Goal: Task Accomplishment & Management: Manage account settings

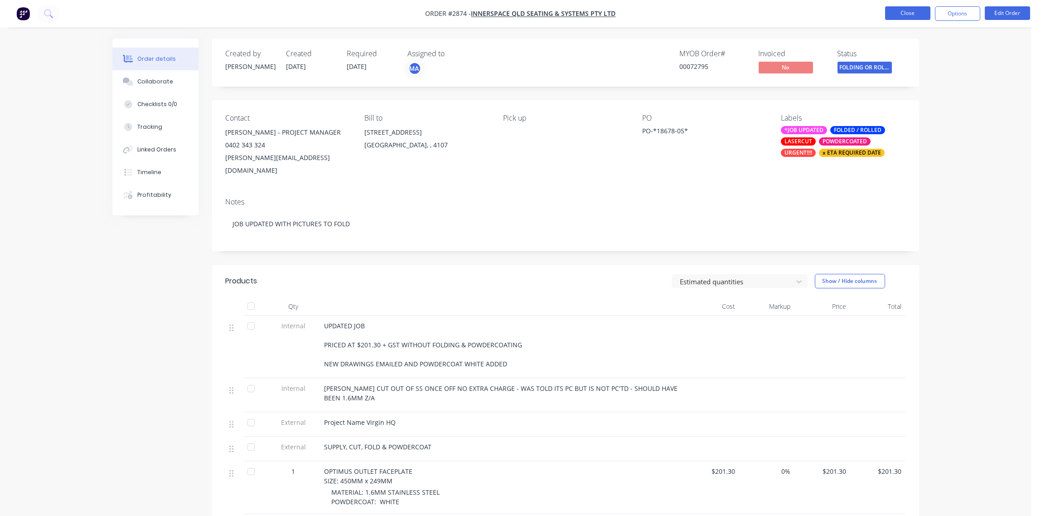
click at [917, 12] on button "Close" at bounding box center [907, 13] width 45 height 14
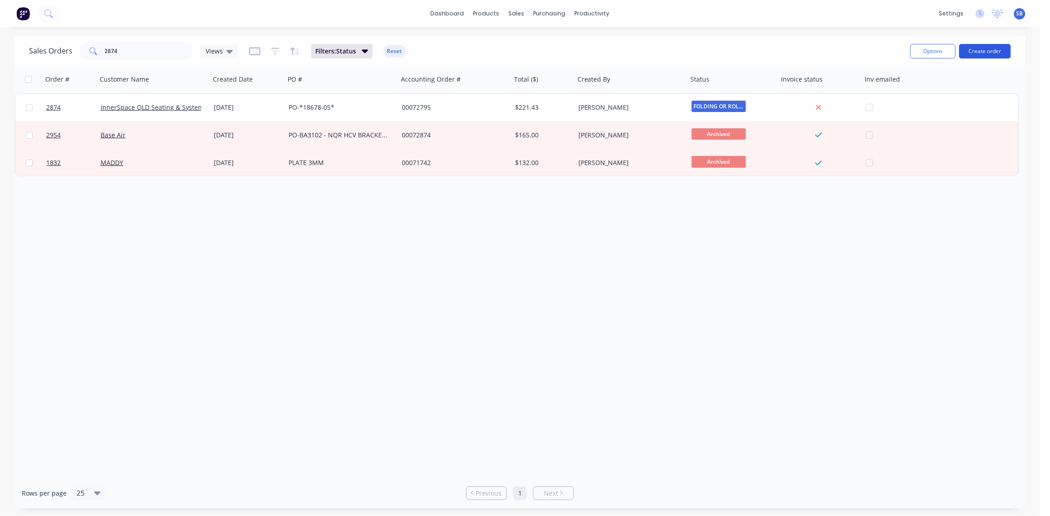
click at [995, 53] on button "Create order" at bounding box center [985, 51] width 52 height 14
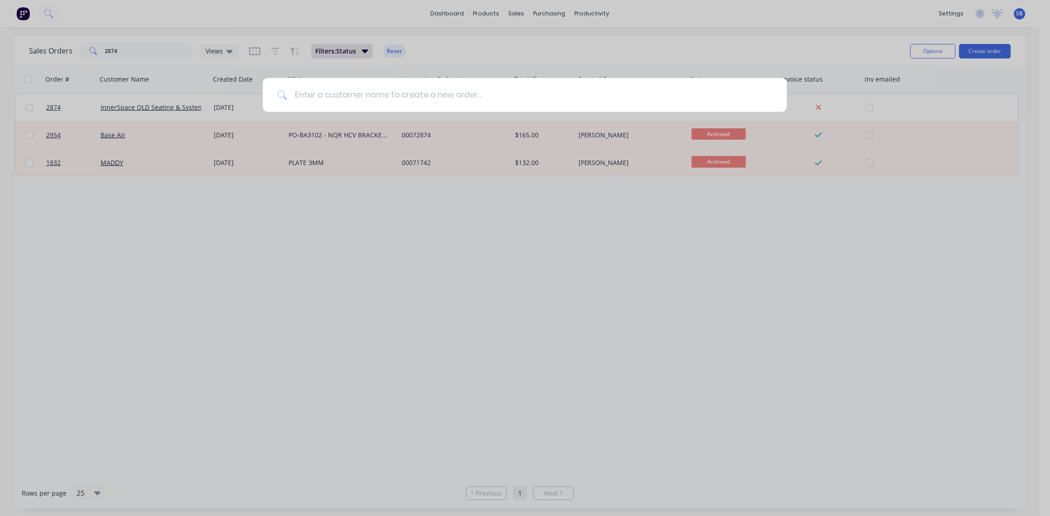
click at [348, 96] on input at bounding box center [529, 95] width 485 height 34
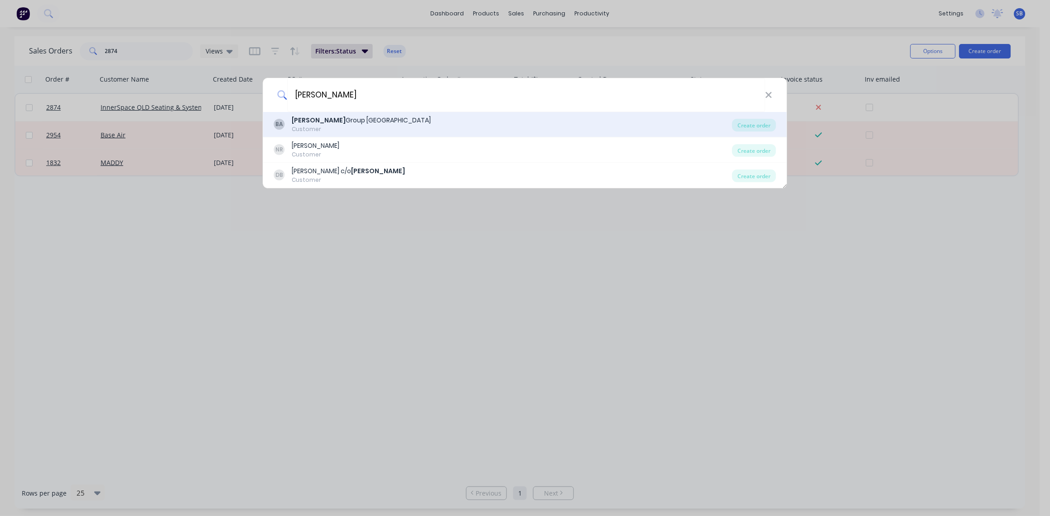
type input "[PERSON_NAME]"
click at [405, 118] on div "[PERSON_NAME] Group Australia Customer" at bounding box center [503, 125] width 458 height 18
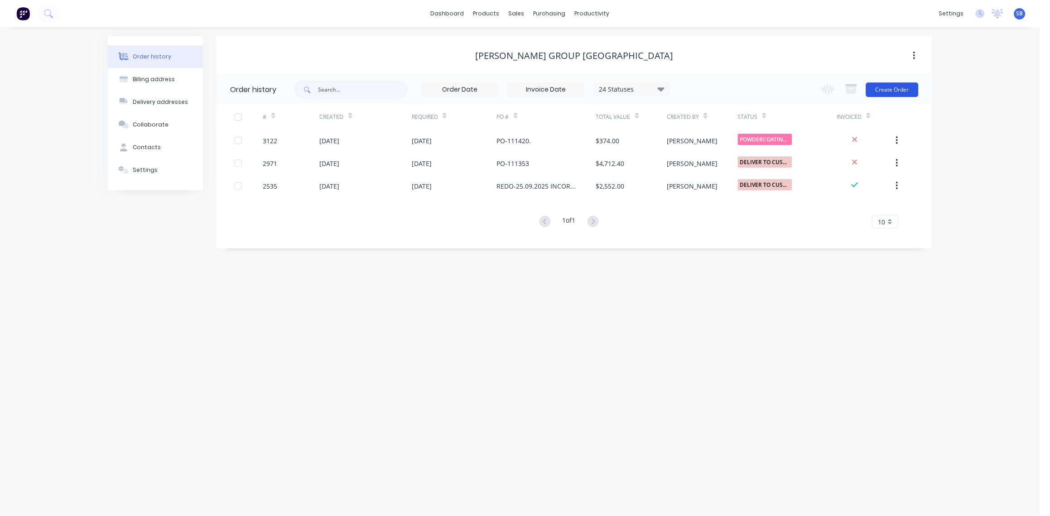
click at [892, 86] on button "Create Order" at bounding box center [892, 89] width 53 height 14
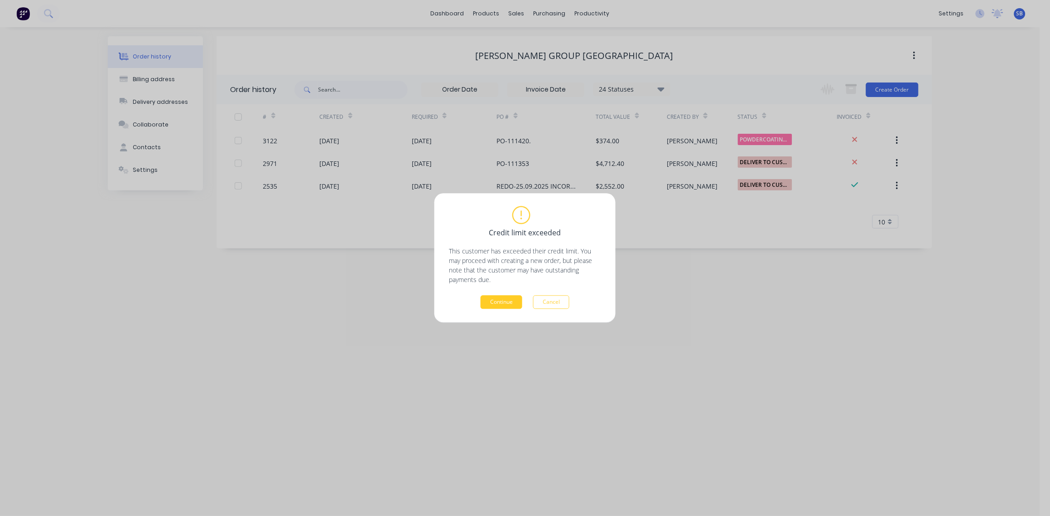
click at [502, 300] on button "Continue" at bounding box center [502, 302] width 42 height 14
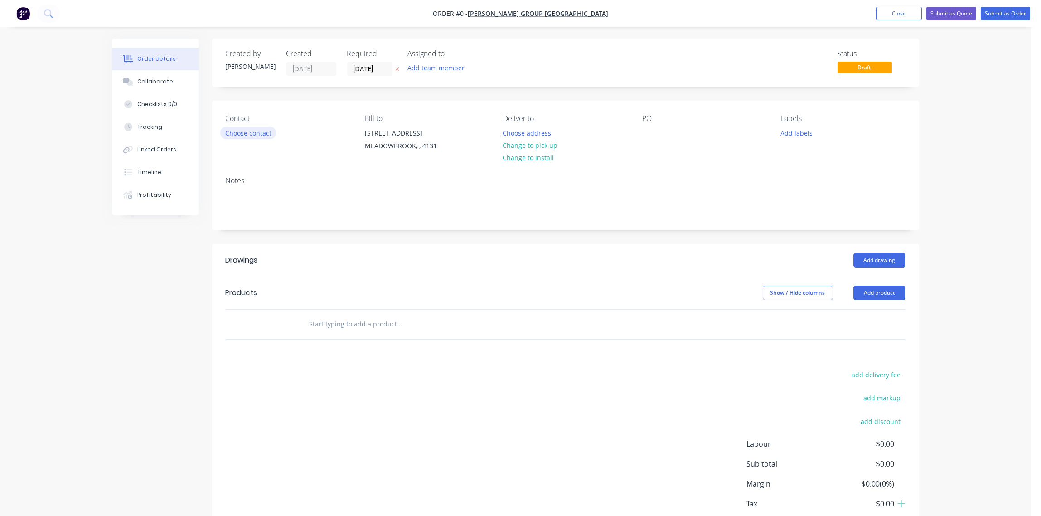
click at [254, 129] on button "Choose contact" at bounding box center [248, 132] width 56 height 12
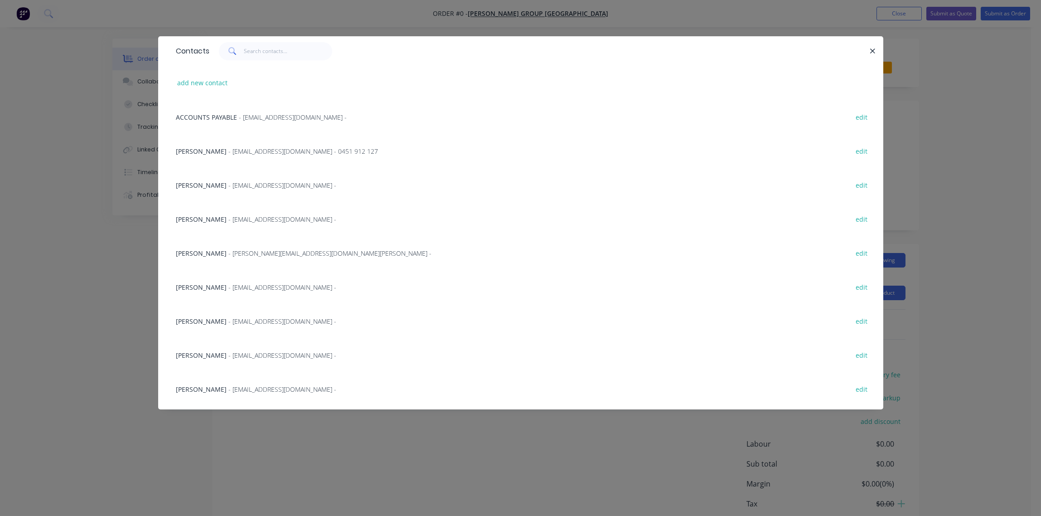
click at [258, 252] on span "- [PERSON_NAME][EMAIL_ADDRESS][DOMAIN_NAME][PERSON_NAME] -" at bounding box center [330, 253] width 203 height 9
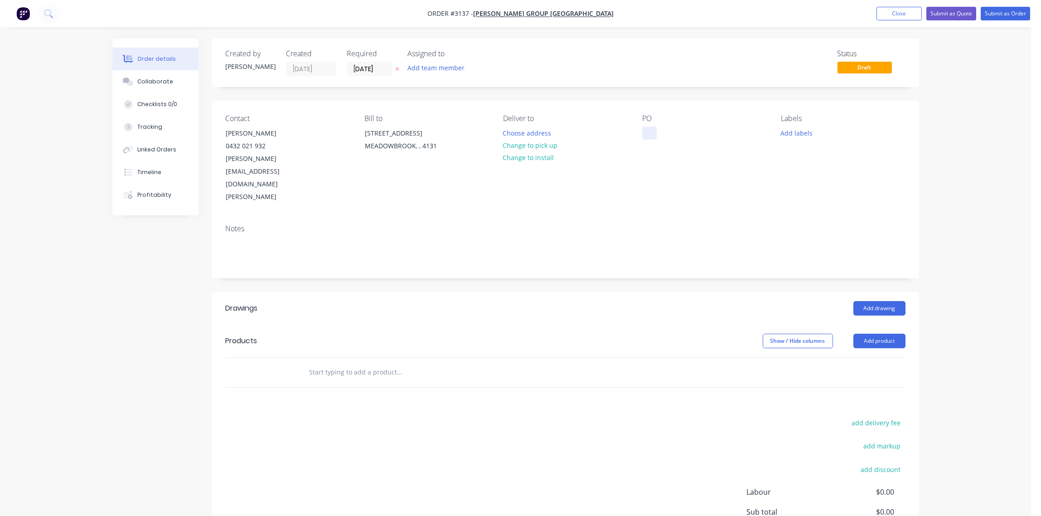
click at [650, 130] on div at bounding box center [649, 132] width 14 height 13
click at [799, 135] on button "Add labels" at bounding box center [797, 132] width 42 height 12
click at [1011, 14] on button "Submit as Order" at bounding box center [1004, 14] width 49 height 14
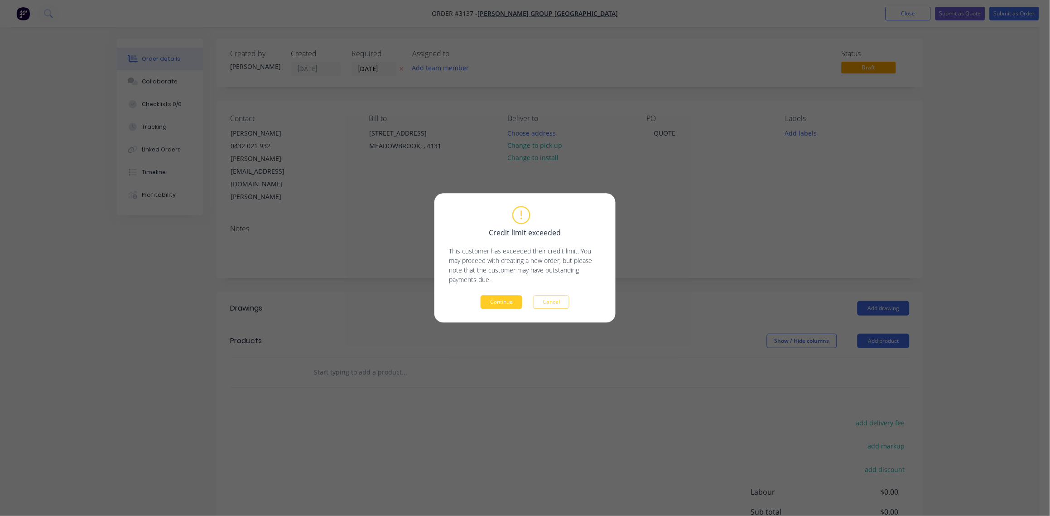
click at [496, 298] on button "Continue" at bounding box center [502, 302] width 42 height 14
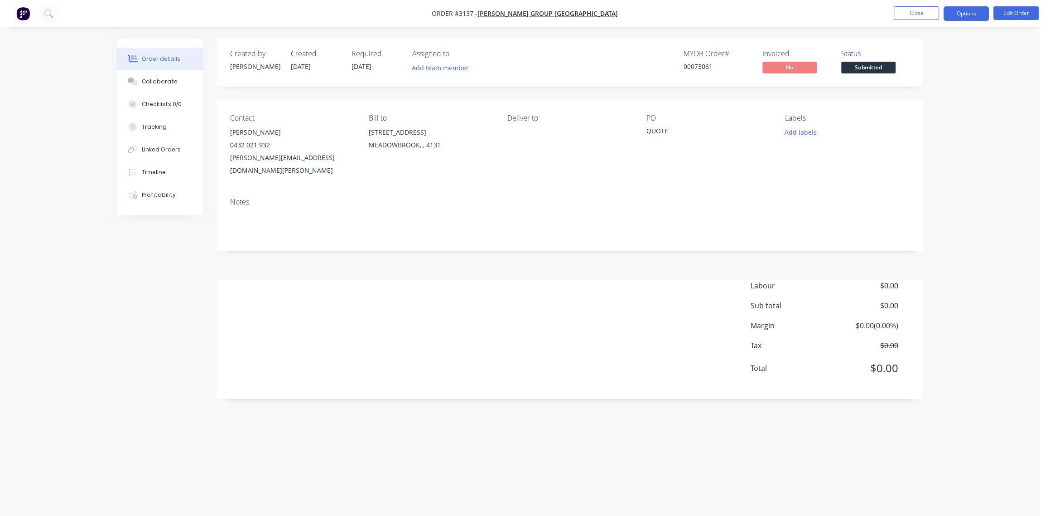
click at [975, 13] on button "Options" at bounding box center [966, 13] width 45 height 14
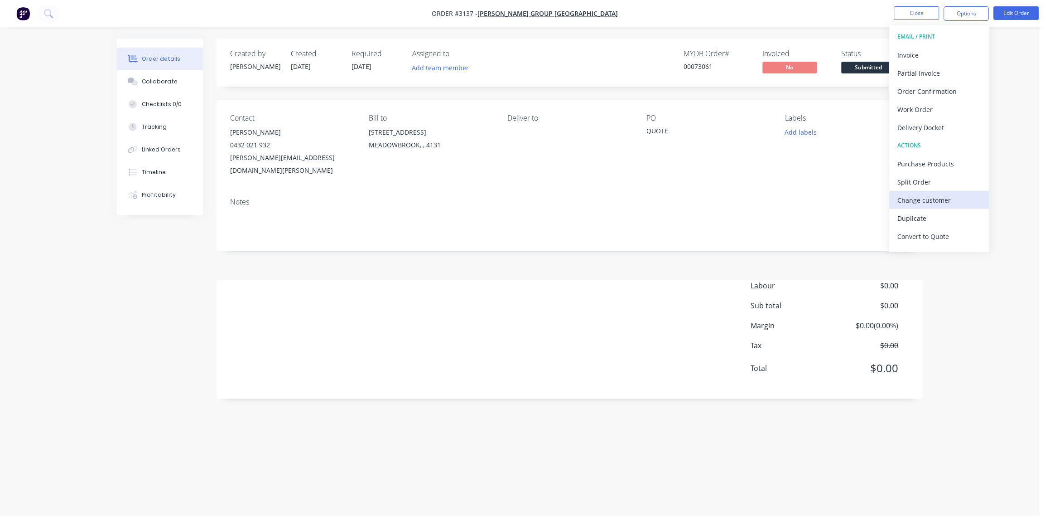
click at [929, 195] on div "Change customer" at bounding box center [939, 199] width 83 height 13
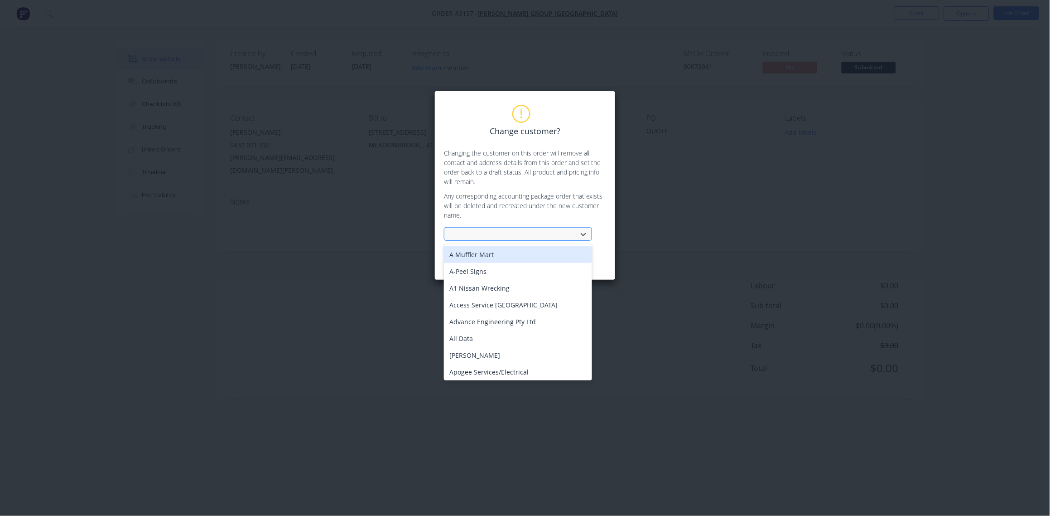
click at [498, 232] on div at bounding box center [512, 234] width 121 height 11
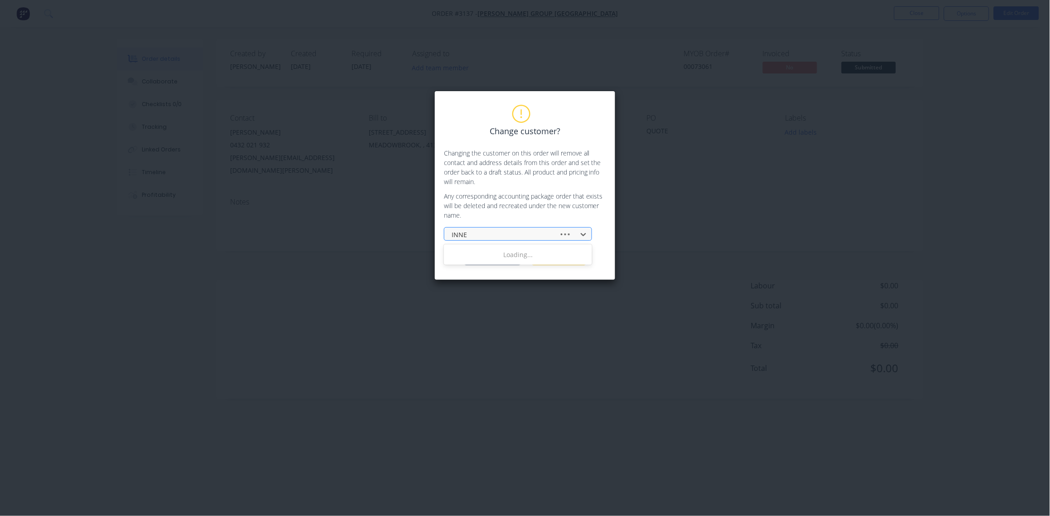
type input "INNER"
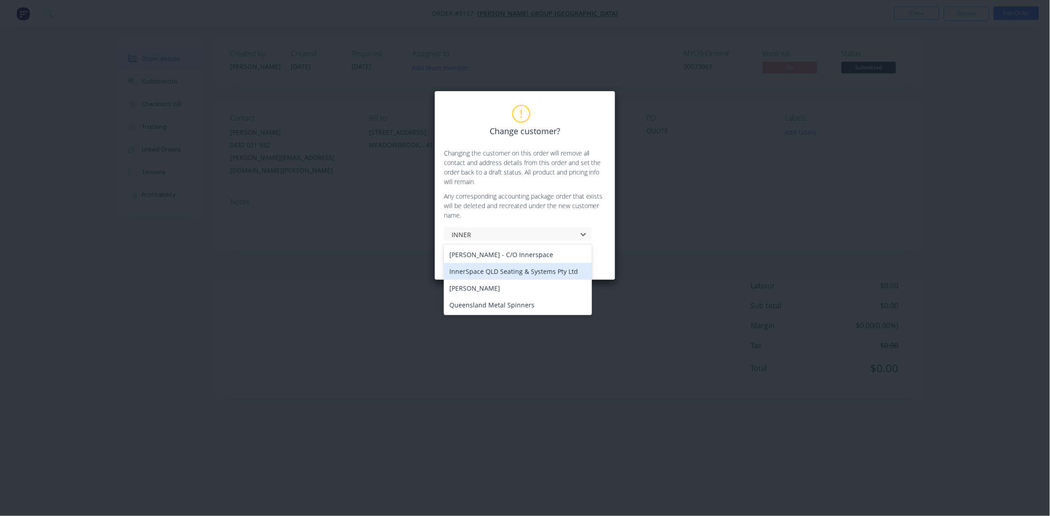
click at [491, 274] on div "InnerSpace QLD Seating & Systems Pty Ltd" at bounding box center [518, 271] width 148 height 17
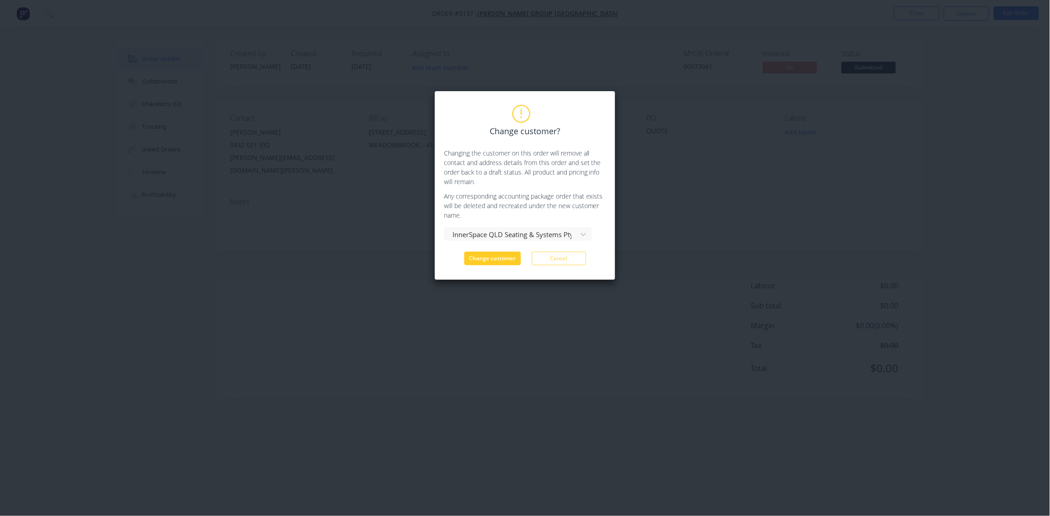
click at [491, 260] on button "Change customer" at bounding box center [492, 258] width 57 height 14
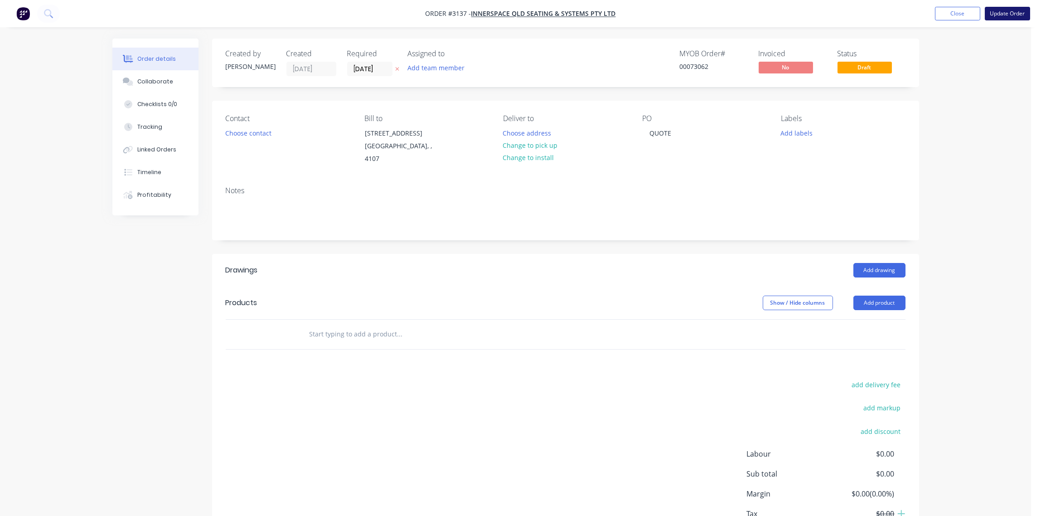
click at [1009, 11] on button "Update Order" at bounding box center [1006, 14] width 45 height 14
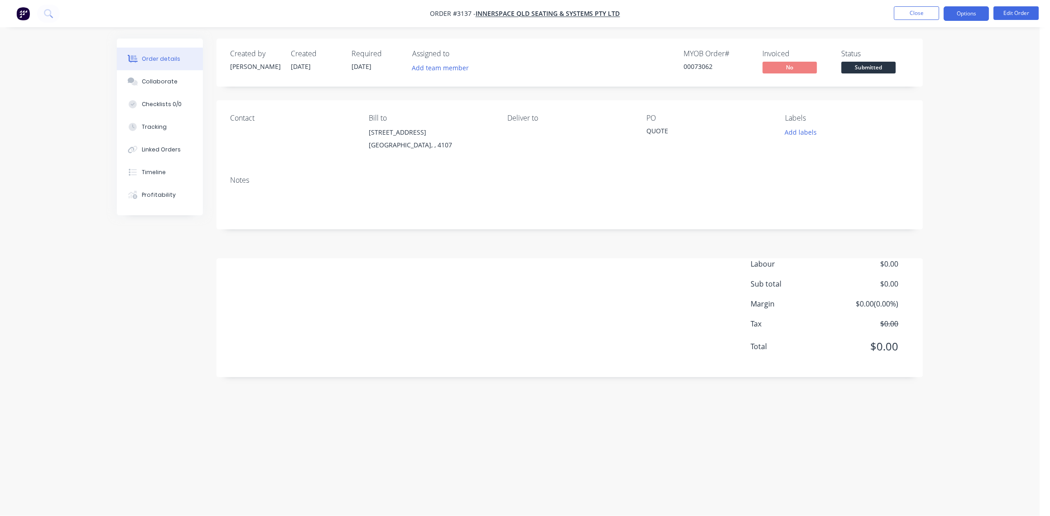
click at [971, 17] on button "Options" at bounding box center [966, 13] width 45 height 14
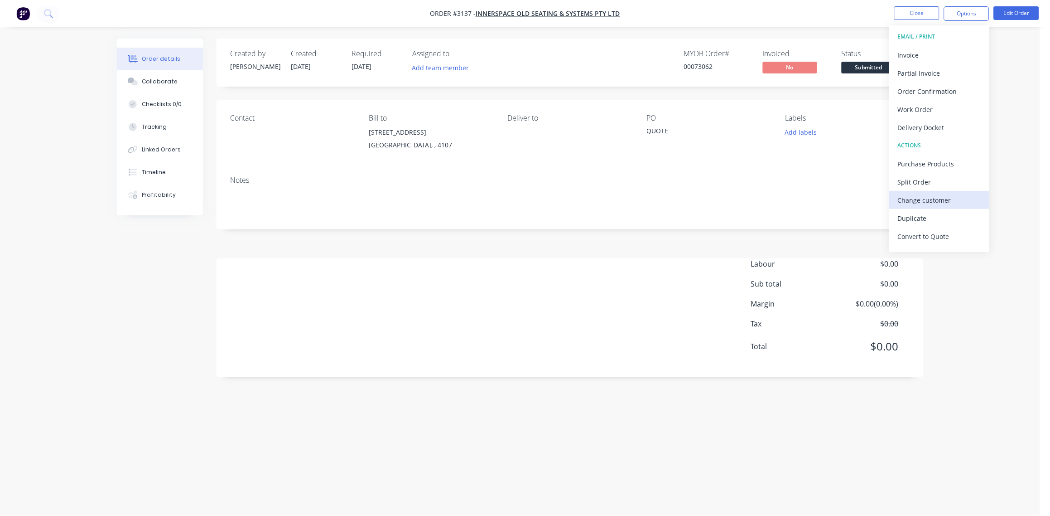
click at [930, 200] on div "Change customer" at bounding box center [939, 199] width 83 height 13
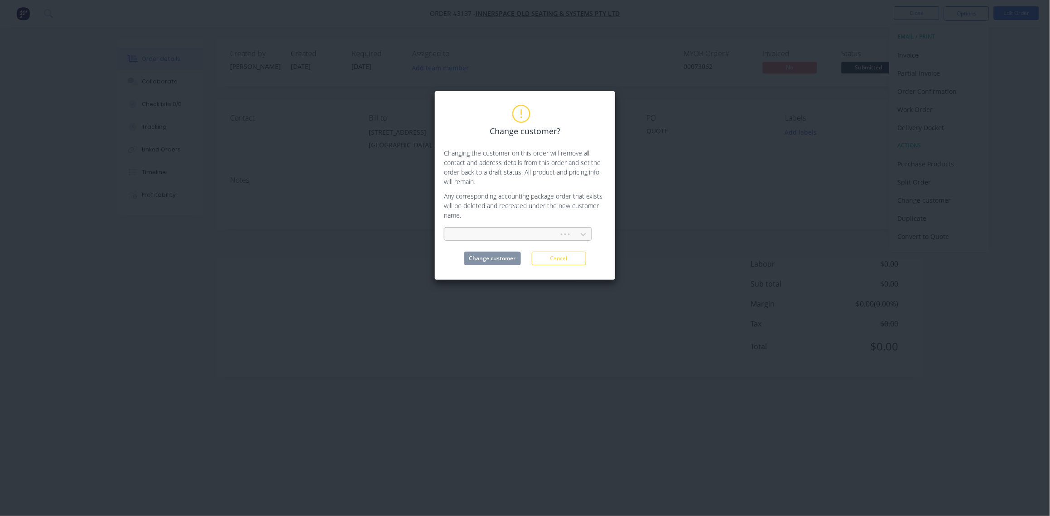
click at [477, 229] on div at bounding box center [503, 234] width 103 height 11
type input "DOVE"
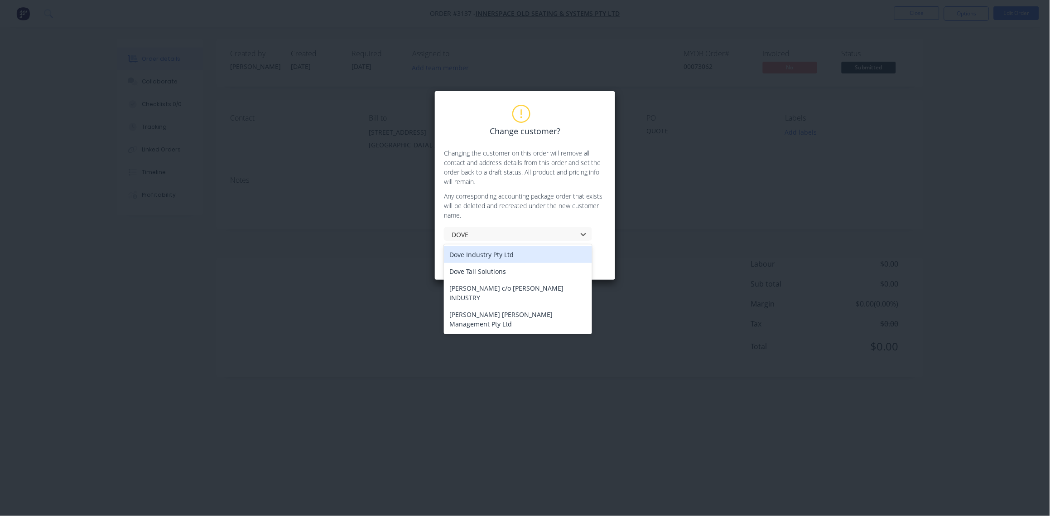
click at [500, 255] on div "Dove Industry Pty Ltd" at bounding box center [518, 254] width 148 height 17
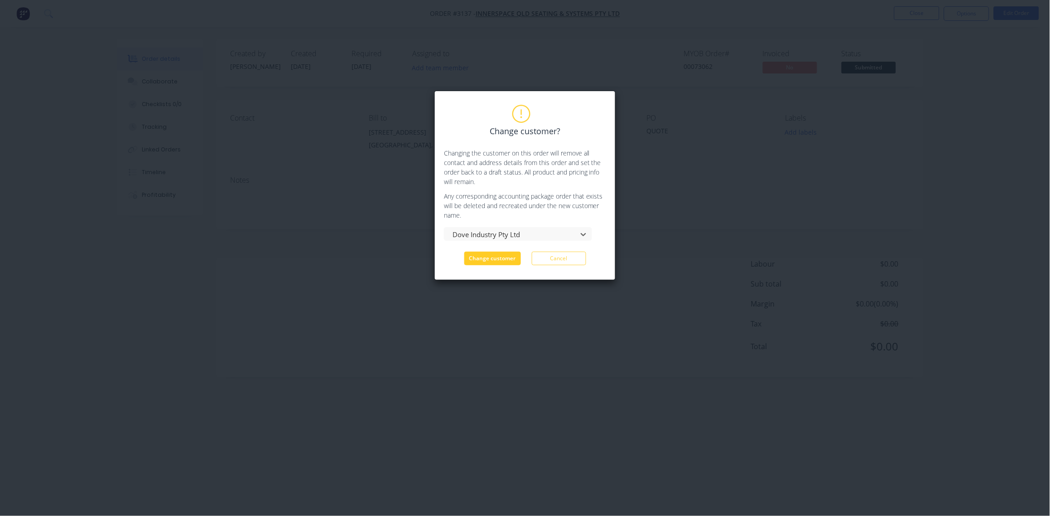
click at [498, 256] on button "Change customer" at bounding box center [492, 258] width 57 height 14
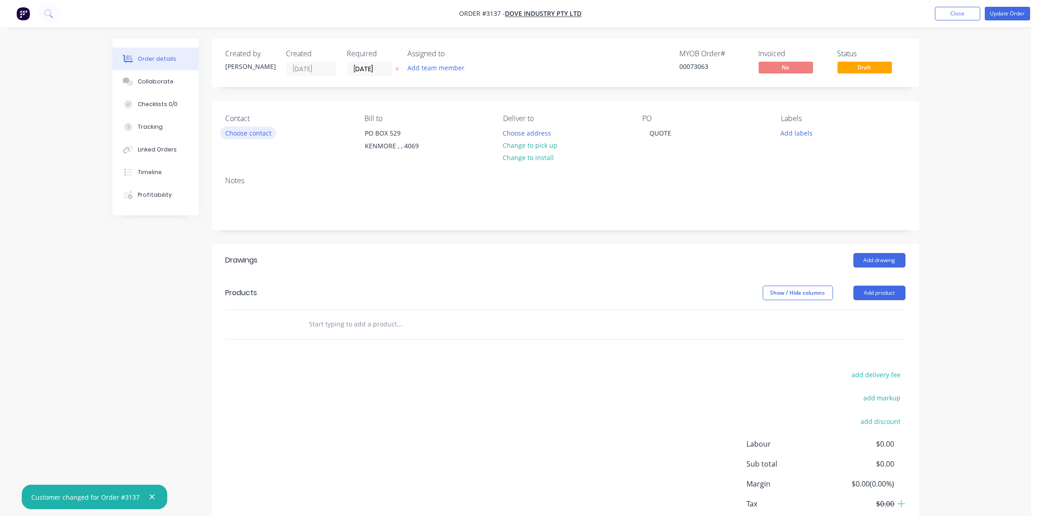
click at [253, 133] on button "Choose contact" at bounding box center [248, 132] width 56 height 12
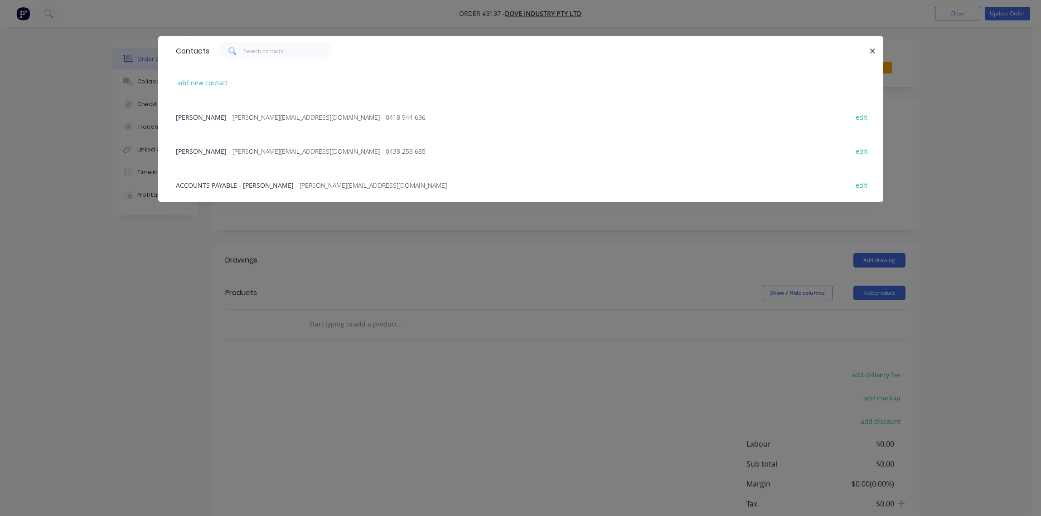
click at [233, 154] on span "- [PERSON_NAME][EMAIL_ADDRESS][DOMAIN_NAME] - 0438 253 685" at bounding box center [327, 151] width 197 height 9
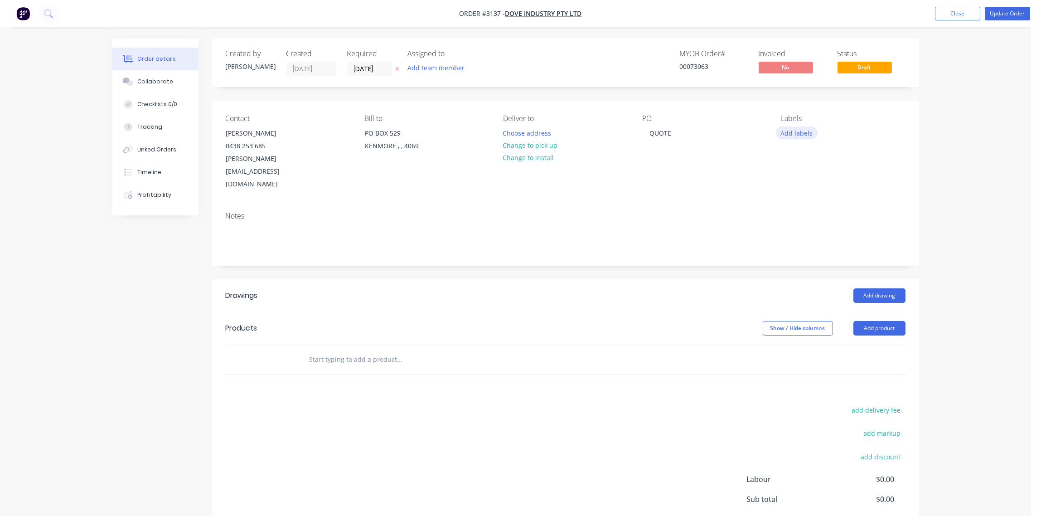
click at [791, 133] on button "Add labels" at bounding box center [797, 132] width 42 height 12
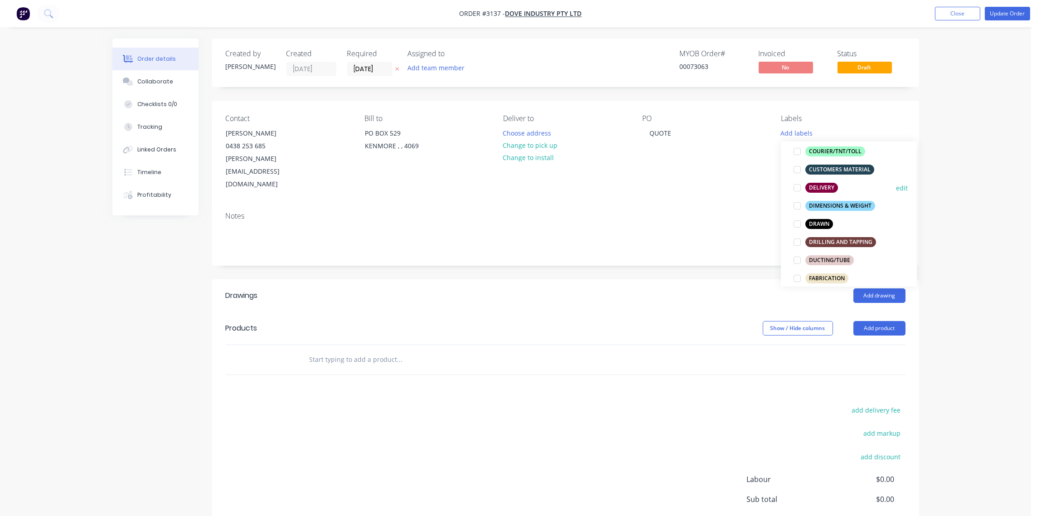
scroll to position [270, 0]
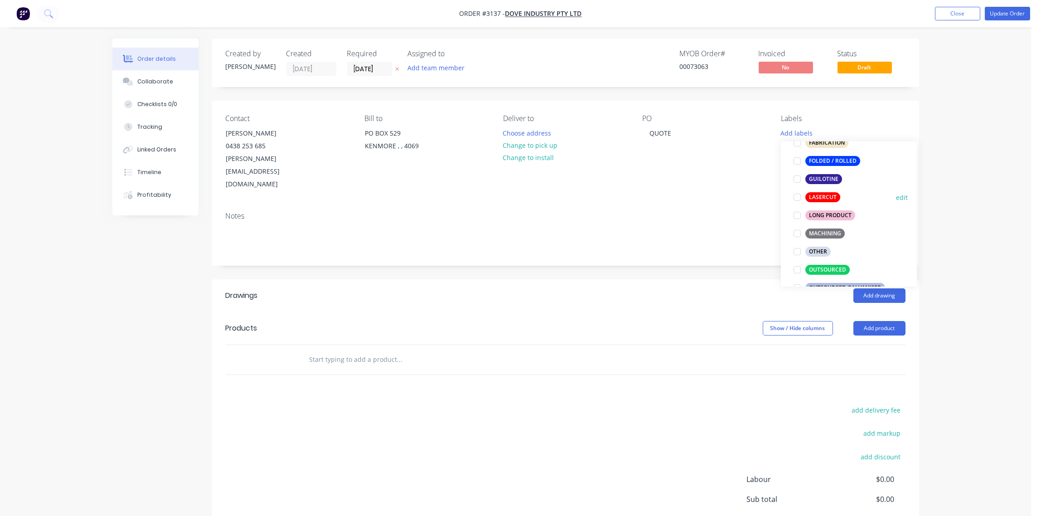
click at [796, 197] on div at bounding box center [797, 197] width 18 height 18
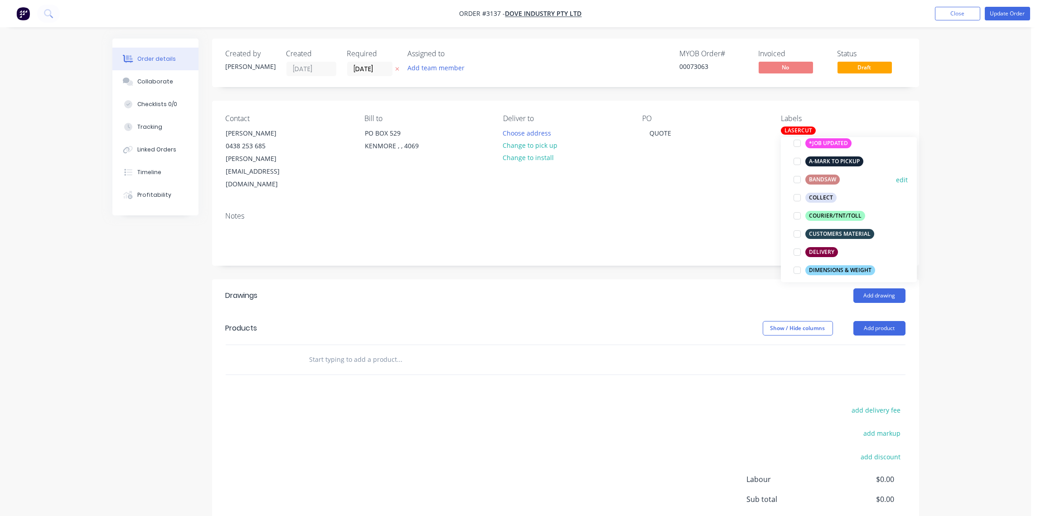
scroll to position [202, 0]
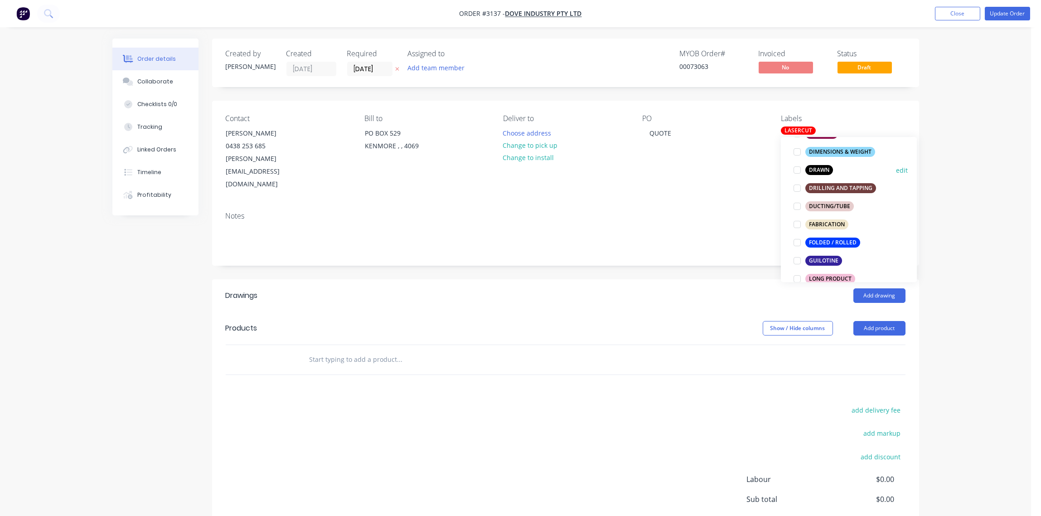
click at [797, 170] on div at bounding box center [797, 170] width 18 height 18
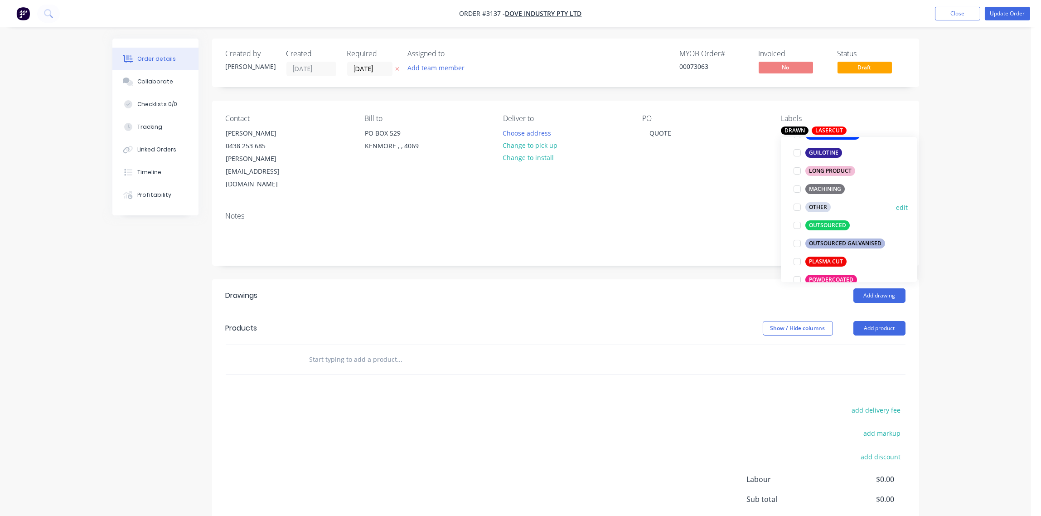
scroll to position [513, 0]
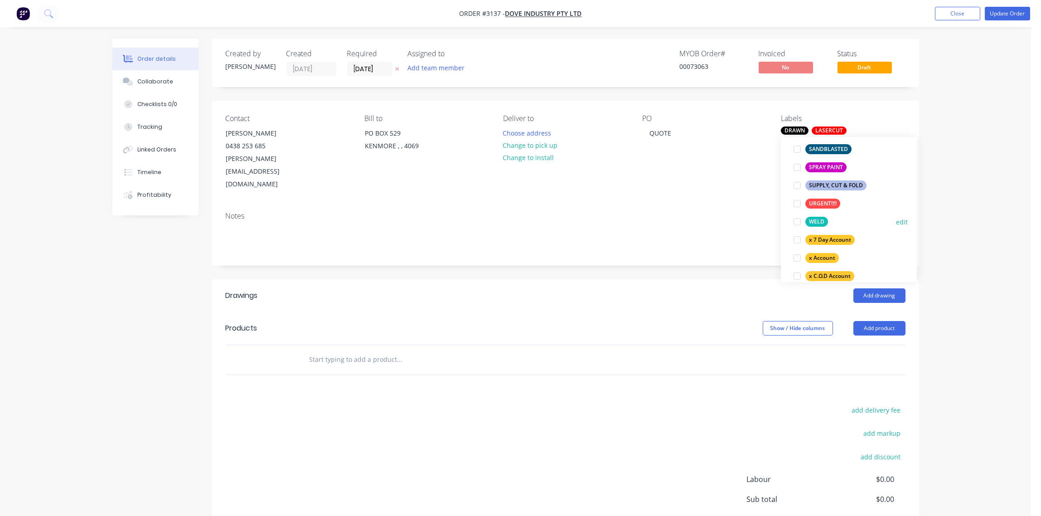
click at [798, 221] on div at bounding box center [797, 221] width 18 height 18
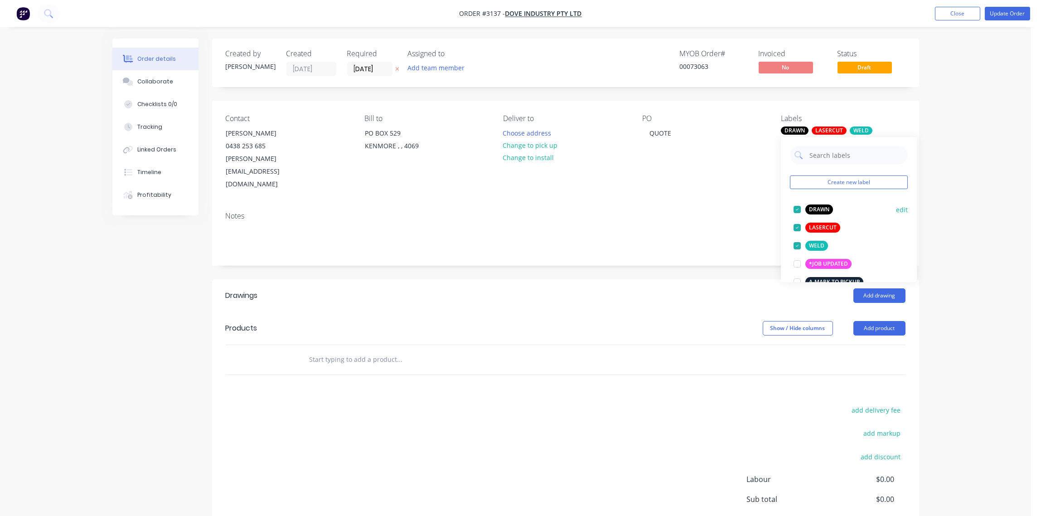
scroll to position [202, 0]
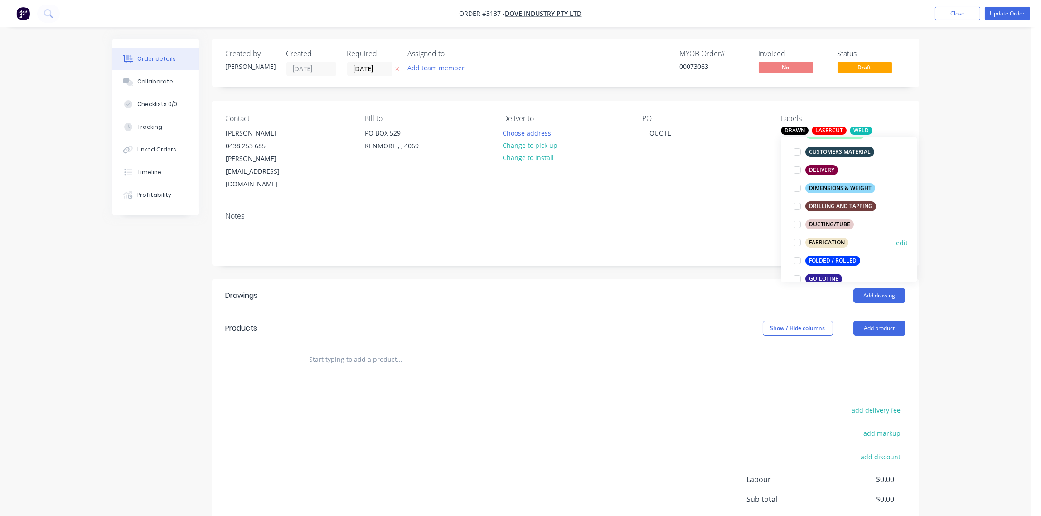
click at [796, 242] on div at bounding box center [797, 242] width 18 height 18
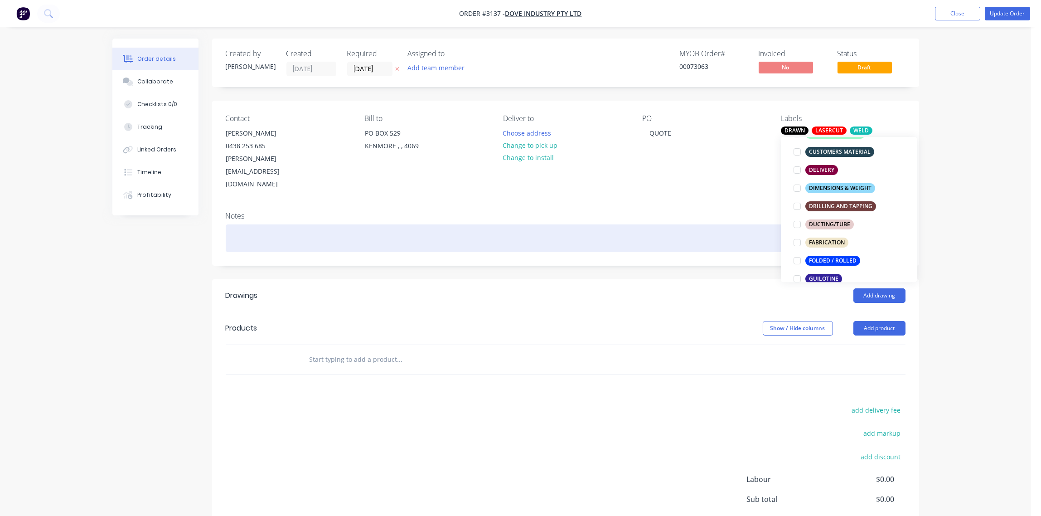
scroll to position [0, 0]
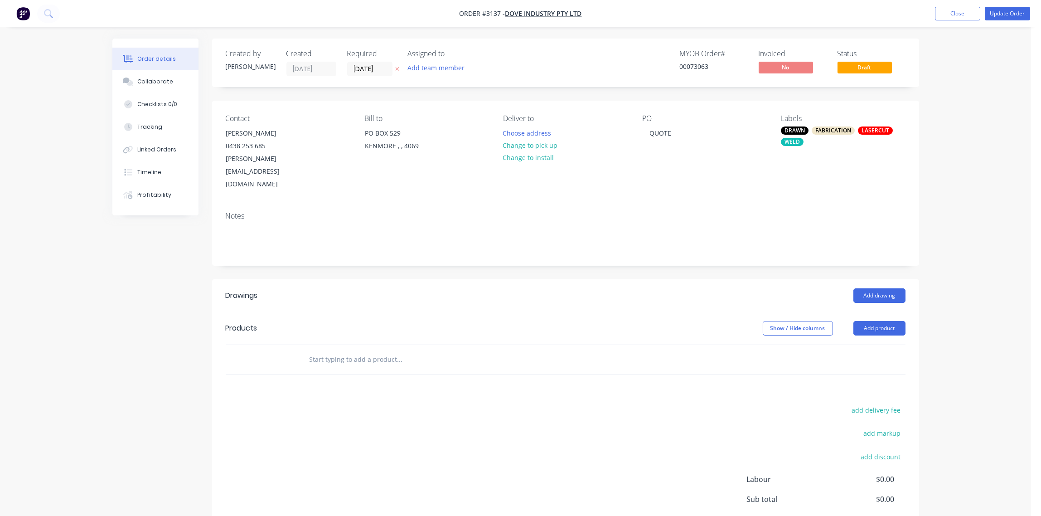
click at [730, 212] on div "Notes" at bounding box center [565, 216] width 679 height 9
click at [831, 130] on div "FABRICATION" at bounding box center [832, 130] width 43 height 8
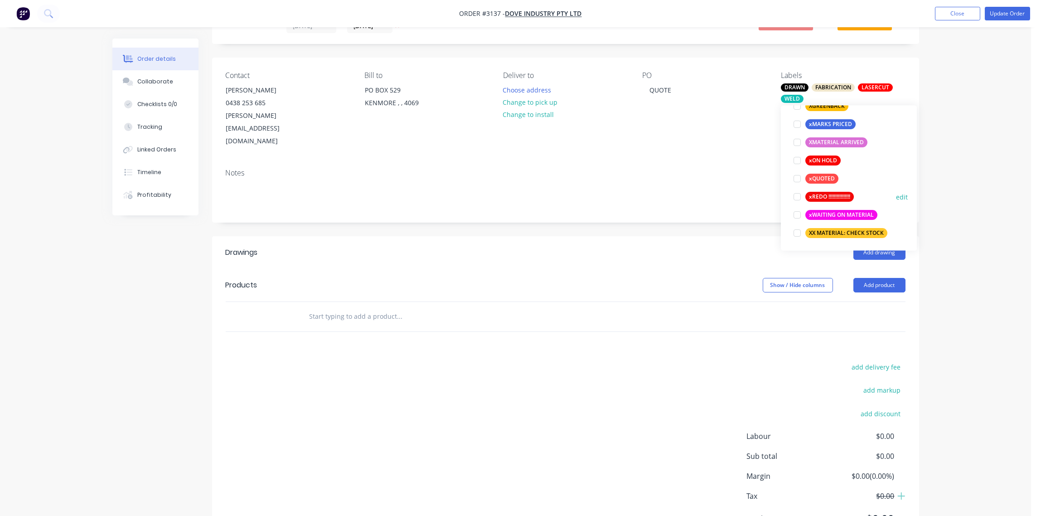
scroll to position [65, 0]
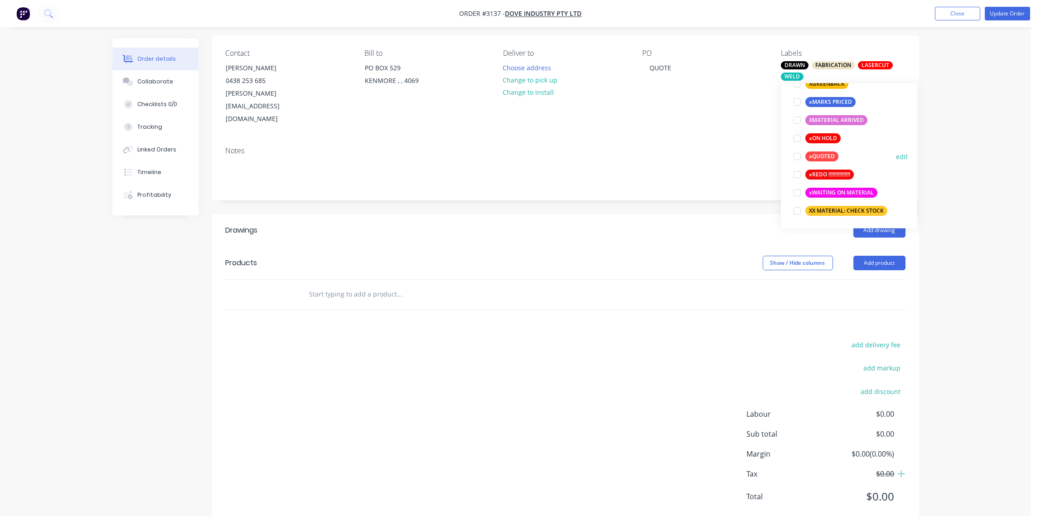
click at [794, 156] on div at bounding box center [797, 156] width 18 height 18
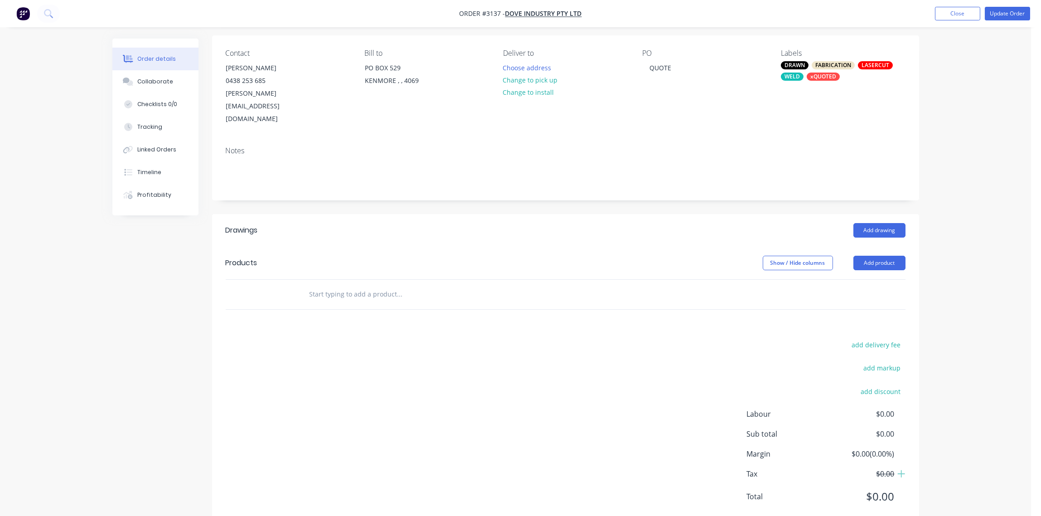
click at [374, 285] on input "text" at bounding box center [399, 294] width 181 height 18
click at [885, 255] on button "Add product" at bounding box center [879, 262] width 52 height 14
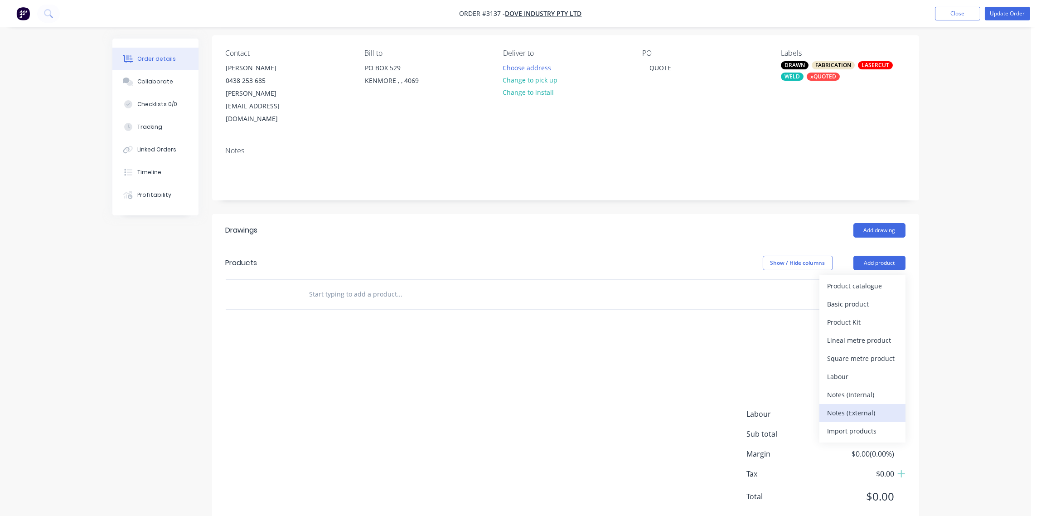
click at [858, 406] on div "Notes (External)" at bounding box center [862, 412] width 70 height 13
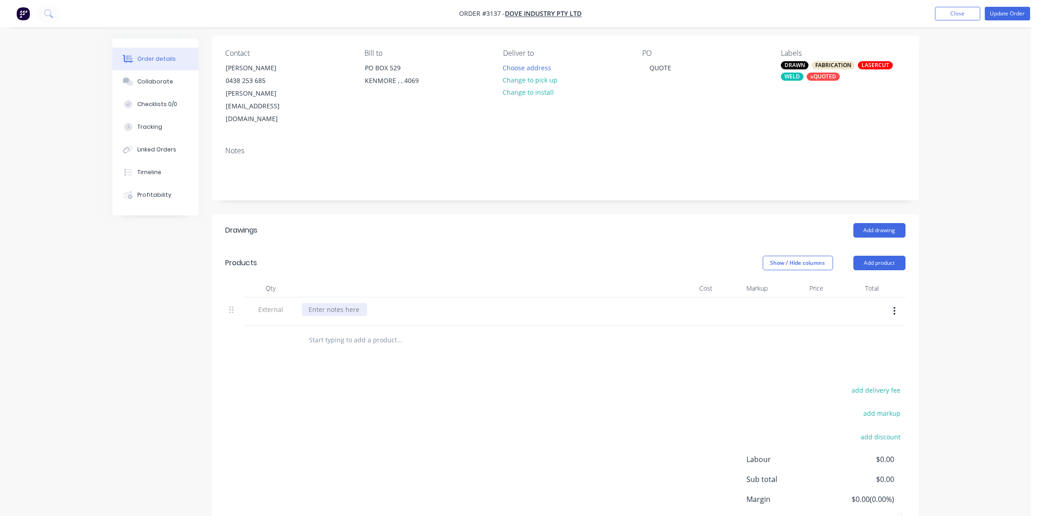
click at [322, 303] on div at bounding box center [334, 309] width 65 height 13
paste div
click at [344, 331] on input "text" at bounding box center [399, 340] width 181 height 18
click at [900, 303] on button "button" at bounding box center [893, 311] width 21 height 16
click at [892, 303] on button "button" at bounding box center [893, 311] width 21 height 16
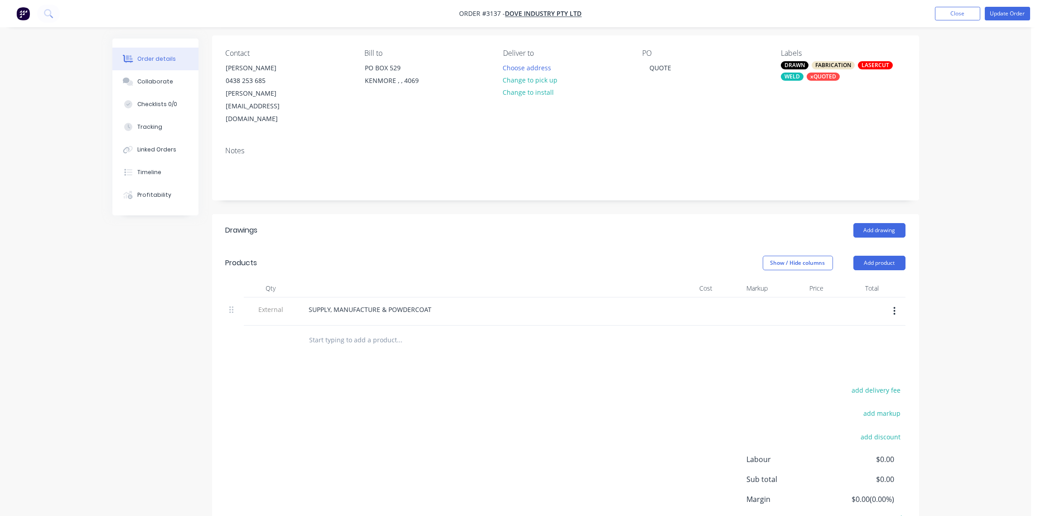
click at [895, 306] on icon "button" at bounding box center [894, 311] width 2 height 10
click at [877, 255] on button "Add product" at bounding box center [879, 262] width 52 height 14
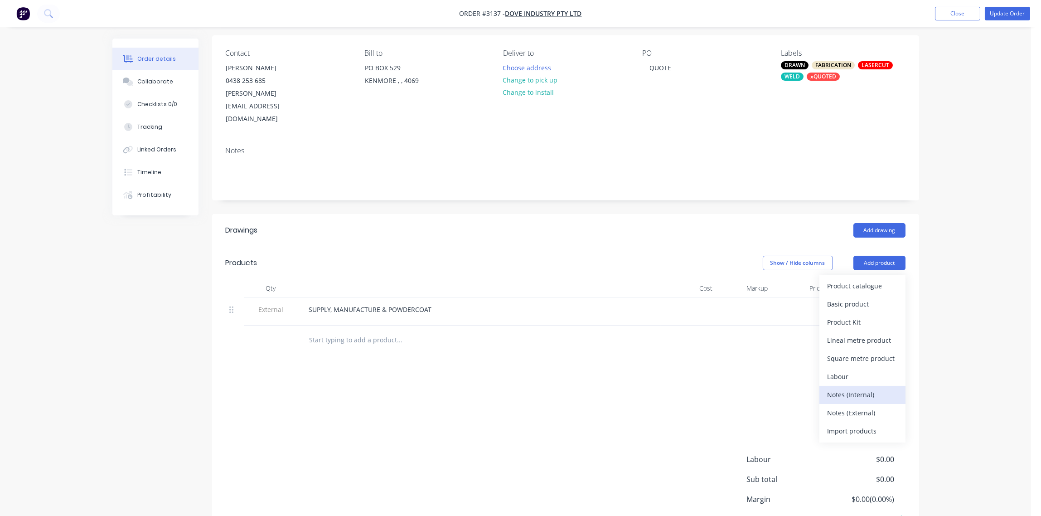
click at [841, 388] on div "Notes (Internal)" at bounding box center [862, 394] width 70 height 13
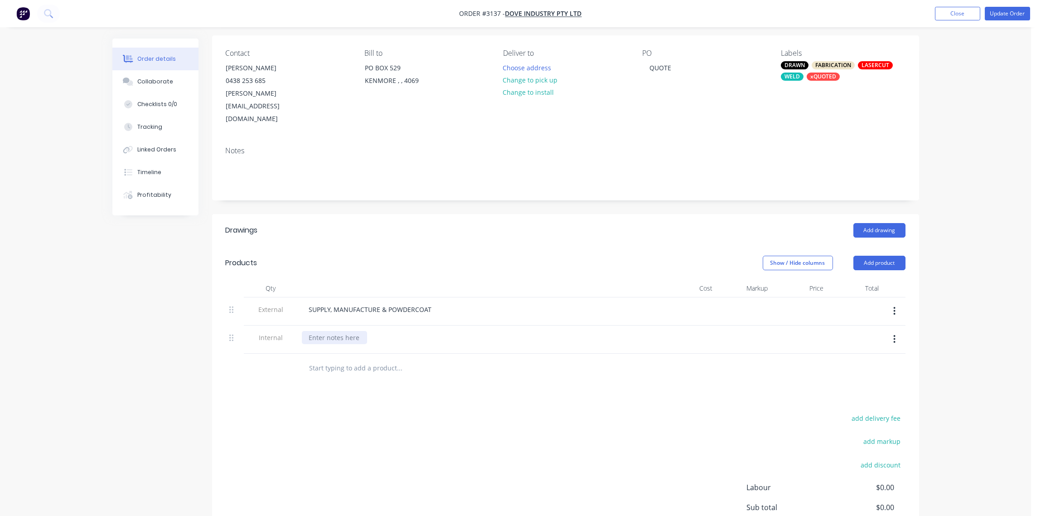
click at [332, 331] on div at bounding box center [334, 337] width 65 height 13
paste div
click at [344, 368] on input "text" at bounding box center [399, 377] width 181 height 18
paste input "ROOF POST"
type input "ROOF POST"
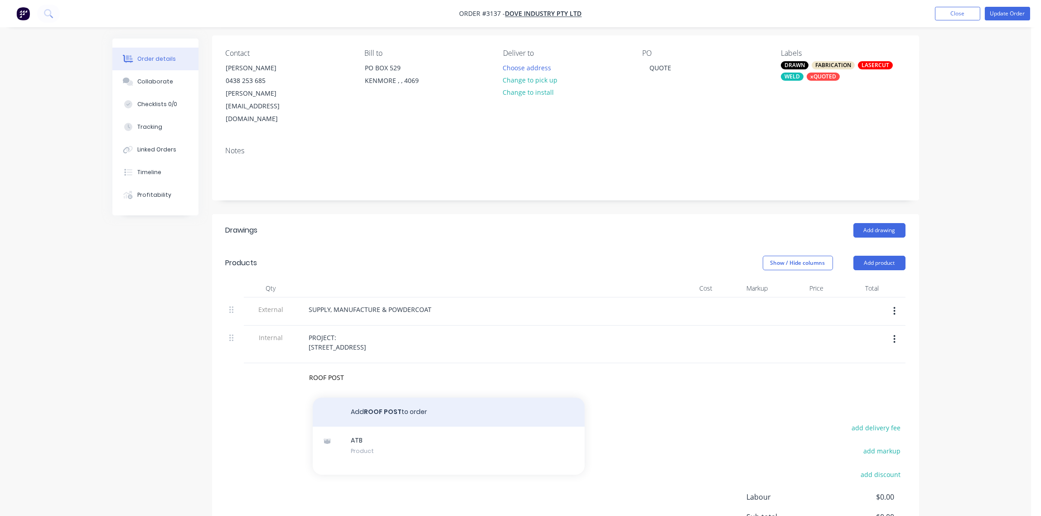
click at [372, 397] on button "Add ROOF POST to order" at bounding box center [449, 411] width 272 height 29
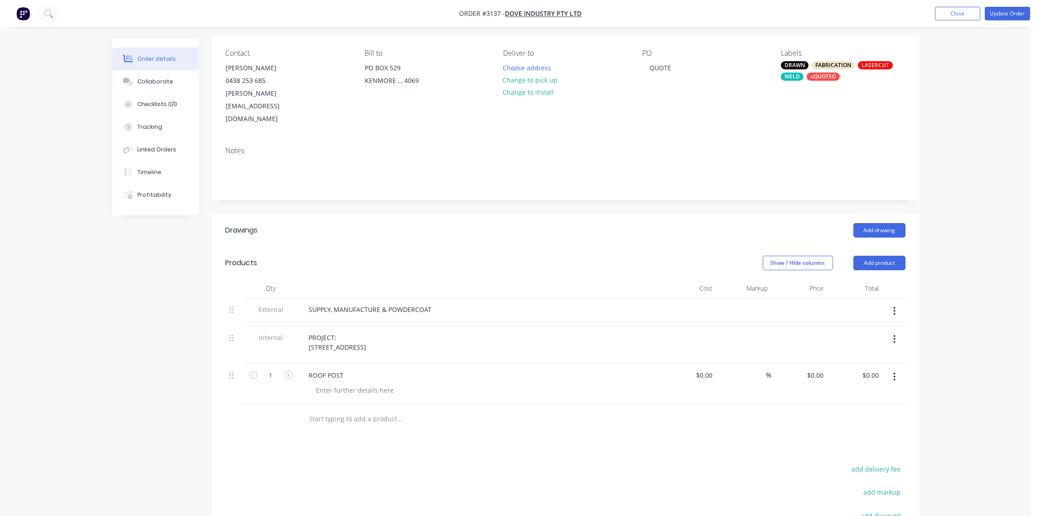
click at [332, 410] on input "text" at bounding box center [399, 419] width 181 height 18
paste input "ROOF POST B"
type input "ROOF POST B"
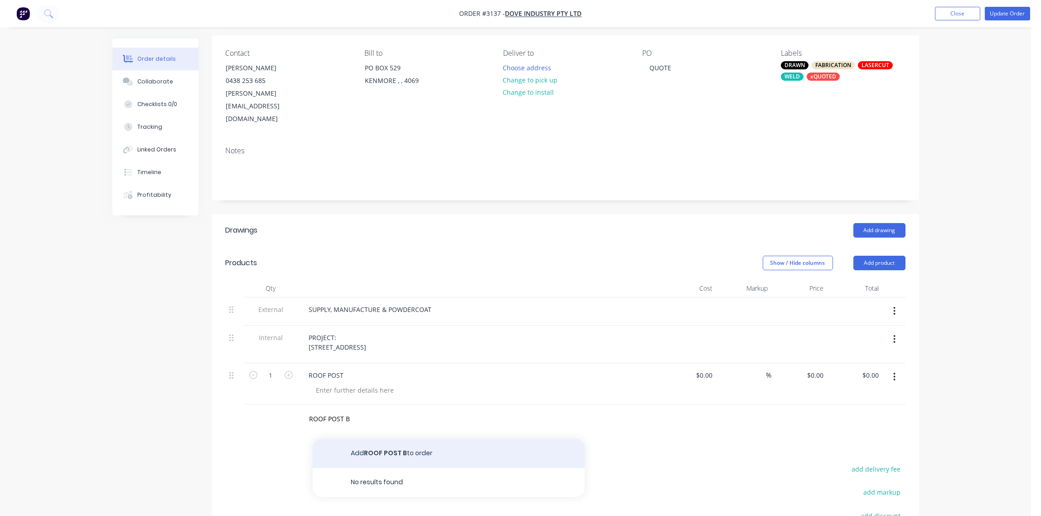
click at [385, 438] on button "Add ROOF POST B to order" at bounding box center [449, 452] width 272 height 29
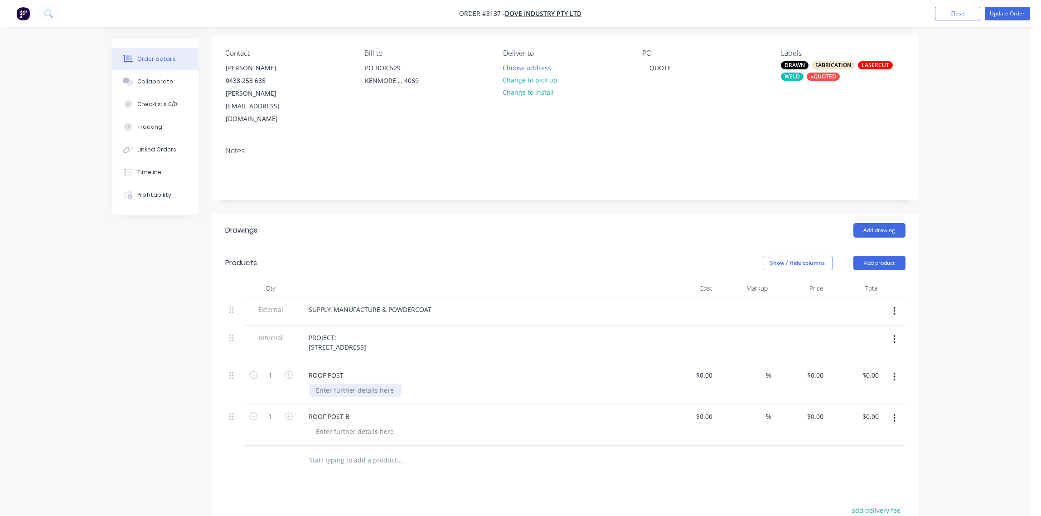
click at [338, 383] on div at bounding box center [355, 389] width 92 height 13
click at [351, 383] on div "MATERIAL:" at bounding box center [332, 389] width 47 height 13
click at [387, 383] on div "MATERIAL: 65x4.0 SHS," at bounding box center [350, 389] width 83 height 13
click at [419, 383] on div "MATERIAL: 65x4.0 SHS, 75x4.0 SHS" at bounding box center [368, 389] width 118 height 13
click at [424, 383] on div "MATERIAL: 65x4.0 SHS, 75x4.0 SHS -" at bounding box center [370, 389] width 122 height 13
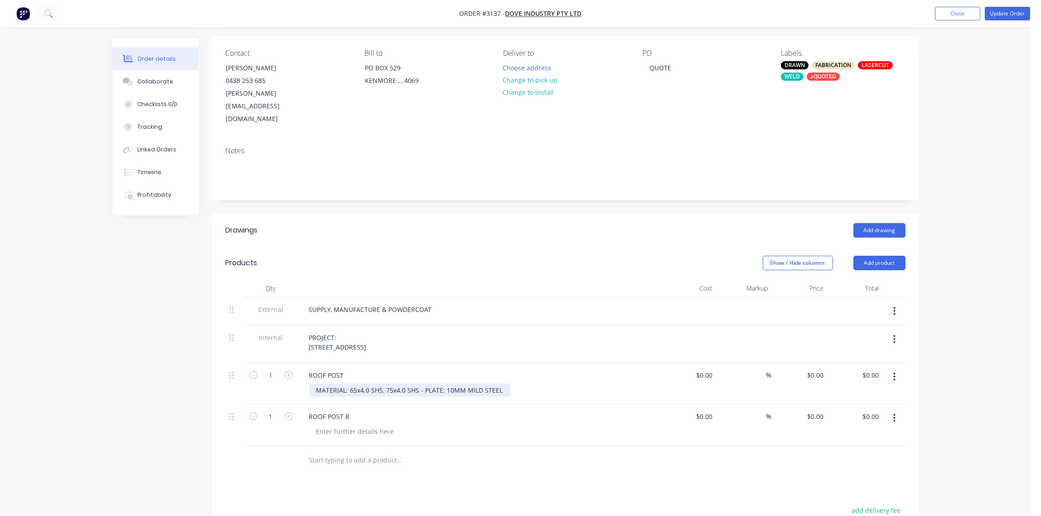
click at [502, 383] on div "MATERIAL: 65x4.0 SHS, 75x4.0 SHS - PLATE: 10MM MILD STEEL" at bounding box center [409, 389] width 201 height 13
type input "$0.00"
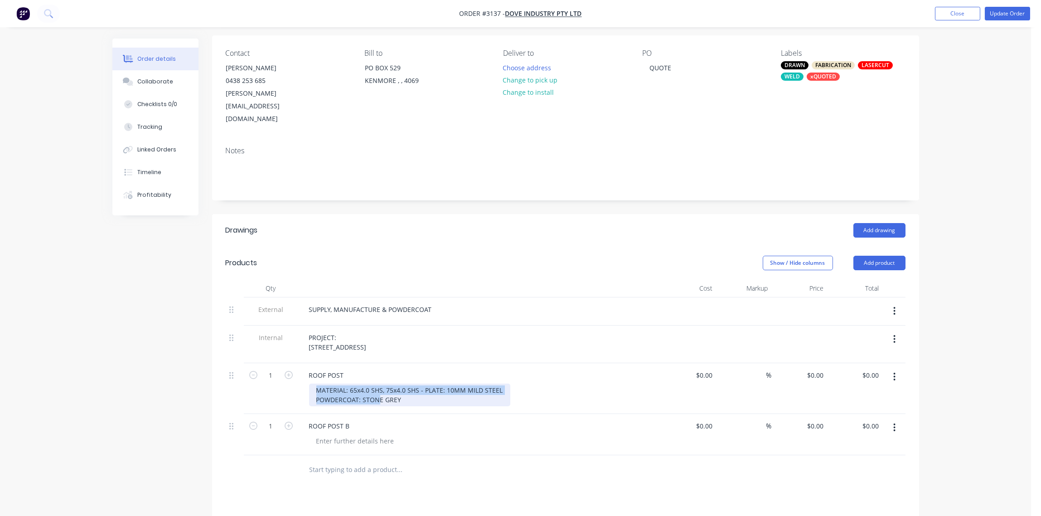
drag, startPoint x: 315, startPoint y: 366, endPoint x: 418, endPoint y: 375, distance: 103.7
click at [418, 383] on div "MATERIAL: 65x4.0 SHS, 75x4.0 SHS - PLATE: 10MM MILD STEEL POWDERCOAT: STONE GREY" at bounding box center [409, 394] width 201 height 23
click at [406, 383] on div "MATERIAL: 65x4.0 SHS, 75x4.0 SHS - PLATE: 10MM MILD STEEL POWDERCOAT: STONE GREY" at bounding box center [409, 394] width 201 height 23
drag, startPoint x: 315, startPoint y: 365, endPoint x: 418, endPoint y: 379, distance: 103.8
click at [431, 383] on div "MATERIAL: 65x4.0 SHS, 75x4.0 SHS - PLATE: 10MM MILD STEEL POWDERCOAT: STONE GREY" at bounding box center [409, 394] width 201 height 23
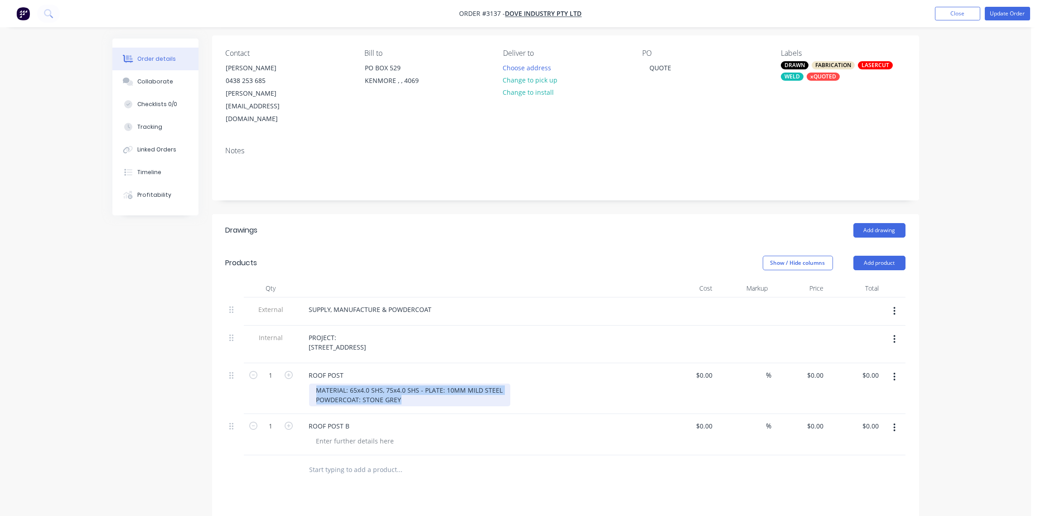
copy div "MATERIAL: 65x4.0 SHS, 75x4.0 SHS - PLATE: 10MM MILD STEEL POWDERCOAT: STONE GREY"
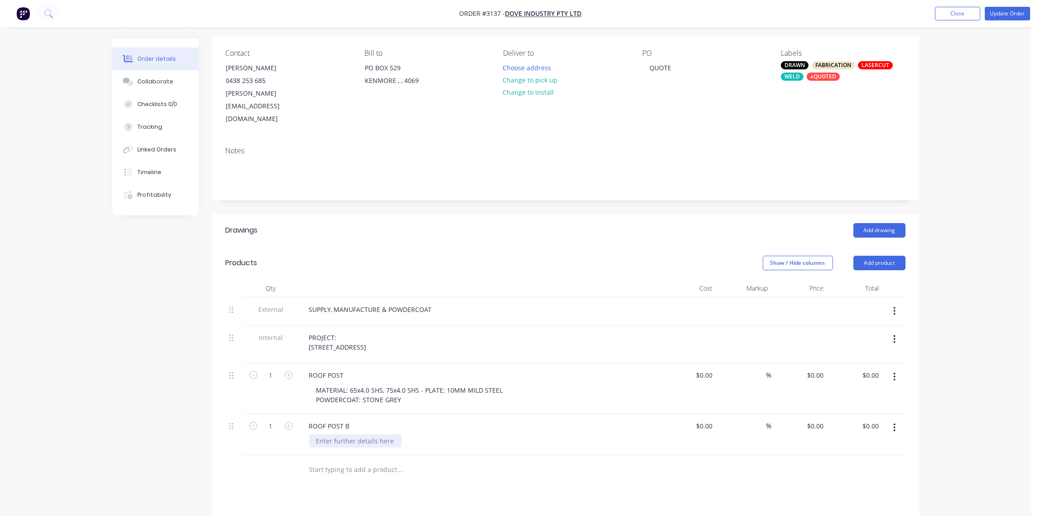
click at [341, 434] on div at bounding box center [355, 440] width 92 height 13
paste div
drag, startPoint x: 382, startPoint y: 416, endPoint x: 347, endPoint y: 417, distance: 35.3
click at [347, 434] on div "MATERIAL: 65x4.0 SHS, 75x4.0 SHS - PLATE: 10MM MILD STEEL POWDERCOAT: STONE GREY" at bounding box center [409, 445] width 201 height 23
click at [351, 434] on div "MATERIAL:, 75x4.0 SHS - PLATE: 10MM MILD STEEL POWDERCOAT: STONE GREY" at bounding box center [392, 445] width 166 height 23
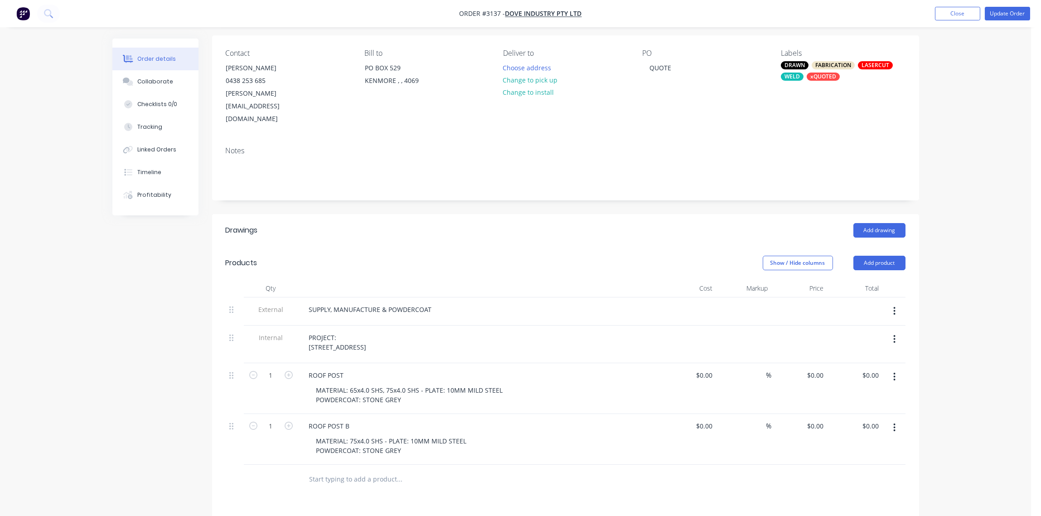
click at [834, 70] on div "DRAWN FABRICATION LASERCUT WELD xQUOTED" at bounding box center [843, 70] width 124 height 19
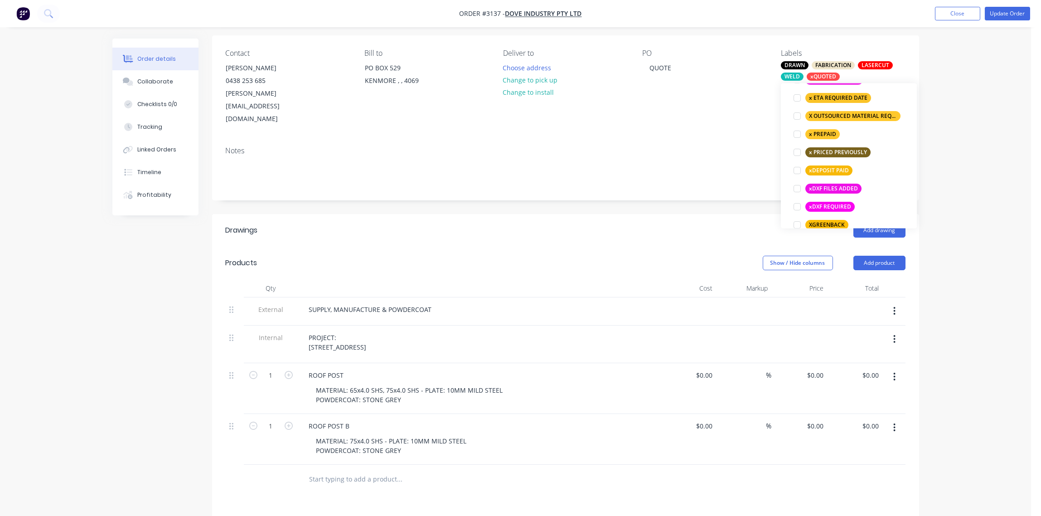
scroll to position [676, 0]
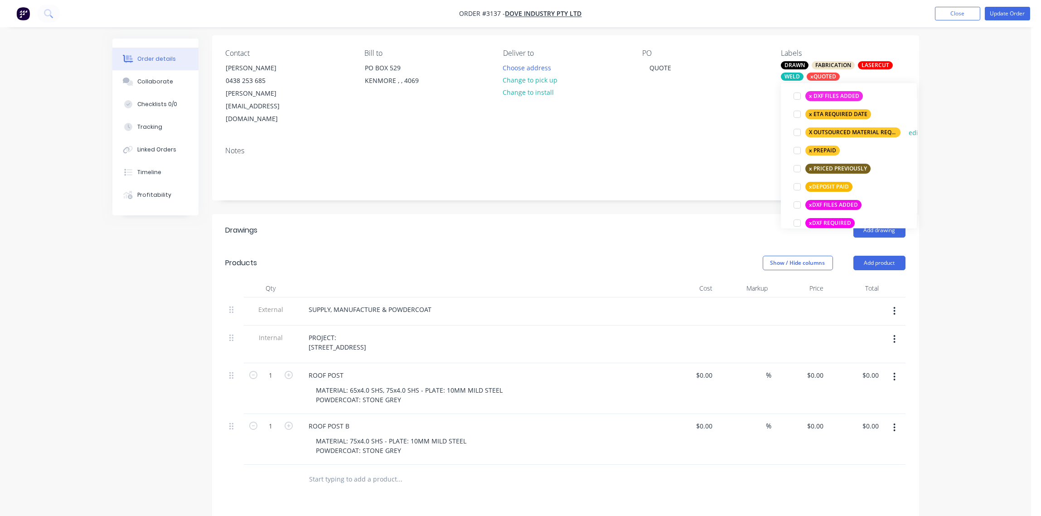
click at [794, 134] on div at bounding box center [797, 132] width 18 height 18
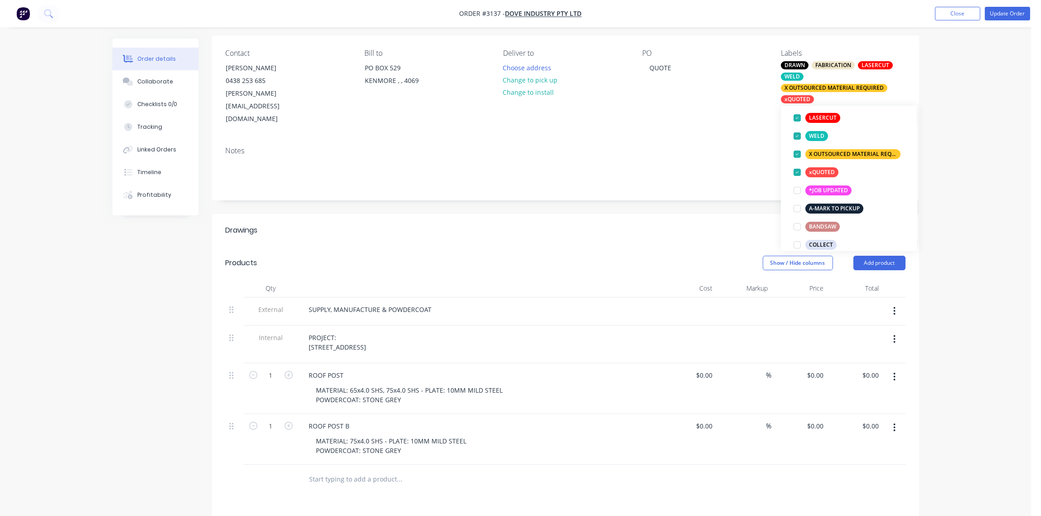
click at [741, 146] on div "Notes" at bounding box center [565, 150] width 679 height 9
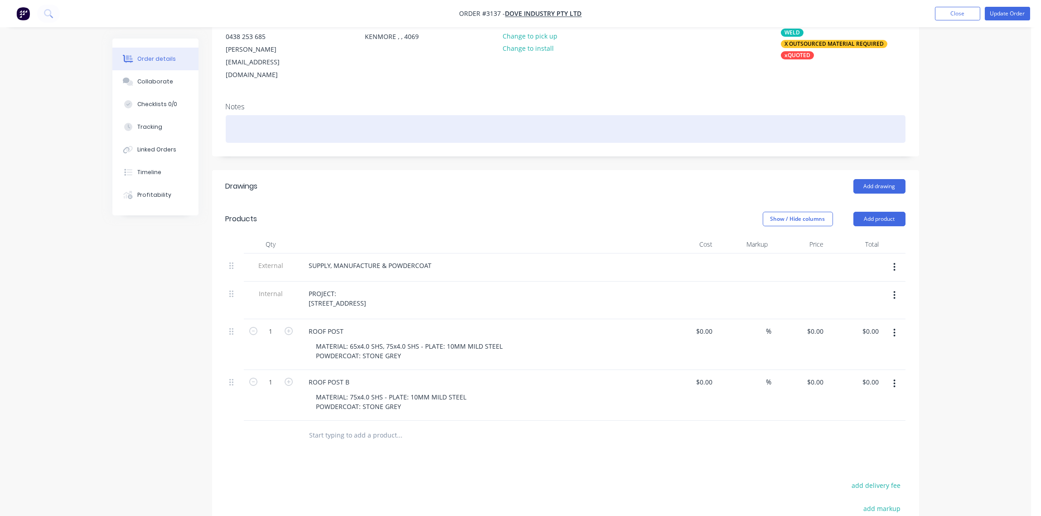
scroll to position [133, 0]
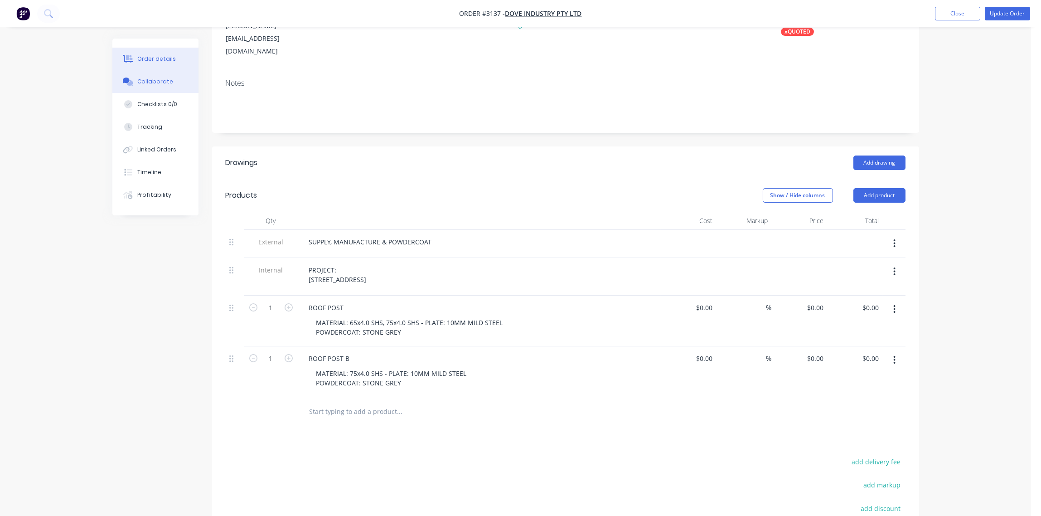
click at [156, 81] on div "Collaborate" at bounding box center [155, 81] width 36 height 8
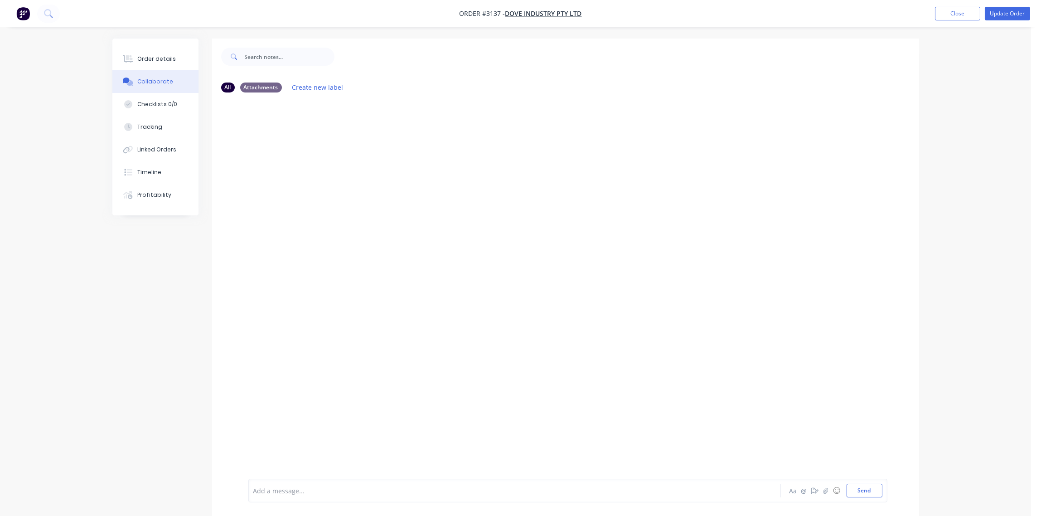
click at [321, 491] on div at bounding box center [489, 491] width 471 height 10
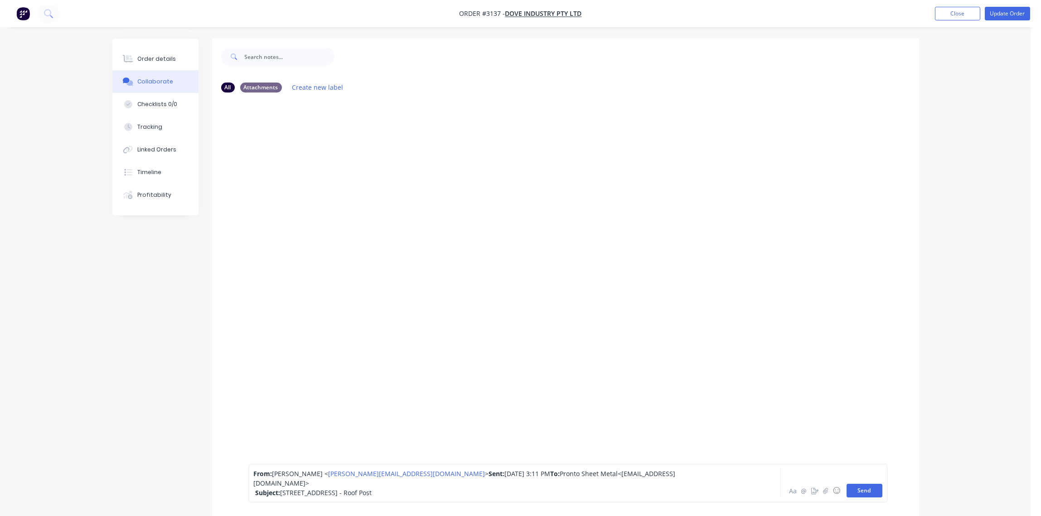
click at [861, 487] on button "Send" at bounding box center [864, 490] width 36 height 14
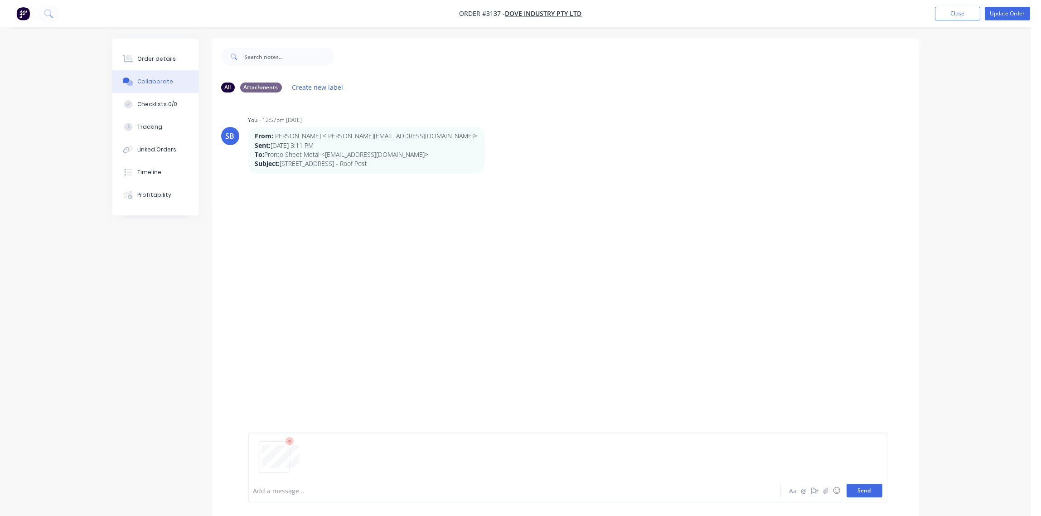
click at [863, 491] on button "Send" at bounding box center [864, 490] width 36 height 14
click at [318, 489] on div at bounding box center [489, 491] width 471 height 10
click at [868, 490] on button "Send" at bounding box center [864, 490] width 36 height 14
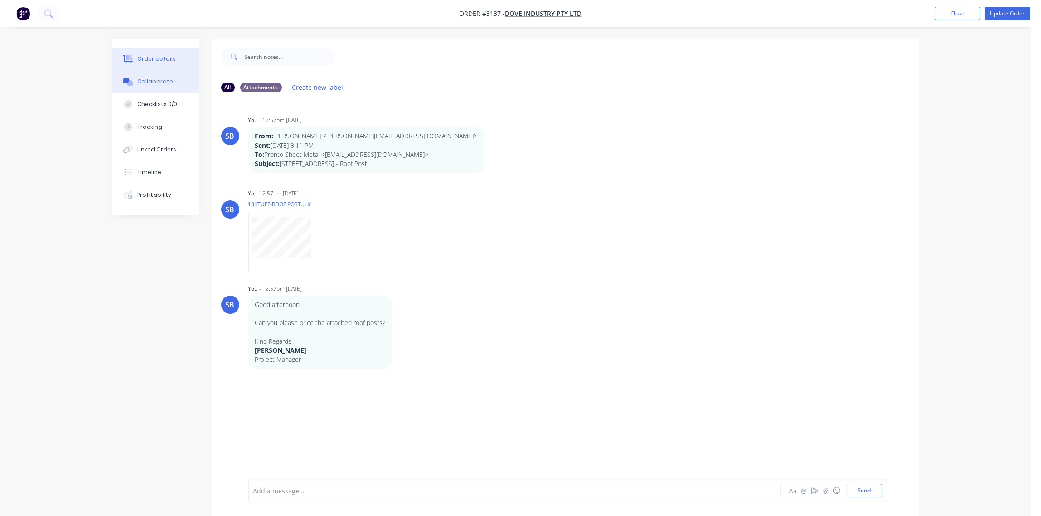
click at [150, 55] on div "Order details" at bounding box center [156, 59] width 39 height 8
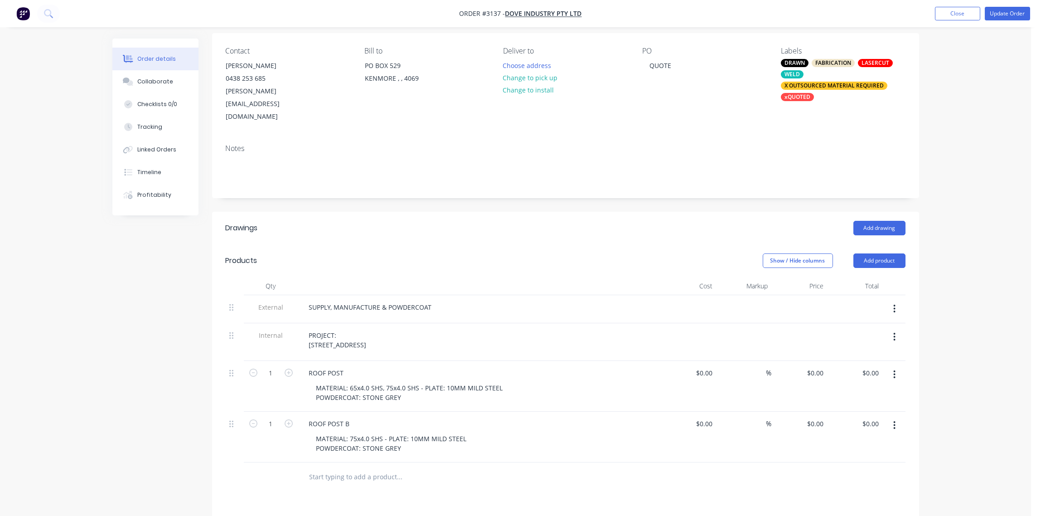
scroll to position [135, 0]
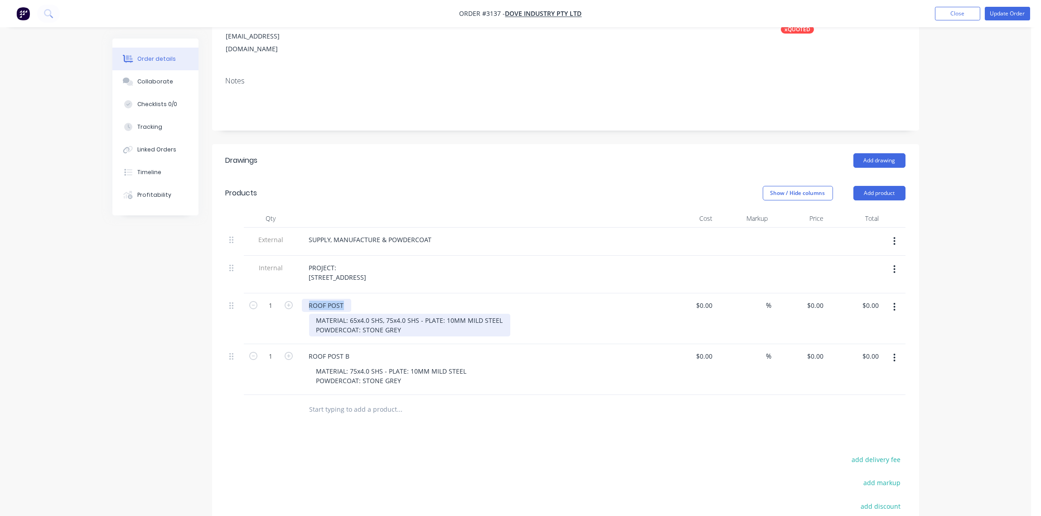
drag, startPoint x: 306, startPoint y: 281, endPoint x: 411, endPoint y: 310, distance: 109.0
click at [411, 310] on div "ROOF POST MATERIAL: 65x4.0 SHS, 75x4.0 SHS - PLATE: 10MM MILD STEEL POWDERCOAT:…" at bounding box center [479, 318] width 362 height 51
drag, startPoint x: 346, startPoint y: 304, endPoint x: 312, endPoint y: 306, distance: 34.5
click at [312, 313] on div "MATERIAL: 65x4.0 SHS, 75x4.0 SHS - PLATE: 10MM MILD STEEL POWDERCOAT: STONE GREY" at bounding box center [409, 324] width 201 height 23
click at [876, 186] on button "Add product" at bounding box center [879, 193] width 52 height 14
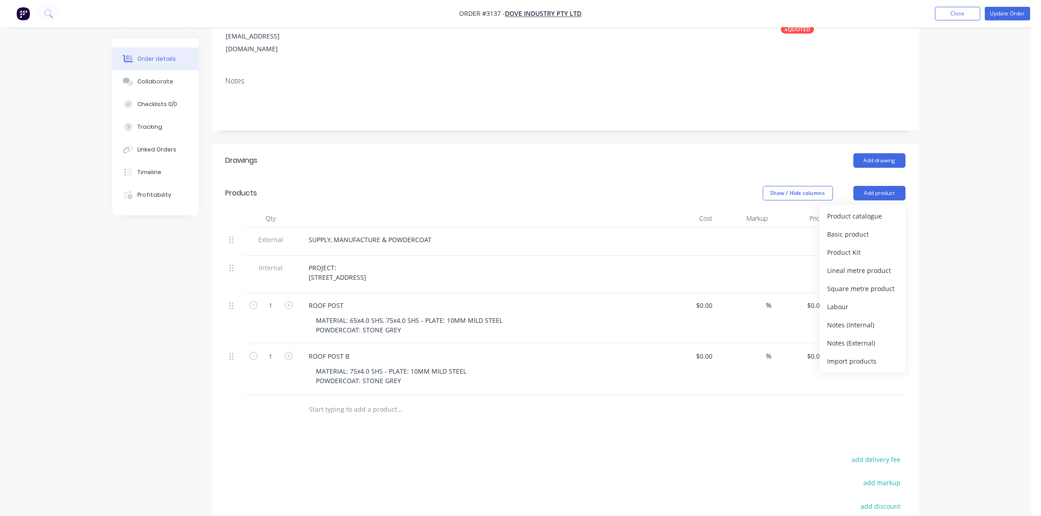
click at [361, 400] on input "text" at bounding box center [399, 409] width 181 height 18
type input "2"
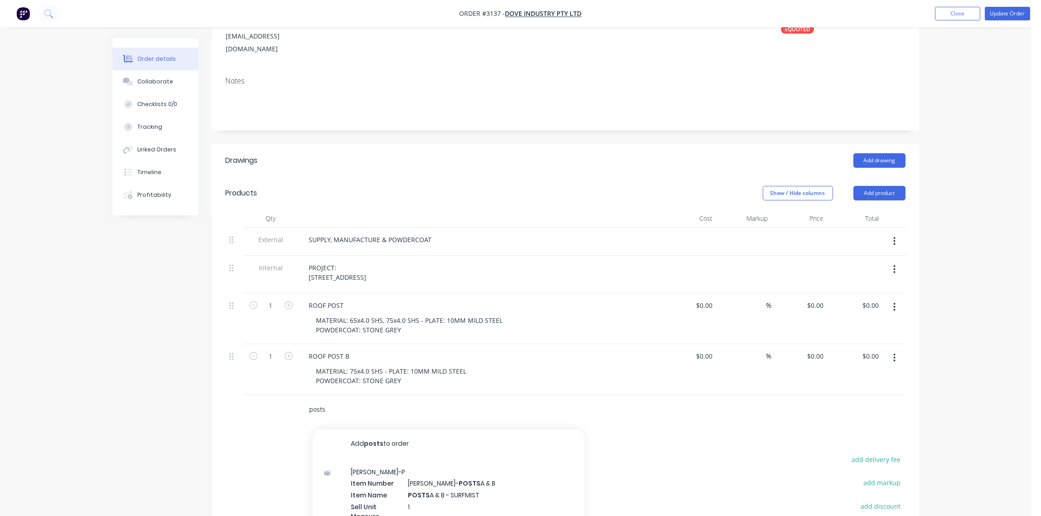
drag, startPoint x: 349, startPoint y: 383, endPoint x: 269, endPoint y: 388, distance: 80.3
click at [269, 395] on div "posts Add posts to order [PERSON_NAME]-P Item Number [PERSON_NAME]- POSTS A & B…" at bounding box center [565, 409] width 679 height 29
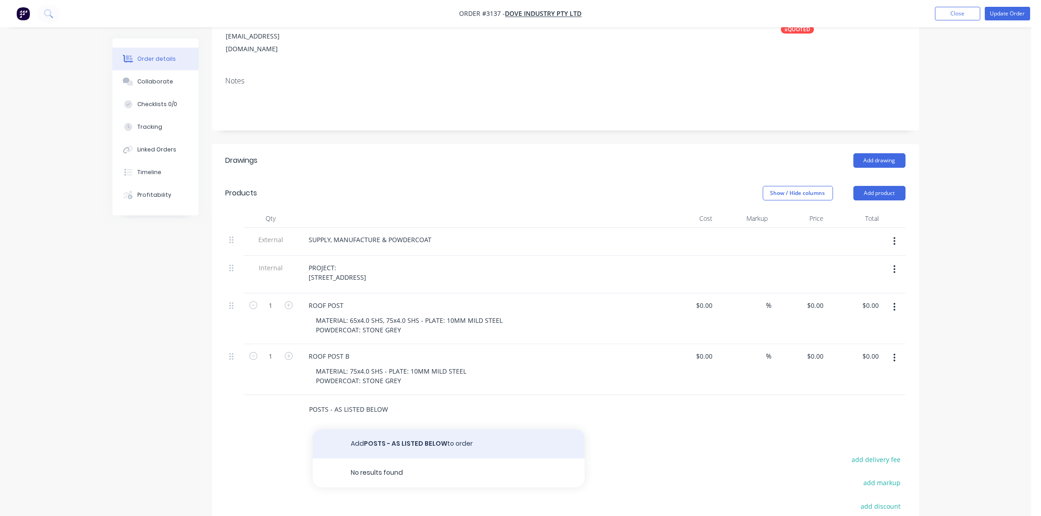
type input "POSTS - AS LISTED BELOW"
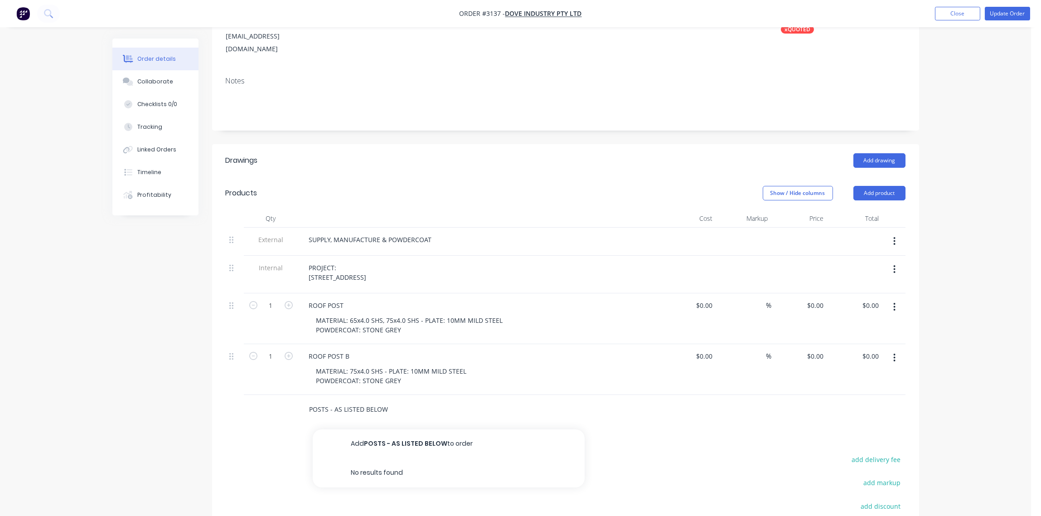
click at [424, 429] on button "Add POSTS - AS LISTED BELOW to order" at bounding box center [449, 443] width 272 height 29
click at [287, 402] on icon "button" at bounding box center [288, 406] width 8 height 8
type input "2"
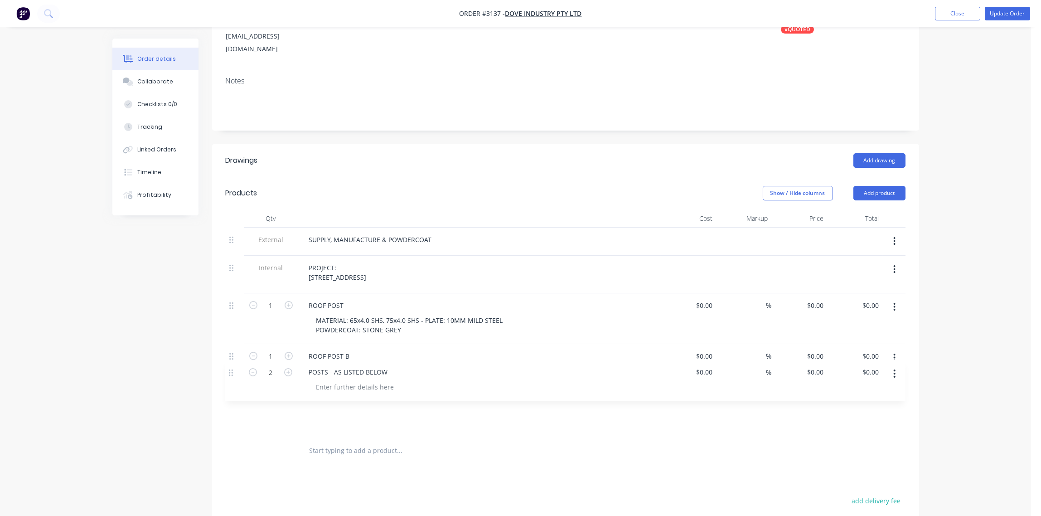
scroll to position [135, 0]
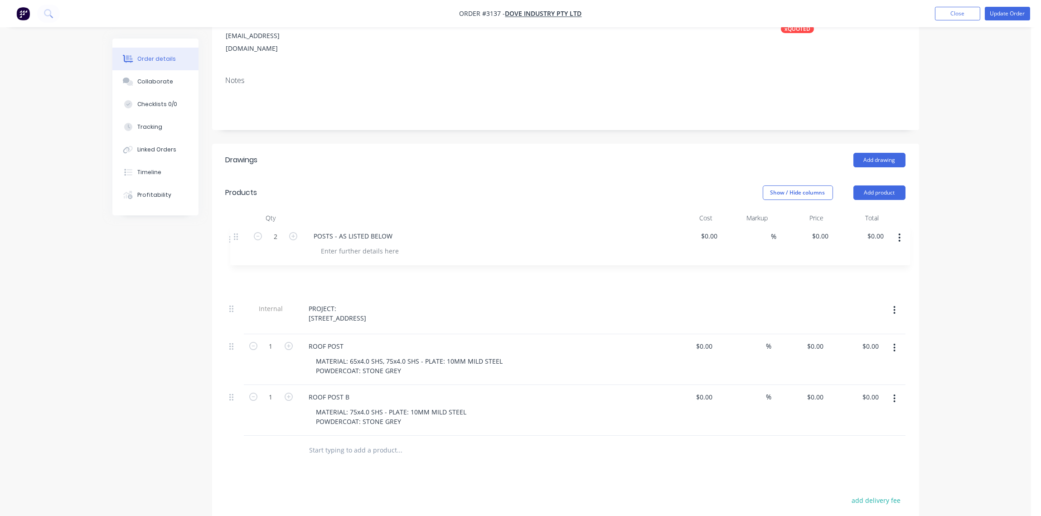
drag, startPoint x: 232, startPoint y: 389, endPoint x: 236, endPoint y: 239, distance: 150.4
click at [236, 239] on div "External SUPPLY, MANUFACTURE & POWDERCOAT Internal PROJECT: 131 TUFNELL RD 1 RO…" at bounding box center [565, 331] width 679 height 208
click at [862, 260] on div "0.00 0.00" at bounding box center [872, 266] width 21 height 13
type input "1290"
type input "$645.00"
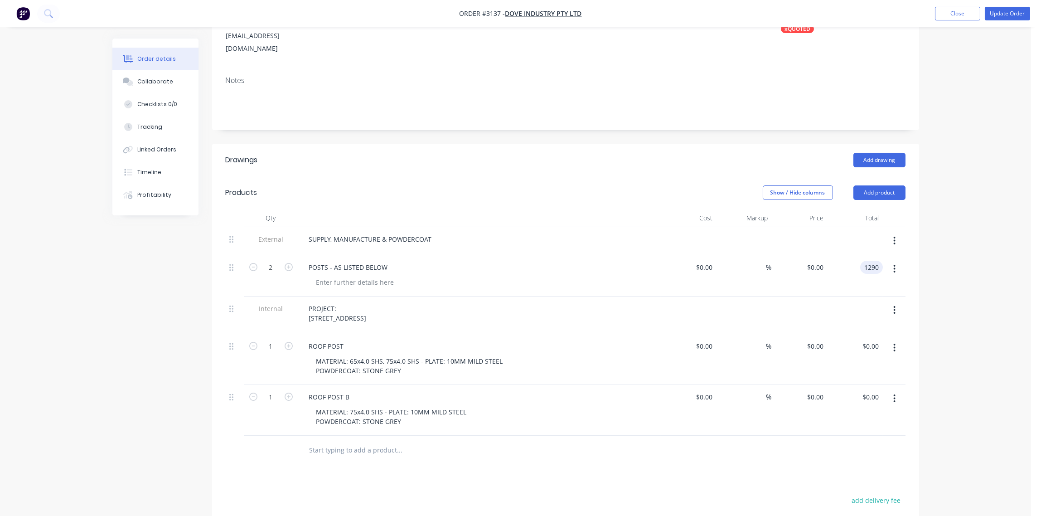
type input "$1,290.00"
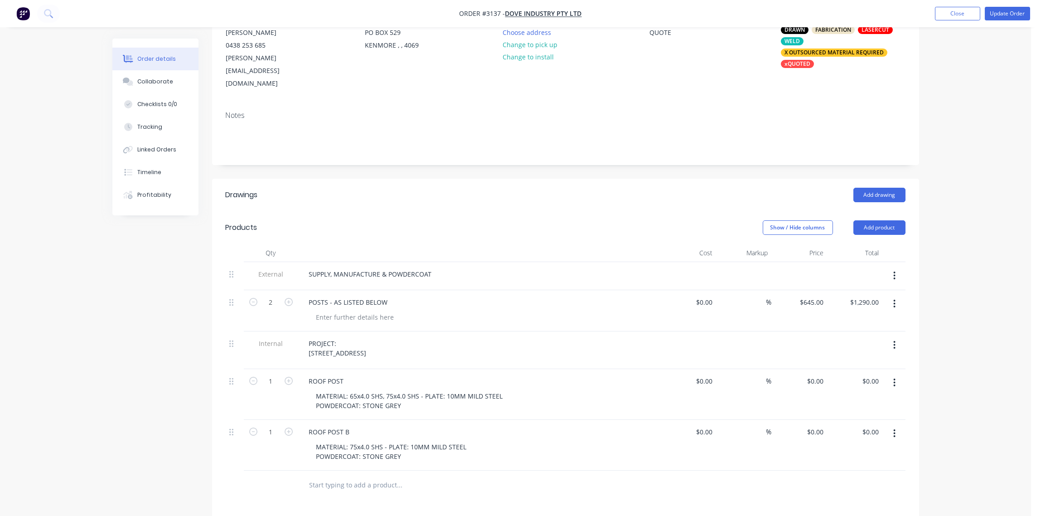
scroll to position [68, 0]
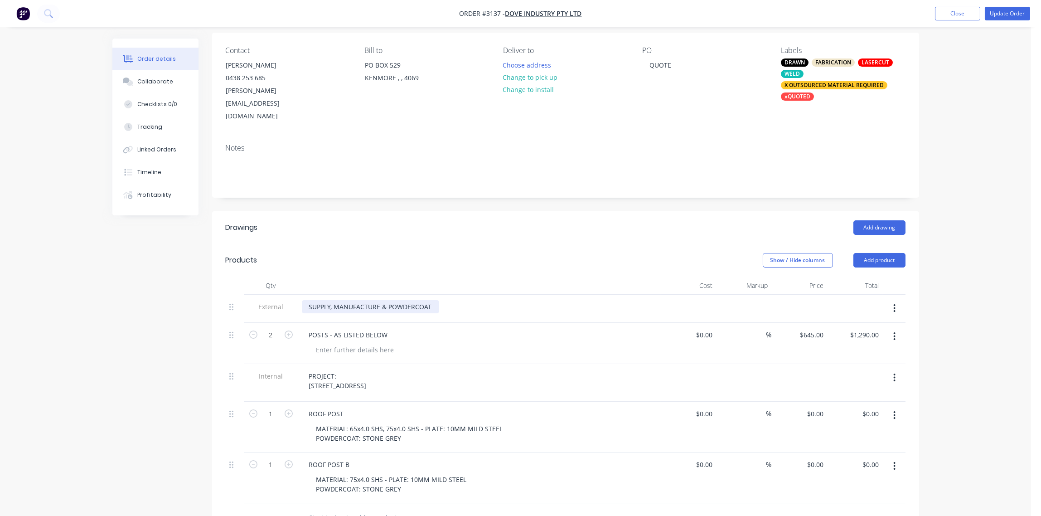
click at [385, 300] on div "SUPPLY, MANUFACTURE & POWDERCOAT" at bounding box center [370, 306] width 137 height 13
click at [380, 300] on div "SUPPLY, MANUFACTURE & POWDERCOAT" at bounding box center [370, 306] width 137 height 13
click at [824, 86] on div "X OUTSOURCED MATERIAL REQUIRED" at bounding box center [834, 85] width 106 height 8
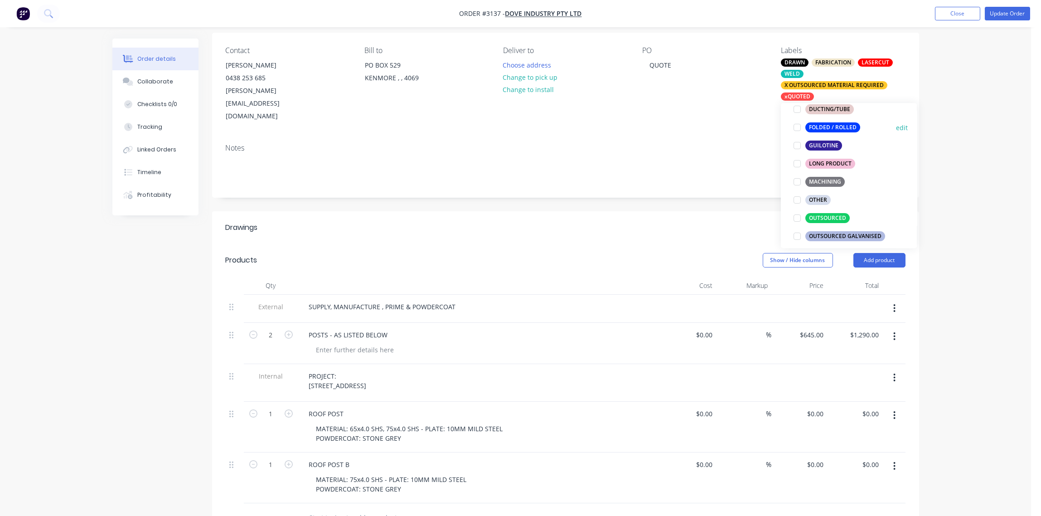
scroll to position [405, 0]
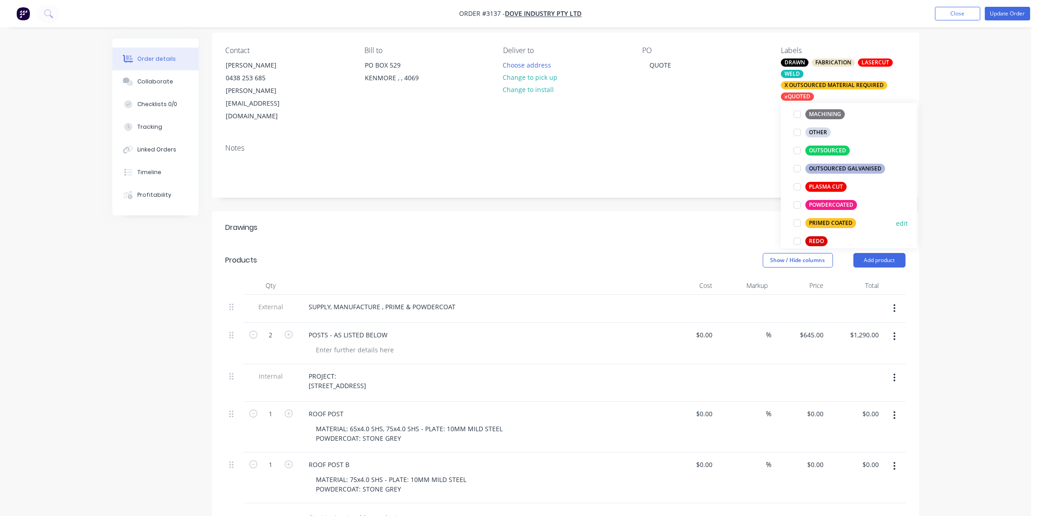
click at [800, 222] on div at bounding box center [797, 223] width 18 height 18
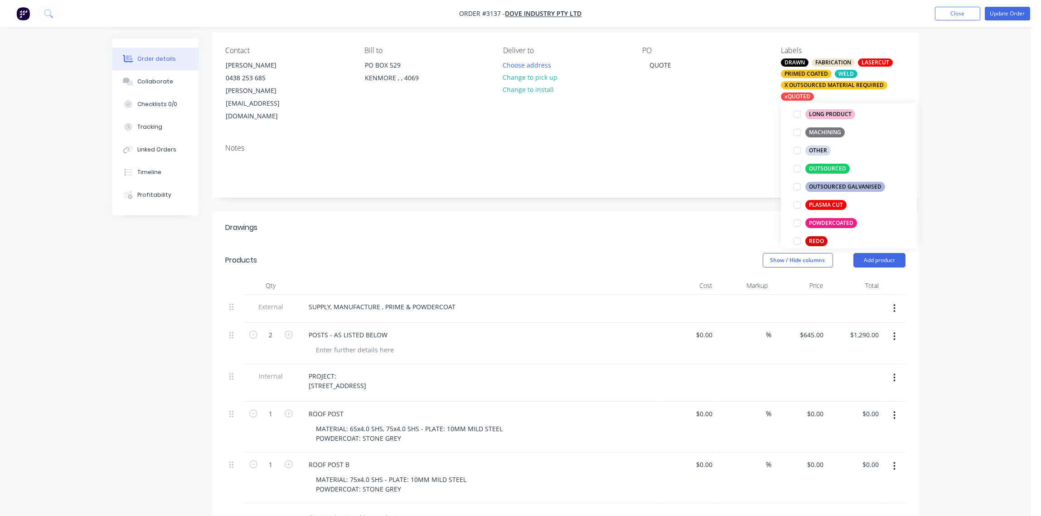
scroll to position [7, 0]
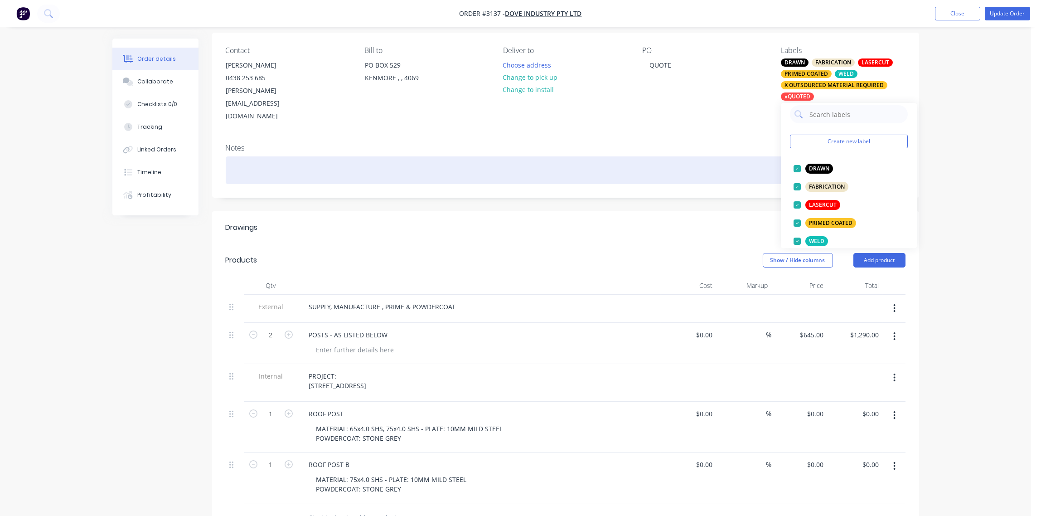
click at [721, 156] on div at bounding box center [565, 170] width 679 height 28
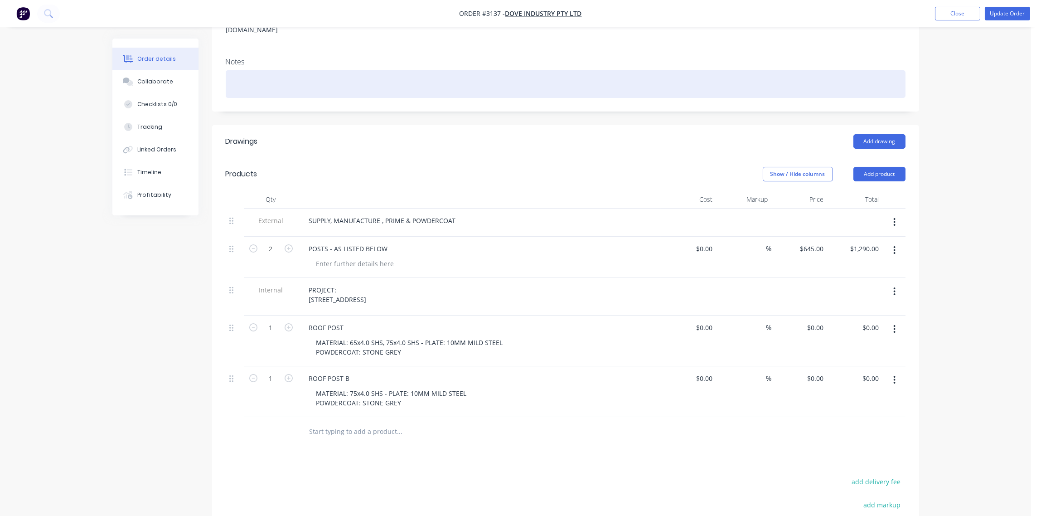
scroll to position [68, 0]
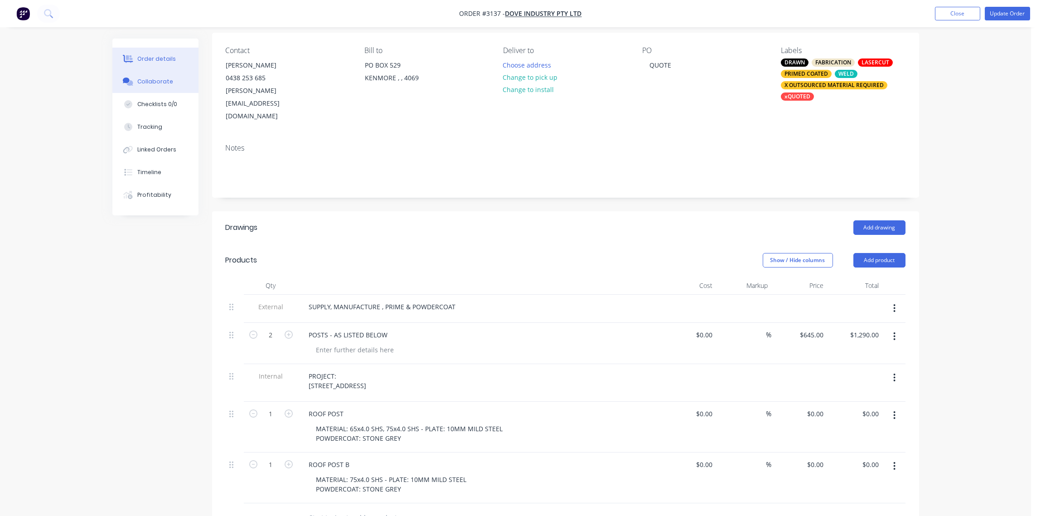
click at [161, 88] on button "Collaborate" at bounding box center [155, 81] width 86 height 23
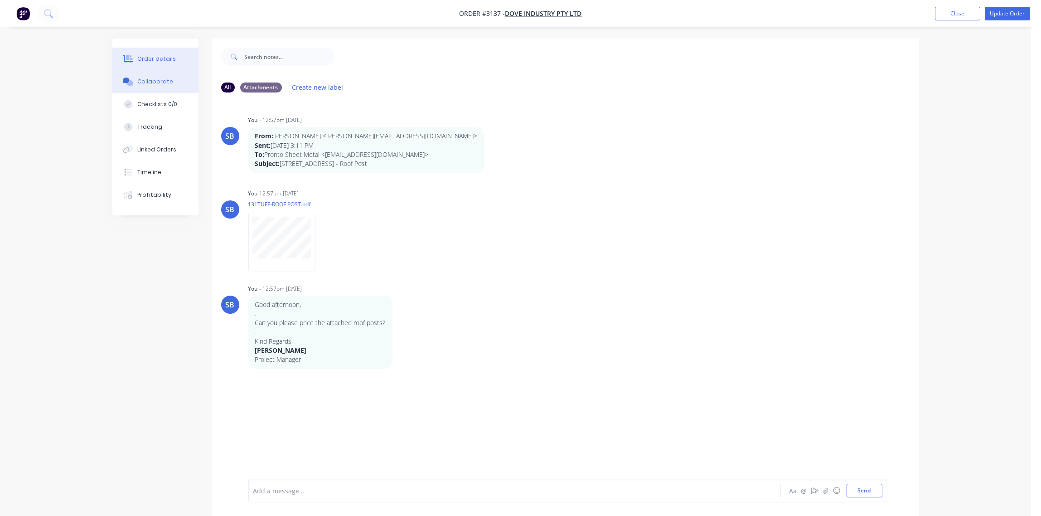
click at [148, 56] on div "Order details" at bounding box center [156, 59] width 39 height 8
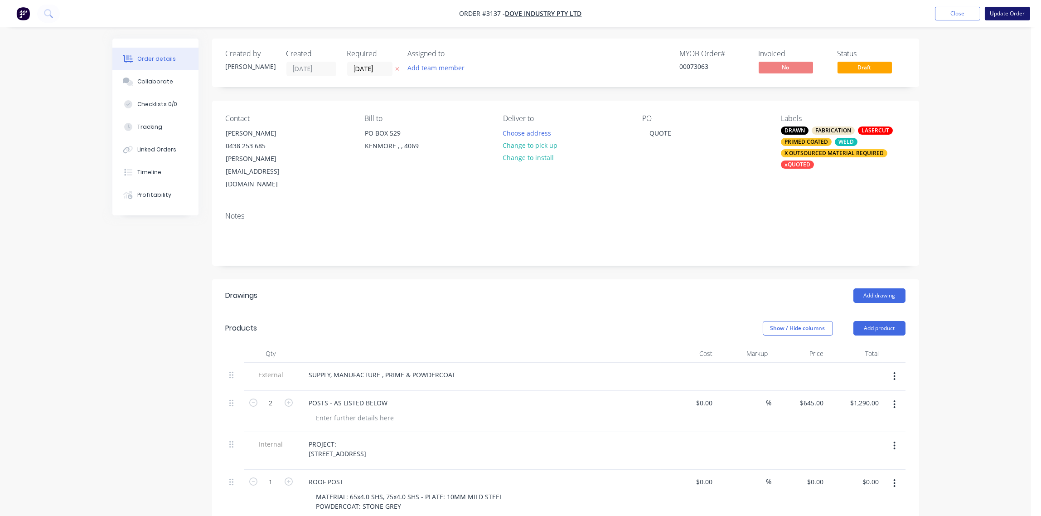
click at [1012, 13] on button "Update Order" at bounding box center [1006, 14] width 45 height 14
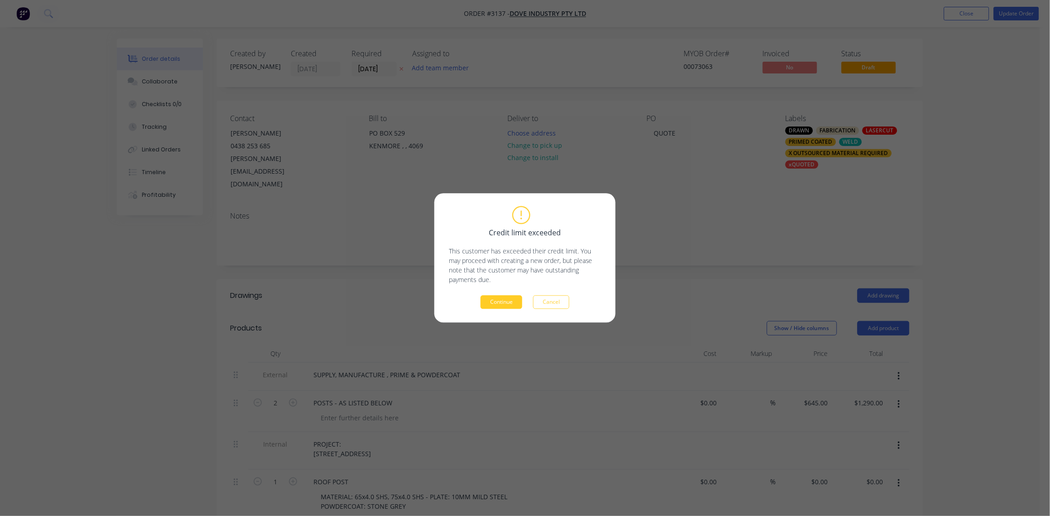
click at [502, 301] on button "Continue" at bounding box center [502, 302] width 42 height 14
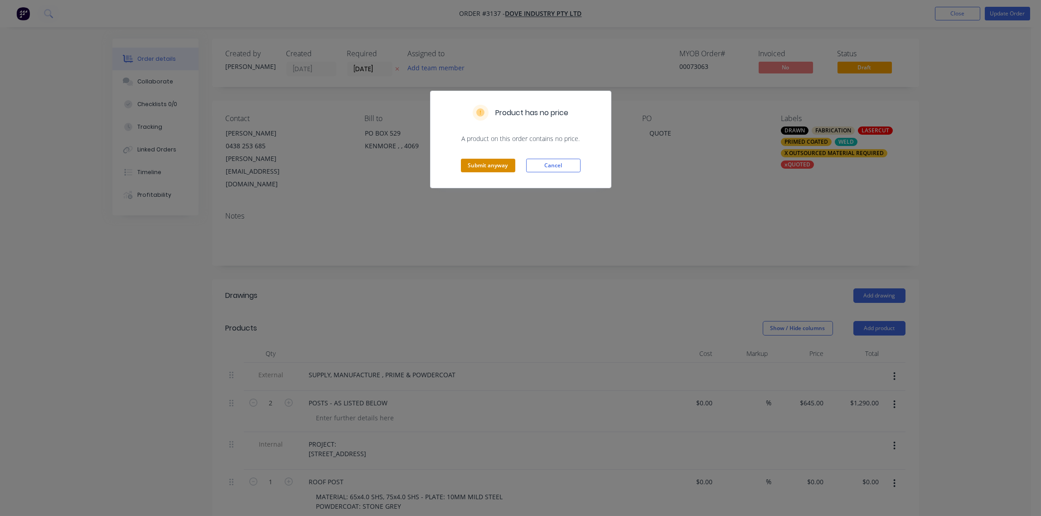
click at [485, 168] on button "Submit anyway" at bounding box center [488, 166] width 54 height 14
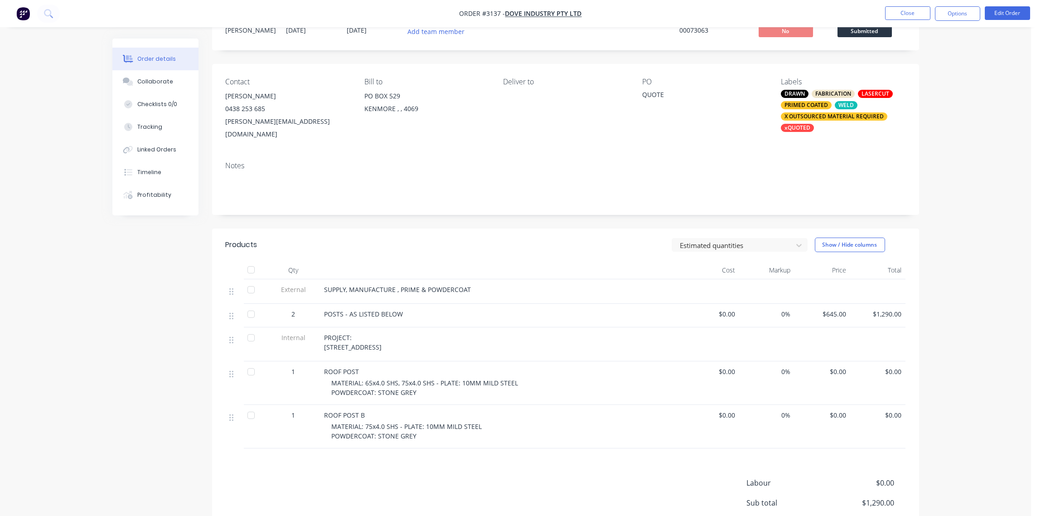
scroll to position [67, 0]
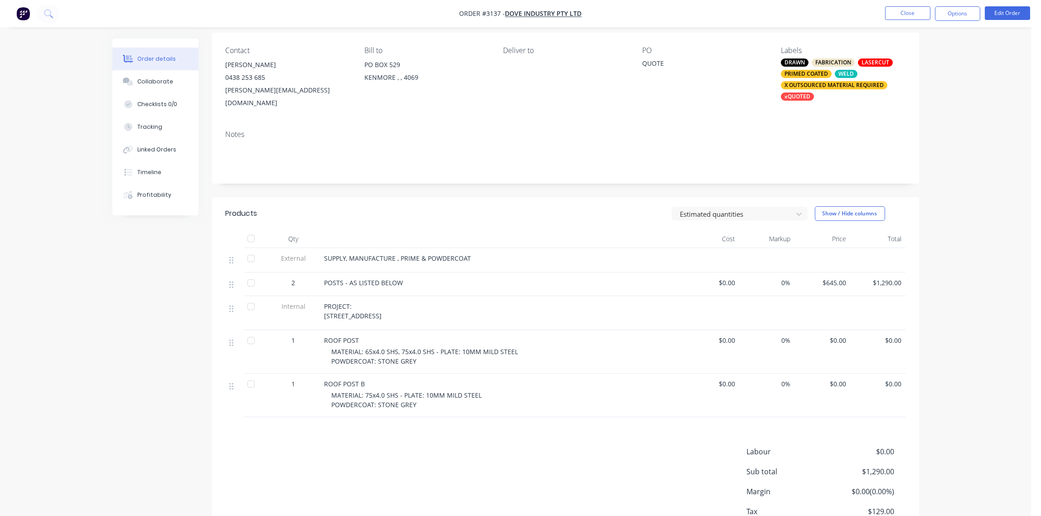
click at [514, 347] on div "MATERIAL: 65x4.0 SHS, 75x4.0 SHS - PLATE: 10MM MILD STEEL POWDERCOAT: STONE GREY" at bounding box center [506, 356] width 348 height 19
click at [1012, 14] on button "Edit Order" at bounding box center [1006, 13] width 45 height 14
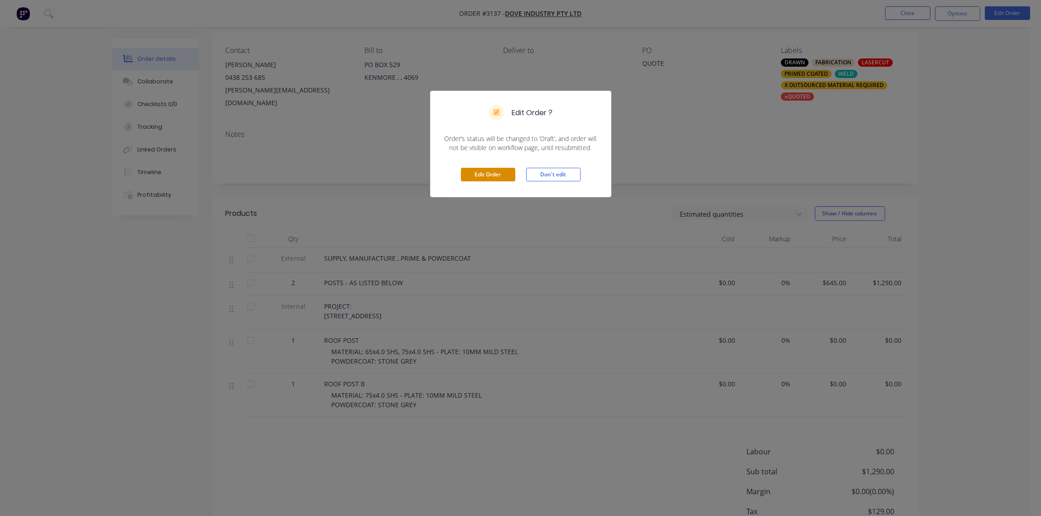
click at [487, 176] on button "Edit Order" at bounding box center [488, 175] width 54 height 14
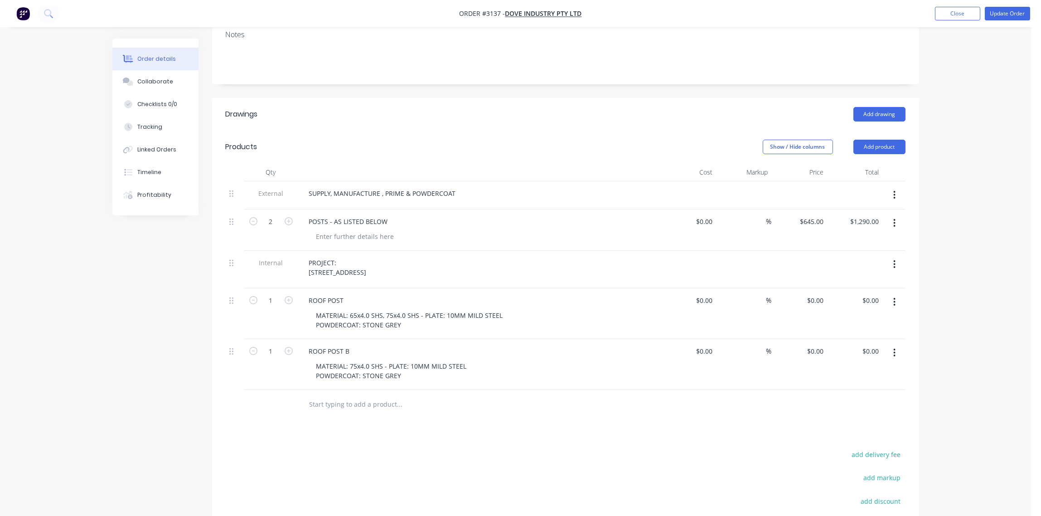
scroll to position [270, 0]
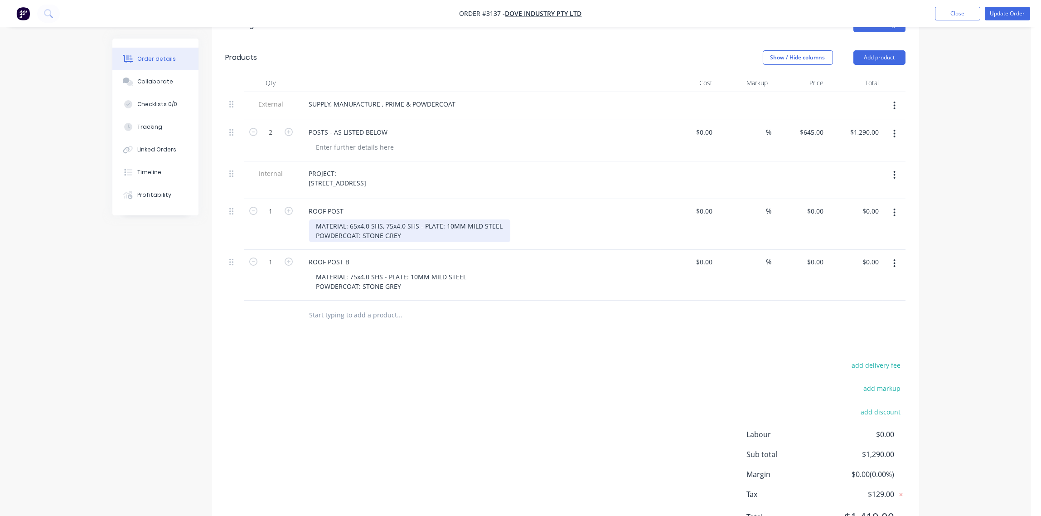
click at [501, 219] on div "MATERIAL: 65x4.0 SHS, 75x4.0 SHS - PLATE: 10MM MILD STEEL POWDERCOAT: STONE GREY" at bounding box center [409, 230] width 201 height 23
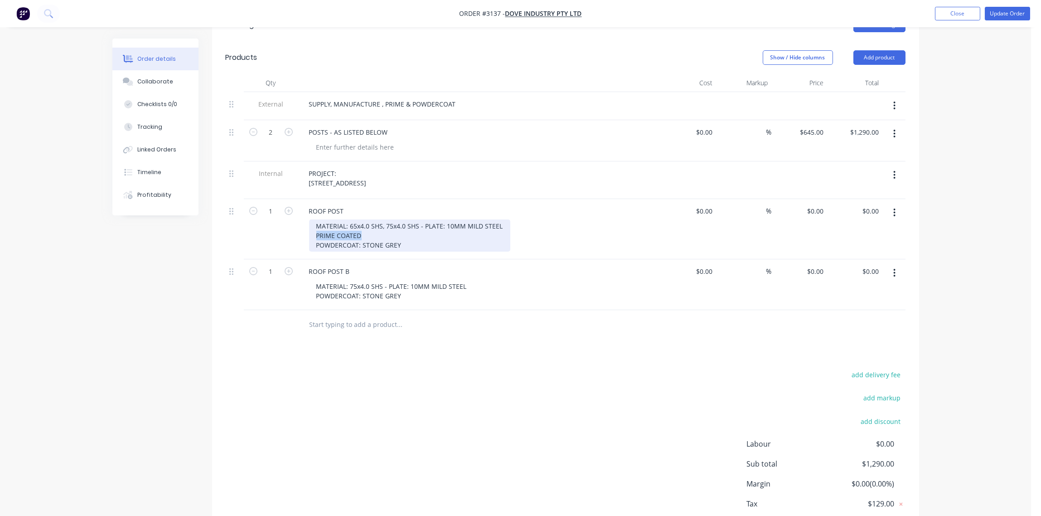
drag, startPoint x: 366, startPoint y: 211, endPoint x: 332, endPoint y: 217, distance: 34.2
click at [291, 217] on div "1 ROOF POST MATERIAL: 65x4.0 SHS, 75x4.0 SHS - PLATE: 10MM MILD STEEL PRIME COA…" at bounding box center [565, 229] width 679 height 60
copy div "PRIME COATED"
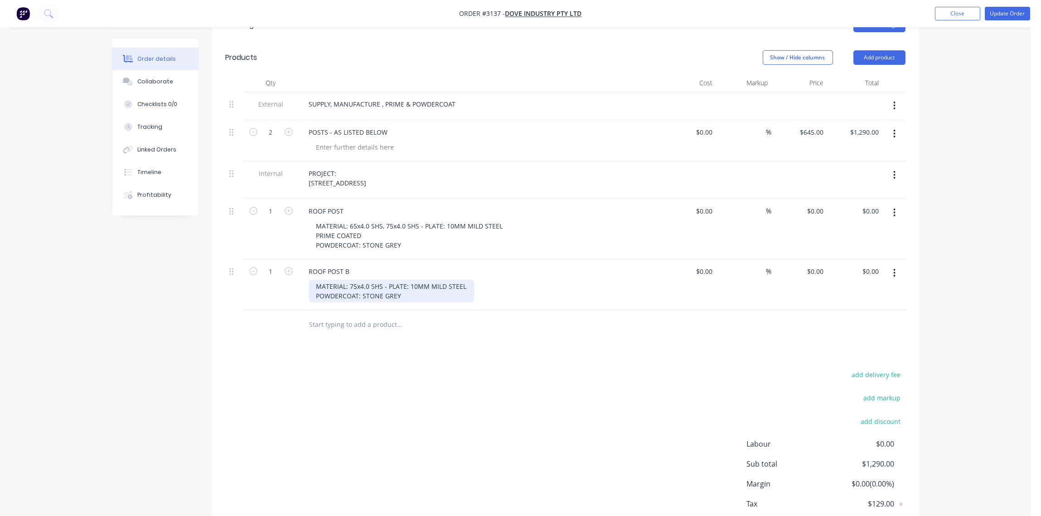
click at [464, 279] on div "MATERIAL: 75x4.0 SHS - PLATE: 10MM MILD STEEL POWDERCOAT: STONE GREY" at bounding box center [391, 290] width 165 height 23
click at [338, 279] on div "MATERIAL: 75x4.0 SHS - PLATE: 10MM MILD STEEL POWDERCOAT: STONE GREY" at bounding box center [391, 290] width 165 height 23
click at [470, 384] on div "add delivery fee add markup add discount Labour $0.00 Sub total $1,290.00 Margi…" at bounding box center [565, 465] width 679 height 175
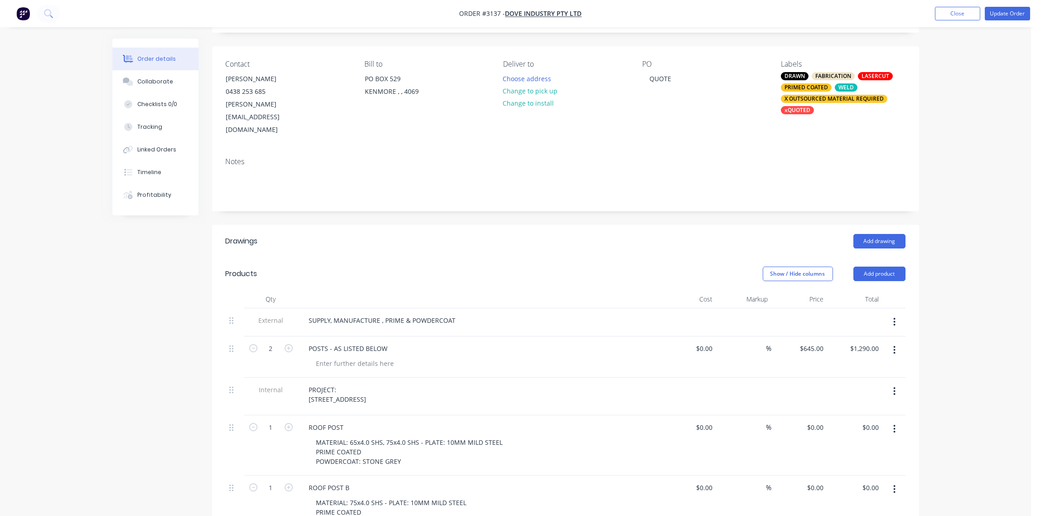
scroll to position [0, 0]
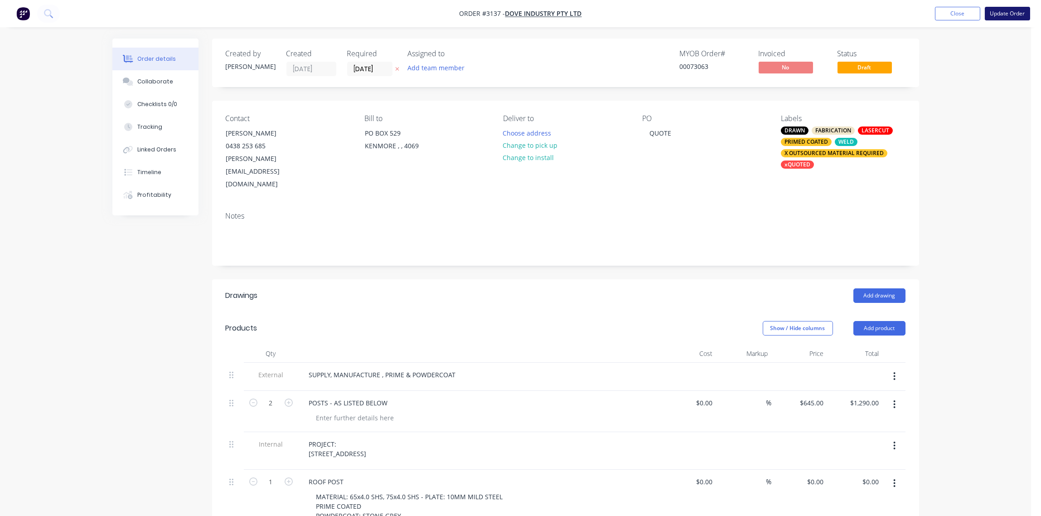
click at [1024, 10] on button "Update Order" at bounding box center [1006, 14] width 45 height 14
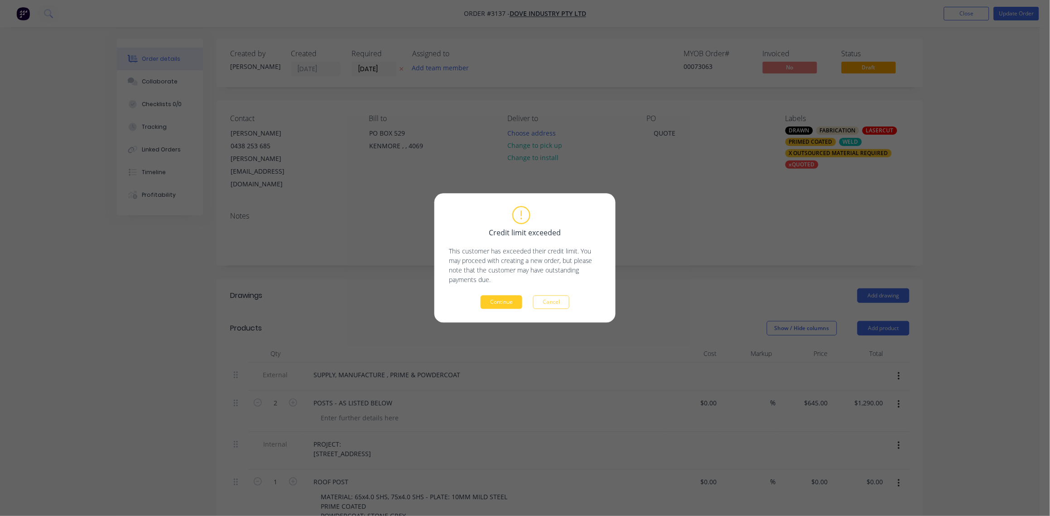
click at [501, 299] on button "Continue" at bounding box center [502, 302] width 42 height 14
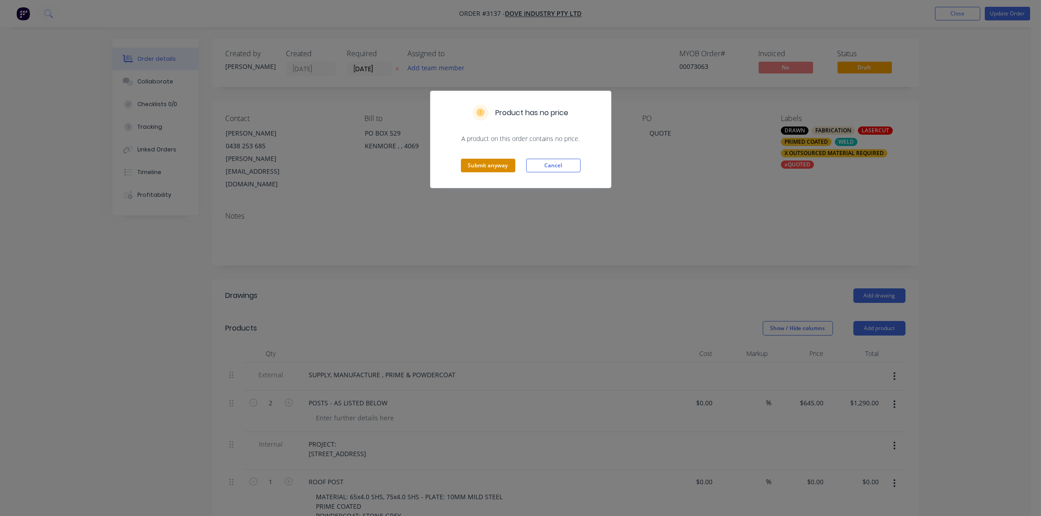
click at [489, 166] on button "Submit anyway" at bounding box center [488, 166] width 54 height 14
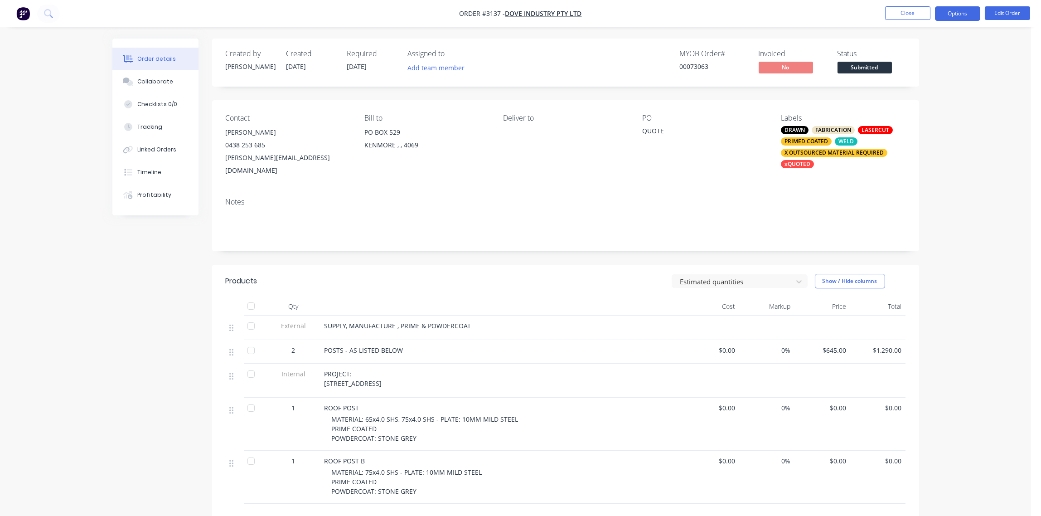
click at [963, 15] on button "Options" at bounding box center [957, 13] width 45 height 14
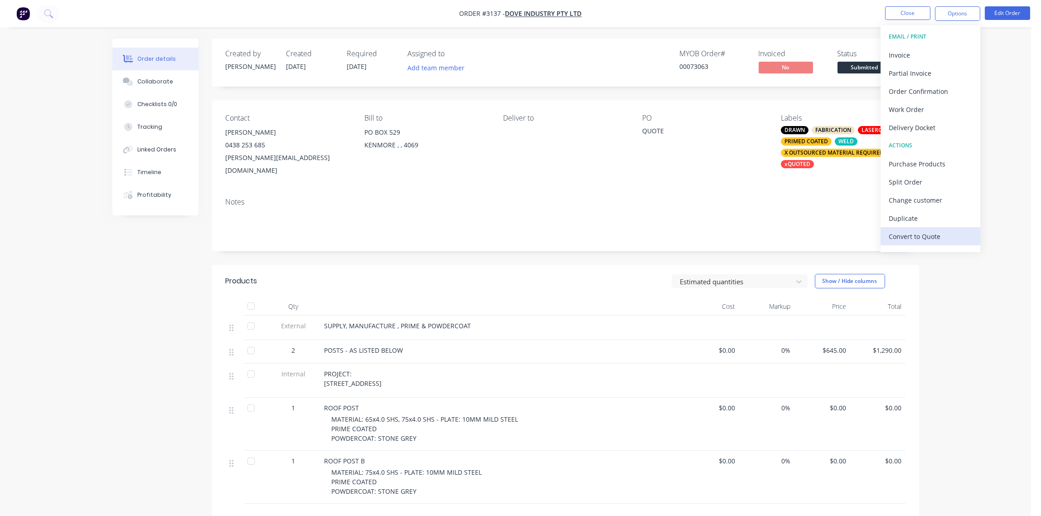
click at [922, 235] on div "Convert to Quote" at bounding box center [929, 236] width 83 height 13
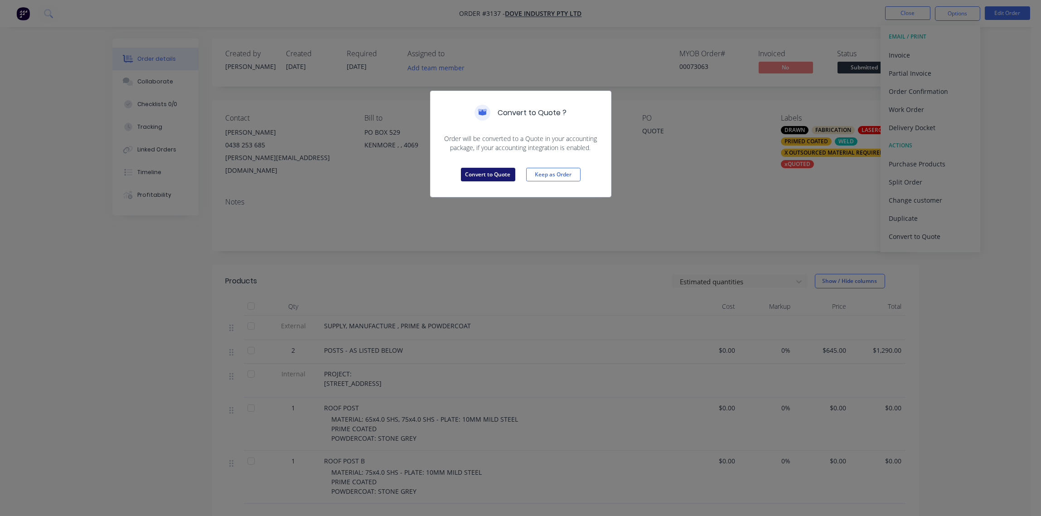
click at [483, 173] on button "Convert to Quote" at bounding box center [488, 175] width 54 height 14
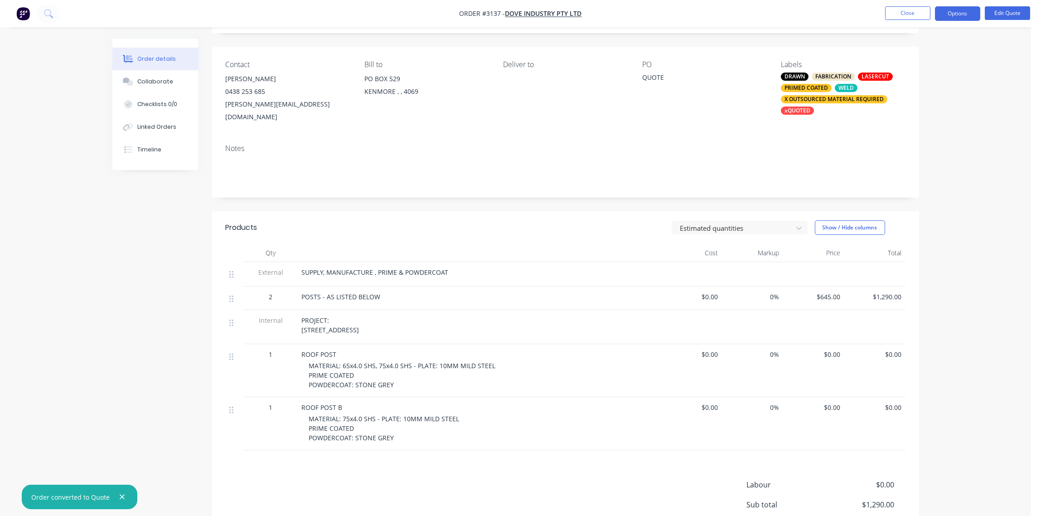
scroll to position [135, 0]
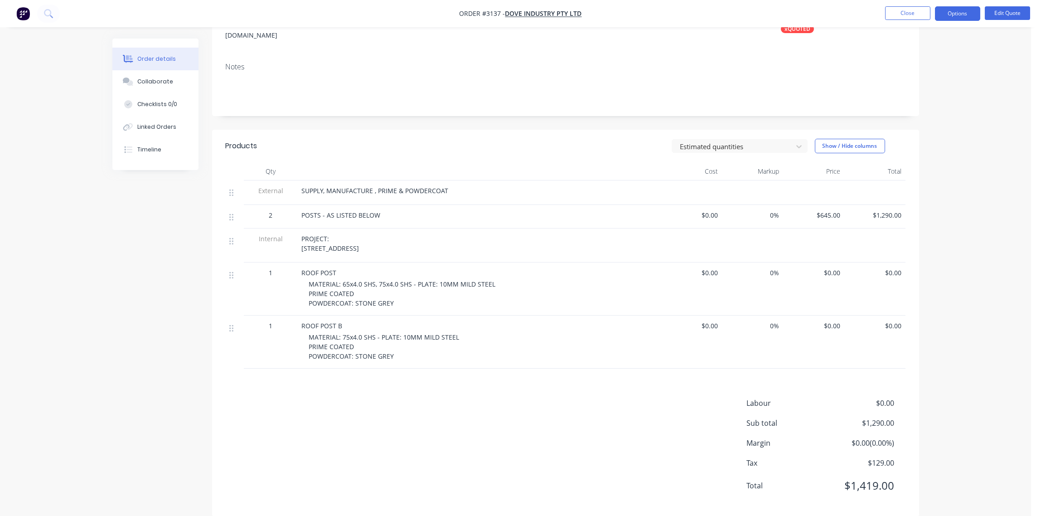
click at [347, 262] on div "ROOF POST MATERIAL: 65x4.0 SHS, 75x4.0 SHS - PLATE: 10MM MILD STEEL PRIME COATE…" at bounding box center [479, 288] width 362 height 53
click at [1010, 14] on button "Edit Quote" at bounding box center [1006, 13] width 45 height 14
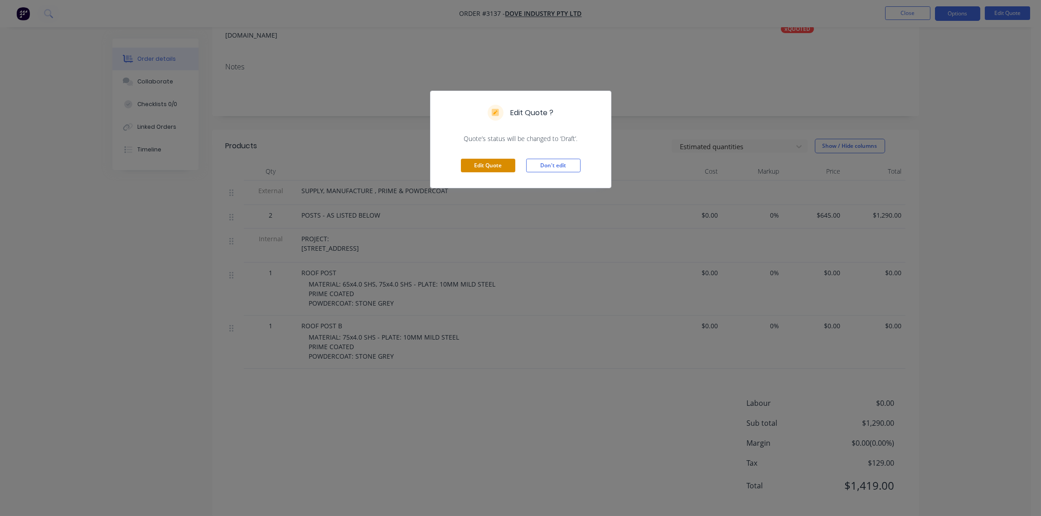
click at [491, 171] on button "Edit Quote" at bounding box center [488, 166] width 54 height 14
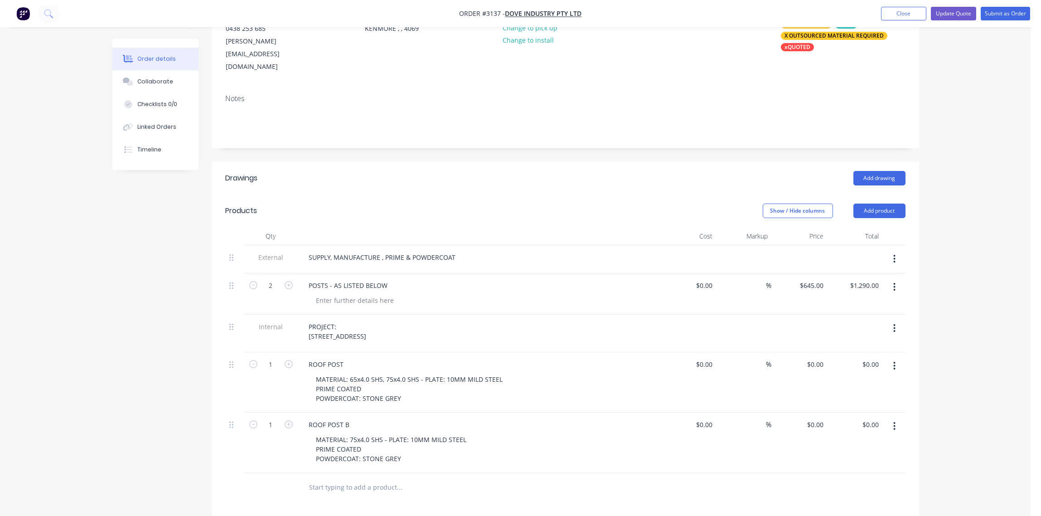
scroll to position [202, 0]
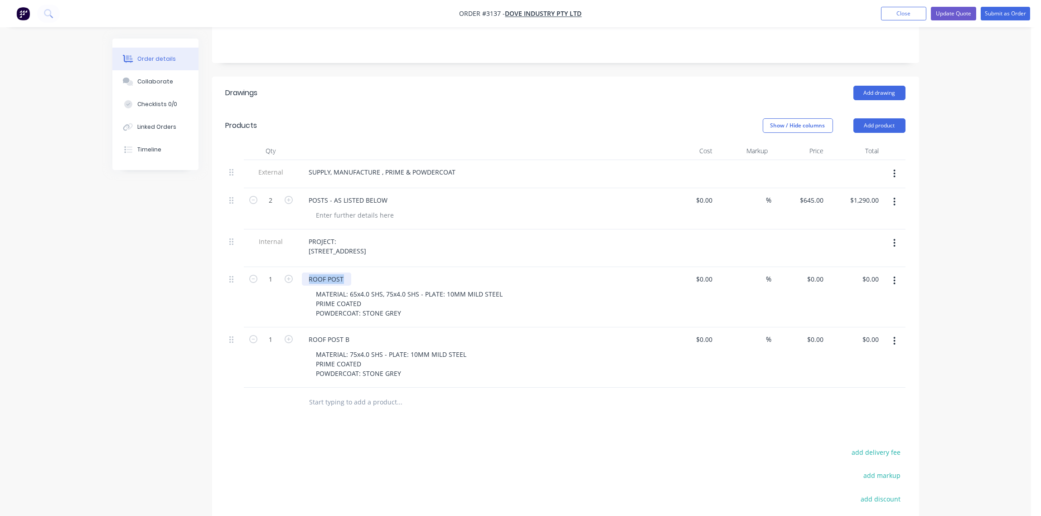
drag, startPoint x: 345, startPoint y: 256, endPoint x: 324, endPoint y: 258, distance: 20.9
click at [299, 267] on div "ROOF POST MATERIAL: 65x4.0 SHS, 75x4.0 SHS - PLATE: 10MM MILD STEEL PRIME COATE…" at bounding box center [479, 297] width 362 height 60
paste div
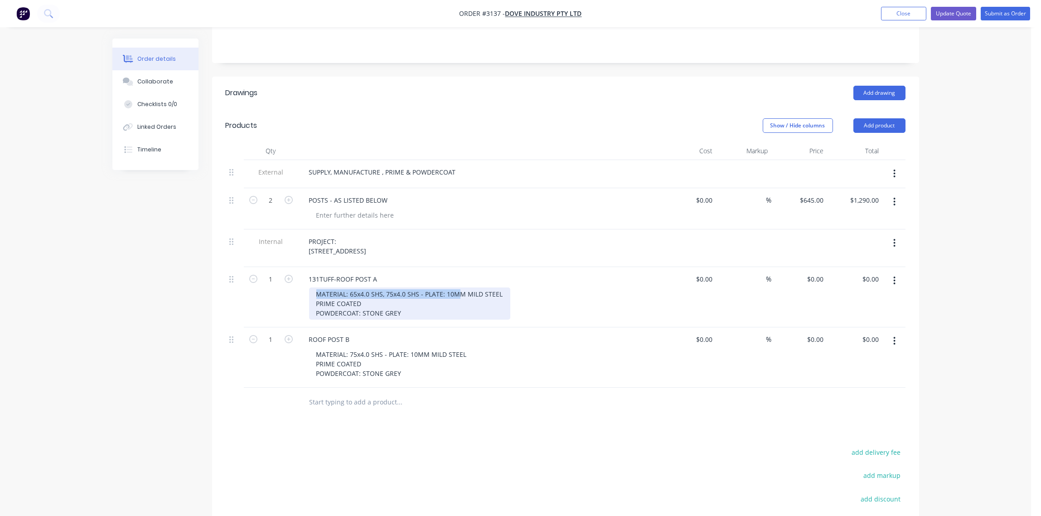
drag, startPoint x: 313, startPoint y: 269, endPoint x: 501, endPoint y: 272, distance: 188.0
click at [501, 287] on div "MATERIAL: 65x4.0 SHS, 75x4.0 SHS - PLATE: 10MM MILD STEEL PRIME COATED POWDERCO…" at bounding box center [409, 303] width 201 height 32
drag, startPoint x: 496, startPoint y: 273, endPoint x: 502, endPoint y: 272, distance: 6.5
click at [497, 287] on div "MATERIAL: 65x4.0 SHS, 75x4.0 SHS - PLATE: 10MM MILD STEEL PRIME COATED POWDERCO…" at bounding box center [409, 303] width 201 height 32
drag, startPoint x: 313, startPoint y: 269, endPoint x: 511, endPoint y: 267, distance: 198.0
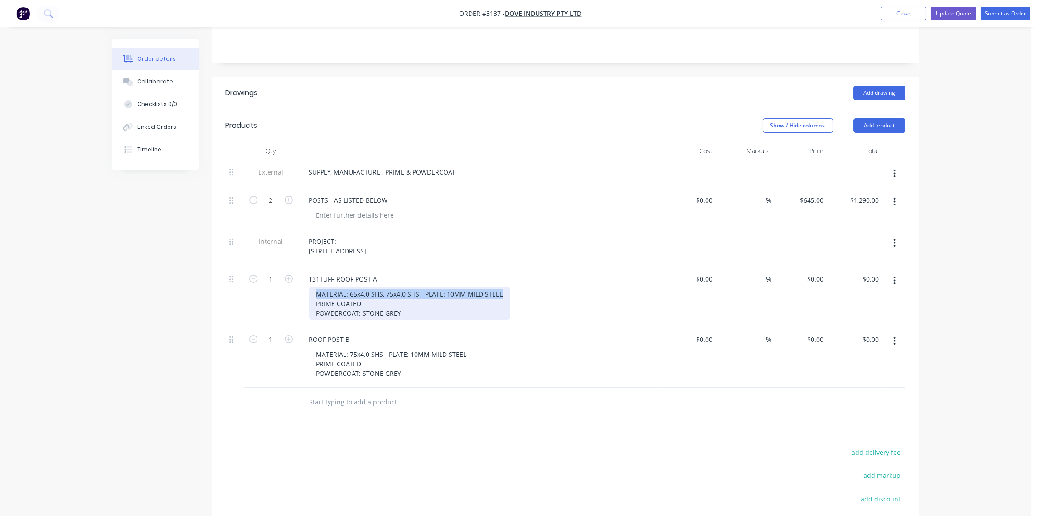
click at [511, 287] on div "MATERIAL: 65x4.0 SHS, 75x4.0 SHS - PLATE: 10MM MILD STEEL PRIME COATED POWDERCO…" at bounding box center [483, 303] width 348 height 32
copy div "MATERIAL: 65x4.0 SHS, 75x4.0 SHS - PLATE: 10MM MILD STEEL"
click at [416, 287] on div "MATERIAL: 65x4.0 SHS, 75x4.0 SHS - PLATE: 10MM MILD STEEL PRIME COATED POWDERCO…" at bounding box center [409, 303] width 201 height 32
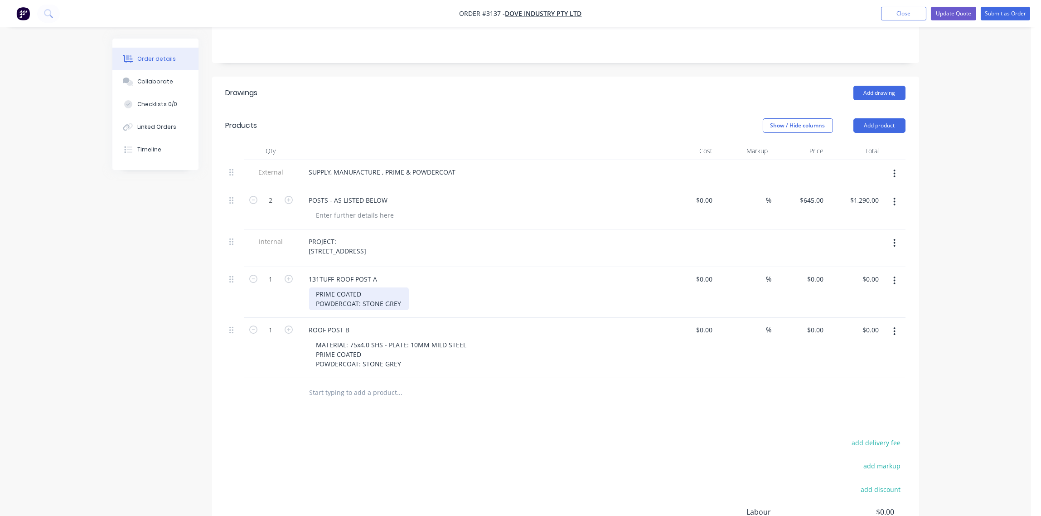
click at [330, 287] on div "PRIME COATED POWDERCOAT: STONE GREY" at bounding box center [359, 298] width 100 height 23
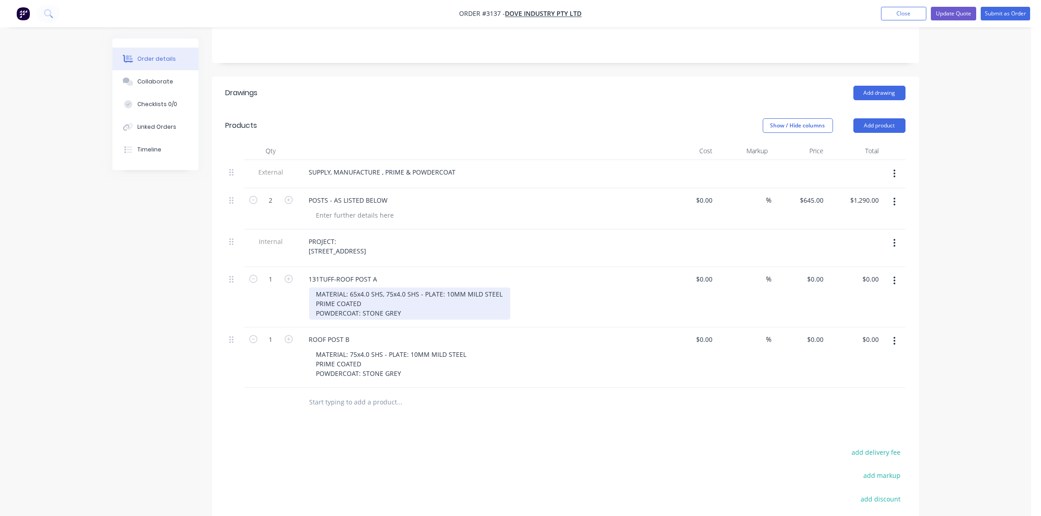
click at [403, 287] on div "MATERIAL: 65x4.0 SHS, 75x4.0 SHS - PLATE: 10MM MILD STEEL PRIME COATED POWDERCO…" at bounding box center [409, 303] width 201 height 32
click at [416, 287] on div "MATERIAL: 65x4.0 SHS, 75x4.0 SHS - PLATE: 10MM MILD STEEL PRIME COATED POWDERCO…" at bounding box center [409, 303] width 201 height 32
type input "2"
type input "0.00"
click at [859, 267] on div "0.00 $0.00" at bounding box center [855, 297] width 56 height 60
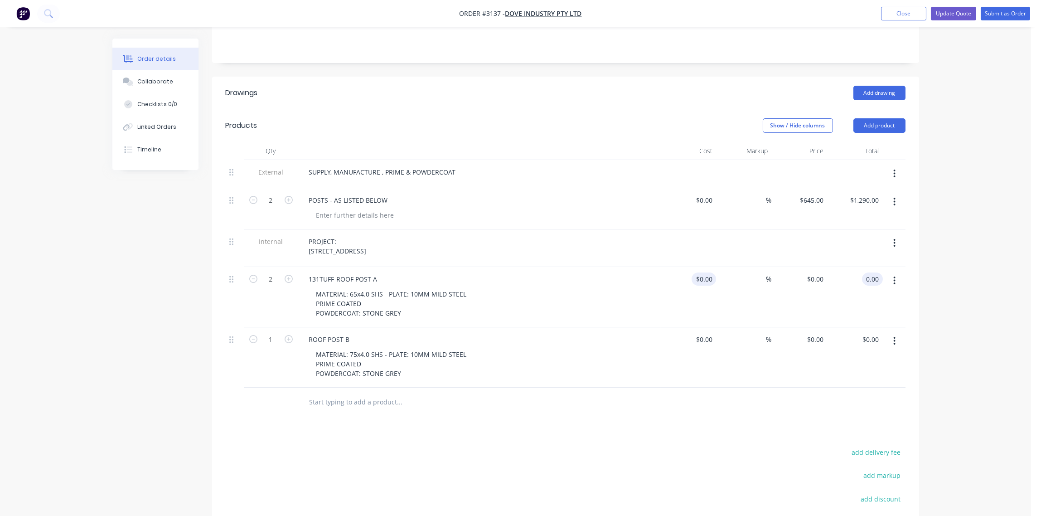
type input "0"
type input "$0.00"
click at [699, 267] on div "0 $0.00" at bounding box center [688, 297] width 56 height 60
type input "$0.00"
click at [859, 267] on div "0.00 $0.00" at bounding box center [855, 297] width 56 height 60
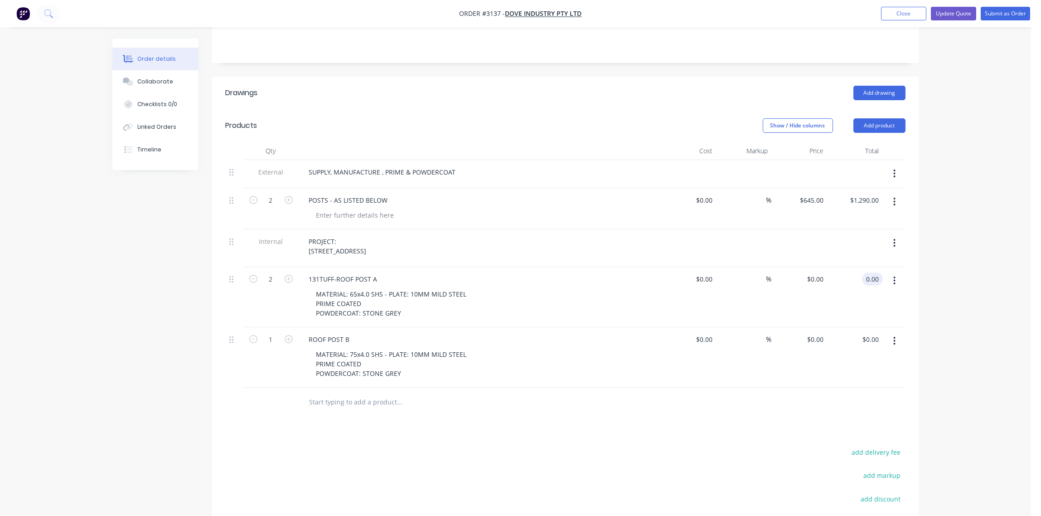
type input "9"
type input "800"
type input "$400.00"
type input "$800.00"
click at [645, 272] on div "131TUFF-ROOF POST A" at bounding box center [479, 278] width 355 height 13
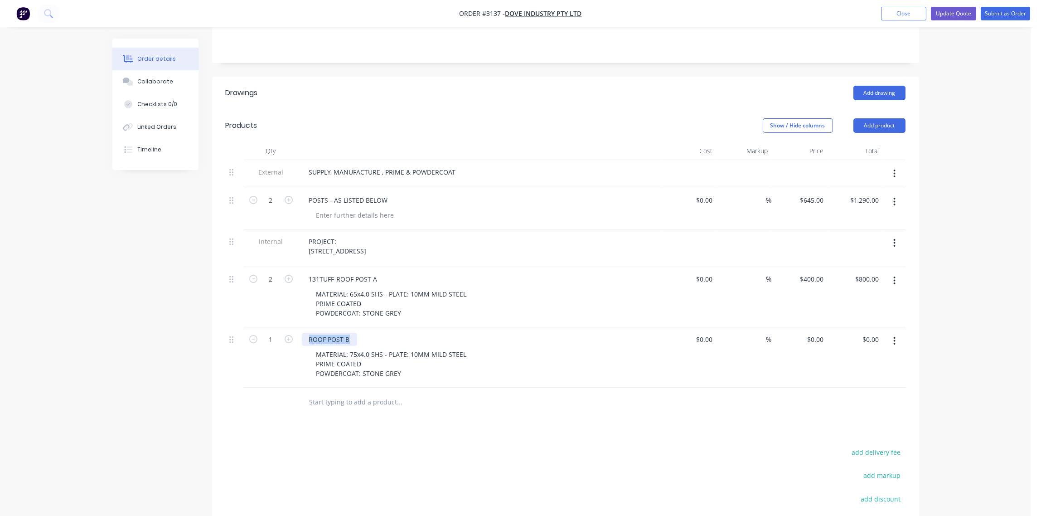
drag, startPoint x: 353, startPoint y: 315, endPoint x: 335, endPoint y: 318, distance: 18.8
click at [305, 332] on div "ROOF POST B" at bounding box center [329, 338] width 55 height 13
paste div
click at [361, 393] on input "text" at bounding box center [399, 402] width 181 height 18
paste input "131TUFF-ROOF POST B"
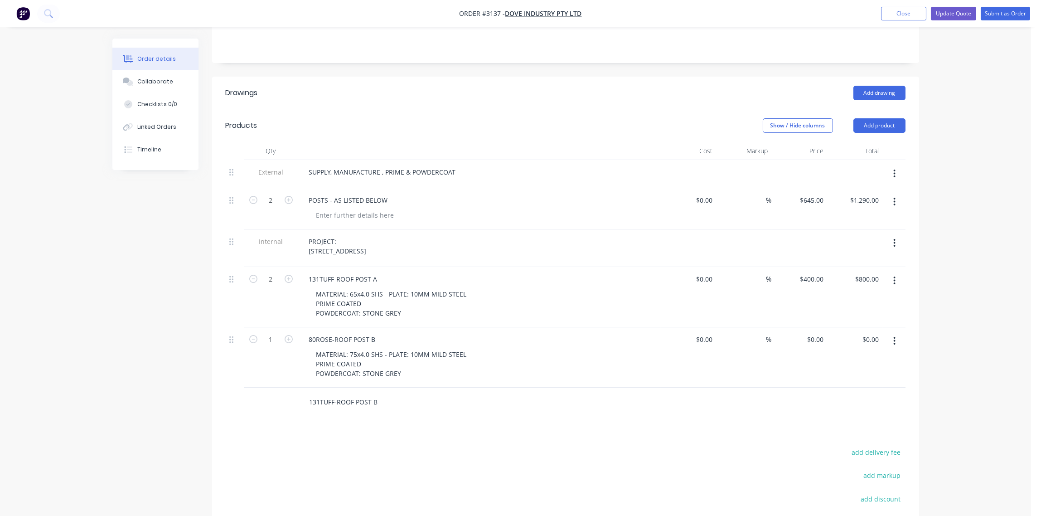
type input "131TUFF-ROOF POST B"
drag, startPoint x: 311, startPoint y: 332, endPoint x: 412, endPoint y: 352, distance: 103.5
click at [412, 352] on div "MATERIAL: 75x4.0 SHS - PLATE: 10MM MILD STEEL PRIME COATED POWDERCOAT: STONE GR…" at bounding box center [391, 363] width 165 height 32
copy div "MATERIAL: 75x4.0 SHS - PLATE: 10MM MILD STEEL PRIME COATED POWDERCOAT: STONE GR…"
click at [385, 393] on input "131TUFF-ROOF POST B" at bounding box center [399, 402] width 181 height 18
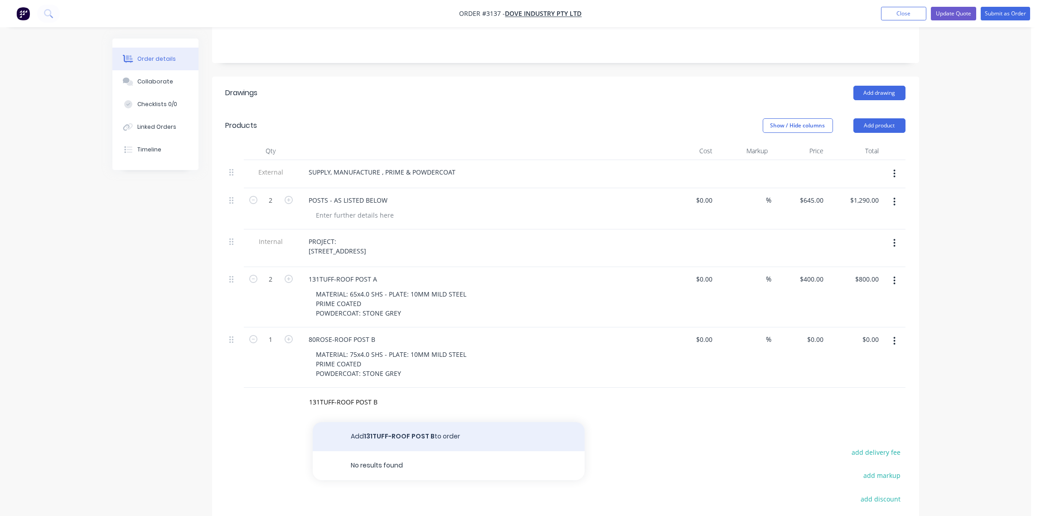
click at [401, 422] on button "Add 131TUFF-ROOF POST B to order" at bounding box center [449, 436] width 272 height 29
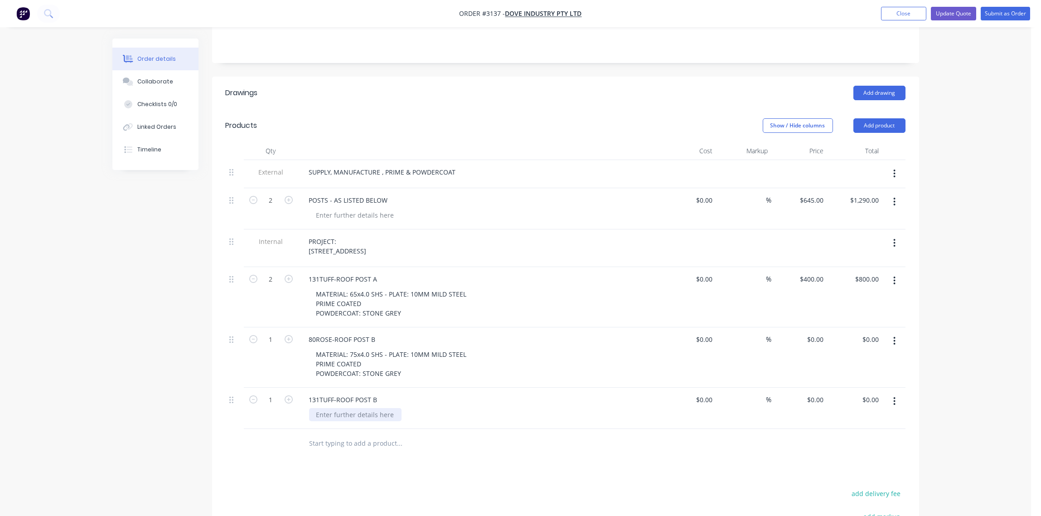
click at [334, 408] on div at bounding box center [355, 414] width 92 height 13
paste div
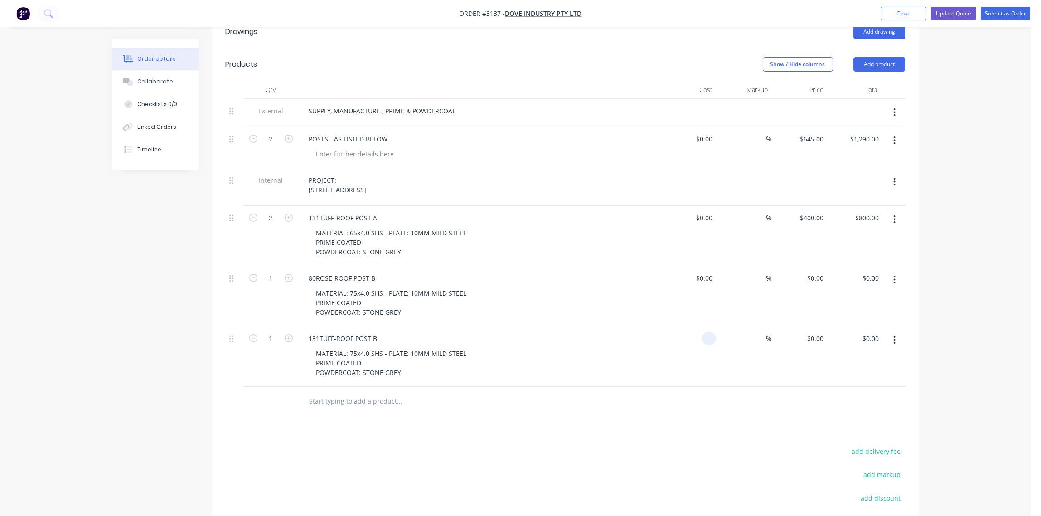
scroll to position [270, 0]
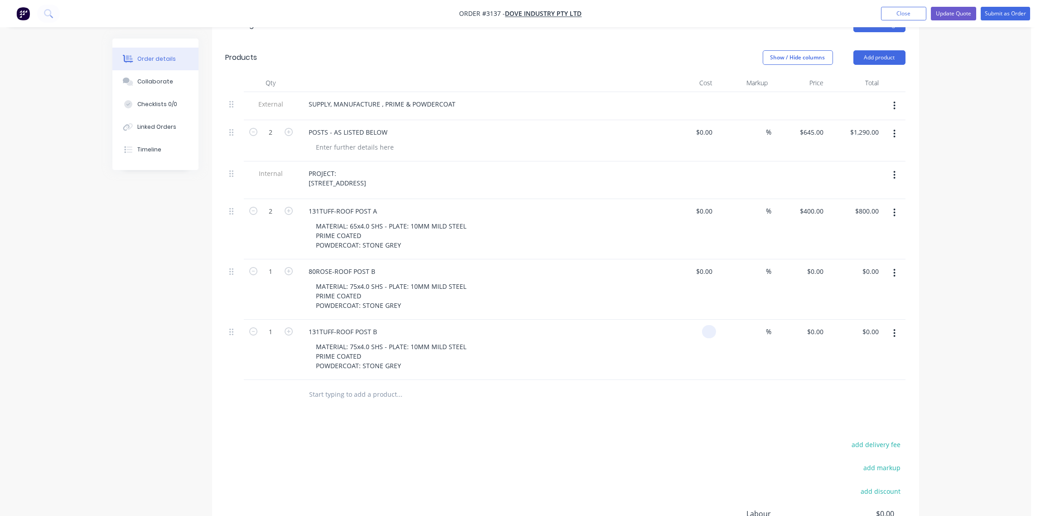
type input "$0.00"
type input "4"
type input "$2,580.00"
type input "645"
drag, startPoint x: 796, startPoint y: 106, endPoint x: 837, endPoint y: 116, distance: 42.0
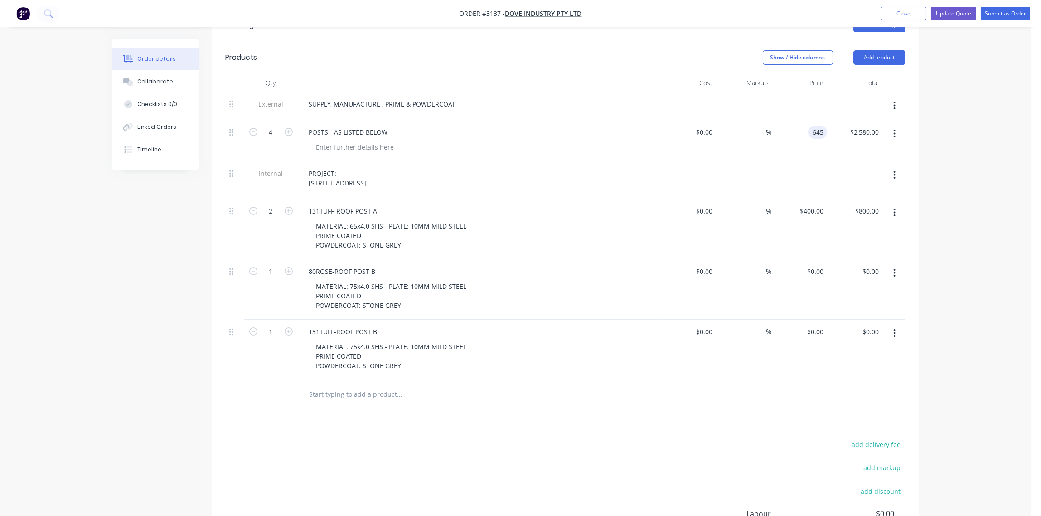
click at [837, 120] on div "4 POSTS - AS LISTED BELOW $0.00 $0.00 % 645 645 $2,580.00 $2,580.00" at bounding box center [565, 140] width 679 height 41
type input "$0.00"
click at [848, 120] on div "0.00 0.00" at bounding box center [855, 140] width 56 height 41
type input "1290"
type input "$322.50"
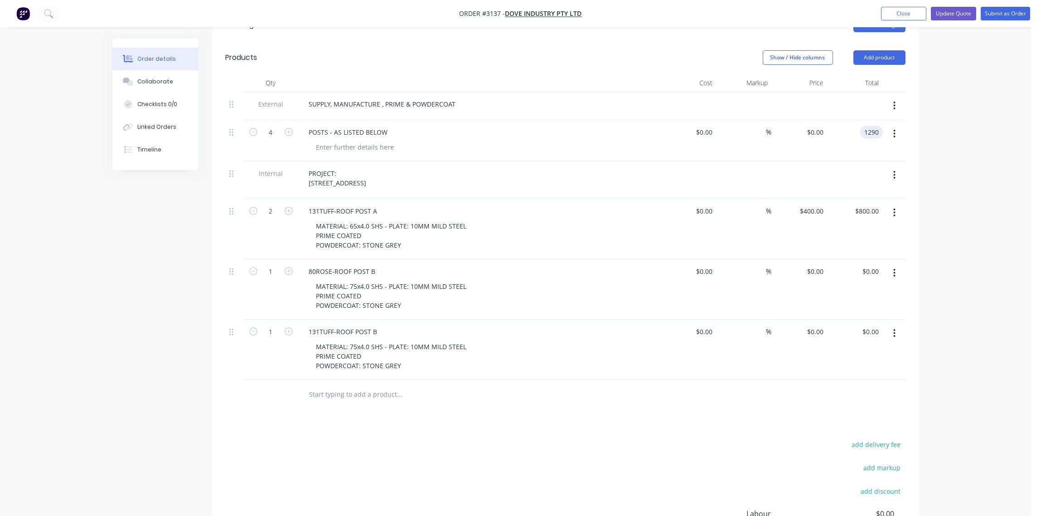
type input "$1,290.00"
click at [948, 141] on div "Order details Collaborate Checklists 0/0 Linked Orders Timeline Order details C…" at bounding box center [515, 185] width 1031 height 911
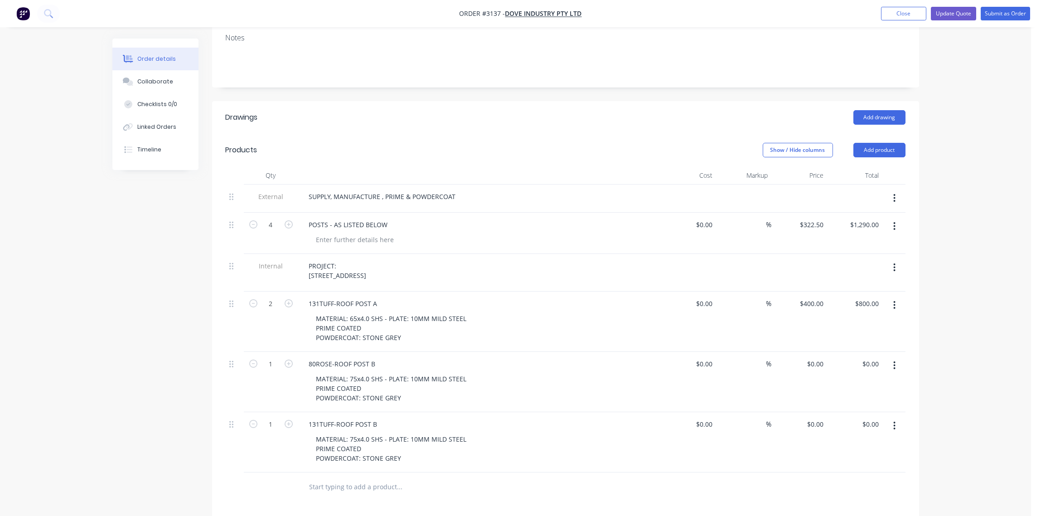
scroll to position [0, 0]
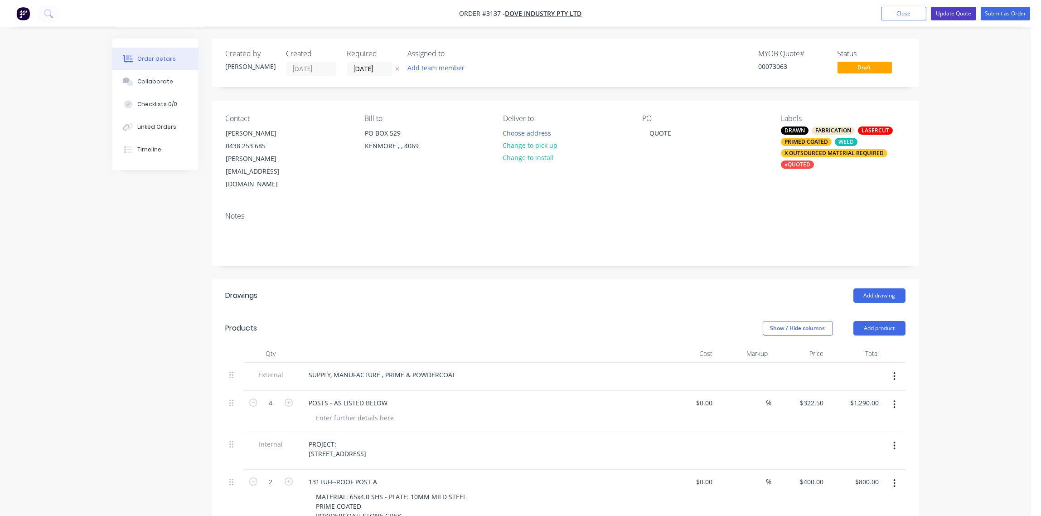
click at [952, 14] on button "Update Quote" at bounding box center [952, 14] width 45 height 14
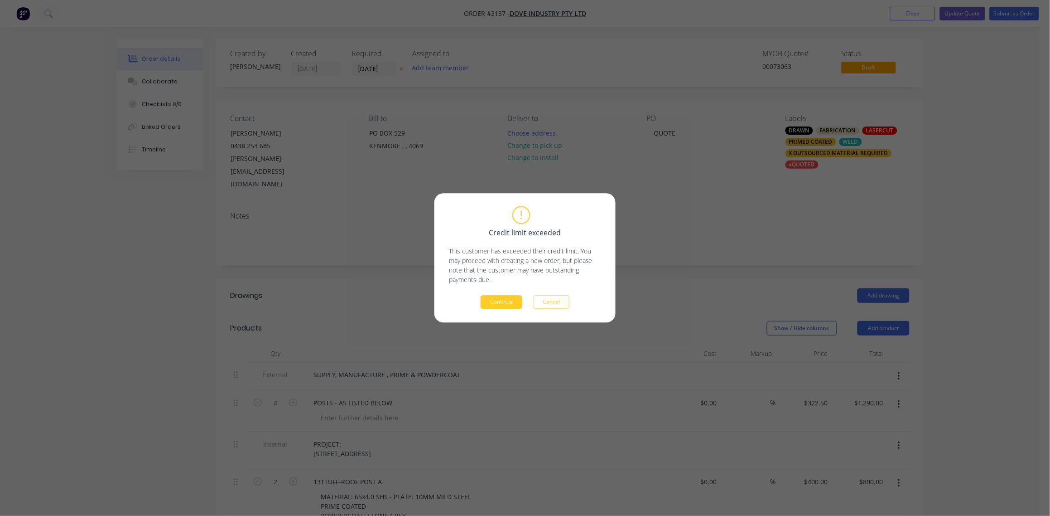
click at [499, 306] on button "Continue" at bounding box center [502, 302] width 42 height 14
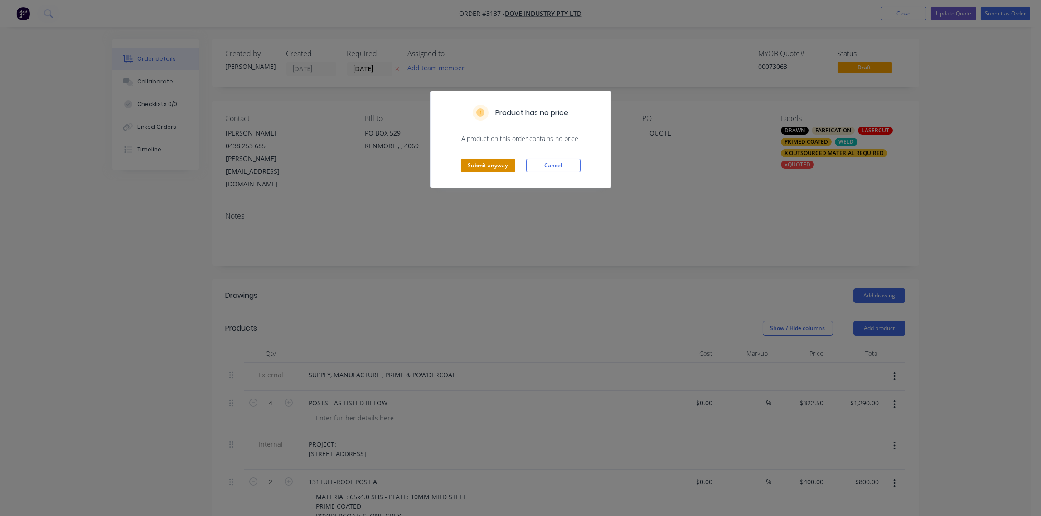
click at [488, 169] on button "Submit anyway" at bounding box center [488, 166] width 54 height 14
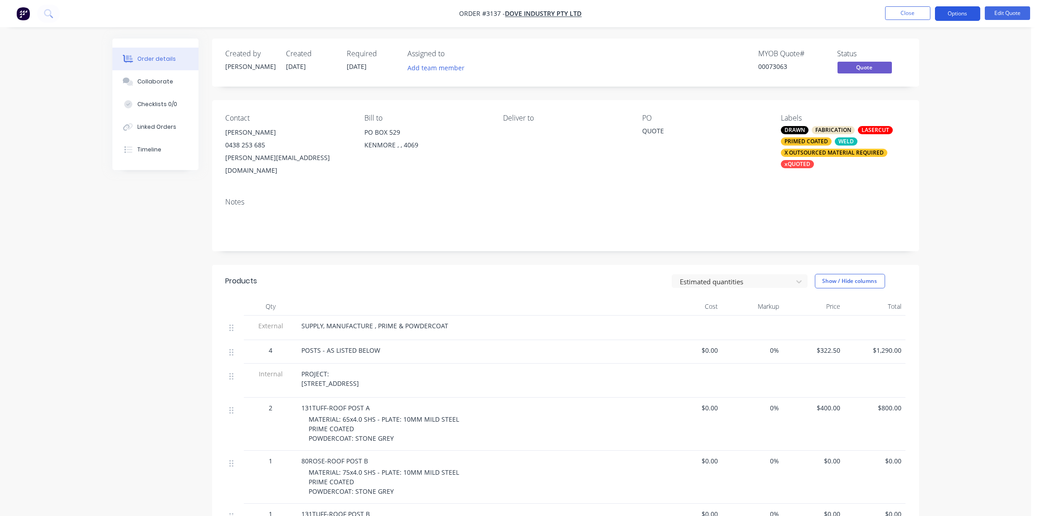
click at [959, 9] on button "Options" at bounding box center [957, 13] width 45 height 14
click at [915, 54] on div "Quote" at bounding box center [929, 54] width 83 height 13
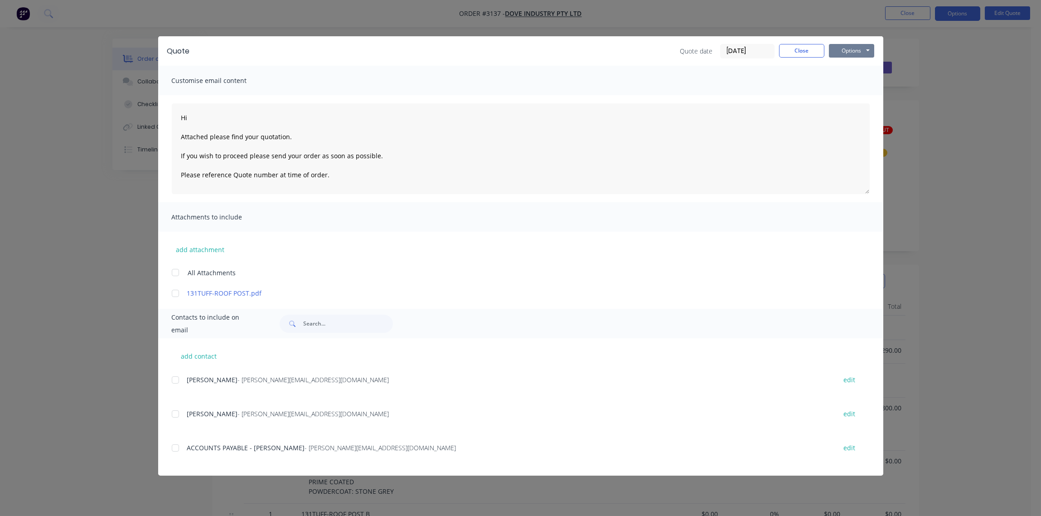
click at [850, 53] on button "Options" at bounding box center [851, 51] width 45 height 14
click at [855, 82] on button "Print" at bounding box center [858, 81] width 58 height 15
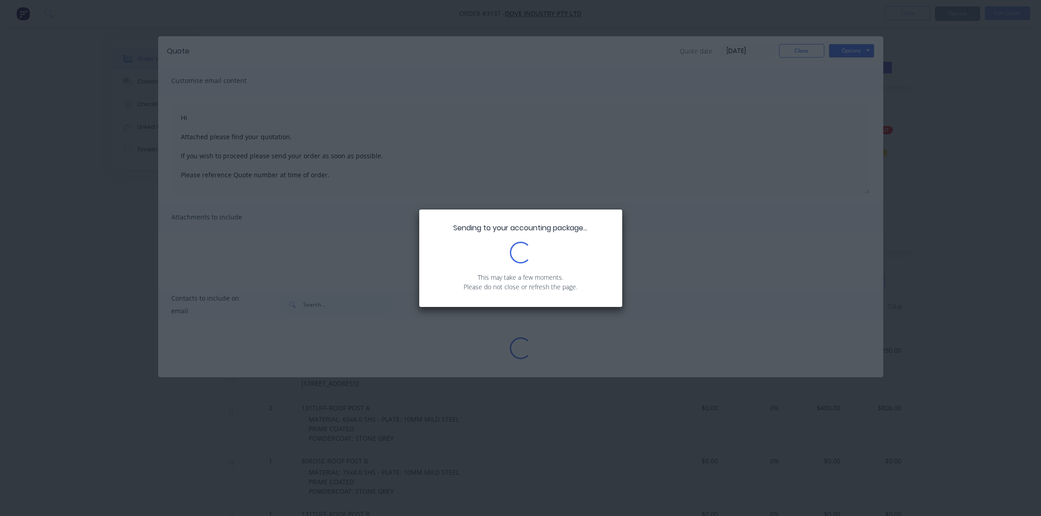
type textarea "Hi Attached please find your quotation. If you wish to proceed please send your…"
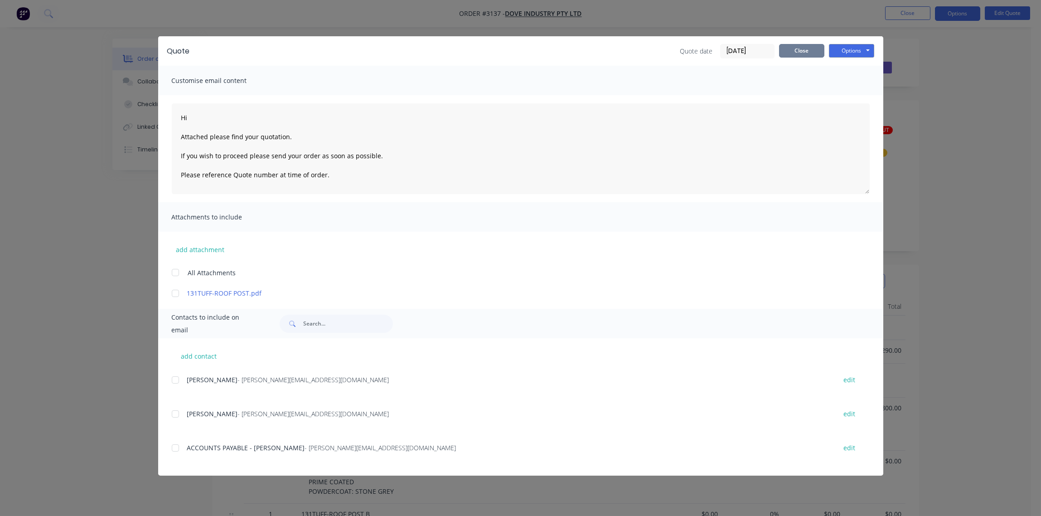
click at [802, 52] on button "Close" at bounding box center [801, 51] width 45 height 14
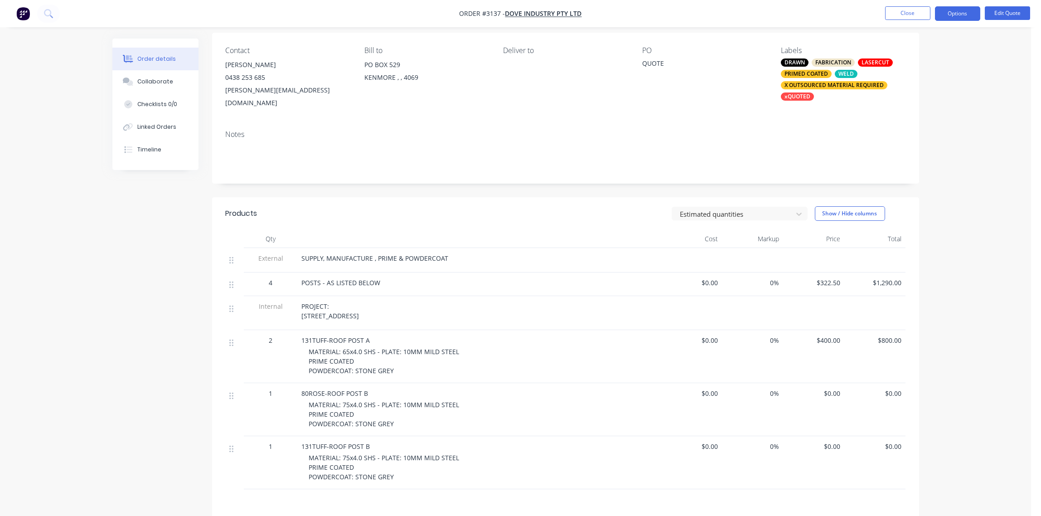
scroll to position [135, 0]
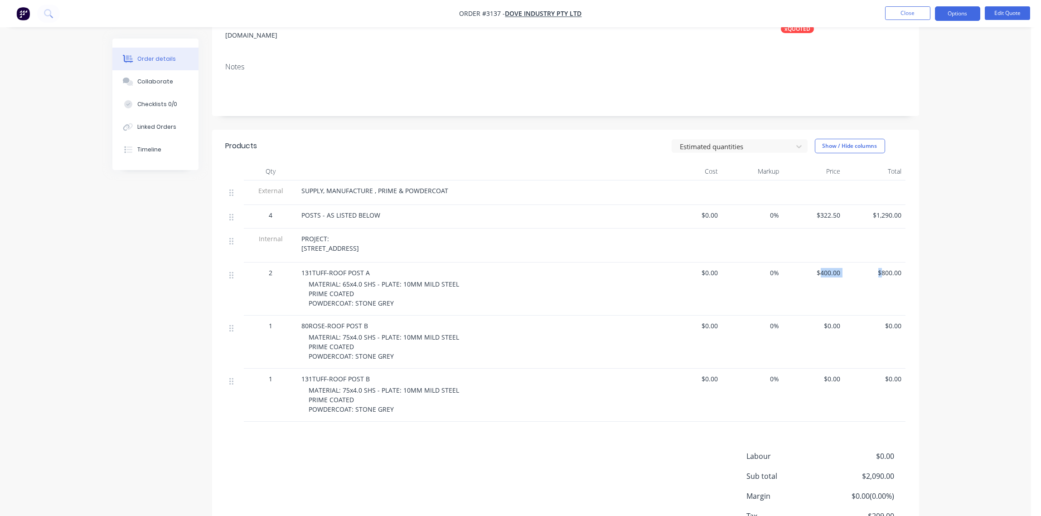
drag, startPoint x: 820, startPoint y: 264, endPoint x: 880, endPoint y: 270, distance: 59.6
click at [880, 270] on div "2 131TUFF-ROOF POST A MATERIAL: 65x4.0 SHS - PLATE: 10MM MILD STEEL PRIME COATE…" at bounding box center [565, 288] width 679 height 53
click at [707, 268] on span "$0.00" at bounding box center [691, 273] width 54 height 10
click at [823, 268] on span "$400.00" at bounding box center [813, 273] width 54 height 10
click at [841, 263] on div "$400.00" at bounding box center [813, 288] width 61 height 53
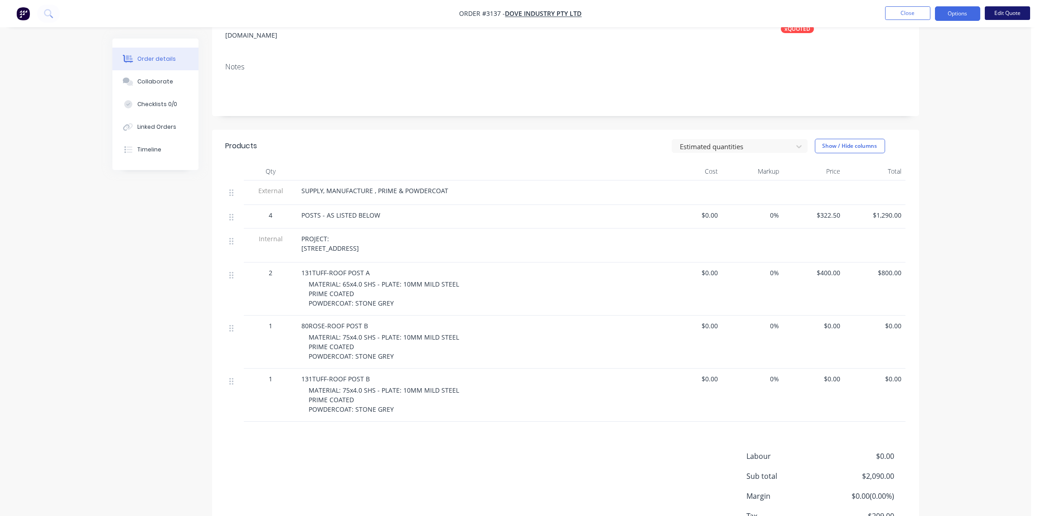
click at [1012, 14] on button "Edit Quote" at bounding box center [1006, 13] width 45 height 14
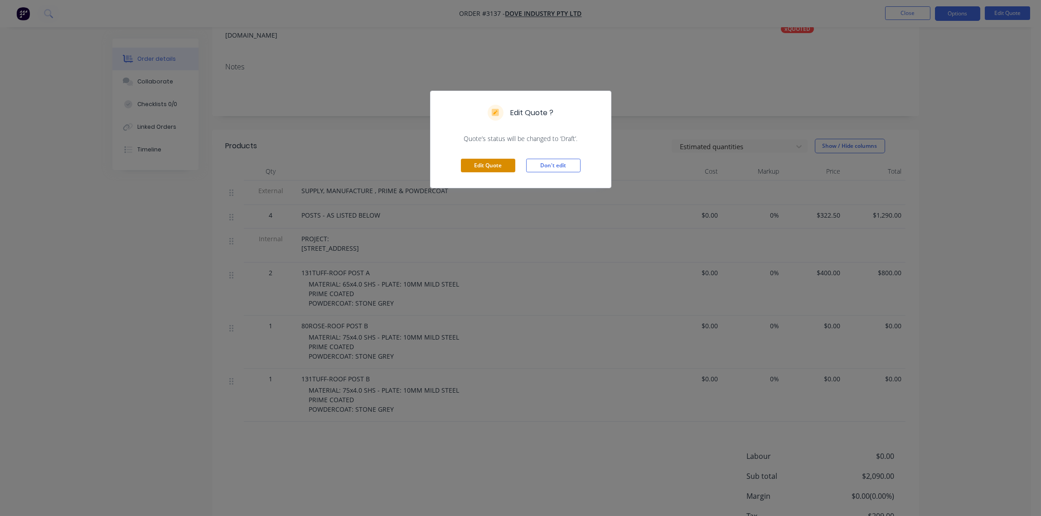
click at [491, 169] on button "Edit Quote" at bounding box center [488, 166] width 54 height 14
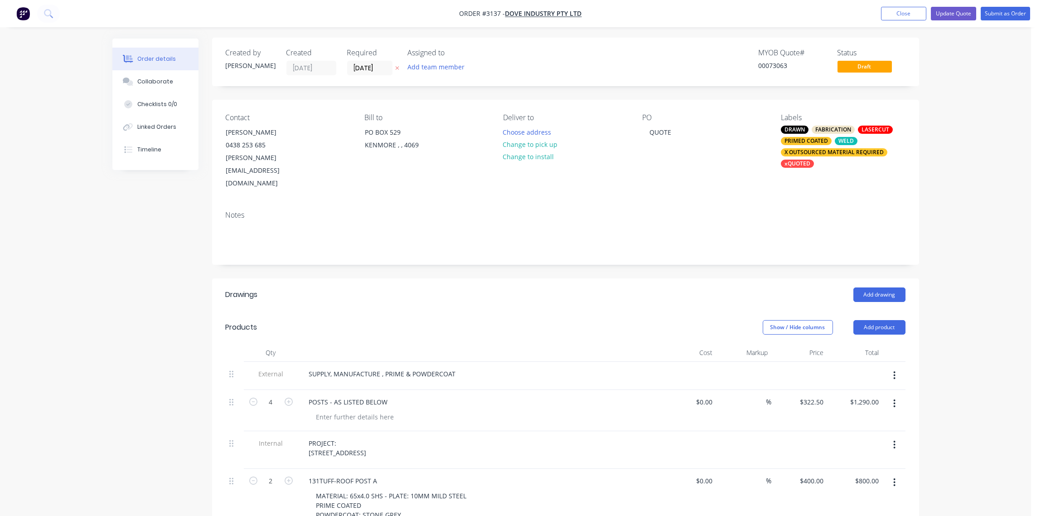
scroll to position [270, 0]
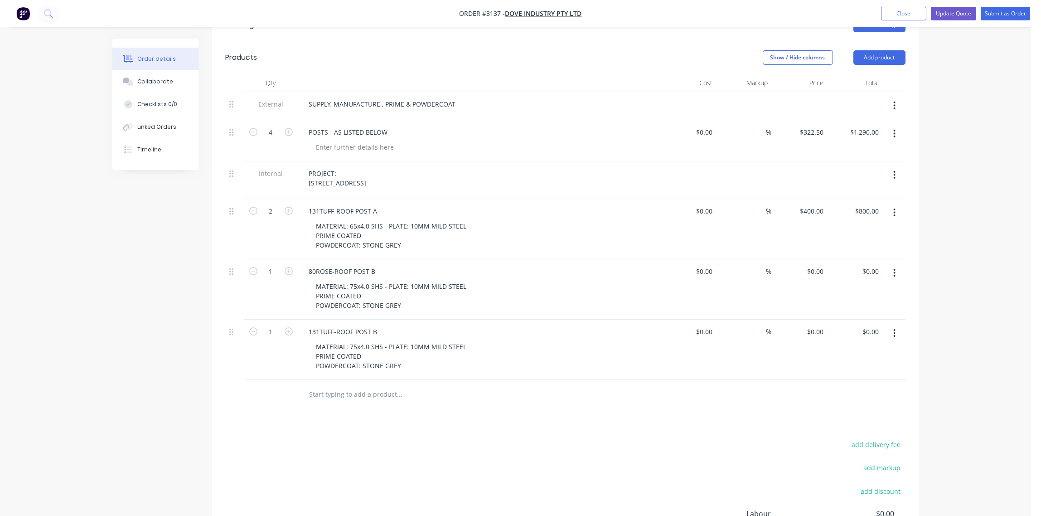
click at [812, 199] on div "$400.00 $400.00" at bounding box center [799, 229] width 56 height 60
click at [813, 204] on input "400" at bounding box center [813, 210] width 28 height 13
type input "$0.00"
click at [554, 219] on div "MATERIAL: 65x4.0 SHS - PLATE: 10MM MILD STEEL PRIME COATED POWDERCOAT: STONE GR…" at bounding box center [483, 235] width 348 height 32
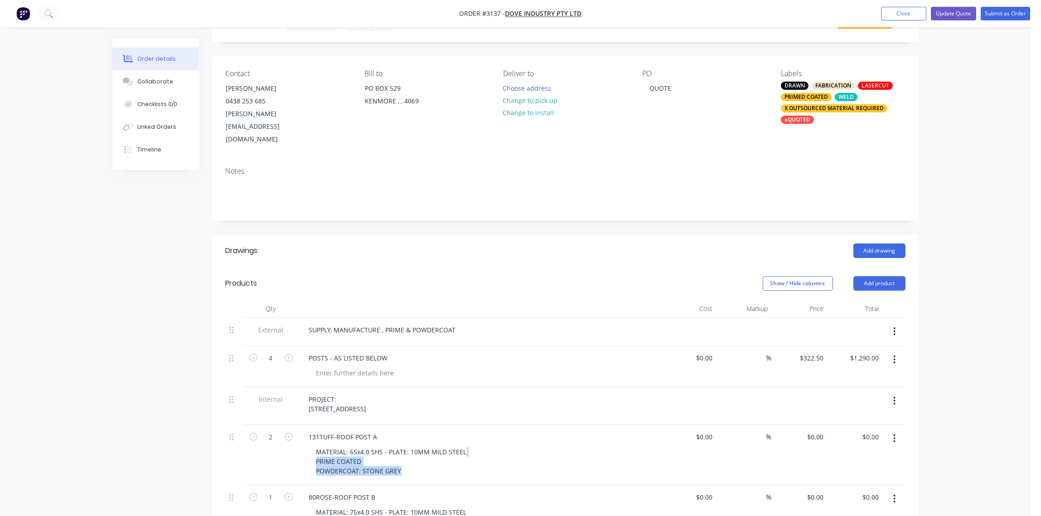
scroll to position [0, 0]
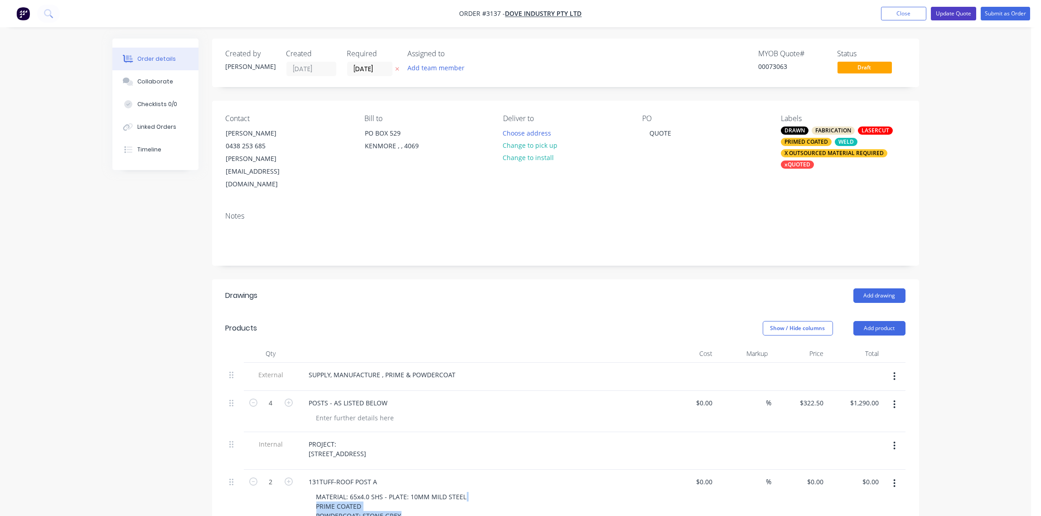
click at [952, 16] on button "Update Quote" at bounding box center [952, 14] width 45 height 14
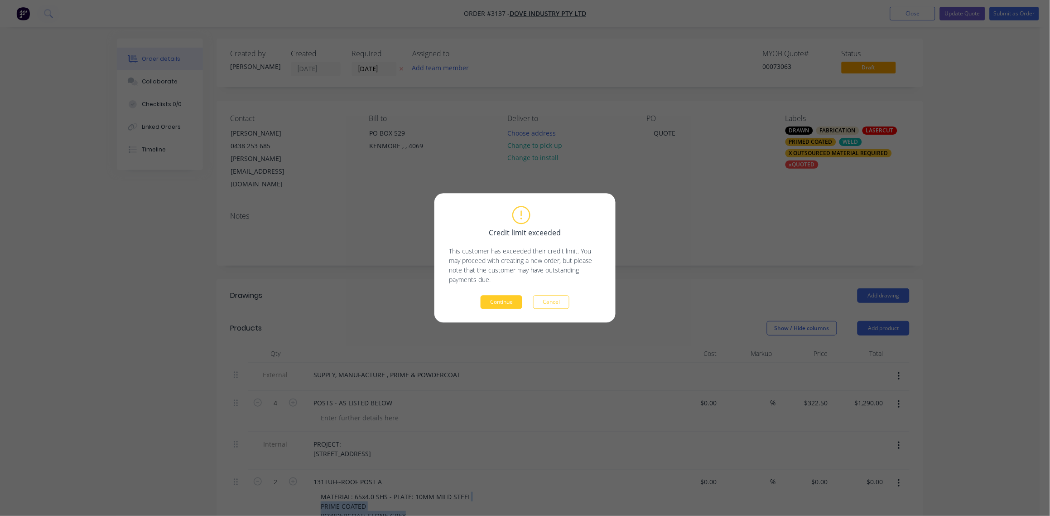
click at [502, 307] on button "Continue" at bounding box center [502, 302] width 42 height 14
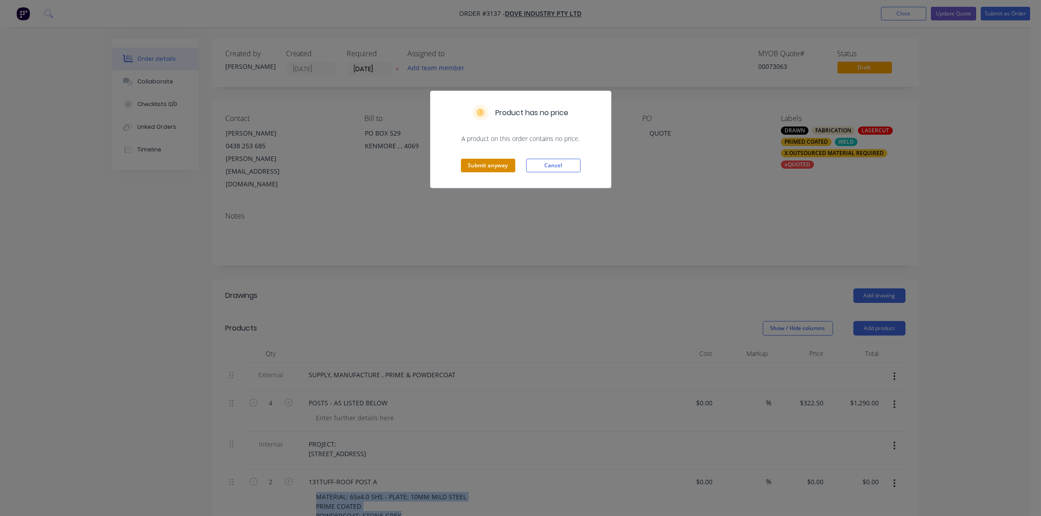
click at [498, 169] on button "Submit anyway" at bounding box center [488, 166] width 54 height 14
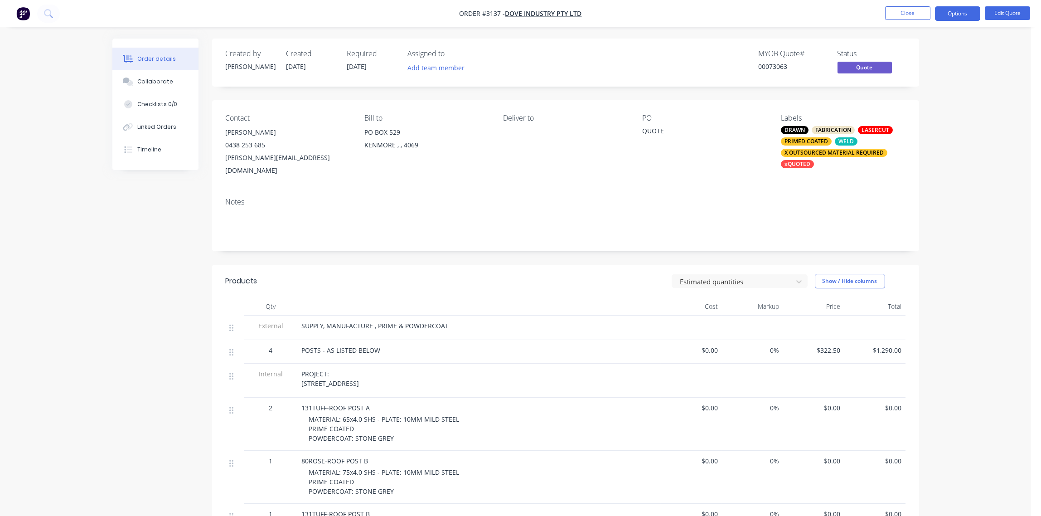
click at [497, 167] on div "Contact [PERSON_NAME] [PHONE_NUMBER] [PERSON_NAME][EMAIL_ADDRESS][DOMAIN_NAME] …" at bounding box center [565, 145] width 707 height 90
click at [962, 10] on button "Options" at bounding box center [957, 13] width 45 height 14
click at [934, 56] on div "Quote" at bounding box center [929, 54] width 83 height 13
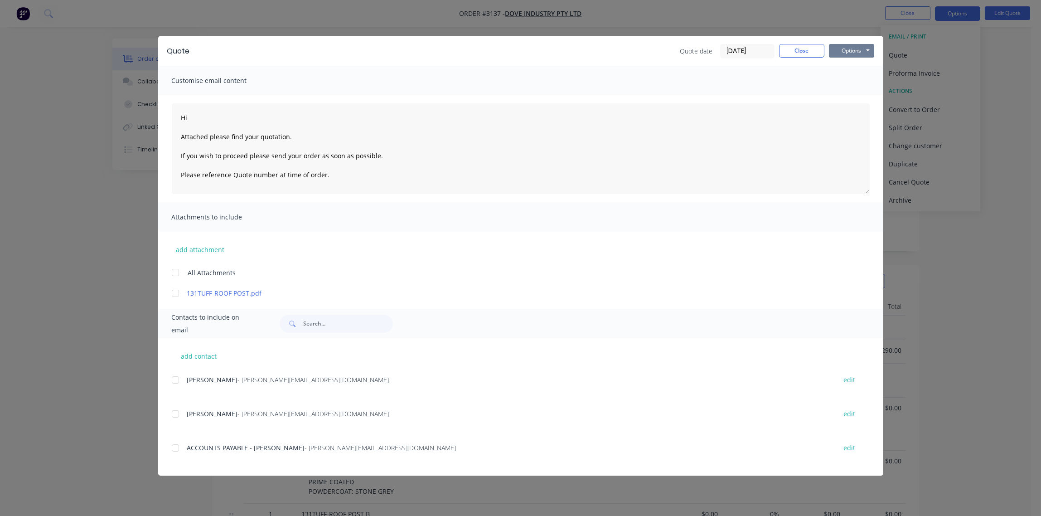
click at [849, 51] on button "Options" at bounding box center [851, 51] width 45 height 14
click at [849, 77] on button "Print" at bounding box center [858, 81] width 58 height 15
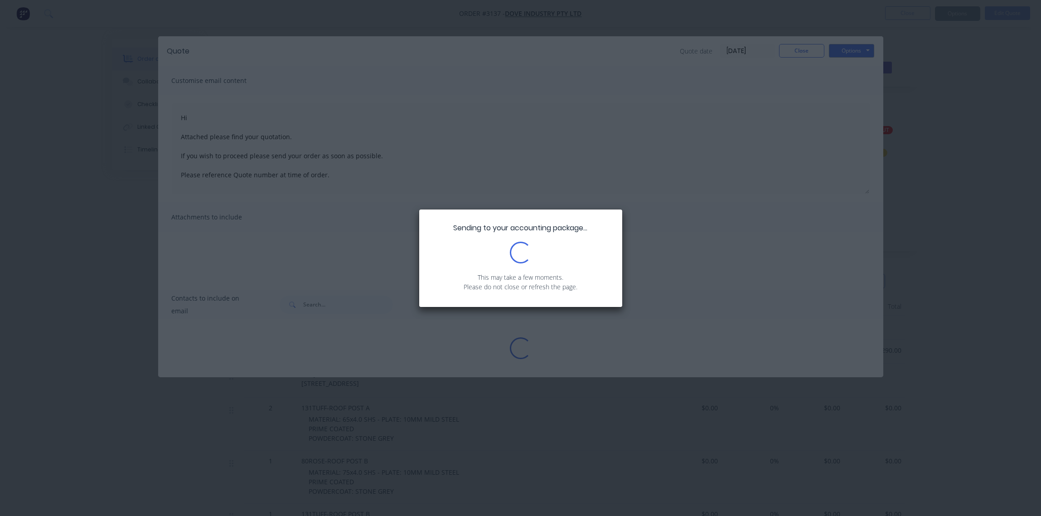
type textarea "Hi Attached please find your quotation. If you wish to proceed please send your…"
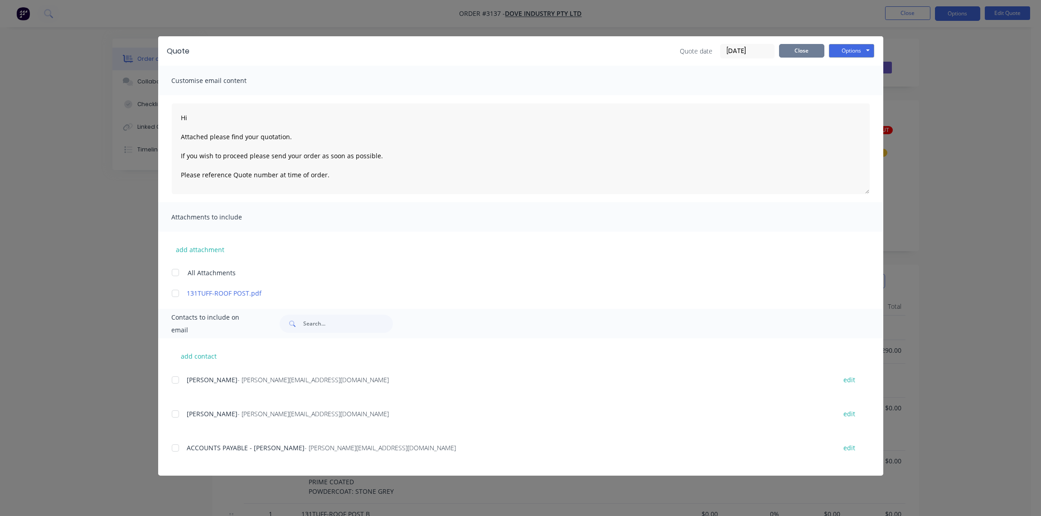
click at [796, 48] on button "Close" at bounding box center [801, 51] width 45 height 14
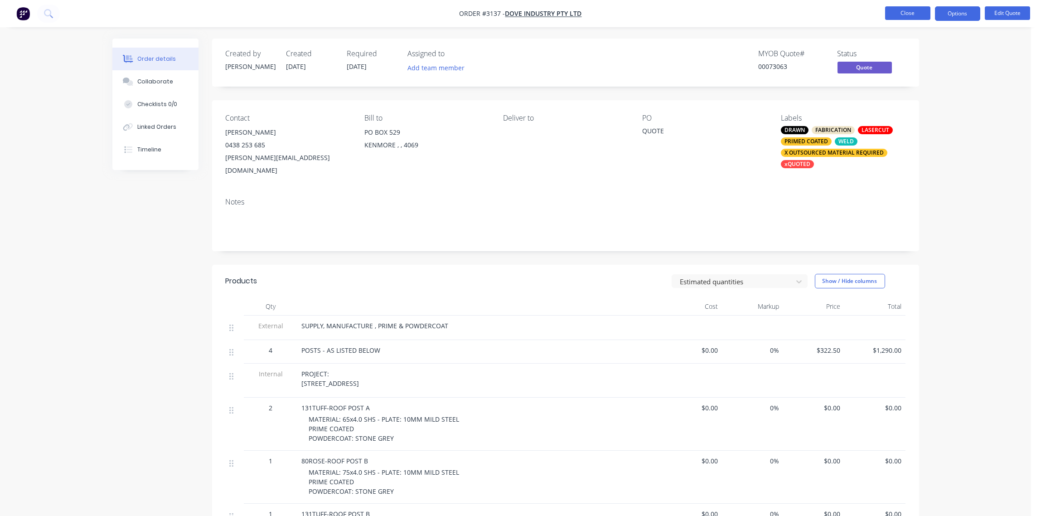
click at [915, 15] on button "Close" at bounding box center [907, 13] width 45 height 14
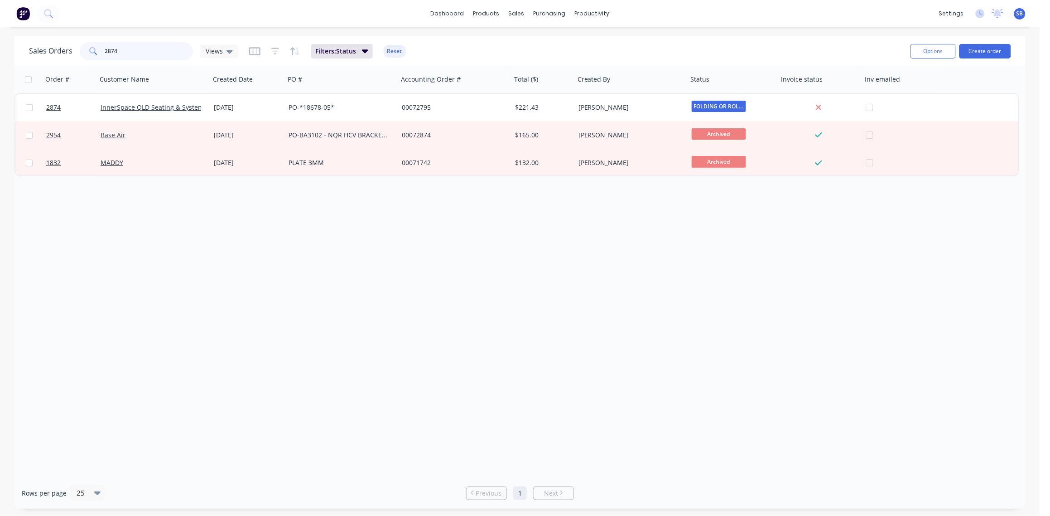
drag, startPoint x: 129, startPoint y: 52, endPoint x: 4, endPoint y: 52, distance: 125.5
click at [4, 52] on div "Sales Orders 2874 Views Filters: Status Reset Options Create order Order # Cust…" at bounding box center [520, 272] width 1040 height 472
type input "2970"
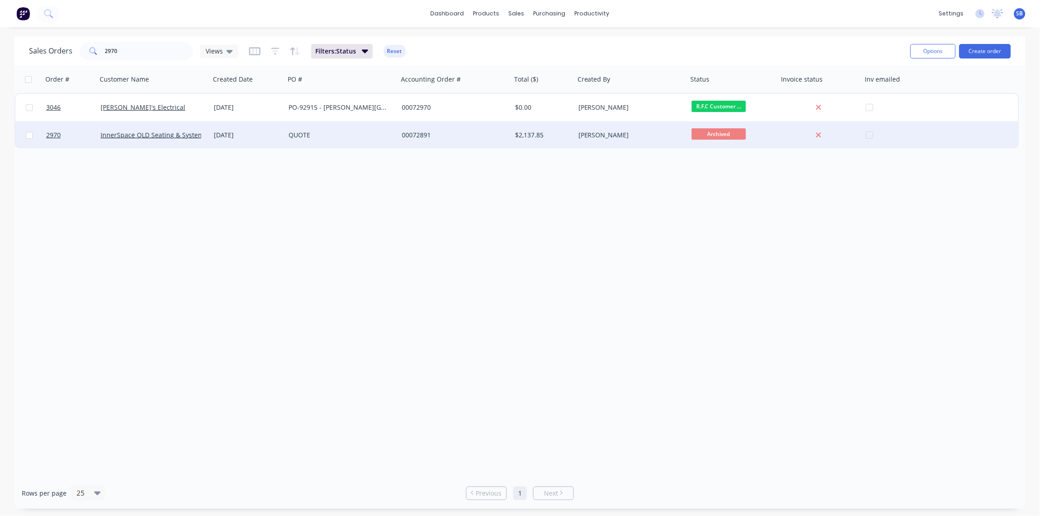
click at [44, 133] on div at bounding box center [70, 134] width 54 height 27
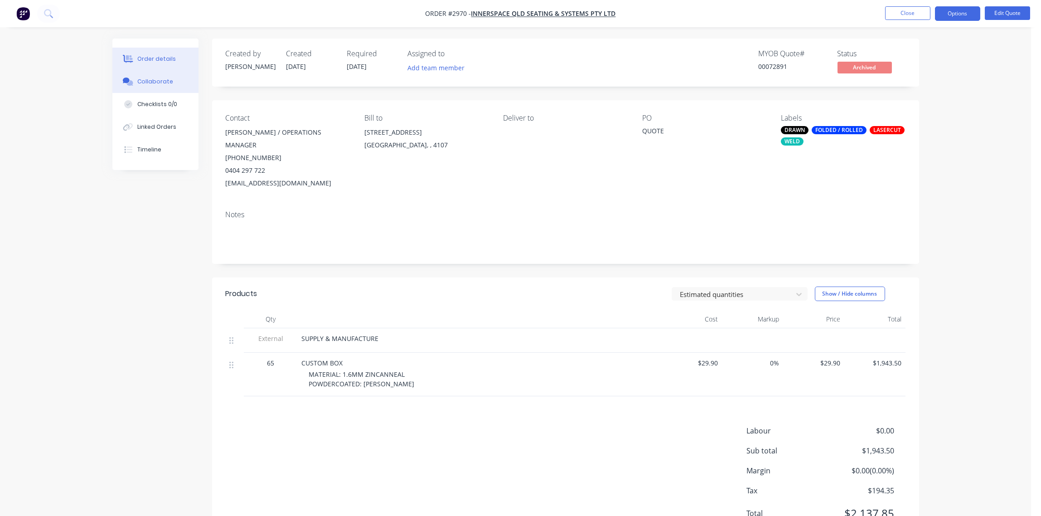
click at [160, 79] on div "Collaborate" at bounding box center [155, 81] width 36 height 8
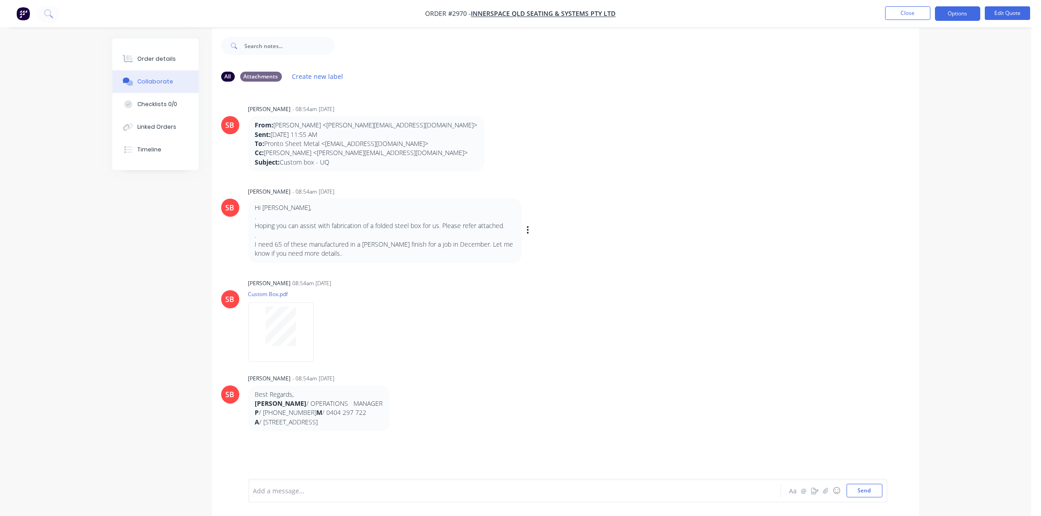
scroll to position [14, 0]
click at [164, 61] on div "Order details" at bounding box center [156, 59] width 39 height 8
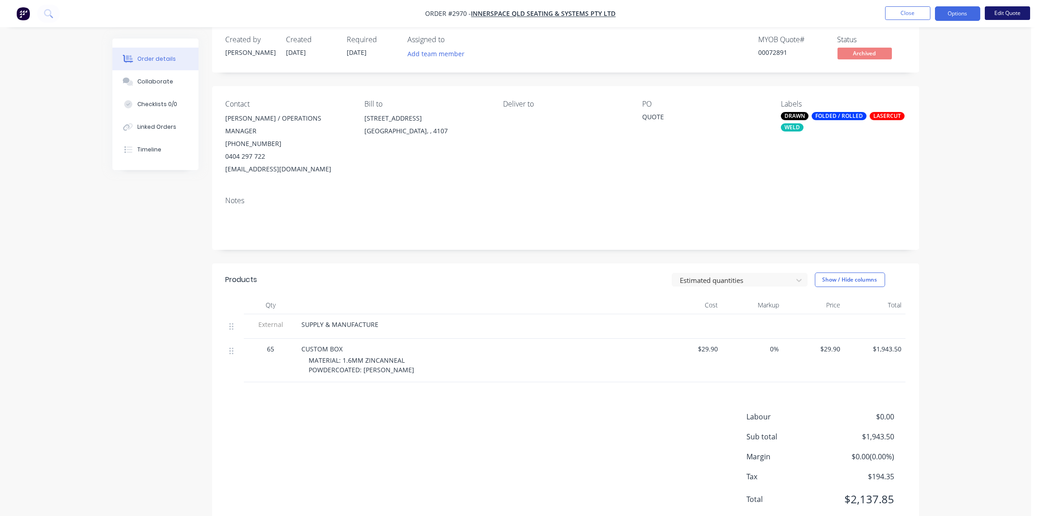
click at [1007, 12] on button "Edit Quote" at bounding box center [1006, 13] width 45 height 14
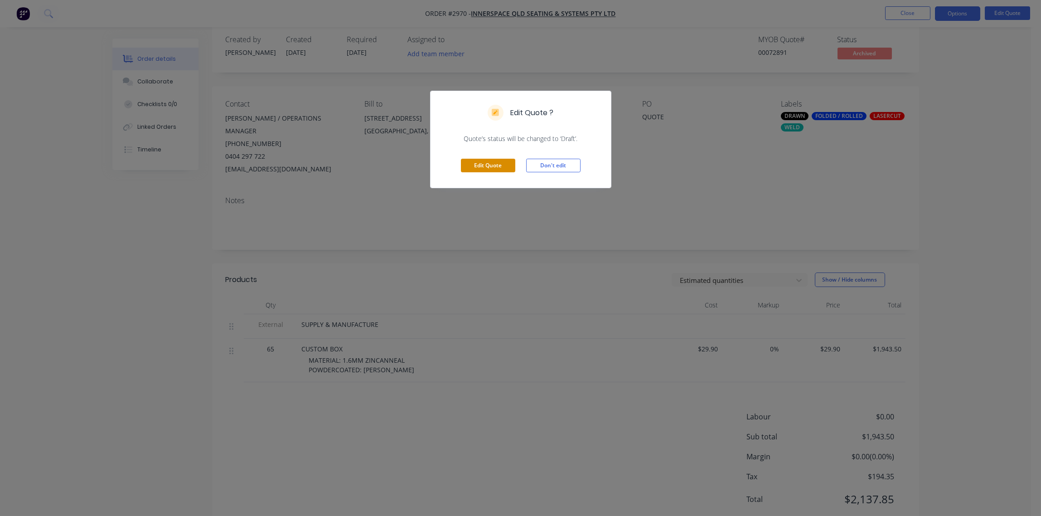
click at [494, 165] on button "Edit Quote" at bounding box center [488, 166] width 54 height 14
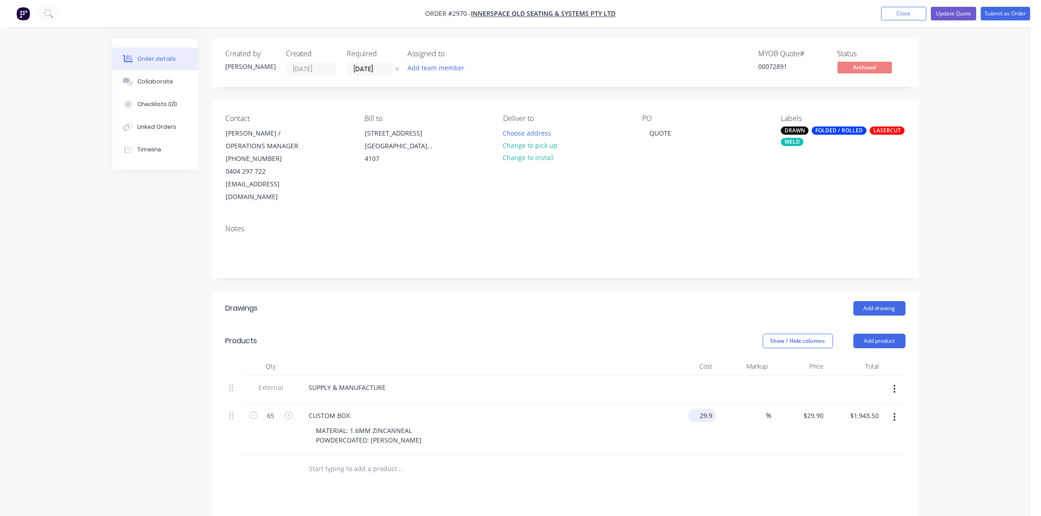
click at [694, 403] on div "29.9 $29.90" at bounding box center [688, 428] width 56 height 51
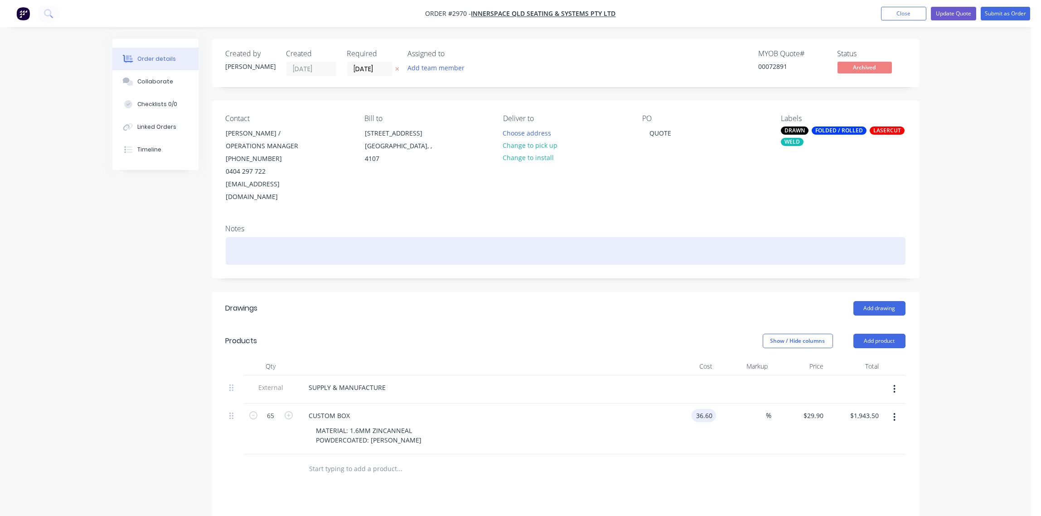
type input "$36.60"
type input "$2,379.00"
click at [477, 242] on div at bounding box center [565, 251] width 679 height 28
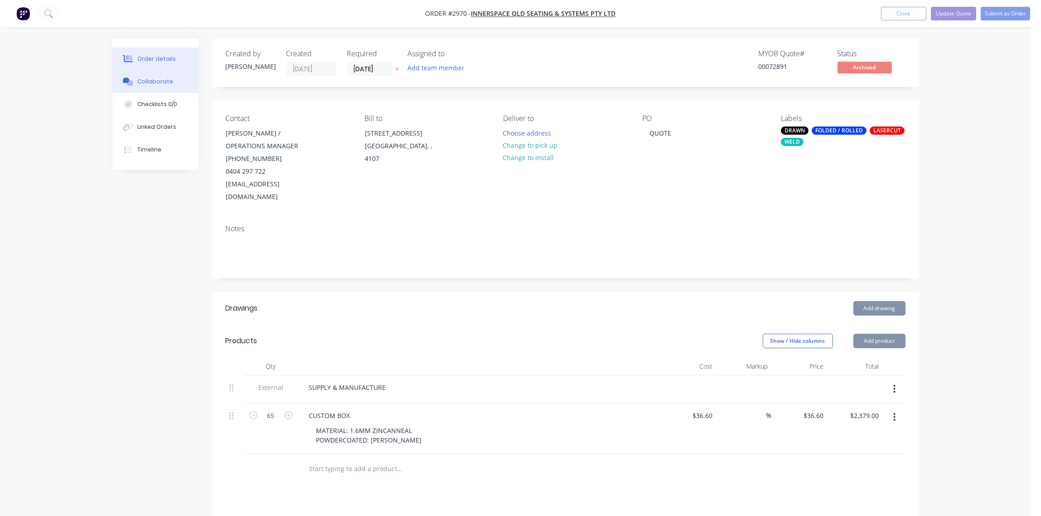
click at [163, 76] on button "Collaborate" at bounding box center [155, 81] width 86 height 23
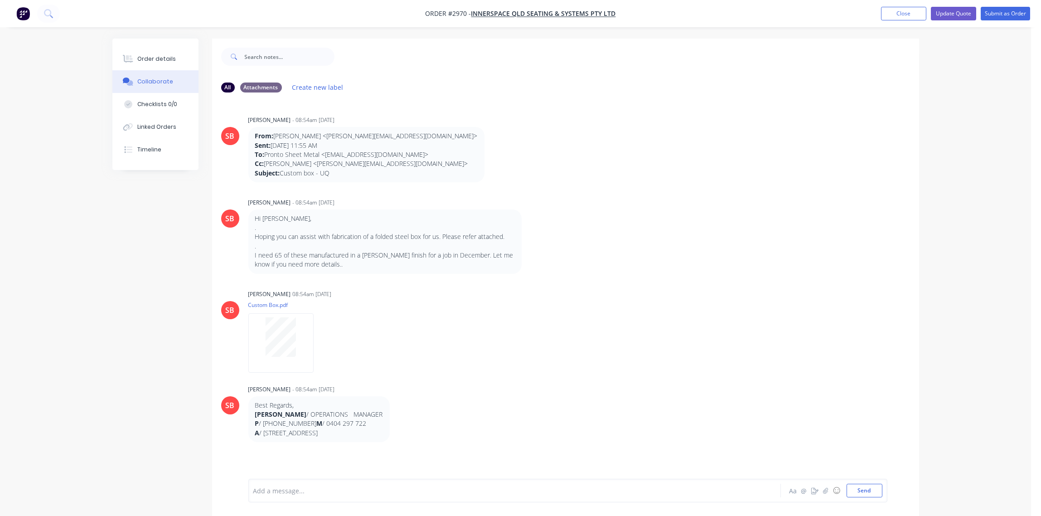
click at [300, 487] on div at bounding box center [489, 491] width 471 height 10
drag, startPoint x: 292, startPoint y: 491, endPoint x: 205, endPoint y: 488, distance: 87.0
click at [205, 488] on div "All Attachments Create new label SB [PERSON_NAME] - 08:54am [DATE] From: [PERSO…" at bounding box center [515, 284] width 806 height 491
click at [285, 491] on div at bounding box center [489, 491] width 471 height 10
click at [344, 488] on div "UPDATED DRAWING" at bounding box center [489, 491] width 471 height 10
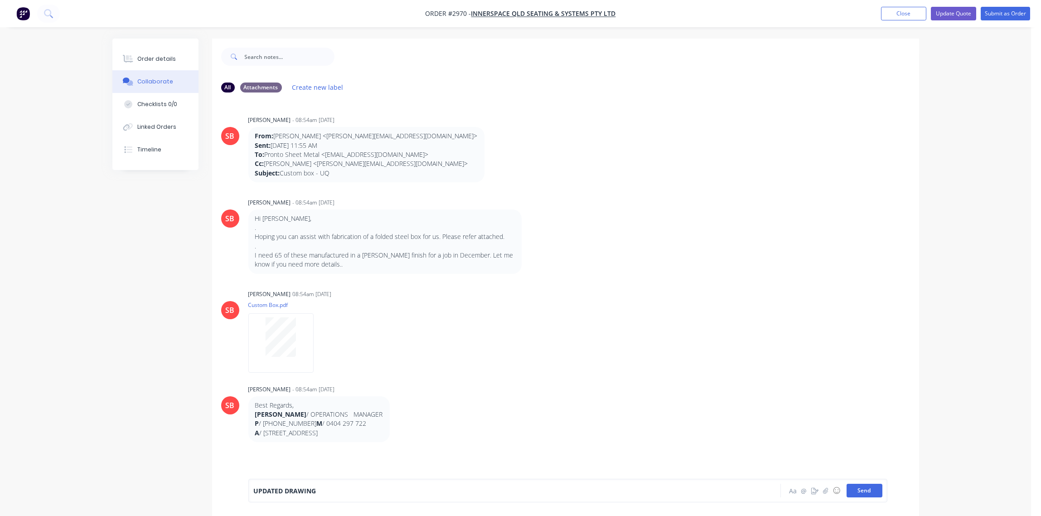
click at [864, 491] on button "Send" at bounding box center [864, 490] width 36 height 14
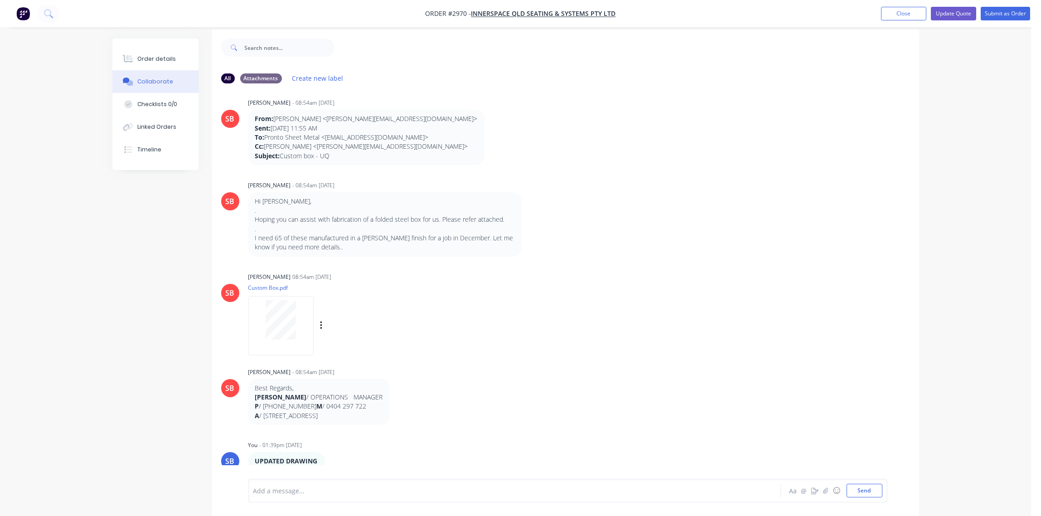
scroll to position [14, 0]
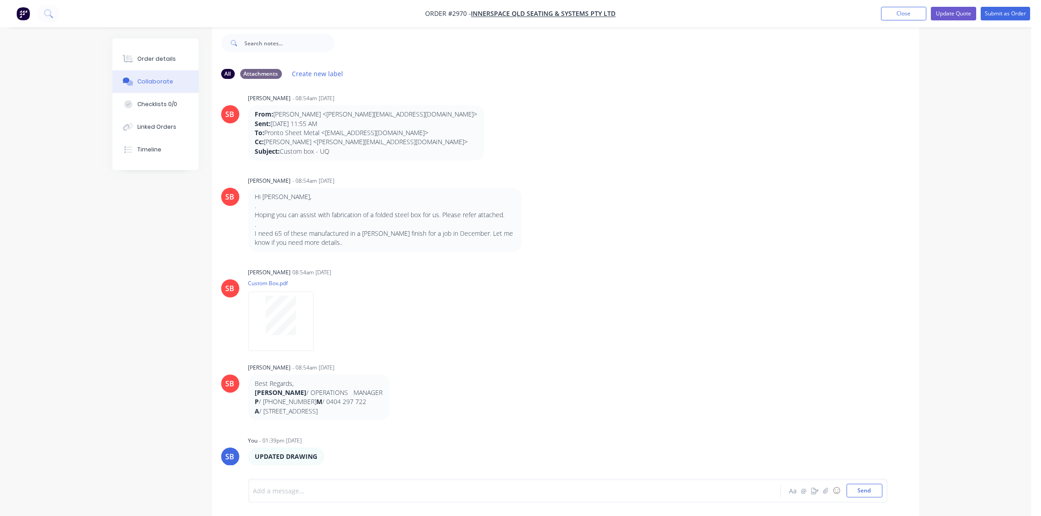
click at [297, 489] on div at bounding box center [489, 491] width 471 height 10
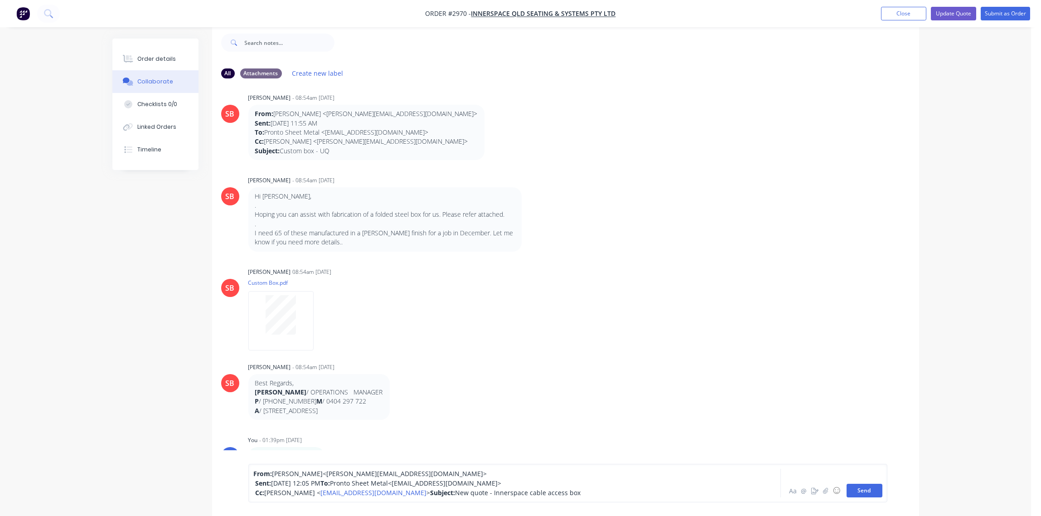
click at [868, 490] on button "Send" at bounding box center [864, 490] width 36 height 14
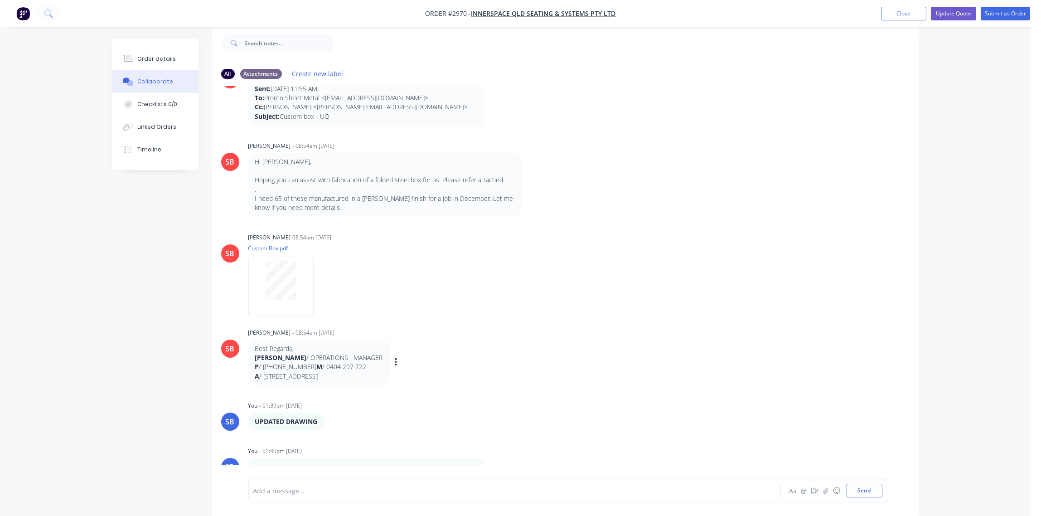
scroll to position [90, 0]
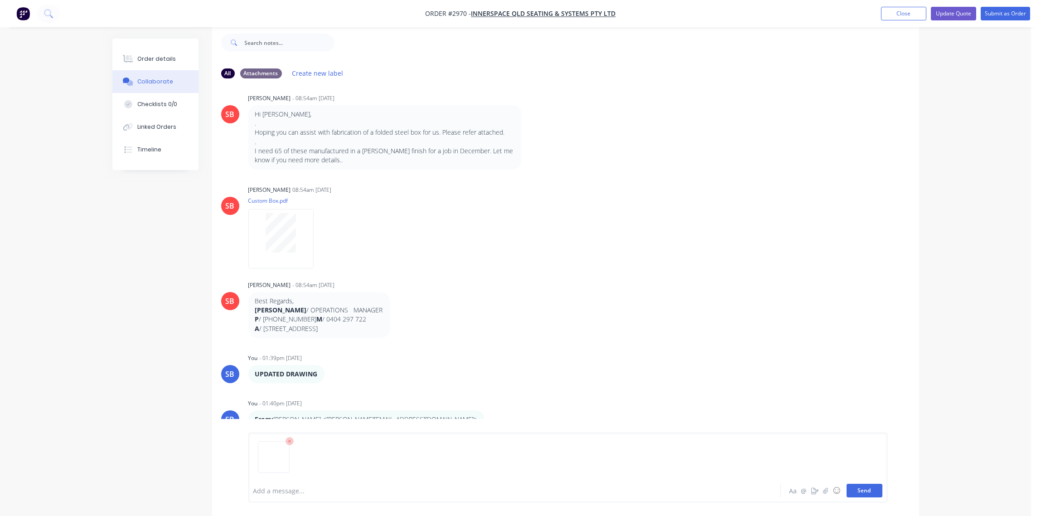
click at [867, 490] on button "Send" at bounding box center [864, 490] width 36 height 14
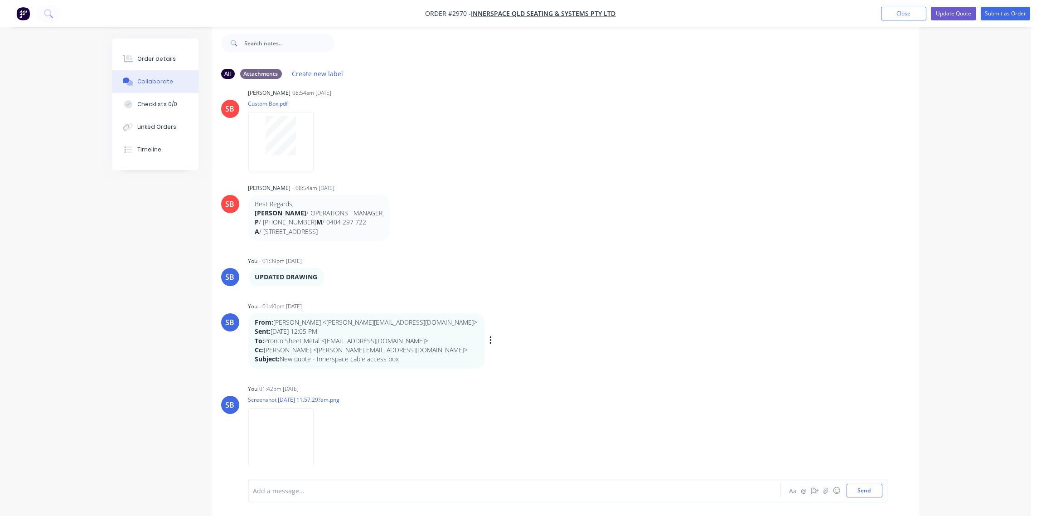
scroll to position [193, 0]
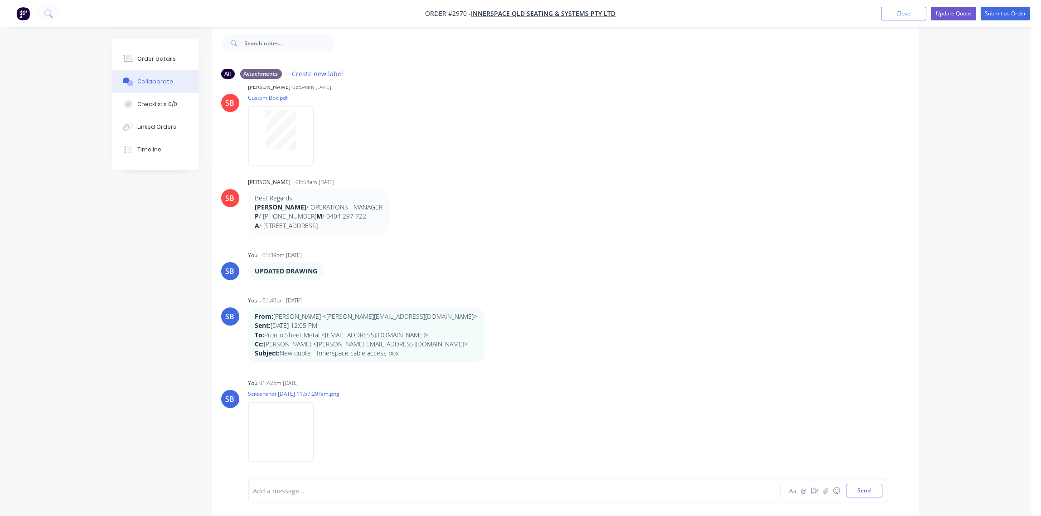
click at [298, 488] on div at bounding box center [489, 491] width 471 height 10
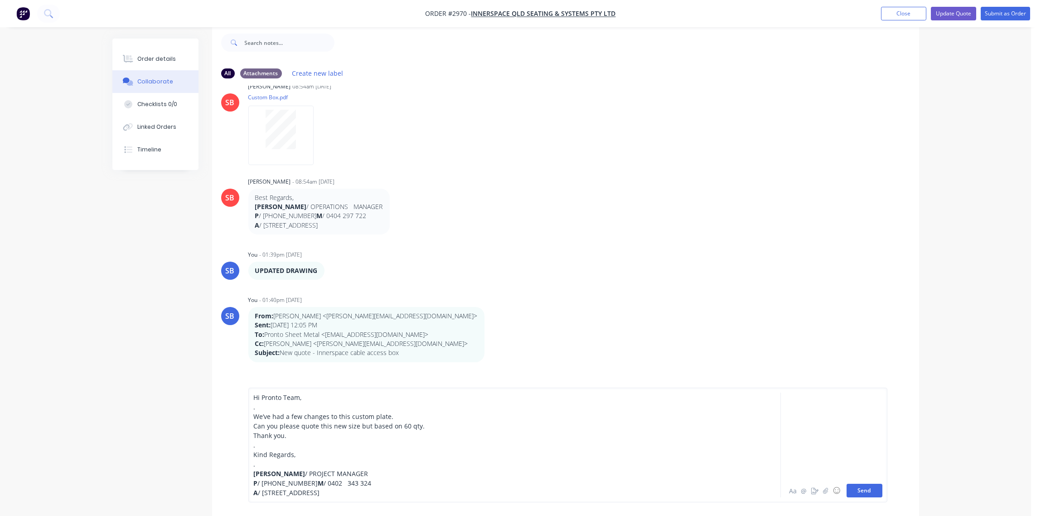
click at [856, 489] on button "Send" at bounding box center [864, 490] width 36 height 14
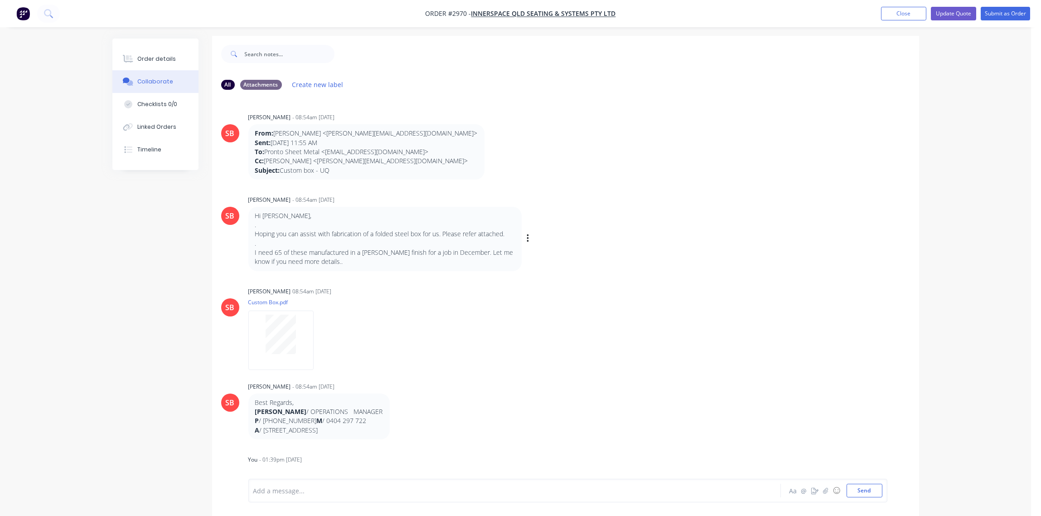
scroll to position [0, 0]
click at [168, 59] on div "Order details" at bounding box center [156, 59] width 39 height 8
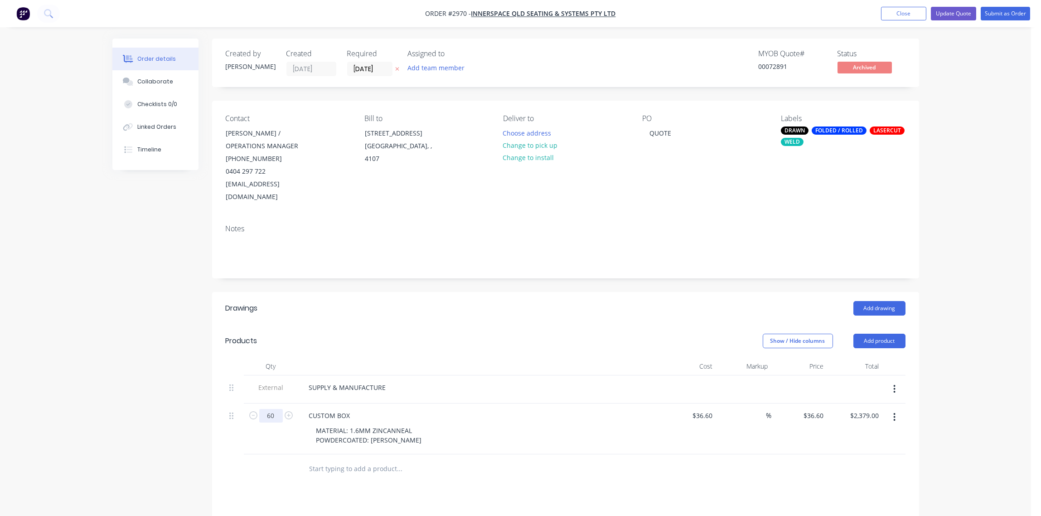
type input "60"
type input "$2,196.00"
click at [490, 409] on div "CUSTOM BOX" at bounding box center [479, 415] width 355 height 13
click at [957, 12] on button "Update Quote" at bounding box center [952, 14] width 45 height 14
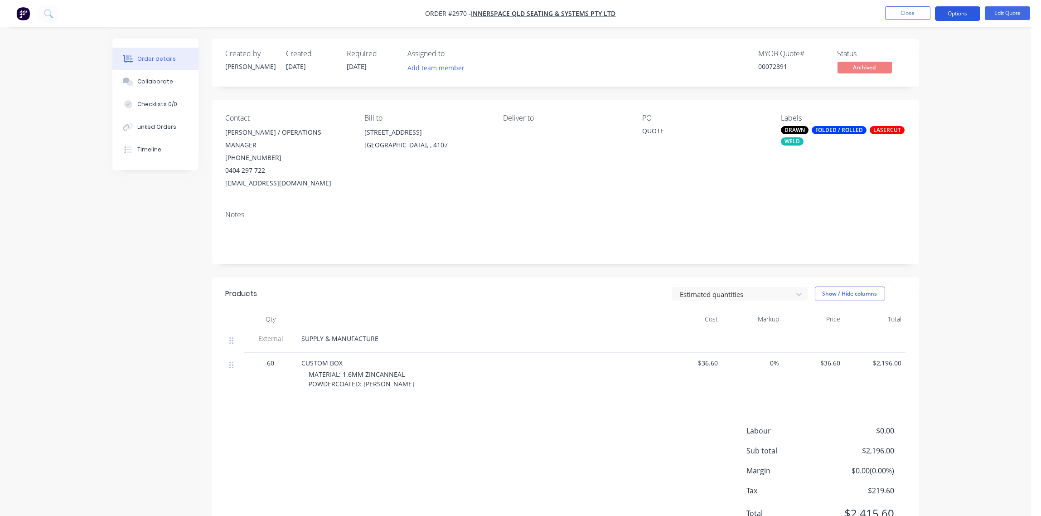
click at [964, 18] on button "Options" at bounding box center [957, 13] width 45 height 14
click at [920, 56] on div "Quote" at bounding box center [929, 54] width 83 height 13
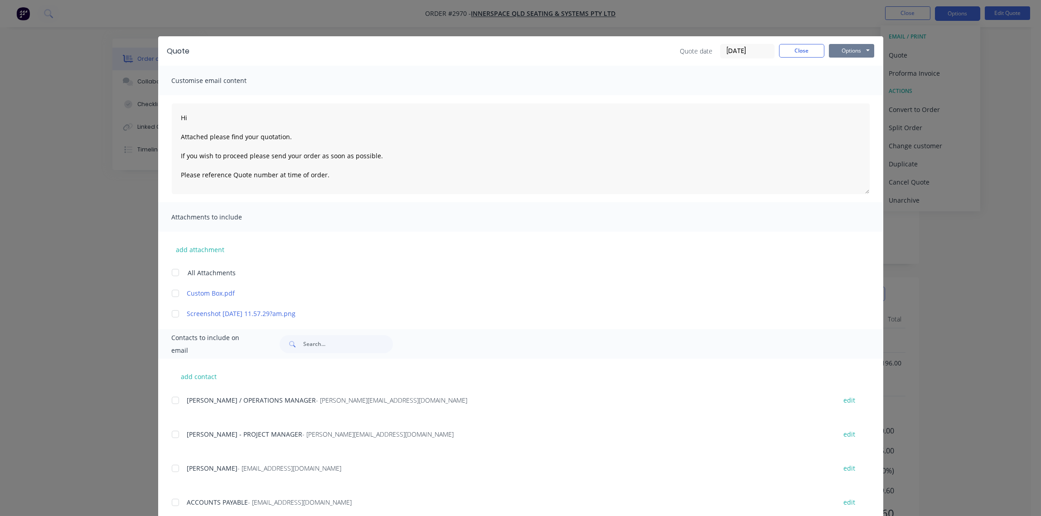
click at [848, 50] on button "Options" at bounding box center [851, 51] width 45 height 14
click at [848, 83] on button "Print" at bounding box center [858, 81] width 58 height 15
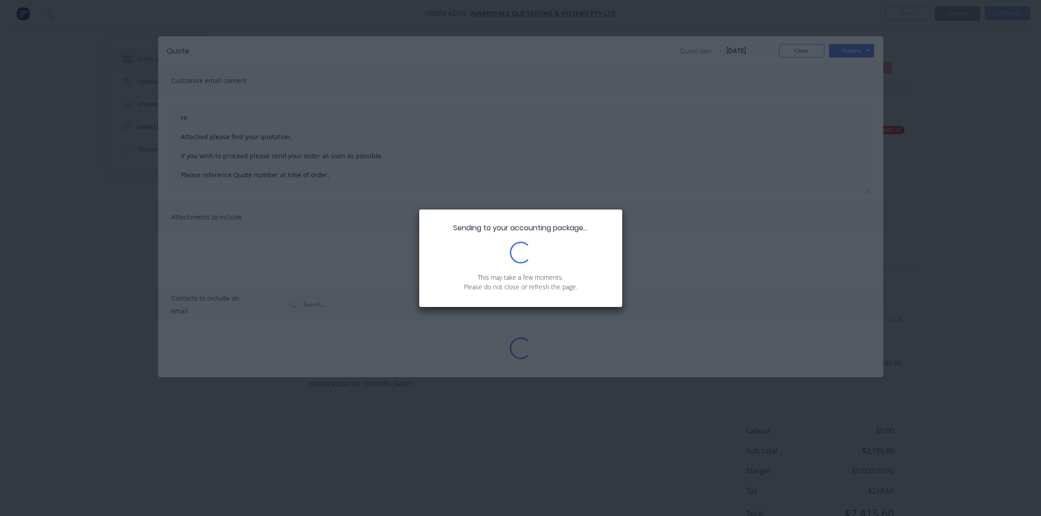
type textarea "Hi Attached please find your quotation. If you wish to proceed please send your…"
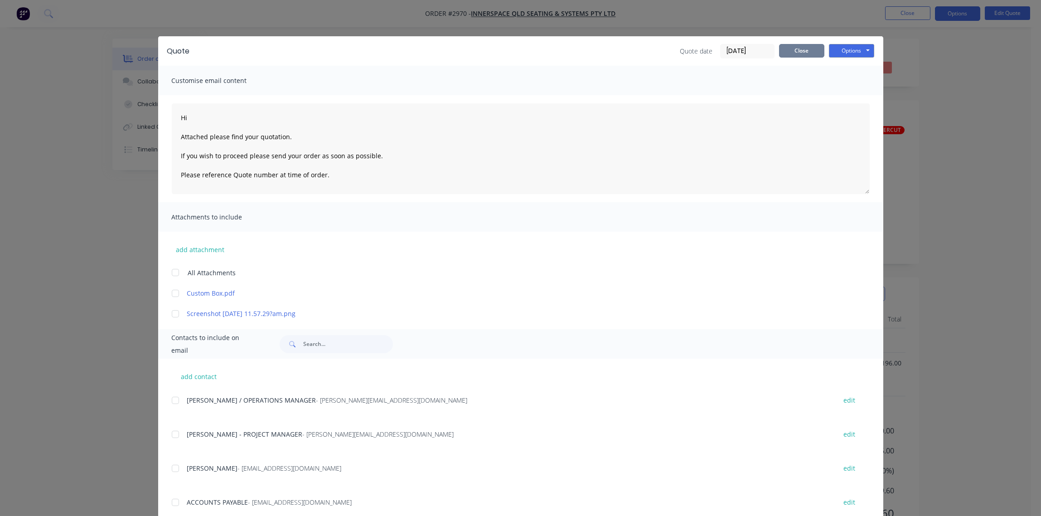
click at [797, 52] on button "Close" at bounding box center [801, 51] width 45 height 14
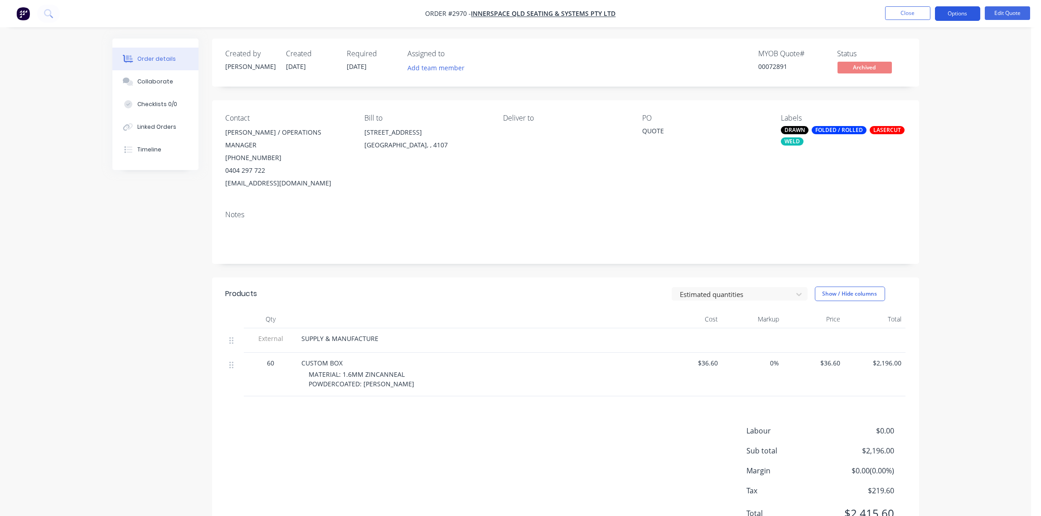
click at [959, 14] on button "Options" at bounding box center [957, 13] width 45 height 14
click at [934, 195] on div "Unarchive" at bounding box center [929, 199] width 83 height 13
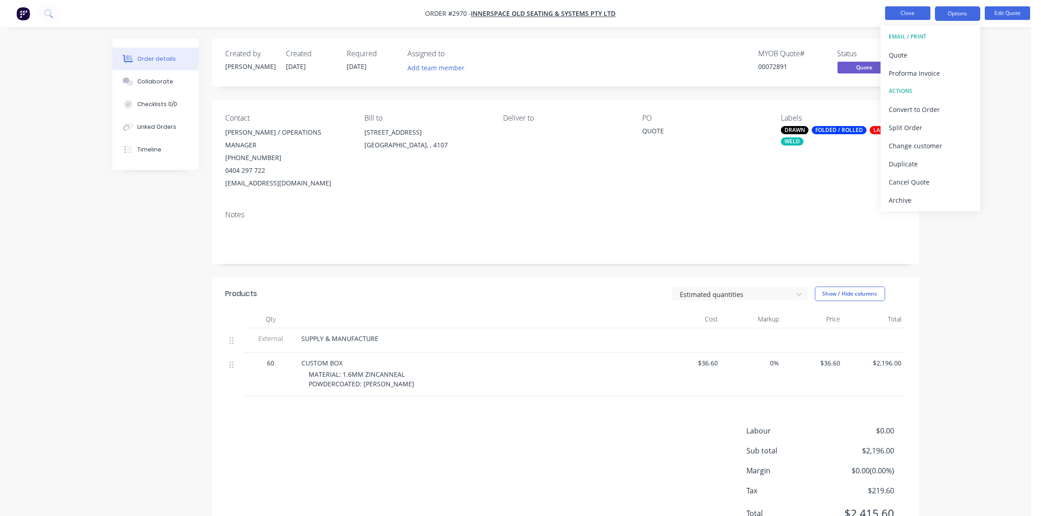
click at [909, 13] on button "Close" at bounding box center [907, 13] width 45 height 14
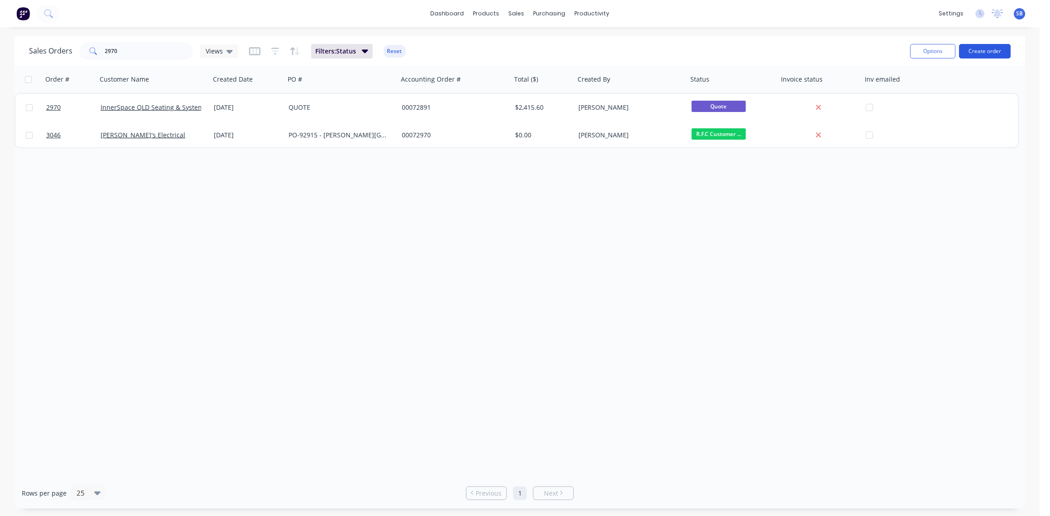
click at [987, 53] on button "Create order" at bounding box center [985, 51] width 52 height 14
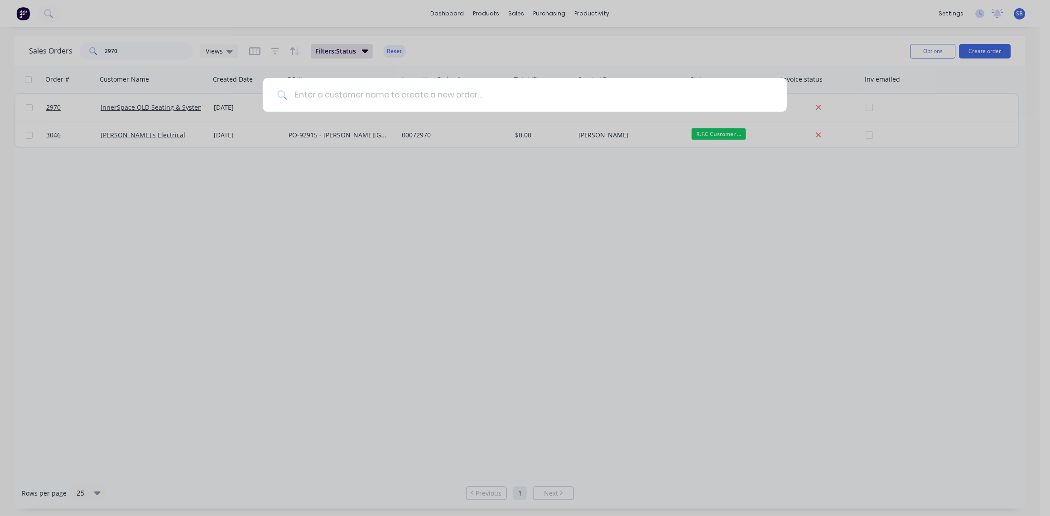
click at [317, 99] on input at bounding box center [529, 95] width 485 height 34
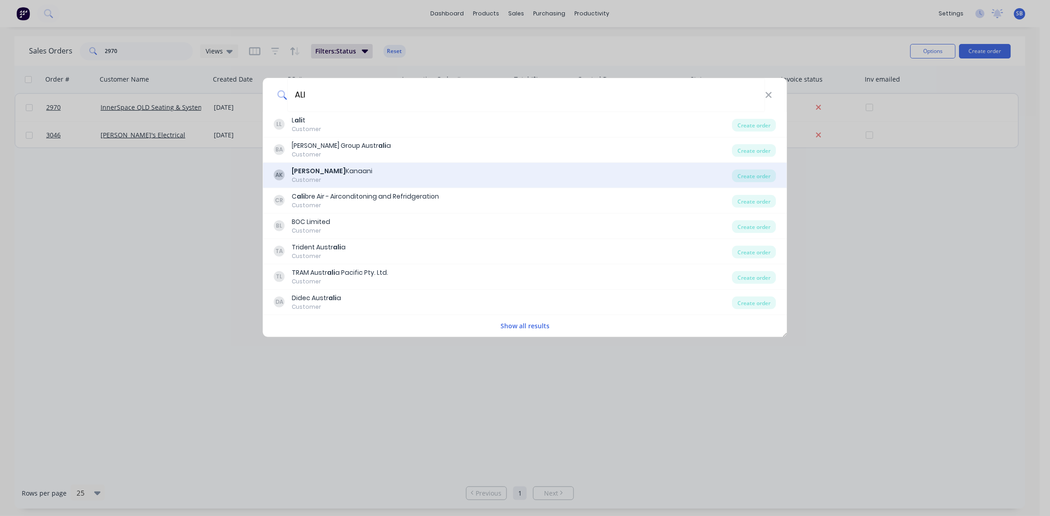
type input "ALI"
click at [320, 173] on div "[PERSON_NAME]" at bounding box center [332, 171] width 81 height 10
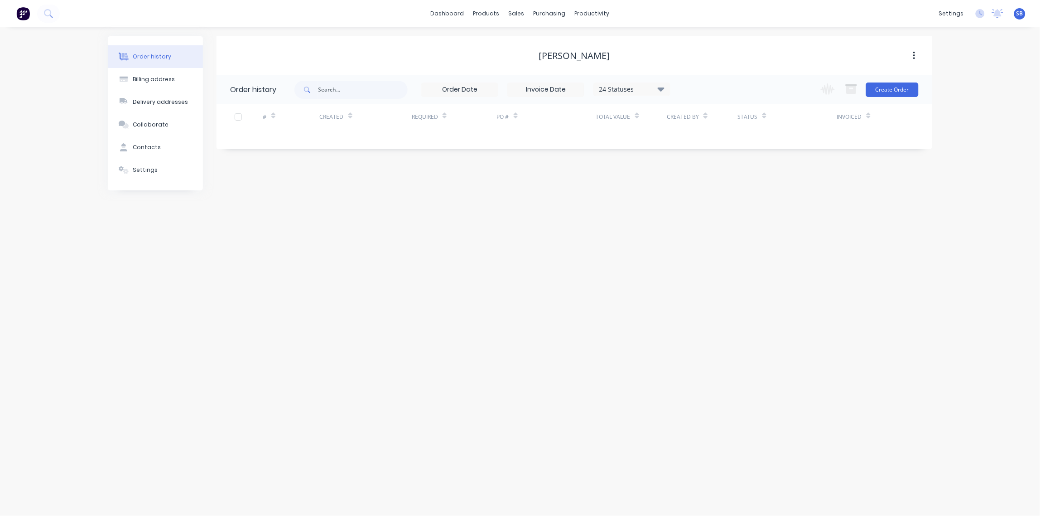
click at [891, 99] on div "Change order status MATERIAL CHECK Submitted LASER CUTTING JOBS nested GUILO/SA…" at bounding box center [866, 89] width 103 height 29
click at [882, 97] on div "Change order status MATERIAL CHECK Submitted LASER CUTTING JOBS nested GUILO/SA…" at bounding box center [866, 89] width 103 height 29
click at [897, 94] on button "Create Order" at bounding box center [892, 89] width 53 height 14
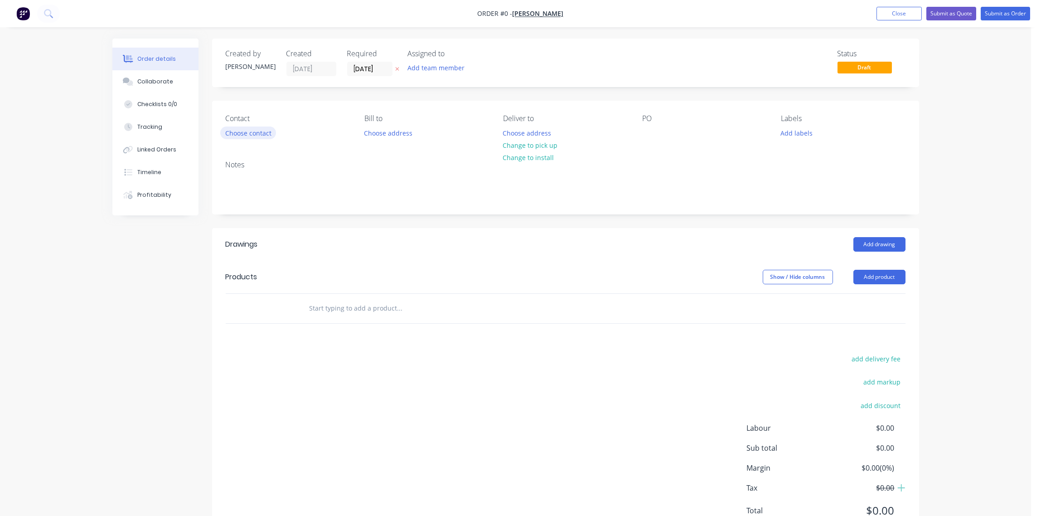
click at [256, 130] on button "Choose contact" at bounding box center [248, 132] width 56 height 12
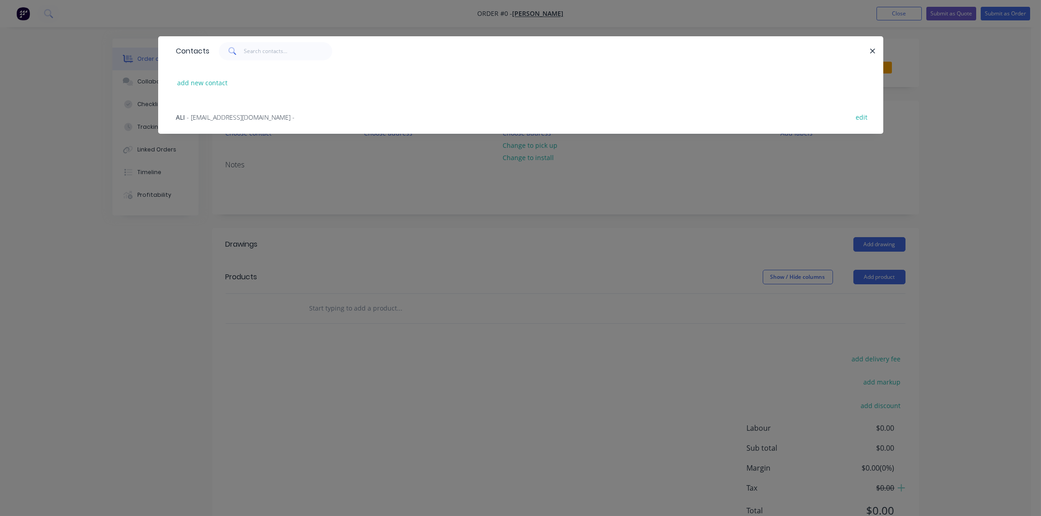
click at [226, 114] on span "- [EMAIL_ADDRESS][DOMAIN_NAME] -" at bounding box center [241, 117] width 108 height 9
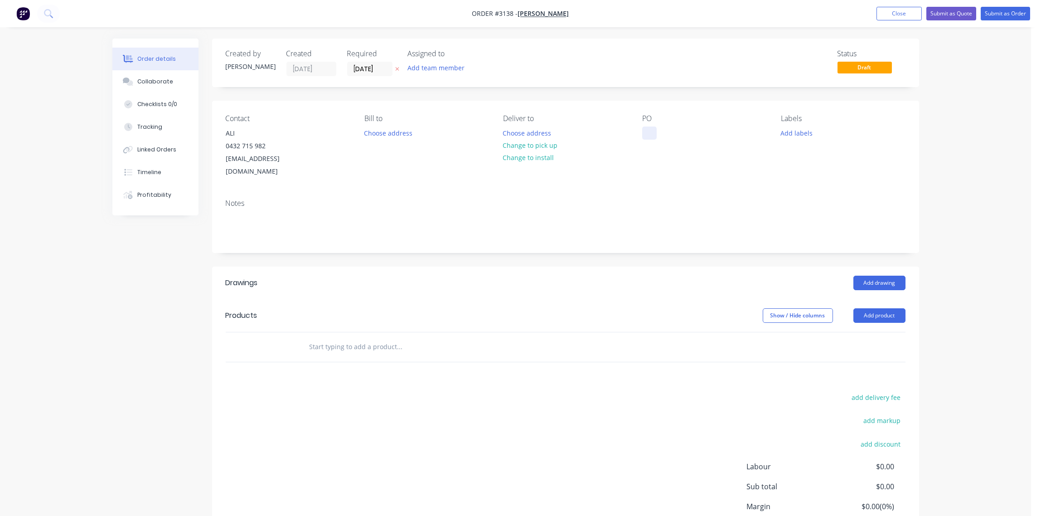
click at [642, 130] on div at bounding box center [649, 132] width 14 height 13
click at [796, 137] on button "Add labels" at bounding box center [797, 132] width 42 height 12
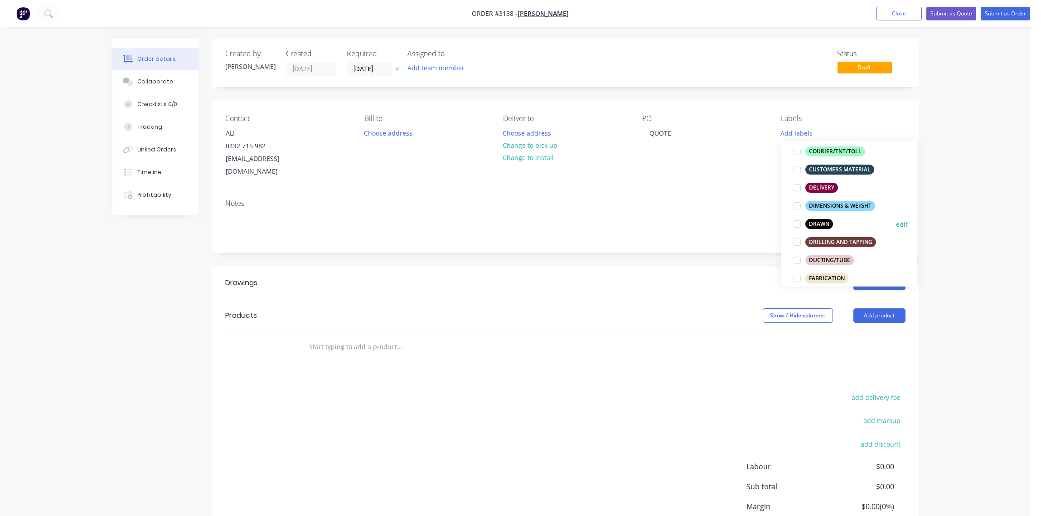
scroll to position [270, 0]
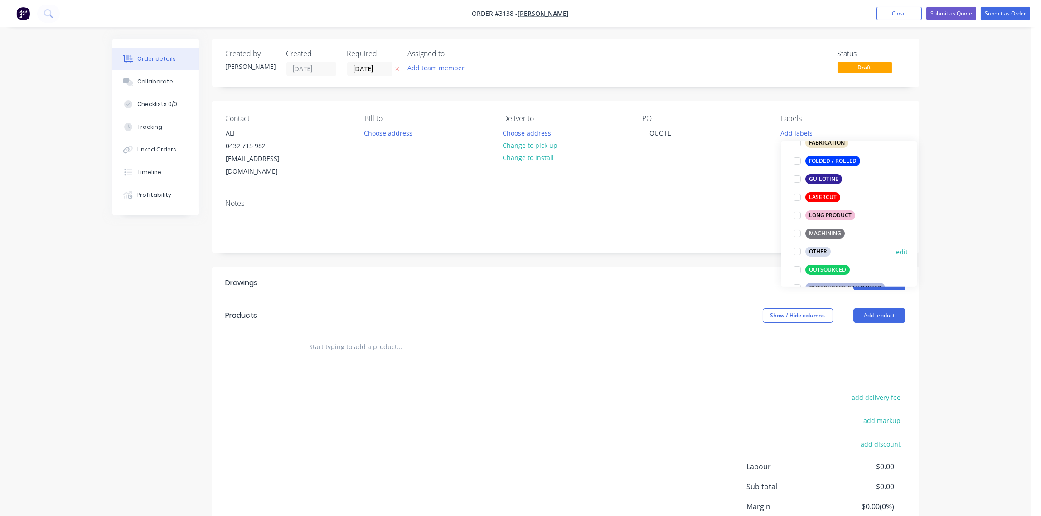
click at [796, 250] on div at bounding box center [797, 251] width 18 height 18
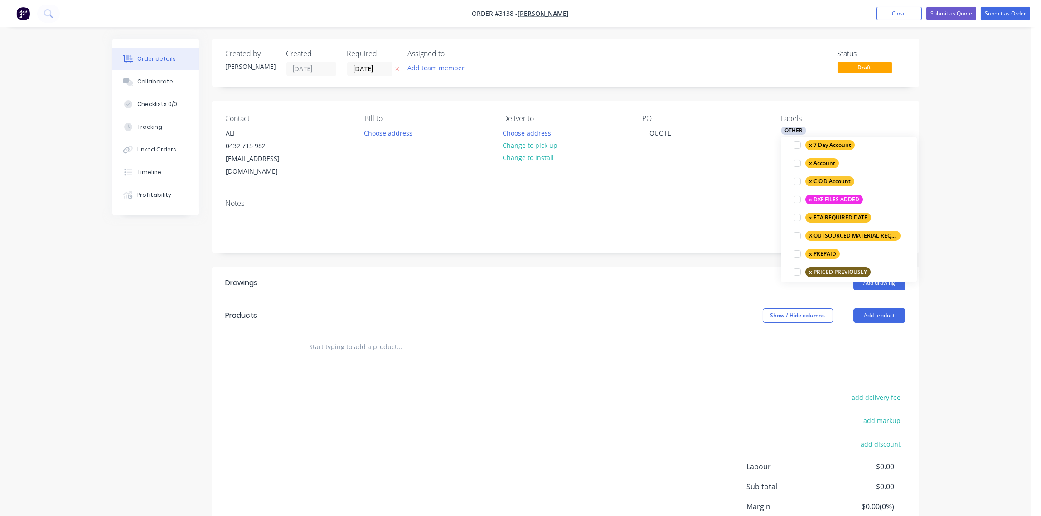
scroll to position [608, 0]
click at [798, 236] on div at bounding box center [797, 235] width 18 height 18
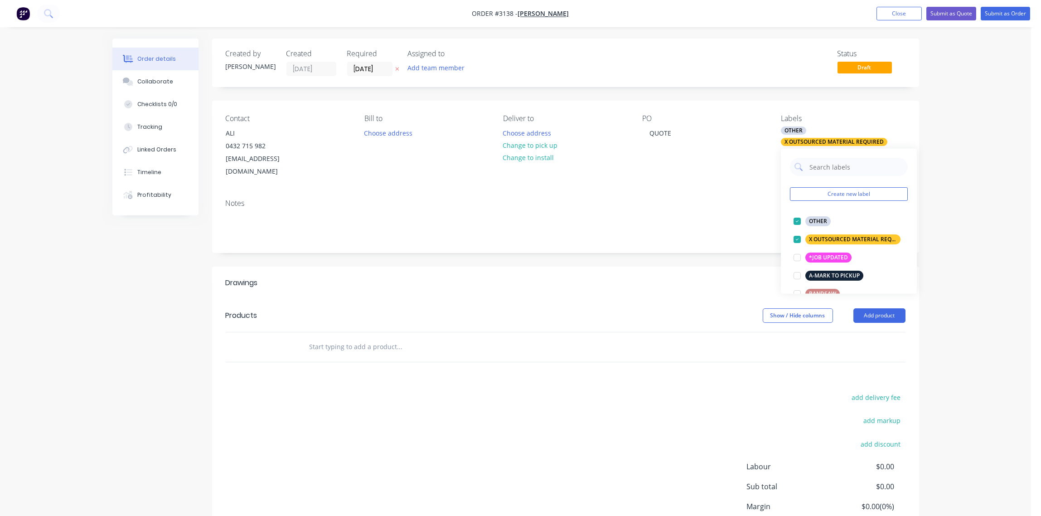
click at [331, 337] on input "text" at bounding box center [399, 346] width 181 height 18
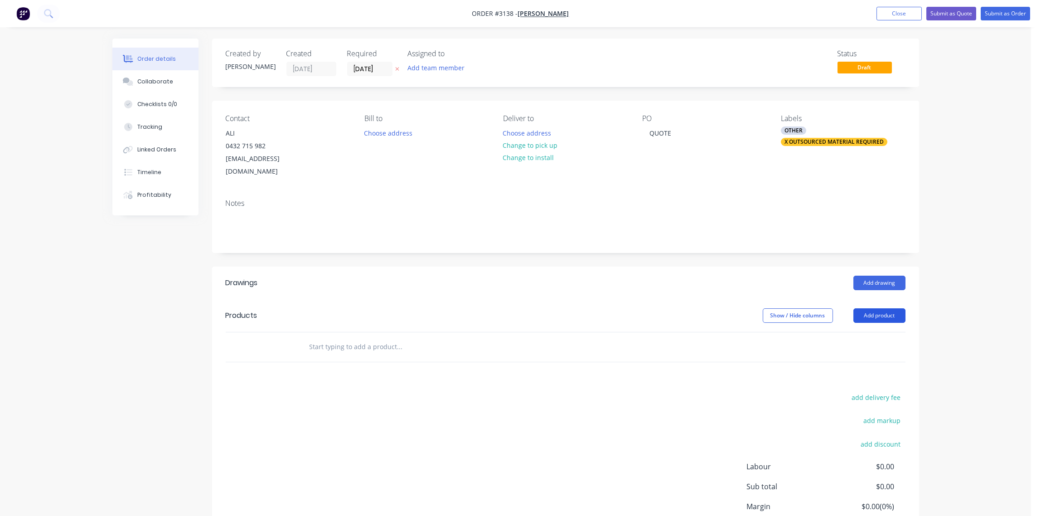
click at [873, 308] on button "Add product" at bounding box center [879, 315] width 52 height 14
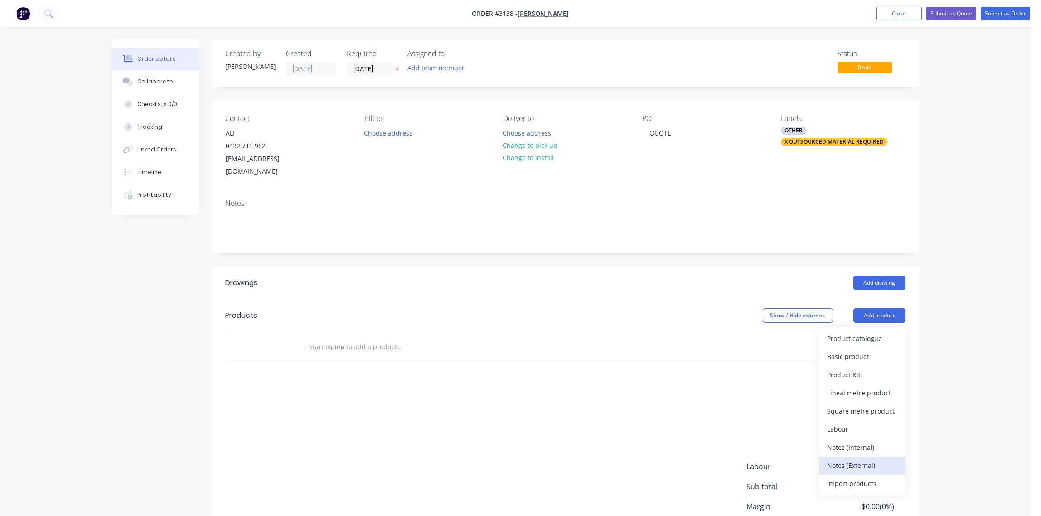
click at [848, 458] on div "Notes (External)" at bounding box center [862, 464] width 70 height 13
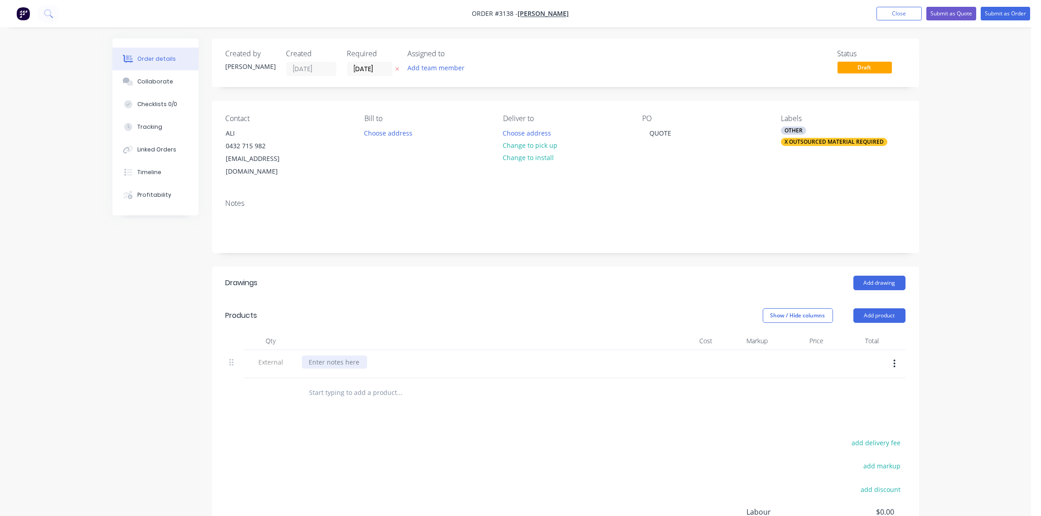
click at [349, 355] on div at bounding box center [334, 361] width 65 height 13
drag, startPoint x: 341, startPoint y: 387, endPoint x: 337, endPoint y: 381, distance: 6.5
click at [340, 385] on input "text" at bounding box center [399, 392] width 181 height 18
click at [333, 383] on input "text" at bounding box center [399, 392] width 181 height 18
type input "SHEET - 1.6MM 304 N4 STAINLESS STEEL"
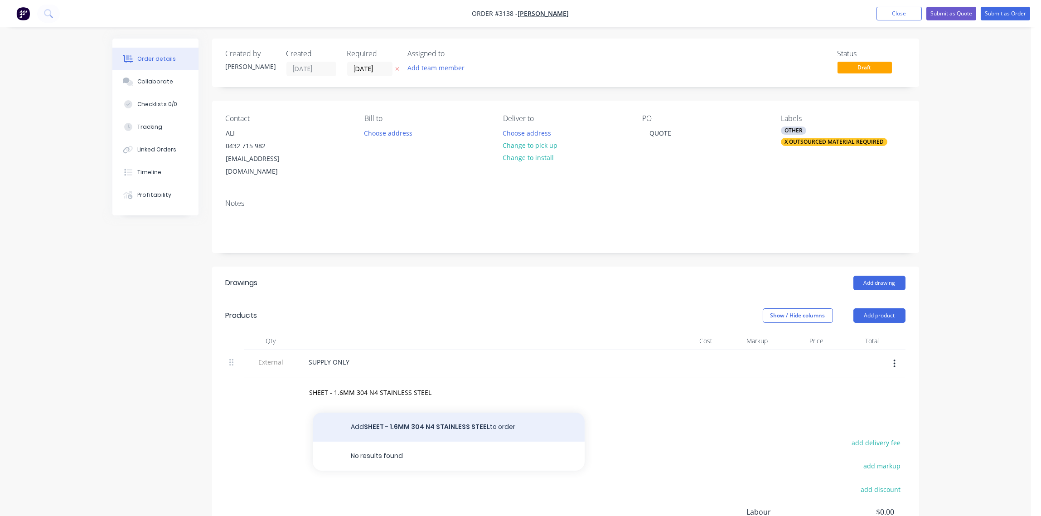
click at [456, 412] on button "Add SHEET - 1.6MM 304 N4 STAINLESS STEEL to order" at bounding box center [449, 426] width 272 height 29
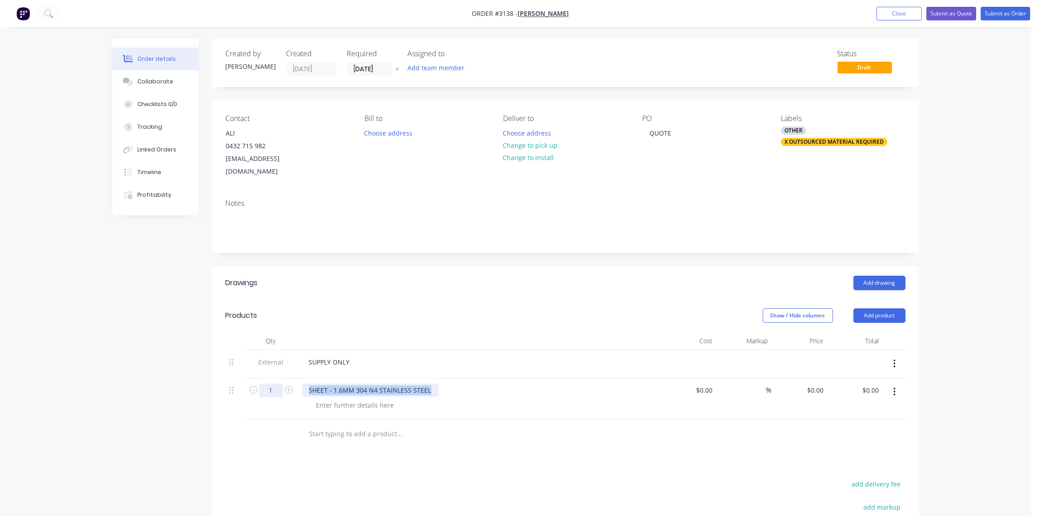
drag, startPoint x: 432, startPoint y: 378, endPoint x: 275, endPoint y: 372, distance: 156.4
click at [275, 378] on div "1 SHEET - 1.6MM 304 N4 STAINLESS STEEL $0.00 $0.00 % $0.00 $0.00 $0.00 $0.00" at bounding box center [565, 398] width 679 height 41
copy div "SHEET - 1.6MM 304 N4 STAINLESS STEEL"
click at [329, 424] on input "text" at bounding box center [399, 433] width 181 height 18
paste input "SHEET - 1.6MM 304 N4 STAINLESS STEEL"
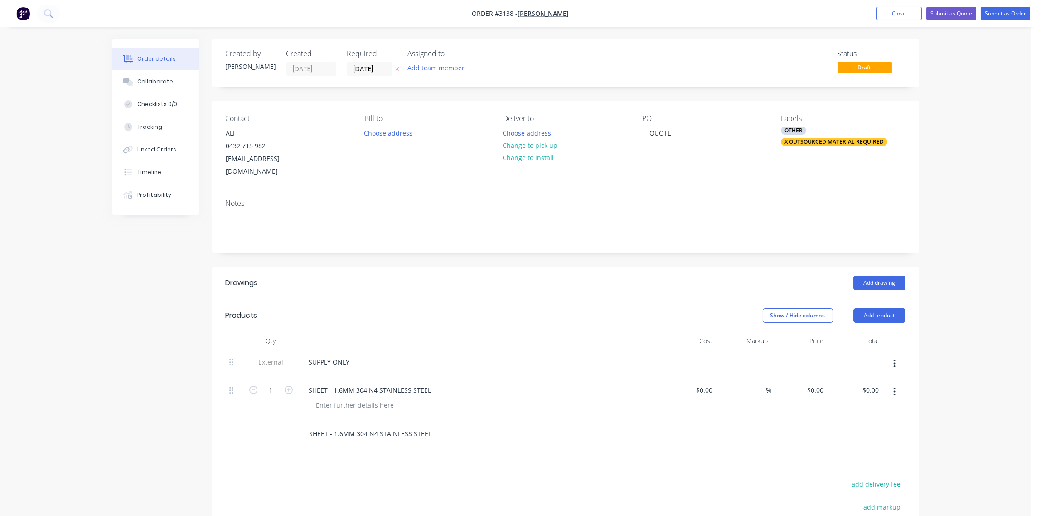
type input "SHEET - 1.6MM 304 N4 STAINLESS STEEL"
drag, startPoint x: 341, startPoint y: 420, endPoint x: 334, endPoint y: 423, distance: 7.2
click at [334, 424] on input "SHEET - 1.6MM 304 N4 STAINLESS STEEL" at bounding box center [399, 433] width 181 height 18
type input "SHEET - 2MM 304 N4 STAINLESS STEEL"
drag, startPoint x: 400, startPoint y: 452, endPoint x: 390, endPoint y: 449, distance: 9.9
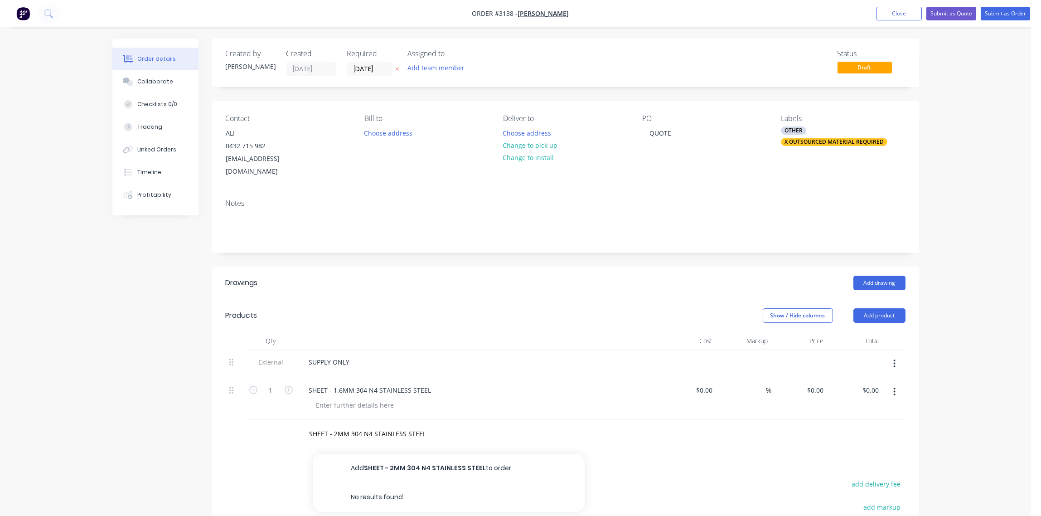
click at [398, 453] on button "Add SHEET - 2MM 304 N4 STAINLESS STEEL to order" at bounding box center [449, 467] width 272 height 29
click at [704, 383] on div "$0.00" at bounding box center [703, 389] width 24 height 13
type input "$237.00"
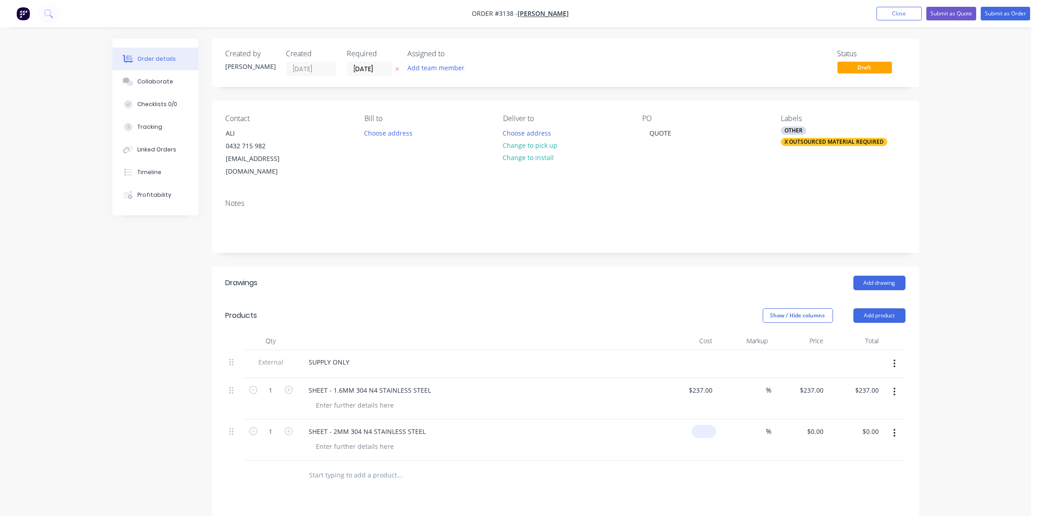
click at [710, 424] on input at bounding box center [705, 430] width 21 height 13
type input "$480.00"
click at [815, 143] on div "X OUTSOURCED MATERIAL REQUIRED" at bounding box center [834, 142] width 106 height 8
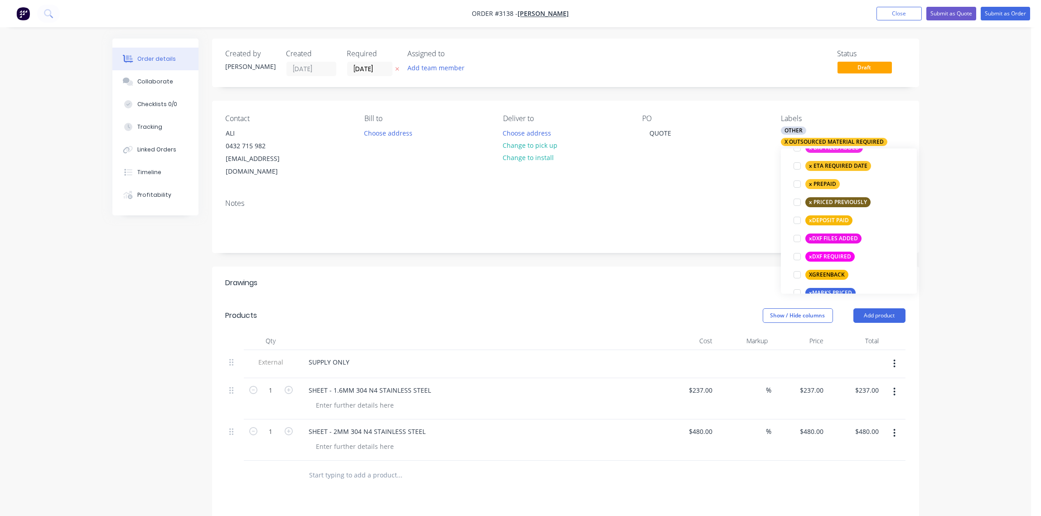
scroll to position [811, 0]
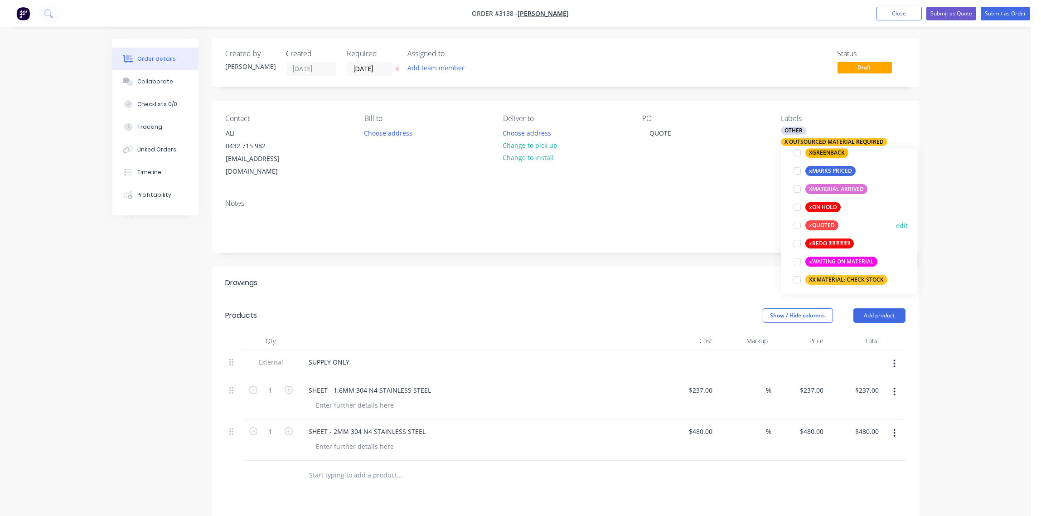
click at [794, 224] on div at bounding box center [797, 225] width 18 height 18
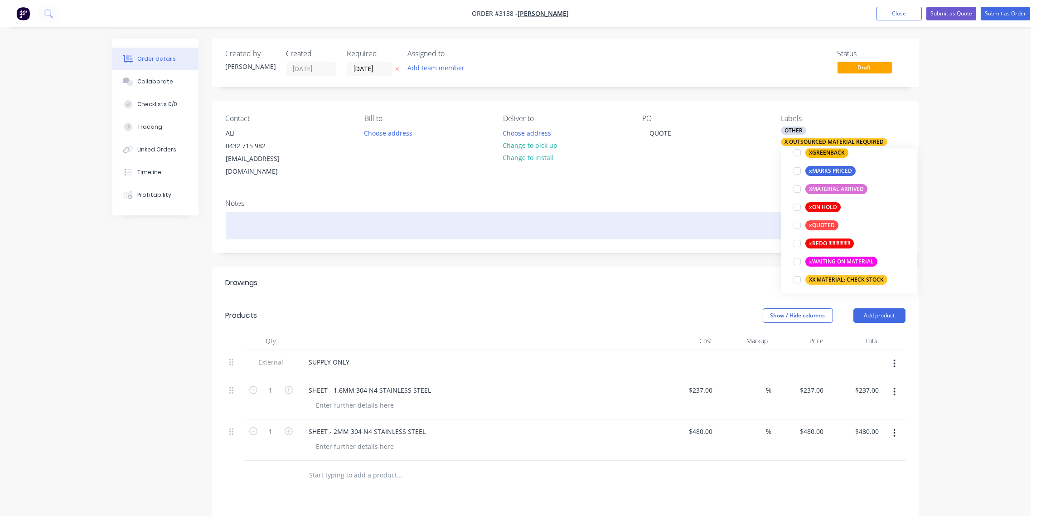
scroll to position [32, 0]
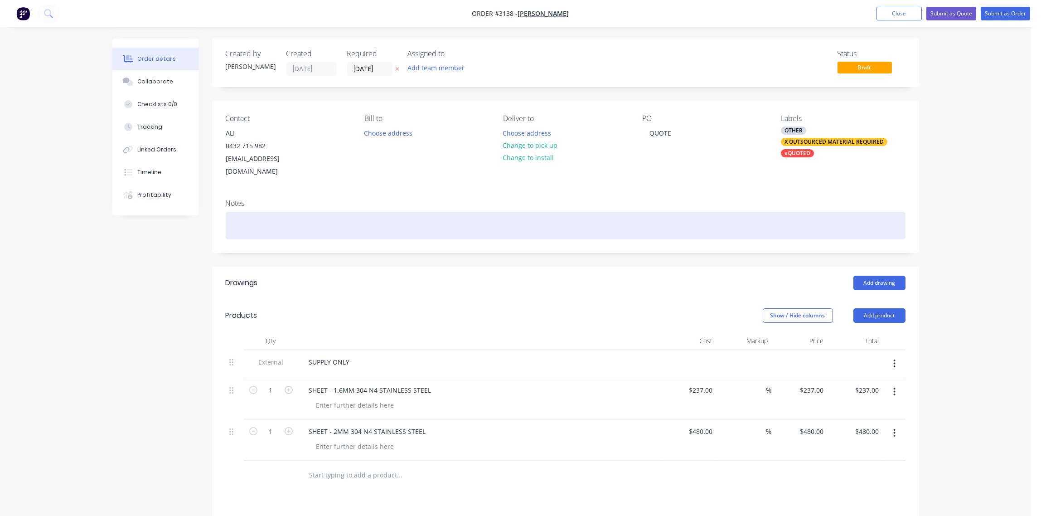
click at [737, 212] on div at bounding box center [565, 226] width 679 height 28
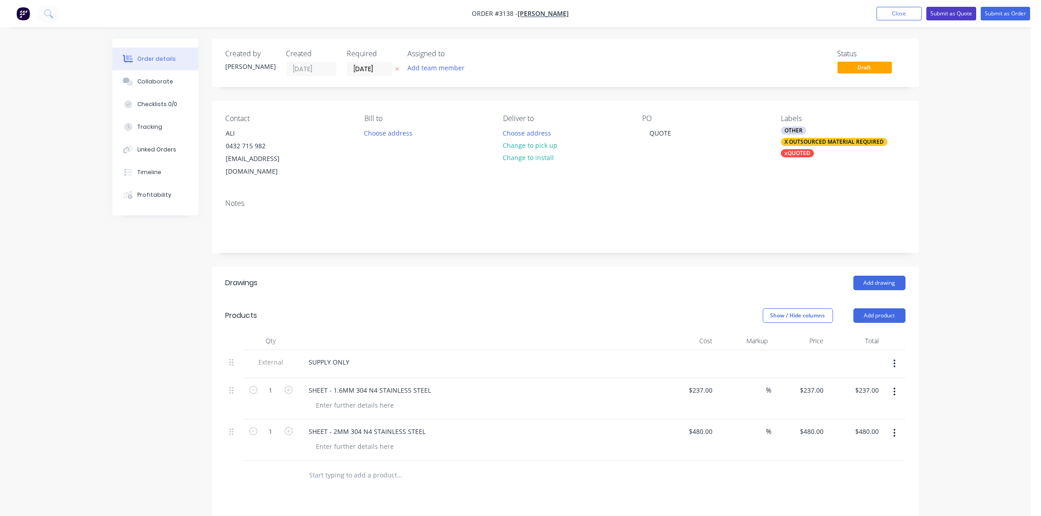
click at [953, 14] on button "Submit as Quote" at bounding box center [951, 14] width 50 height 14
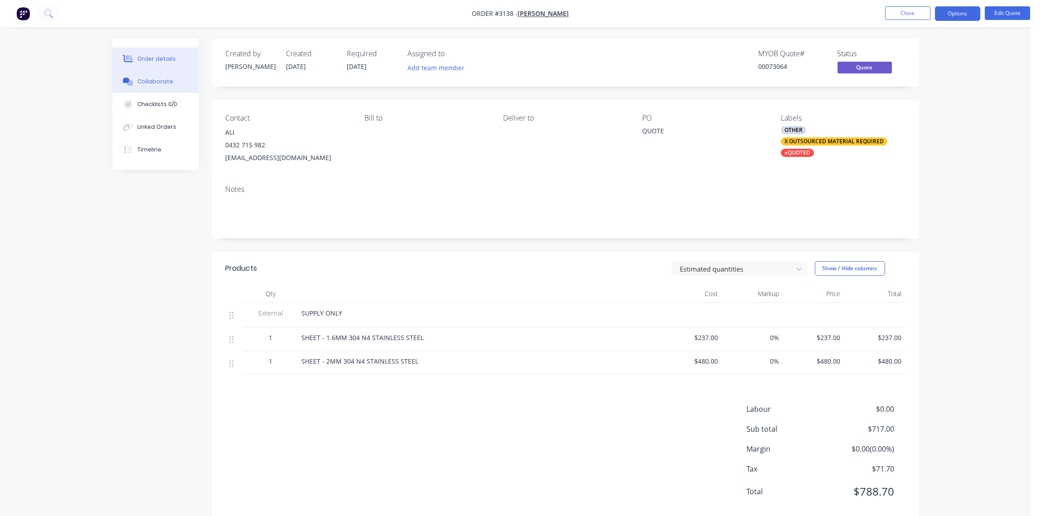
click at [151, 77] on div "Collaborate" at bounding box center [155, 81] width 36 height 8
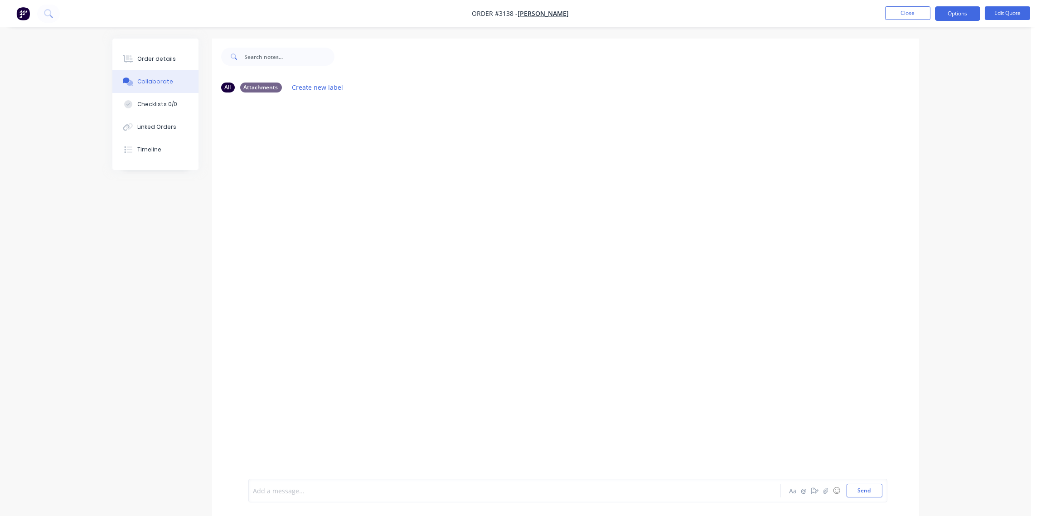
click at [402, 489] on div at bounding box center [489, 491] width 471 height 10
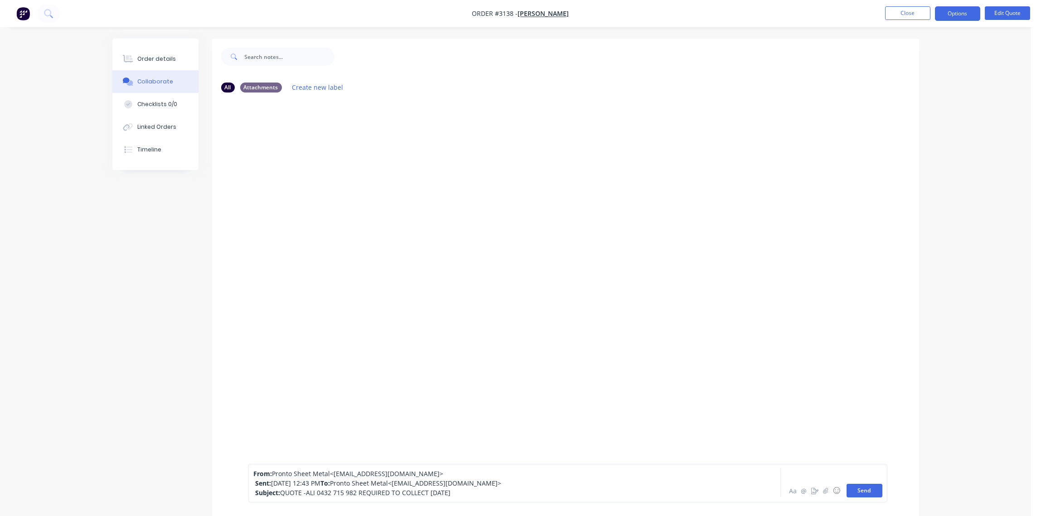
click at [868, 490] on button "Send" at bounding box center [864, 490] width 36 height 14
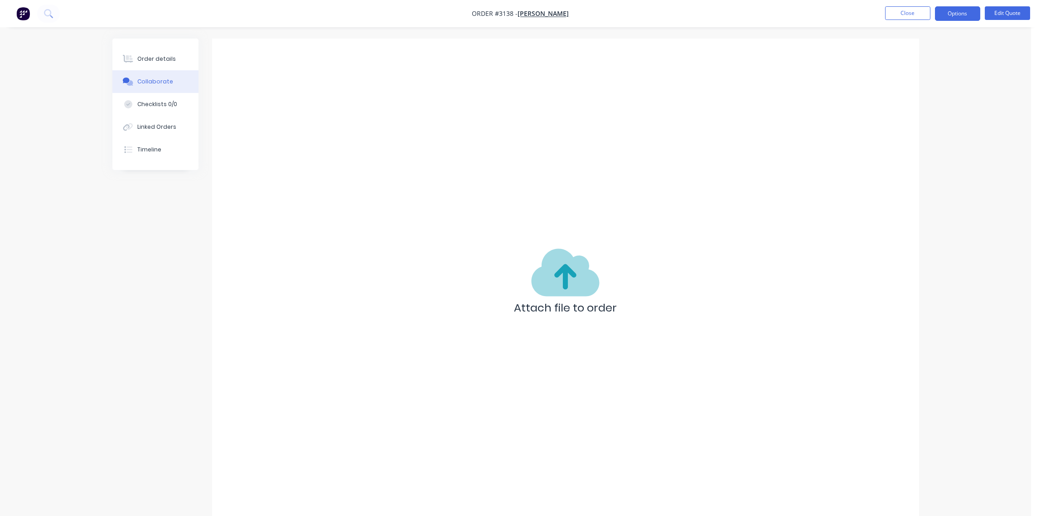
scroll to position [14, 0]
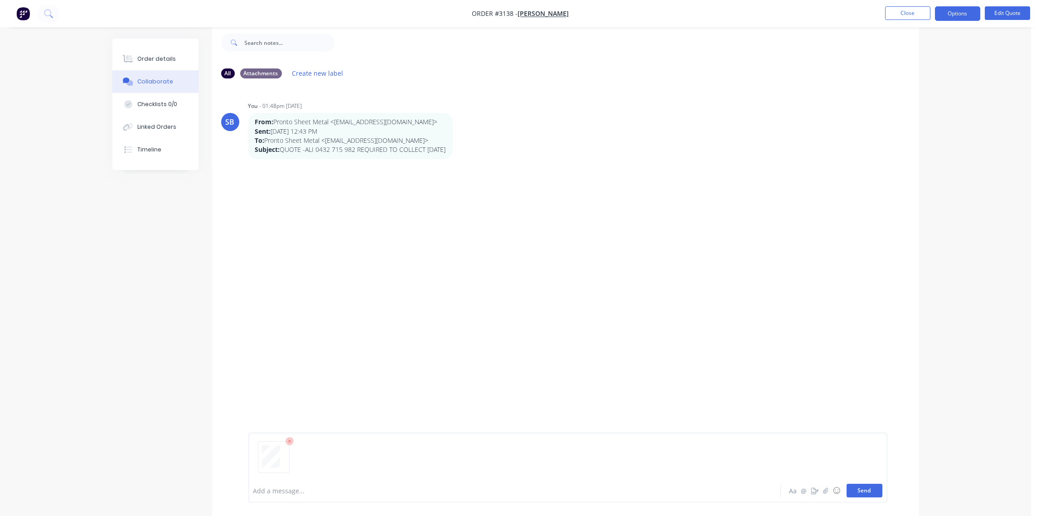
click at [864, 487] on button "Send" at bounding box center [864, 490] width 36 height 14
click at [151, 55] on div "Order details" at bounding box center [156, 59] width 39 height 8
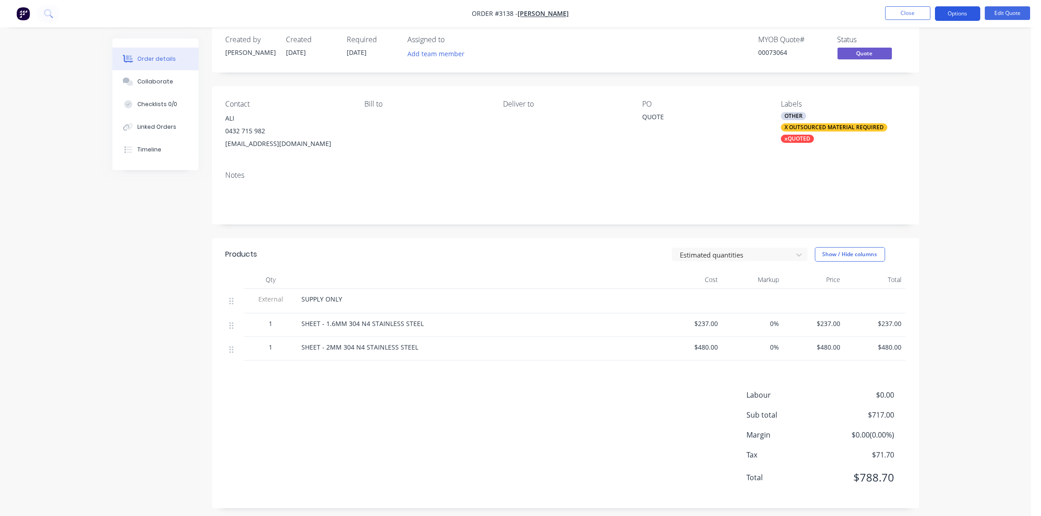
click at [963, 10] on button "Options" at bounding box center [957, 13] width 45 height 14
click at [936, 53] on div "Quote" at bounding box center [929, 54] width 83 height 13
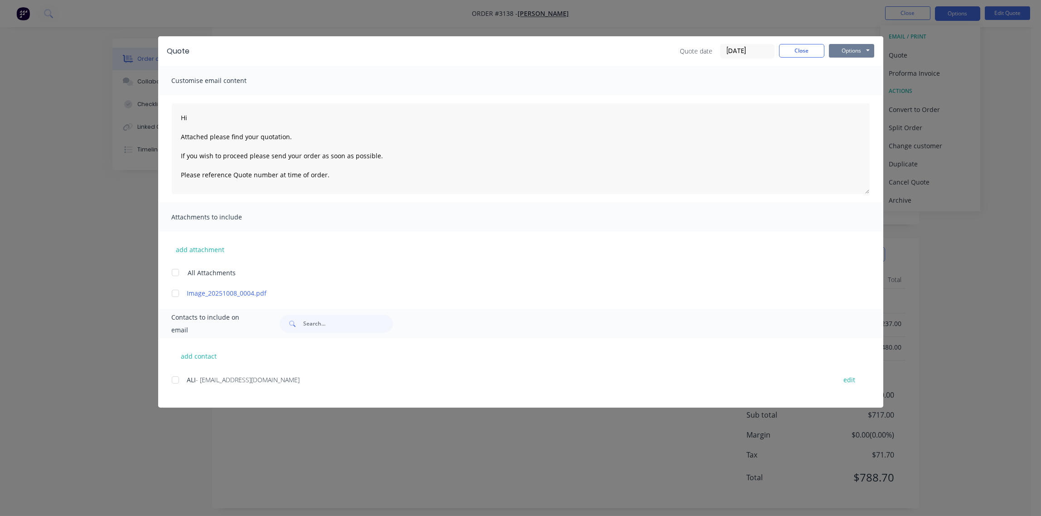
click at [853, 50] on button "Options" at bounding box center [851, 51] width 45 height 14
click at [854, 86] on button "Print" at bounding box center [858, 81] width 58 height 15
click at [173, 383] on div at bounding box center [175, 380] width 18 height 18
click at [852, 51] on button "Options" at bounding box center [851, 51] width 45 height 14
click at [852, 95] on button "Email" at bounding box center [858, 96] width 58 height 15
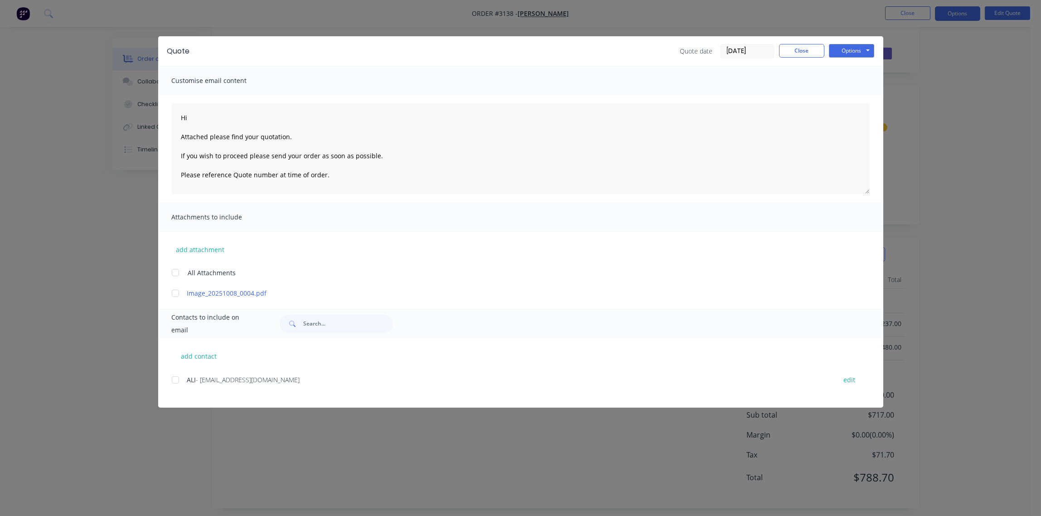
type textarea "Hi Attached please find your quotation. If you wish to proceed please send your…"
click at [801, 47] on button "Close" at bounding box center [801, 51] width 45 height 14
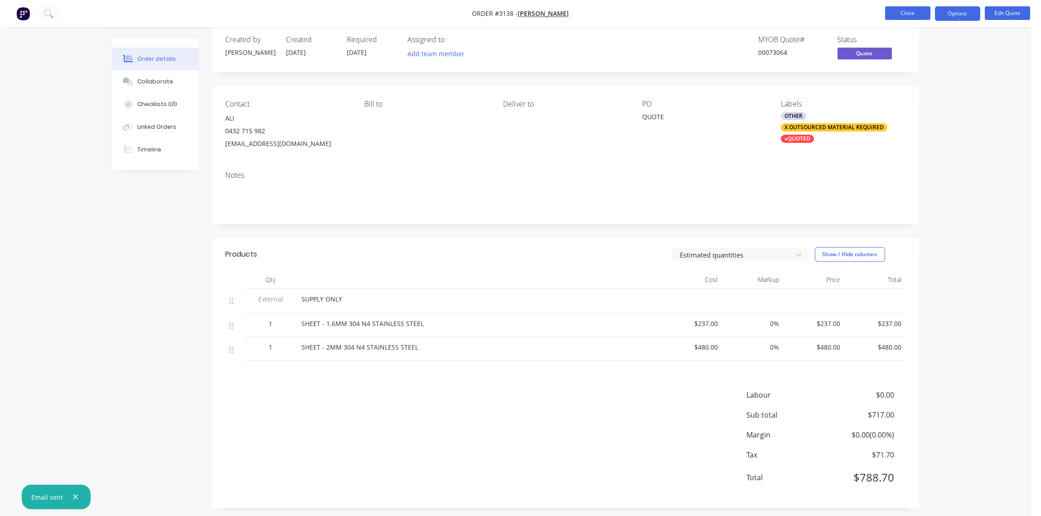
click at [913, 16] on button "Close" at bounding box center [907, 13] width 45 height 14
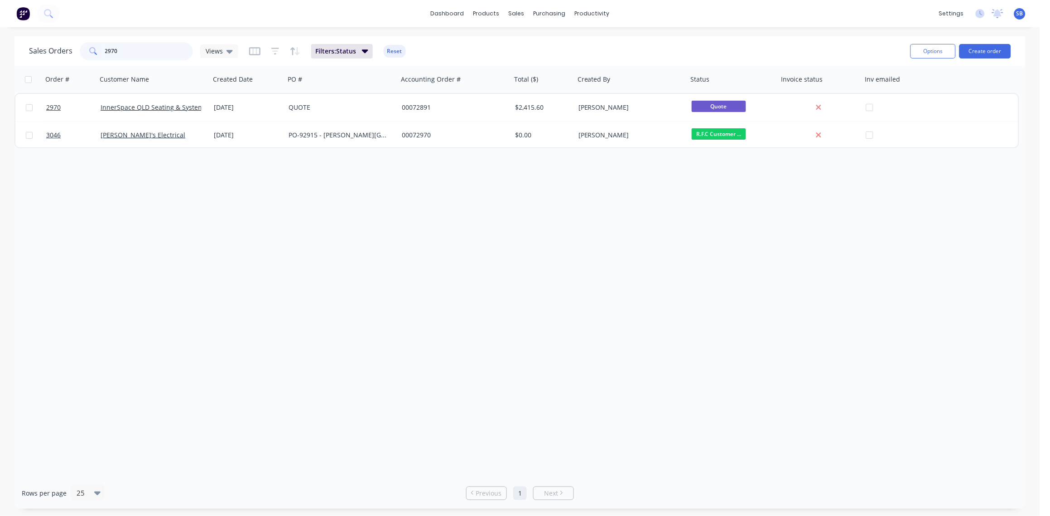
drag, startPoint x: 125, startPoint y: 53, endPoint x: 0, endPoint y: 52, distance: 125.0
click at [0, 53] on html "dashboard products sales purchasing productivity dashboard products Product Cat…" at bounding box center [525, 258] width 1050 height 516
type input "QUOTE"
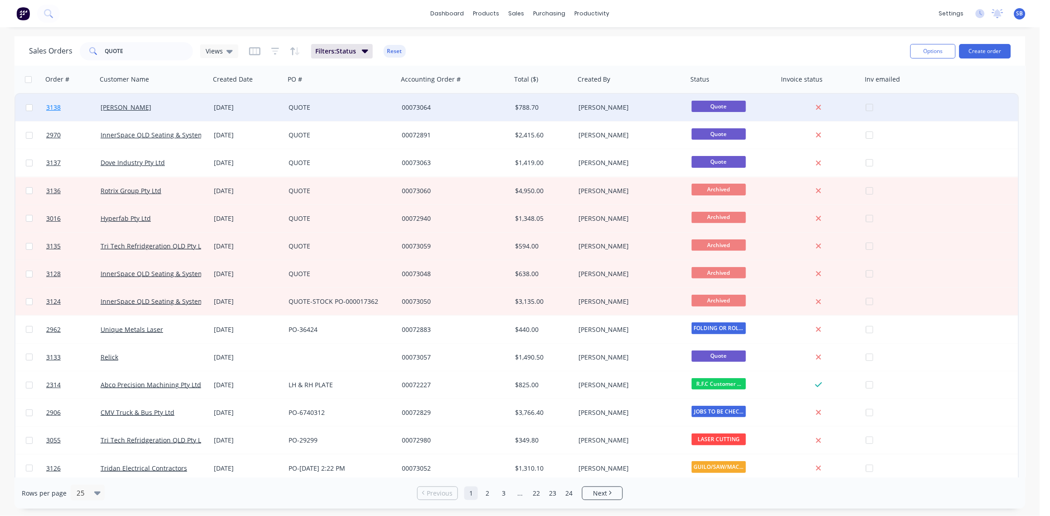
click at [55, 107] on span "3138" at bounding box center [53, 107] width 14 height 9
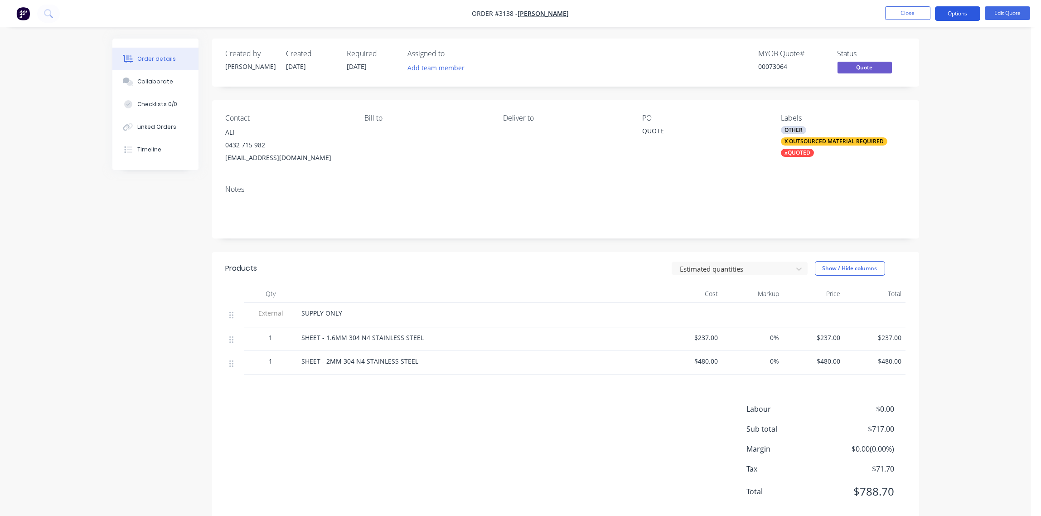
click at [964, 16] on button "Options" at bounding box center [957, 13] width 45 height 14
click at [931, 108] on div "Convert to Order" at bounding box center [929, 109] width 83 height 13
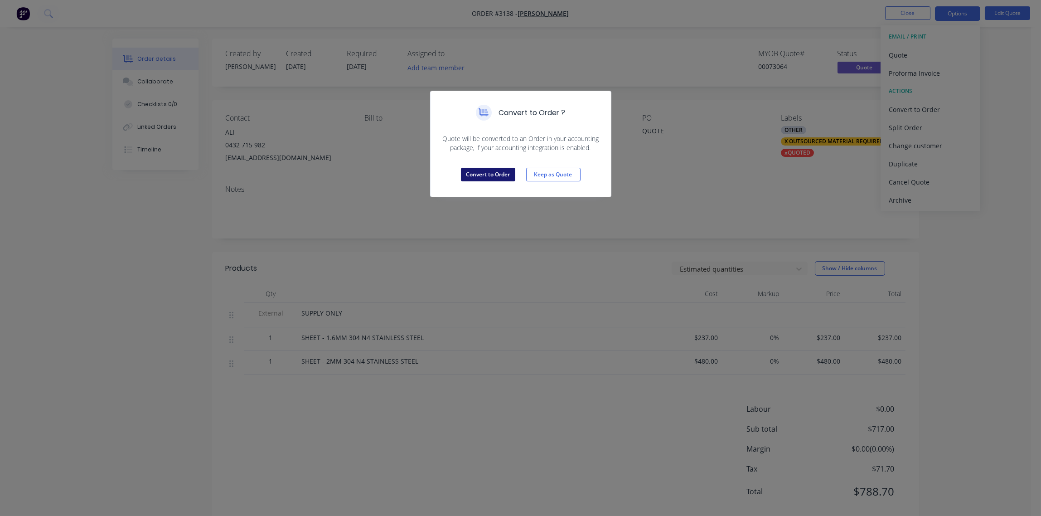
click at [480, 173] on button "Convert to Order" at bounding box center [488, 175] width 54 height 14
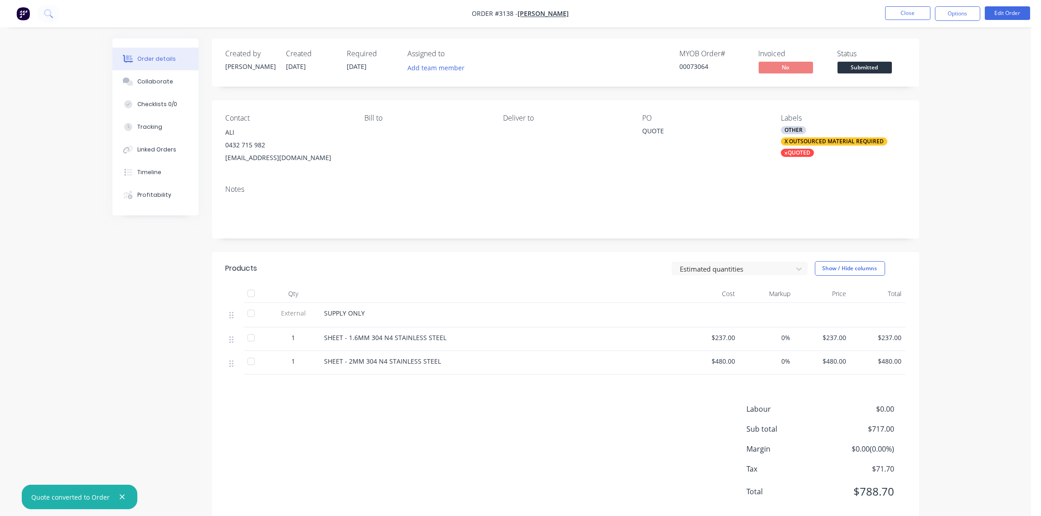
click at [446, 336] on div "SHEET - 1.6MM 304 N4 STAINLESS STEEL" at bounding box center [501, 337] width 355 height 10
click at [343, 337] on span "SHEET - 1.6MM 304 N4 STAINLESS STEEL" at bounding box center [385, 337] width 122 height 9
click at [344, 334] on span "SHEET - 1.6MM 304 N4 STAINLESS STEEL" at bounding box center [385, 337] width 122 height 9
click at [1007, 17] on button "Edit Order" at bounding box center [1006, 13] width 45 height 14
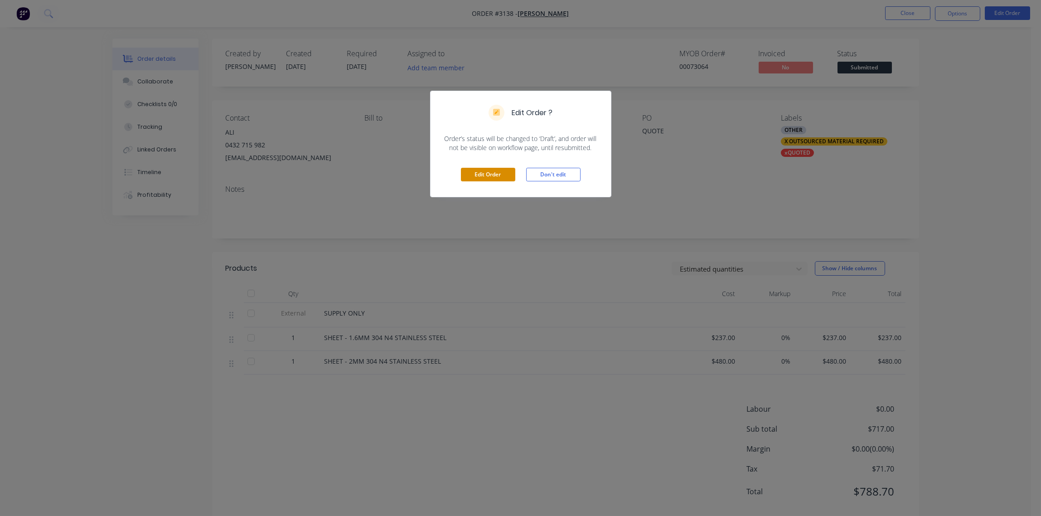
click at [493, 172] on button "Edit Order" at bounding box center [488, 175] width 54 height 14
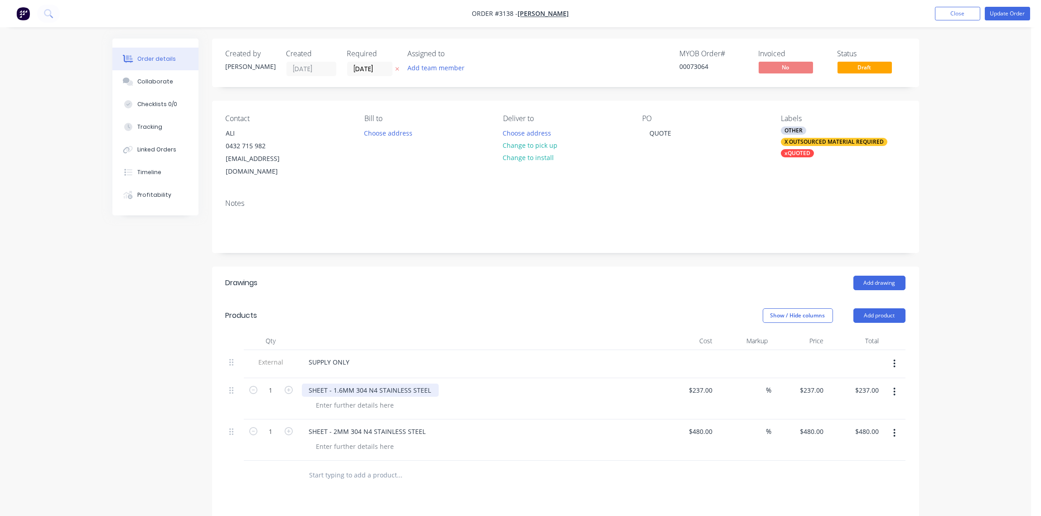
click at [433, 383] on div "SHEET - 1.6MM 304 N4 STAINLESS STEEL" at bounding box center [370, 389] width 137 height 13
click at [896, 424] on button "button" at bounding box center [893, 432] width 21 height 16
click at [853, 504] on div "Delete" at bounding box center [862, 510] width 70 height 13
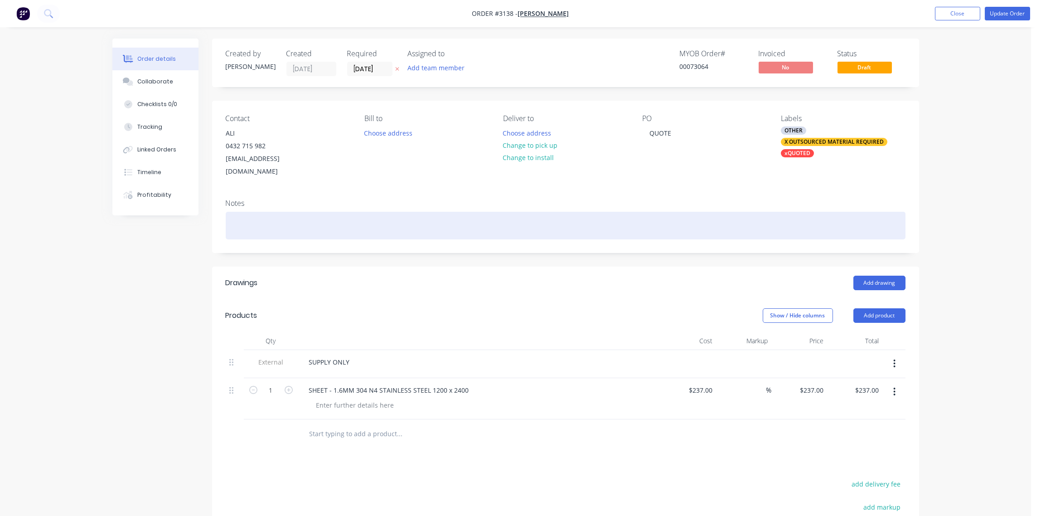
click at [286, 220] on div at bounding box center [565, 226] width 679 height 28
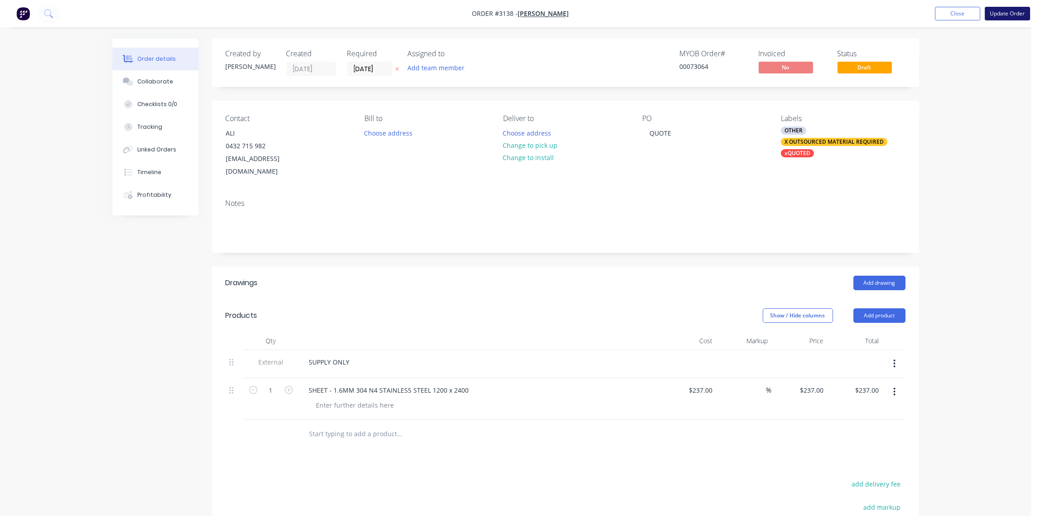
click at [1005, 9] on button "Update Order" at bounding box center [1006, 14] width 45 height 14
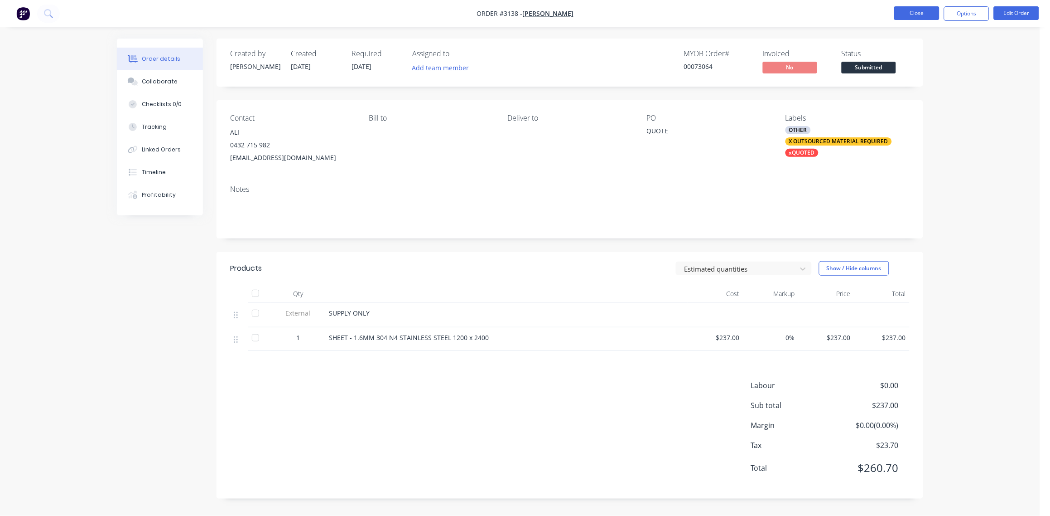
click at [913, 14] on button "Close" at bounding box center [916, 13] width 45 height 14
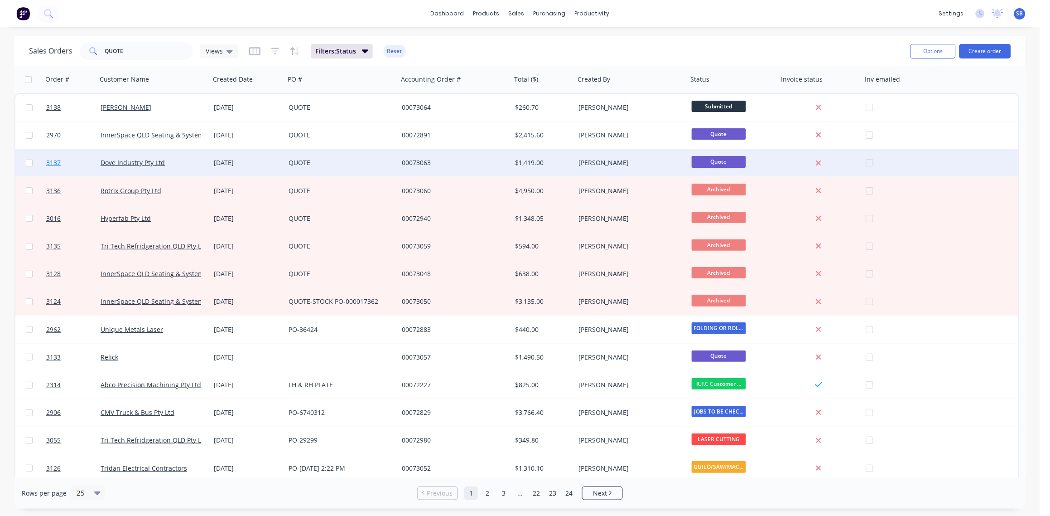
click at [54, 162] on span "3137" at bounding box center [53, 162] width 14 height 9
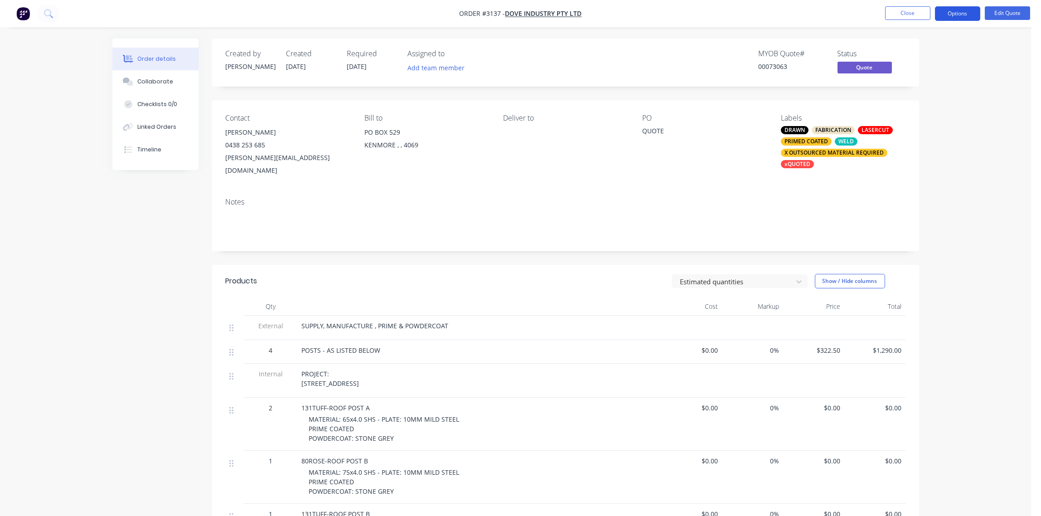
click at [964, 16] on button "Options" at bounding box center [957, 13] width 45 height 14
click at [931, 58] on div "Quote" at bounding box center [929, 54] width 83 height 13
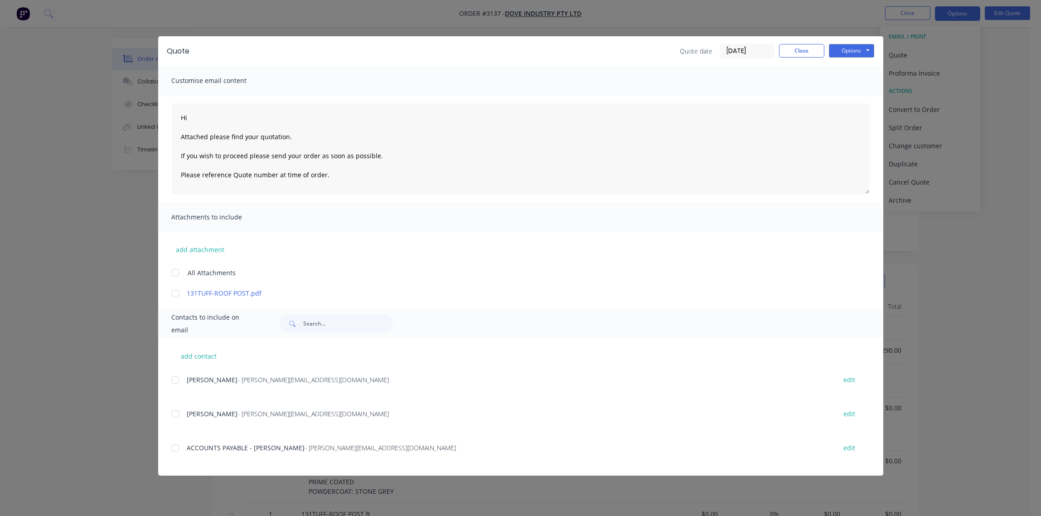
click at [180, 413] on div at bounding box center [175, 414] width 18 height 18
click at [853, 45] on button "Options" at bounding box center [851, 51] width 45 height 14
click at [844, 99] on button "Email" at bounding box center [858, 96] width 58 height 15
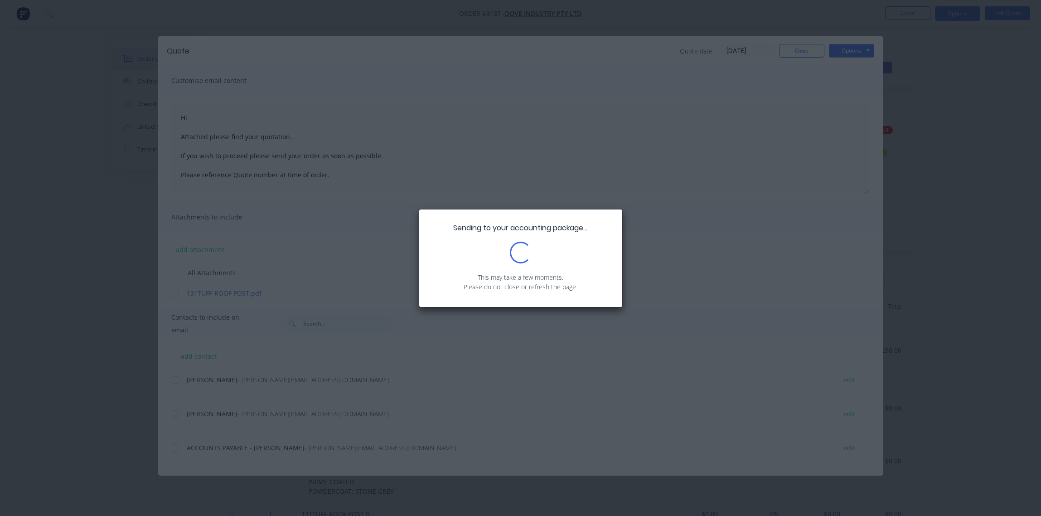
click at [529, 142] on div "Sending to your accounting package... Loading... This may take a few moments. P…" at bounding box center [520, 258] width 1041 height 516
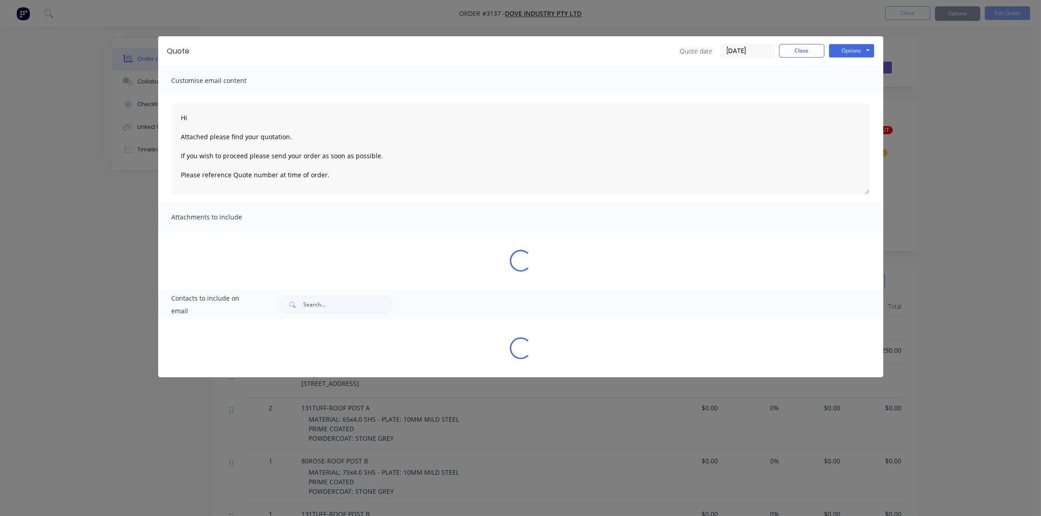
type textarea "Hi Attached please find your quotation. If you wish to proceed please send your…"
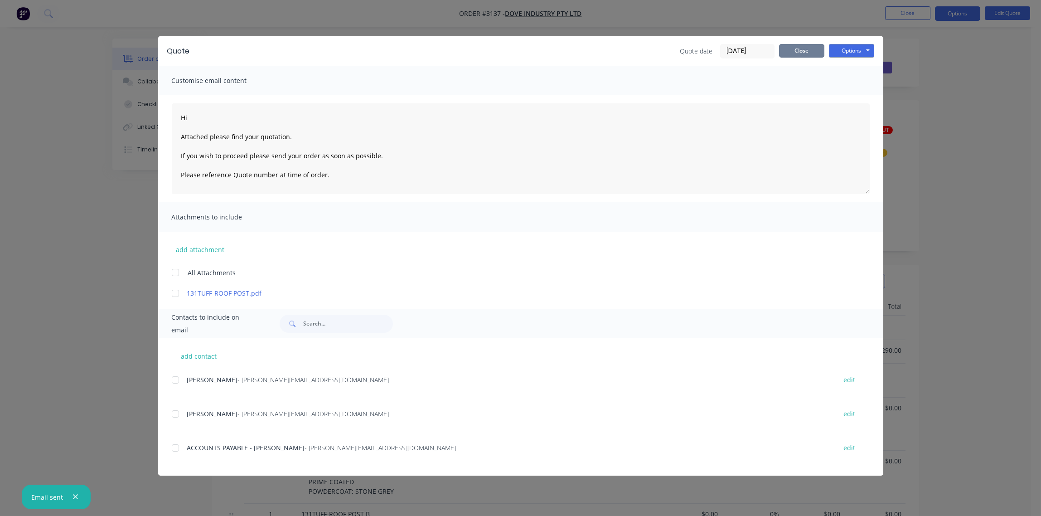
click at [801, 49] on button "Close" at bounding box center [801, 51] width 45 height 14
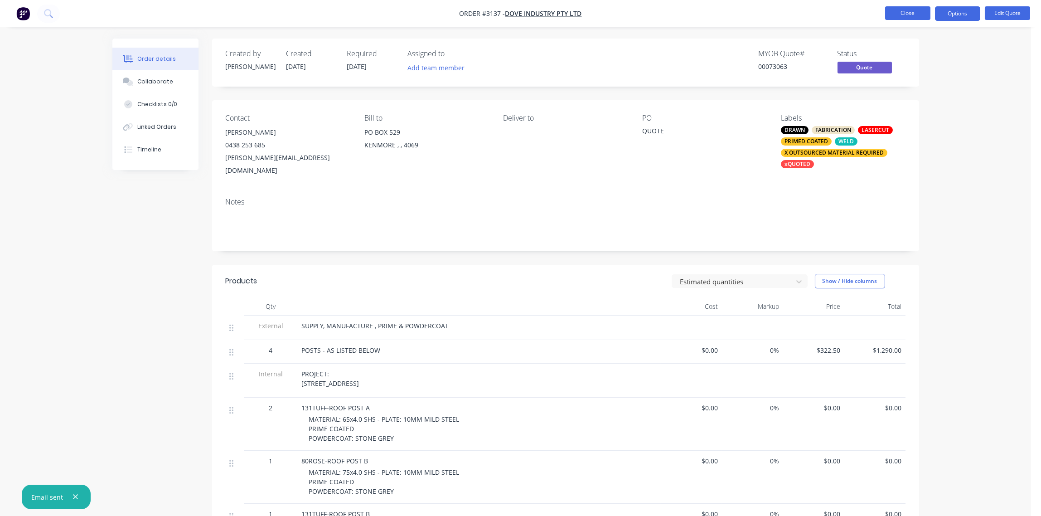
click at [907, 13] on button "Close" at bounding box center [907, 13] width 45 height 14
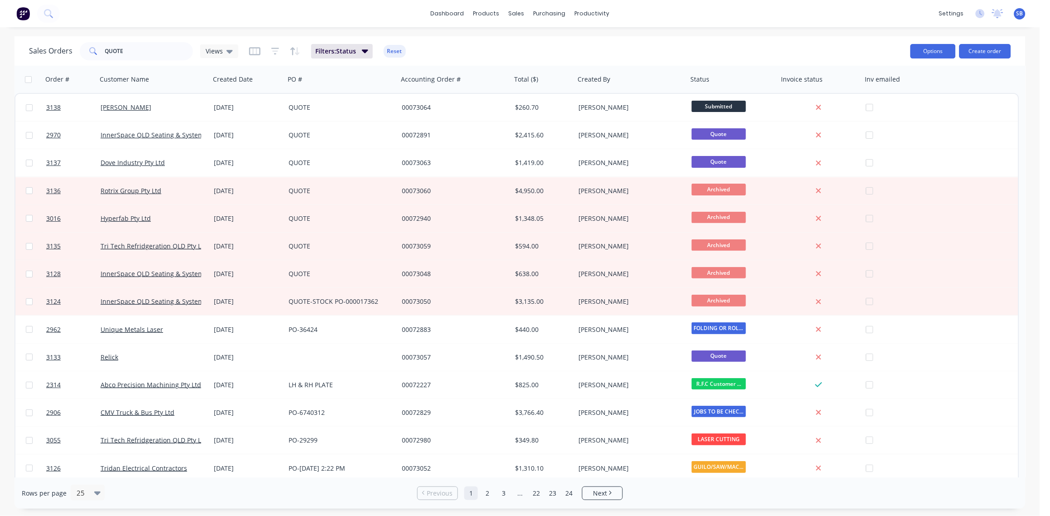
click at [936, 50] on button "Options" at bounding box center [933, 51] width 45 height 14
click at [774, 14] on div "dashboard products sales purchasing productivity dashboard products Product Cat…" at bounding box center [520, 13] width 1040 height 27
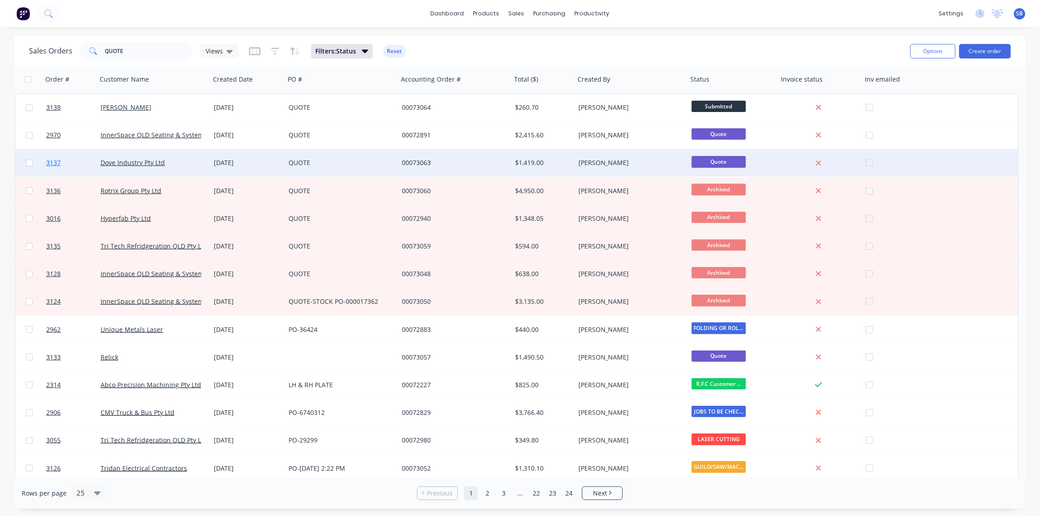
click at [55, 160] on span "3137" at bounding box center [53, 162] width 14 height 9
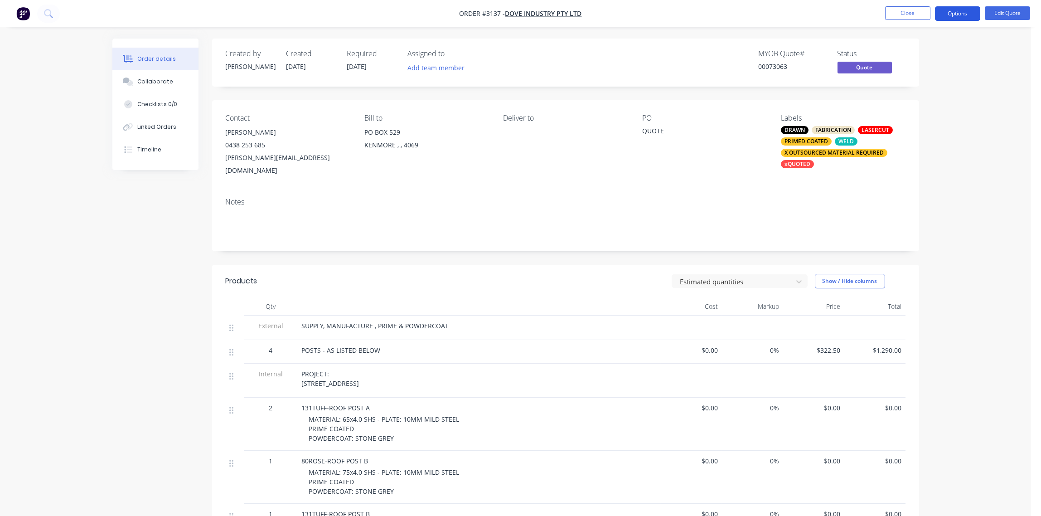
click at [958, 15] on button "Options" at bounding box center [957, 13] width 45 height 14
click at [946, 204] on div "Archive" at bounding box center [929, 199] width 83 height 13
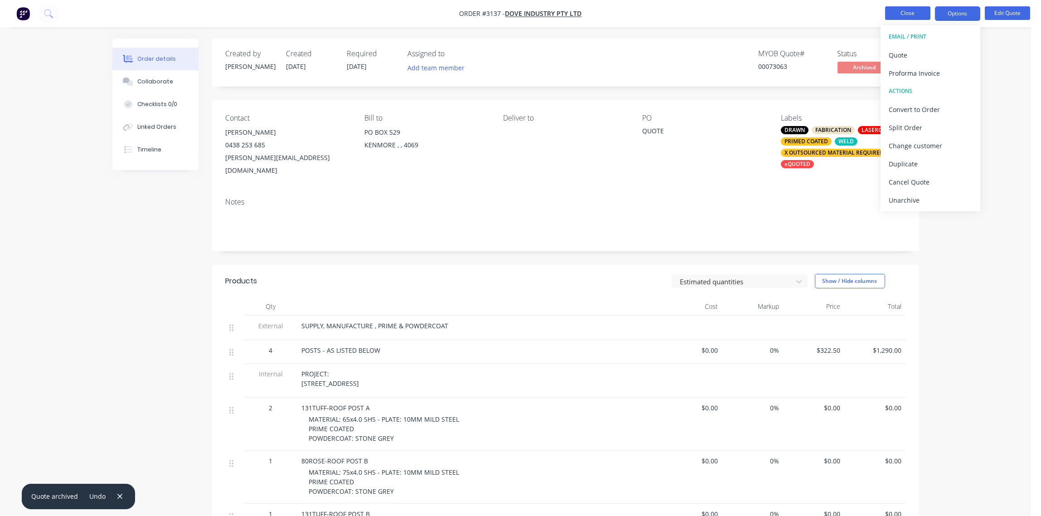
click at [907, 10] on button "Close" at bounding box center [907, 13] width 45 height 14
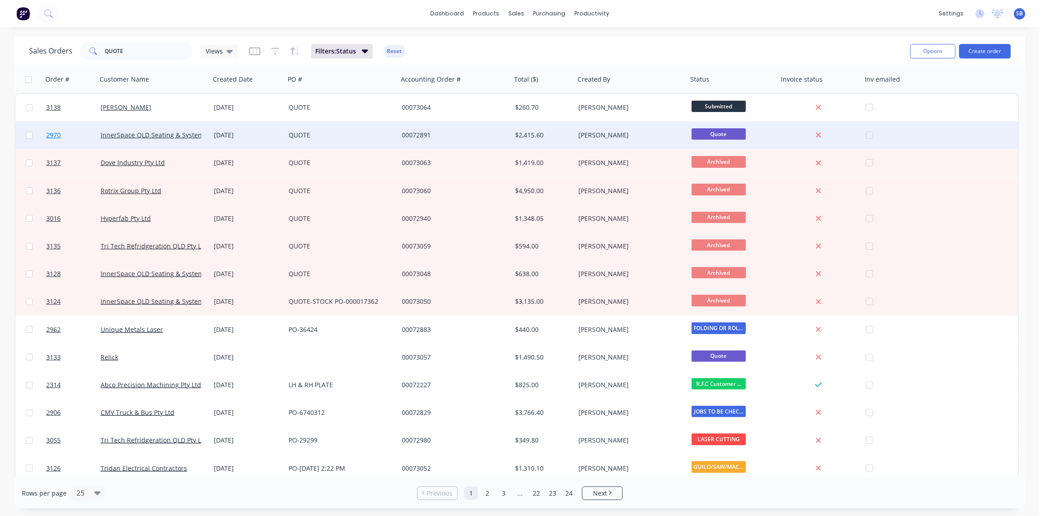
click at [53, 133] on span "2970" at bounding box center [53, 134] width 14 height 9
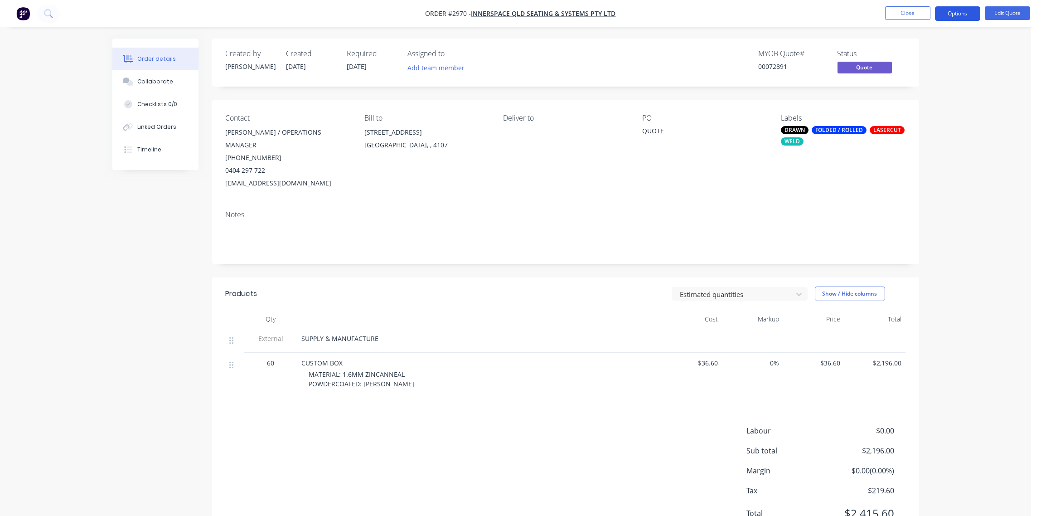
click at [961, 12] on button "Options" at bounding box center [957, 13] width 45 height 14
click at [942, 55] on div "Quote" at bounding box center [929, 54] width 83 height 13
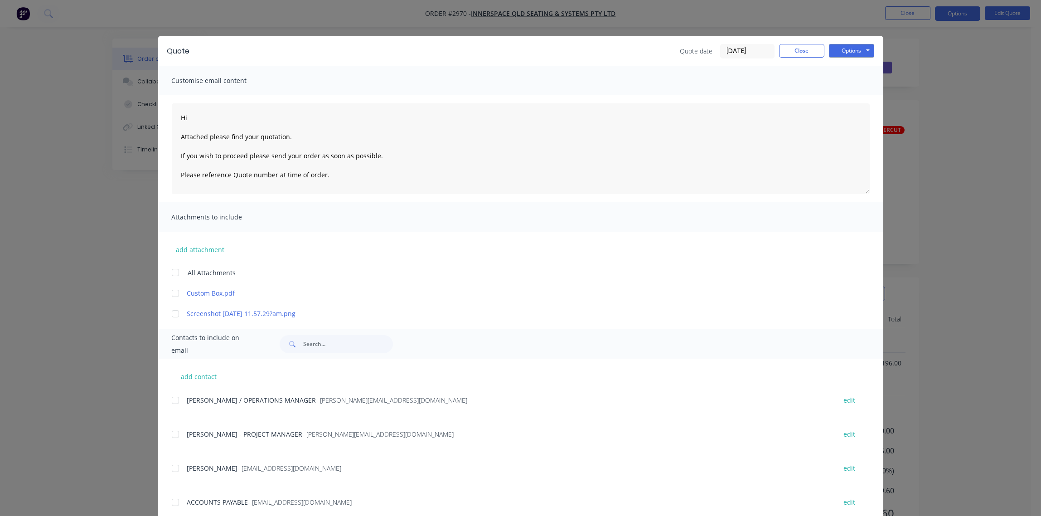
click at [173, 434] on div at bounding box center [175, 434] width 18 height 18
click at [850, 51] on button "Options" at bounding box center [851, 51] width 45 height 14
click at [845, 99] on button "Email" at bounding box center [858, 96] width 58 height 15
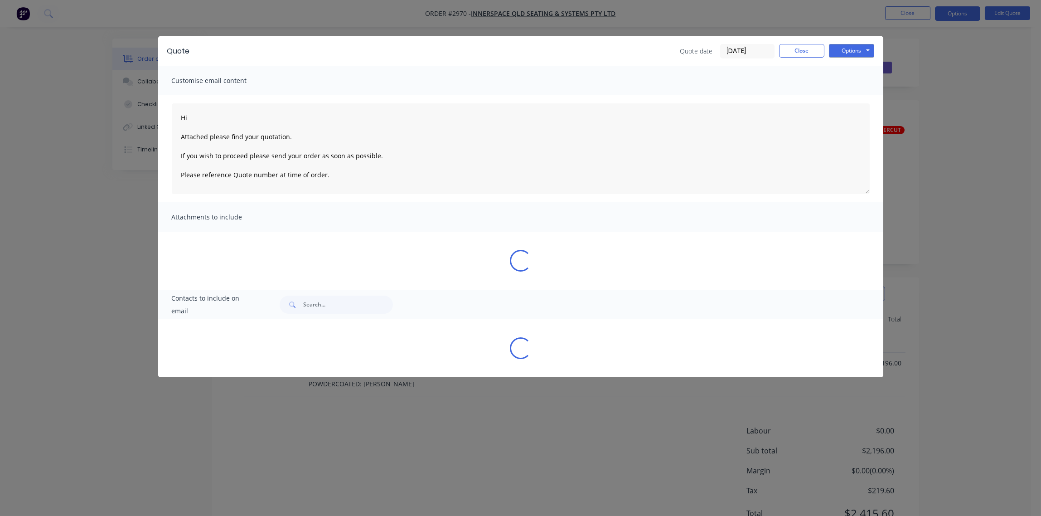
type textarea "Hi Attached please find your quotation. If you wish to proceed please send your…"
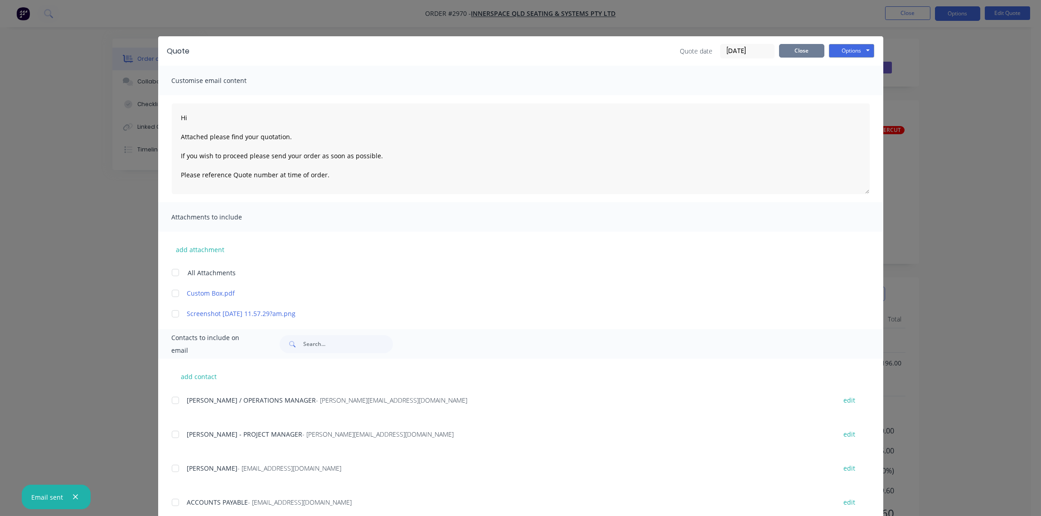
click at [796, 53] on button "Close" at bounding box center [801, 51] width 45 height 14
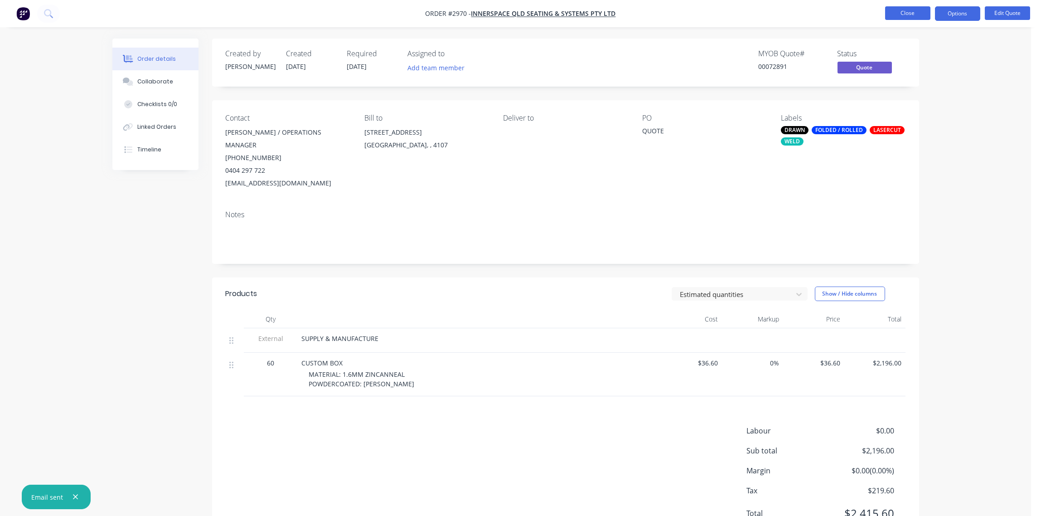
click at [911, 11] on button "Close" at bounding box center [907, 13] width 45 height 14
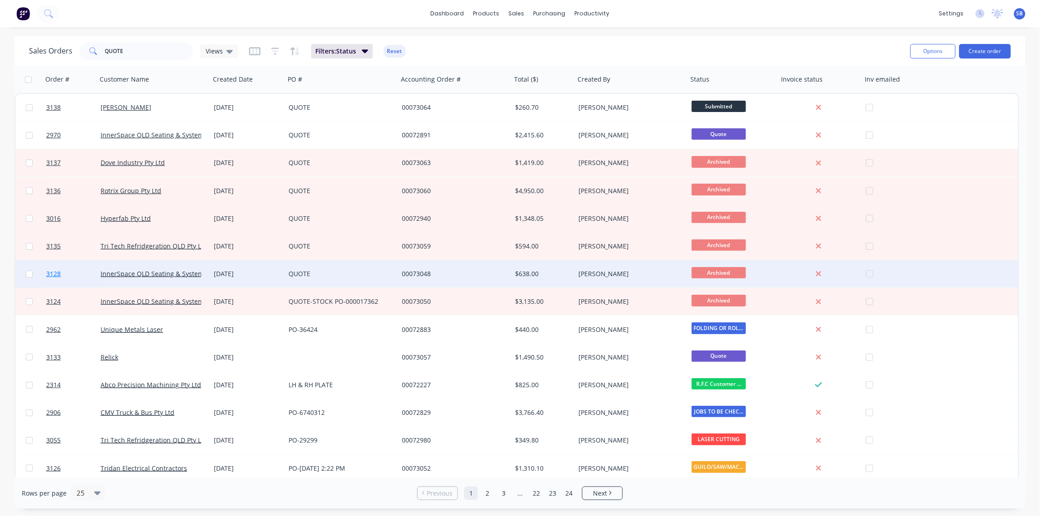
click at [54, 271] on span "3128" at bounding box center [53, 273] width 14 height 9
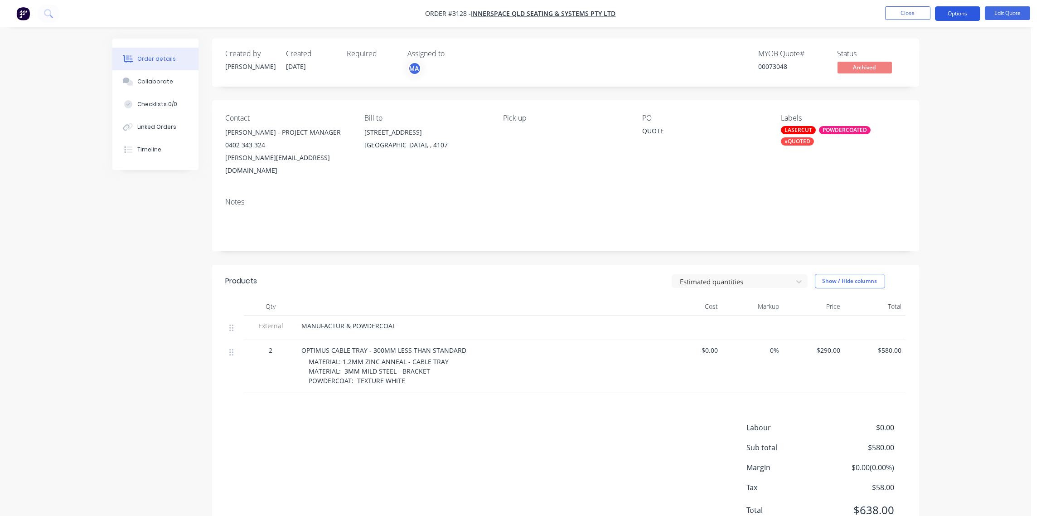
click at [960, 14] on button "Options" at bounding box center [957, 13] width 45 height 14
click at [915, 195] on div "Unarchive" at bounding box center [929, 199] width 83 height 13
click at [1003, 60] on div "Order details Collaborate Checklists 0/0 Linked Orders Timeline Order details C…" at bounding box center [515, 277] width 1031 height 554
click at [962, 16] on button "Options" at bounding box center [957, 13] width 45 height 14
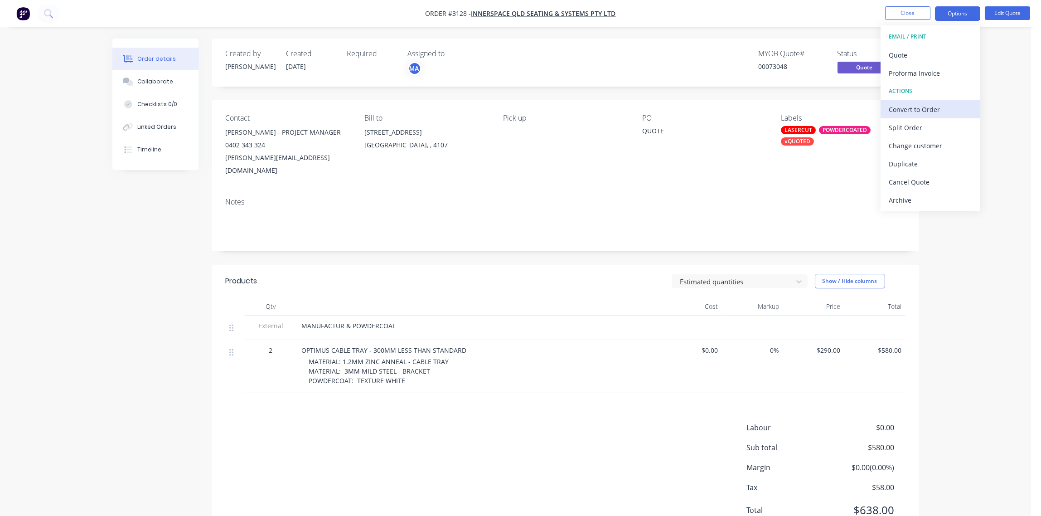
click at [934, 107] on div "Convert to Order" at bounding box center [929, 109] width 83 height 13
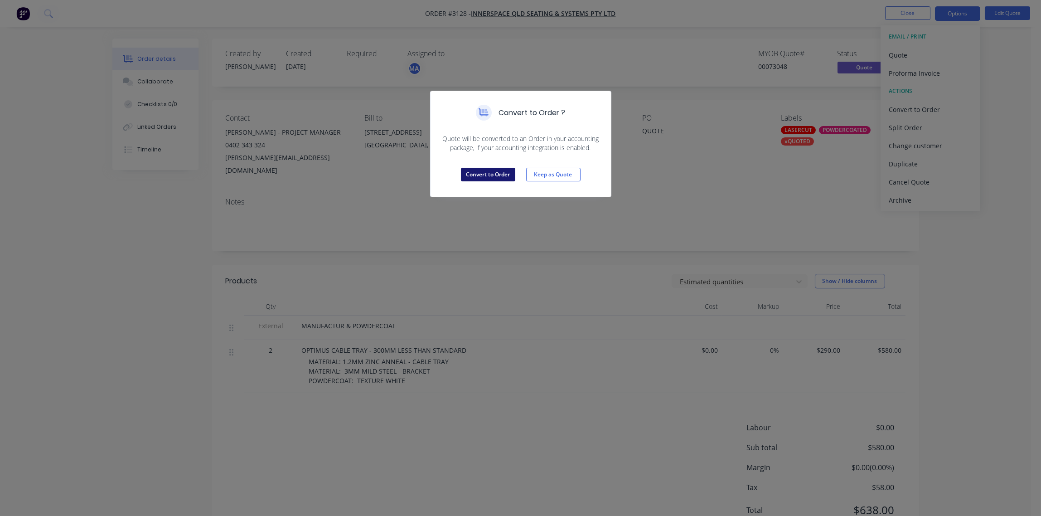
click at [486, 171] on button "Convert to Order" at bounding box center [488, 175] width 54 height 14
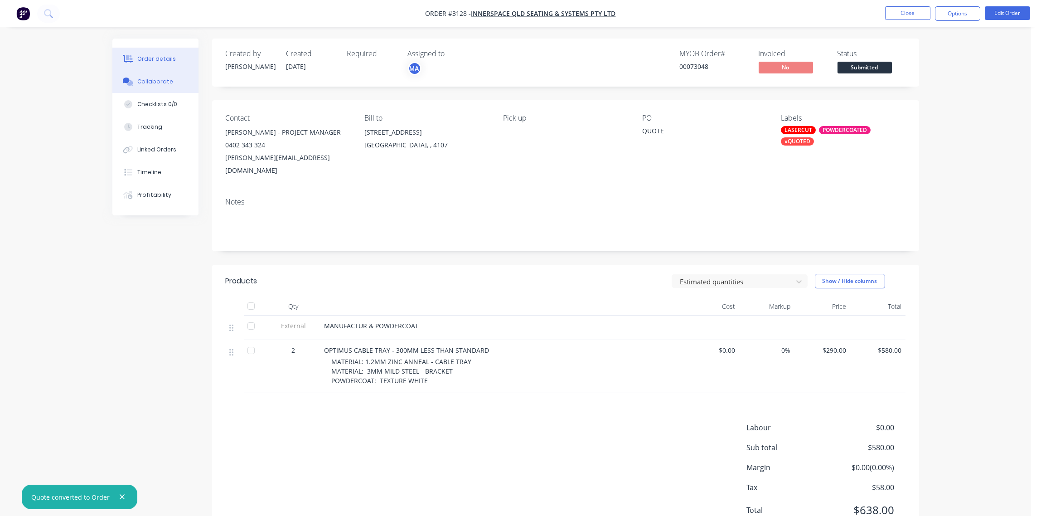
click at [153, 78] on div "Collaborate" at bounding box center [155, 81] width 36 height 8
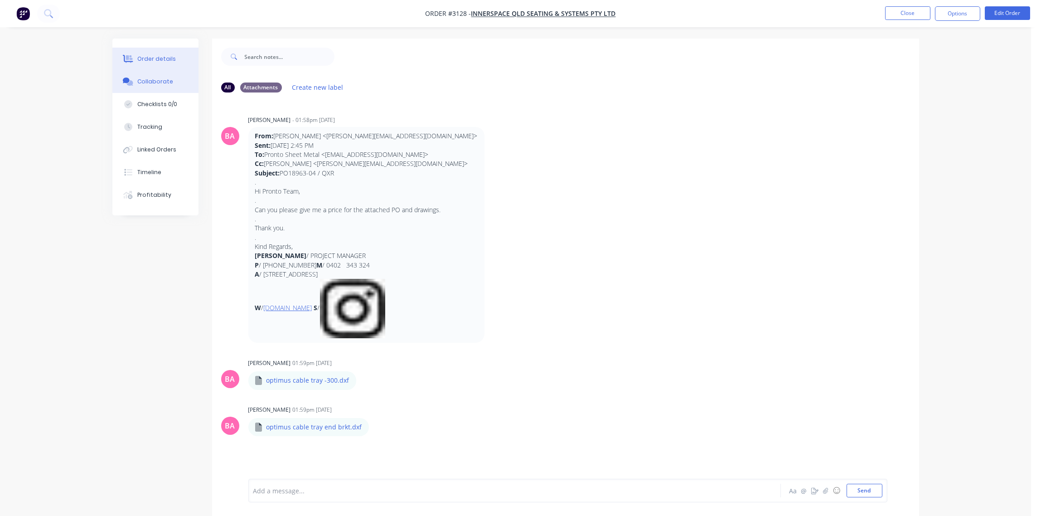
click at [144, 56] on div "Order details" at bounding box center [156, 59] width 39 height 8
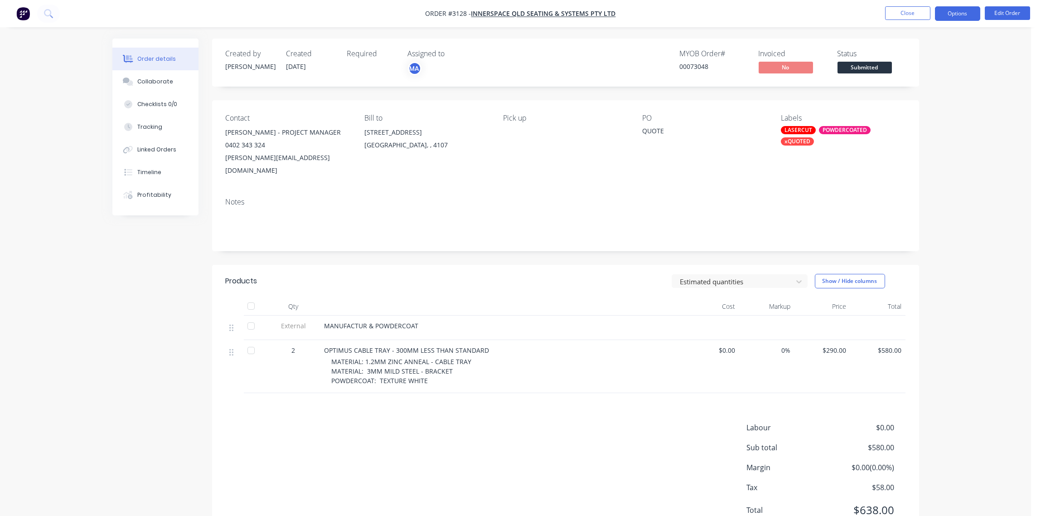
click at [957, 16] on button "Options" at bounding box center [957, 13] width 45 height 14
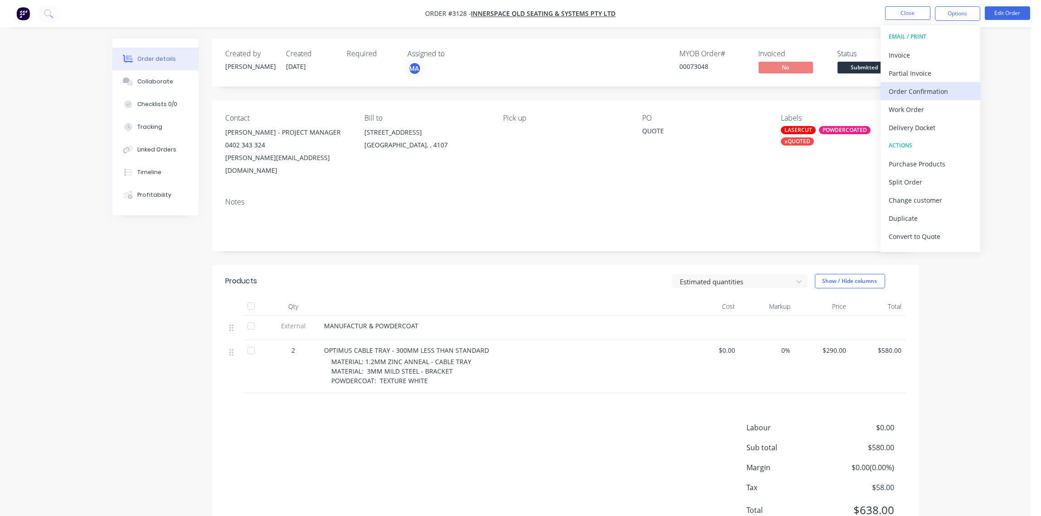
click at [930, 92] on div "Order Confirmation" at bounding box center [929, 91] width 83 height 13
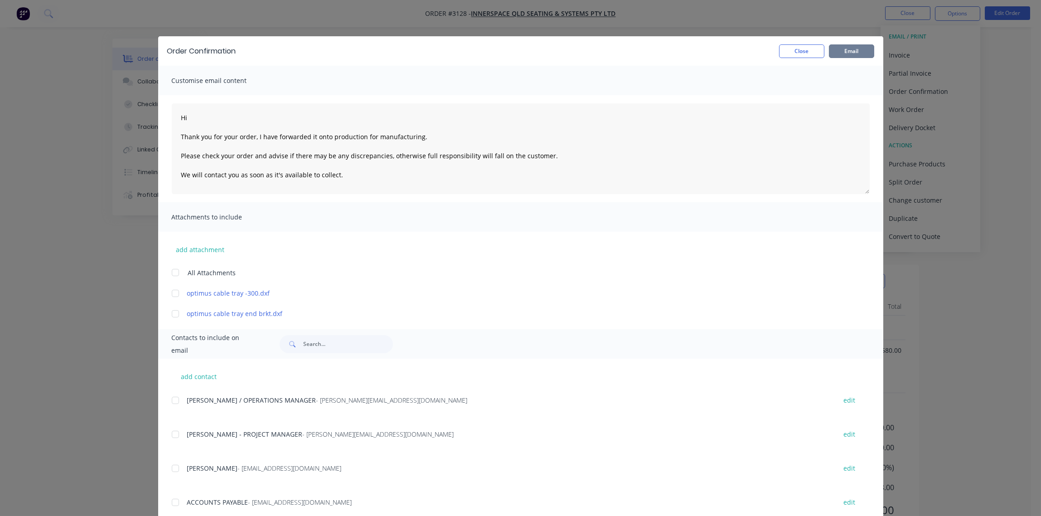
click at [850, 52] on button "Email" at bounding box center [851, 51] width 45 height 14
click at [170, 436] on div at bounding box center [175, 434] width 18 height 18
type textarea "Hi Thank you for your order, I have forwarded it onto production for manufactur…"
click at [853, 53] on button "Email" at bounding box center [851, 51] width 45 height 14
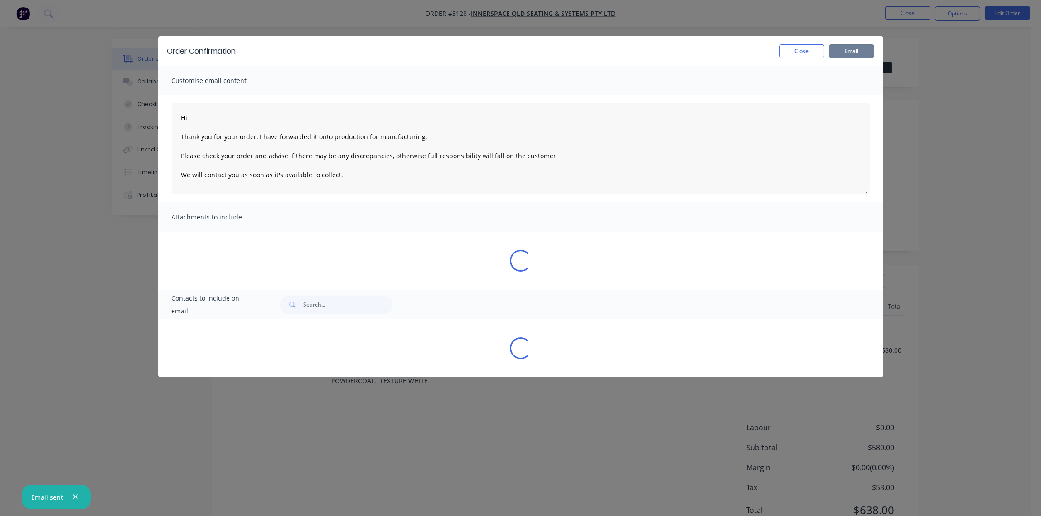
type textarea "Hi Thank you for your order, I have forwarded it onto production for manufactur…"
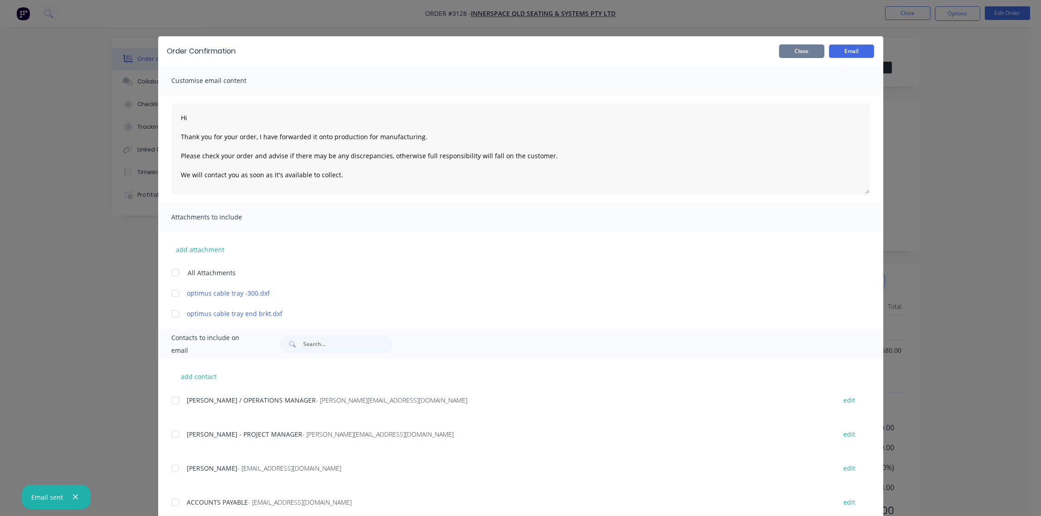
click at [799, 50] on button "Close" at bounding box center [801, 51] width 45 height 14
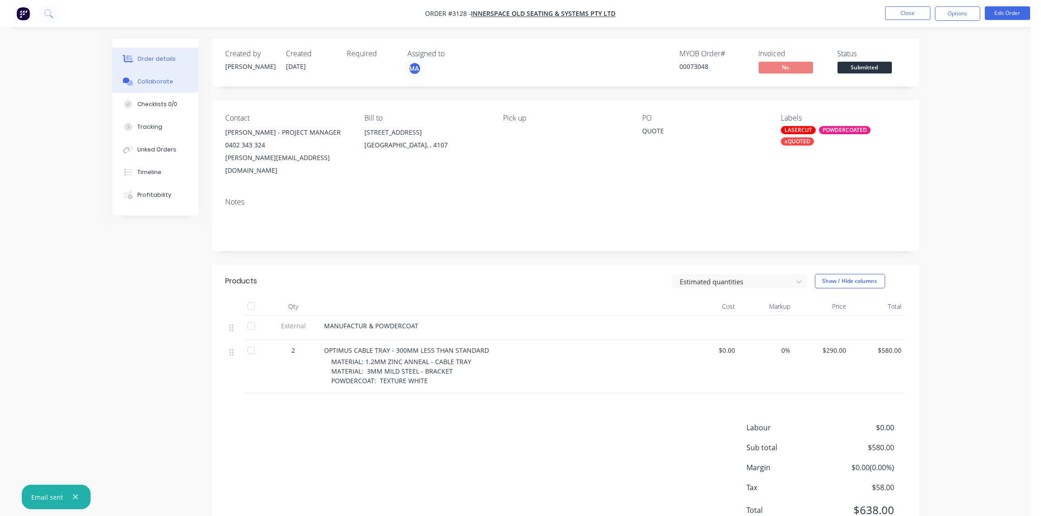
click at [145, 78] on div "Collaborate" at bounding box center [155, 81] width 36 height 8
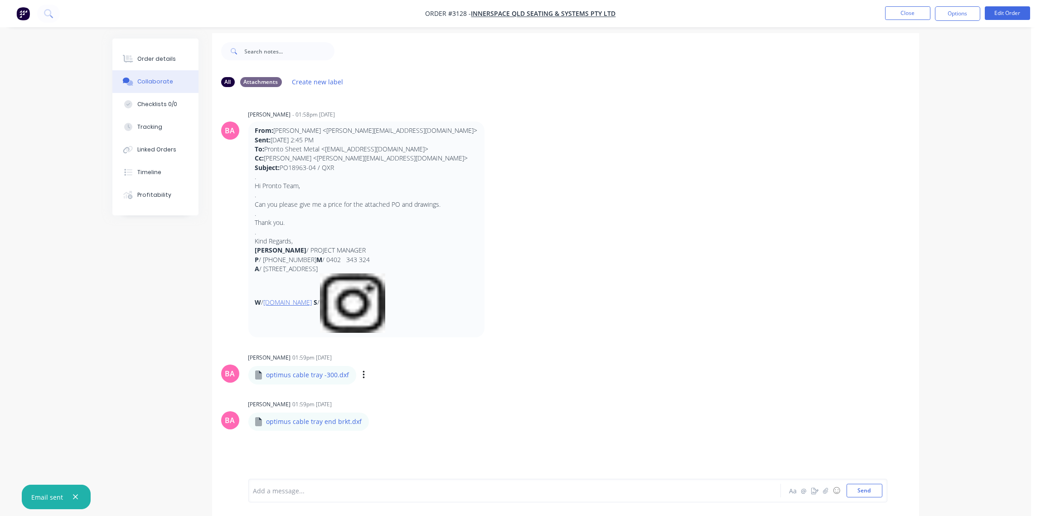
scroll to position [14, 0]
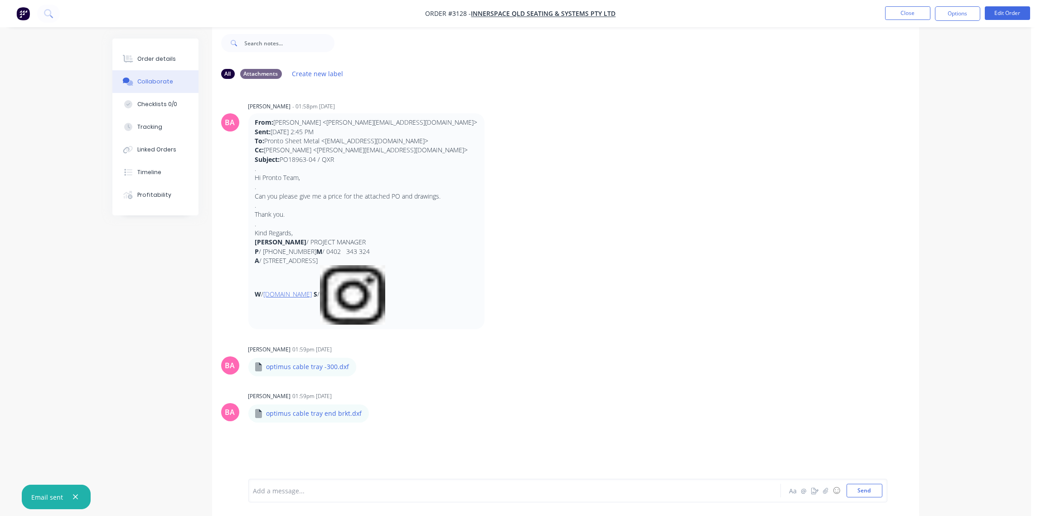
click at [313, 479] on div "Add a message... Aa @ ☺ Send" at bounding box center [567, 490] width 639 height 24
click at [301, 491] on div at bounding box center [489, 491] width 471 height 10
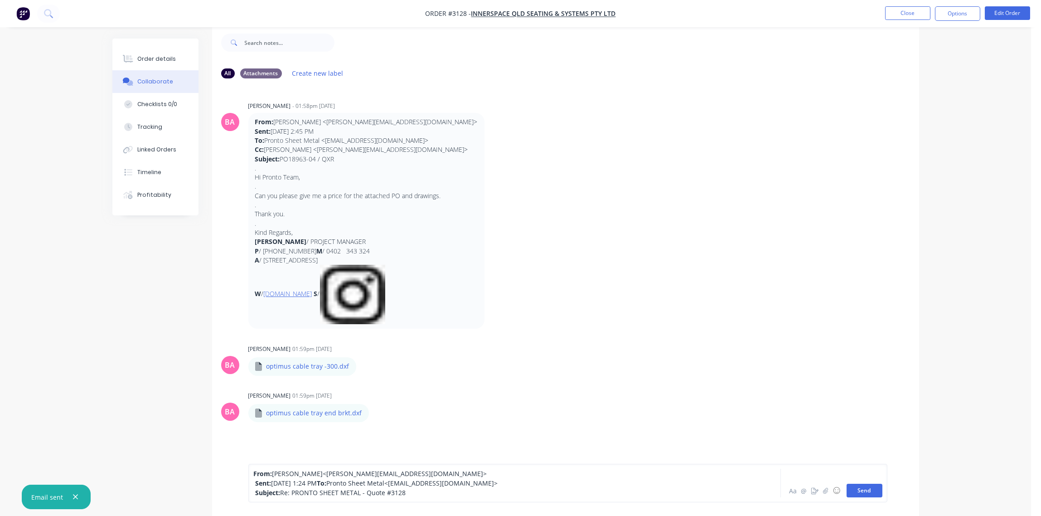
click at [866, 492] on button "Send" at bounding box center [864, 490] width 36 height 14
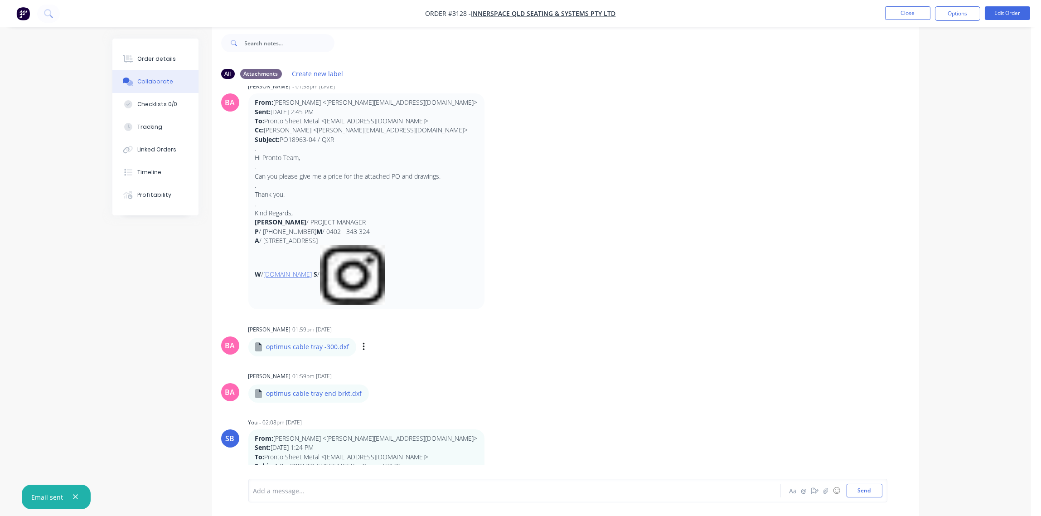
scroll to position [29, 0]
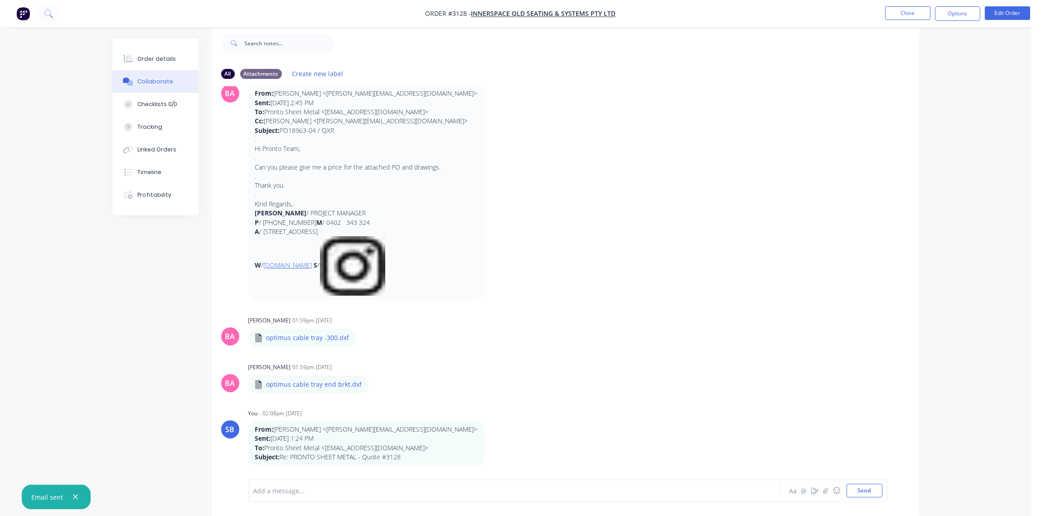
click at [323, 487] on div at bounding box center [489, 491] width 471 height 10
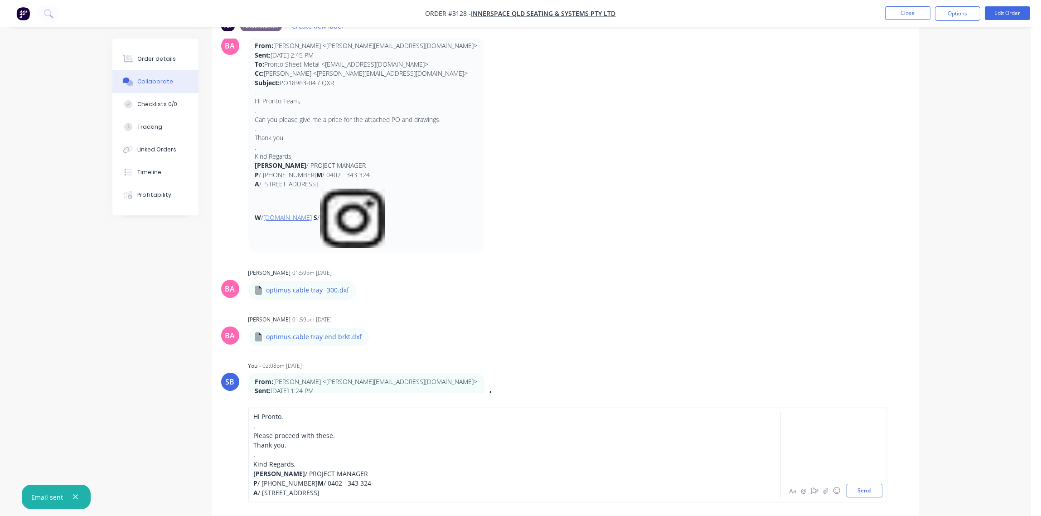
scroll to position [86, 0]
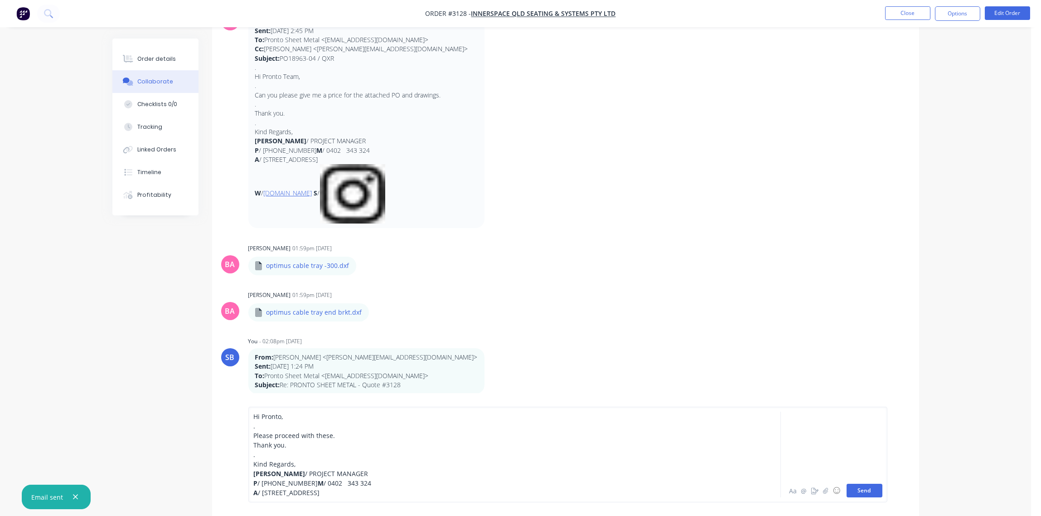
click at [861, 492] on button "Send" at bounding box center [864, 490] width 36 height 14
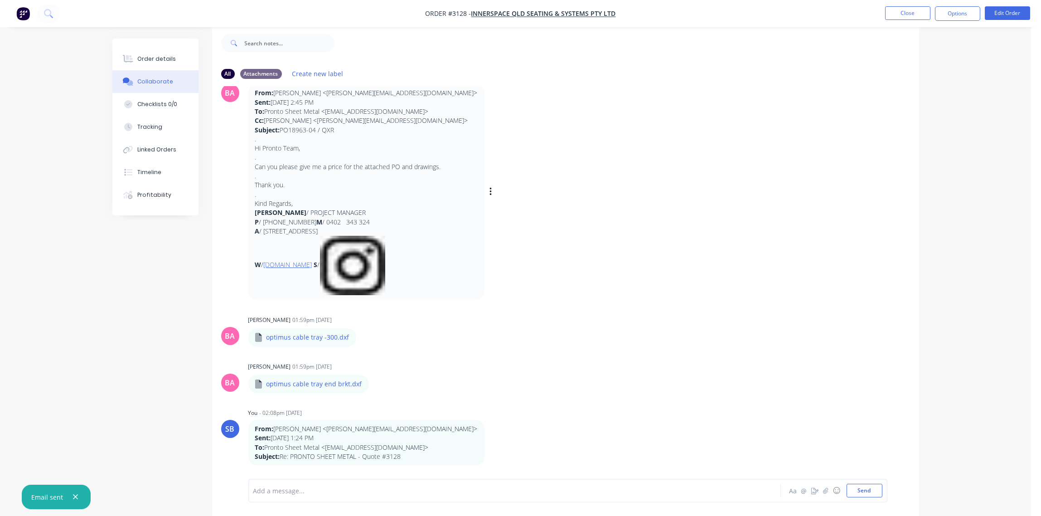
scroll to position [0, 0]
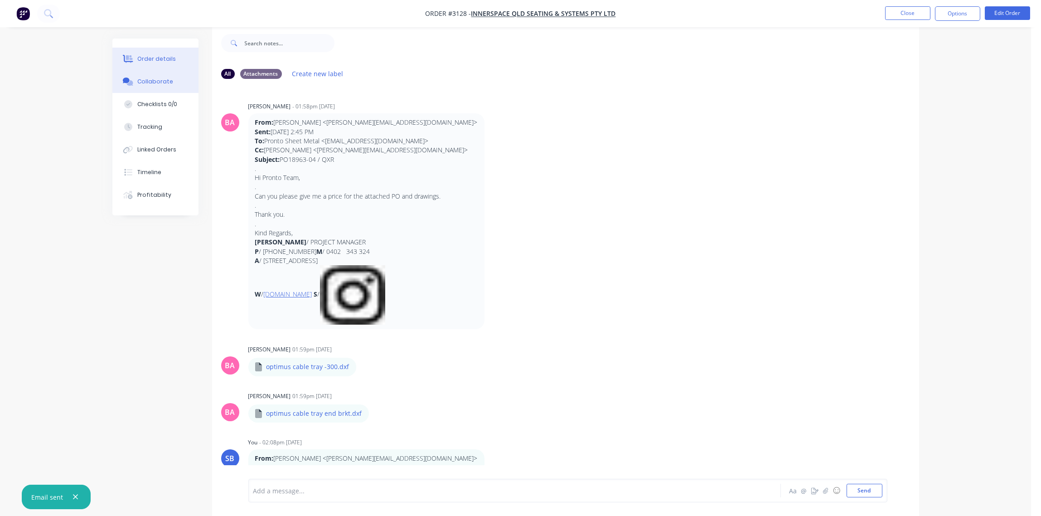
click at [149, 61] on div "Order details" at bounding box center [156, 59] width 39 height 8
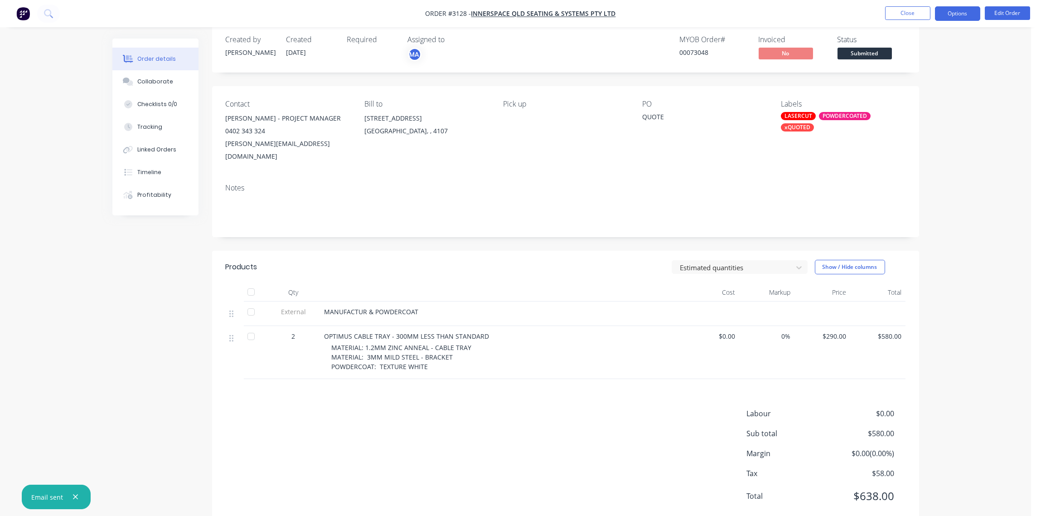
click at [961, 12] on button "Options" at bounding box center [957, 13] width 45 height 14
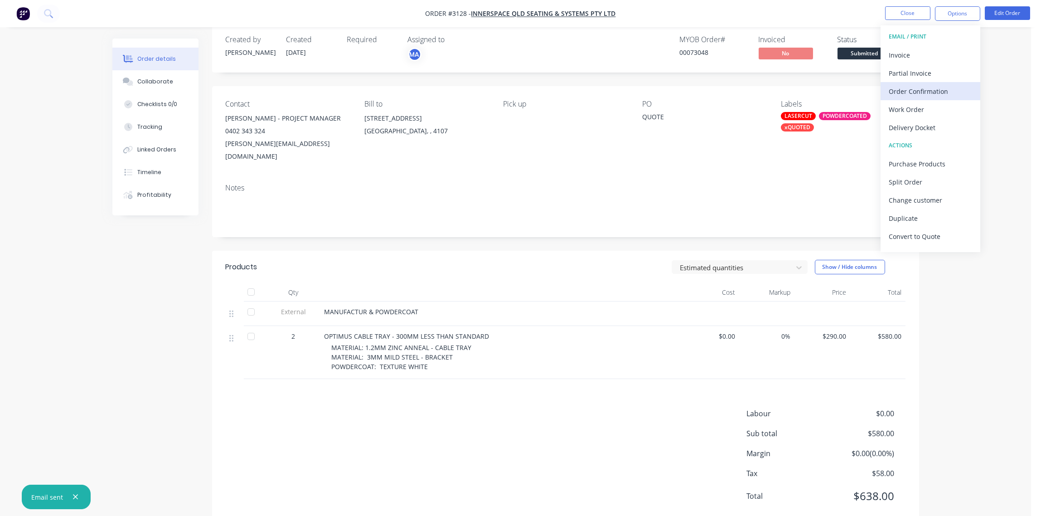
click at [930, 94] on div "Order Confirmation" at bounding box center [929, 91] width 83 height 13
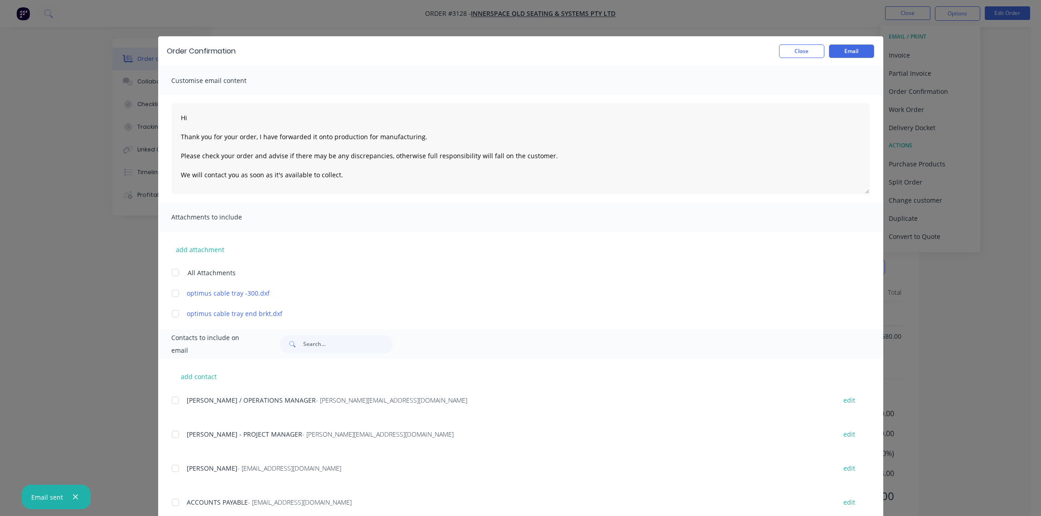
click at [170, 436] on div at bounding box center [175, 434] width 18 height 18
type textarea "Hi Thank you for your order, I have forwarded it onto production for manufactur…"
click at [795, 53] on button "Close" at bounding box center [801, 51] width 45 height 14
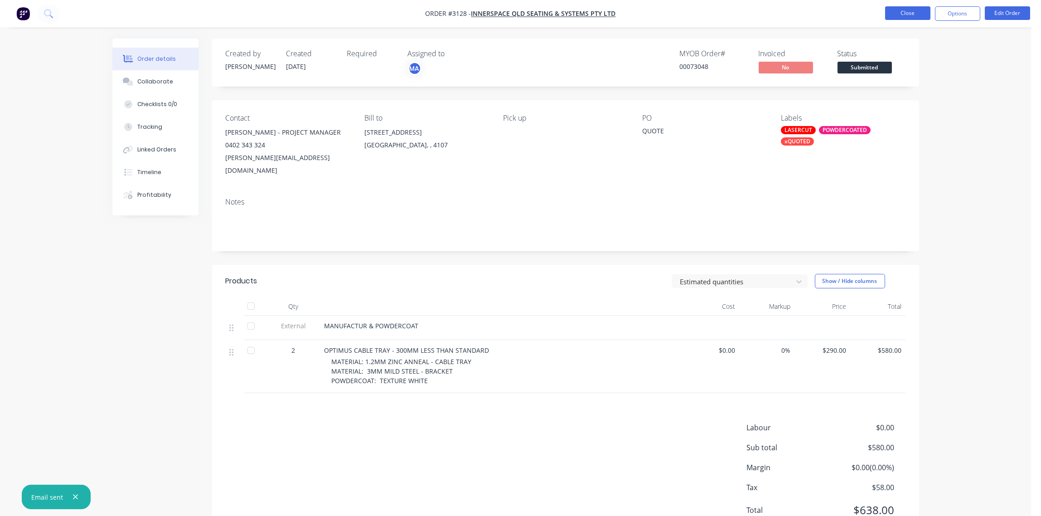
click at [917, 15] on button "Close" at bounding box center [907, 13] width 45 height 14
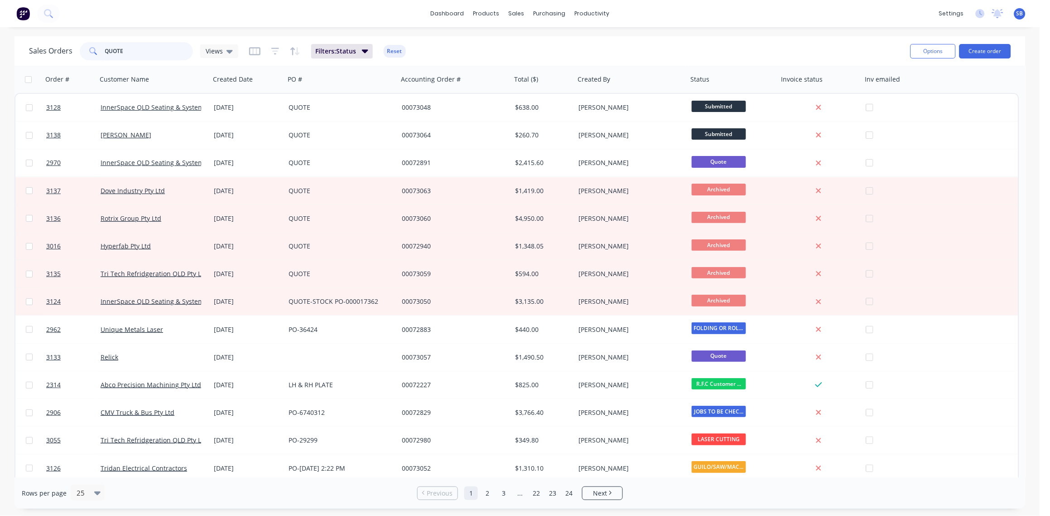
drag, startPoint x: 147, startPoint y: 48, endPoint x: 33, endPoint y: 45, distance: 114.7
click at [33, 45] on div "Sales Orders QUOTE Views" at bounding box center [133, 51] width 209 height 18
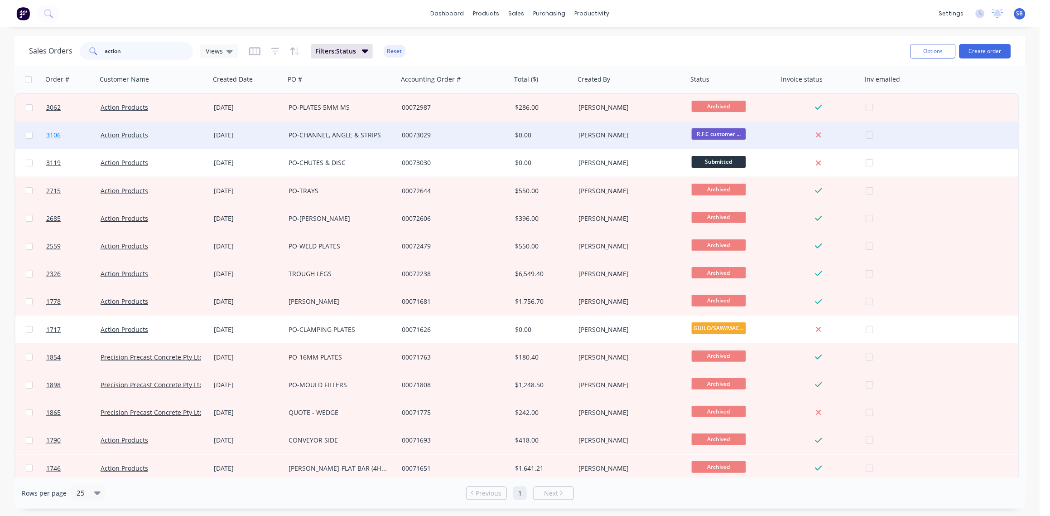
type input "action"
click at [51, 133] on span "3106" at bounding box center [53, 134] width 14 height 9
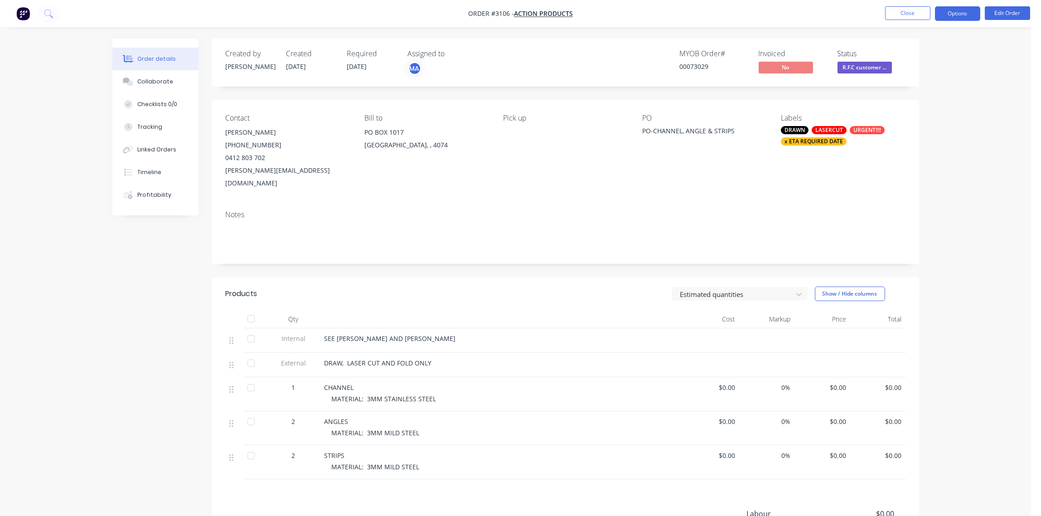
click at [963, 12] on button "Options" at bounding box center [957, 13] width 45 height 14
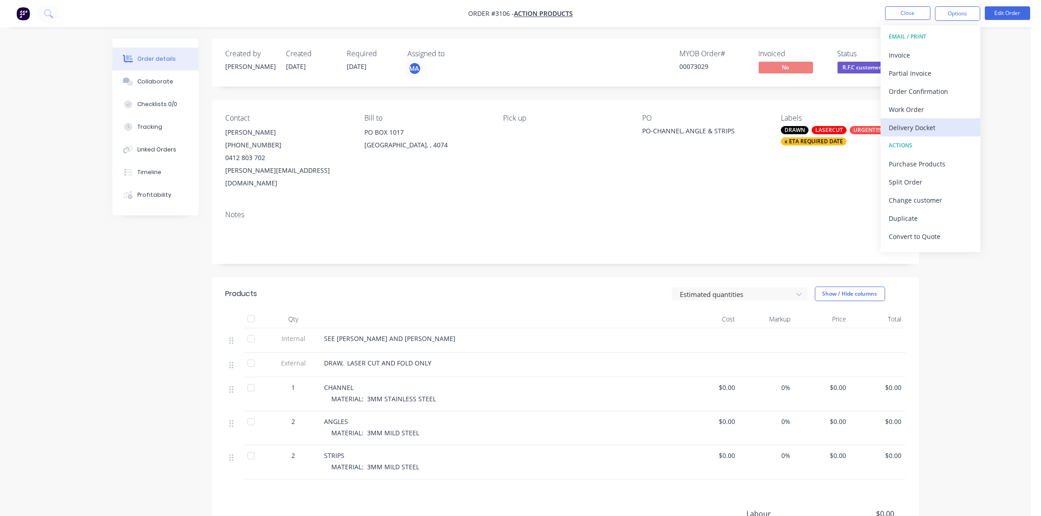
click at [933, 127] on div "Delivery Docket" at bounding box center [929, 127] width 83 height 13
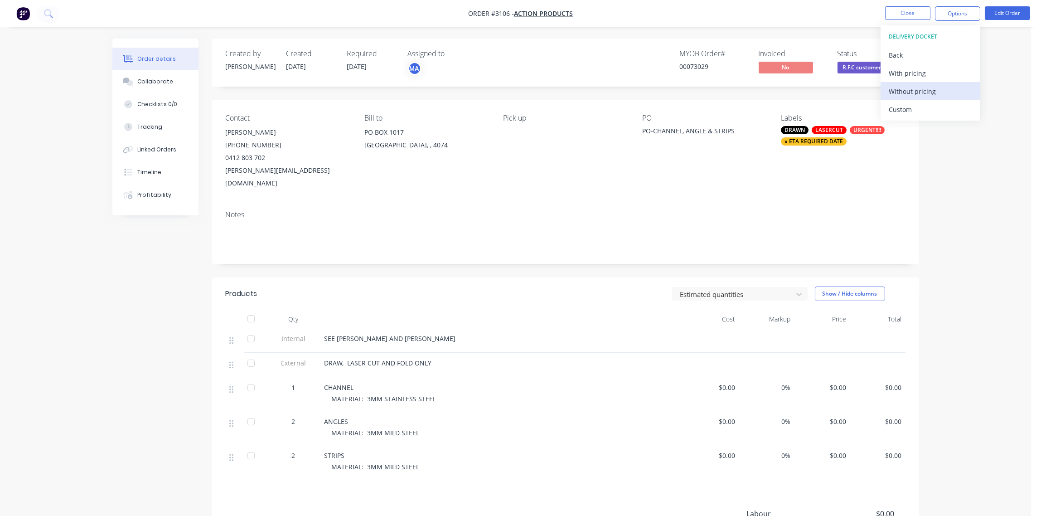
click at [926, 94] on div "Without pricing" at bounding box center [929, 91] width 83 height 13
click at [856, 67] on span "R.F.C customer ..." at bounding box center [864, 67] width 54 height 11
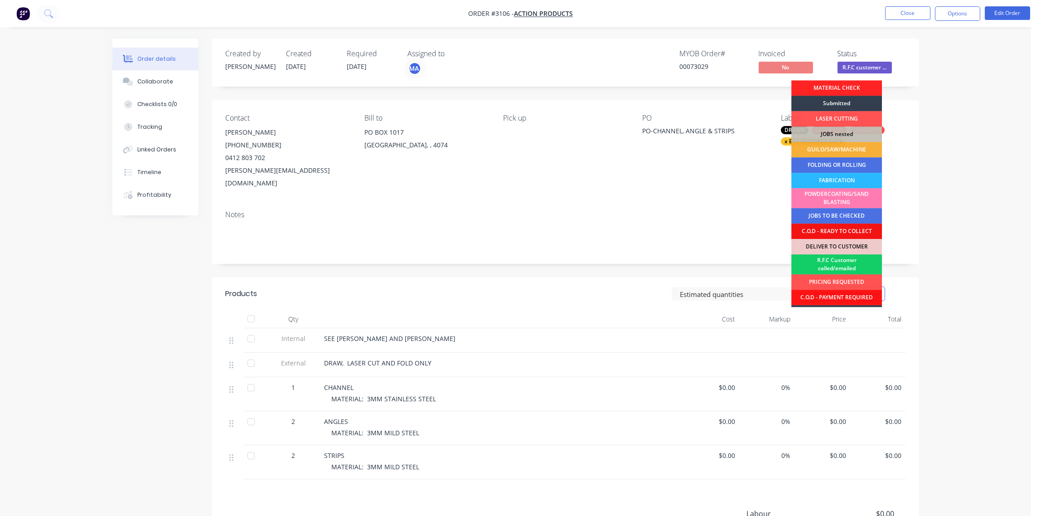
click at [853, 258] on div "R.F.C Customer called/emailed" at bounding box center [836, 264] width 91 height 20
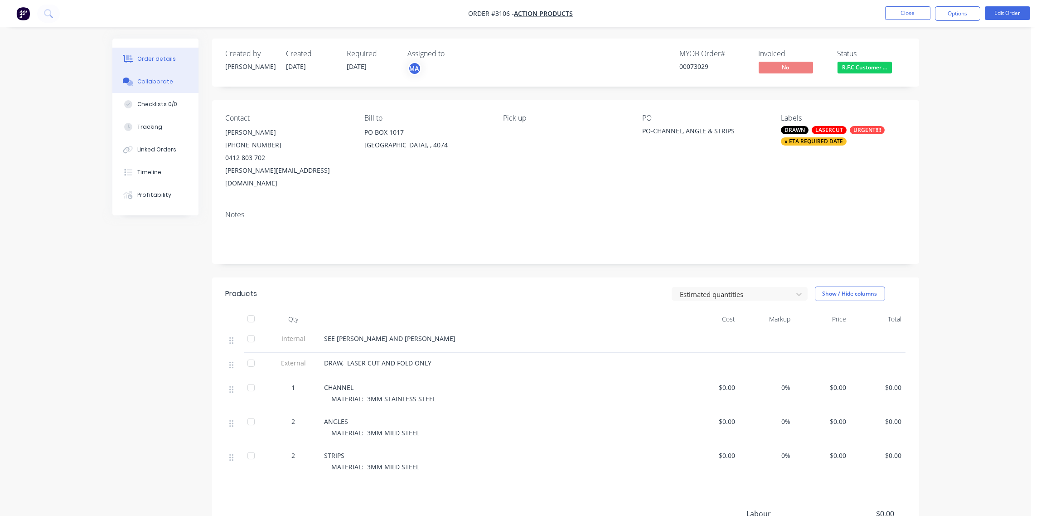
click at [163, 79] on div "Collaborate" at bounding box center [155, 81] width 36 height 8
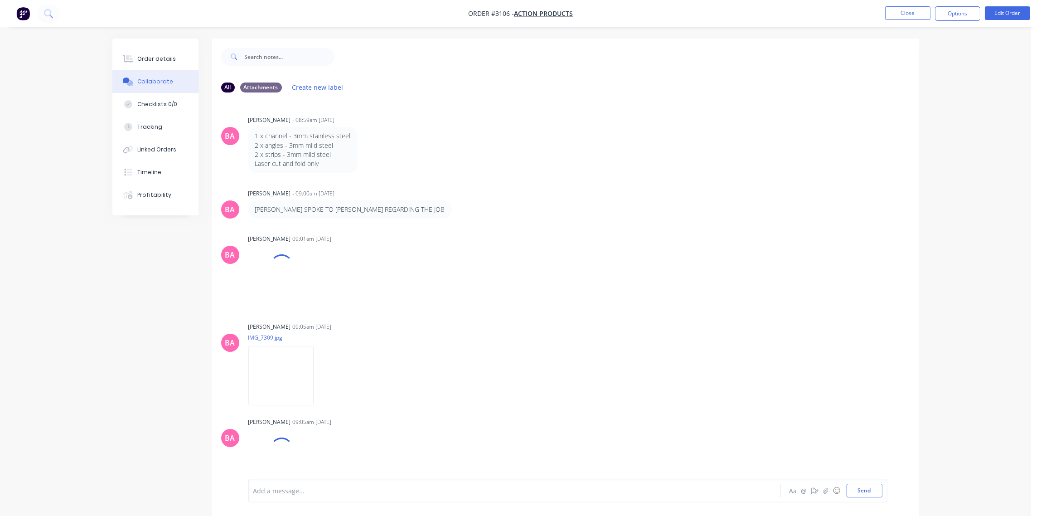
click at [324, 492] on div at bounding box center [489, 491] width 471 height 10
click at [863, 493] on button "Send" at bounding box center [864, 490] width 36 height 14
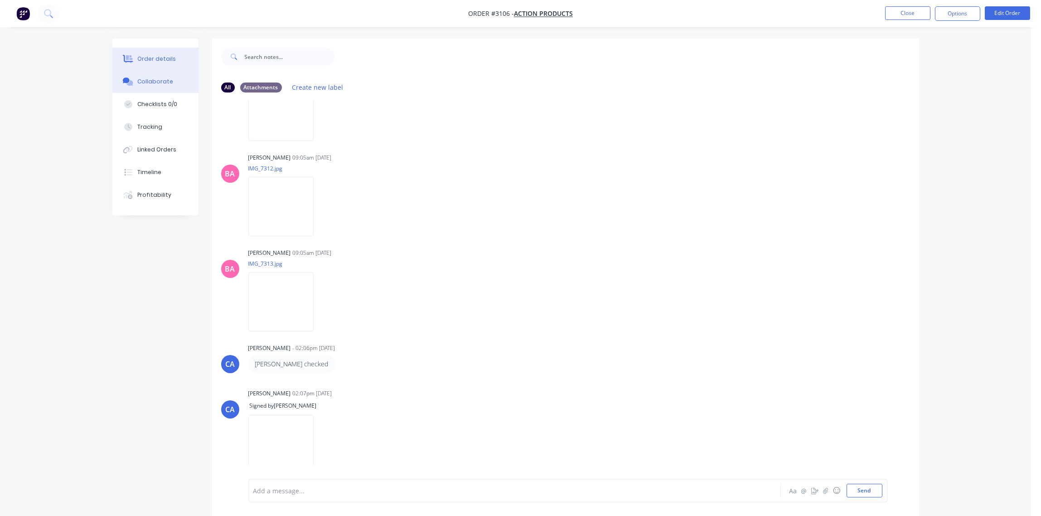
click at [149, 48] on button "Order details" at bounding box center [155, 59] width 86 height 23
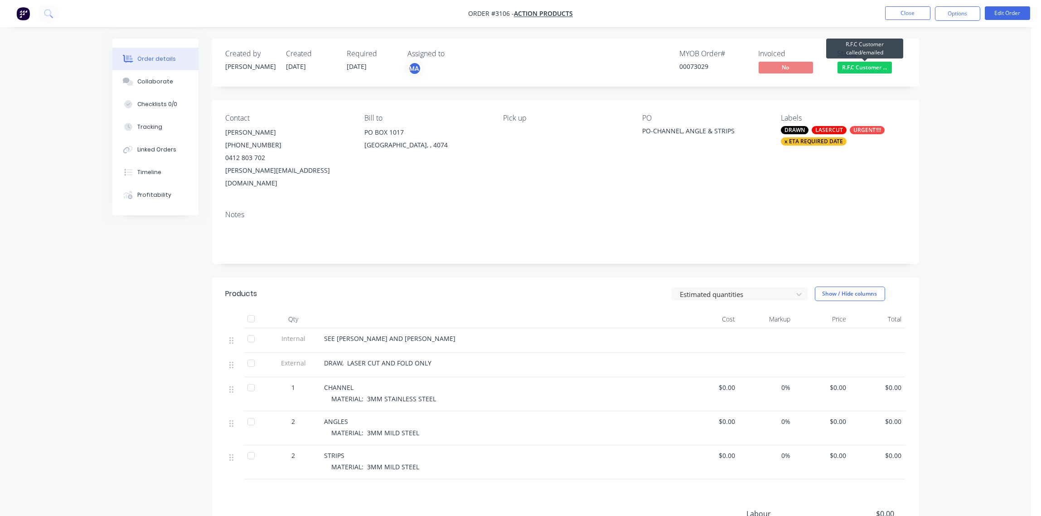
click at [874, 67] on span "R.F.C Customer ..." at bounding box center [864, 67] width 54 height 11
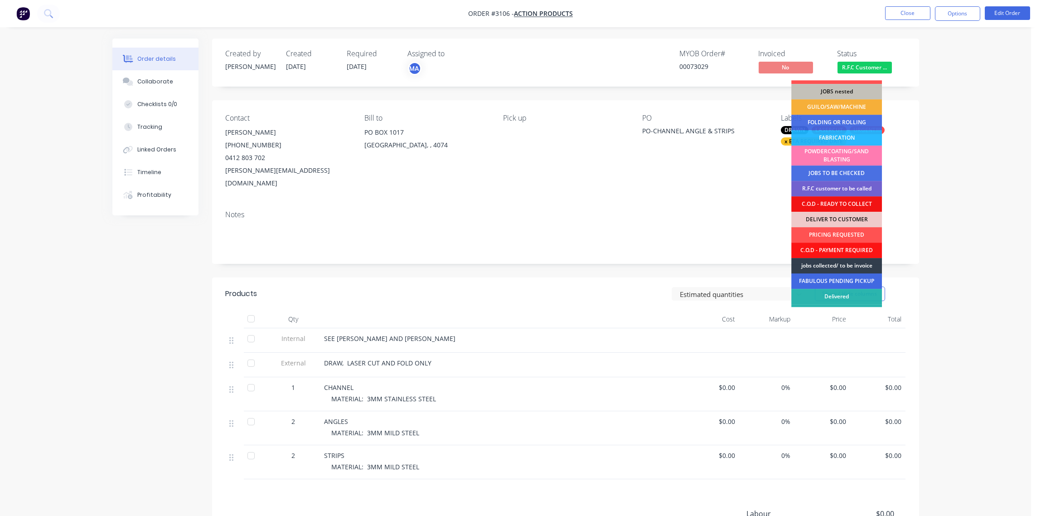
scroll to position [55, 0]
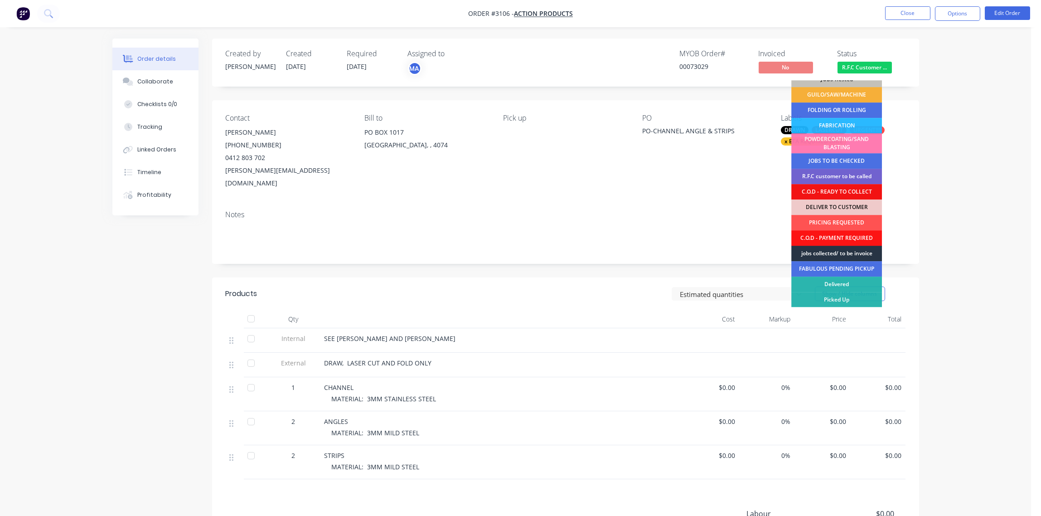
click at [841, 250] on div "jobs collected/ to be invoice" at bounding box center [836, 253] width 91 height 15
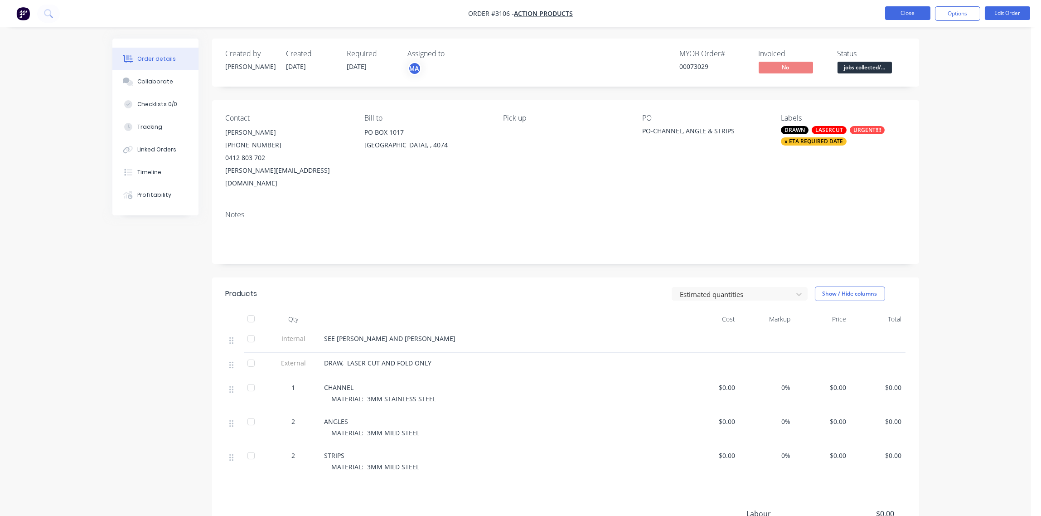
click at [914, 11] on button "Close" at bounding box center [907, 13] width 45 height 14
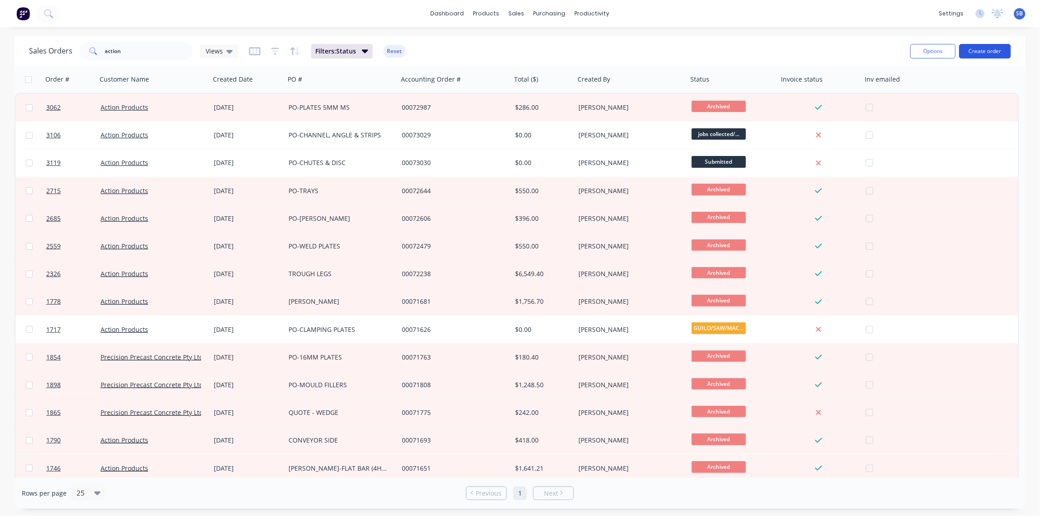
click at [988, 50] on button "Create order" at bounding box center [985, 51] width 52 height 14
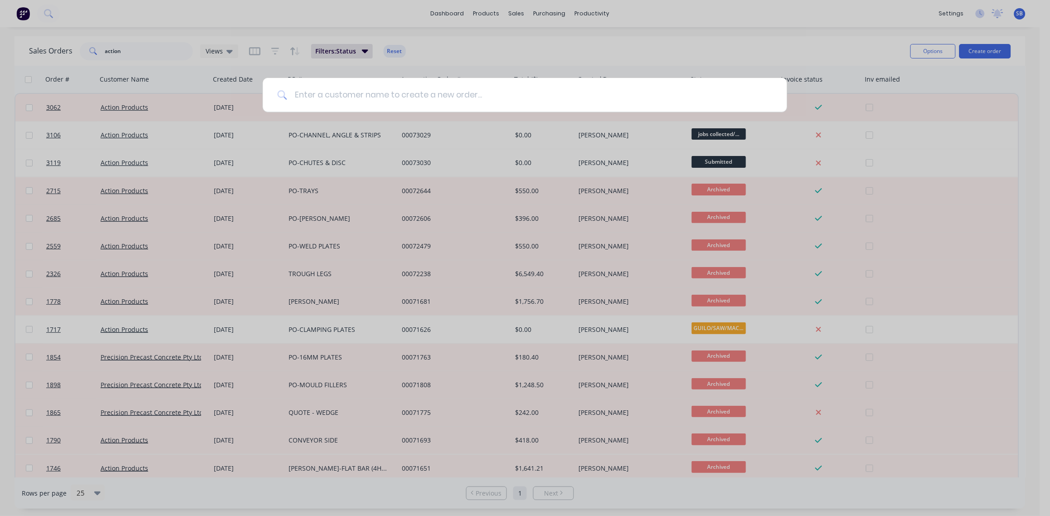
click at [357, 96] on input at bounding box center [529, 95] width 485 height 34
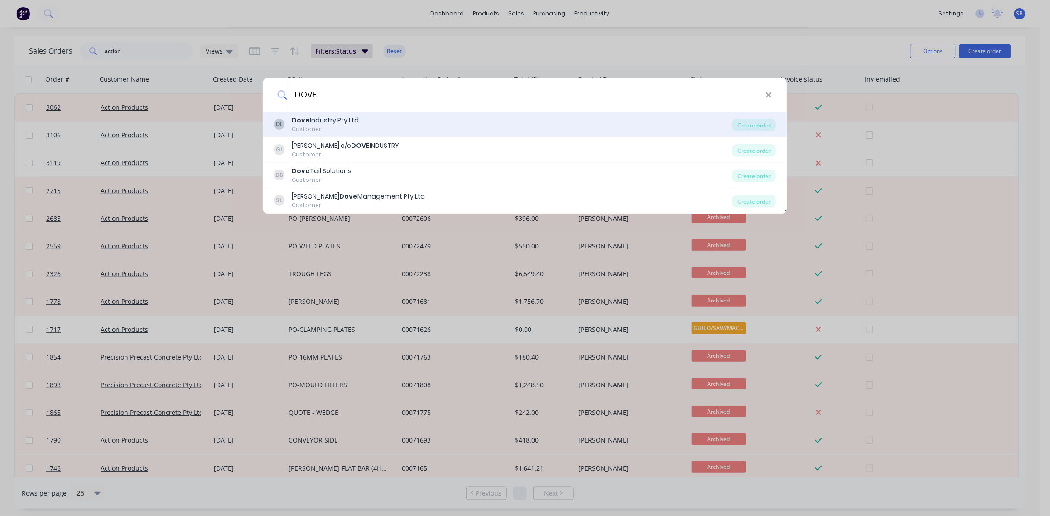
type input "DOVE"
click at [338, 125] on div "Customer" at bounding box center [325, 129] width 67 height 8
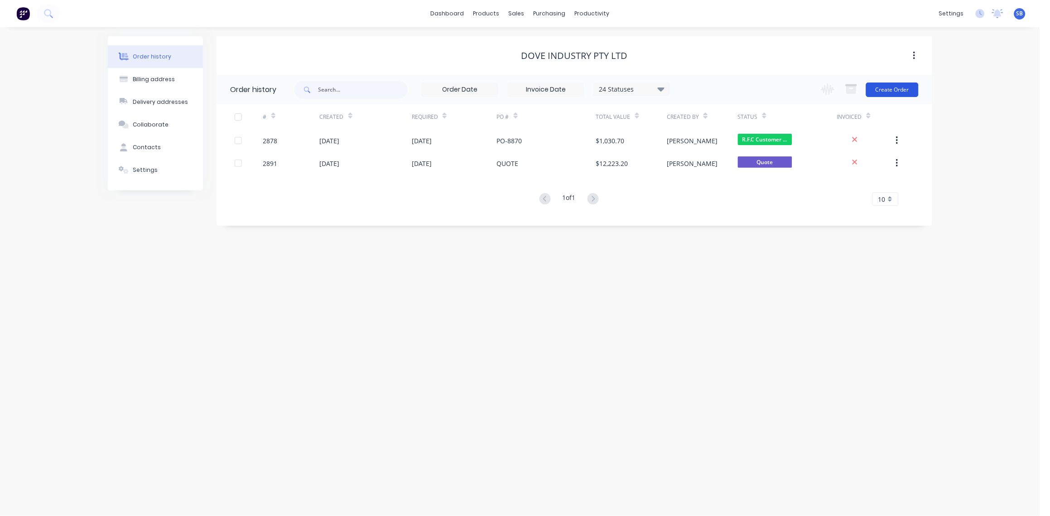
click at [907, 92] on button "Create Order" at bounding box center [892, 89] width 53 height 14
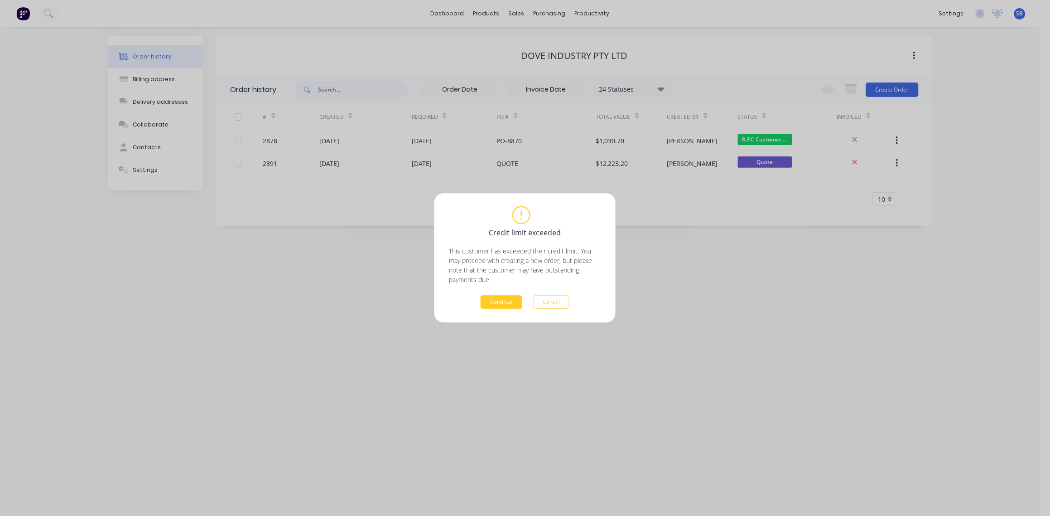
click at [504, 304] on button "Continue" at bounding box center [502, 302] width 42 height 14
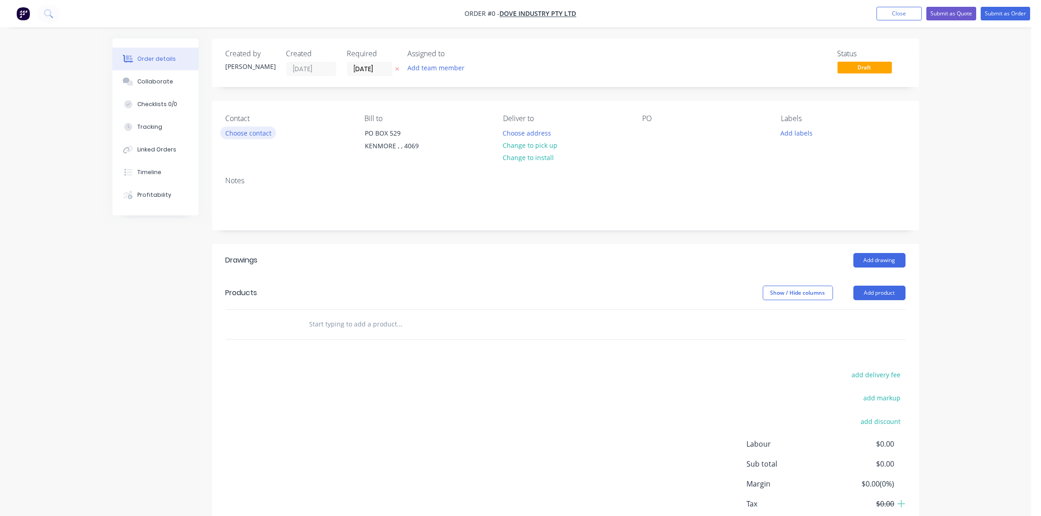
click at [248, 130] on button "Choose contact" at bounding box center [248, 132] width 56 height 12
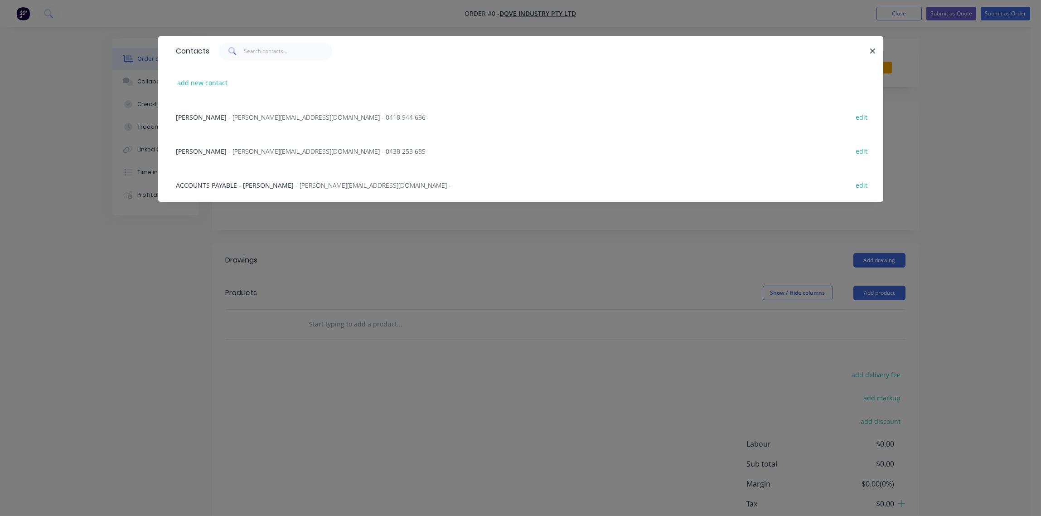
click at [235, 118] on span "- [PERSON_NAME][EMAIL_ADDRESS][DOMAIN_NAME] - 0418 944 636" at bounding box center [327, 117] width 197 height 9
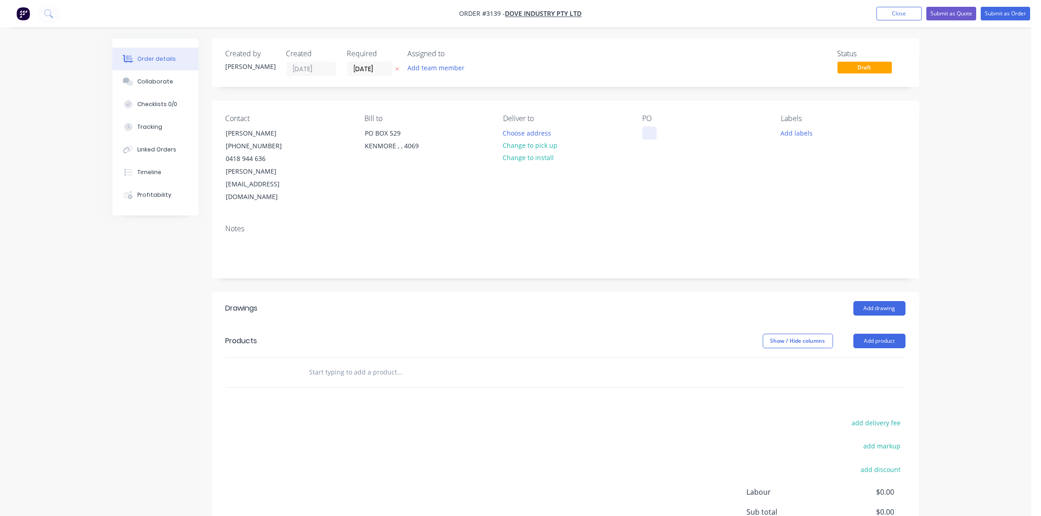
click at [647, 132] on div at bounding box center [649, 132] width 14 height 13
click at [895, 13] on button "Close" at bounding box center [898, 14] width 45 height 14
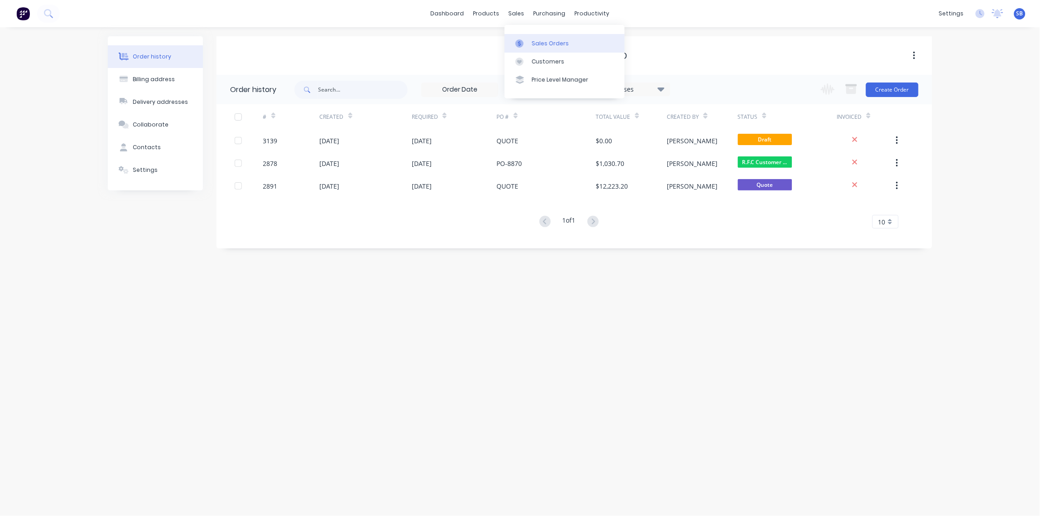
click at [546, 41] on div "Sales Orders" at bounding box center [550, 43] width 37 height 8
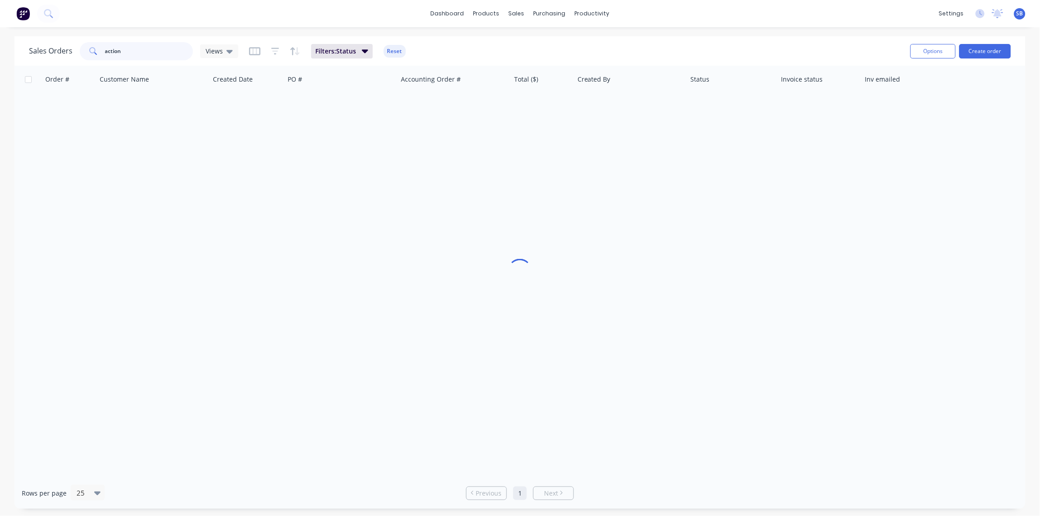
click at [87, 60] on div "action" at bounding box center [136, 51] width 113 height 18
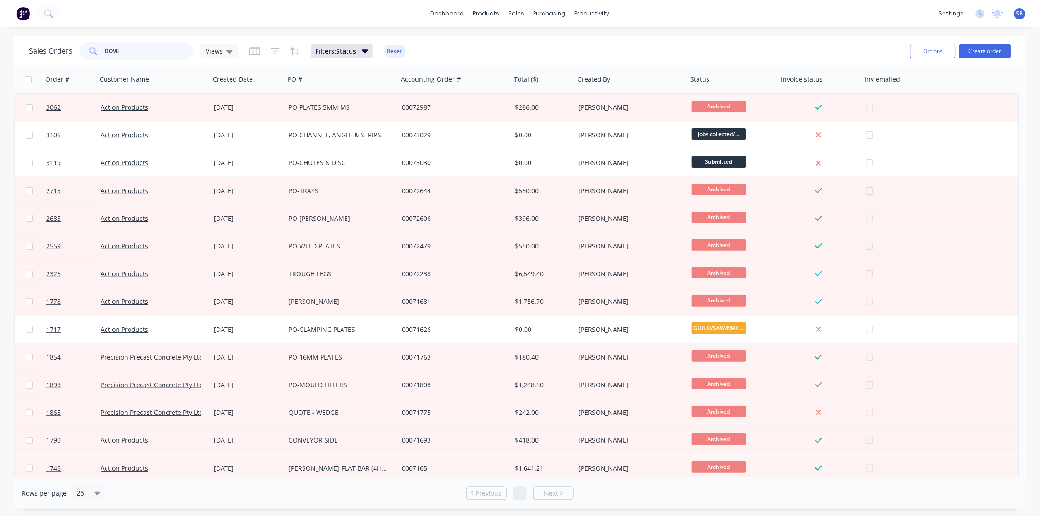
type input "DOVE"
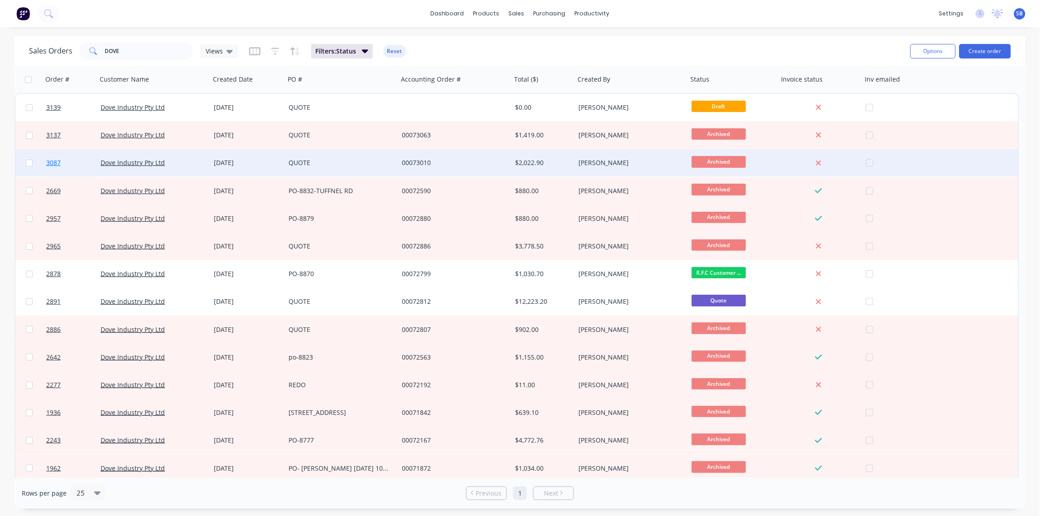
click at [51, 160] on span "3087" at bounding box center [53, 162] width 14 height 9
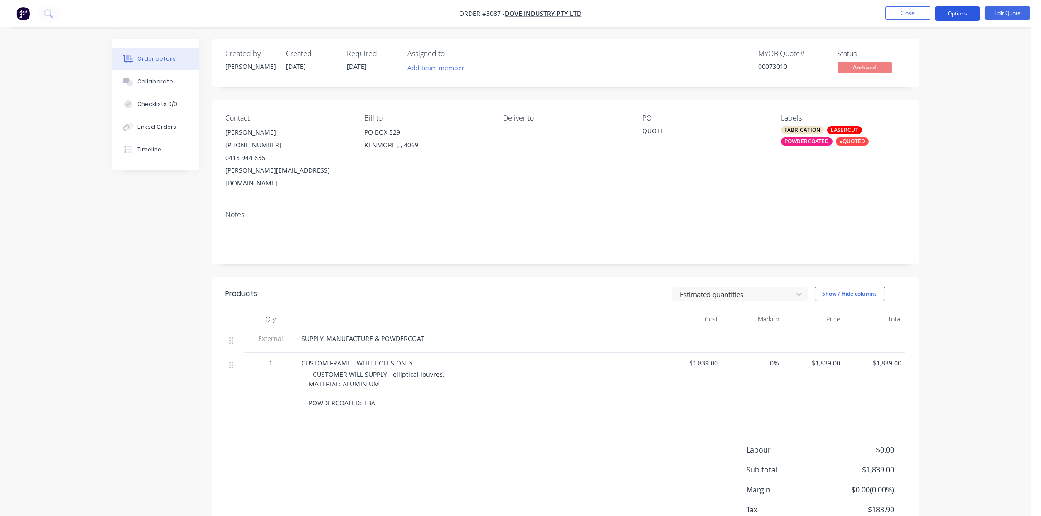
click at [952, 16] on button "Options" at bounding box center [957, 13] width 45 height 14
click at [902, 53] on div "Quote" at bounding box center [929, 54] width 83 height 13
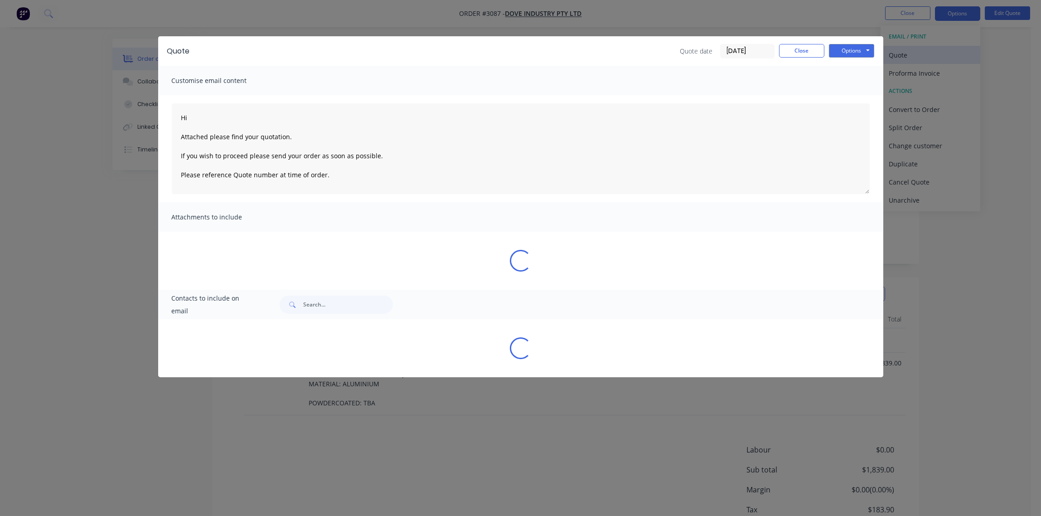
type textarea "Hi Attached please find your quotation. If you wish to proceed please send your…"
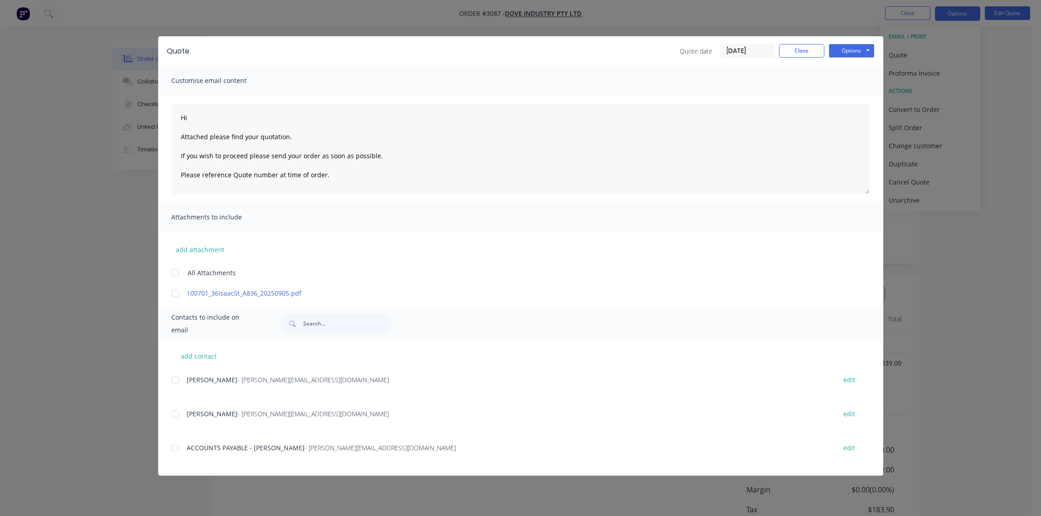
scroll to position [48, 0]
click at [795, 54] on button "Close" at bounding box center [801, 51] width 45 height 14
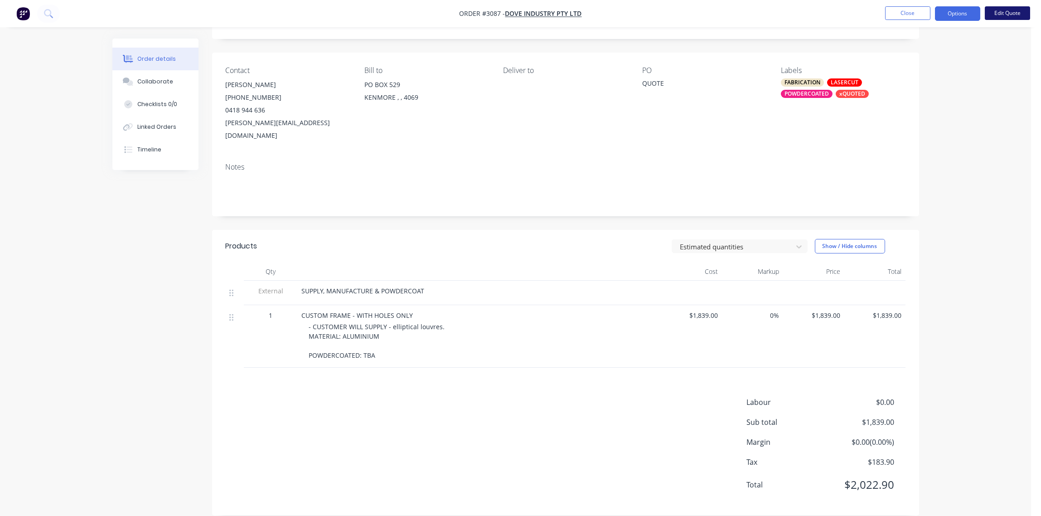
click at [1006, 11] on button "Edit Quote" at bounding box center [1006, 13] width 45 height 14
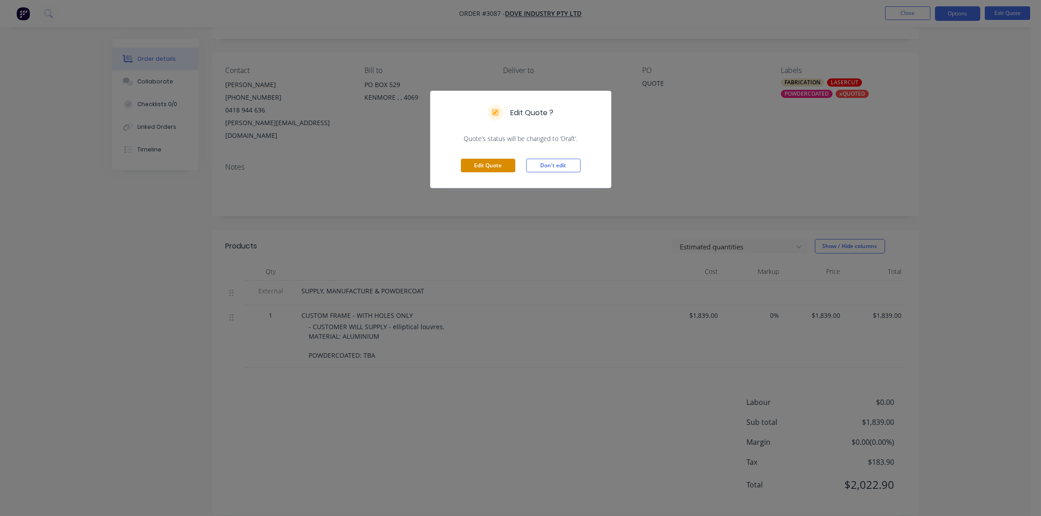
click at [482, 165] on button "Edit Quote" at bounding box center [488, 166] width 54 height 14
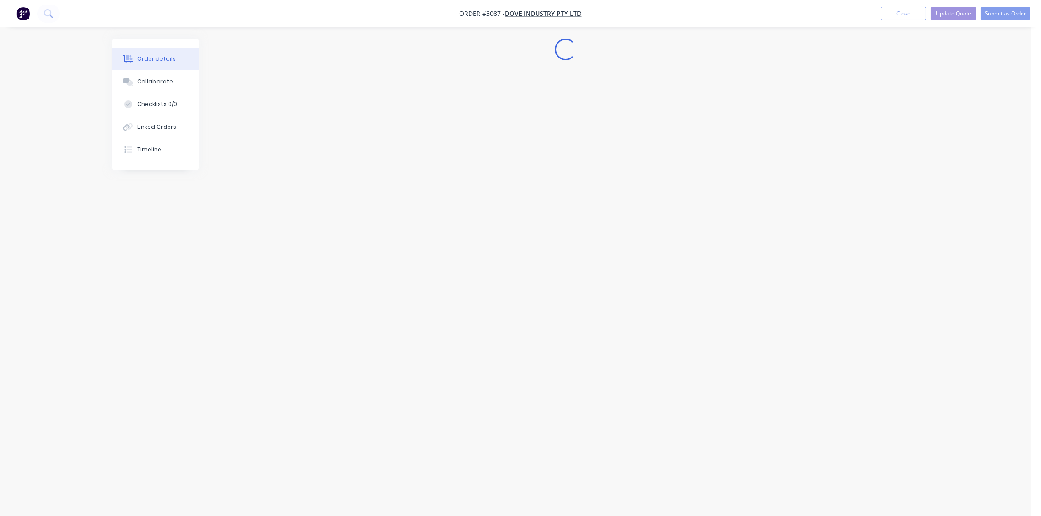
scroll to position [0, 0]
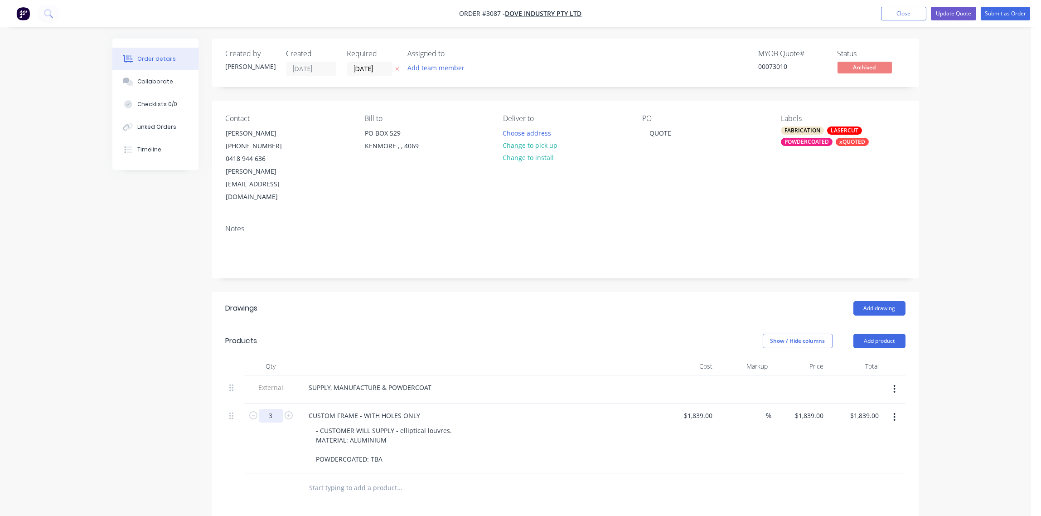
type input "3"
type input "$5,517.00"
click at [359, 409] on div "CUSTOM FRAME - WITH HOLES ONLY" at bounding box center [365, 415] width 126 height 13
click at [357, 409] on div "CUSTOM FRAME - WITH HOLES ONLY" at bounding box center [365, 415] width 126 height 13
click at [494, 409] on div "CUSTOM FRAMES - WITH HOLES ONLY" at bounding box center [479, 415] width 355 height 13
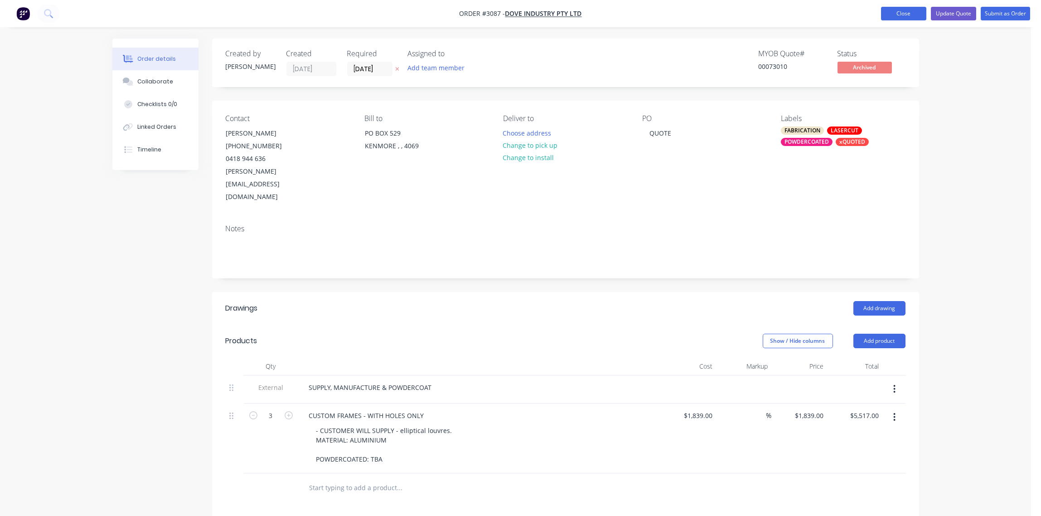
click at [899, 14] on button "Close" at bounding box center [903, 14] width 45 height 14
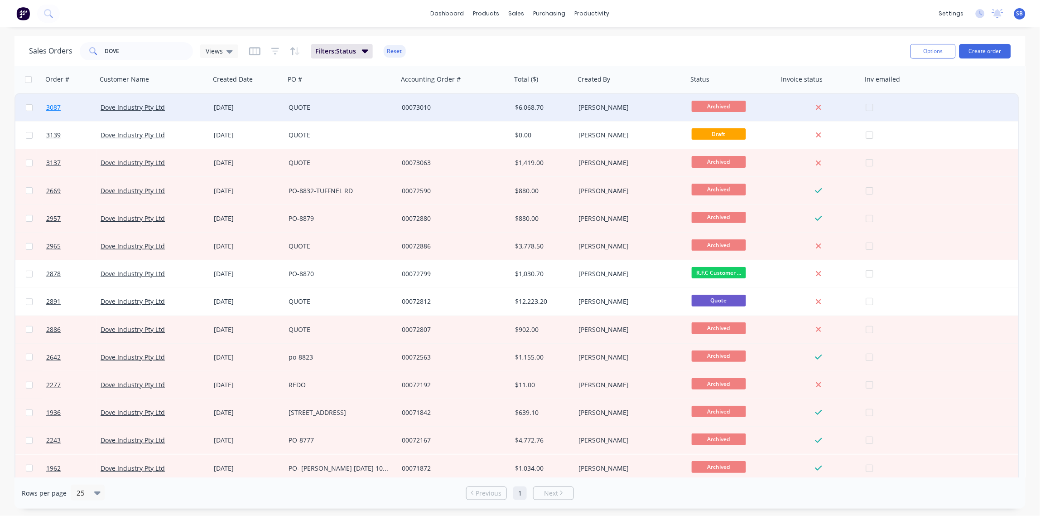
click at [54, 107] on span "3087" at bounding box center [53, 107] width 14 height 9
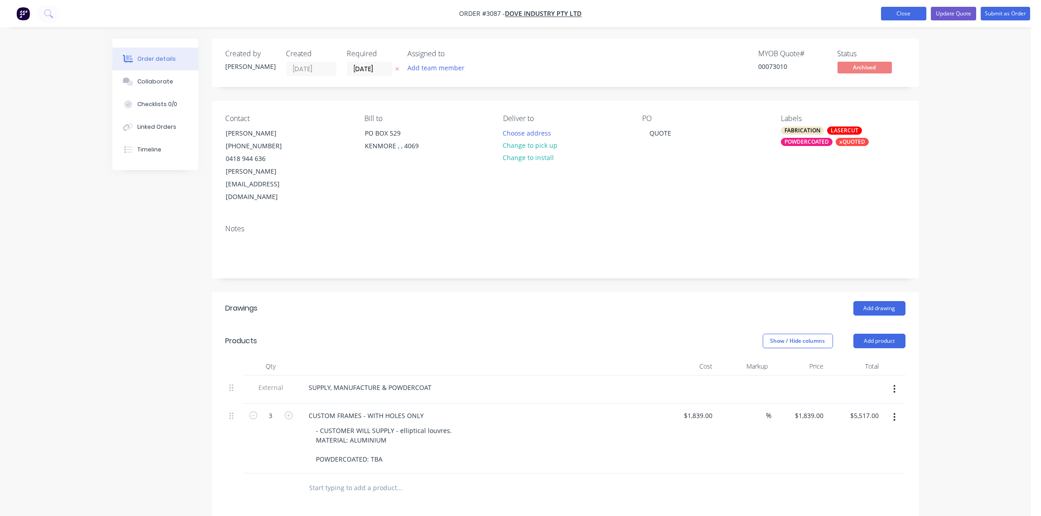
click at [899, 16] on button "Close" at bounding box center [903, 14] width 45 height 14
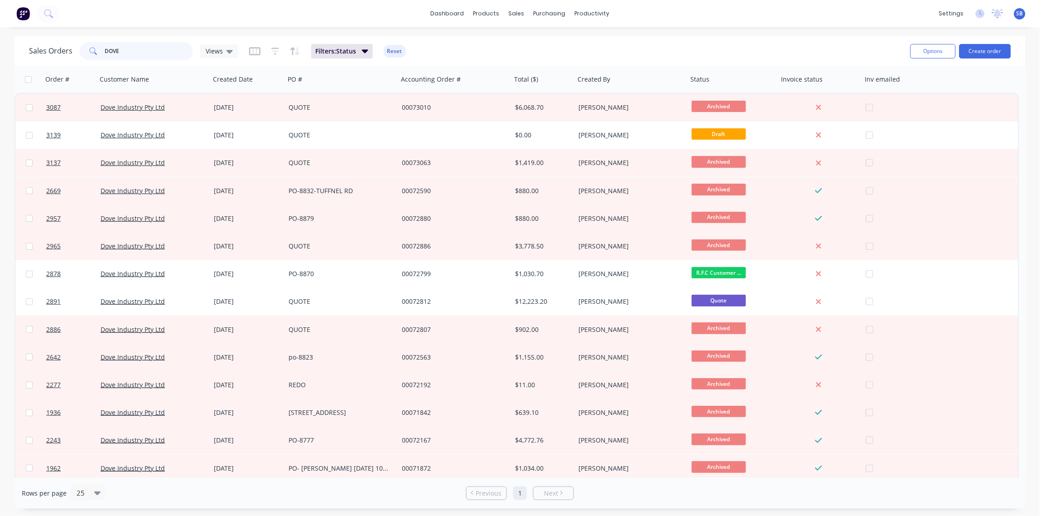
drag, startPoint x: 149, startPoint y: 52, endPoint x: 0, endPoint y: 69, distance: 149.6
click at [0, 70] on html "dashboard products sales purchasing productivity dashboard products Product Cat…" at bounding box center [525, 258] width 1050 height 516
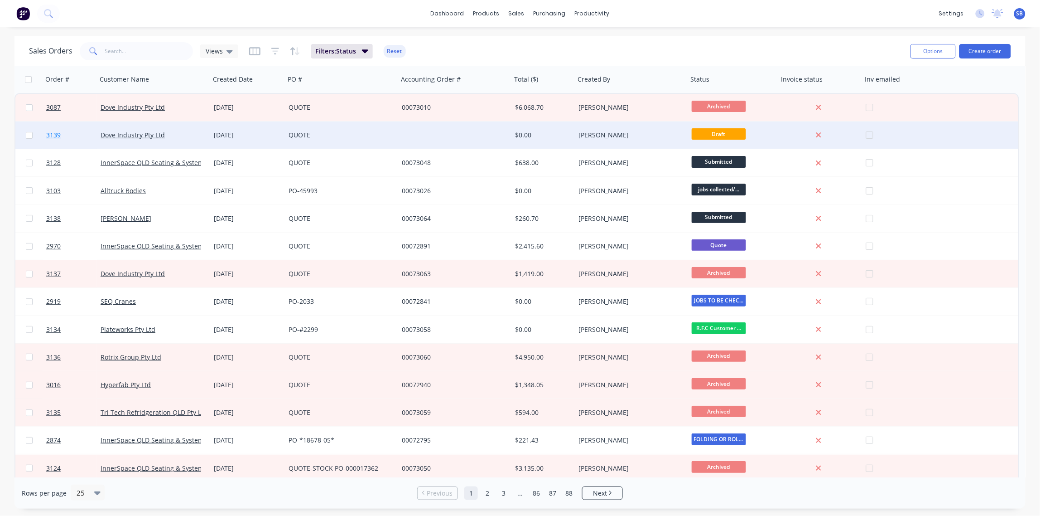
click at [56, 133] on span "3139" at bounding box center [53, 134] width 14 height 9
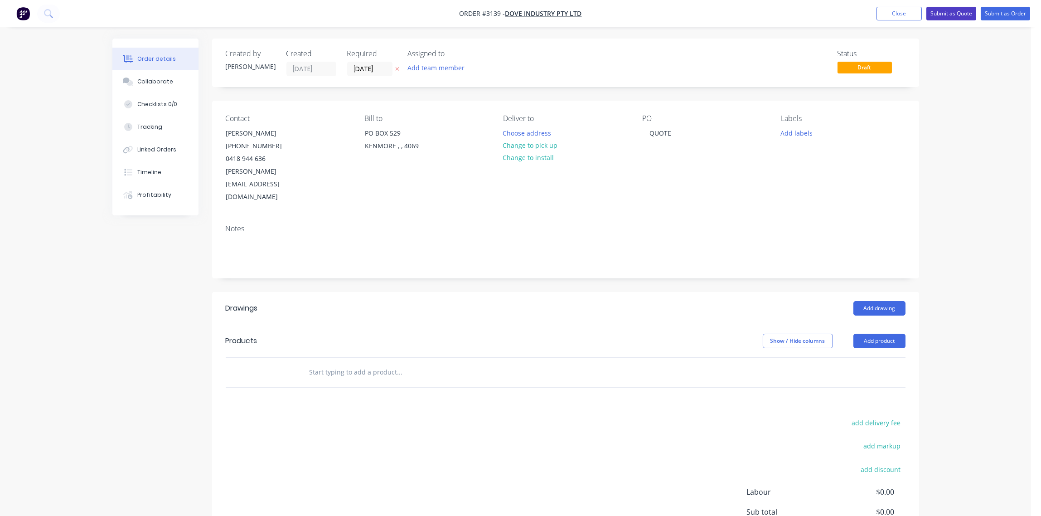
click at [949, 10] on button "Submit as Quote" at bounding box center [951, 14] width 50 height 14
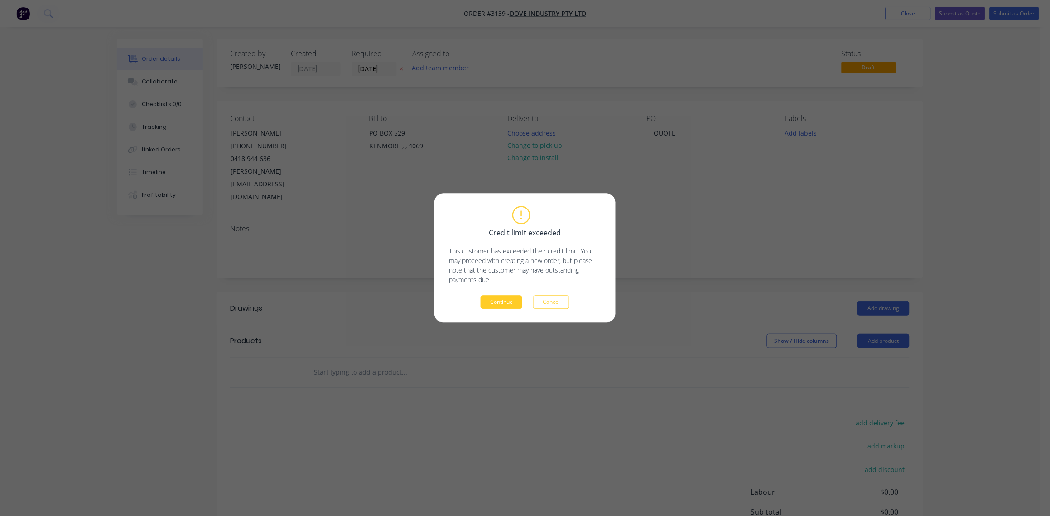
click at [491, 305] on button "Continue" at bounding box center [502, 302] width 42 height 14
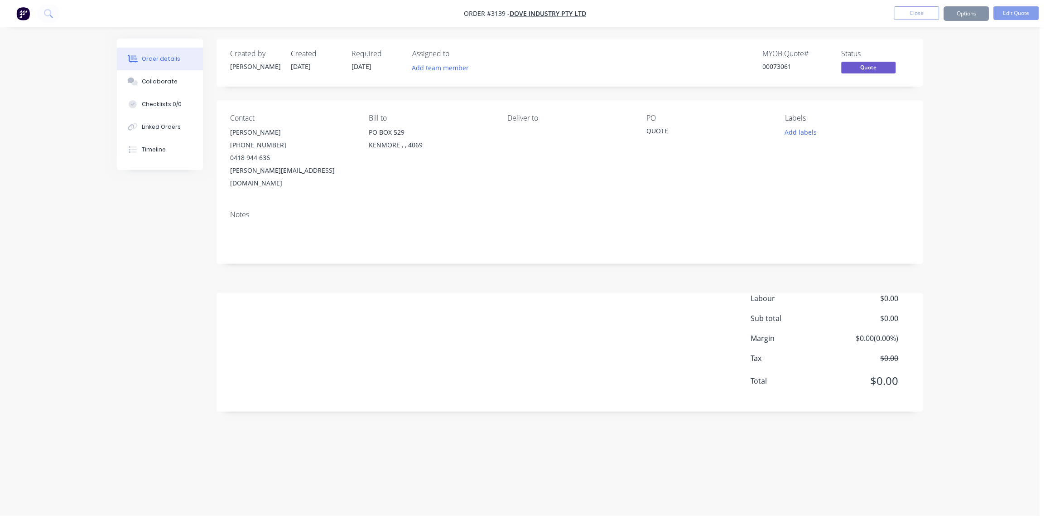
click at [969, 75] on div "Sending to your accounting package... Loading... This may take a few moments. P…" at bounding box center [525, 258] width 1050 height 516
click at [966, 13] on button "Options" at bounding box center [966, 13] width 45 height 14
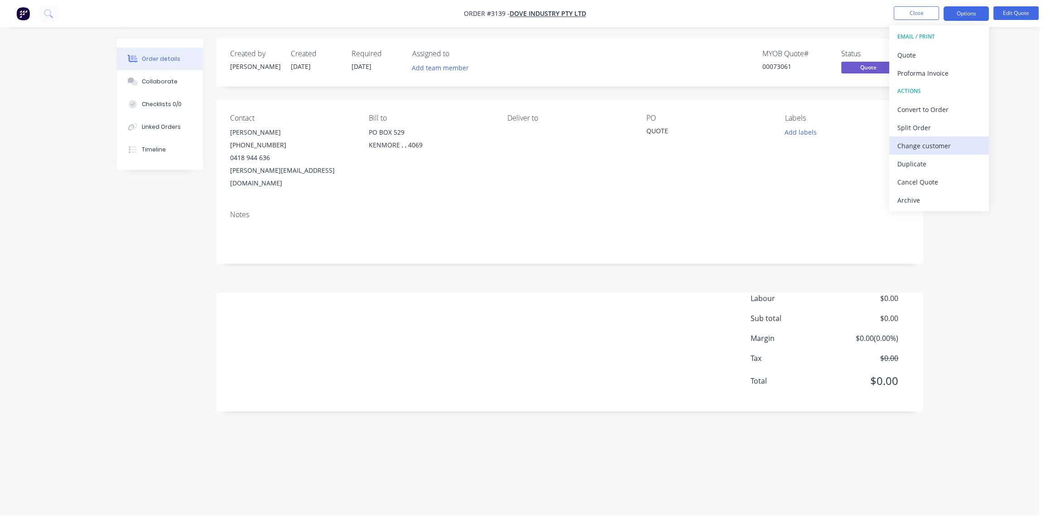
click at [941, 148] on div "Change customer" at bounding box center [939, 145] width 83 height 13
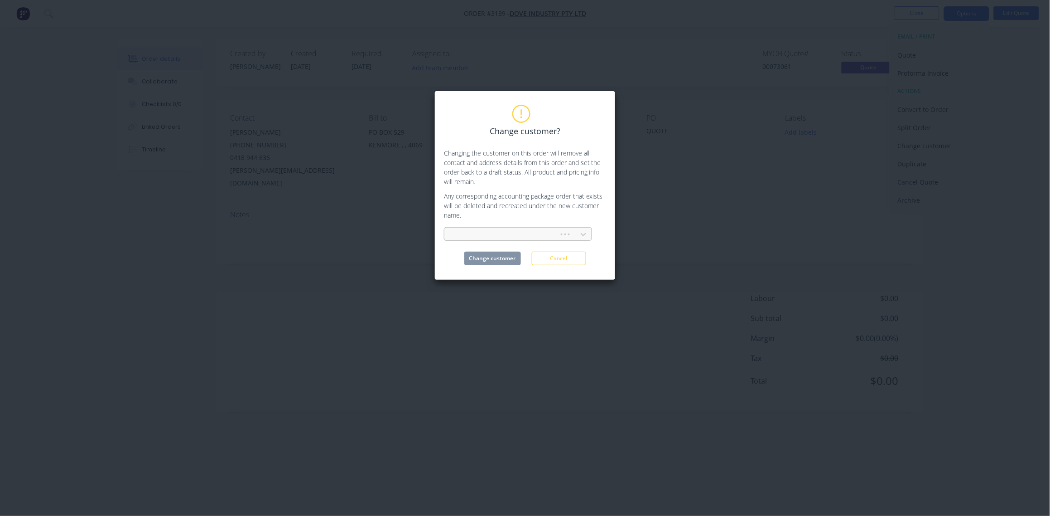
click at [496, 233] on div at bounding box center [503, 234] width 103 height 11
type input "WENCO"
click at [526, 231] on div at bounding box center [512, 234] width 121 height 11
type input "[PERSON_NAME]"
click at [516, 275] on div "Wenco International Mining Systems Ltd" at bounding box center [518, 271] width 148 height 17
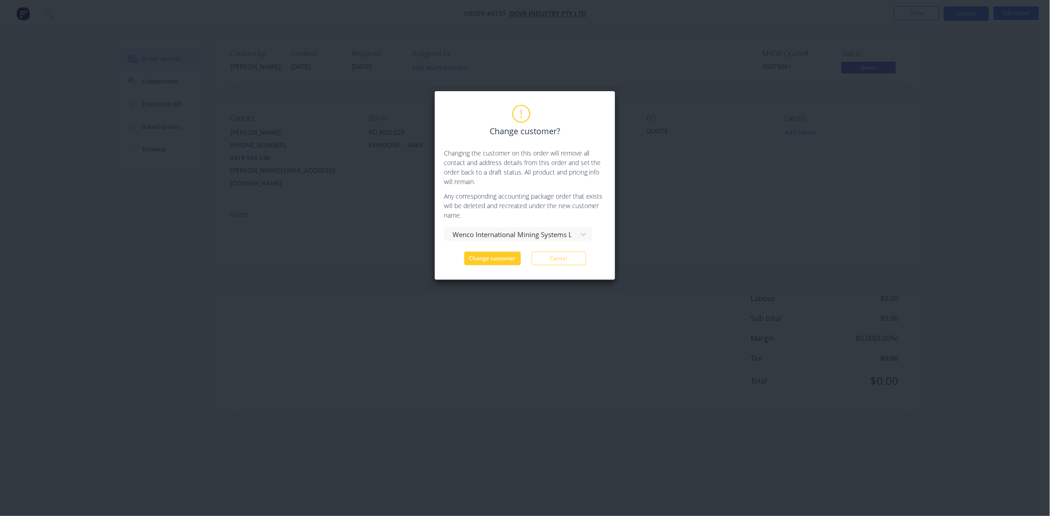
click at [501, 261] on button "Change customer" at bounding box center [492, 258] width 57 height 14
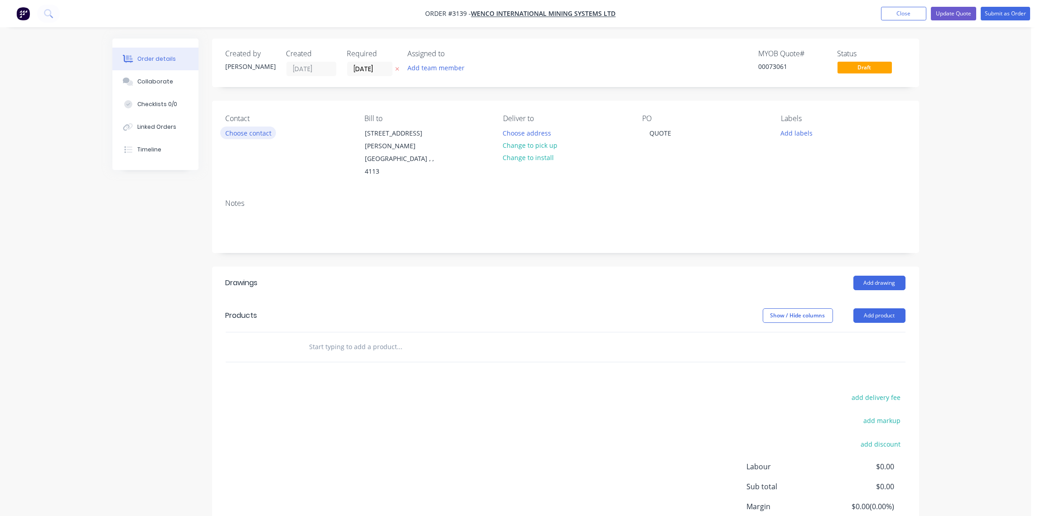
click at [249, 135] on button "Choose contact" at bounding box center [248, 132] width 56 height 12
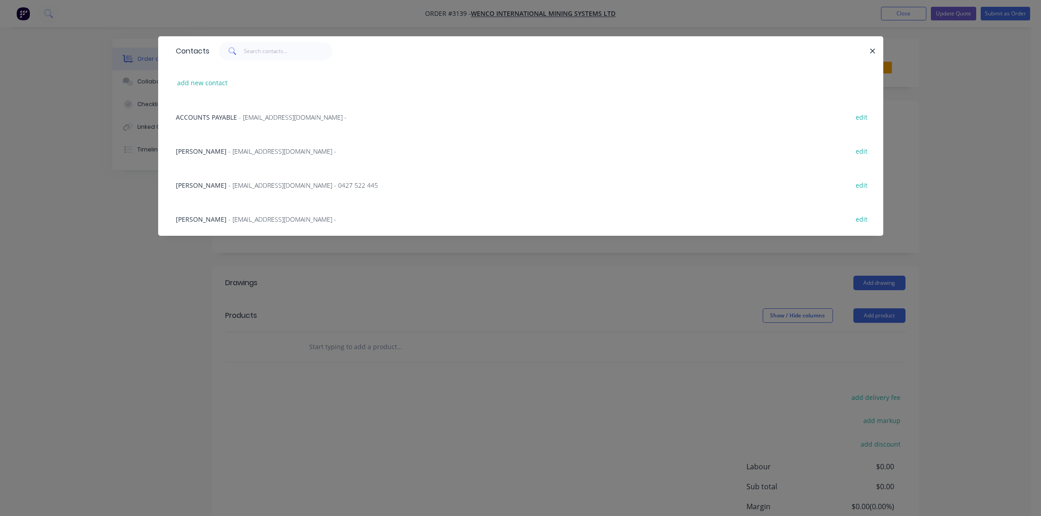
click at [229, 221] on span "- [EMAIL_ADDRESS][DOMAIN_NAME] -" at bounding box center [283, 219] width 108 height 9
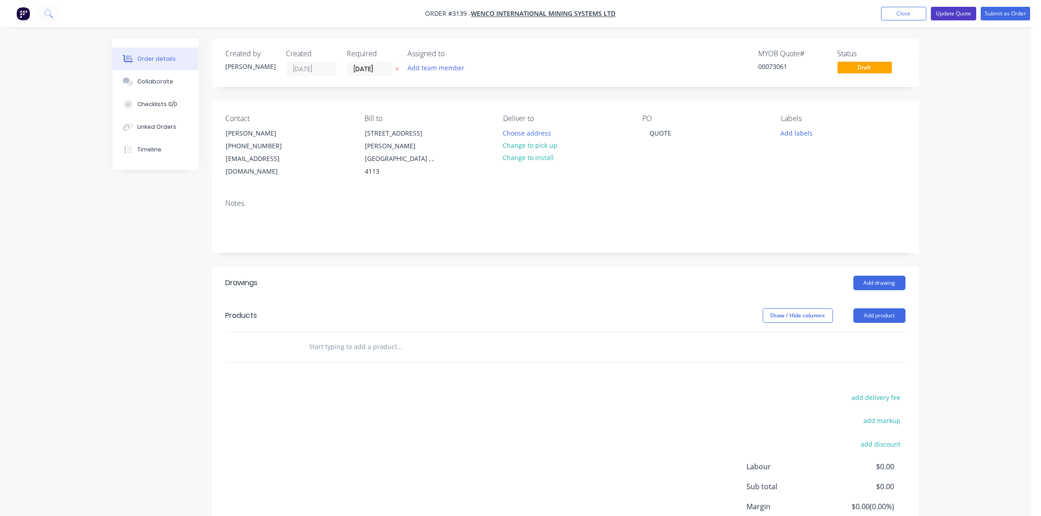
click at [955, 20] on button "Update Quote" at bounding box center [952, 14] width 45 height 14
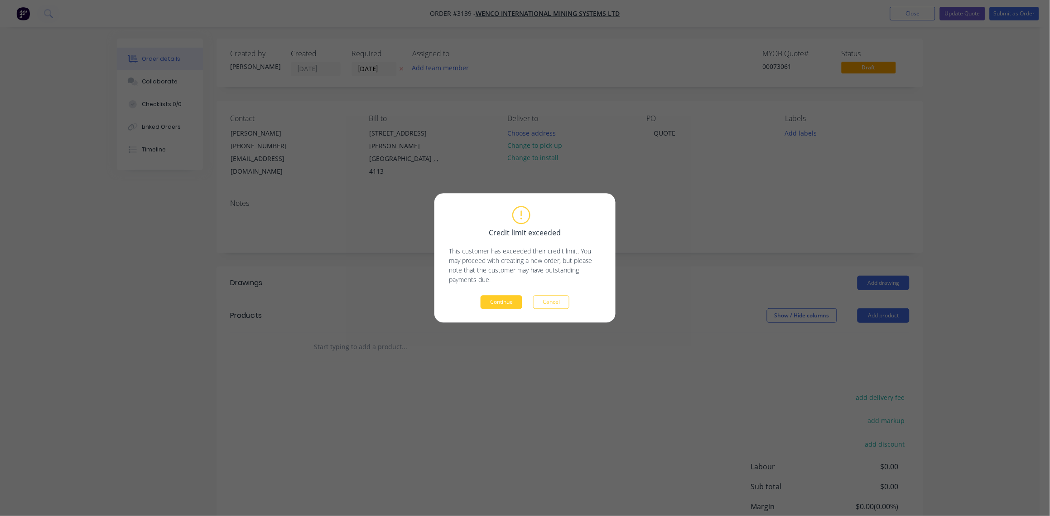
click at [502, 300] on button "Continue" at bounding box center [502, 302] width 42 height 14
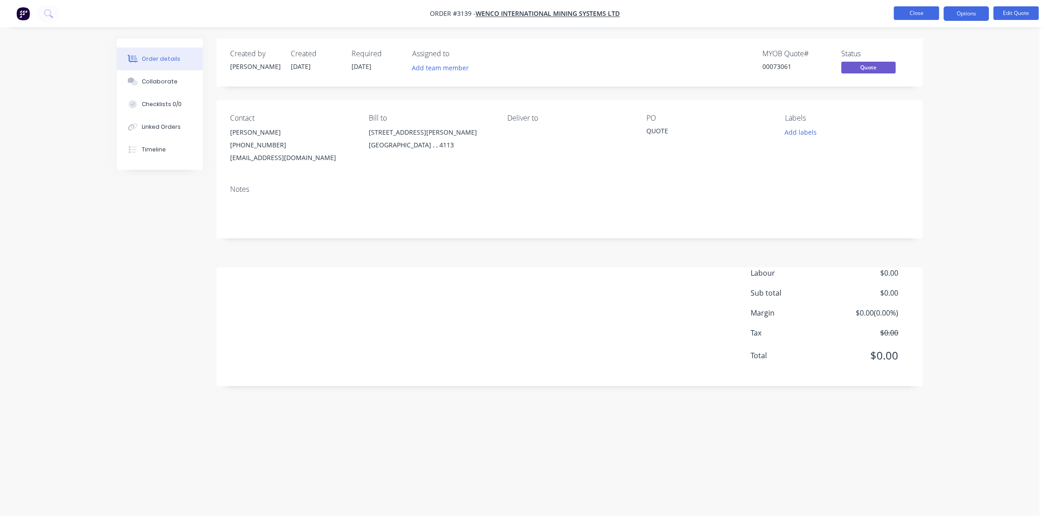
click at [928, 13] on button "Close" at bounding box center [916, 13] width 45 height 14
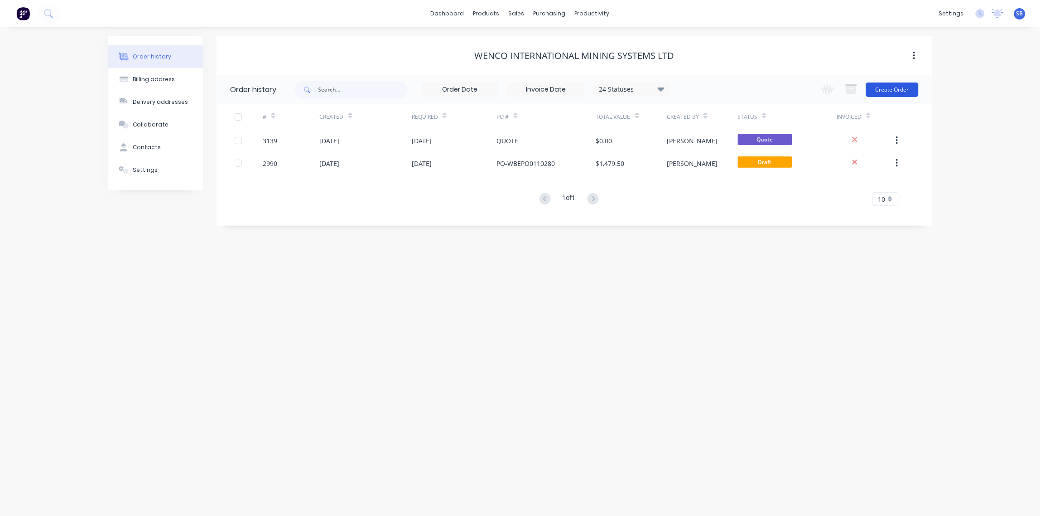
click at [886, 90] on button "Create Order" at bounding box center [892, 89] width 53 height 14
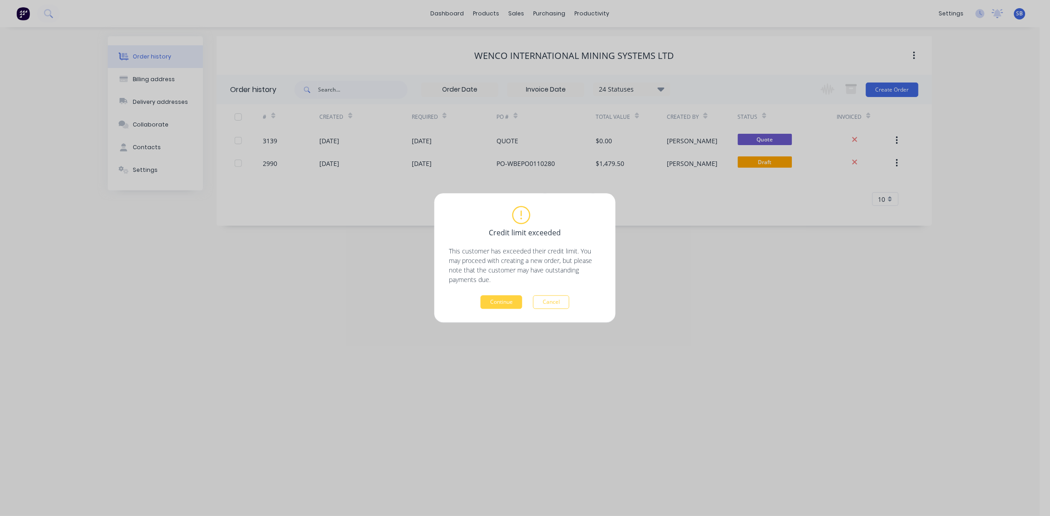
click at [324, 335] on div "Credit limit exceeded This customer has exceeded their credit limit. You may pr…" at bounding box center [525, 258] width 1050 height 516
click at [554, 304] on button "Cancel" at bounding box center [551, 302] width 36 height 14
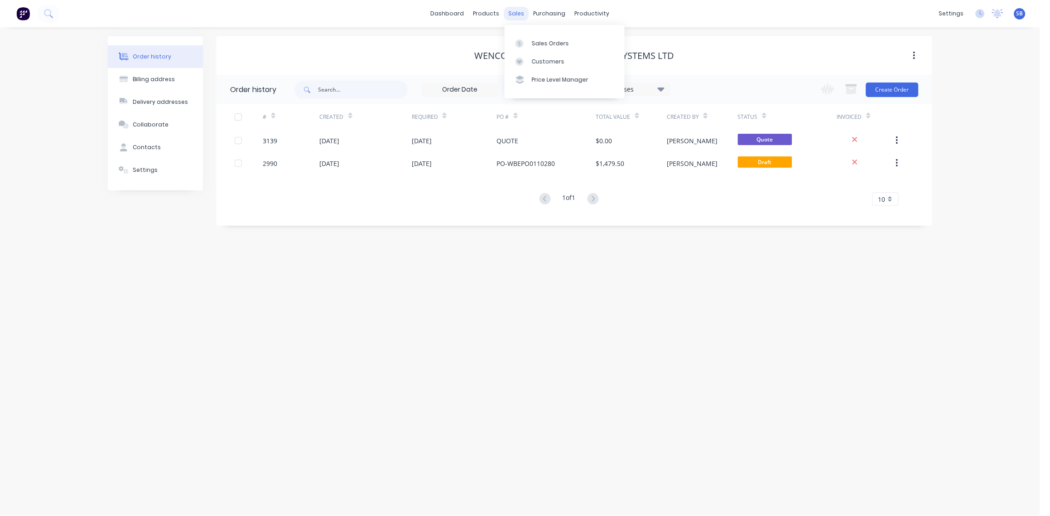
click at [517, 12] on div "sales" at bounding box center [516, 14] width 25 height 14
click at [544, 48] on link "Sales Orders" at bounding box center [565, 43] width 120 height 18
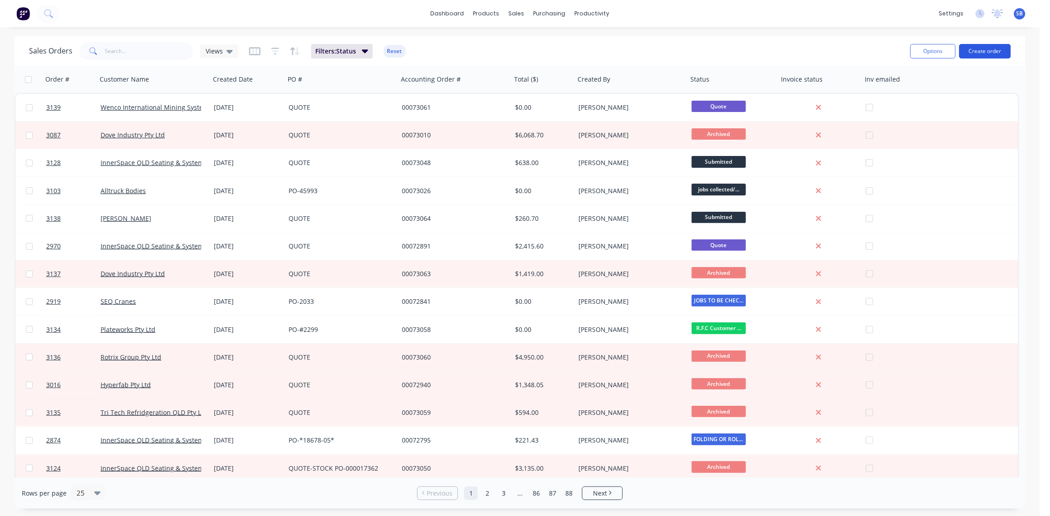
click at [988, 50] on button "Create order" at bounding box center [985, 51] width 52 height 14
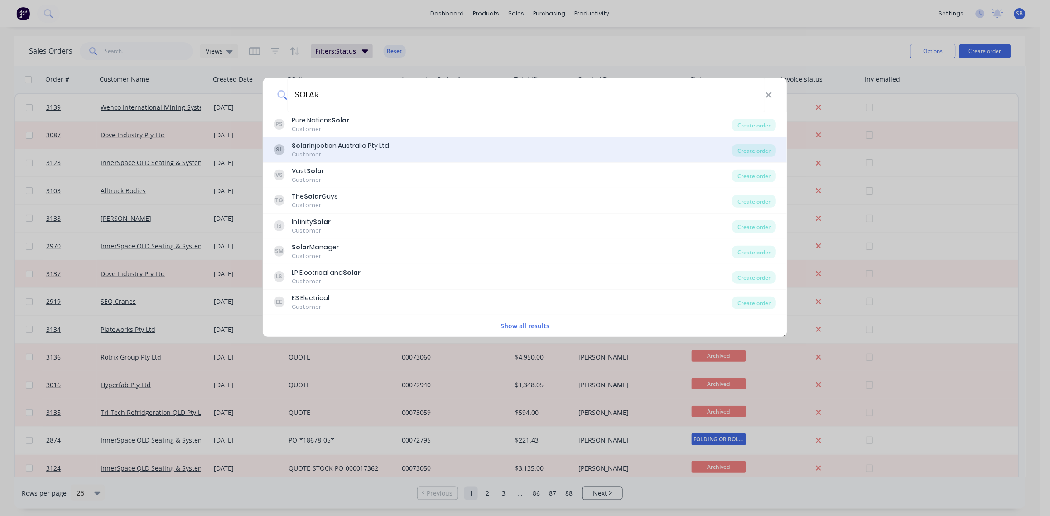
type input "SOLAR"
click at [344, 150] on div "Solar Injection Australia Pty Ltd" at bounding box center [340, 146] width 97 height 10
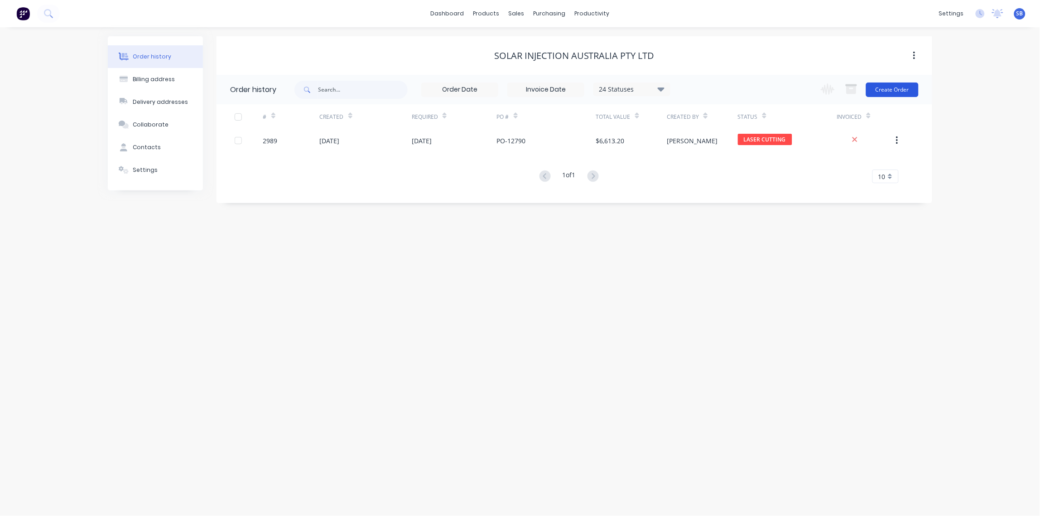
click at [897, 96] on button "Create Order" at bounding box center [892, 89] width 53 height 14
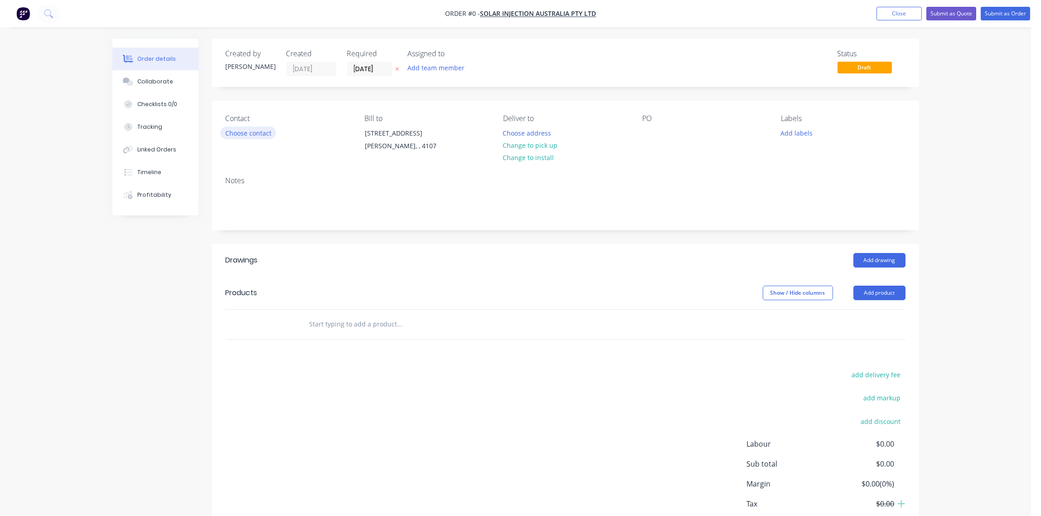
click at [251, 135] on button "Choose contact" at bounding box center [248, 132] width 56 height 12
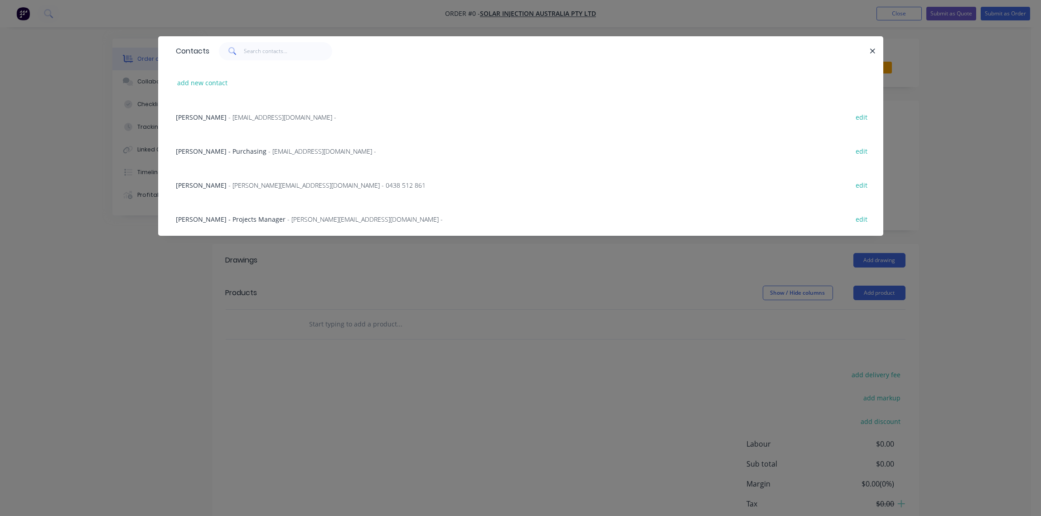
click at [232, 150] on span "[PERSON_NAME] - Purchasing" at bounding box center [221, 151] width 91 height 9
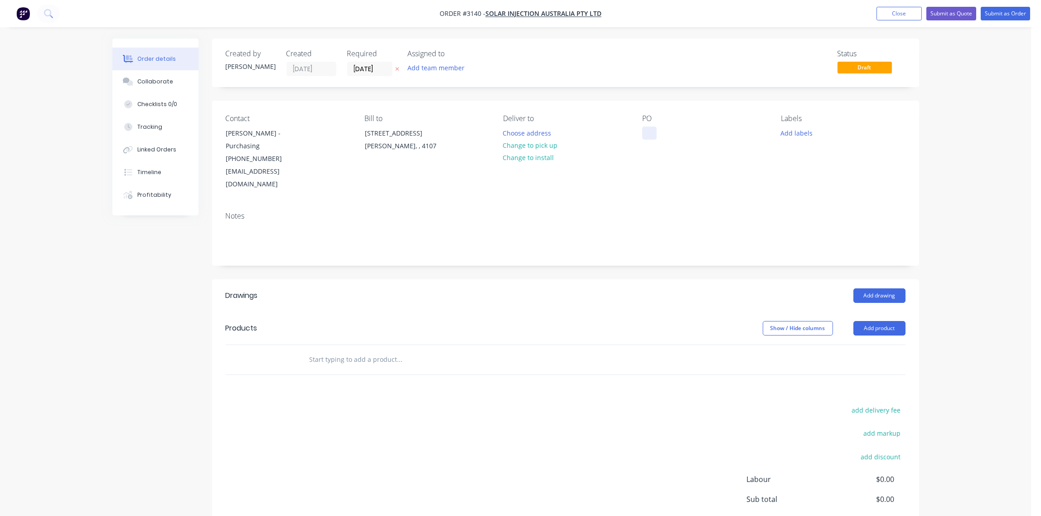
click at [648, 130] on div at bounding box center [649, 132] width 14 height 13
drag, startPoint x: 804, startPoint y: 132, endPoint x: 797, endPoint y: 127, distance: 7.8
click at [800, 130] on button "Add labels" at bounding box center [797, 132] width 42 height 12
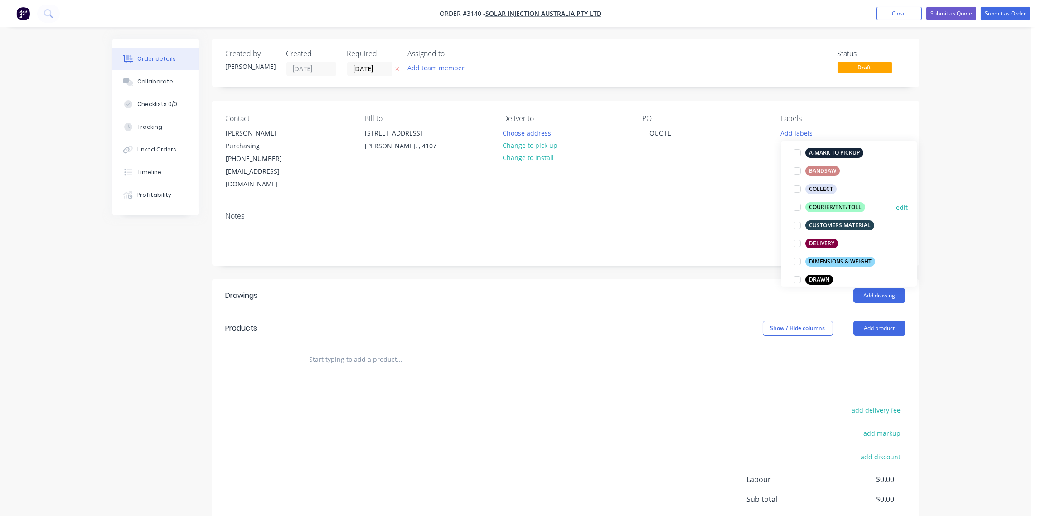
scroll to position [202, 0]
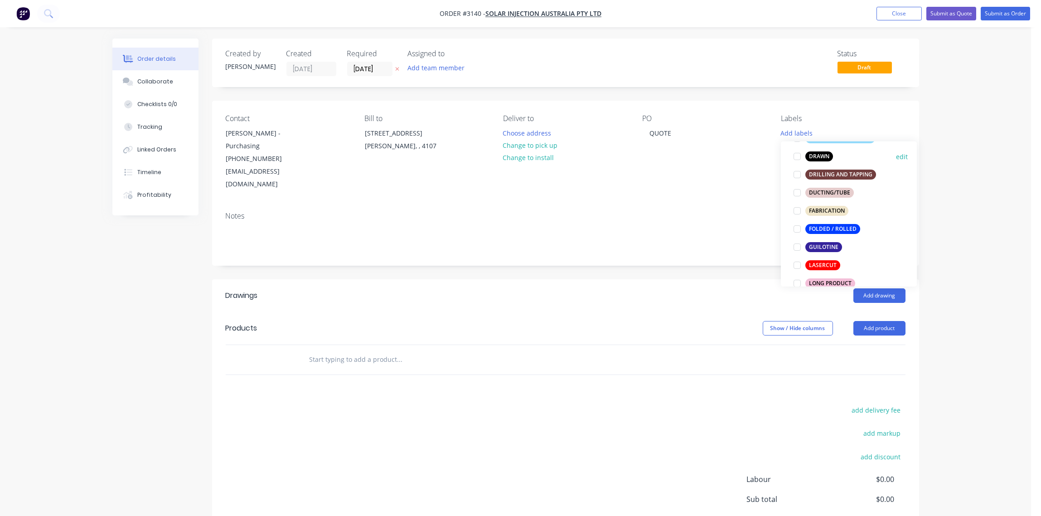
click at [797, 158] on div at bounding box center [797, 156] width 18 height 18
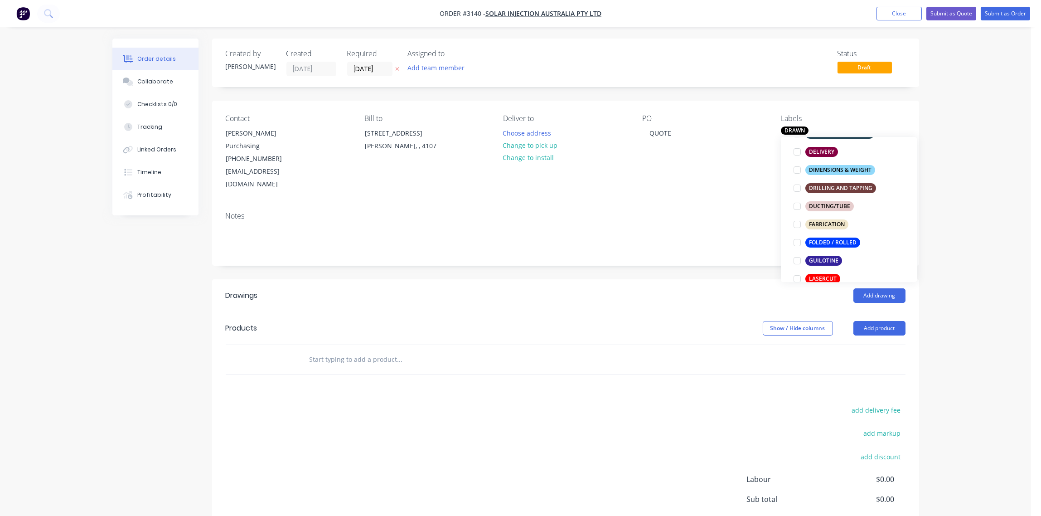
scroll to position [193, 0]
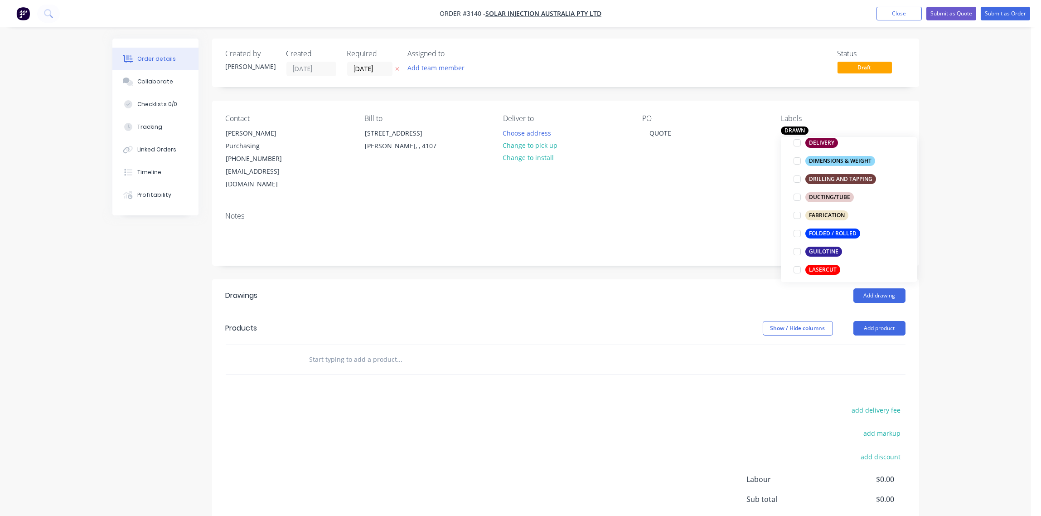
click at [797, 269] on div at bounding box center [797, 269] width 18 height 18
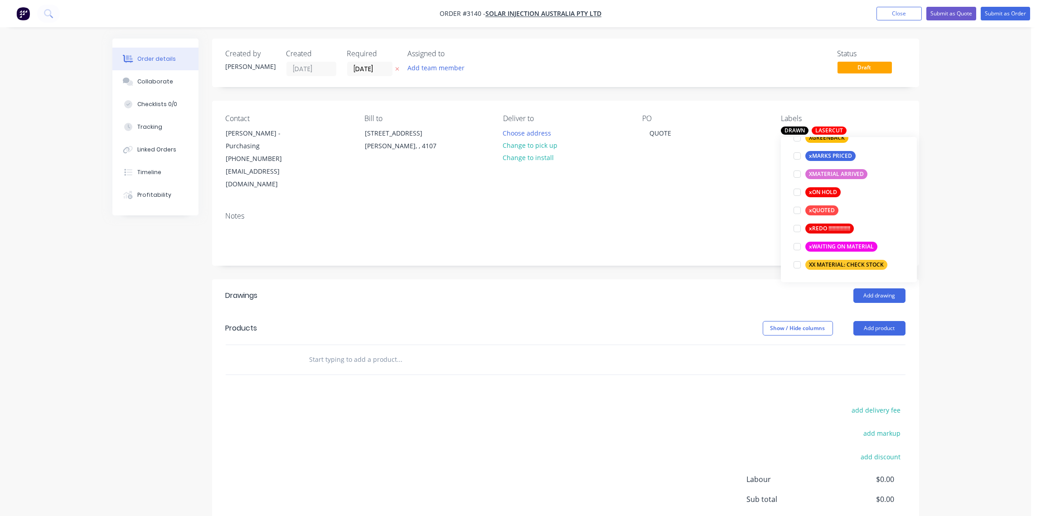
scroll to position [815, 0]
click at [798, 209] on div at bounding box center [797, 210] width 18 height 18
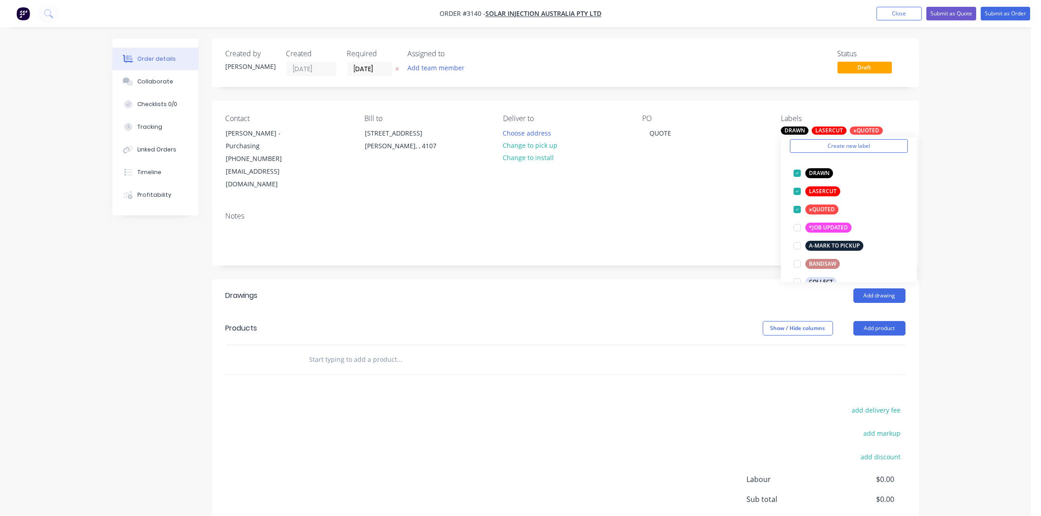
click at [714, 212] on div "Notes" at bounding box center [565, 216] width 679 height 9
click at [877, 321] on button "Add product" at bounding box center [879, 328] width 52 height 14
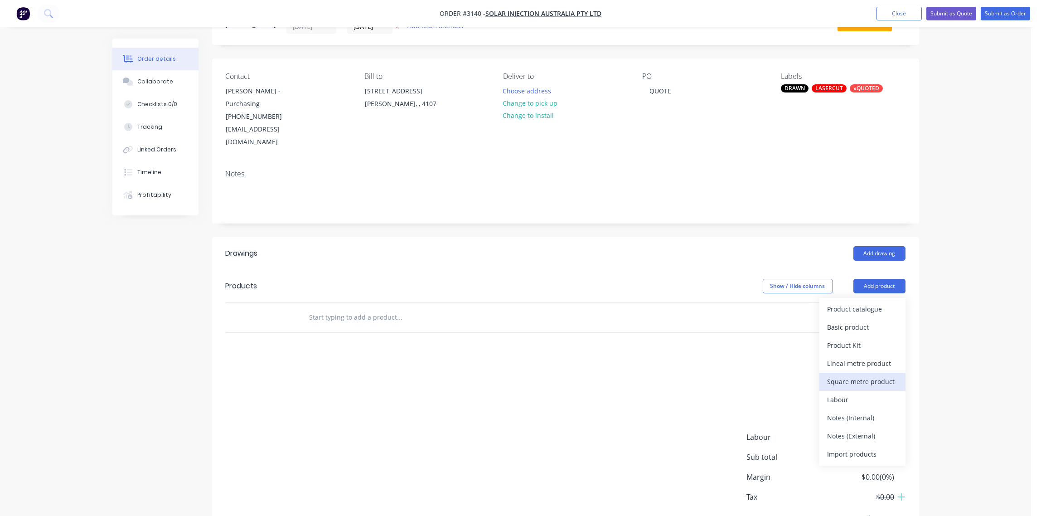
scroll to position [65, 0]
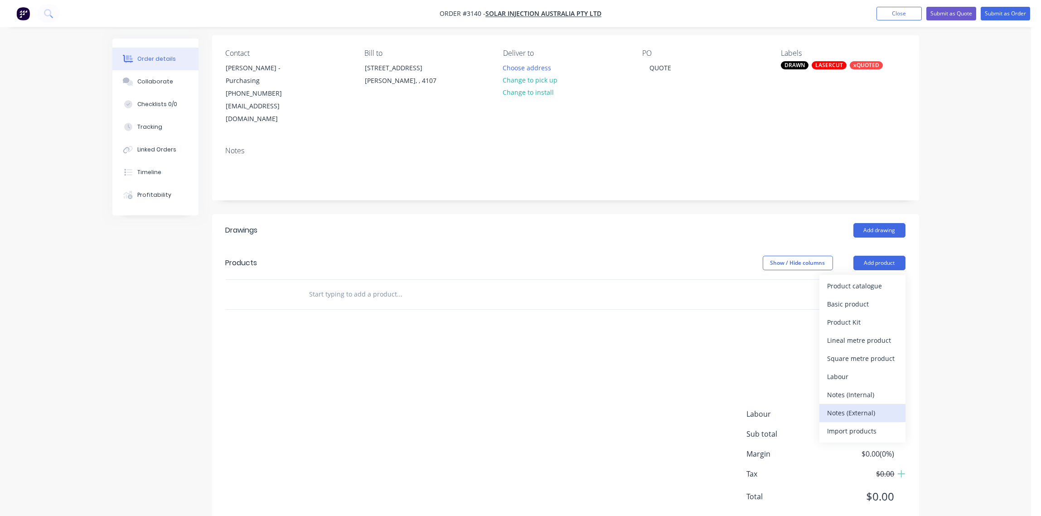
click at [843, 406] on div "Notes (External)" at bounding box center [862, 412] width 70 height 13
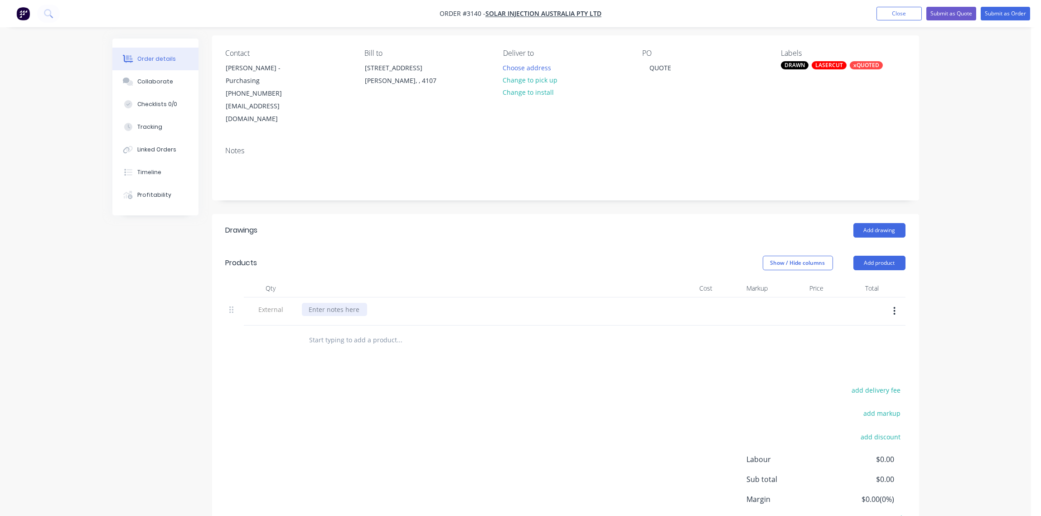
click at [333, 303] on div at bounding box center [334, 309] width 65 height 13
paste div
click at [486, 418] on div "add delivery fee add markup add discount Labour $0.00 Sub total $0.00 Margin $0…" at bounding box center [565, 471] width 679 height 175
click at [291, 325] on div at bounding box center [271, 339] width 54 height 29
click at [315, 331] on input "text" at bounding box center [399, 340] width 181 height 18
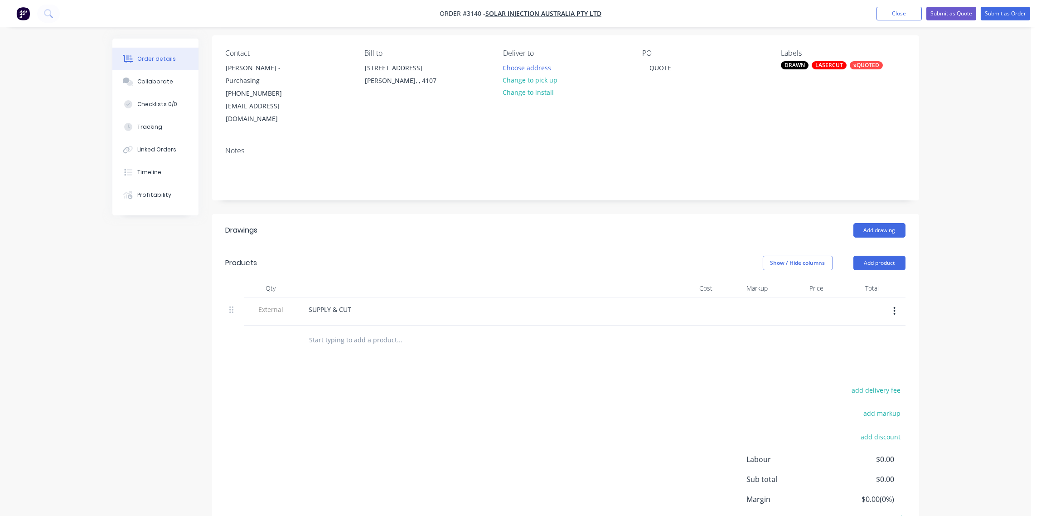
click at [337, 331] on input "text" at bounding box center [399, 340] width 181 height 18
paste input "1 sheet"
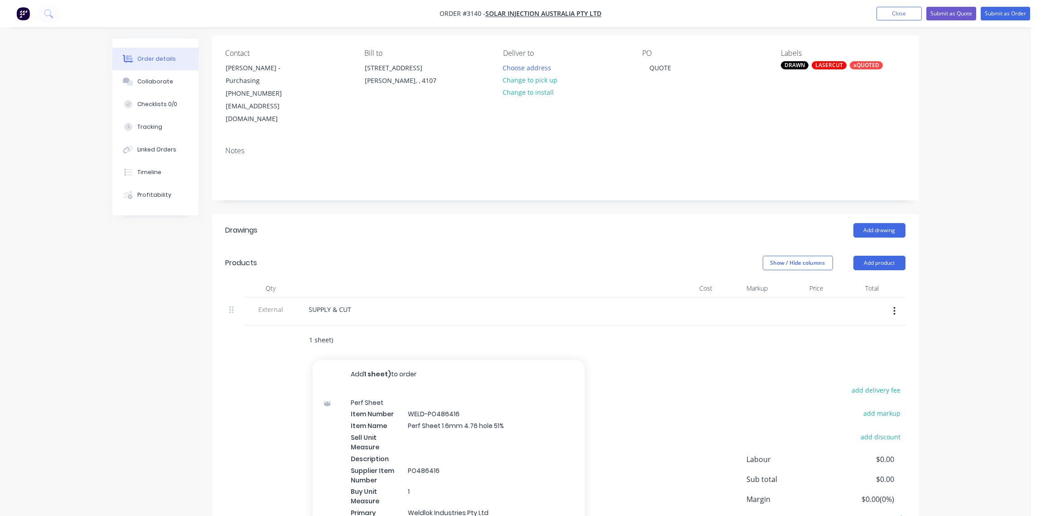
click at [309, 331] on input "1 sheet)" at bounding box center [399, 340] width 181 height 18
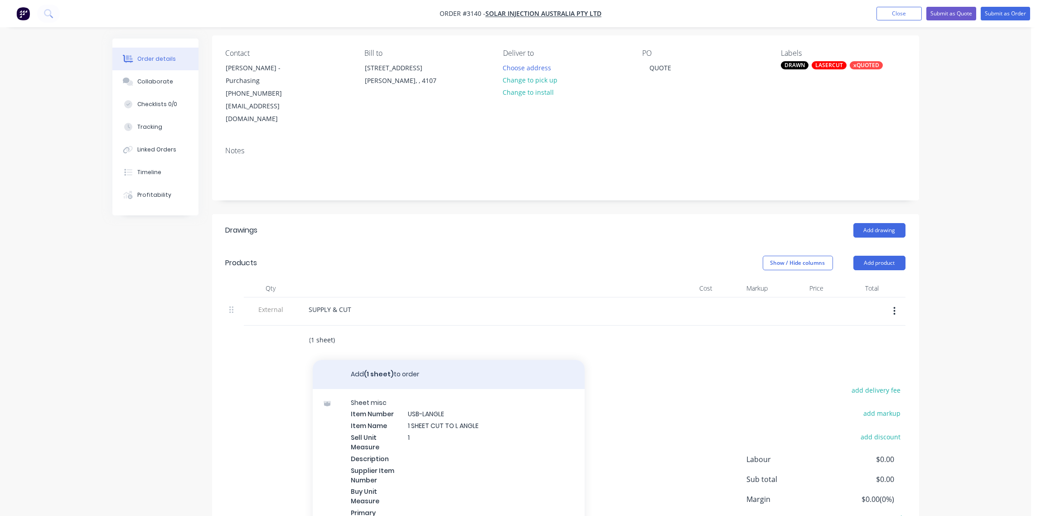
type input "(1 sheet)"
click at [407, 360] on button "Add (1 sheet) to order" at bounding box center [449, 374] width 272 height 29
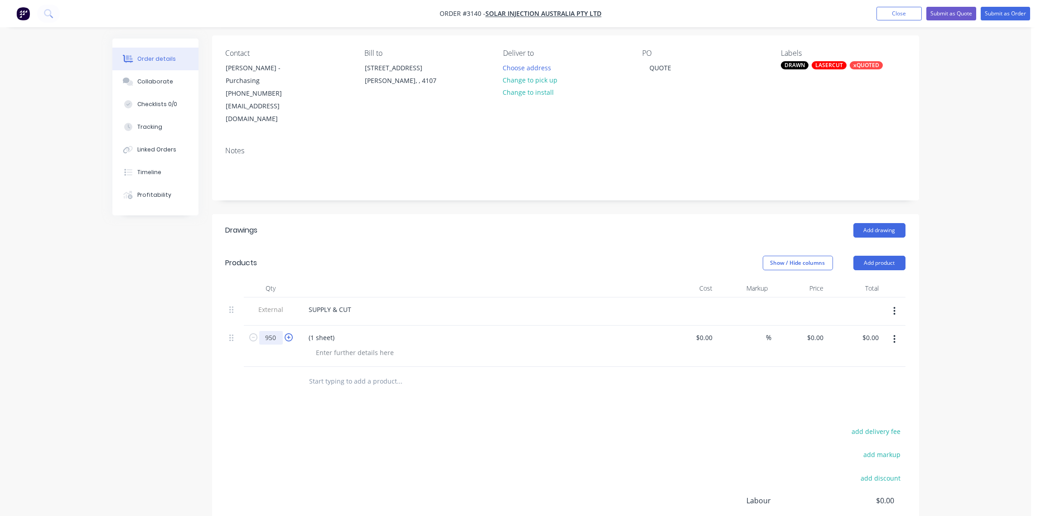
type input "950"
click at [338, 331] on div "(1 sheet)" at bounding box center [322, 337] width 40 height 13
click at [390, 331] on div "(1 sheet) - PLATE C/W HOLE" at bounding box center [350, 337] width 96 height 13
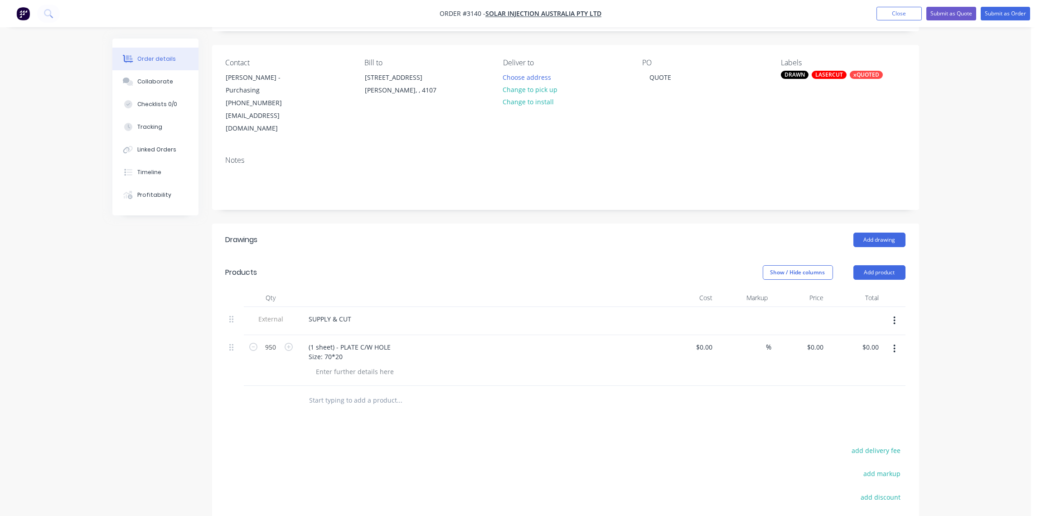
scroll to position [0, 0]
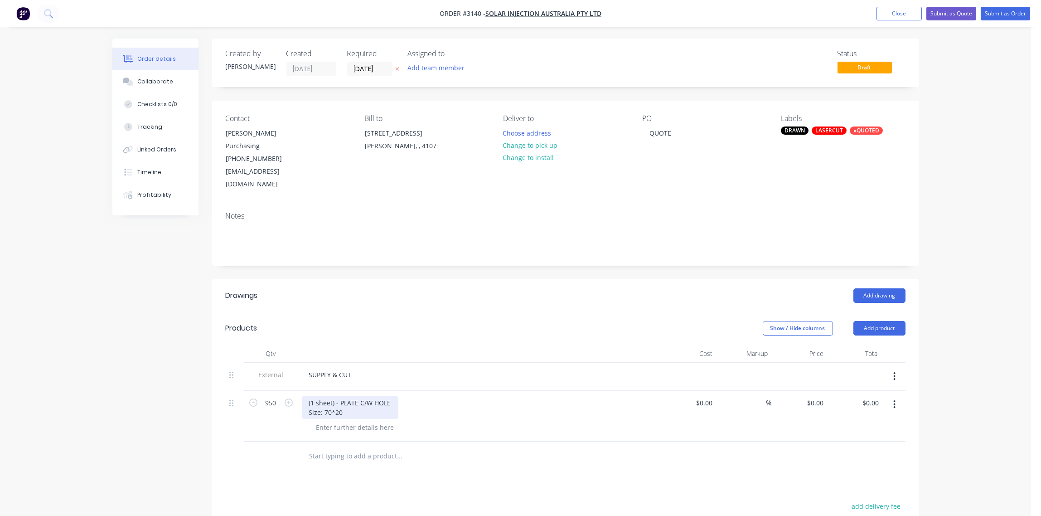
click at [393, 396] on div "(1 sheet) - PLATE C/W HOLE Size: 70*20" at bounding box center [350, 407] width 96 height 23
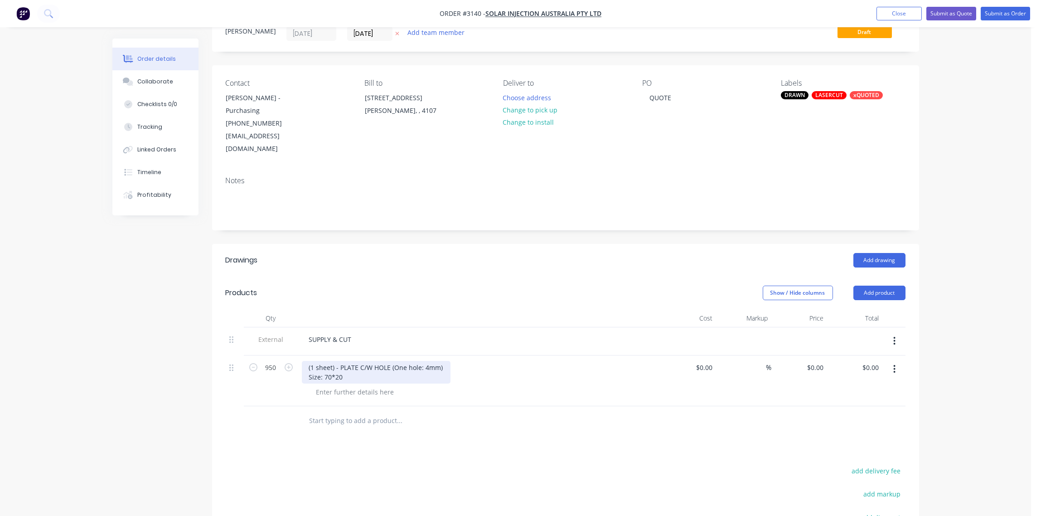
scroll to position [67, 0]
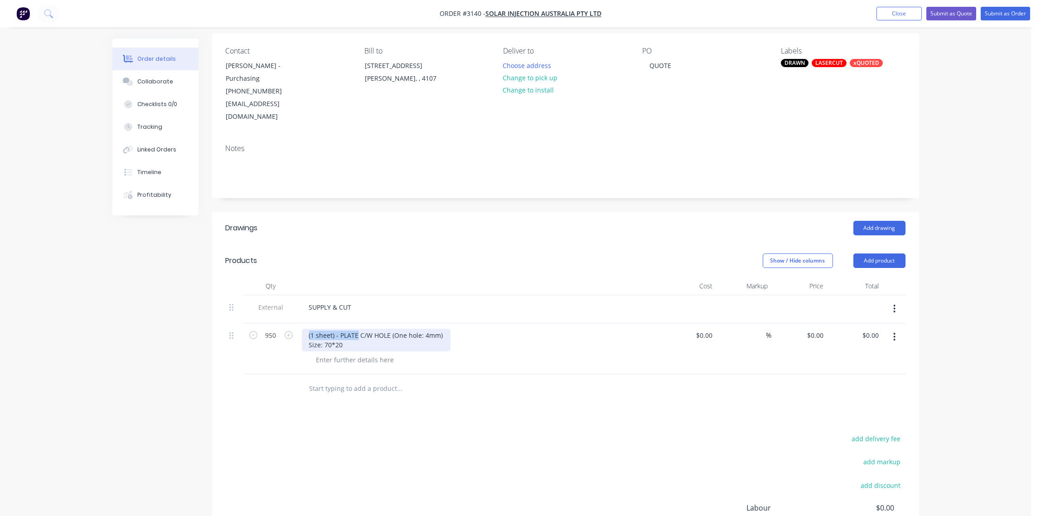
drag, startPoint x: 356, startPoint y: 308, endPoint x: 298, endPoint y: 305, distance: 58.1
click at [298, 323] on div "(1 sheet) - PLATE C/W HOLE (One hole: 4mm) Size: 70*20" at bounding box center [479, 348] width 362 height 51
click at [379, 353] on div at bounding box center [355, 359] width 92 height 13
type input "$0.00"
click at [154, 76] on button "Collaborate" at bounding box center [155, 81] width 86 height 23
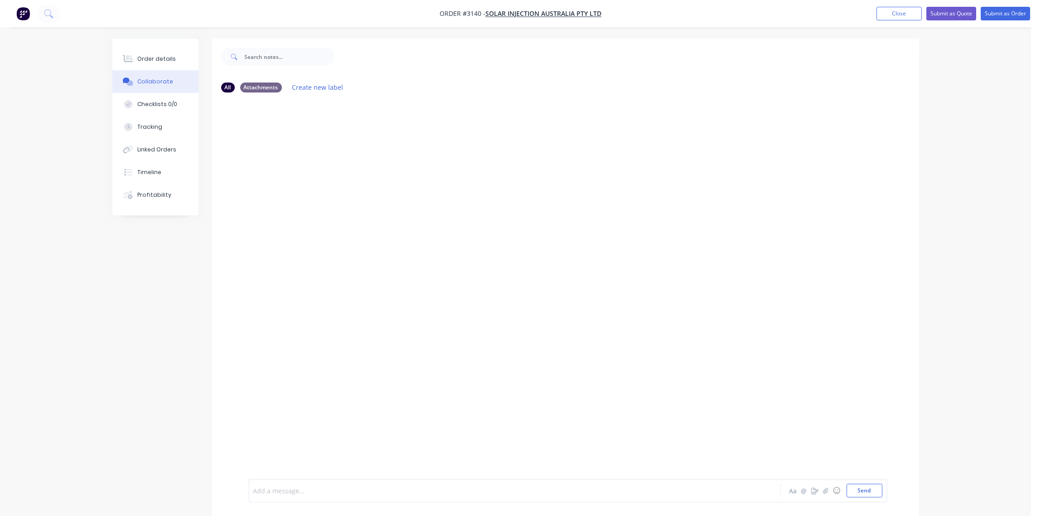
click at [289, 494] on div at bounding box center [489, 491] width 471 height 10
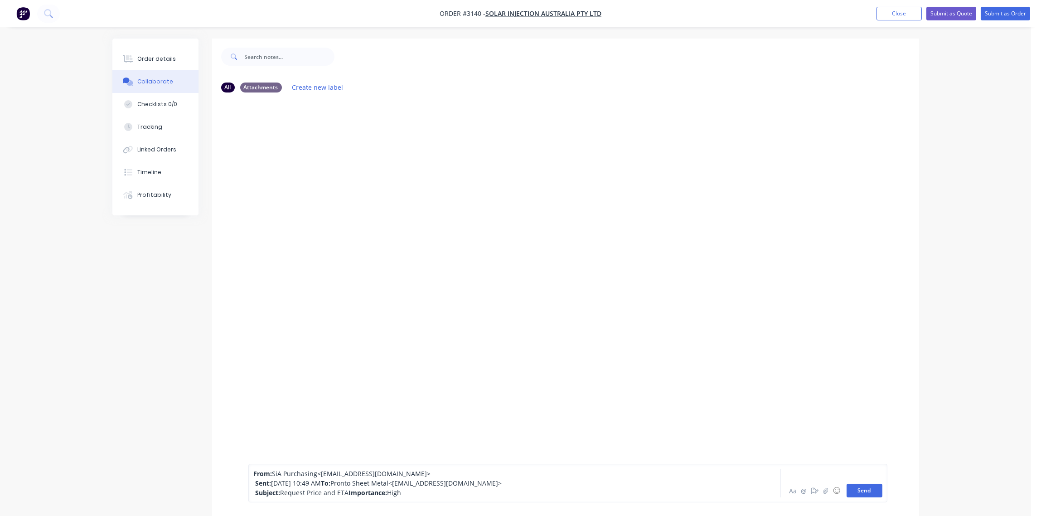
click at [861, 491] on button "Send" at bounding box center [864, 490] width 36 height 14
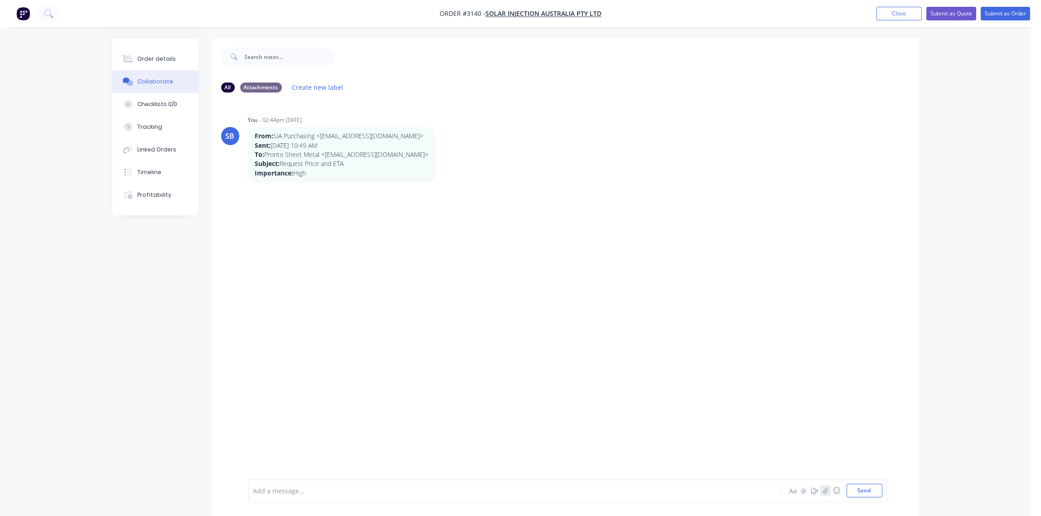
click at [822, 491] on icon "button" at bounding box center [824, 490] width 5 height 6
click at [856, 492] on button "Send" at bounding box center [864, 490] width 36 height 14
click at [313, 490] on div at bounding box center [489, 491] width 471 height 10
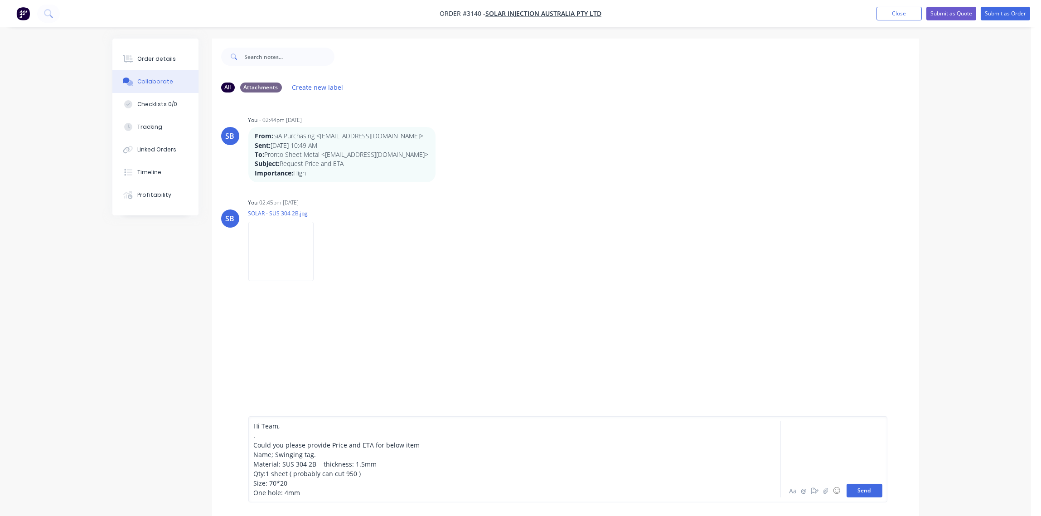
click at [864, 488] on button "Send" at bounding box center [864, 490] width 36 height 14
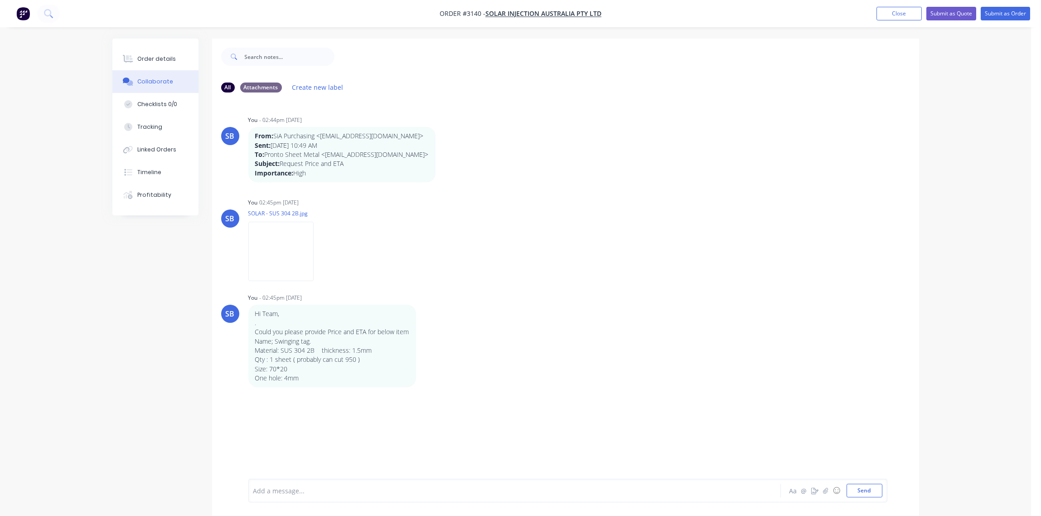
click at [289, 490] on div at bounding box center [489, 491] width 471 height 10
click at [866, 493] on button "Send" at bounding box center [864, 490] width 36 height 14
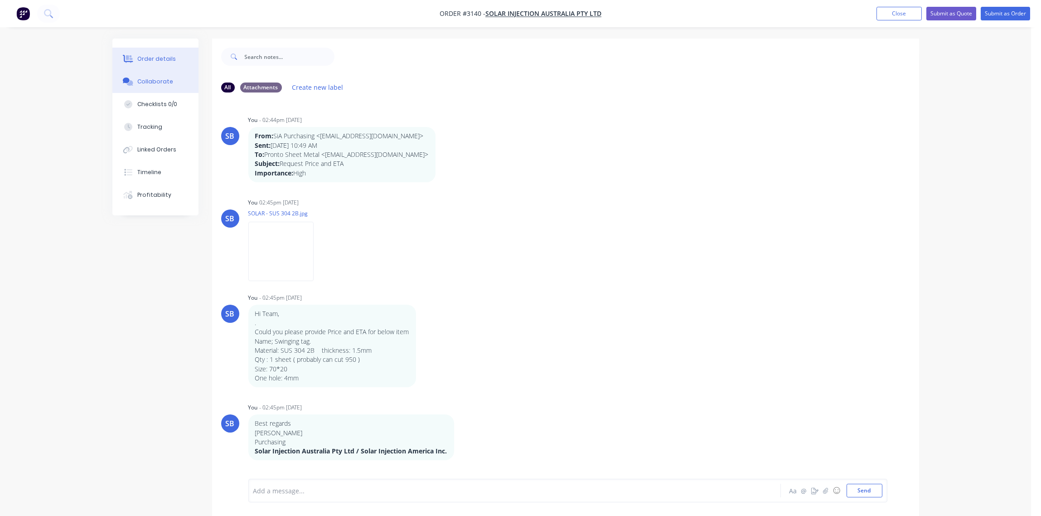
click at [153, 55] on div "Order details" at bounding box center [156, 59] width 39 height 8
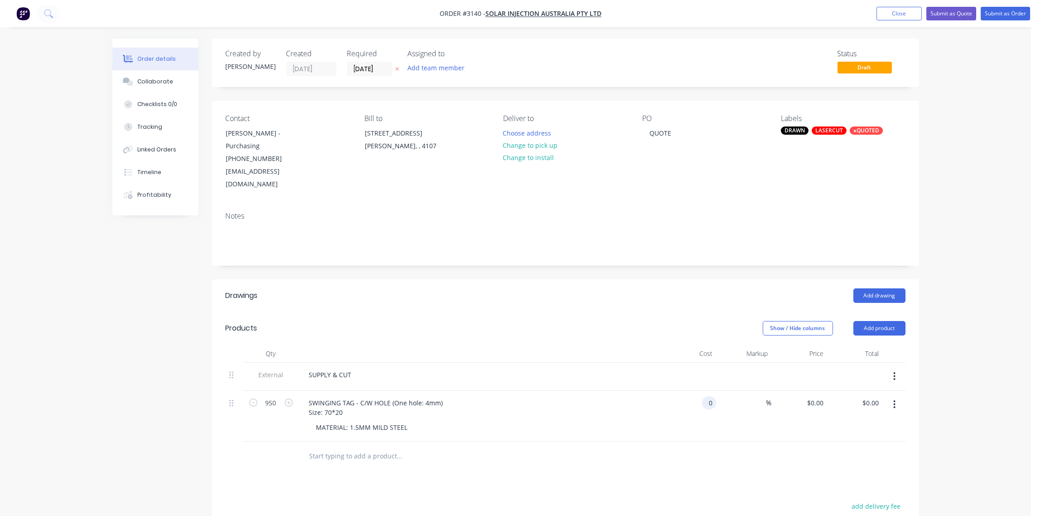
click at [697, 390] on div "0 0" at bounding box center [688, 415] width 56 height 51
type input "$0.00"
click at [406, 420] on div "MATERIAL: 1.5MM MILD STEEL" at bounding box center [362, 426] width 106 height 13
drag, startPoint x: 385, startPoint y: 402, endPoint x: 370, endPoint y: 402, distance: 15.9
click at [370, 420] on div "MATERIAL: 1.5MM MILD STEEL" at bounding box center [362, 426] width 106 height 13
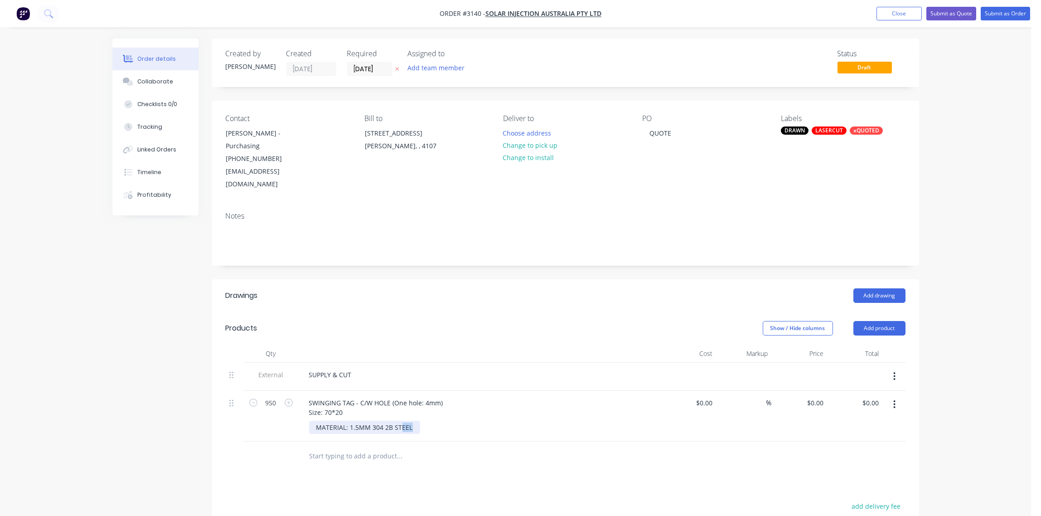
drag, startPoint x: 414, startPoint y: 404, endPoint x: 400, endPoint y: 405, distance: 13.7
click at [400, 420] on div "MATERIAL: 1.5MM 304 2B STEEL" at bounding box center [364, 426] width 111 height 13
type input "$0.00"
click at [861, 390] on div "0.00 $0.00" at bounding box center [855, 415] width 56 height 51
type input "1287"
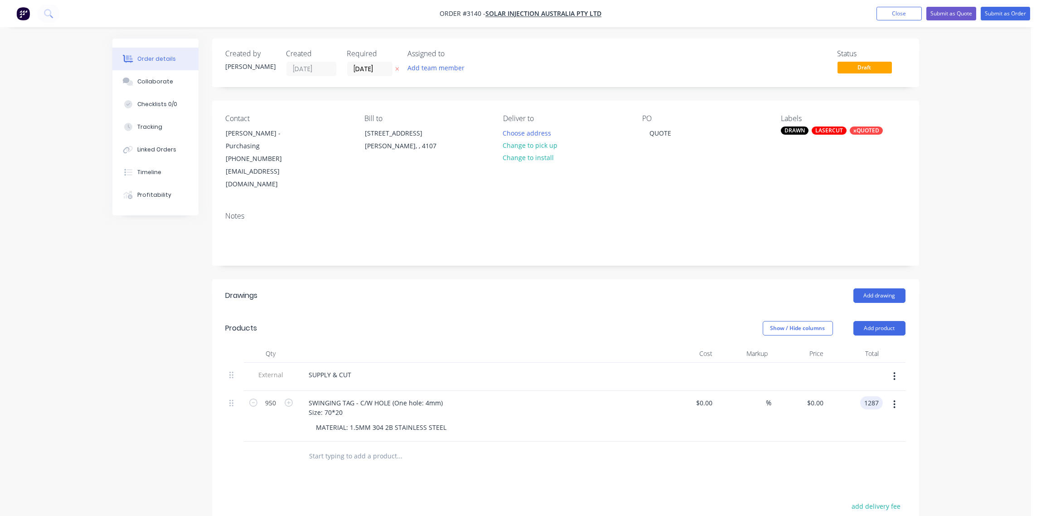
type input "$1.3547"
type input "$1,286.97"
click at [742, 401] on div "%" at bounding box center [744, 415] width 56 height 51
click at [960, 11] on button "Submit as Quote" at bounding box center [951, 14] width 50 height 14
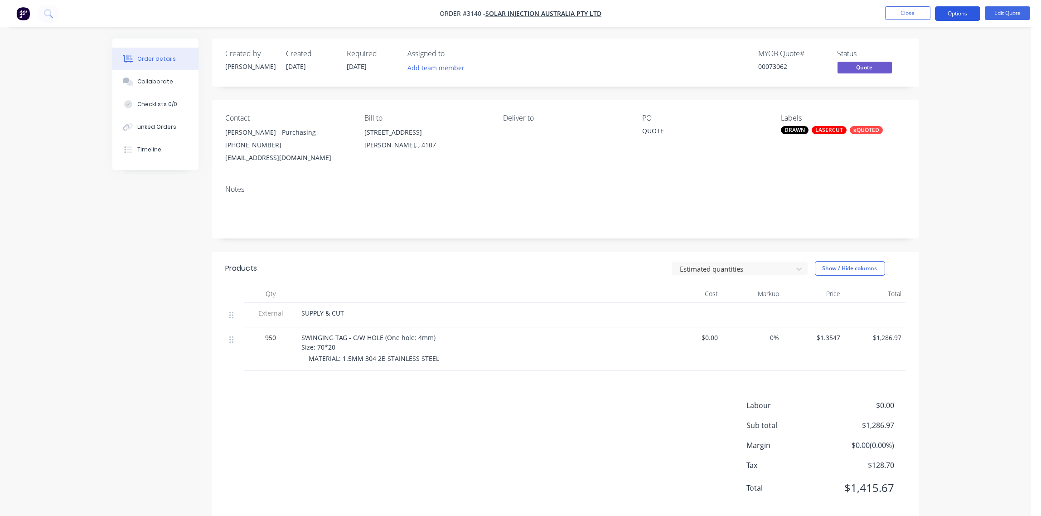
click at [959, 10] on button "Options" at bounding box center [957, 13] width 45 height 14
click at [921, 50] on div "Quote" at bounding box center [929, 54] width 83 height 13
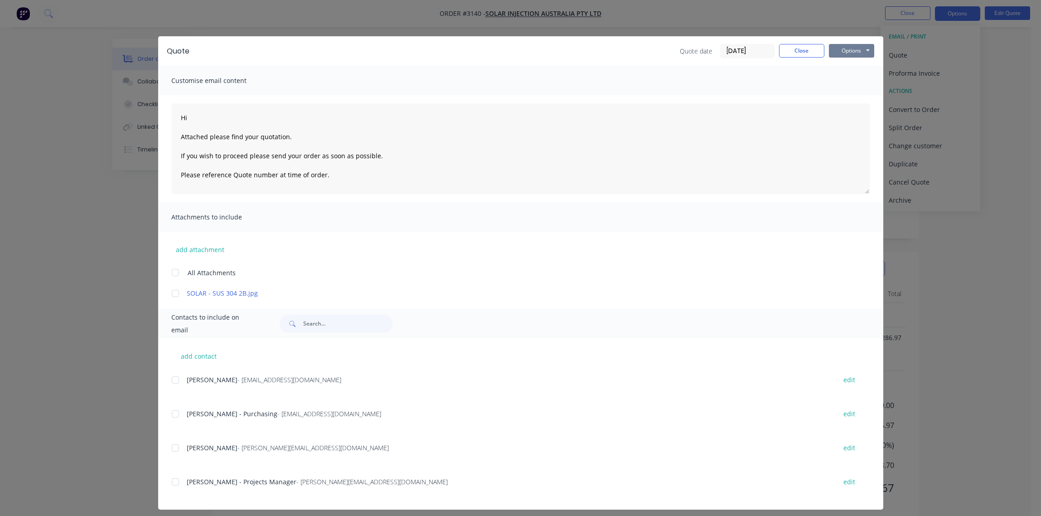
click at [859, 47] on button "Options" at bounding box center [851, 51] width 45 height 14
click at [846, 85] on button "Print" at bounding box center [858, 81] width 58 height 15
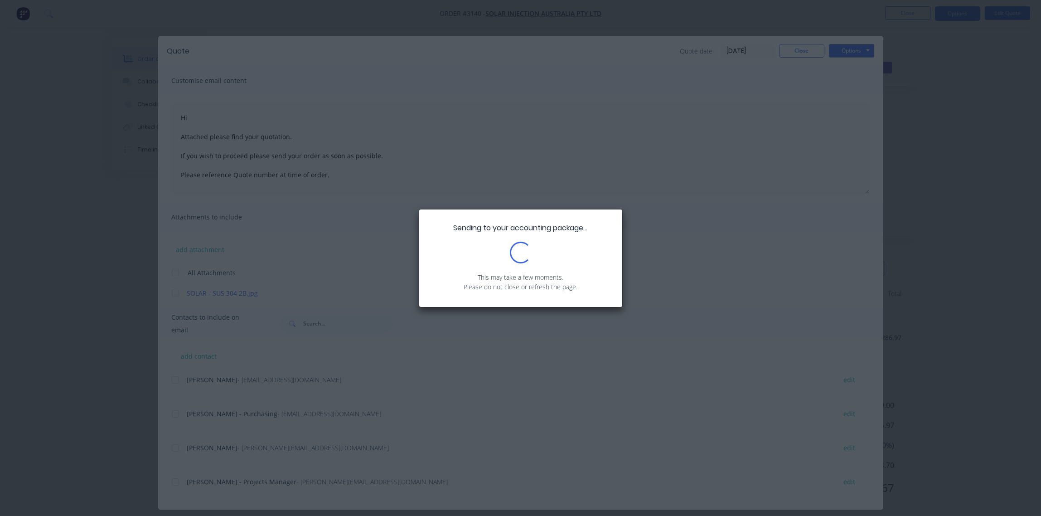
drag, startPoint x: 407, startPoint y: 320, endPoint x: 402, endPoint y: 333, distance: 13.9
click at [407, 320] on div "Sending to your accounting package... Loading... This may take a few moments. P…" at bounding box center [520, 258] width 1041 height 516
click at [399, 372] on div "Sending to your accounting package... Loading... This may take a few moments. P…" at bounding box center [520, 258] width 1041 height 516
click at [400, 372] on div "Sending to your accounting package... Loading... This may take a few moments. P…" at bounding box center [520, 258] width 1041 height 516
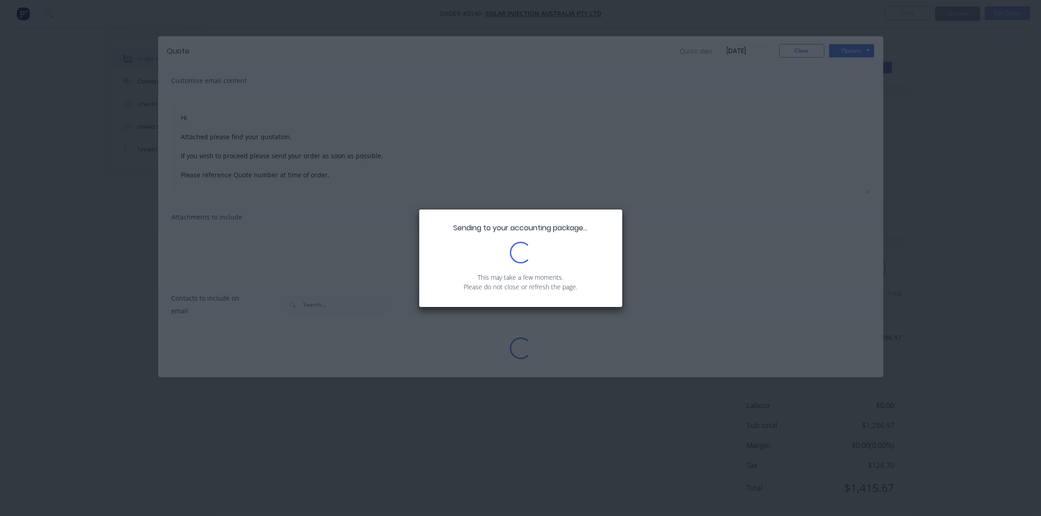
type textarea "Hi Attached please find your quotation. If you wish to proceed please send your…"
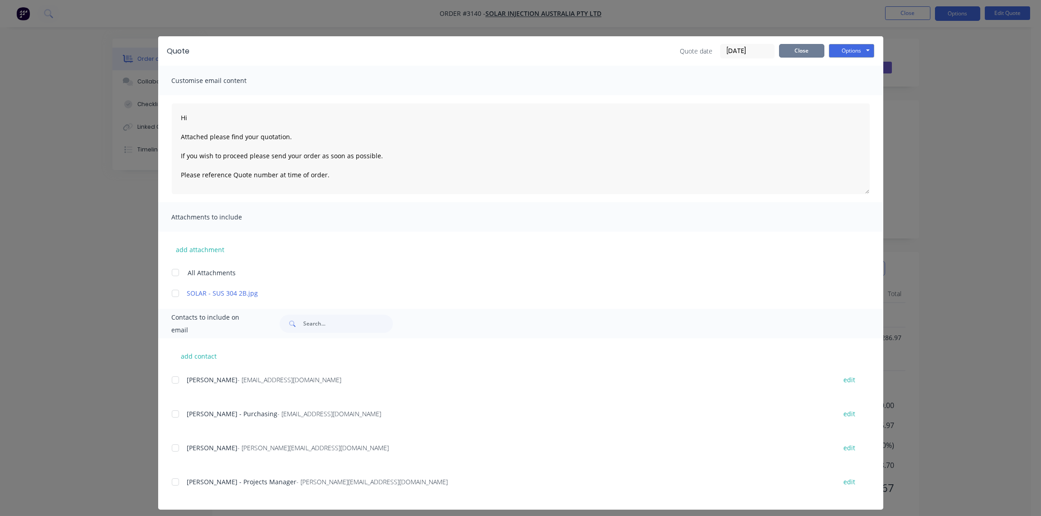
click at [799, 51] on button "Close" at bounding box center [801, 51] width 45 height 14
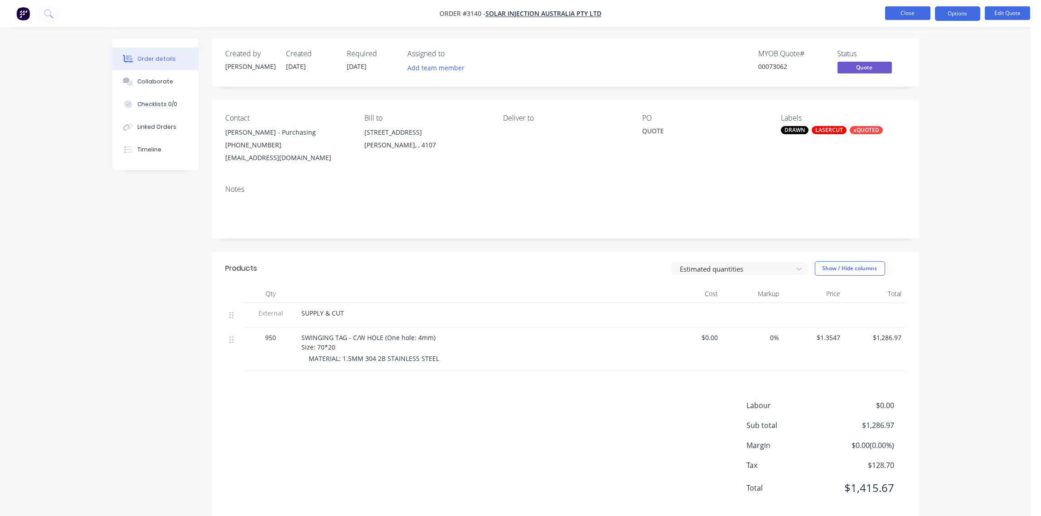
click at [912, 14] on button "Close" at bounding box center [907, 13] width 45 height 14
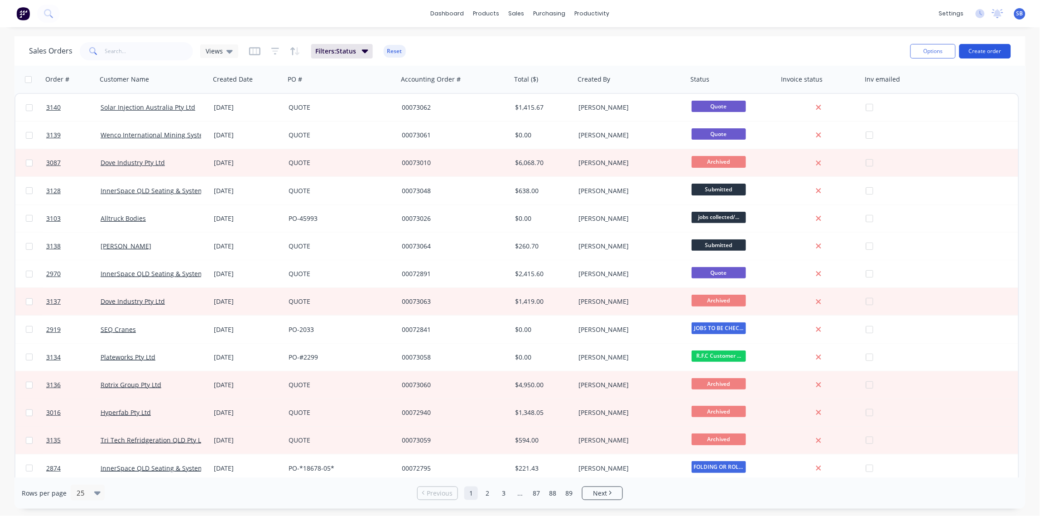
click at [989, 50] on button "Create order" at bounding box center [985, 51] width 52 height 14
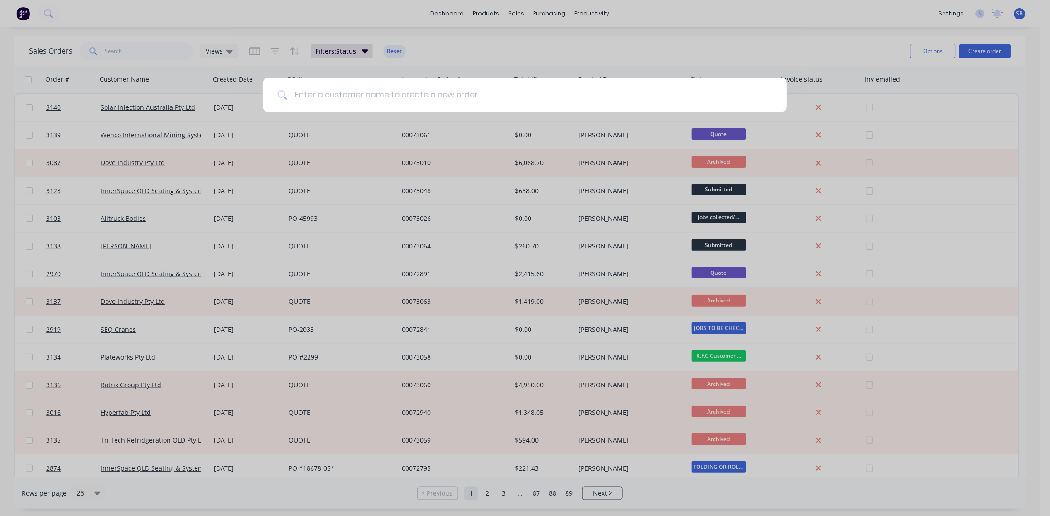
click at [346, 93] on input at bounding box center [529, 95] width 485 height 34
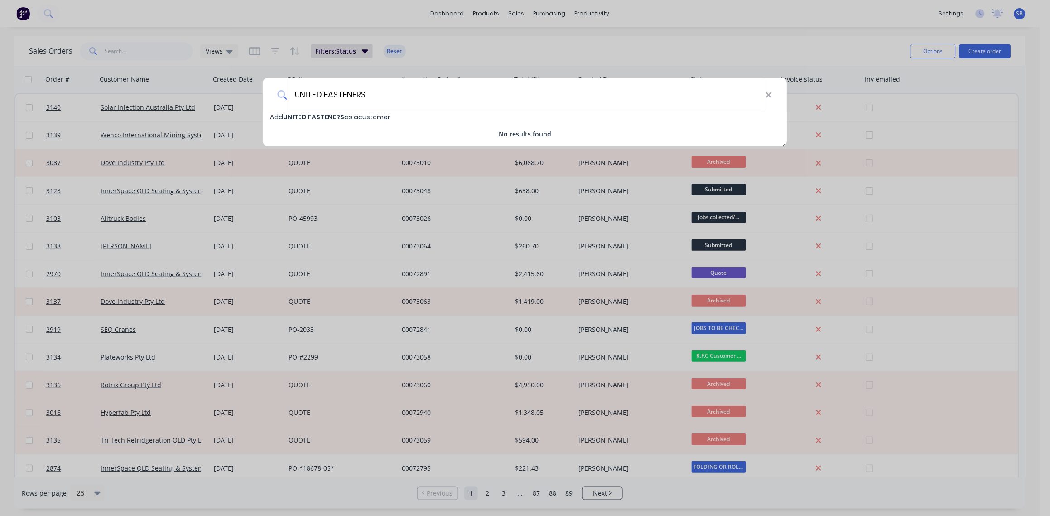
type input "UNITED FASTENERS"
click at [364, 117] on span "Add UNITED FASTENERS as a customer" at bounding box center [330, 116] width 120 height 9
select select "AU"
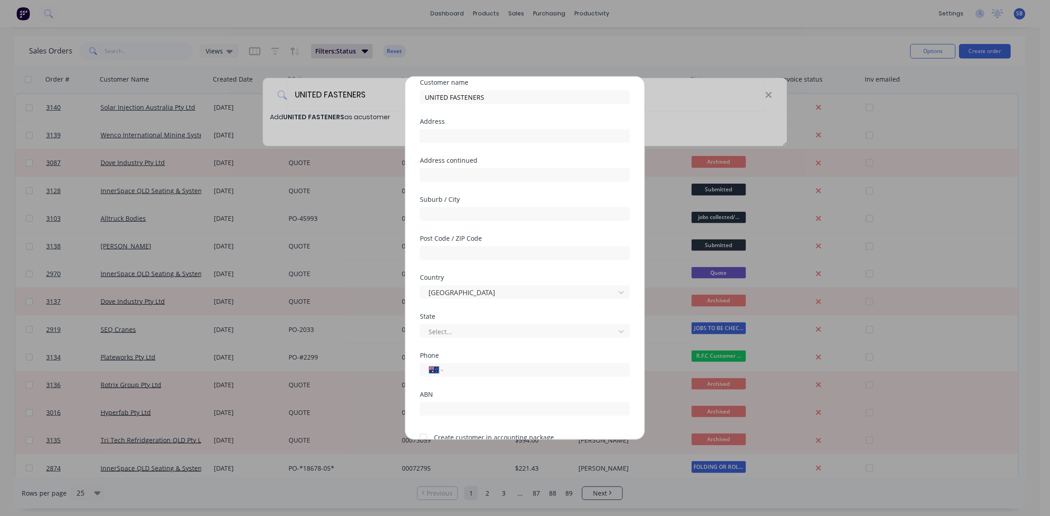
scroll to position [67, 0]
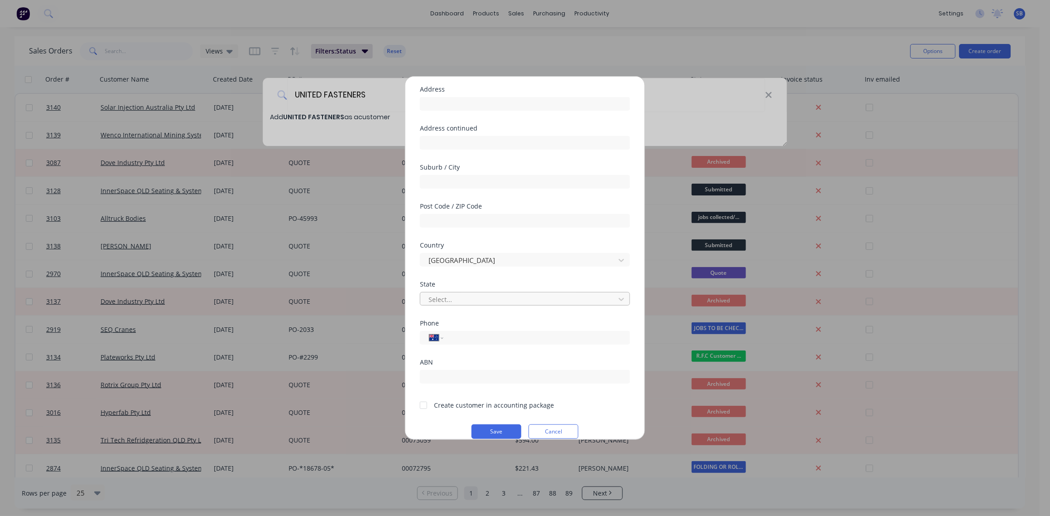
click at [472, 298] on div at bounding box center [519, 299] width 183 height 11
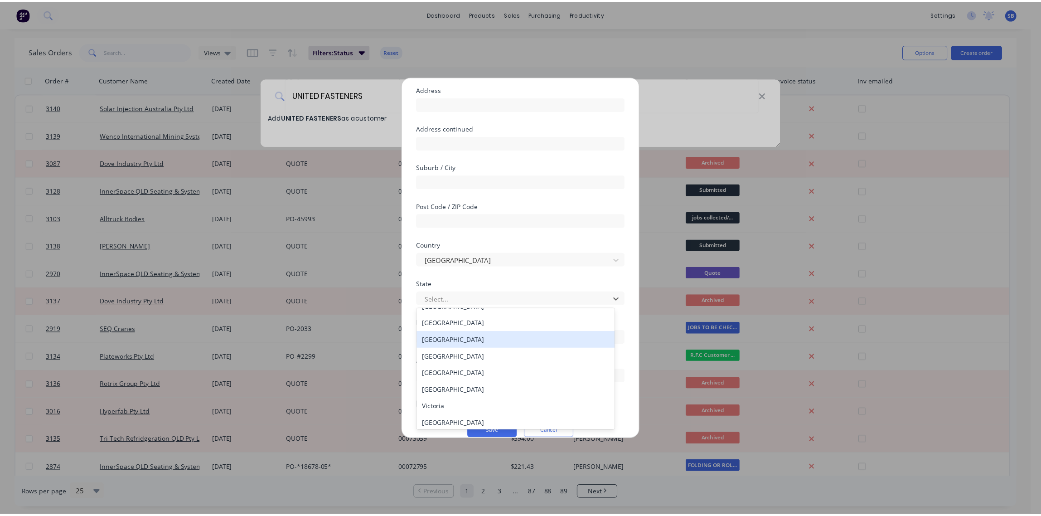
scroll to position [14, 0]
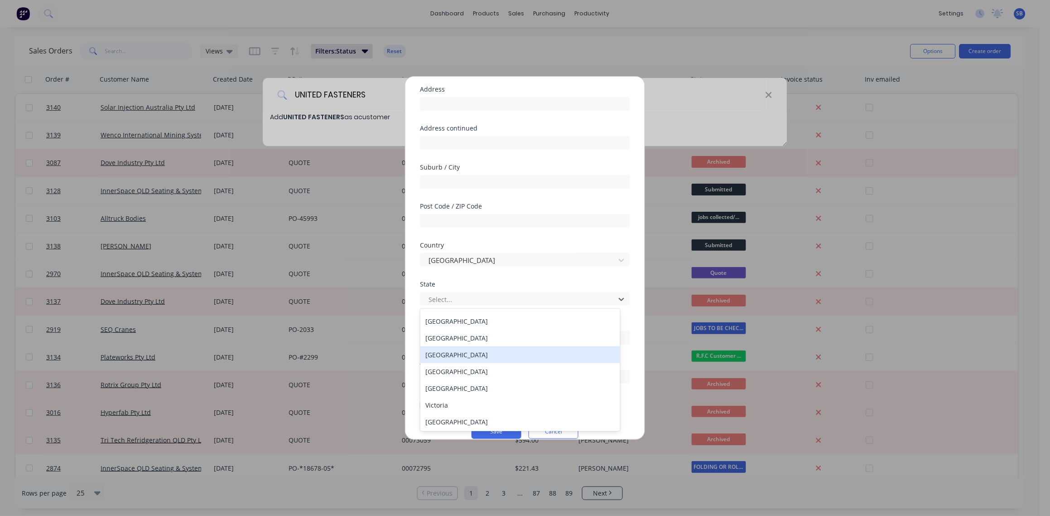
click at [449, 353] on div "[GEOGRAPHIC_DATA]" at bounding box center [520, 354] width 200 height 17
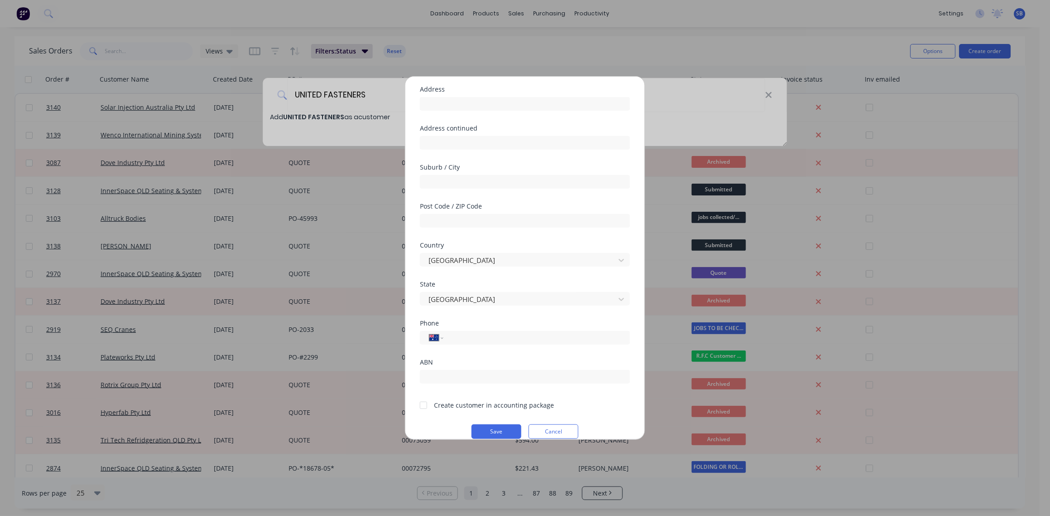
click at [425, 403] on div at bounding box center [423, 405] width 18 height 18
click at [488, 429] on button "Save" at bounding box center [497, 431] width 50 height 14
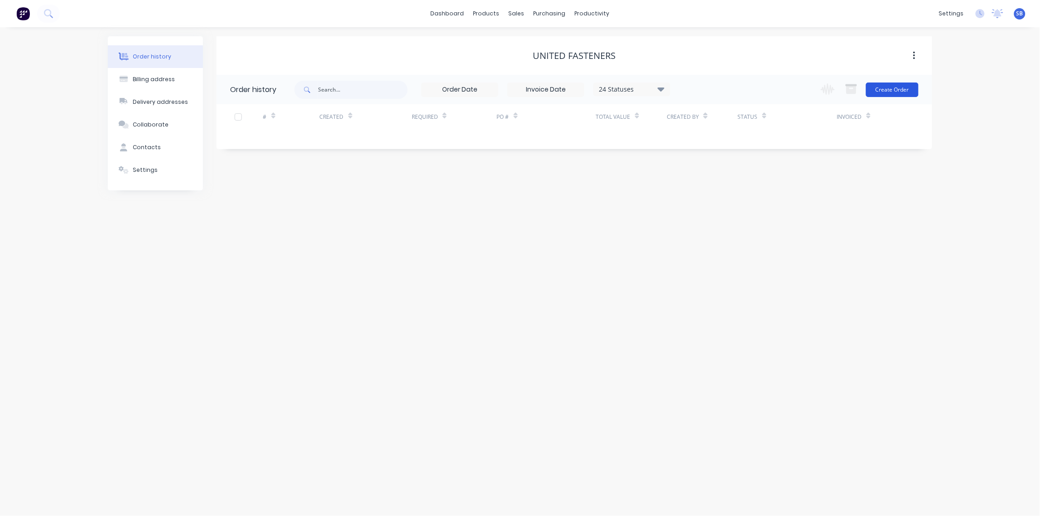
click at [891, 90] on button "Create Order" at bounding box center [892, 89] width 53 height 14
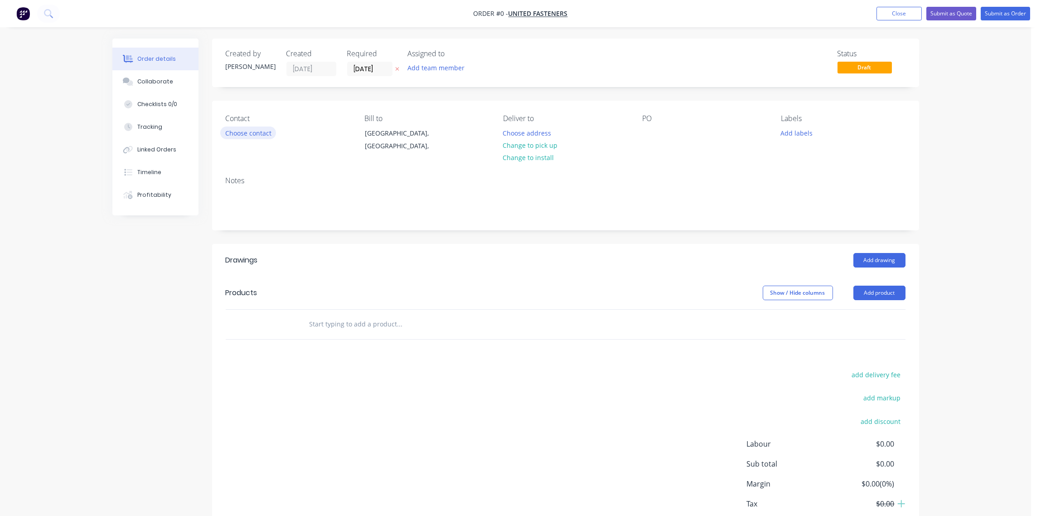
click at [246, 132] on button "Choose contact" at bounding box center [248, 132] width 56 height 12
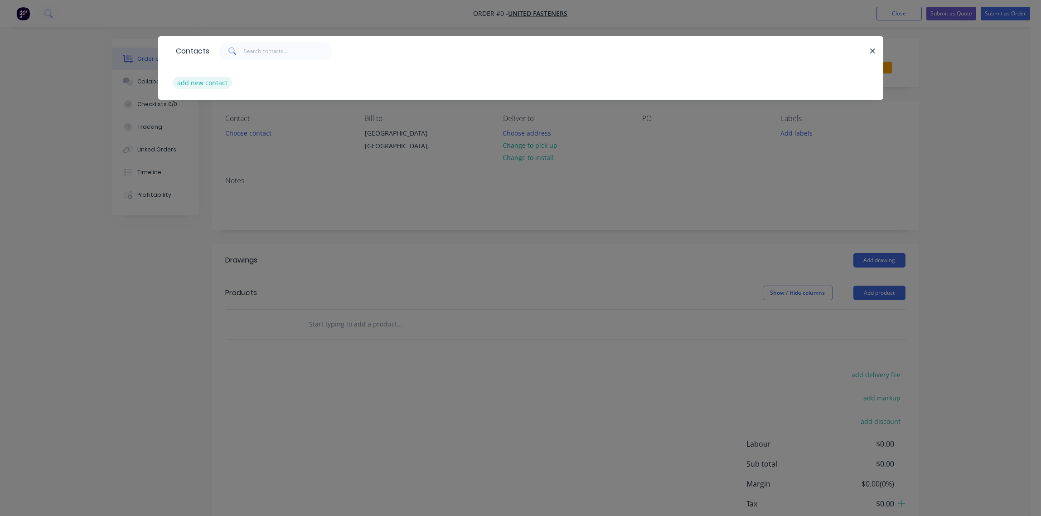
click at [208, 83] on button "add new contact" at bounding box center [203, 83] width 60 height 12
select select "AU"
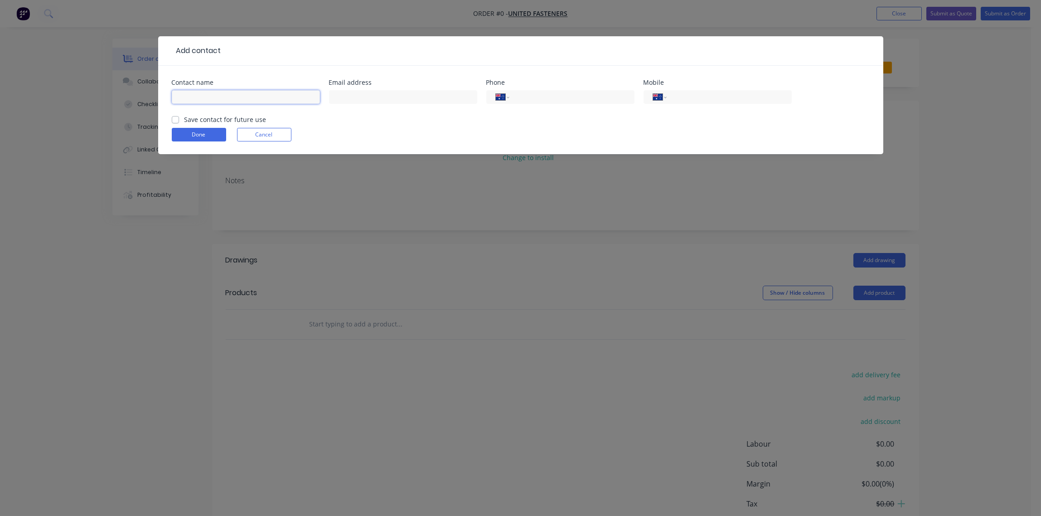
click at [207, 97] on input "text" at bounding box center [246, 97] width 148 height 14
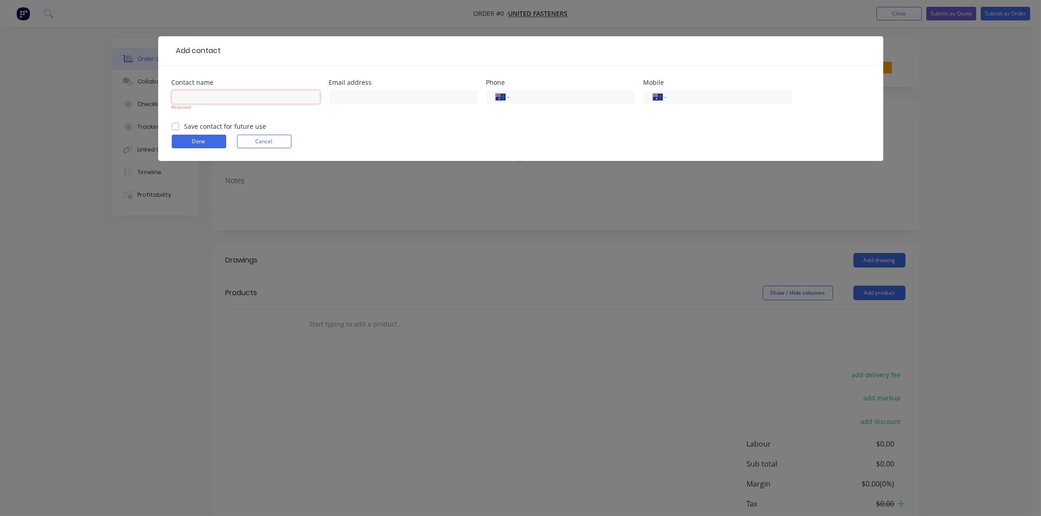
click at [225, 95] on input "text" at bounding box center [246, 97] width 148 height 14
paste input "[PERSON_NAME]"
type input "[PERSON_NAME]"
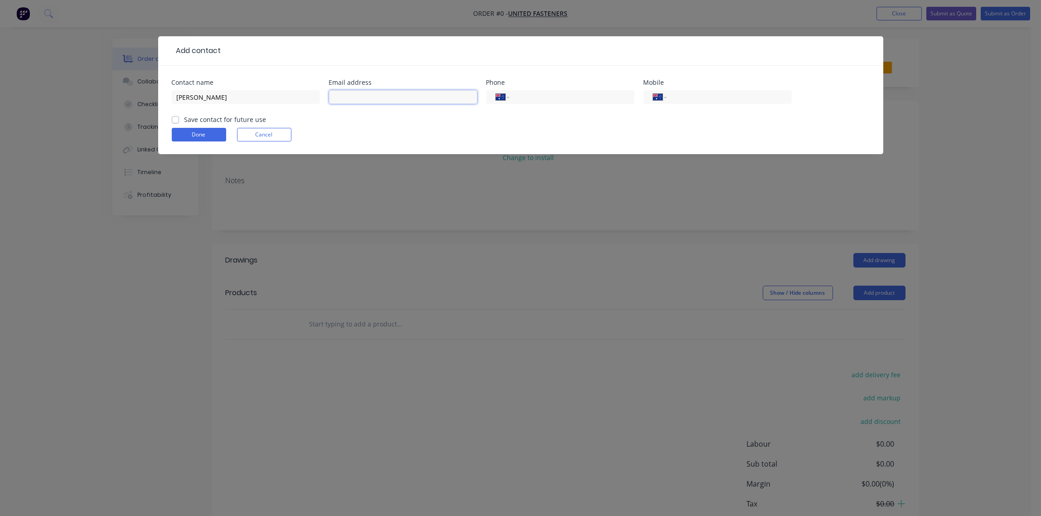
click at [377, 97] on input "text" at bounding box center [403, 97] width 148 height 14
paste input "[PERSON_NAME][EMAIL_ADDRESS][PERSON_NAME][DOMAIN_NAME]"
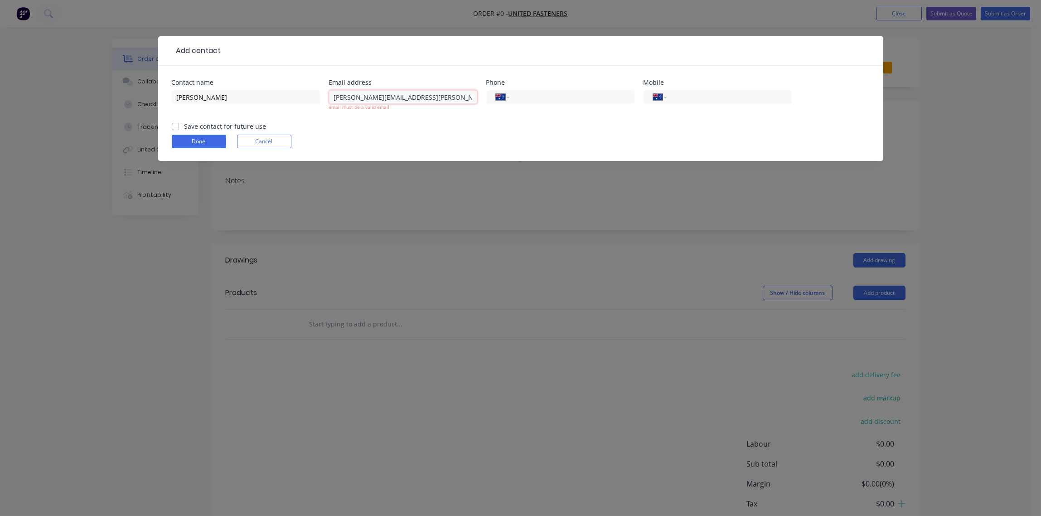
click at [336, 96] on input "[PERSON_NAME][EMAIL_ADDRESS][PERSON_NAME][DOMAIN_NAME]" at bounding box center [403, 97] width 148 height 14
click at [559, 99] on input "tel" at bounding box center [570, 97] width 109 height 10
click at [374, 97] on input "[PERSON_NAME][EMAIL_ADDRESS][PERSON_NAME][DOMAIN_NAME]" at bounding box center [403, 97] width 148 height 14
click at [333, 99] on input "[PERSON_NAME][EMAIL_ADDRESS][PERSON_NAME][DOMAIN_NAME]" at bounding box center [403, 97] width 148 height 14
click at [461, 98] on input "[PERSON_NAME][EMAIL_ADDRESS][PERSON_NAME][DOMAIN_NAME]" at bounding box center [403, 97] width 148 height 14
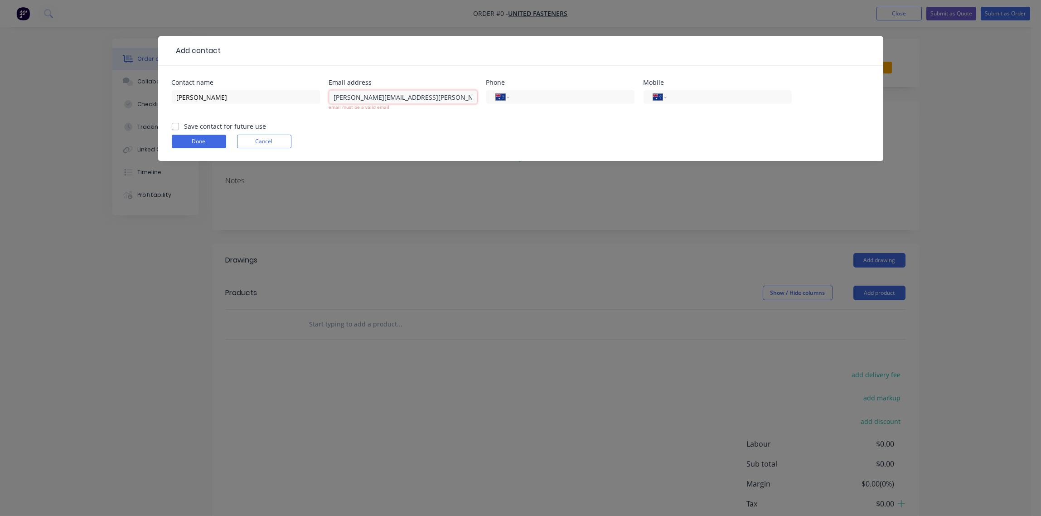
type input "[PERSON_NAME][EMAIL_ADDRESS][PERSON_NAME][DOMAIN_NAME]"
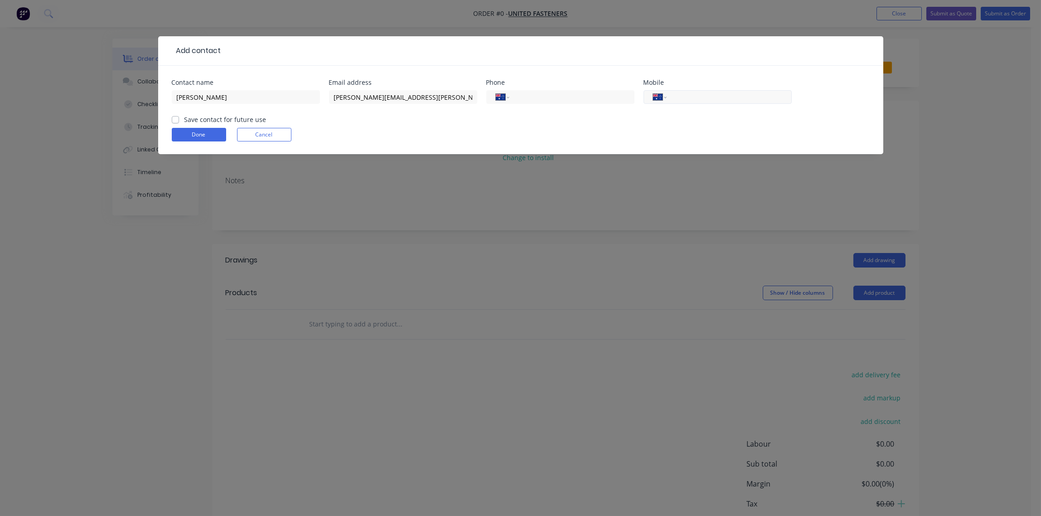
click at [694, 96] on input "tel" at bounding box center [727, 97] width 109 height 10
paste input "0408 211 180"
type input "0408 211 180"
click at [184, 120] on label "Save contact for future use" at bounding box center [225, 120] width 82 height 10
click at [174, 120] on input "Save contact for future use" at bounding box center [175, 119] width 7 height 9
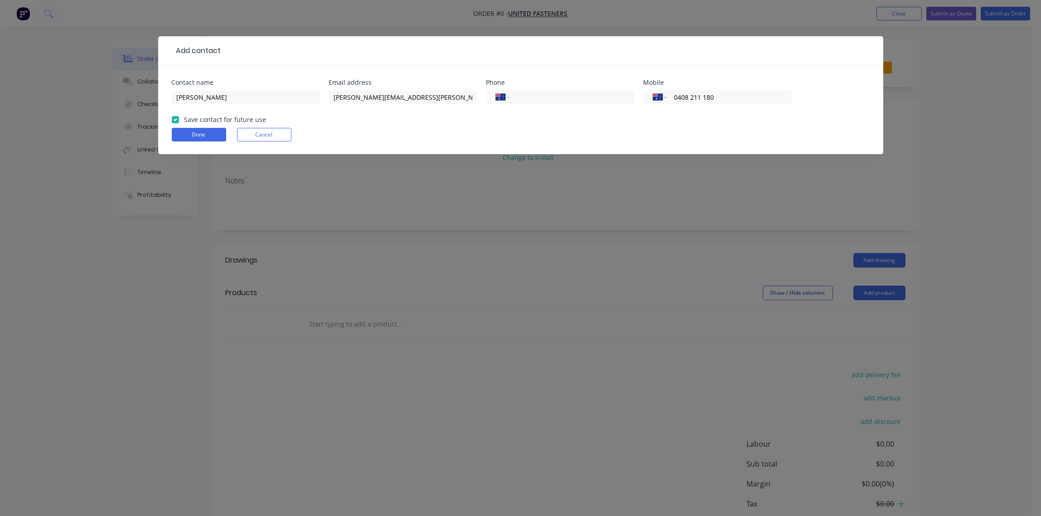
checkbox input "true"
click at [203, 135] on button "Done" at bounding box center [199, 135] width 54 height 14
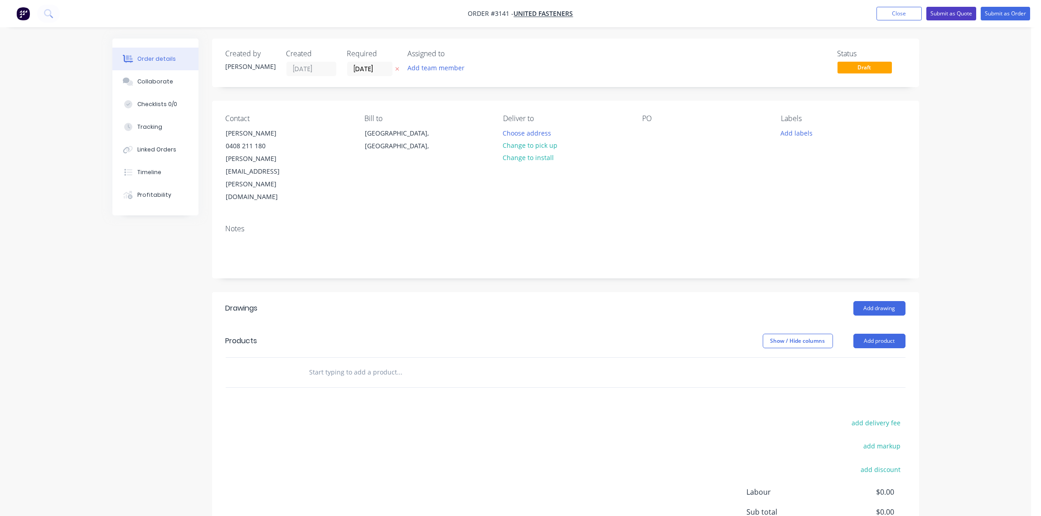
click at [954, 13] on button "Submit as Quote" at bounding box center [951, 14] width 50 height 14
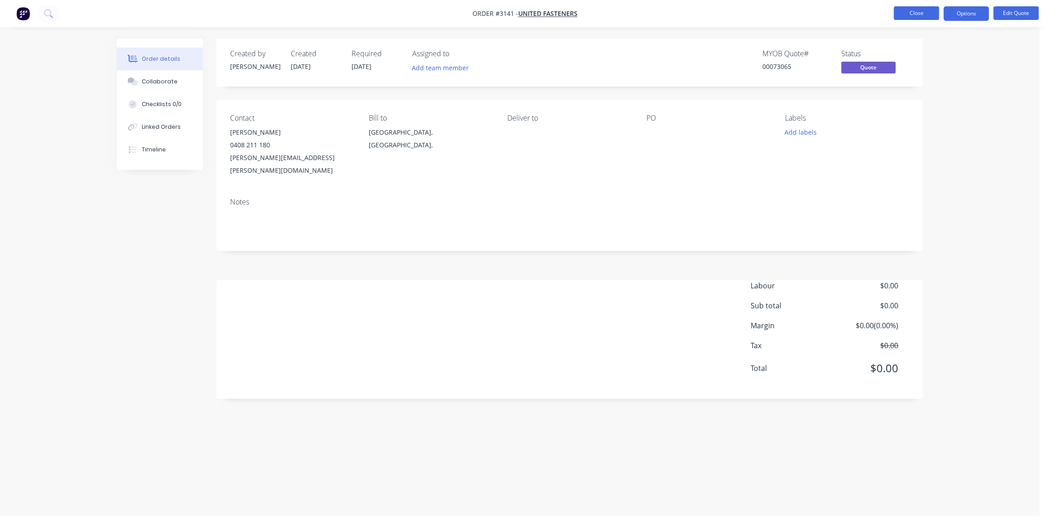
click at [915, 12] on button "Close" at bounding box center [916, 13] width 45 height 14
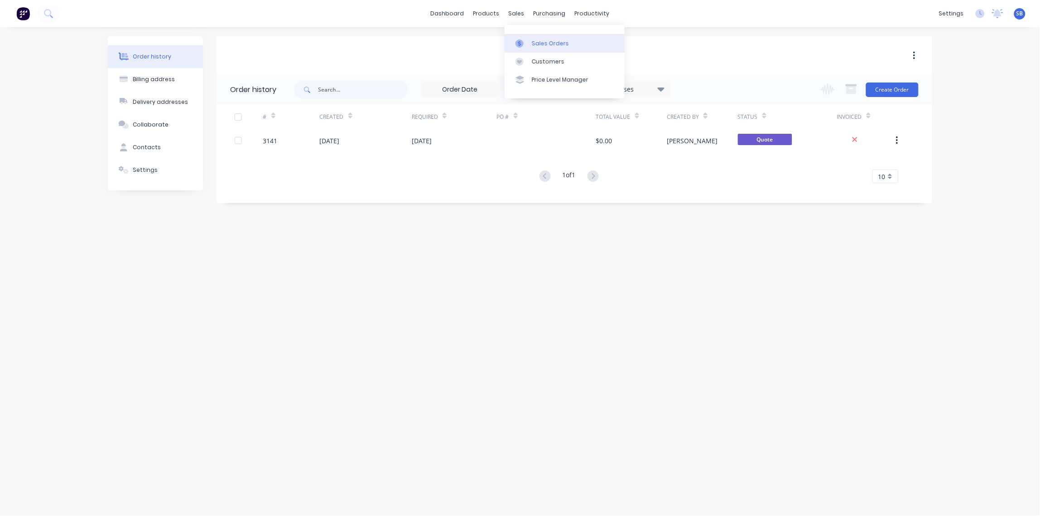
click at [543, 43] on div "Sales Orders" at bounding box center [550, 43] width 37 height 8
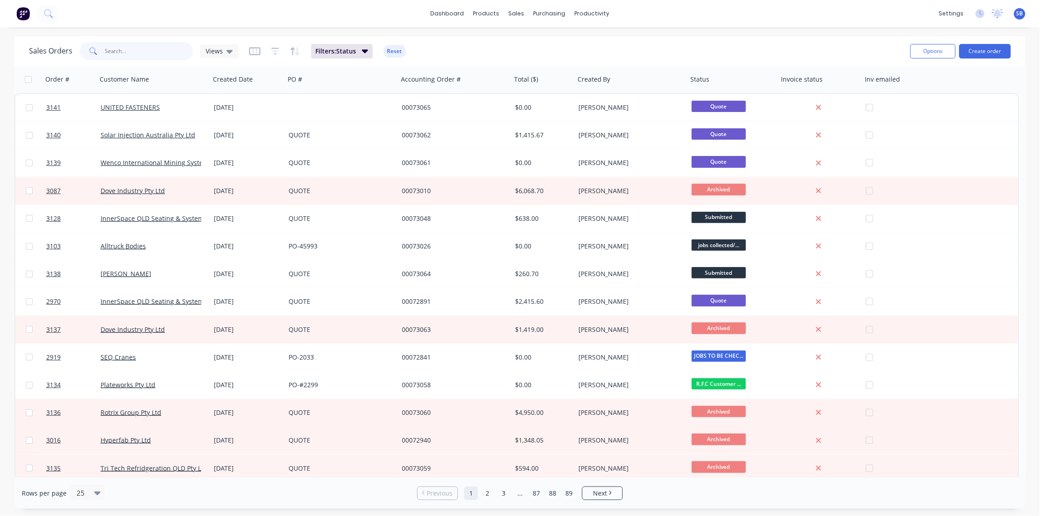
click at [130, 52] on input "text" at bounding box center [149, 51] width 88 height 18
type input "3010"
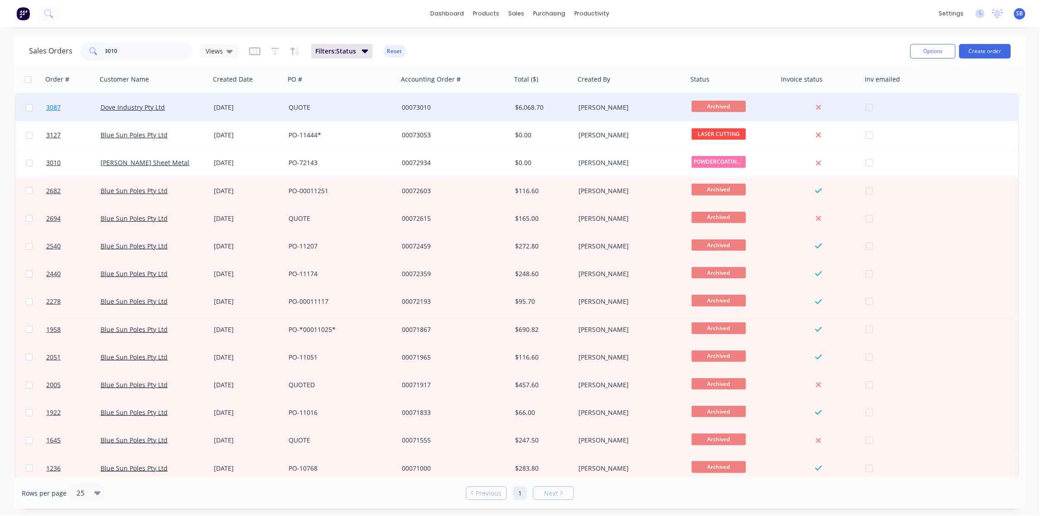
click at [52, 106] on span "3087" at bounding box center [53, 107] width 14 height 9
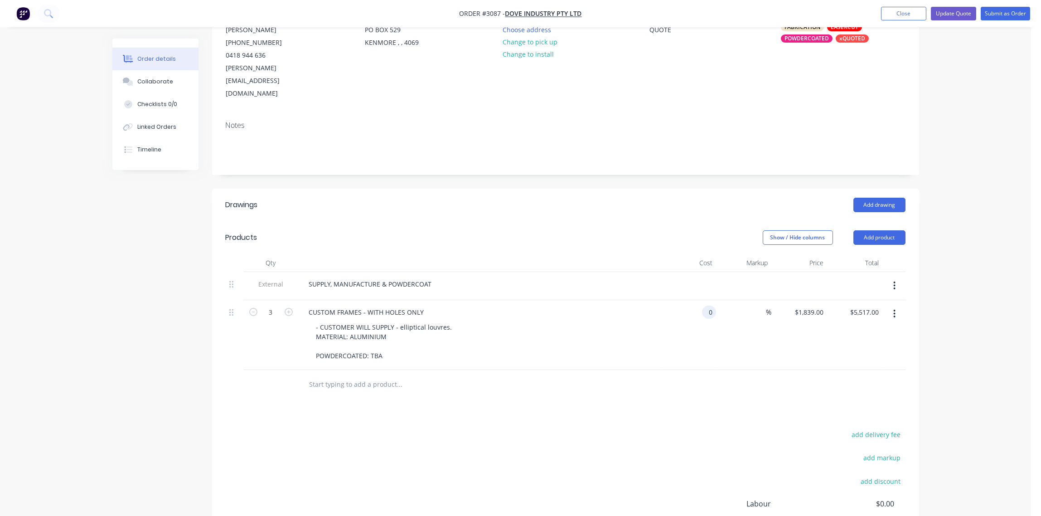
scroll to position [135, 0]
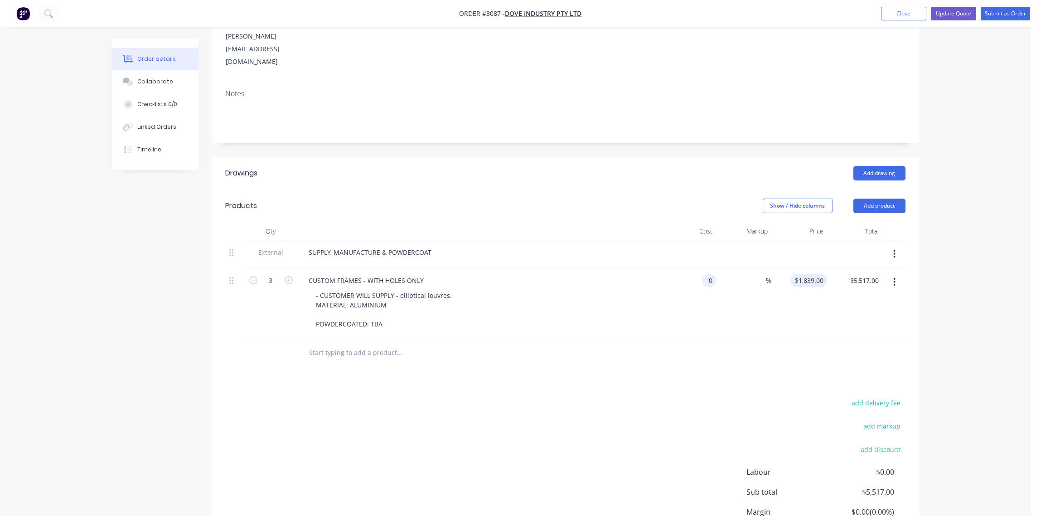
type input "$0.00"
type input "0"
type input "$0.00"
click at [819, 274] on input "0" at bounding box center [810, 280] width 33 height 13
type input "$0.00"
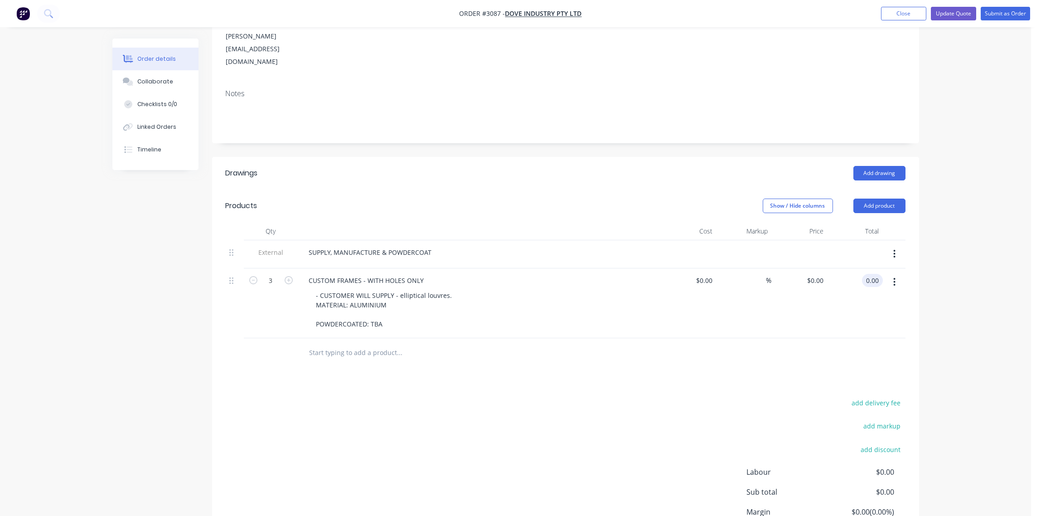
click at [863, 274] on div "0.00 0.00" at bounding box center [872, 280] width 21 height 13
type input "4189"
type input "$1,396.3333"
type input "$4,189.00"
click at [773, 282] on div "$1,396.3333 $1,396.3333" at bounding box center [799, 303] width 56 height 70
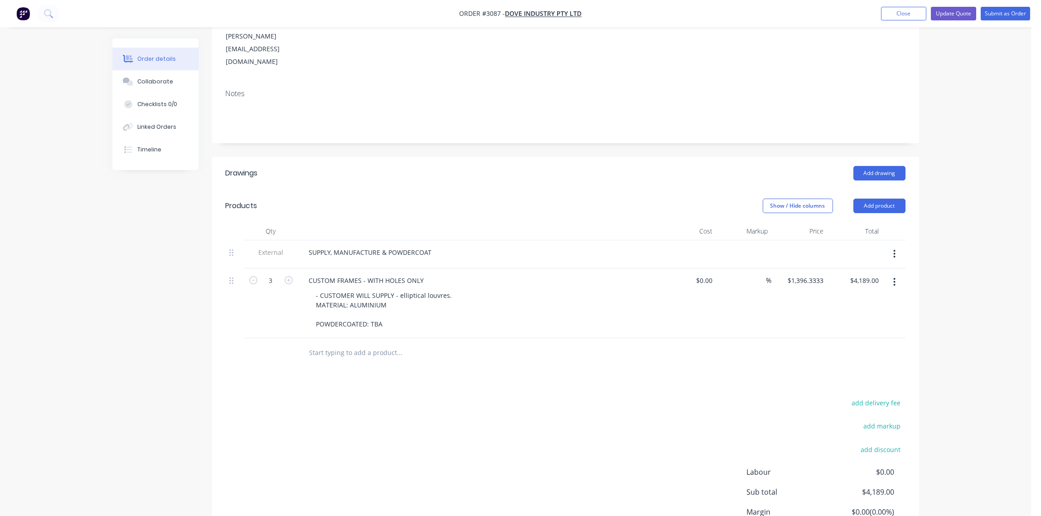
click at [697, 268] on div "$0.00 $0.00" at bounding box center [688, 303] width 56 height 70
click at [703, 274] on div "0 $0.00" at bounding box center [703, 280] width 24 height 13
type input "$1,496.00"
type input "$4,488.00"
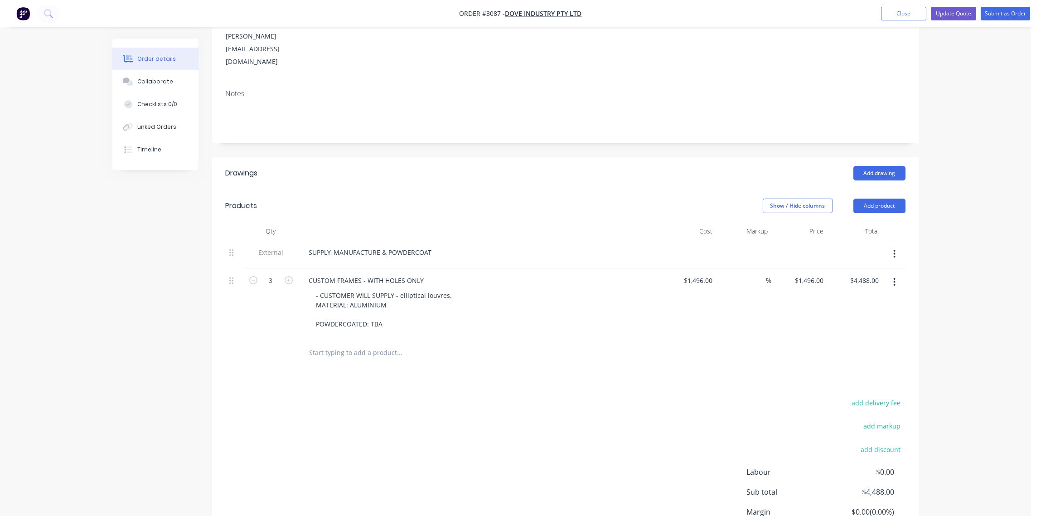
click at [791, 270] on div "$1,496.00 $1,496.00" at bounding box center [799, 303] width 56 height 70
drag, startPoint x: 385, startPoint y: 297, endPoint x: 368, endPoint y: 298, distance: 17.2
click at [368, 298] on div "- CUSTOMER WILL SUPPLY - elliptical louvres. MATERIAL: ALUMINIUM POWDERCOATED: …" at bounding box center [384, 310] width 150 height 42
drag, startPoint x: 399, startPoint y: 297, endPoint x: 369, endPoint y: 297, distance: 29.9
click at [369, 297] on div "- CUSTOMER WILL SUPPLY - elliptical louvres. MATERIAL: ALUMINIUM POWDERCOATED: …" at bounding box center [384, 310] width 150 height 42
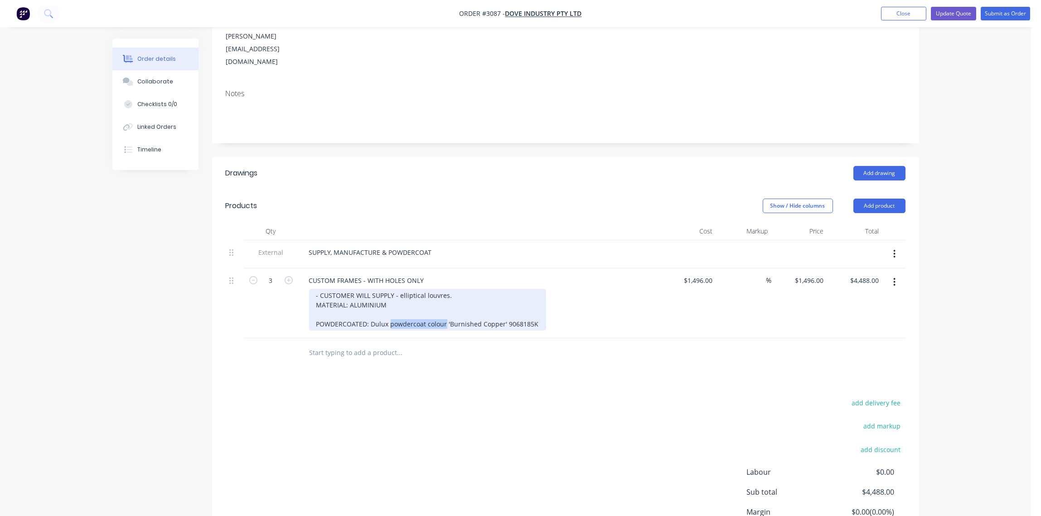
drag, startPoint x: 443, startPoint y: 297, endPoint x: 389, endPoint y: 295, distance: 54.4
click at [389, 295] on div "- CUSTOMER WILL SUPPLY - elliptical louvres. MATERIAL: ALUMINIUM POWDERCOATED: …" at bounding box center [427, 310] width 237 height 42
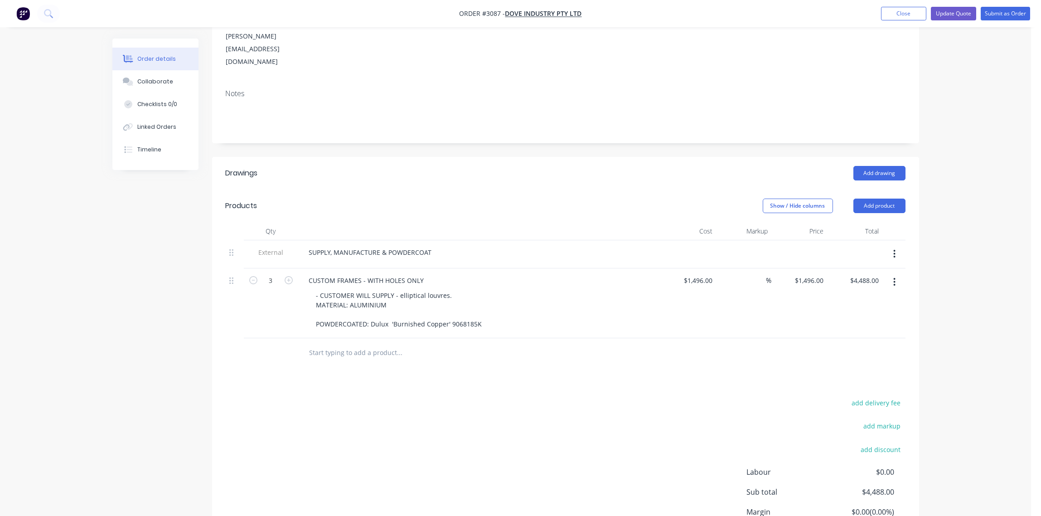
click at [486, 338] on div at bounding box center [461, 352] width 326 height 29
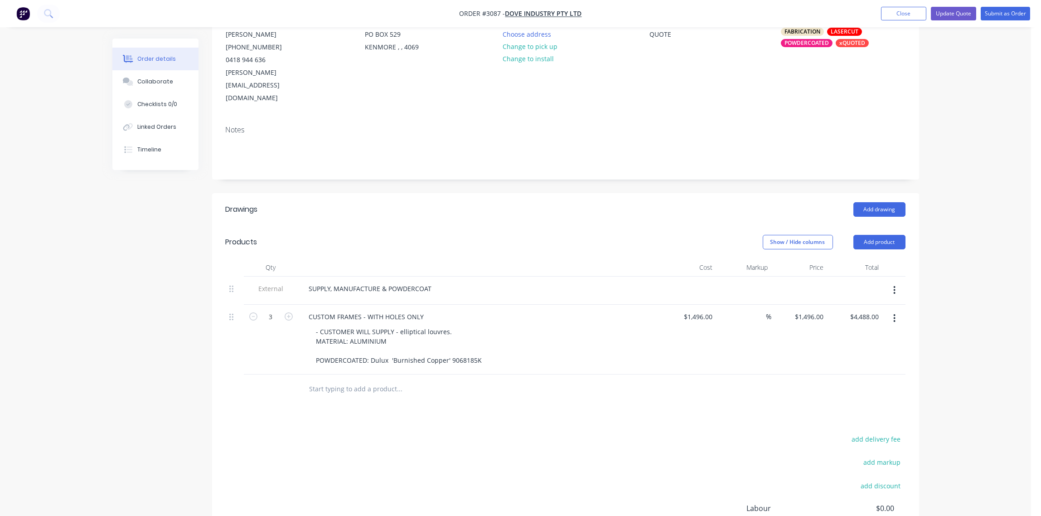
scroll to position [67, 0]
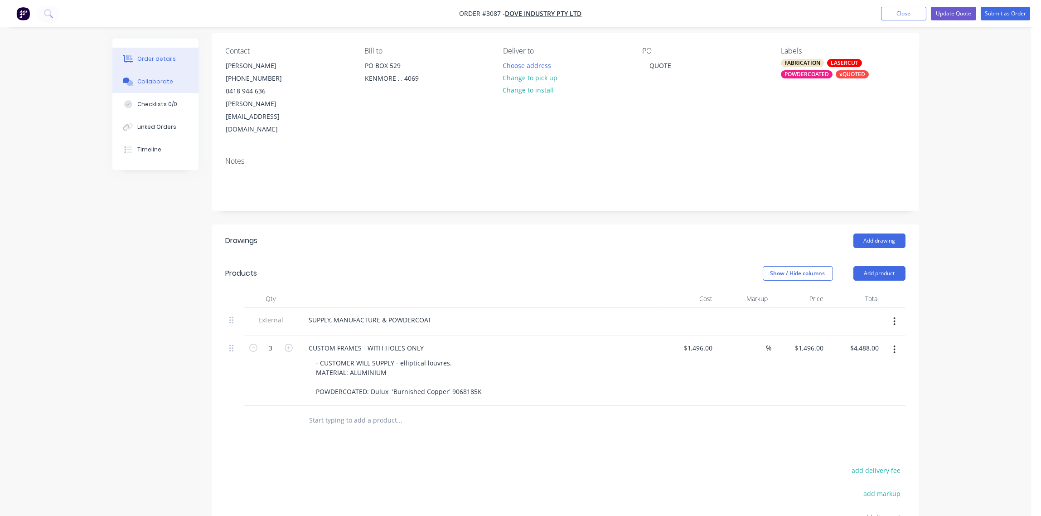
click at [140, 83] on div "Collaborate" at bounding box center [155, 81] width 36 height 8
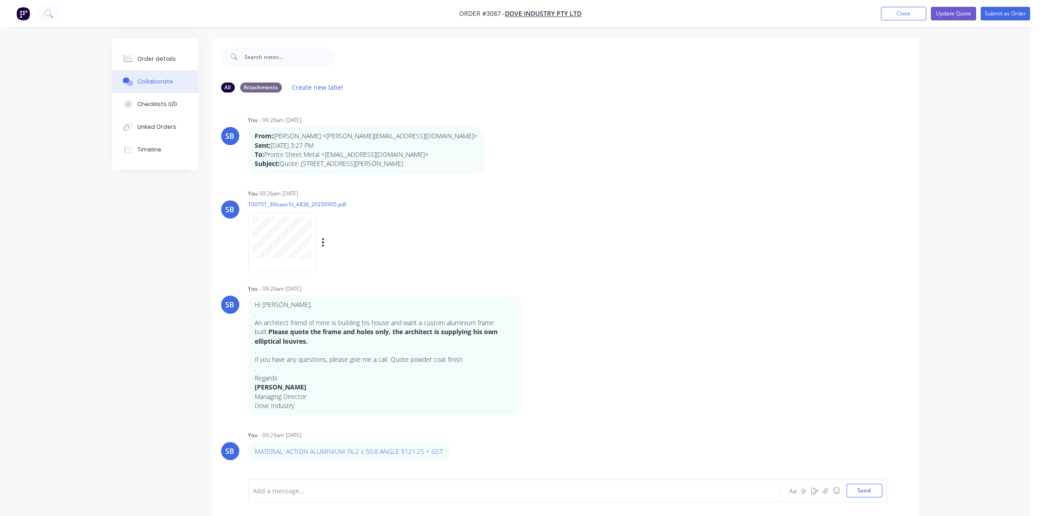
scroll to position [14, 0]
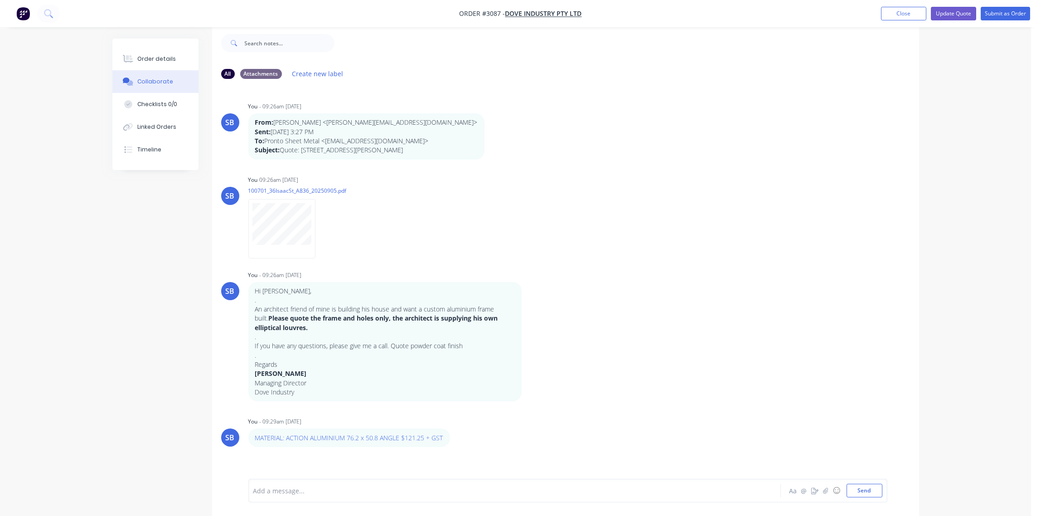
click at [334, 491] on div at bounding box center [489, 491] width 471 height 10
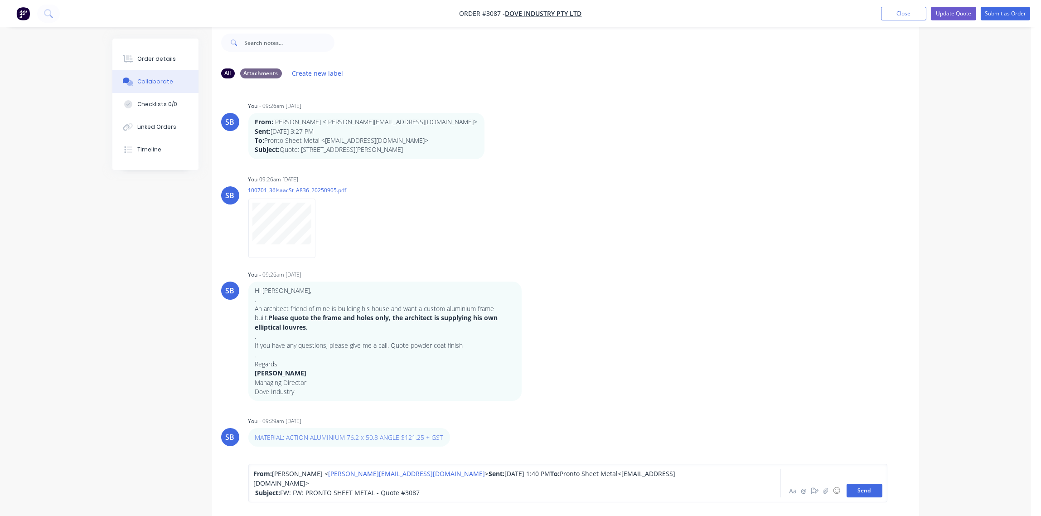
click at [858, 493] on button "Send" at bounding box center [864, 490] width 36 height 14
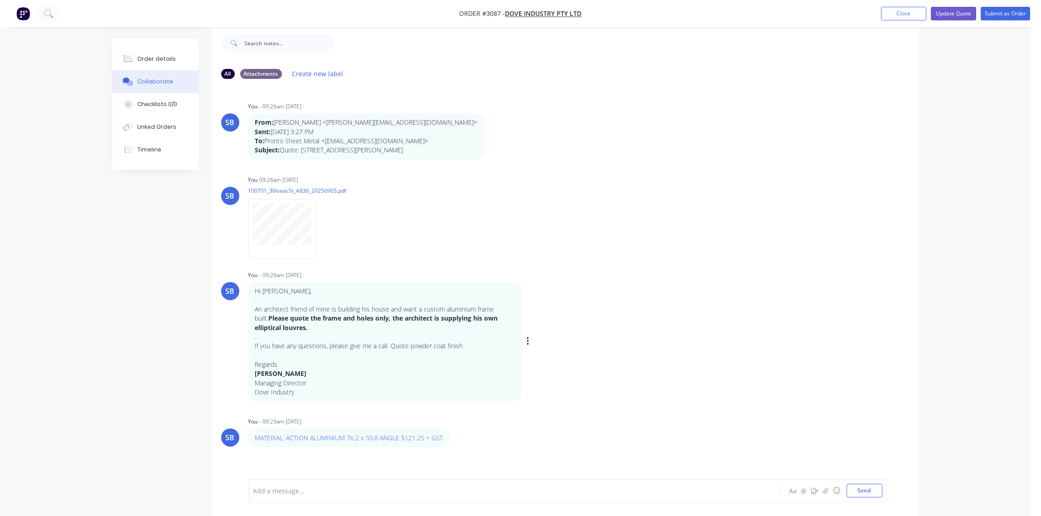
scroll to position [54, 0]
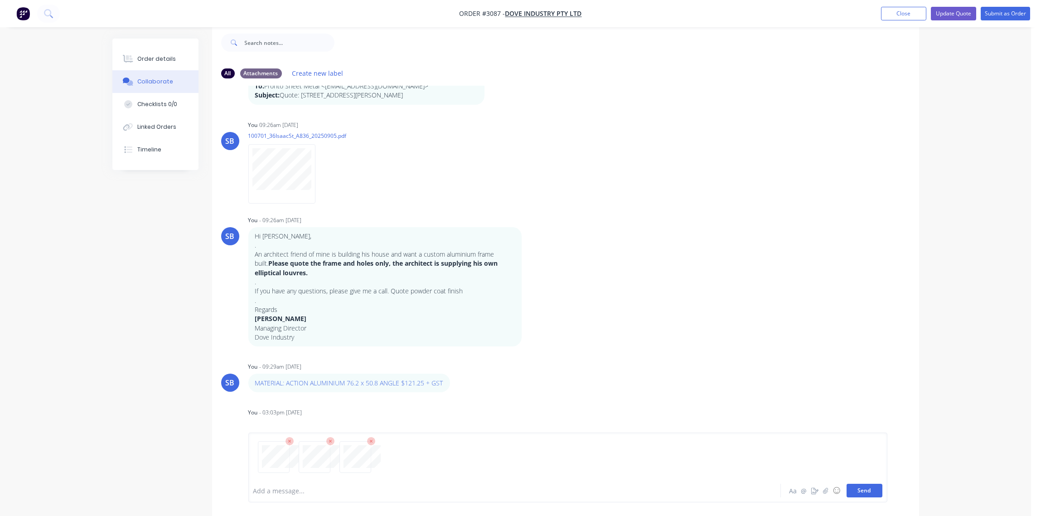
click at [868, 496] on button "Send" at bounding box center [864, 490] width 36 height 14
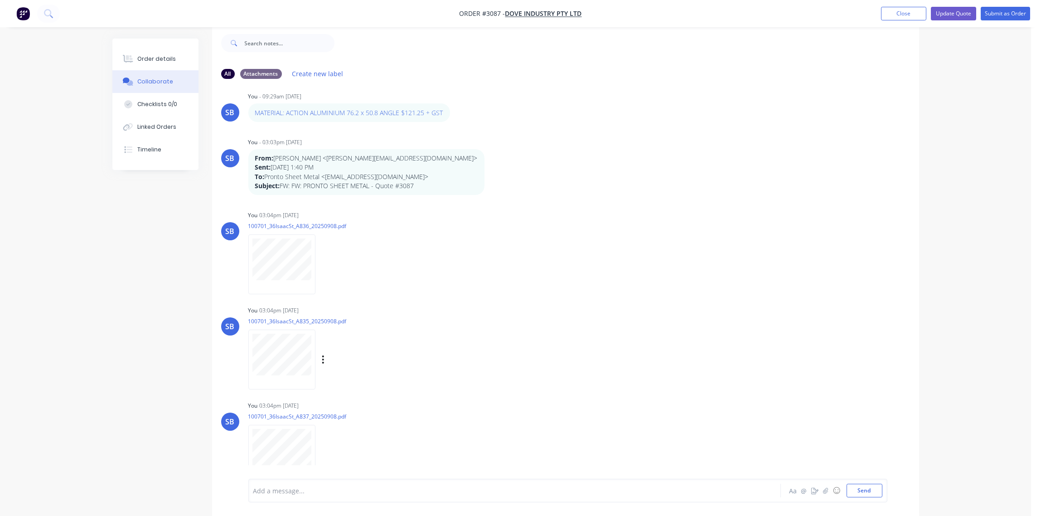
scroll to position [348, 0]
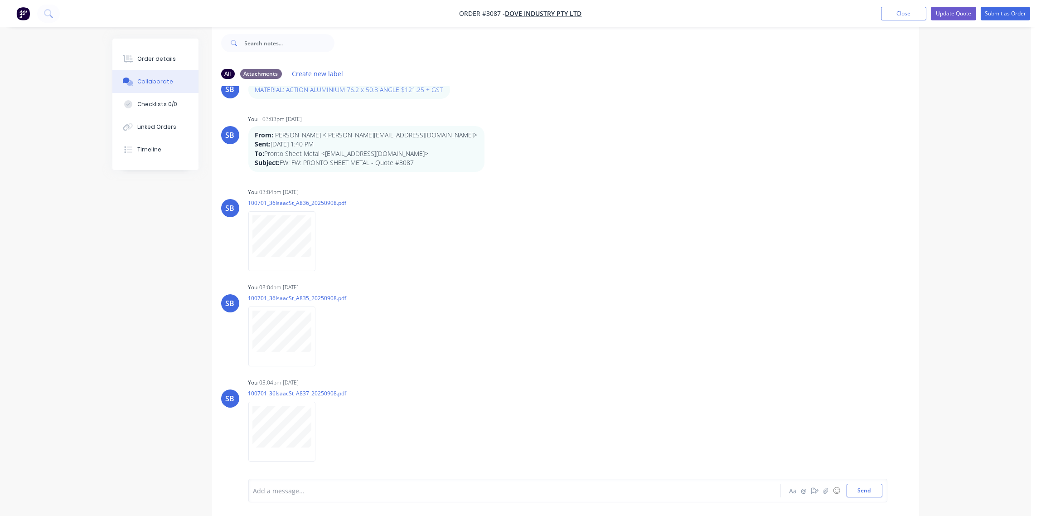
click at [286, 491] on div at bounding box center [489, 491] width 471 height 10
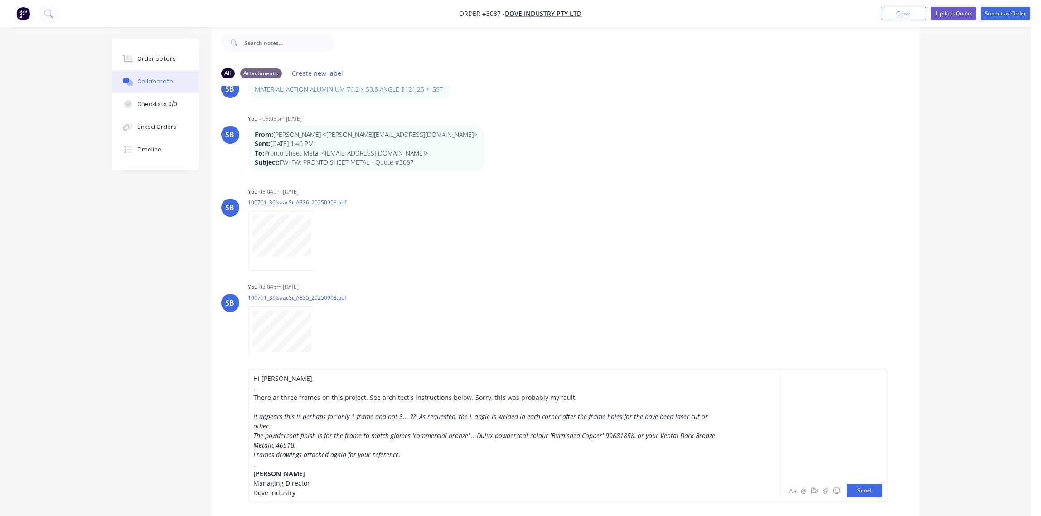
click at [865, 485] on button "Send" at bounding box center [864, 490] width 36 height 14
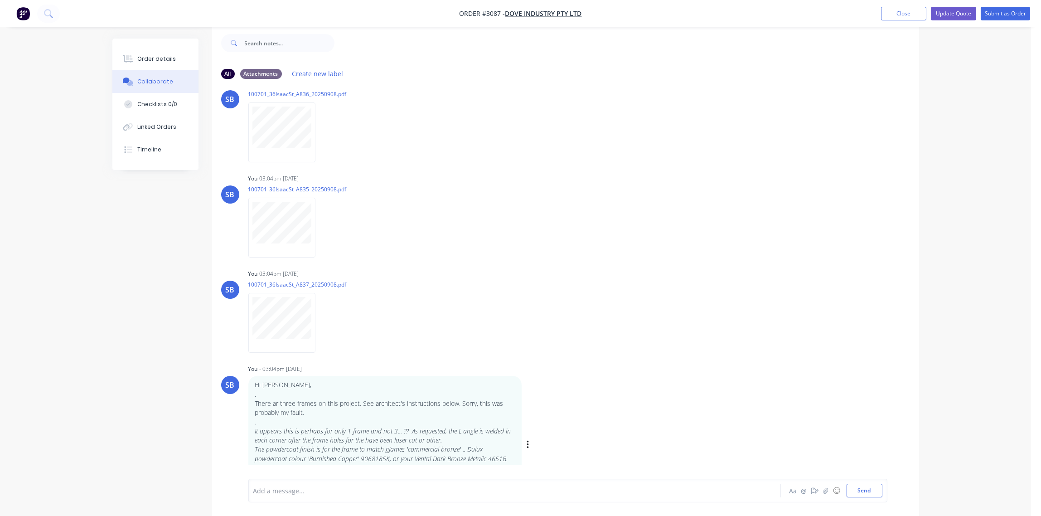
scroll to position [504, 0]
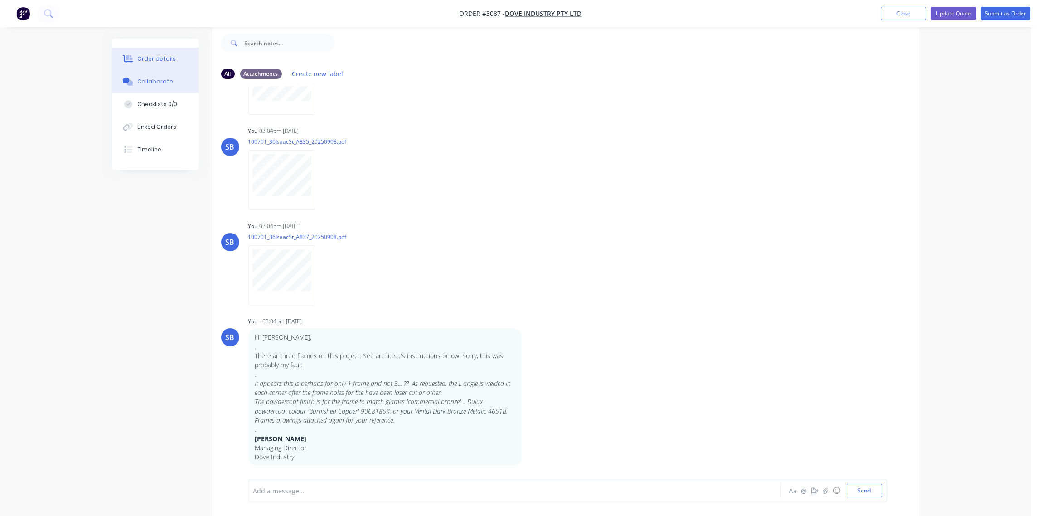
click at [161, 53] on button "Order details" at bounding box center [155, 59] width 86 height 23
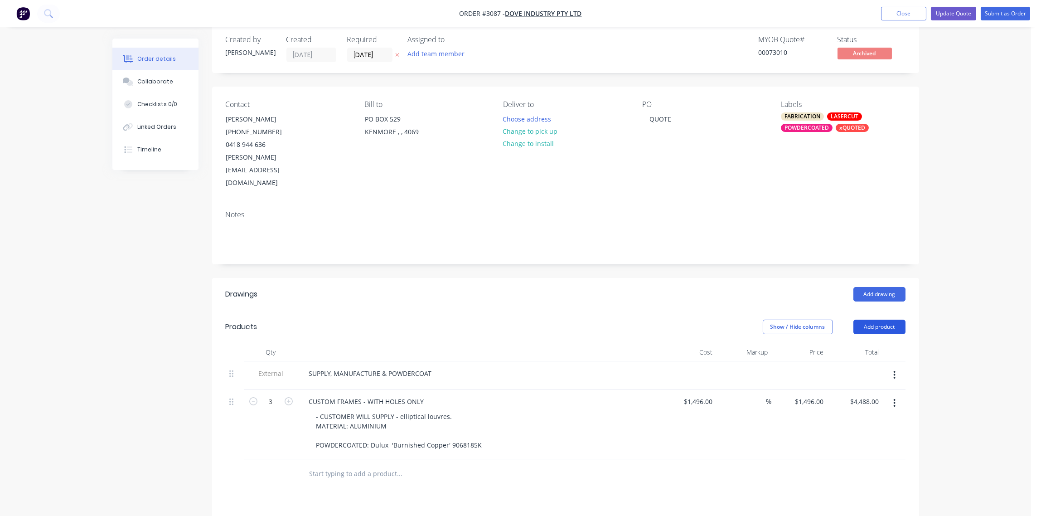
click at [885, 319] on button "Add product" at bounding box center [879, 326] width 52 height 14
click at [859, 452] on div "Notes (Internal)" at bounding box center [862, 458] width 70 height 13
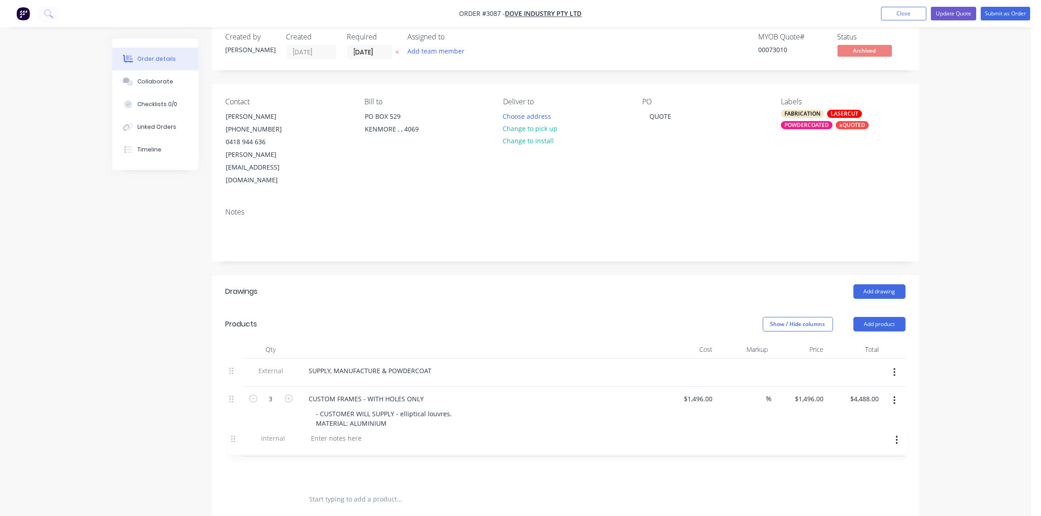
scroll to position [19, 0]
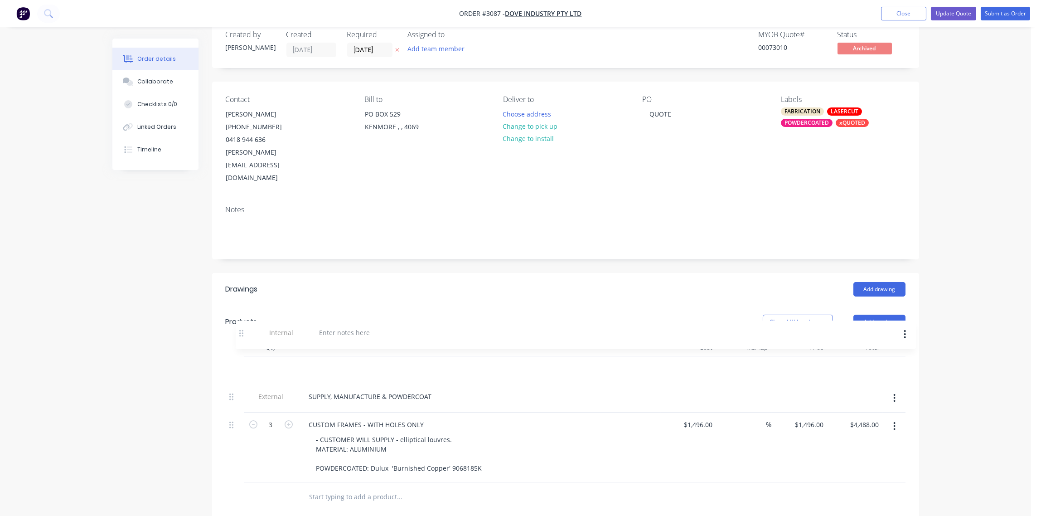
drag, startPoint x: 231, startPoint y: 451, endPoint x: 241, endPoint y: 335, distance: 115.9
click at [241, 356] on div "External SUPPLY, MANUFACTURE & POWDERCOAT 3 CUSTOM FRAMES - WITH HOLES ONLY - C…" at bounding box center [565, 419] width 679 height 126
click at [332, 361] on div at bounding box center [334, 367] width 65 height 13
click at [314, 361] on div "YEATES POWDERCOATING: QUOTE: 281167" at bounding box center [374, 367] width 144 height 13
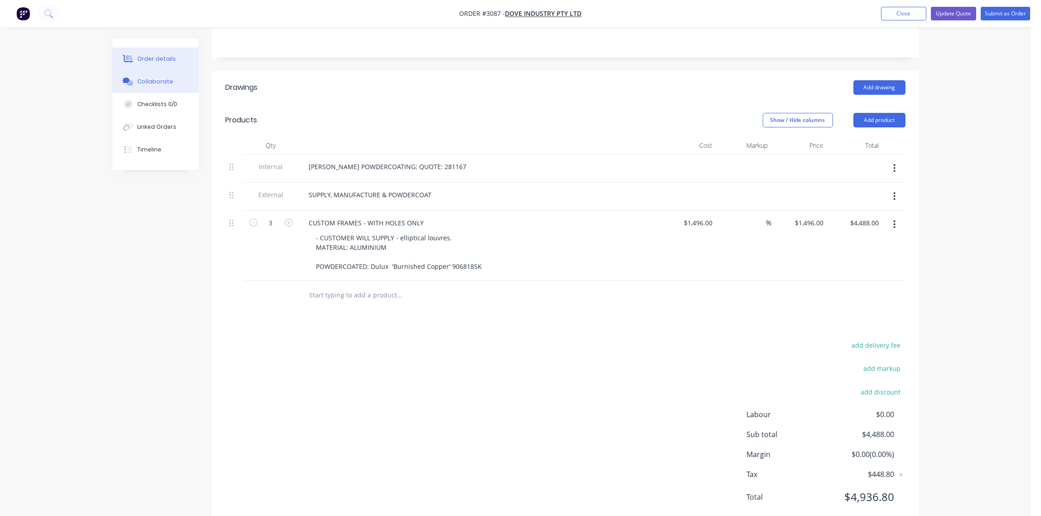
click at [156, 77] on div "Collaborate" at bounding box center [155, 81] width 36 height 8
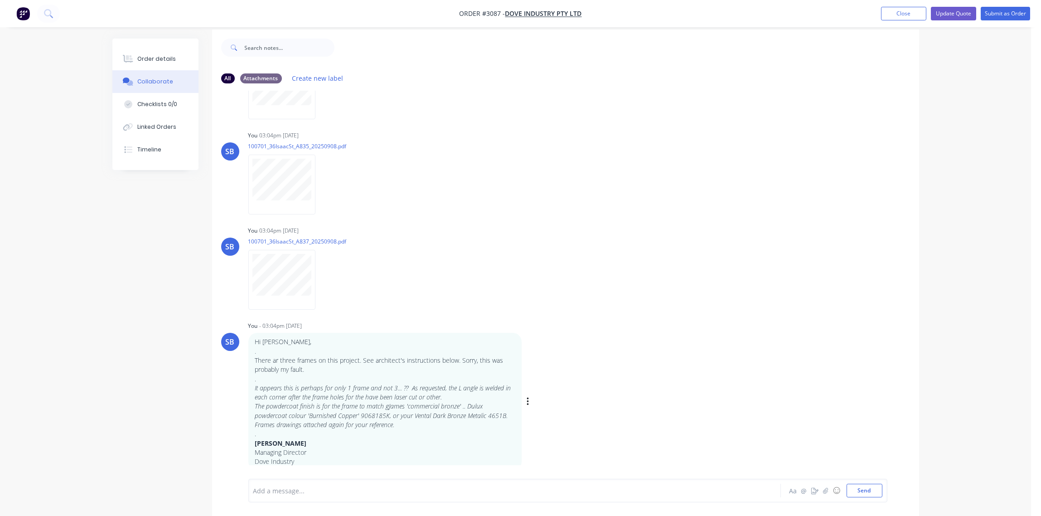
scroll to position [14, 0]
click at [296, 490] on div at bounding box center [489, 491] width 471 height 10
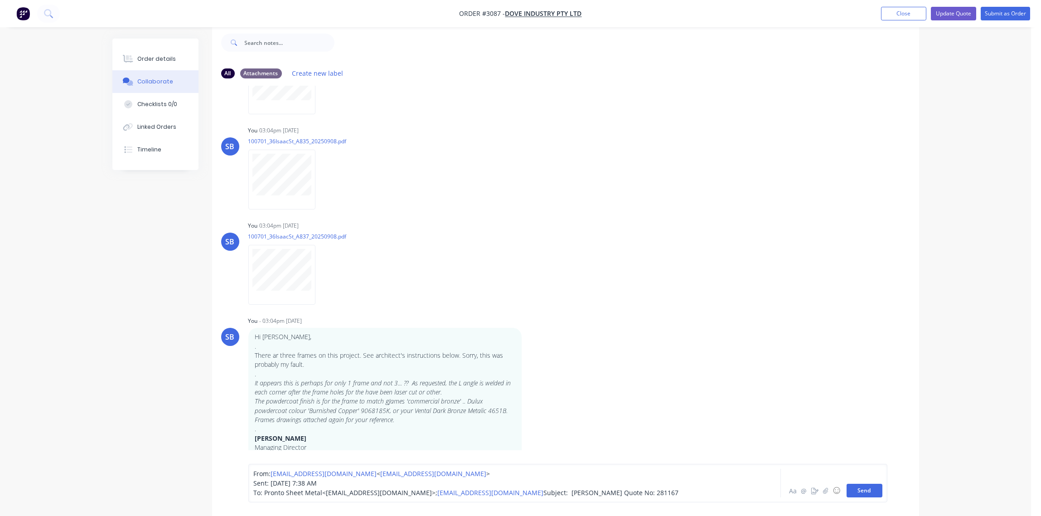
click at [867, 492] on button "Send" at bounding box center [864, 490] width 36 height 14
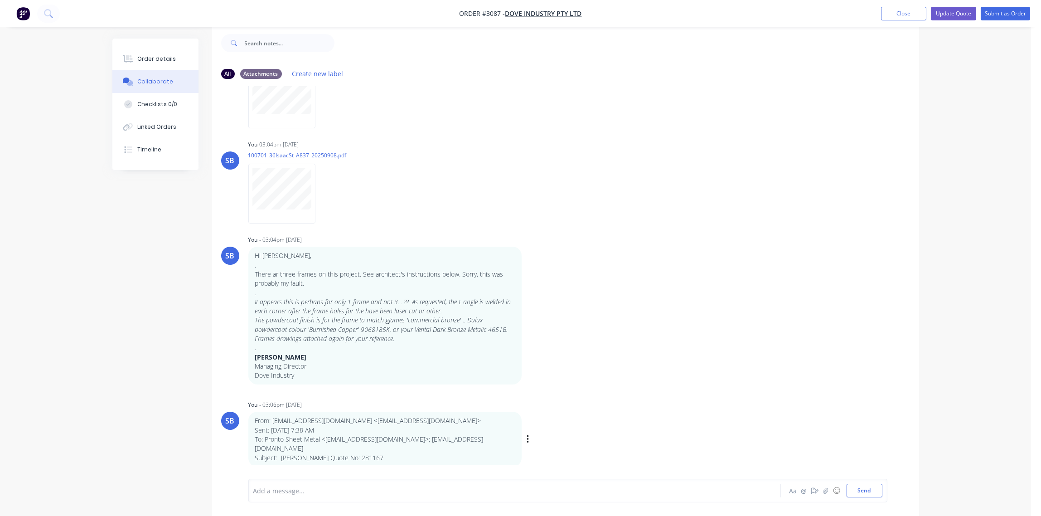
scroll to position [586, 0]
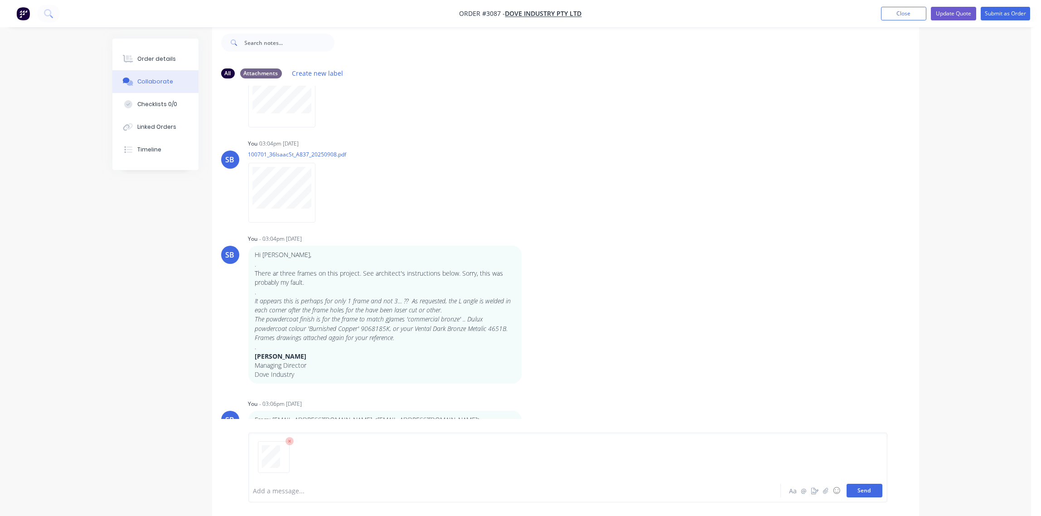
click at [861, 492] on button "Send" at bounding box center [864, 490] width 36 height 14
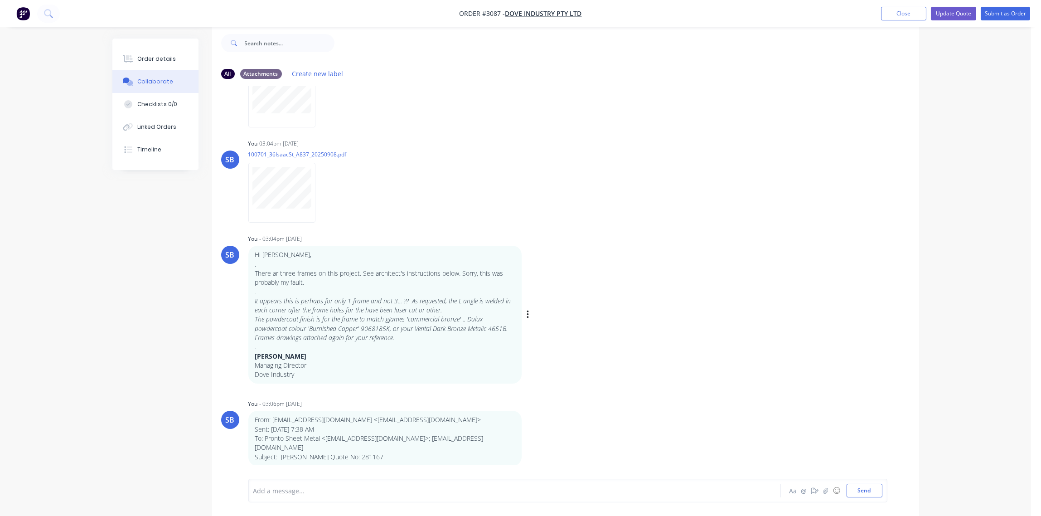
click at [771, 259] on div "SB You - 03:04pm [DATE] Hi [PERSON_NAME], . There ar three frames on this proje…" at bounding box center [565, 307] width 707 height 151
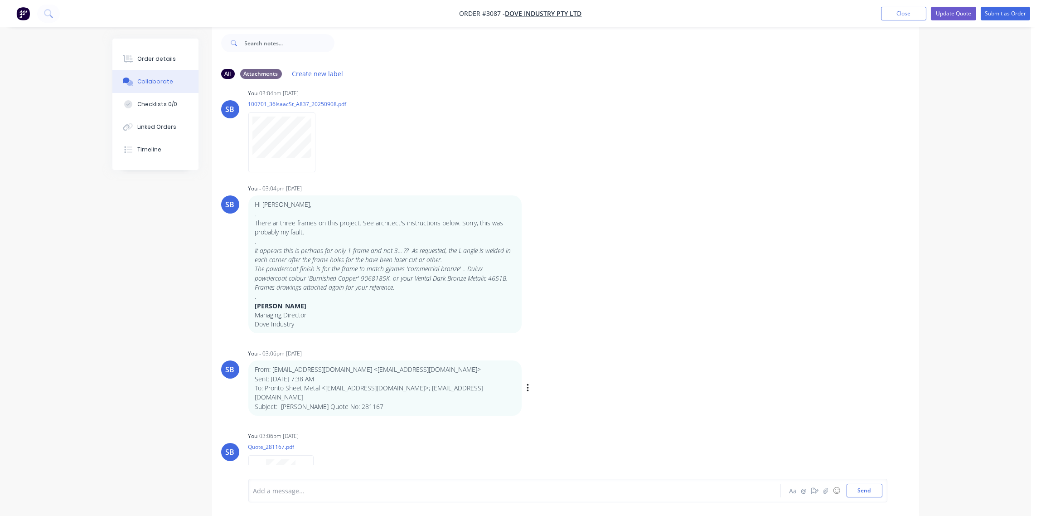
scroll to position [689, 0]
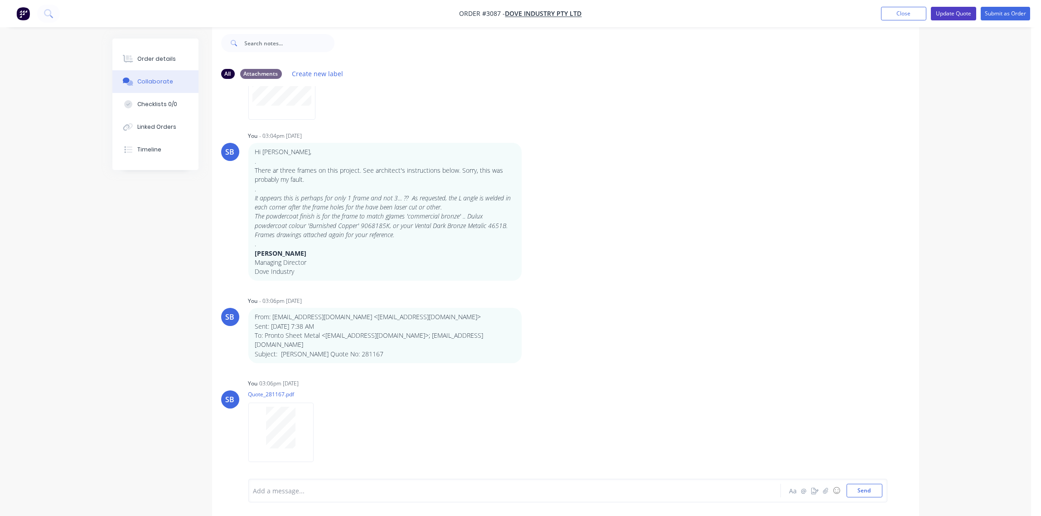
click at [958, 14] on button "Update Quote" at bounding box center [952, 14] width 45 height 14
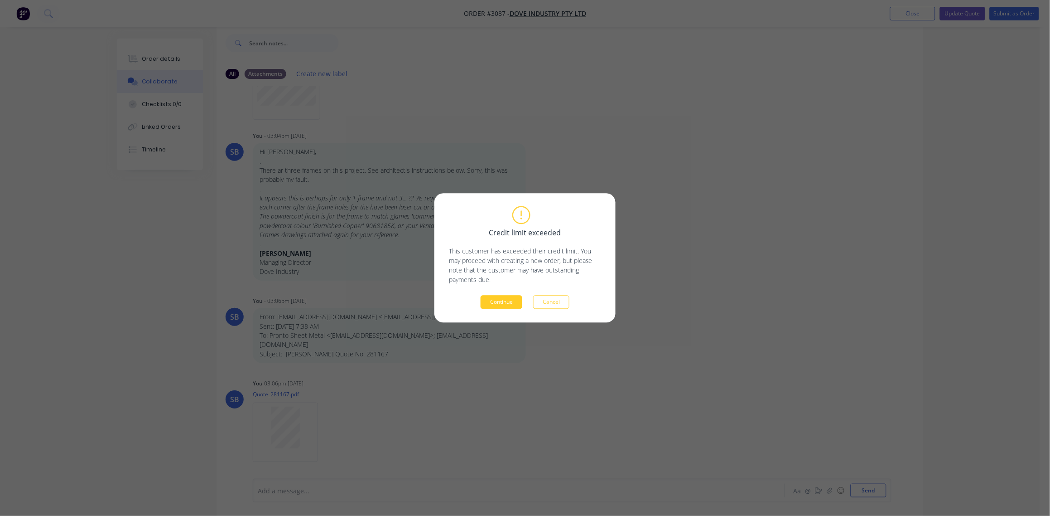
click at [498, 302] on button "Continue" at bounding box center [502, 302] width 42 height 14
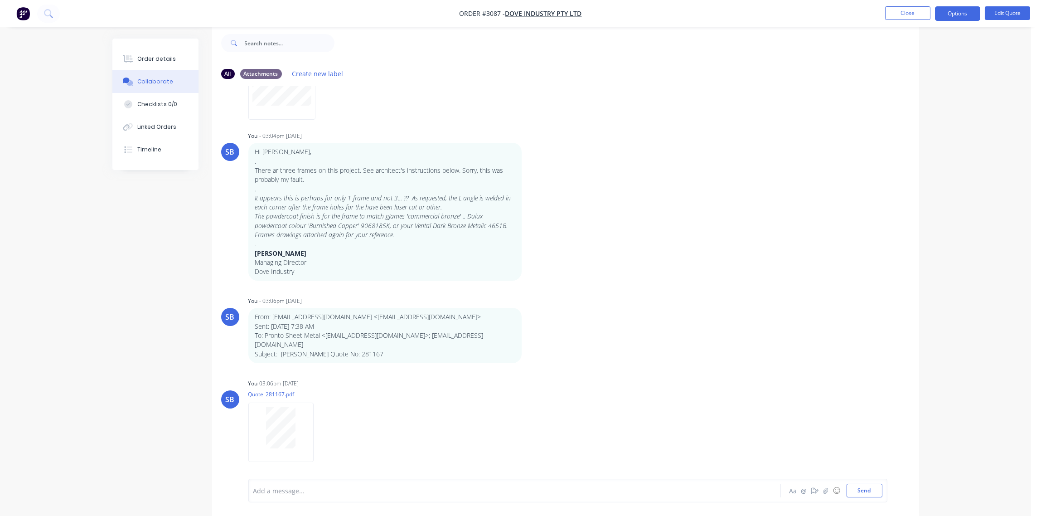
click at [161, 58] on div "Order details" at bounding box center [156, 59] width 39 height 8
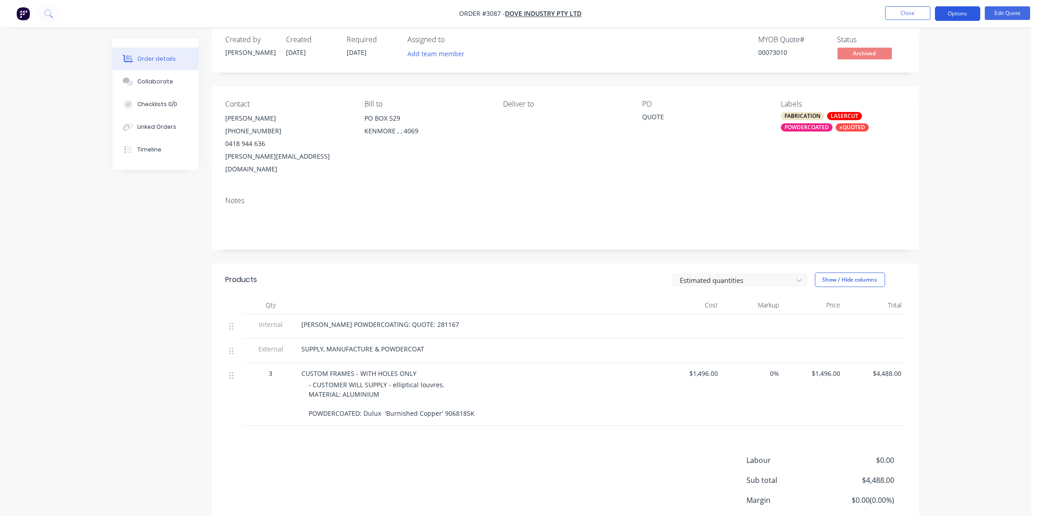
click at [960, 20] on button "Options" at bounding box center [957, 13] width 45 height 14
click at [939, 50] on div "Quote" at bounding box center [929, 54] width 83 height 13
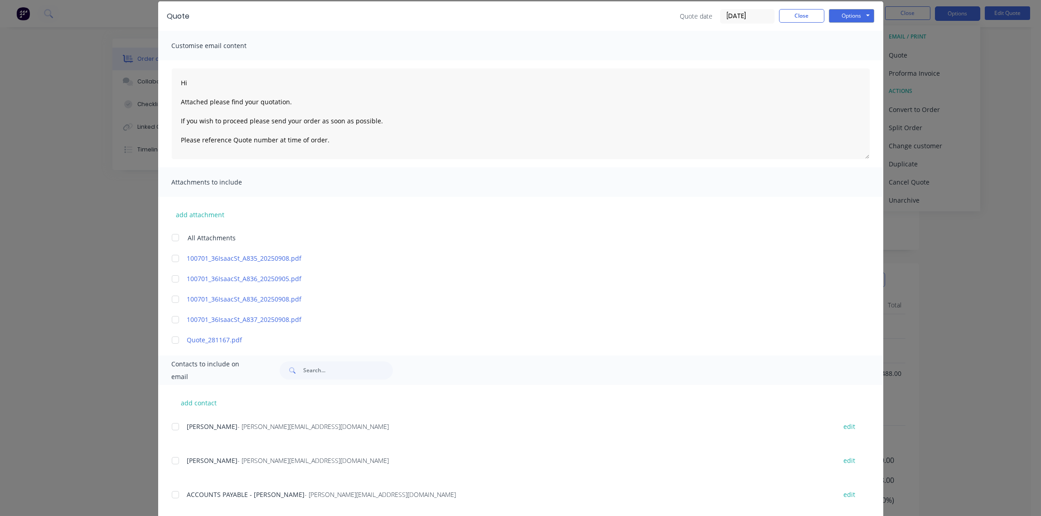
scroll to position [53, 0]
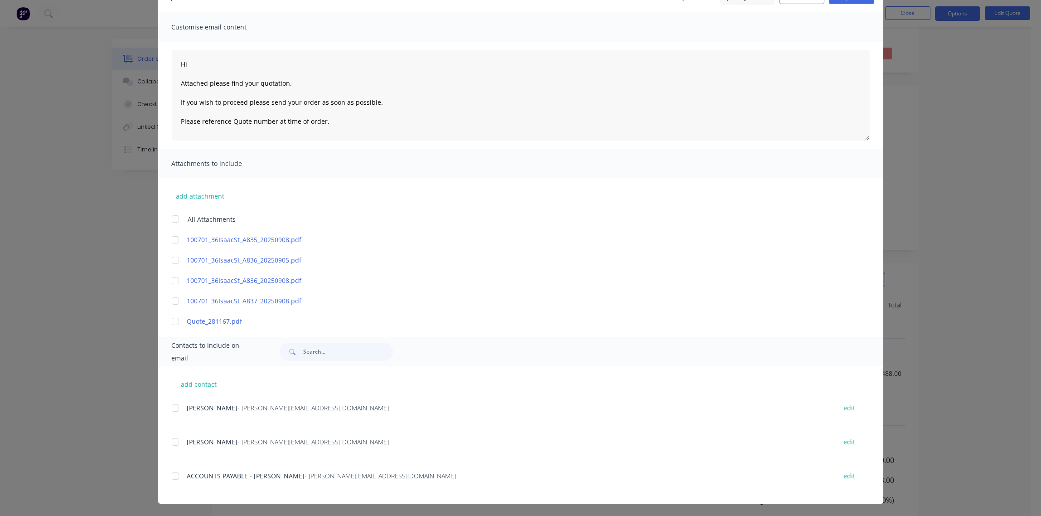
click at [170, 406] on div at bounding box center [175, 408] width 18 height 18
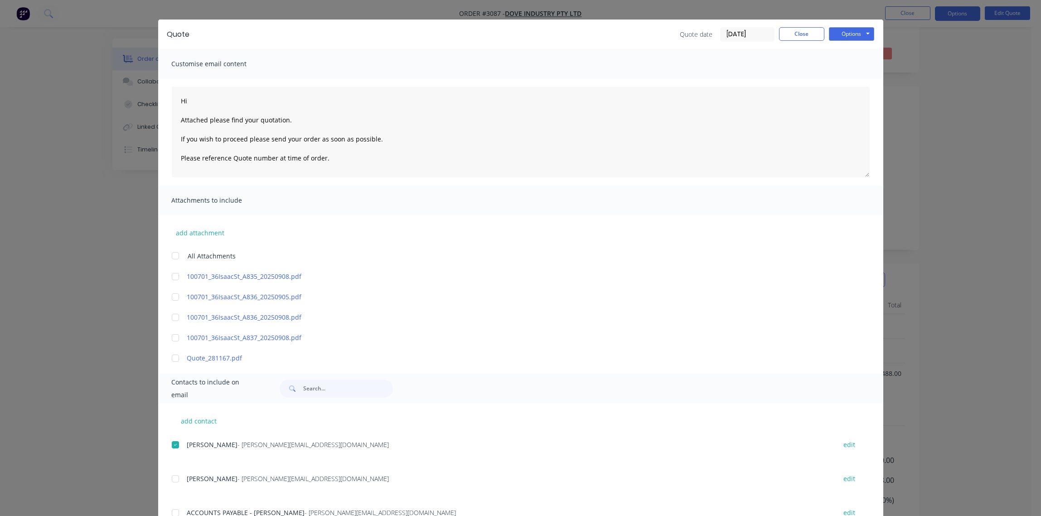
scroll to position [0, 0]
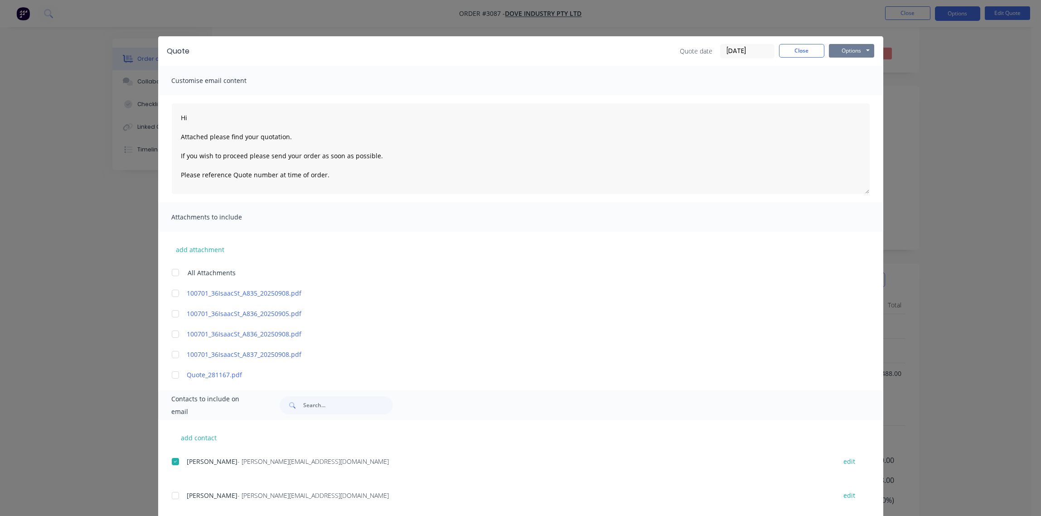
click at [843, 48] on button "Options" at bounding box center [851, 51] width 45 height 14
click at [844, 85] on button "Print" at bounding box center [858, 81] width 58 height 15
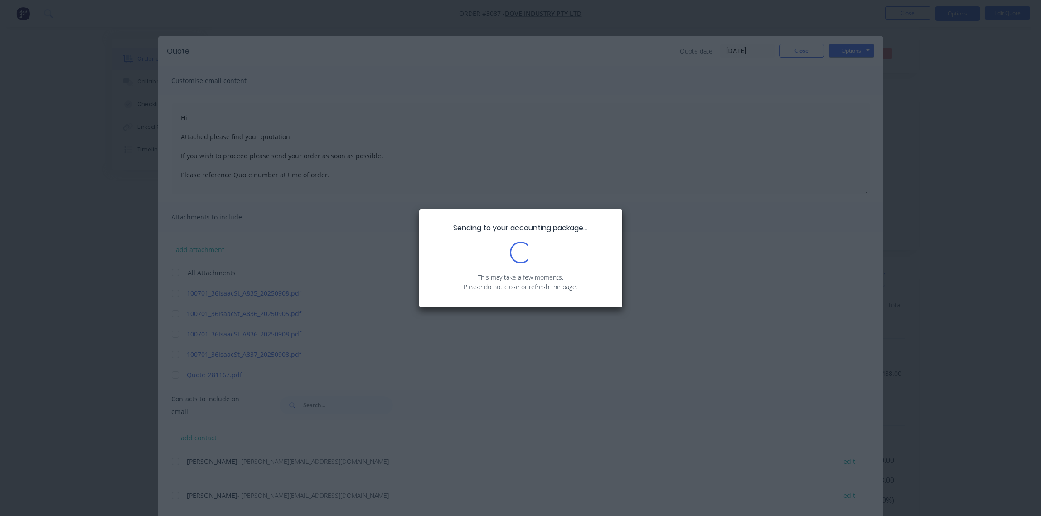
click at [327, 279] on div "Sending to your accounting package... Loading... This may take a few moments. P…" at bounding box center [520, 258] width 1041 height 516
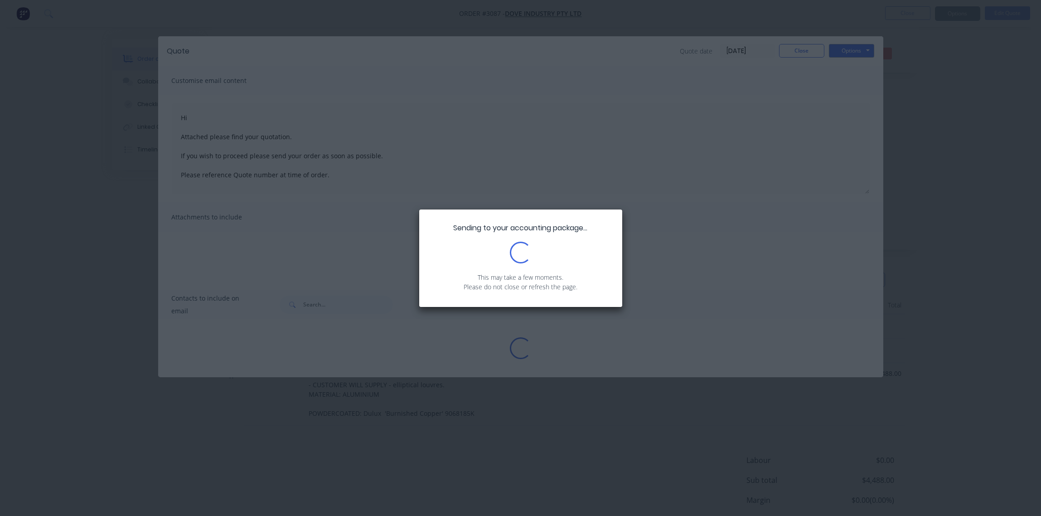
type textarea "Hi Attached please find your quotation. If you wish to proceed please send your…"
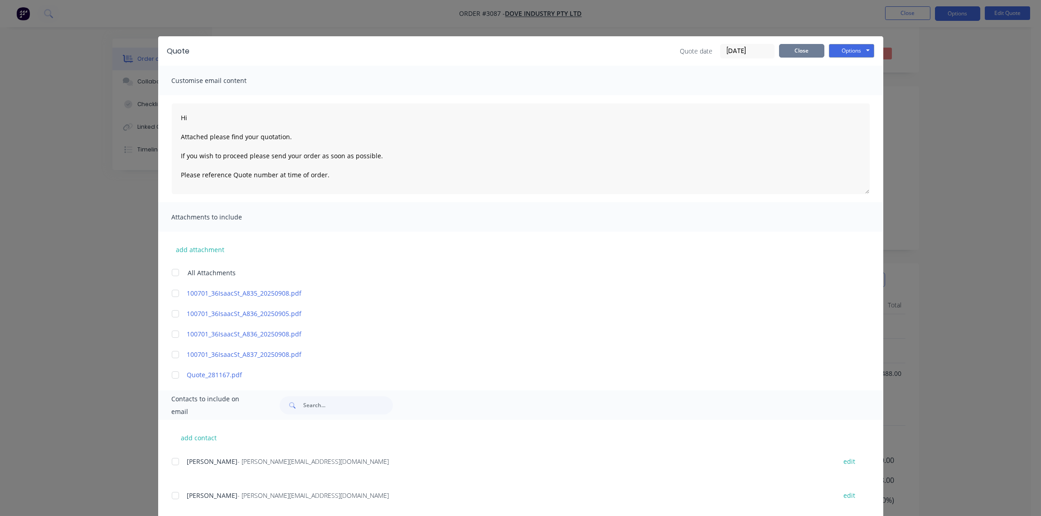
click at [804, 48] on button "Close" at bounding box center [801, 51] width 45 height 14
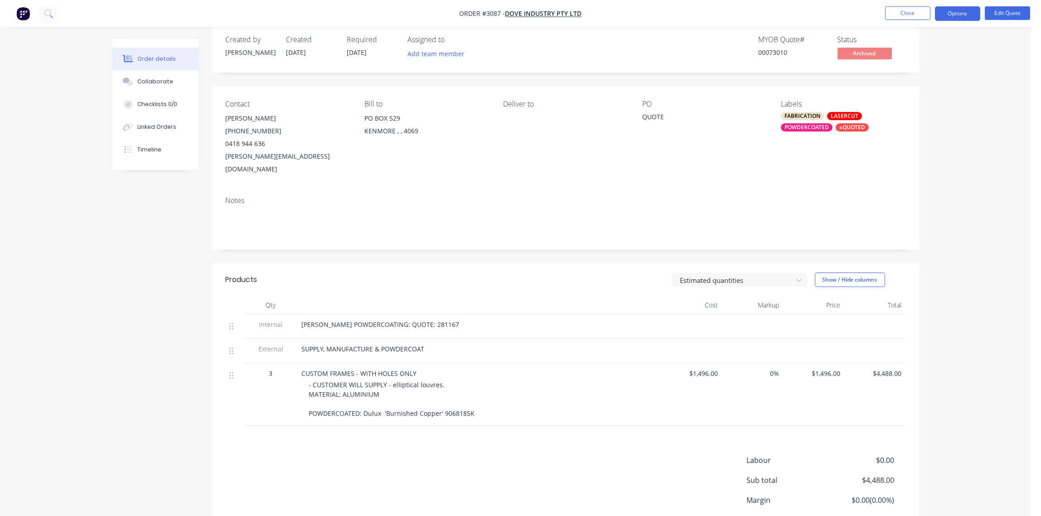
drag, startPoint x: 433, startPoint y: 313, endPoint x: 423, endPoint y: 316, distance: 10.0
click at [432, 319] on div "[PERSON_NAME] POWDERCOATING: QUOTE: 281167" at bounding box center [479, 324] width 355 height 10
click at [1019, 11] on button "Edit Quote" at bounding box center [1006, 13] width 45 height 14
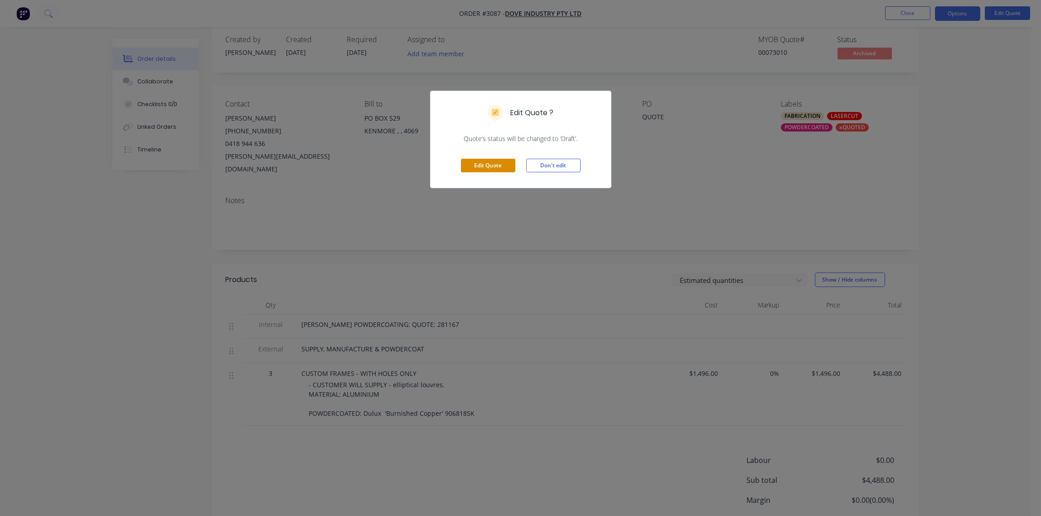
click at [486, 167] on button "Edit Quote" at bounding box center [488, 166] width 54 height 14
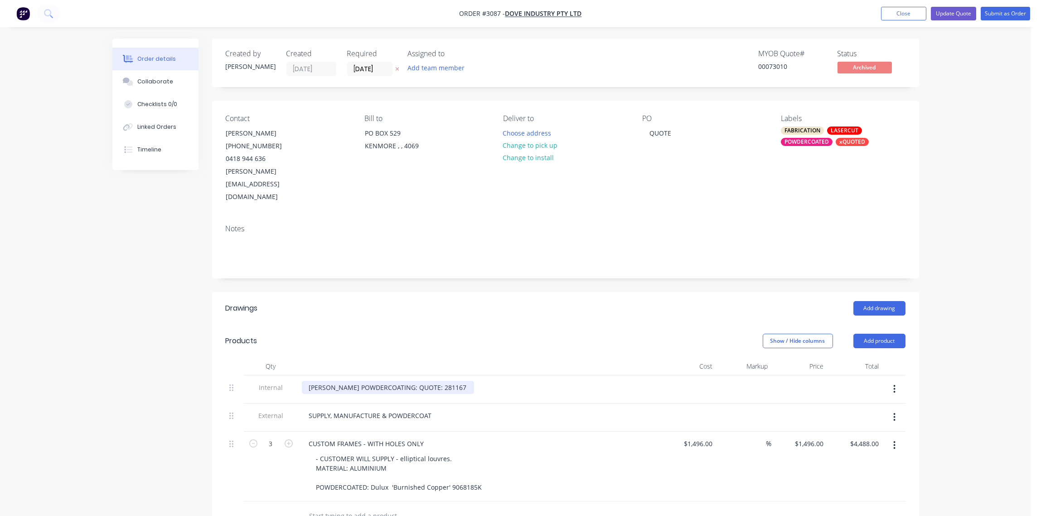
click at [436, 381] on div "[PERSON_NAME] POWDERCOATING: QUOTE: 281167" at bounding box center [388, 387] width 172 height 13
click at [477, 301] on div "Add drawing" at bounding box center [637, 308] width 535 height 14
click at [955, 13] on button "Update Quote" at bounding box center [952, 14] width 45 height 14
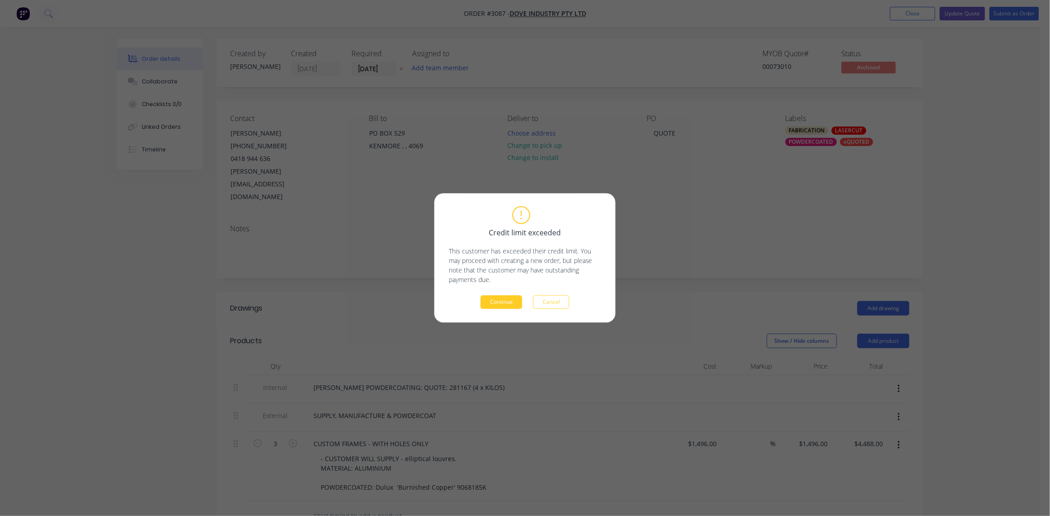
click at [511, 299] on button "Continue" at bounding box center [502, 302] width 42 height 14
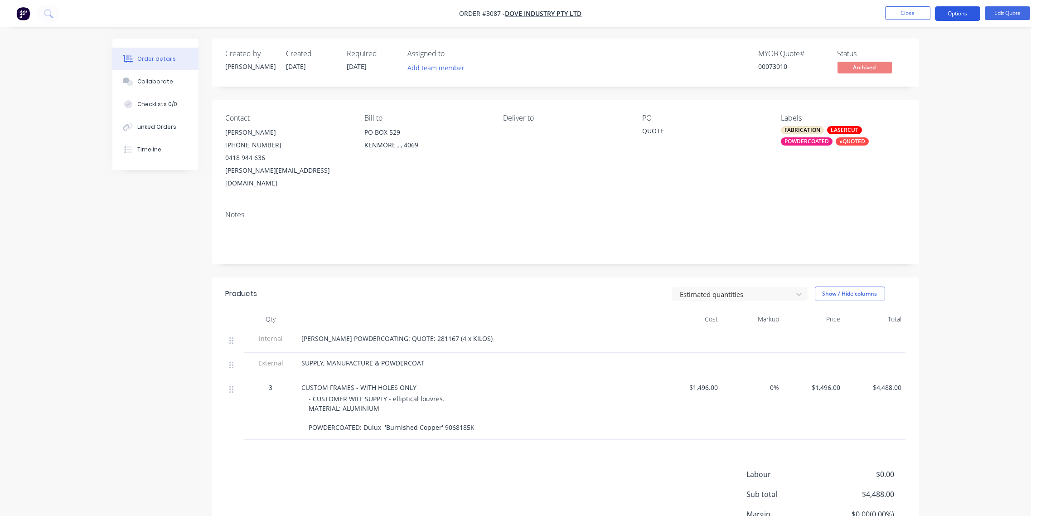
click at [960, 12] on button "Options" at bounding box center [957, 13] width 45 height 14
click at [932, 55] on div "Quote" at bounding box center [929, 54] width 83 height 13
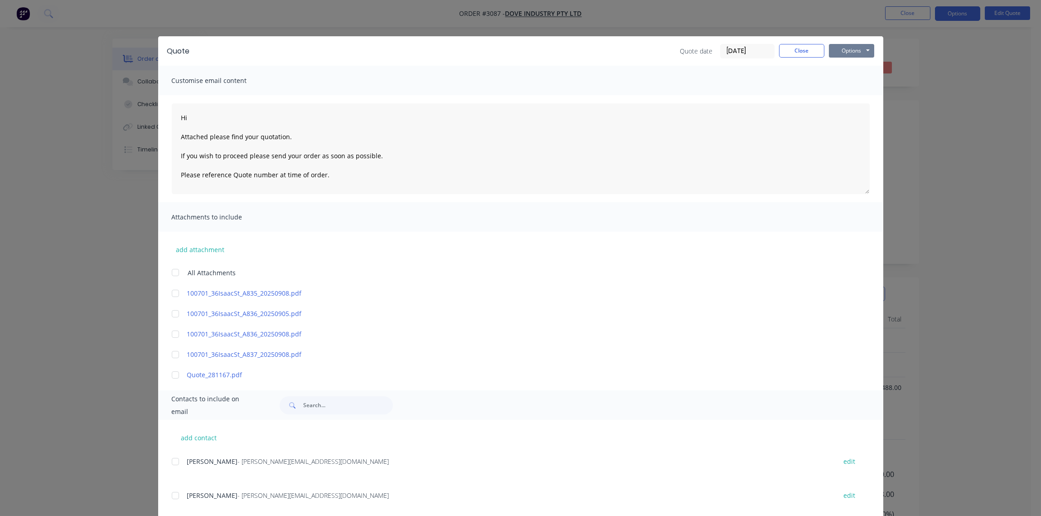
click at [840, 52] on button "Options" at bounding box center [851, 51] width 45 height 14
click at [838, 83] on button "Print" at bounding box center [858, 81] width 58 height 15
type textarea "Hi Attached please find your quotation. If you wish to proceed please send your…"
click at [800, 48] on button "Close" at bounding box center [801, 51] width 45 height 14
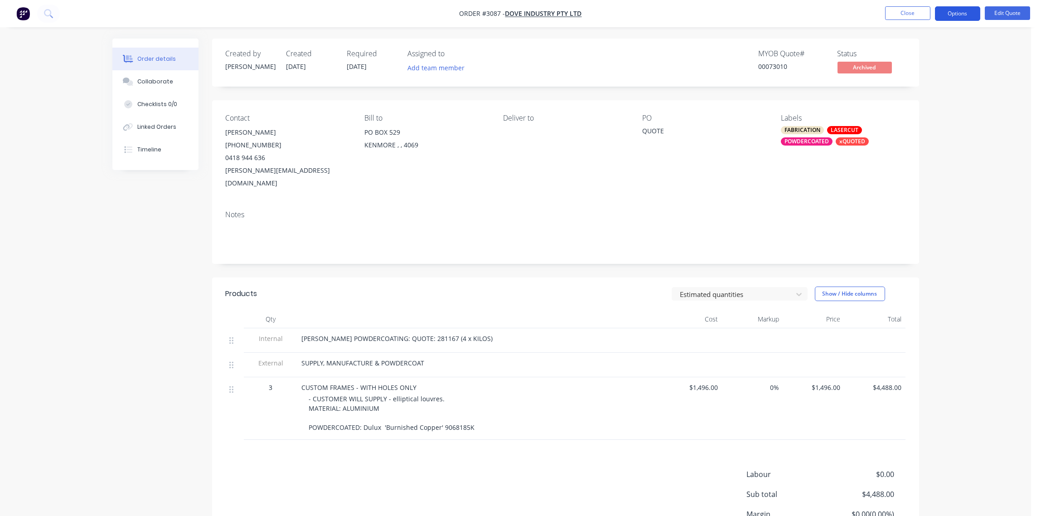
click at [964, 9] on button "Options" at bounding box center [957, 13] width 45 height 14
click at [922, 194] on div "Unarchive" at bounding box center [929, 199] width 83 height 13
click at [749, 203] on div "Notes" at bounding box center [565, 233] width 707 height 61
click at [908, 12] on button "Close" at bounding box center [907, 13] width 45 height 14
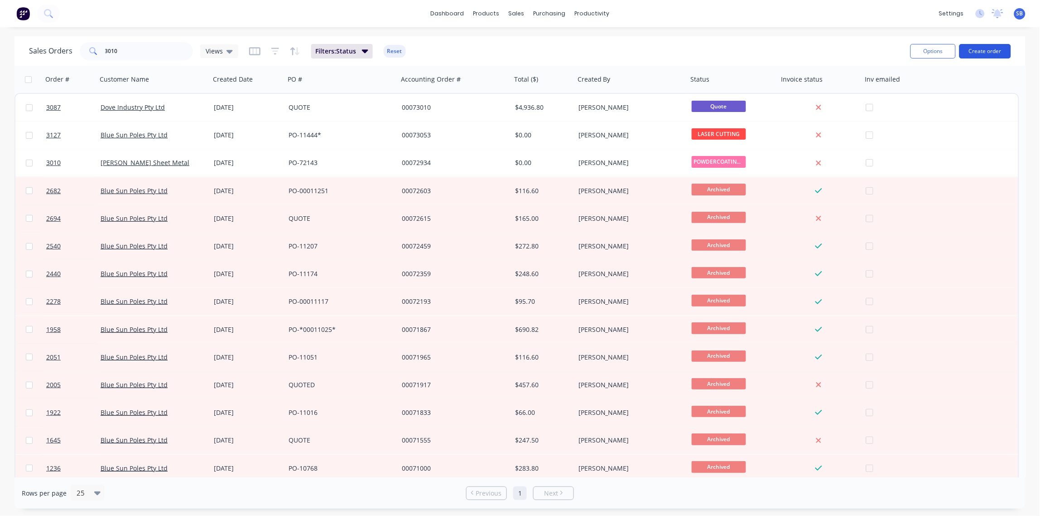
click at [992, 52] on button "Create order" at bounding box center [985, 51] width 52 height 14
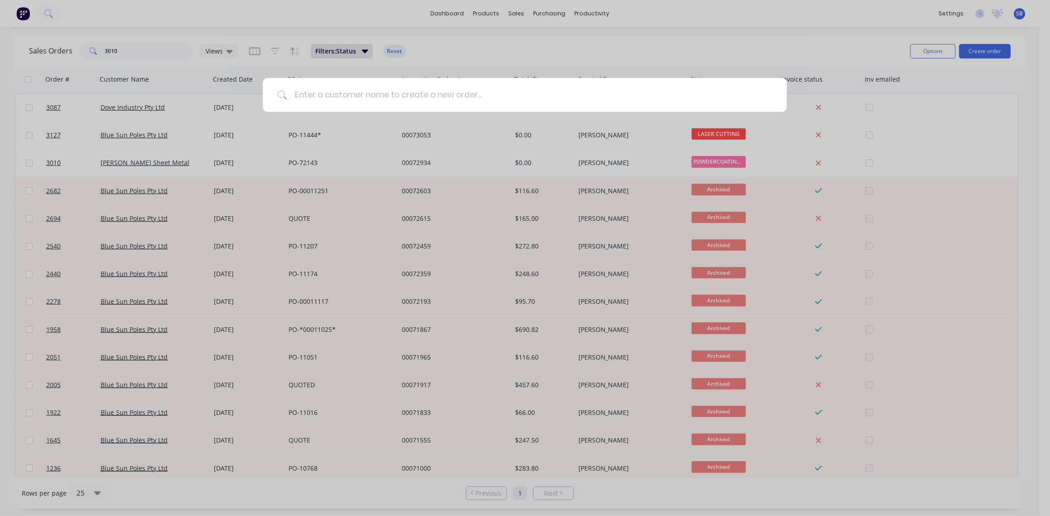
click at [386, 96] on input at bounding box center [529, 95] width 485 height 34
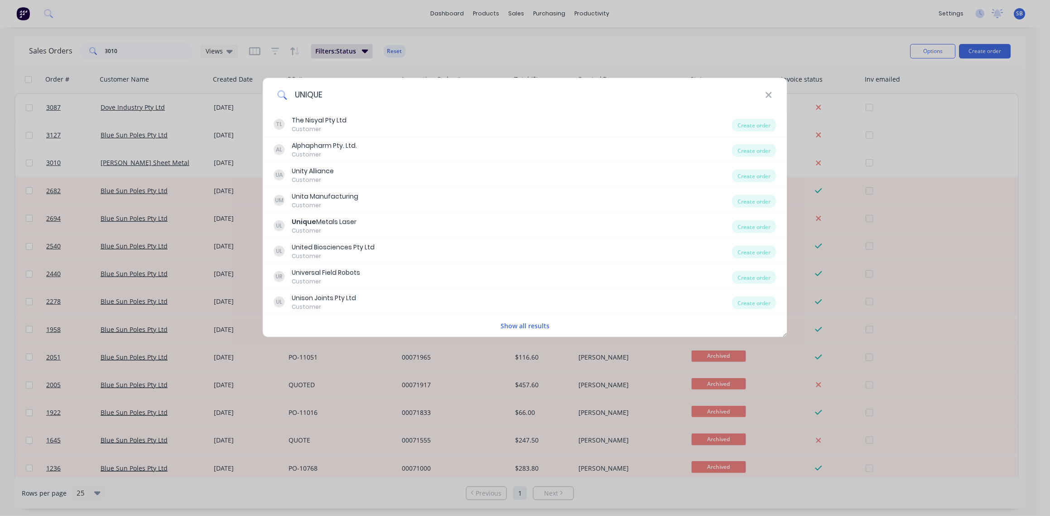
type input "UNIQUE"
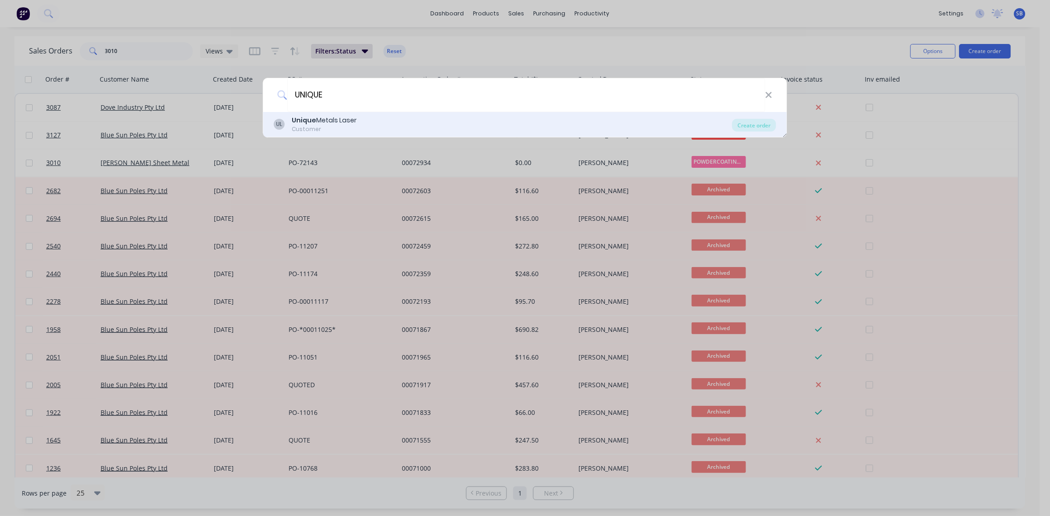
click at [340, 122] on div "Unique Metals Laser" at bounding box center [324, 121] width 65 height 10
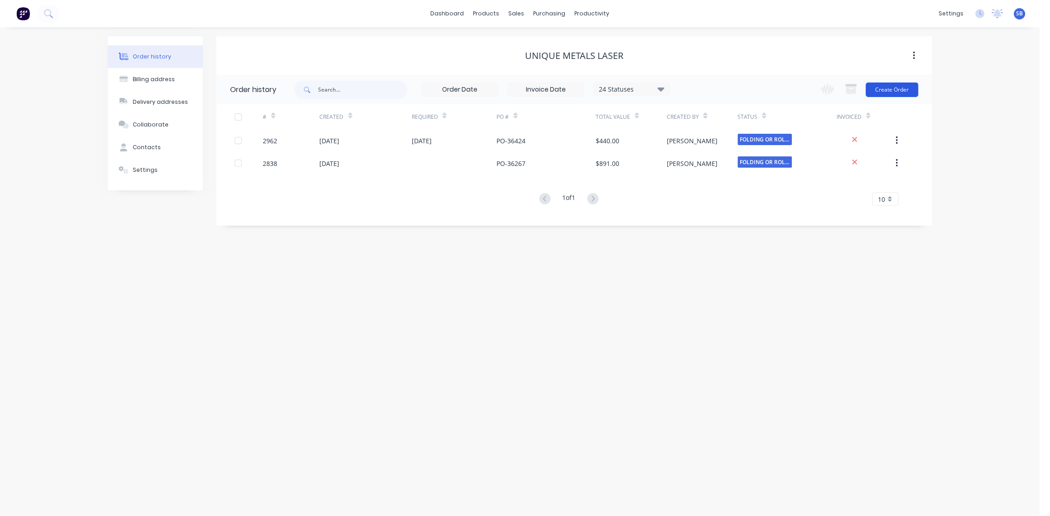
click at [899, 90] on button "Create Order" at bounding box center [892, 89] width 53 height 14
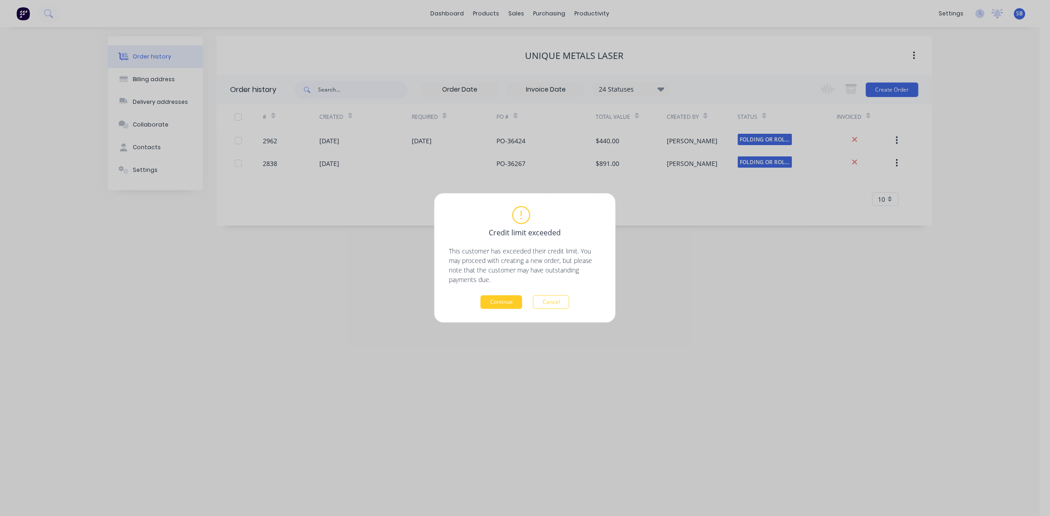
click at [493, 299] on button "Continue" at bounding box center [502, 302] width 42 height 14
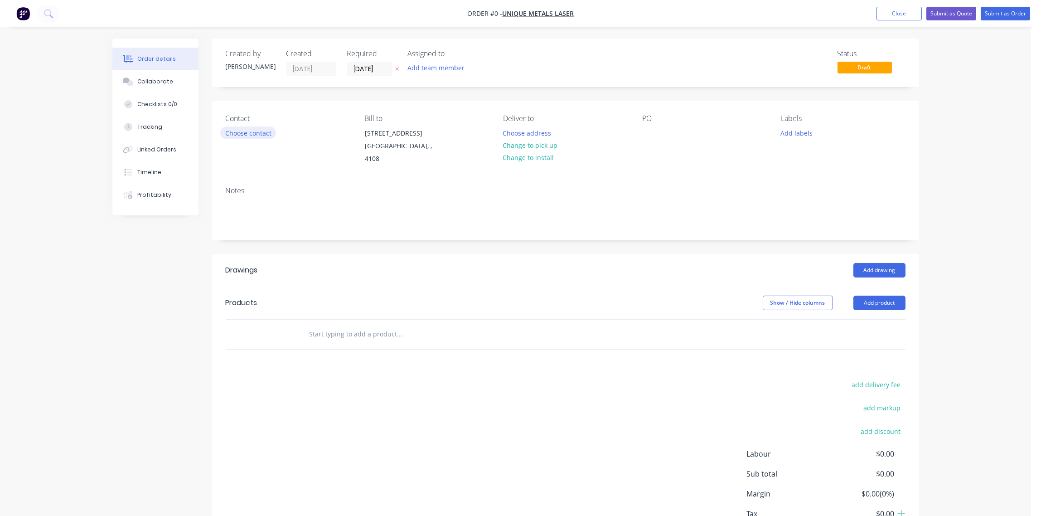
click at [259, 130] on button "Choose contact" at bounding box center [248, 132] width 56 height 12
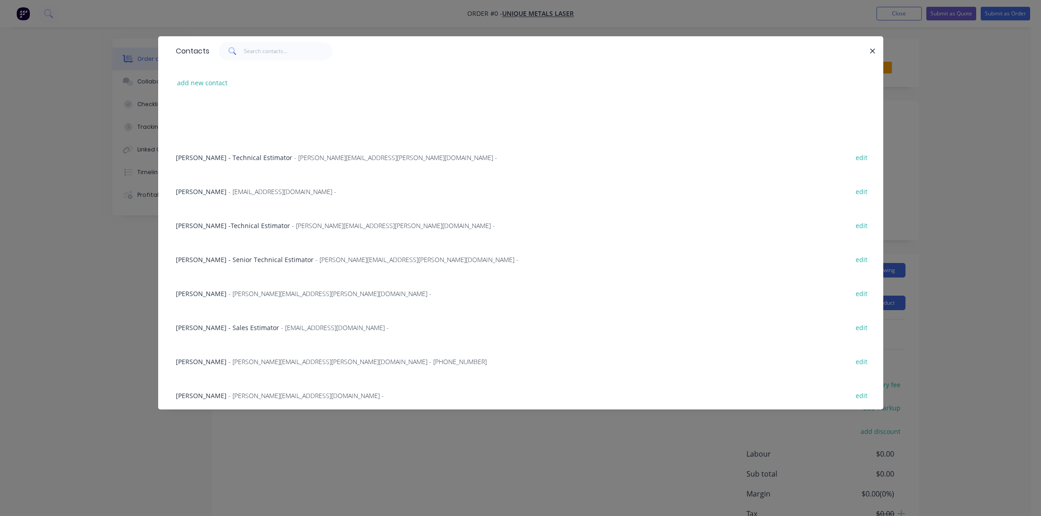
scroll to position [202, 0]
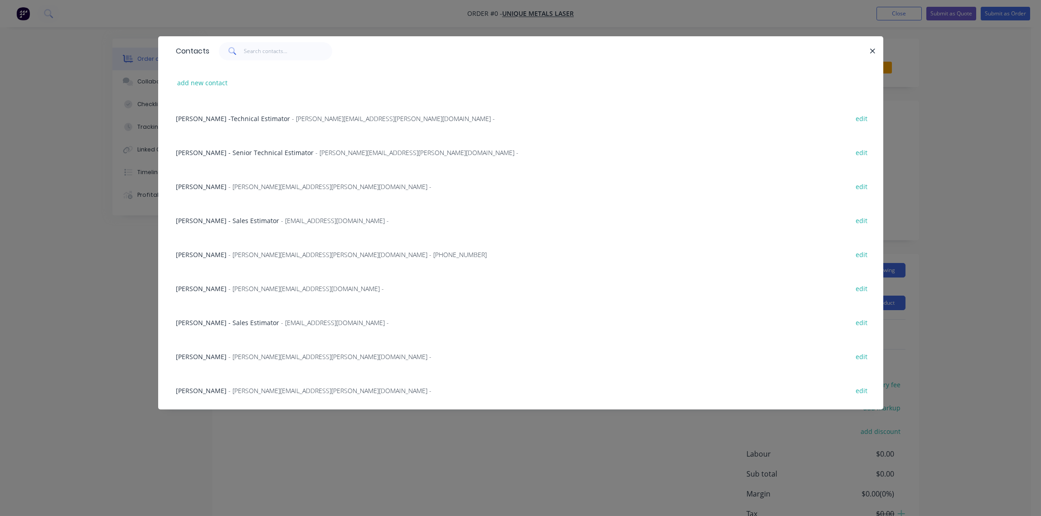
click at [186, 319] on span "[PERSON_NAME] - Sales Estimator" at bounding box center [227, 322] width 103 height 9
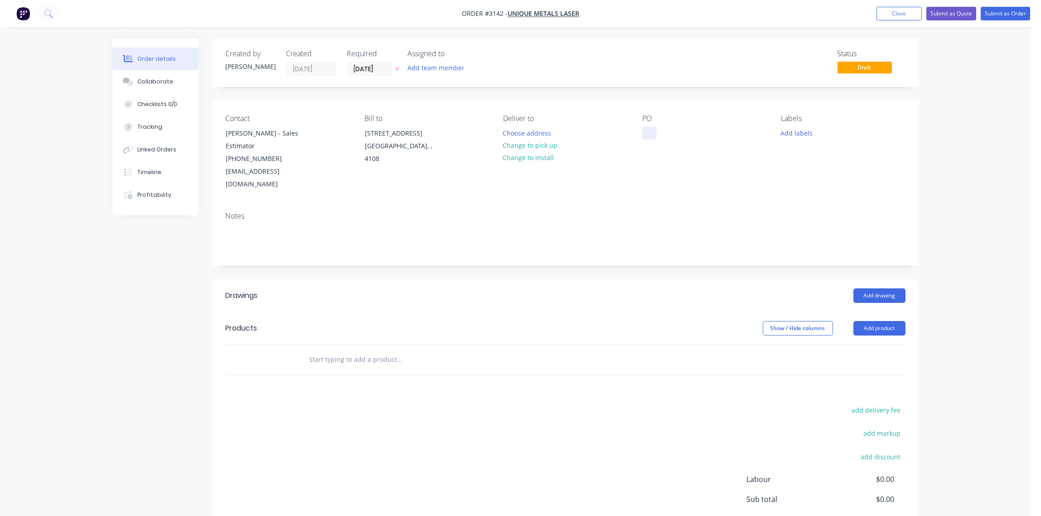
click at [650, 127] on div at bounding box center [649, 132] width 14 height 13
click at [809, 128] on button "Add labels" at bounding box center [797, 132] width 42 height 12
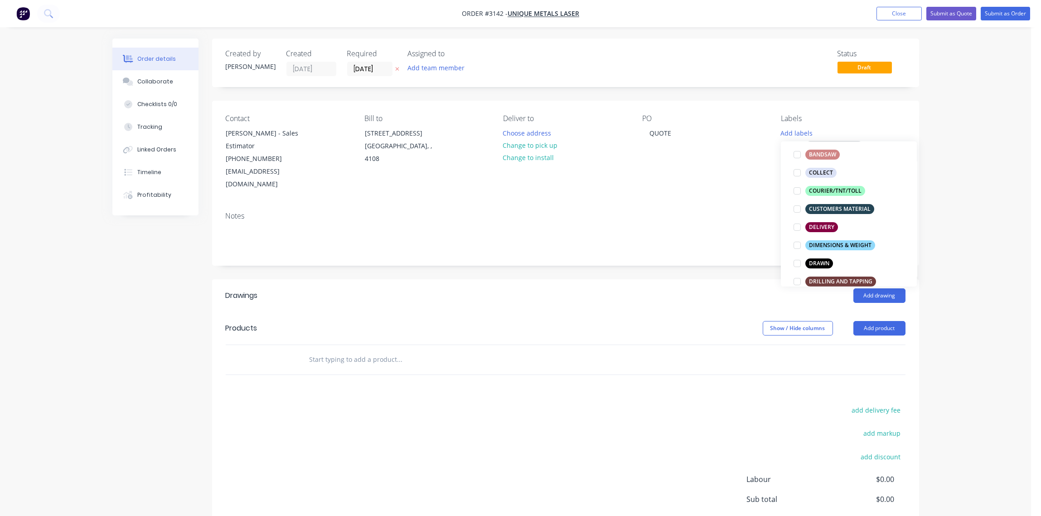
scroll to position [270, 0]
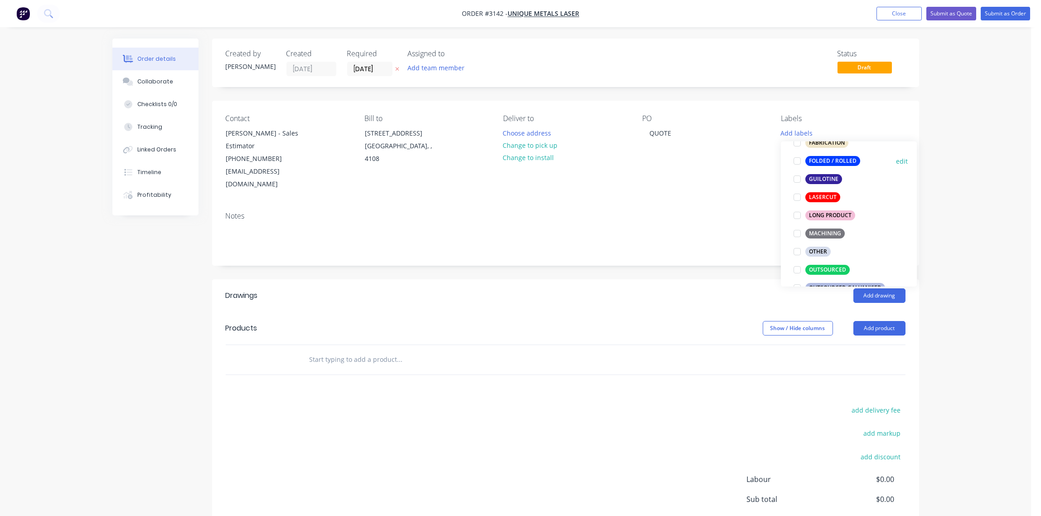
click at [796, 162] on div at bounding box center [797, 161] width 18 height 18
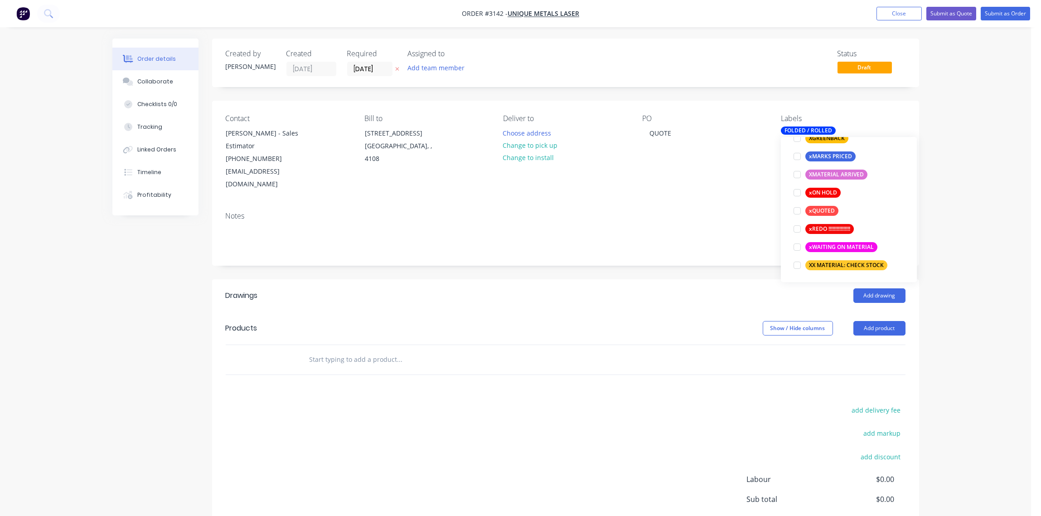
scroll to position [815, 0]
click at [796, 209] on div at bounding box center [797, 210] width 18 height 18
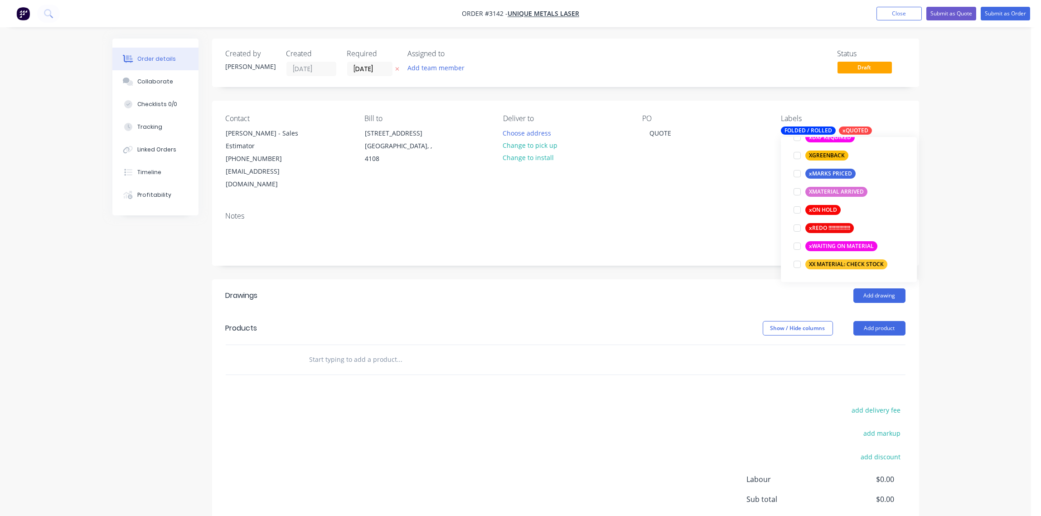
scroll to position [18, 0]
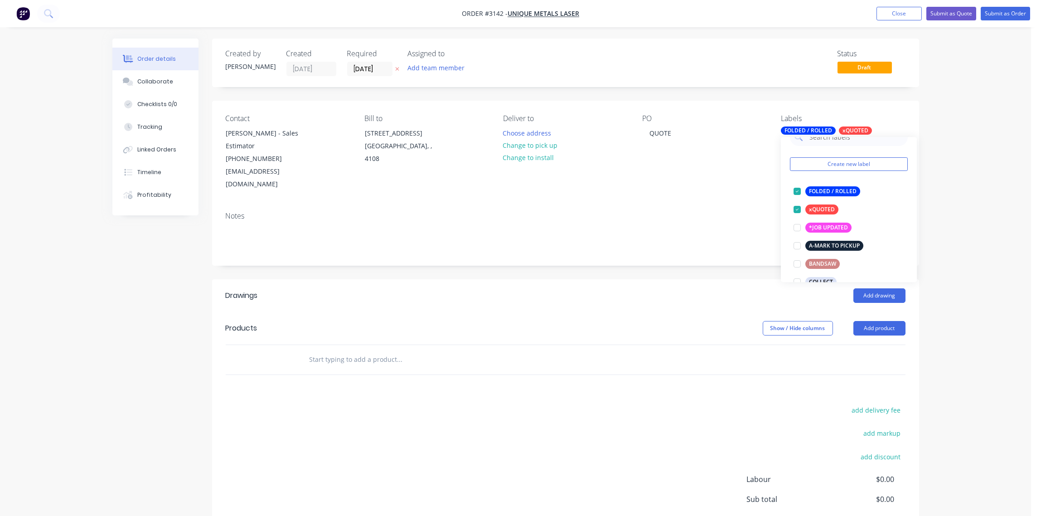
click at [714, 187] on div "Contact [PERSON_NAME] - Sales Estimator [PHONE_NUMBER] [EMAIL_ADDRESS][DOMAIN_N…" at bounding box center [565, 153] width 707 height 104
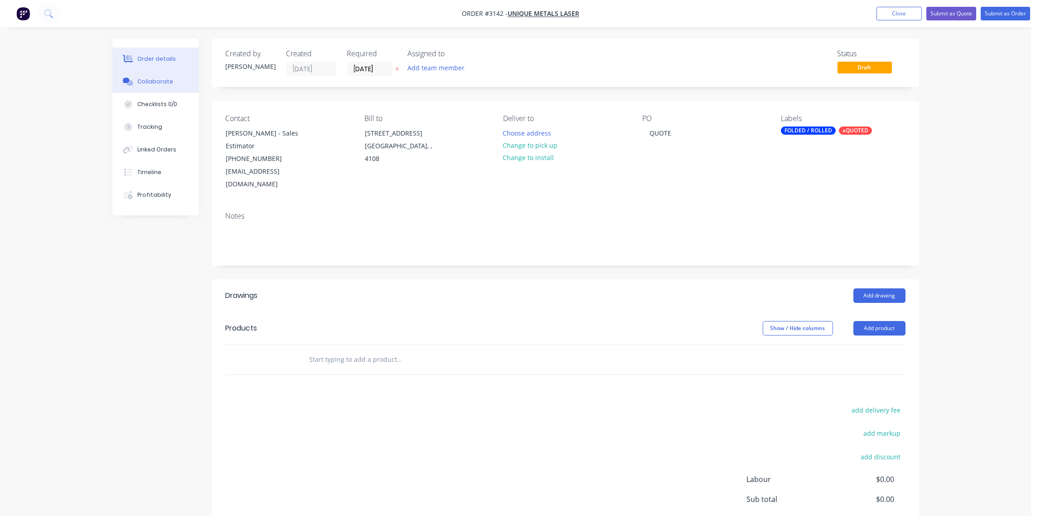
click at [155, 80] on div "Collaborate" at bounding box center [155, 81] width 36 height 8
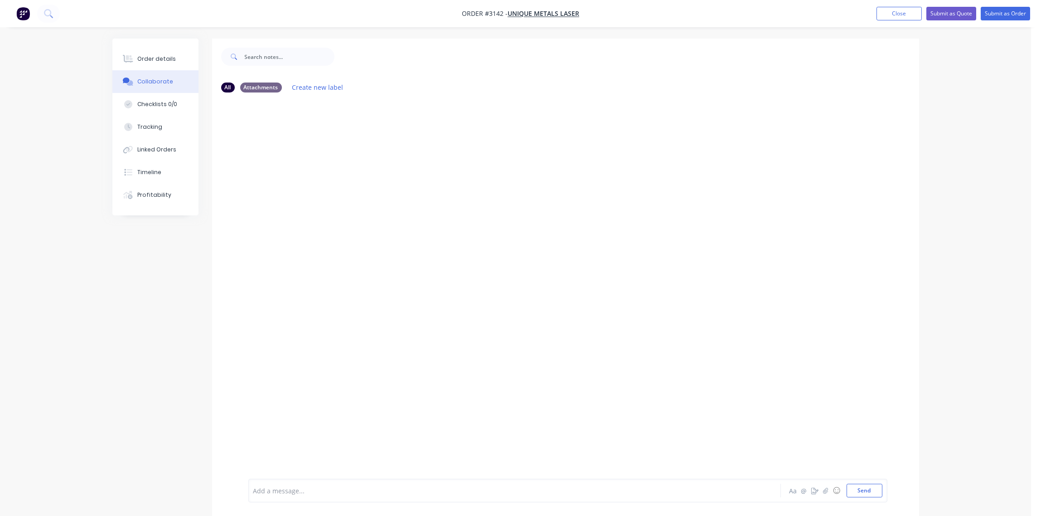
click at [368, 488] on div at bounding box center [489, 491] width 471 height 10
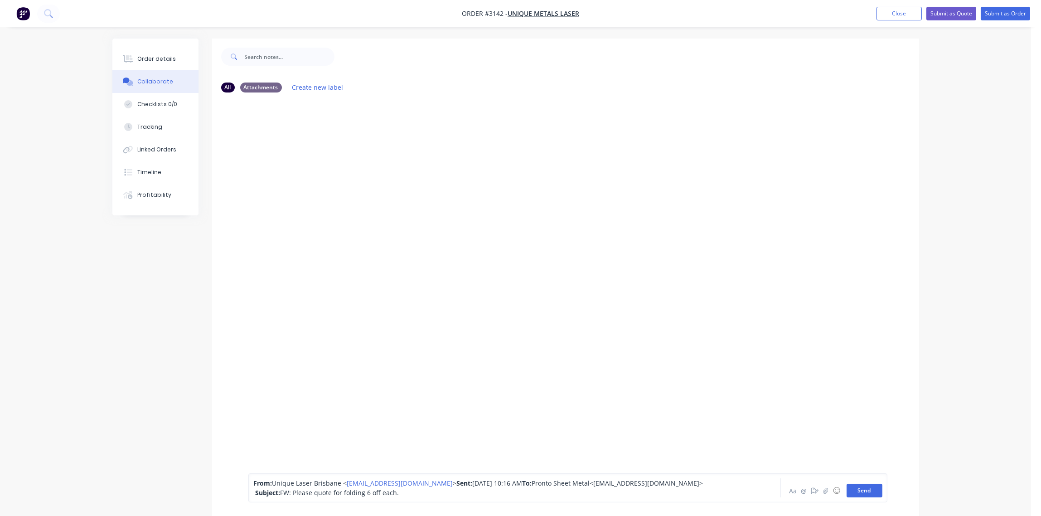
click at [874, 486] on button "Send" at bounding box center [864, 490] width 36 height 14
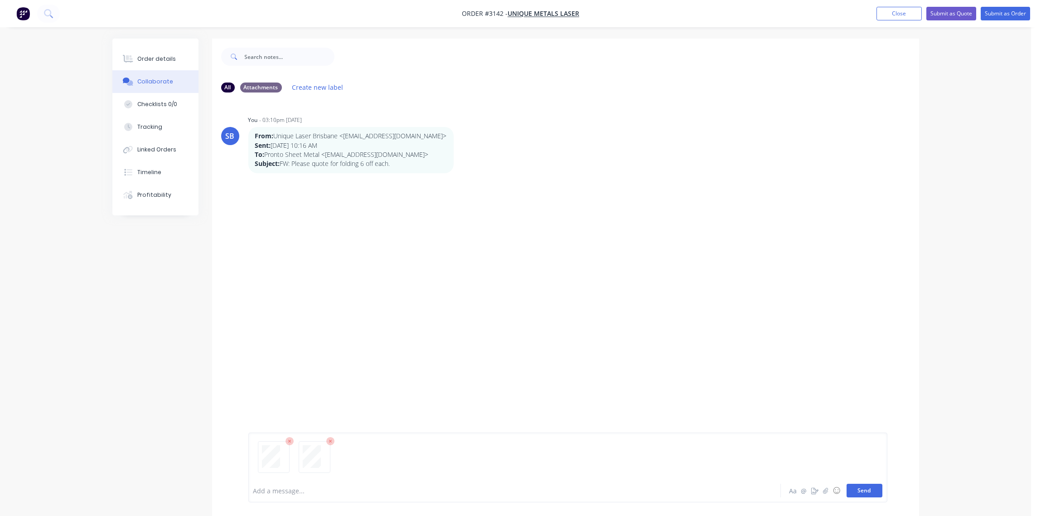
click at [864, 490] on button "Send" at bounding box center [864, 490] width 36 height 14
click at [305, 491] on div at bounding box center [489, 491] width 471 height 10
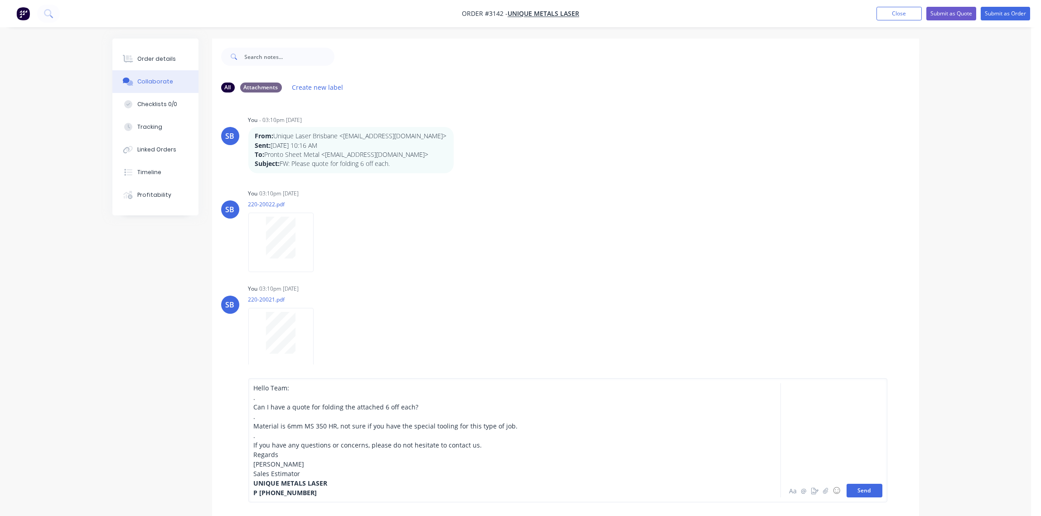
click at [867, 491] on button "Send" at bounding box center [864, 490] width 36 height 14
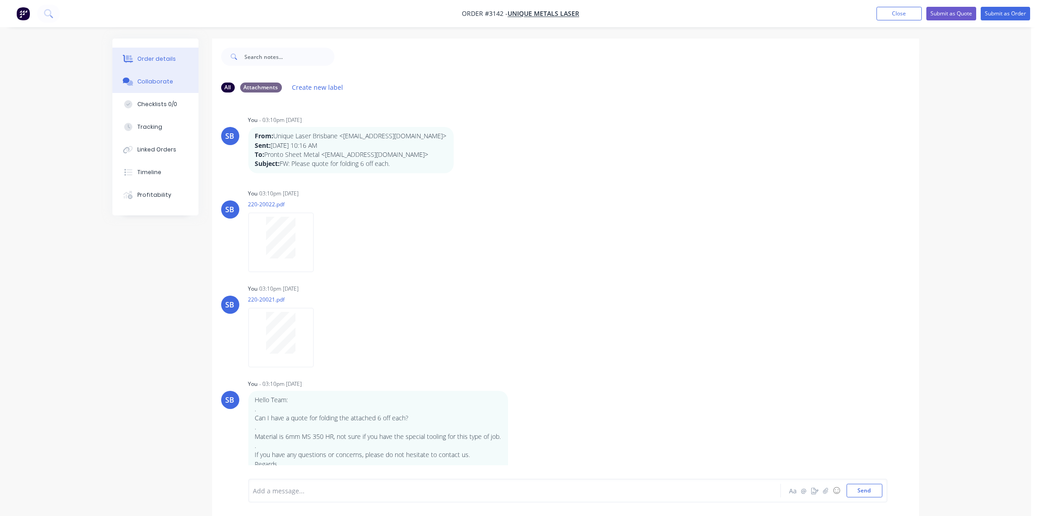
click at [166, 62] on div "Order details" at bounding box center [156, 59] width 39 height 8
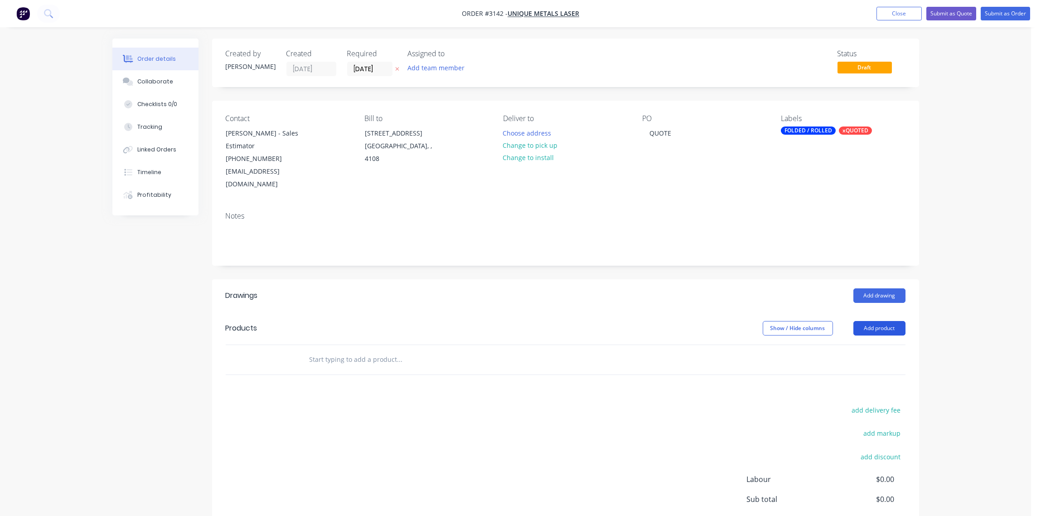
click at [897, 321] on button "Add product" at bounding box center [879, 328] width 52 height 14
drag, startPoint x: 848, startPoint y: 463, endPoint x: 590, endPoint y: 406, distance: 264.0
click at [825, 469] on button "Notes (External)" at bounding box center [862, 478] width 86 height 18
click at [346, 368] on div at bounding box center [334, 374] width 65 height 13
click at [331, 396] on input "text" at bounding box center [399, 405] width 181 height 18
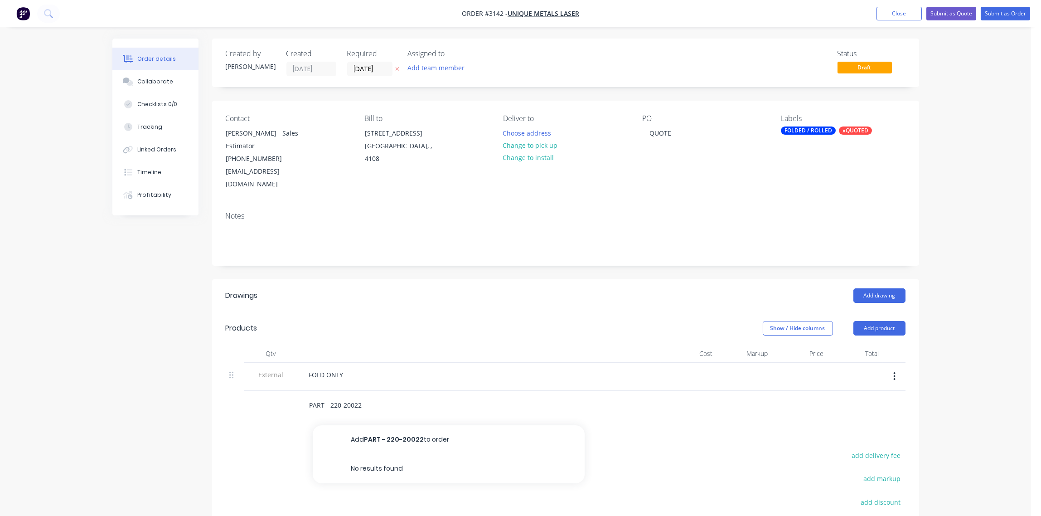
type input "PART - 220-20022"
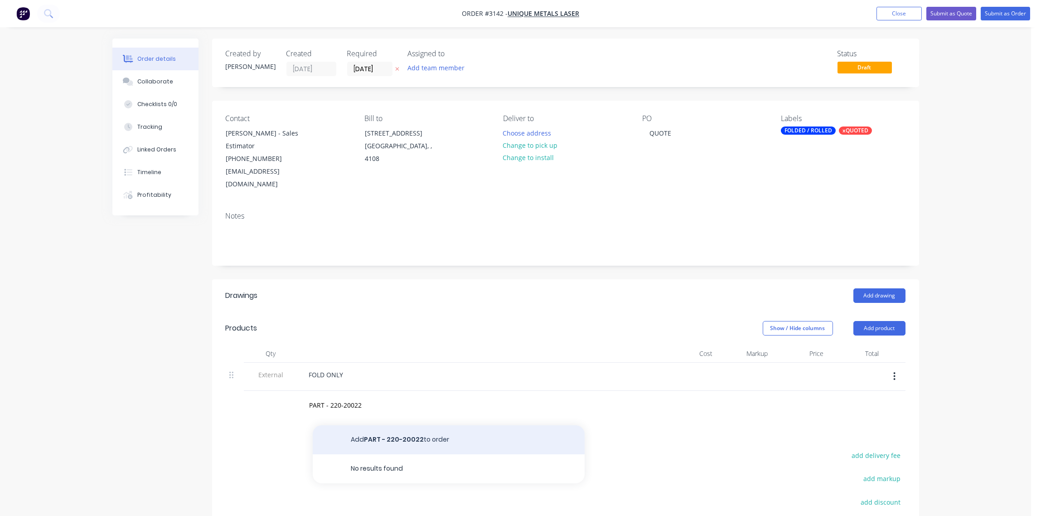
click at [409, 425] on button "Add PART - 220-20022 to order" at bounding box center [449, 439] width 272 height 29
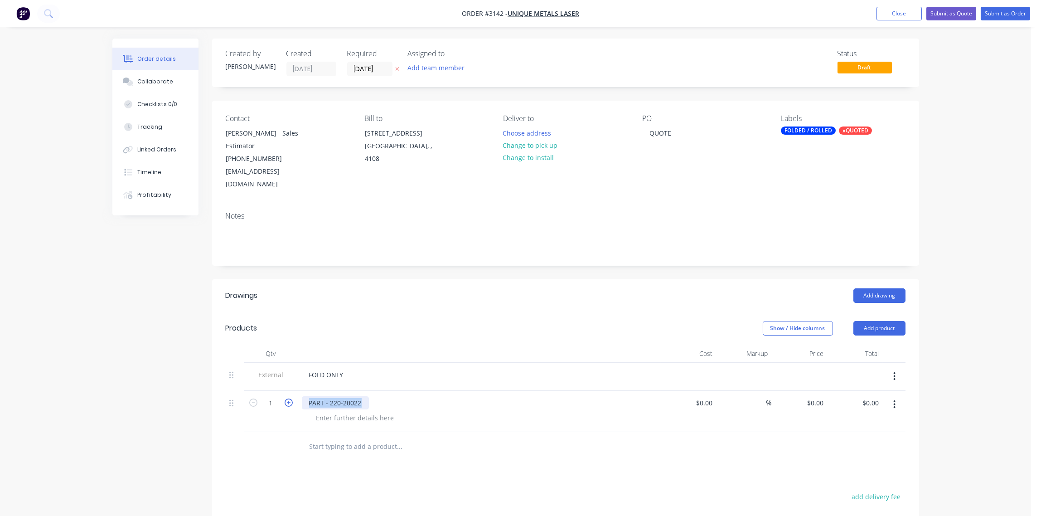
drag, startPoint x: 360, startPoint y: 390, endPoint x: 291, endPoint y: 392, distance: 68.9
click at [291, 392] on div "1 PART - 220-20022 $0.00 $0.00 % $0.00 $0.00 $0.00 $0.00" at bounding box center [565, 410] width 679 height 41
copy div "PART - 220-20022"
click at [341, 437] on input "text" at bounding box center [399, 446] width 181 height 18
paste input "PART - 220-20022"
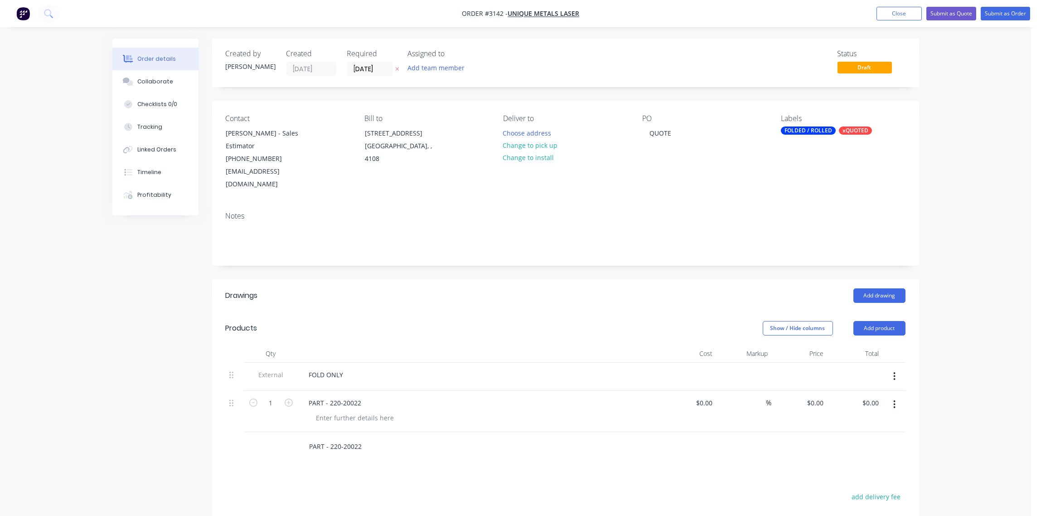
type input "PART - 220-20022"
drag, startPoint x: 409, startPoint y: 465, endPoint x: 377, endPoint y: 460, distance: 31.7
click at [407, 466] on button "Add PART - 220-20022 to order" at bounding box center [449, 480] width 272 height 29
click at [289, 398] on icon "button" at bounding box center [288, 402] width 8 height 8
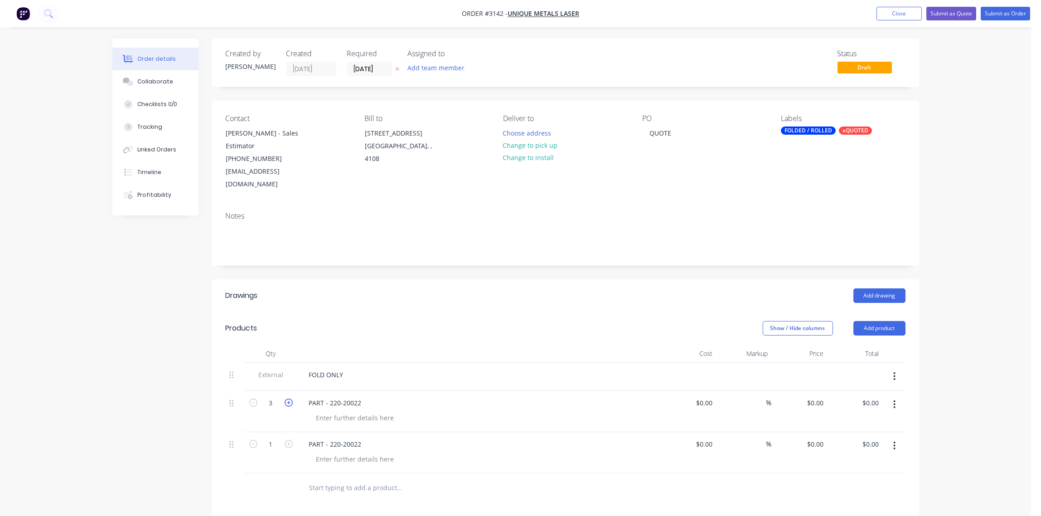
click at [289, 398] on icon "button" at bounding box center [288, 402] width 8 height 8
click at [290, 398] on icon "button" at bounding box center [288, 402] width 8 height 8
click at [287, 398] on icon "button" at bounding box center [288, 402] width 8 height 8
type input "6"
click at [287, 439] on icon "button" at bounding box center [288, 443] width 8 height 8
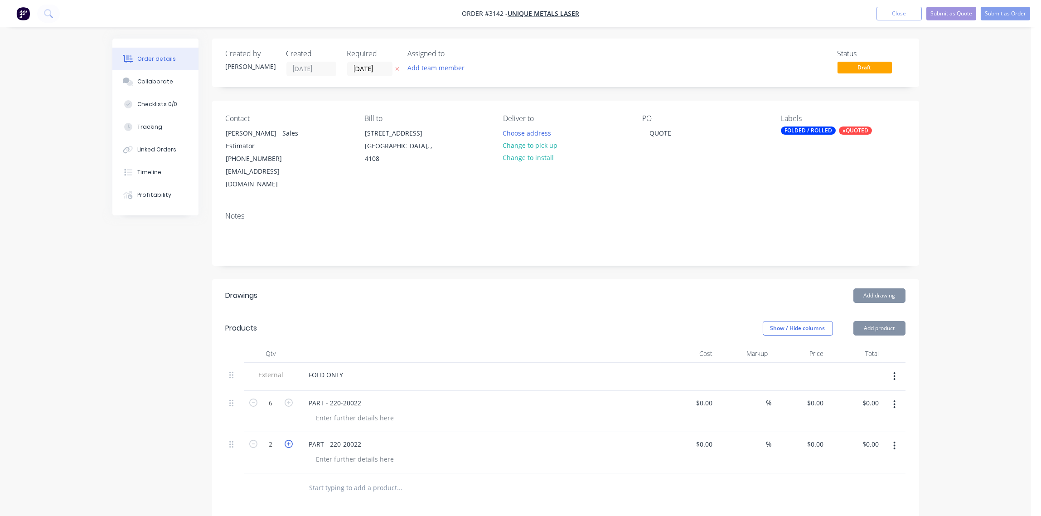
click at [287, 439] on icon "button" at bounding box center [288, 443] width 8 height 8
type input "6"
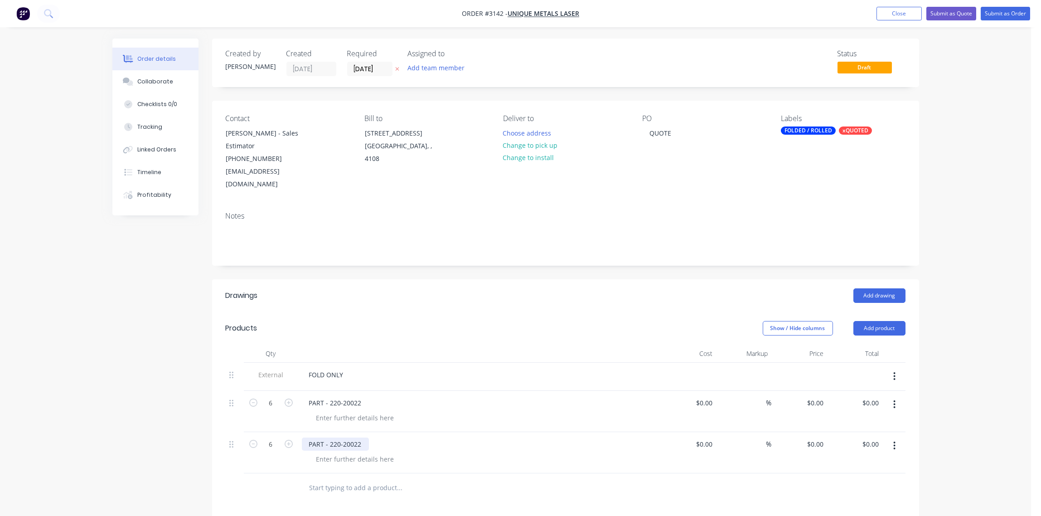
click at [364, 437] on div "PART - 220-20022" at bounding box center [335, 443] width 67 height 13
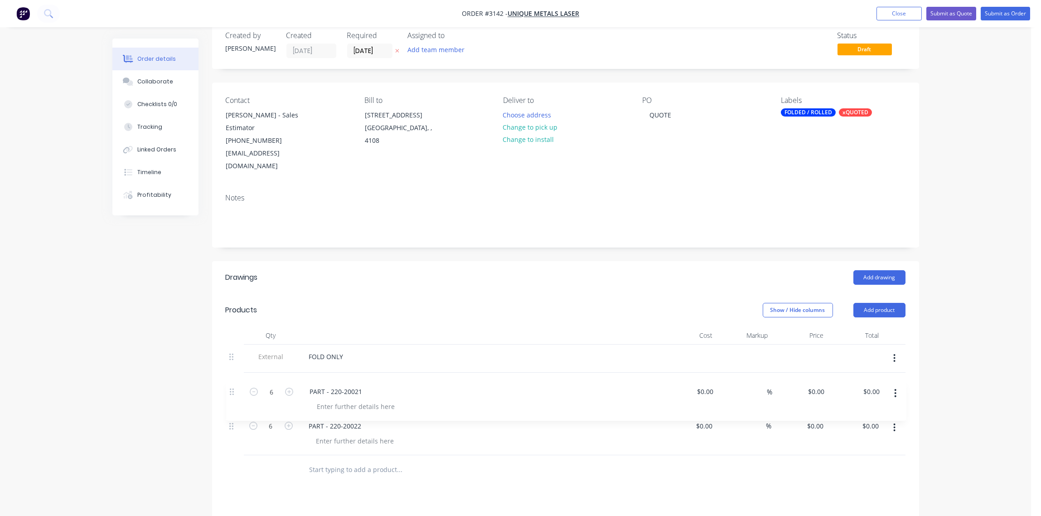
scroll to position [20, 0]
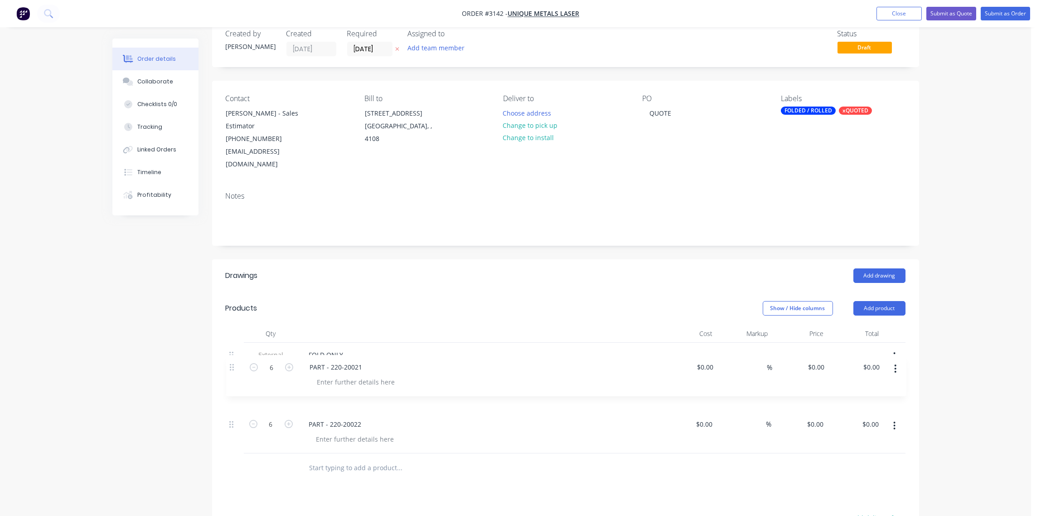
drag, startPoint x: 232, startPoint y: 436, endPoint x: 233, endPoint y: 367, distance: 68.9
click at [233, 367] on div "External FOLD ONLY 6 PART - 220-20022 $0.00 $0.00 % $0.00 $0.00 $0.00 $0.00 6 P…" at bounding box center [565, 397] width 679 height 111
click at [703, 376] on div "$0.00" at bounding box center [703, 382] width 24 height 13
type input "$65.00"
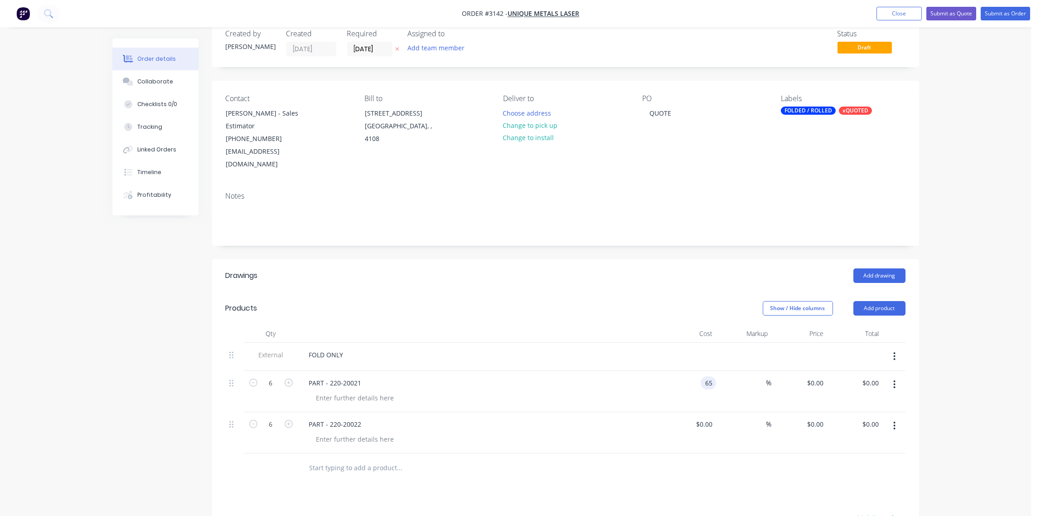
type input "$390.00"
click at [707, 417] on div "$0.00" at bounding box center [705, 423] width 21 height 13
type input "$65.00"
type input "$390.00"
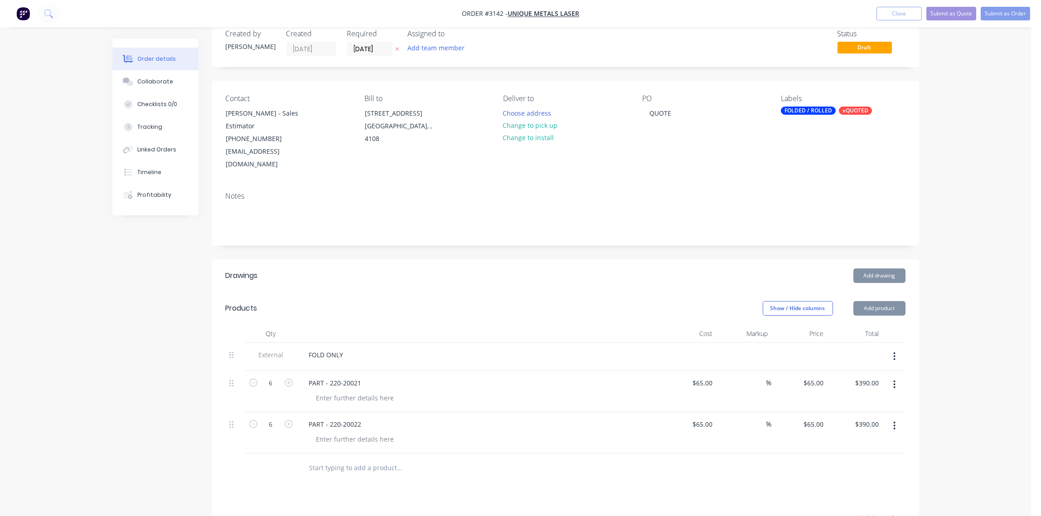
click at [567, 391] on div at bounding box center [483, 397] width 348 height 13
click at [358, 391] on div at bounding box center [355, 397] width 92 height 13
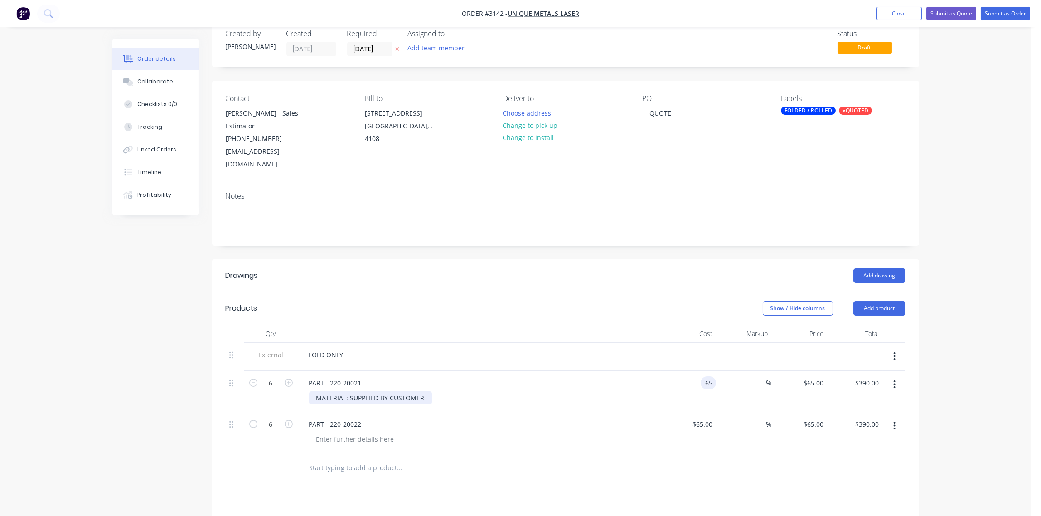
type input "$65.00"
drag, startPoint x: 423, startPoint y: 386, endPoint x: 261, endPoint y: 384, distance: 161.7
click at [261, 384] on div "6 PART - 220-20021 MATERIAL: SUPPLIED BY CUSTOMER $65.00 $65.00 % $65.00 $65.00…" at bounding box center [565, 391] width 679 height 41
copy div "MATERIAL: SUPPLIED BY CUSTOMER"
click at [344, 432] on div at bounding box center [355, 438] width 92 height 13
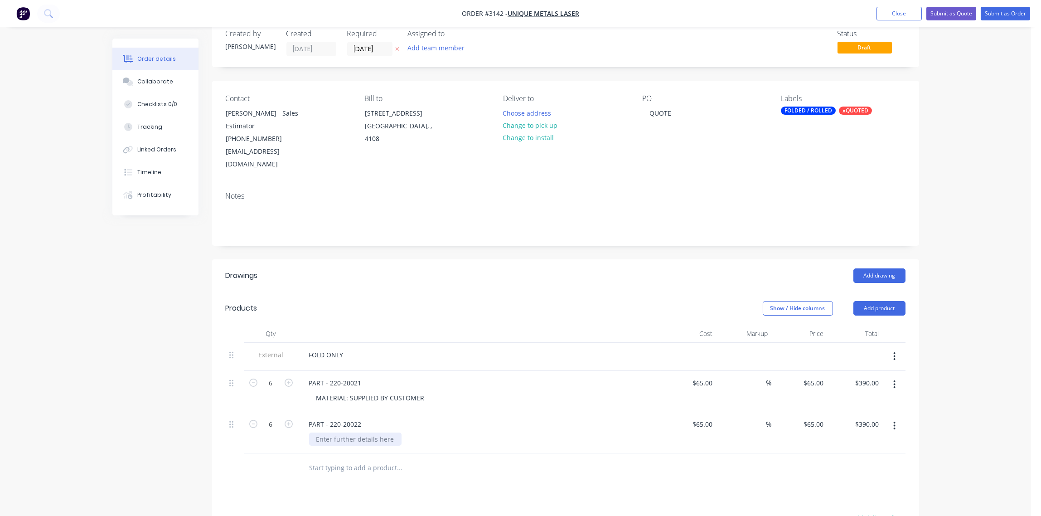
paste div
type input "$65.00"
click at [423, 391] on div "MATERIAL: SUPPLIED BY CUSTOMER" at bounding box center [370, 397] width 123 height 13
click at [349, 391] on div "MATERIAL: SUPPLIED BY CUSTOMER" at bounding box center [370, 397] width 123 height 13
click at [541, 391] on div "MATERIAL: (6MM MILD STEEL 350GR )SUPPLIED BY CUSTOMER" at bounding box center [483, 397] width 348 height 13
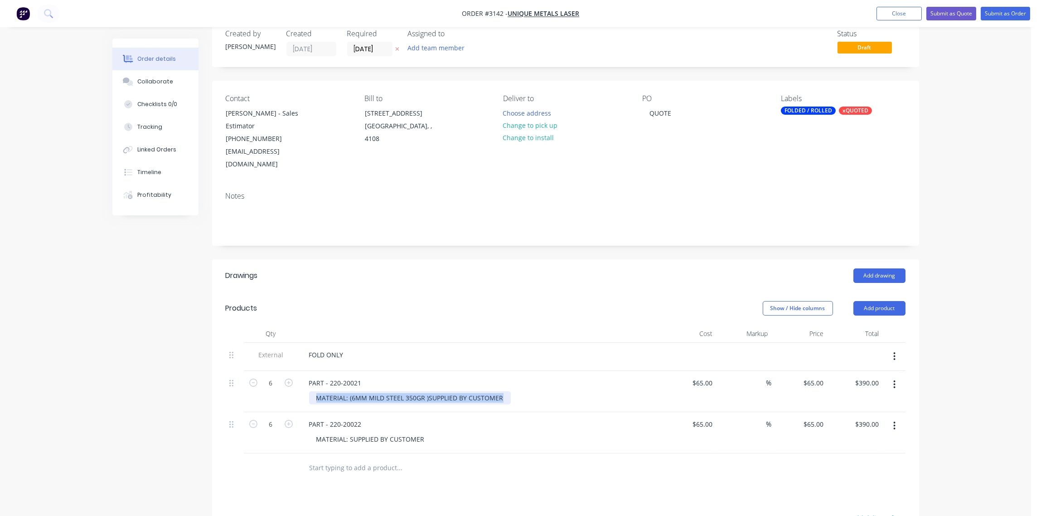
drag, startPoint x: 509, startPoint y: 382, endPoint x: 303, endPoint y: 385, distance: 206.6
click at [303, 385] on div "PART - 220-20021 MATERIAL: (6MM MILD STEEL 350GR )SUPPLIED BY CUSTOMER" at bounding box center [479, 391] width 362 height 41
drag, startPoint x: 327, startPoint y: 387, endPoint x: 313, endPoint y: 388, distance: 14.1
click at [313, 391] on div "MATERIAL: (6MM MILD STEEL 350GR )SUPPLIED BY CUSTOMER" at bounding box center [410, 397] width 202 height 13
drag, startPoint x: 315, startPoint y: 382, endPoint x: 484, endPoint y: 384, distance: 169.4
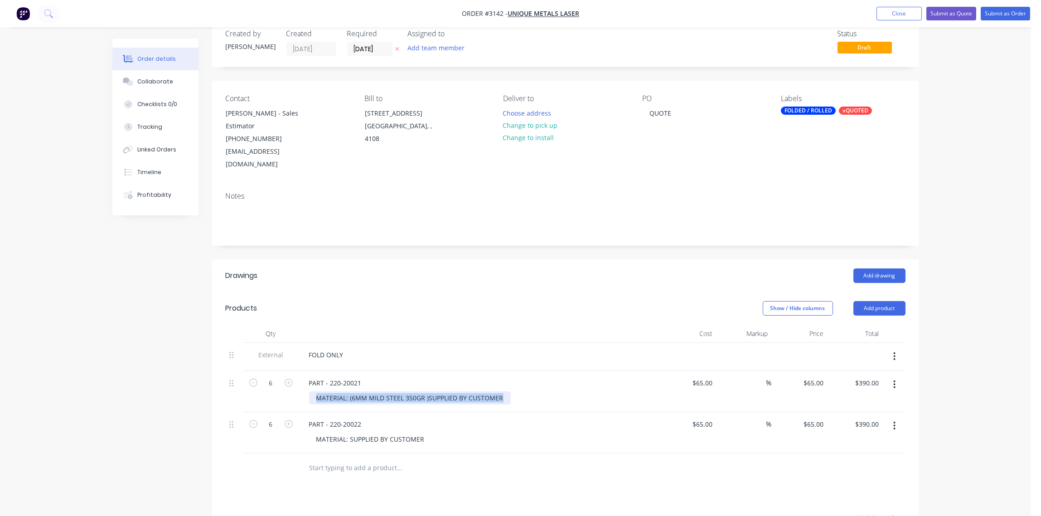
click at [503, 391] on div "MATERIAL: (6MM MILD STEEL 350GR )SUPPLIED BY CUSTOMER" at bounding box center [410, 397] width 202 height 13
copy div "MATERIAL: (6MM MILD STEEL 350GR )SUPPLIED BY CUSTOMER"
drag, startPoint x: 424, startPoint y: 426, endPoint x: 282, endPoint y: 428, distance: 141.3
click at [282, 428] on div "6 PART - 220-20022 MATERIAL: SUPPLIED BY CUSTOMER $65.00 $65.00 % $65.00 $65.00…" at bounding box center [565, 432] width 679 height 41
click at [546, 459] on div at bounding box center [438, 467] width 272 height 18
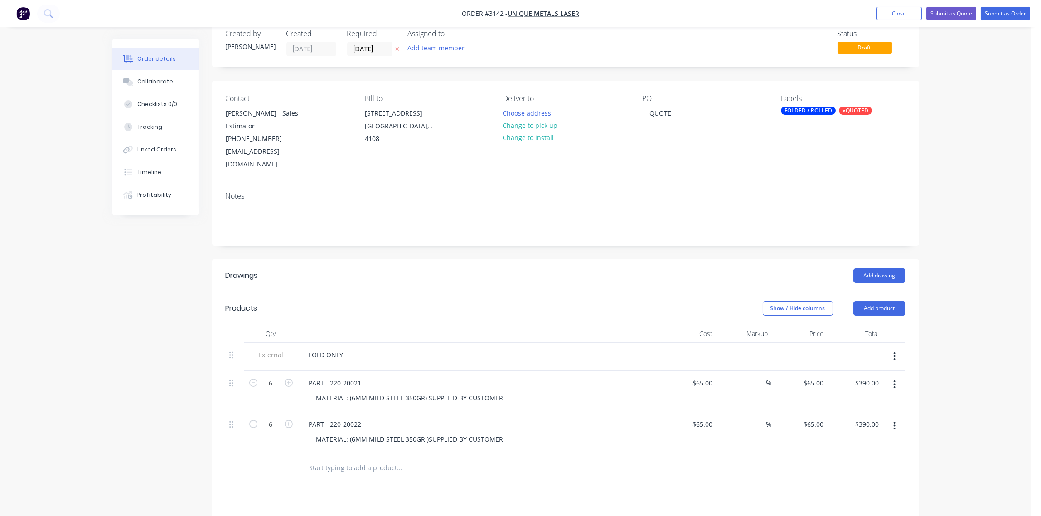
click at [568, 432] on div "MATERIAL: (6MM MILD STEEL 350GR )SUPPLIED BY CUSTOMER" at bounding box center [483, 438] width 348 height 13
click at [160, 84] on div "Collaborate" at bounding box center [155, 81] width 36 height 8
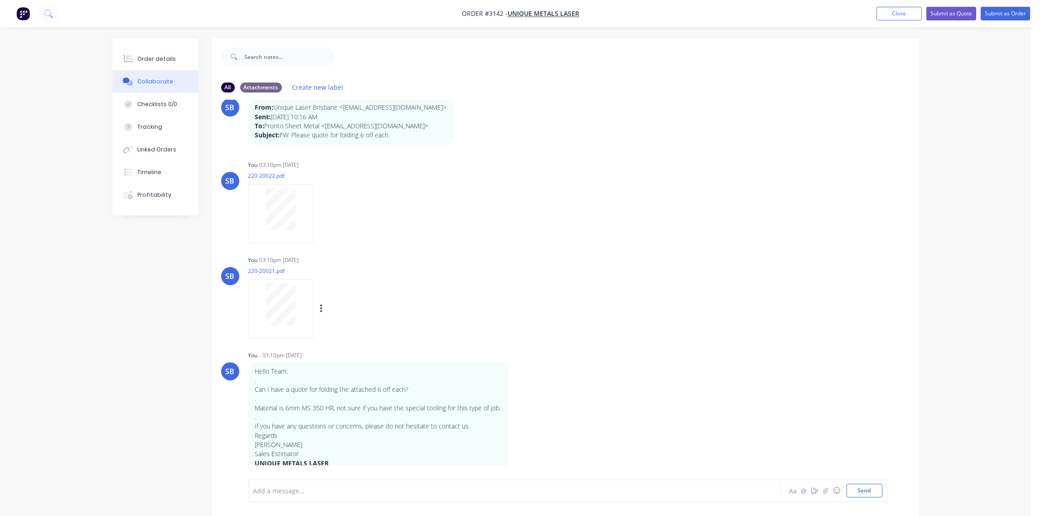
scroll to position [30, 0]
click at [148, 55] on div "Order details" at bounding box center [156, 59] width 39 height 8
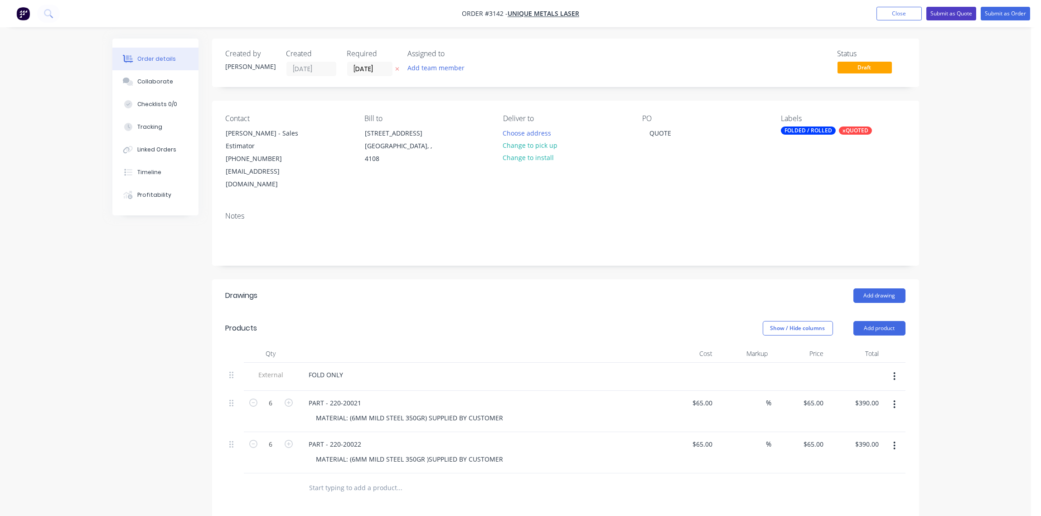
click at [953, 14] on button "Submit as Quote" at bounding box center [951, 14] width 50 height 14
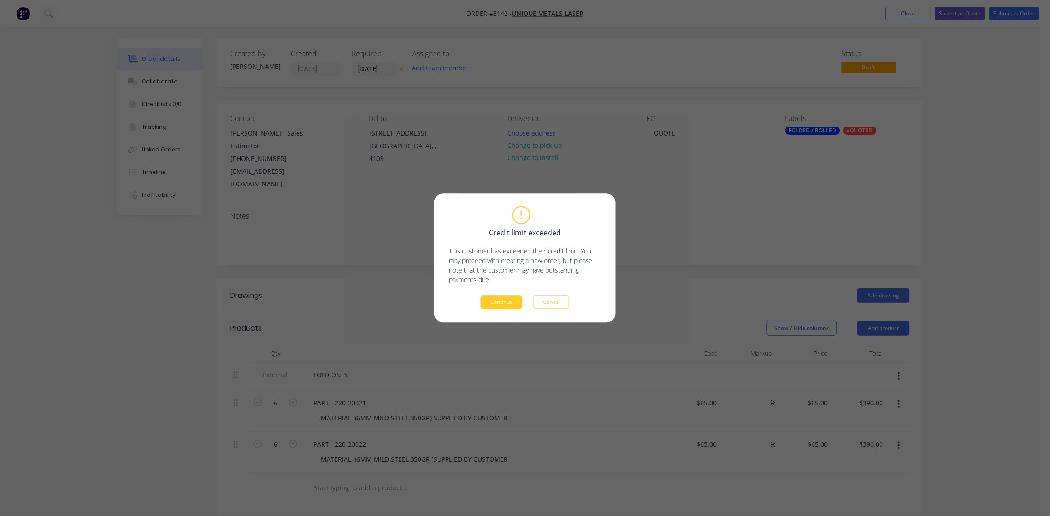
click at [504, 303] on button "Continue" at bounding box center [502, 302] width 42 height 14
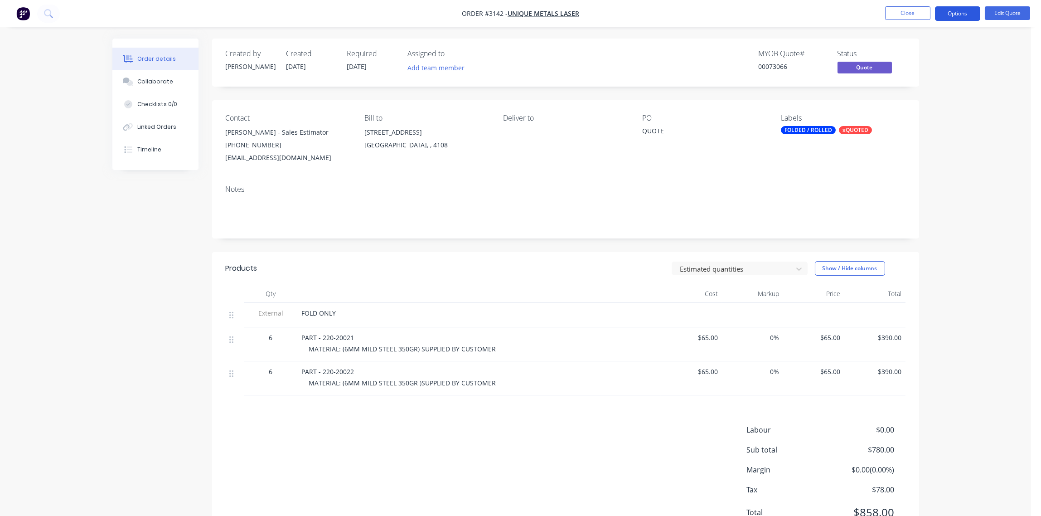
click at [955, 14] on button "Options" at bounding box center [957, 13] width 45 height 14
click at [920, 53] on div "Quote" at bounding box center [929, 54] width 83 height 13
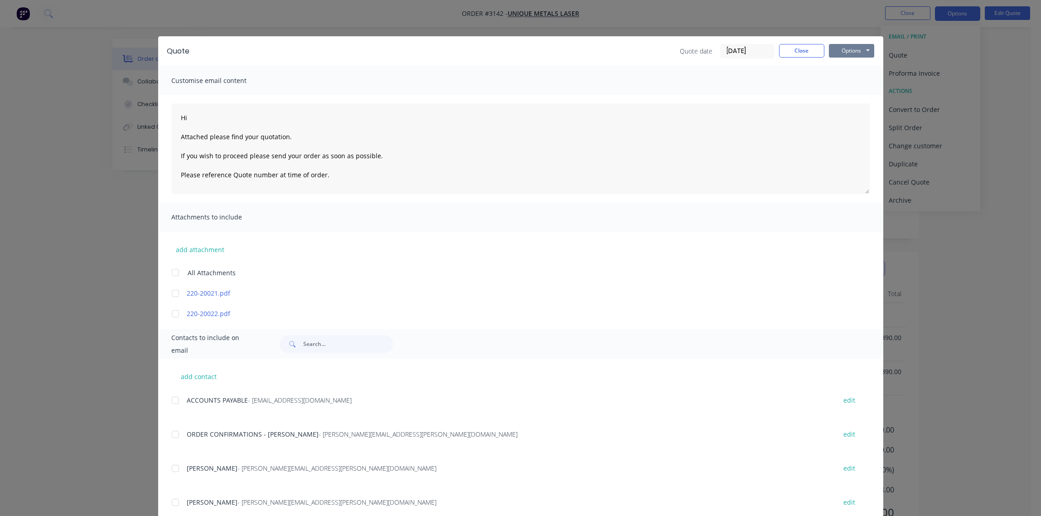
click at [847, 52] on button "Options" at bounding box center [851, 51] width 45 height 14
click at [845, 98] on button "Email" at bounding box center [858, 96] width 58 height 15
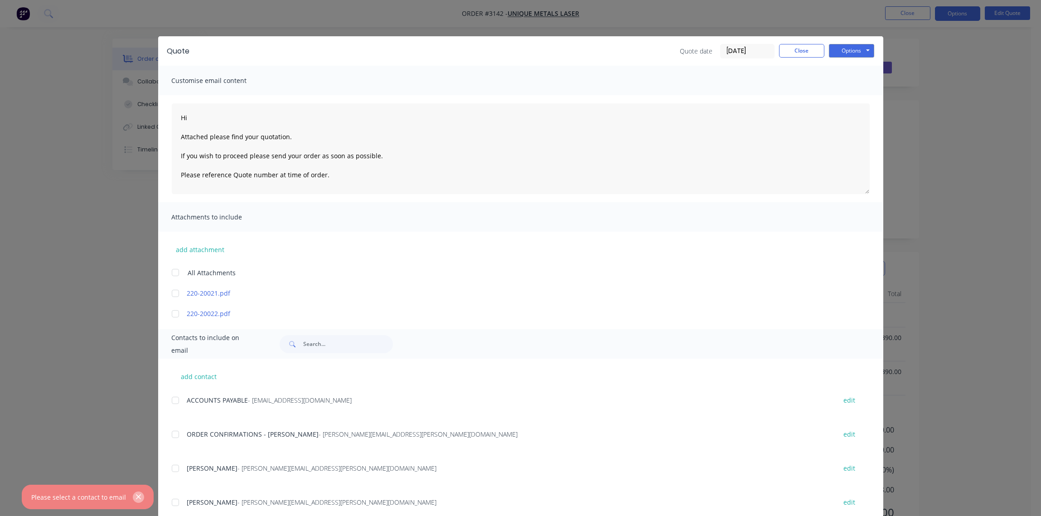
click at [133, 496] on button "button" at bounding box center [138, 496] width 11 height 11
click at [846, 51] on button "Options" at bounding box center [851, 51] width 45 height 14
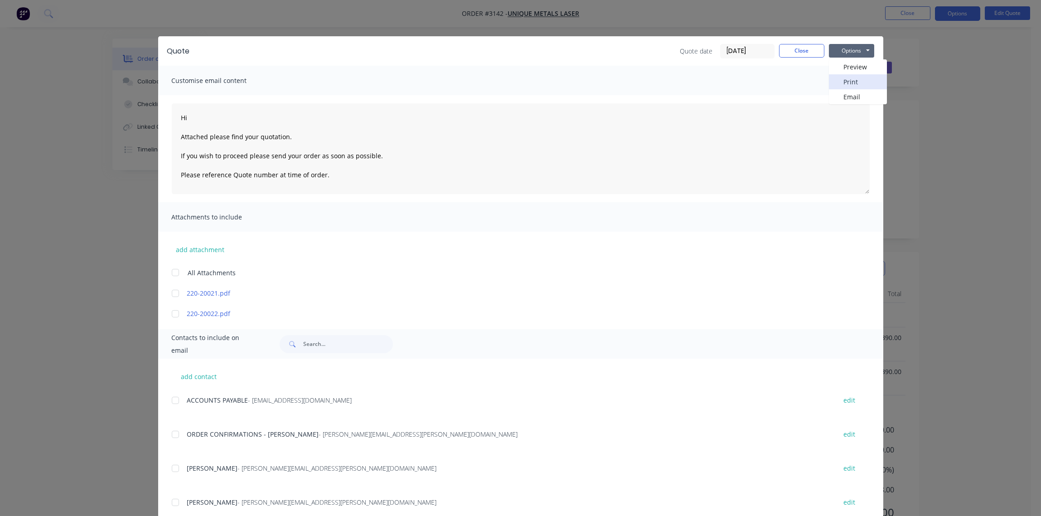
click at [843, 83] on button "Print" at bounding box center [858, 81] width 58 height 15
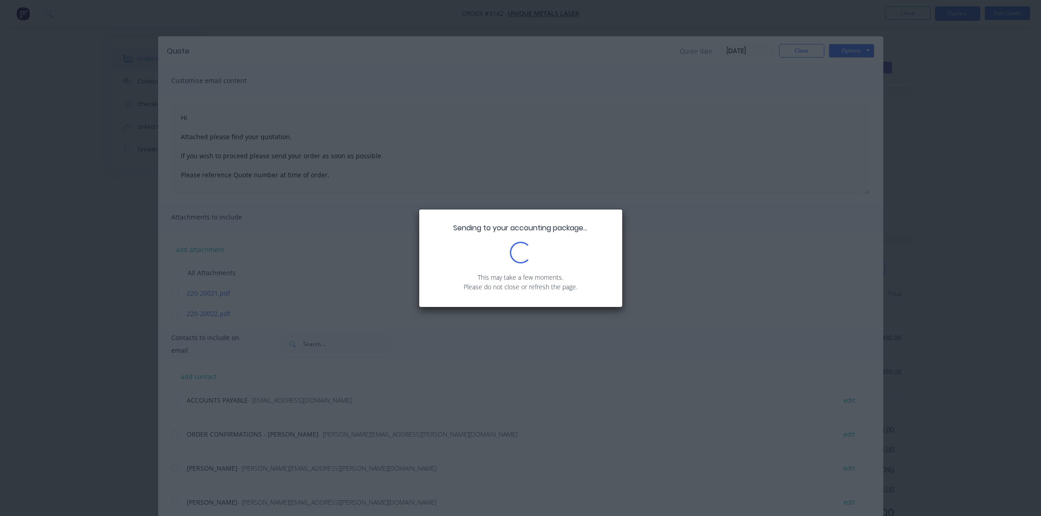
click at [720, 160] on div "Sending to your accounting package... Loading... This may take a few moments. P…" at bounding box center [520, 258] width 1041 height 516
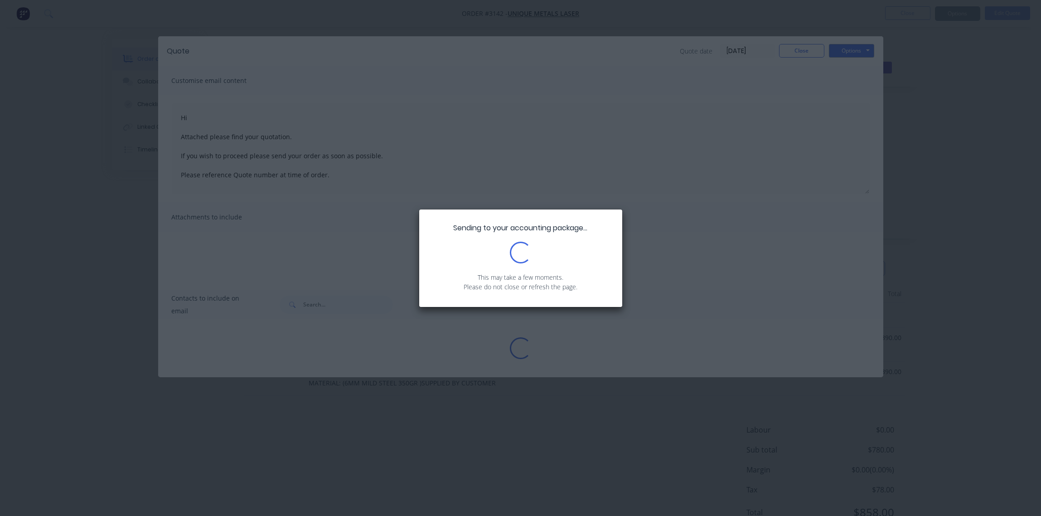
type textarea "Hi Attached please find your quotation. If you wish to proceed please send your…"
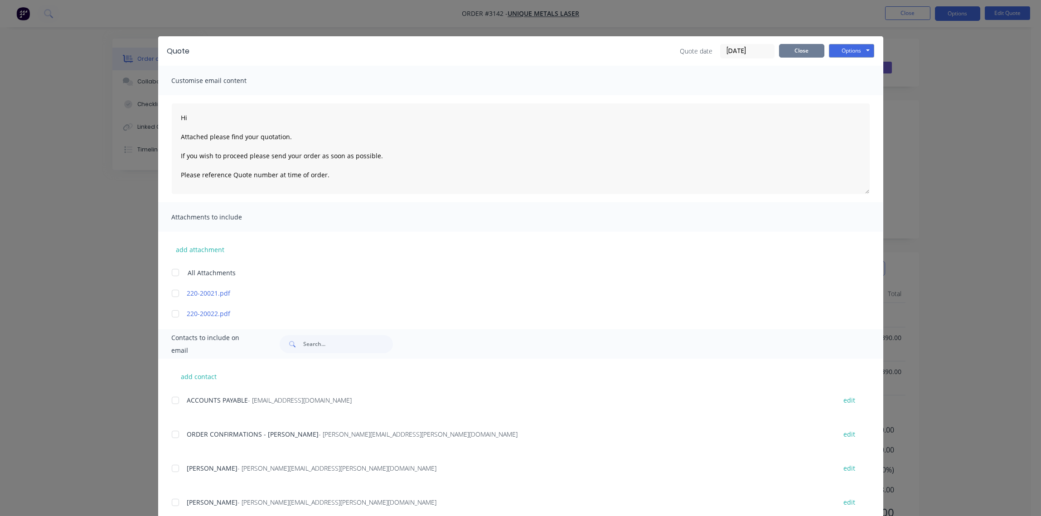
click at [795, 50] on button "Close" at bounding box center [801, 51] width 45 height 14
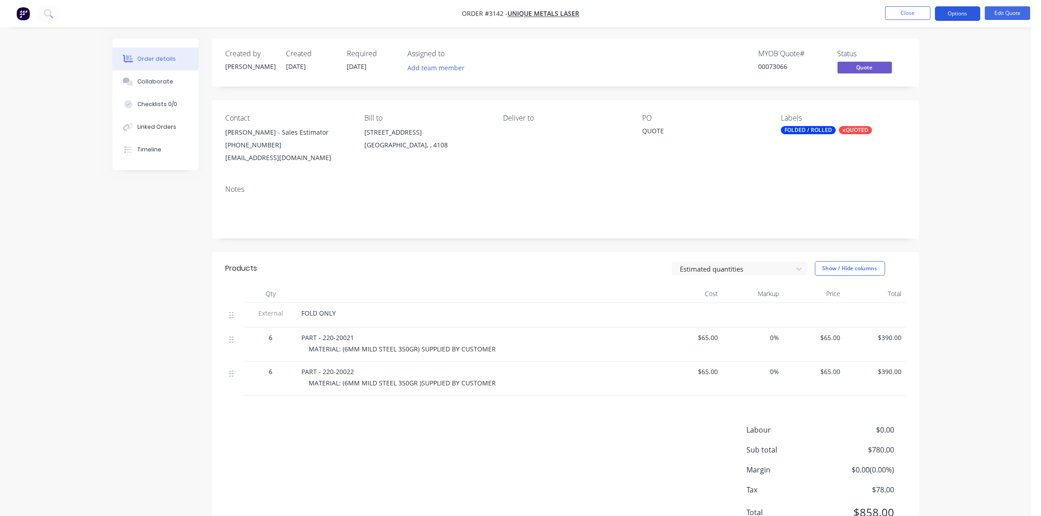
click at [968, 14] on button "Options" at bounding box center [957, 13] width 45 height 14
click at [929, 52] on div "Quote" at bounding box center [929, 54] width 83 height 13
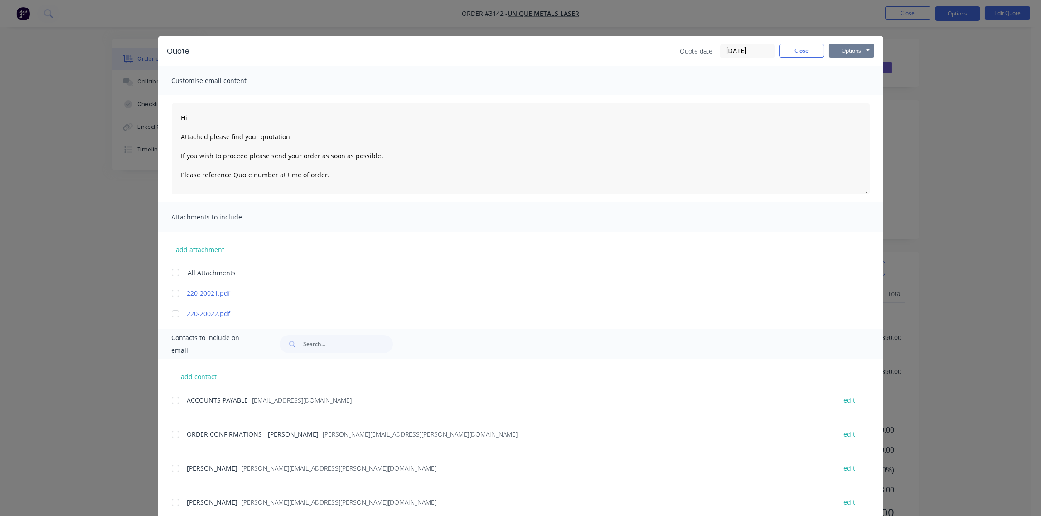
click at [846, 50] on button "Options" at bounding box center [851, 51] width 45 height 14
click at [848, 81] on button "Print" at bounding box center [858, 81] width 58 height 15
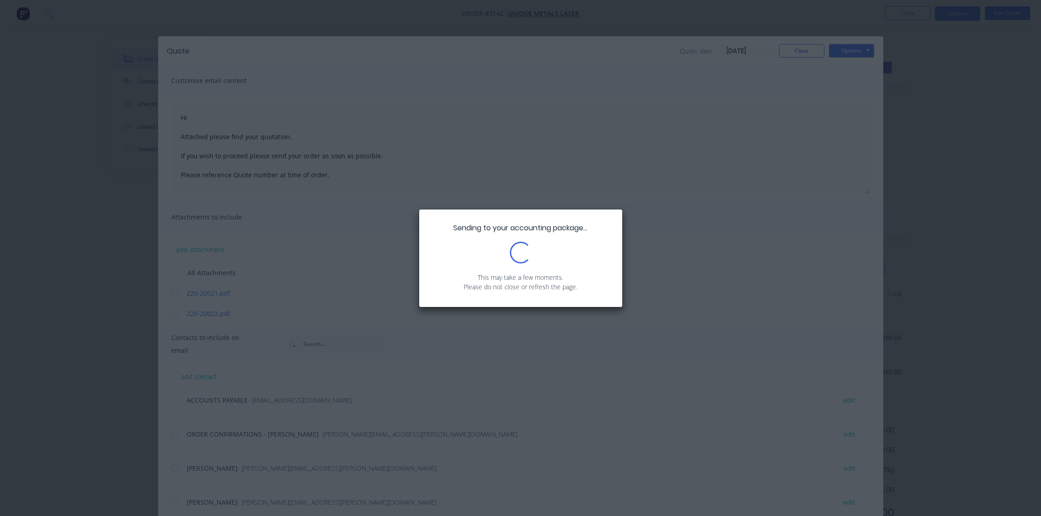
click at [487, 265] on div "Sending to your accounting package... Loading... This may take a few moments. P…" at bounding box center [520, 257] width 203 height 97
click at [478, 259] on div "Loading..." at bounding box center [521, 252] width 176 height 22
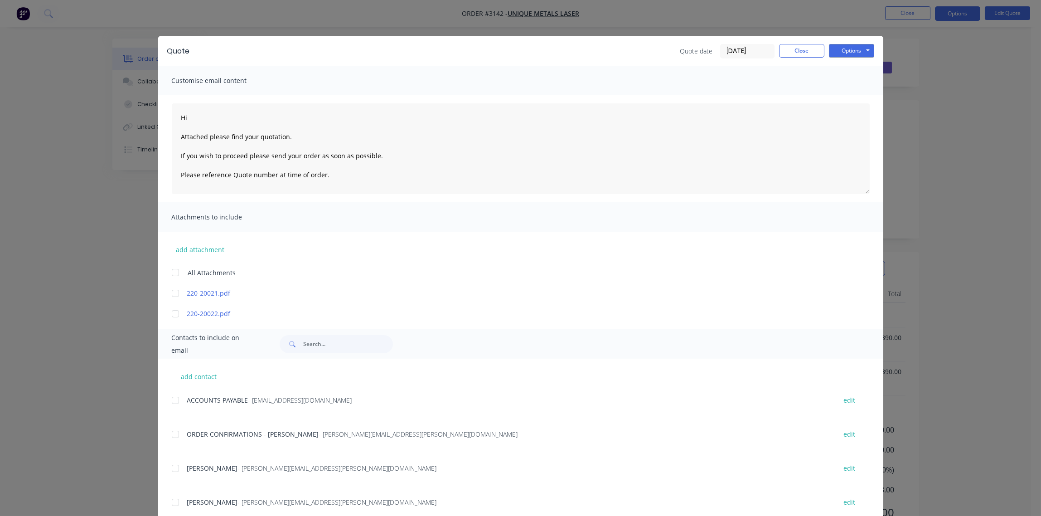
type textarea "Hi Attached please find your quotation. If you wish to proceed please send your…"
click at [790, 54] on button "Close" at bounding box center [801, 51] width 45 height 14
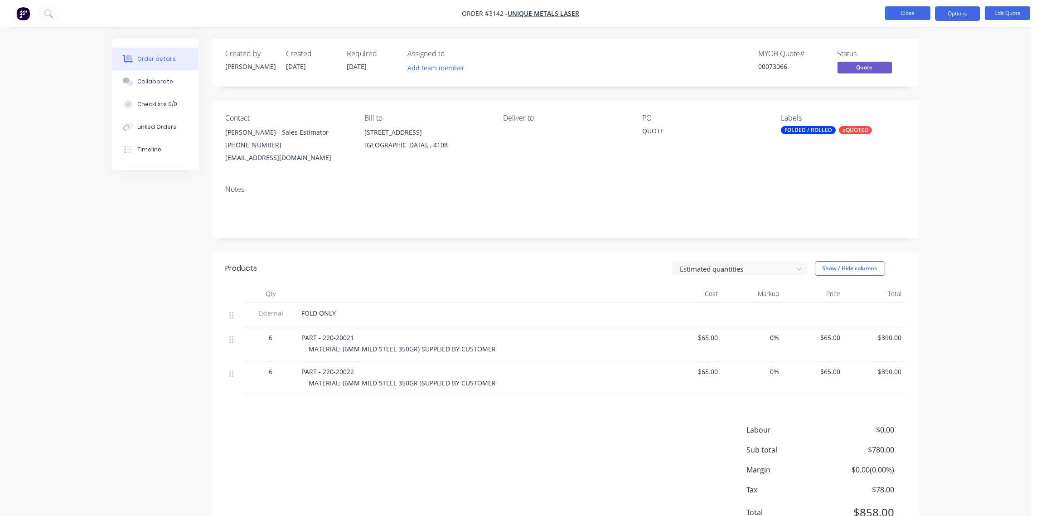
click at [918, 14] on button "Close" at bounding box center [907, 13] width 45 height 14
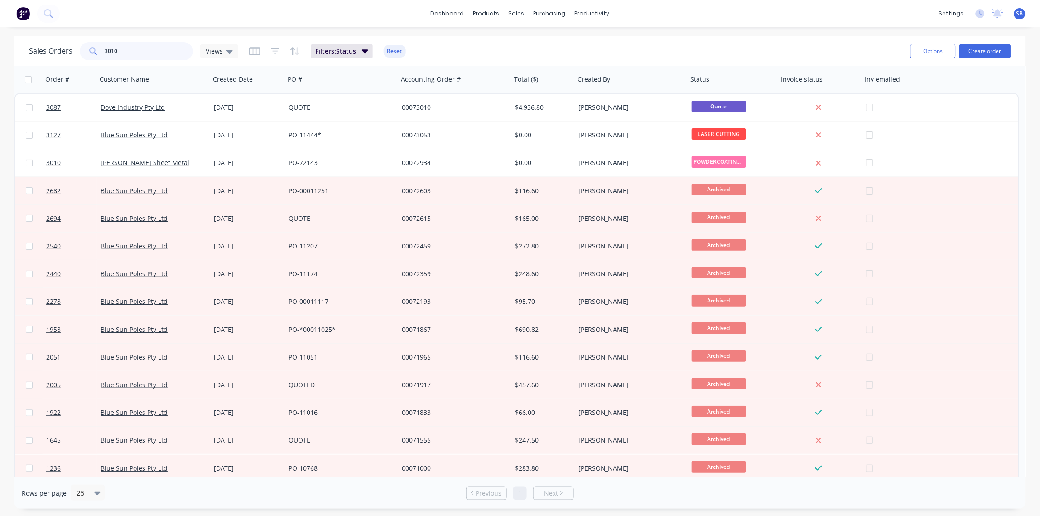
drag, startPoint x: 132, startPoint y: 50, endPoint x: -3, endPoint y: 40, distance: 135.4
click at [0, 40] on html "dashboard products sales purchasing productivity dashboard products Product Cat…" at bounding box center [525, 258] width 1050 height 516
type input "ALI"
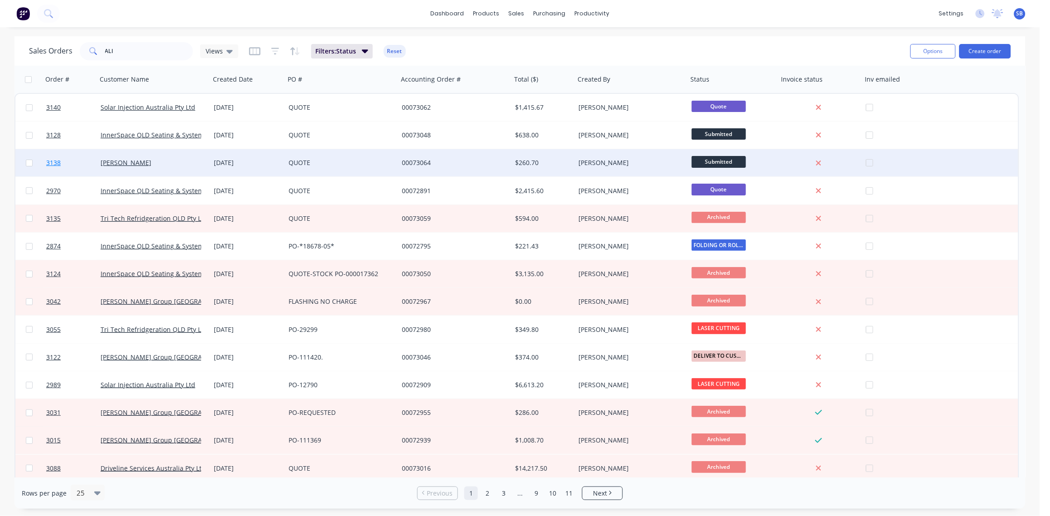
click at [52, 163] on span "3138" at bounding box center [53, 162] width 14 height 9
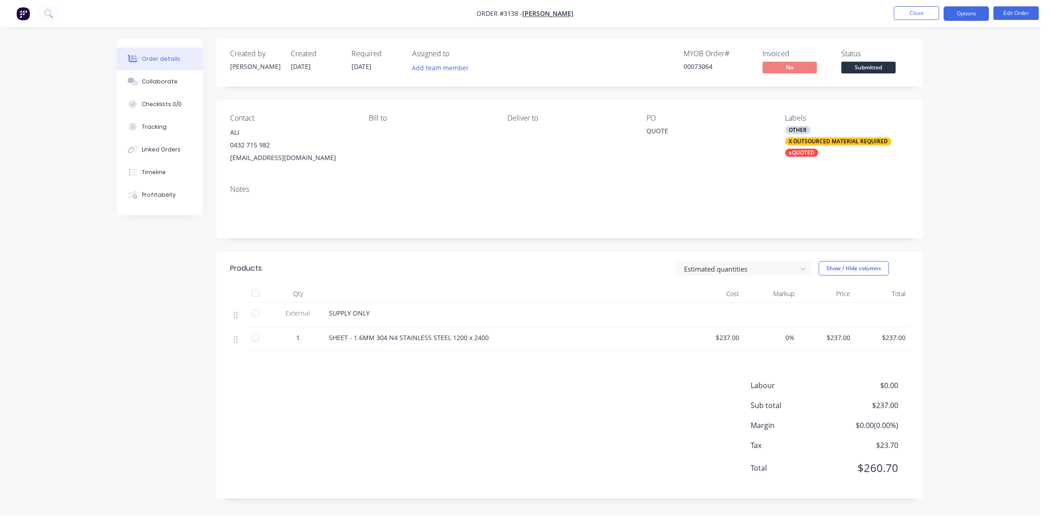
click at [968, 13] on button "Options" at bounding box center [966, 13] width 45 height 14
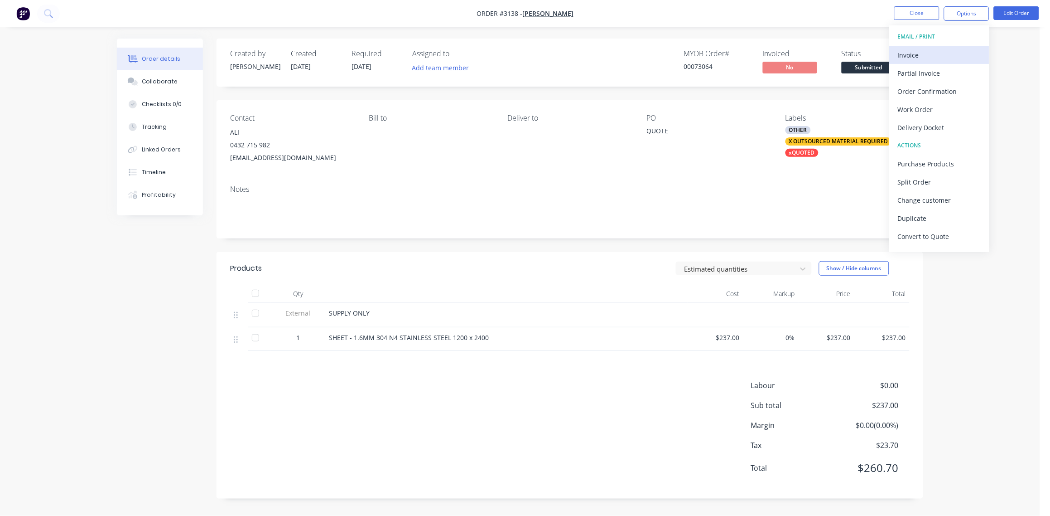
click at [936, 52] on div "Invoice" at bounding box center [939, 54] width 83 height 13
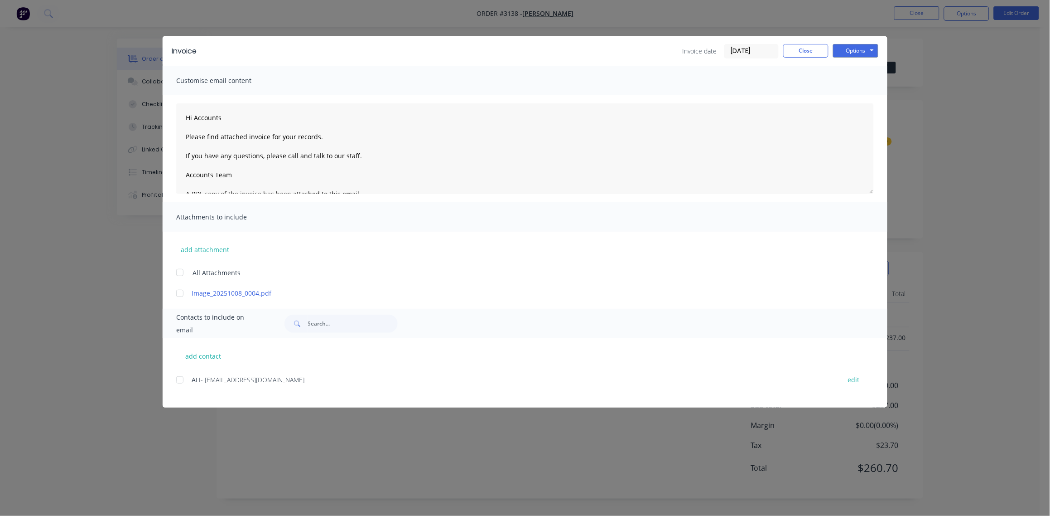
click at [182, 381] on div at bounding box center [180, 380] width 18 height 18
click at [856, 52] on button "Options" at bounding box center [855, 51] width 45 height 14
click at [848, 95] on button "Email" at bounding box center [862, 96] width 58 height 15
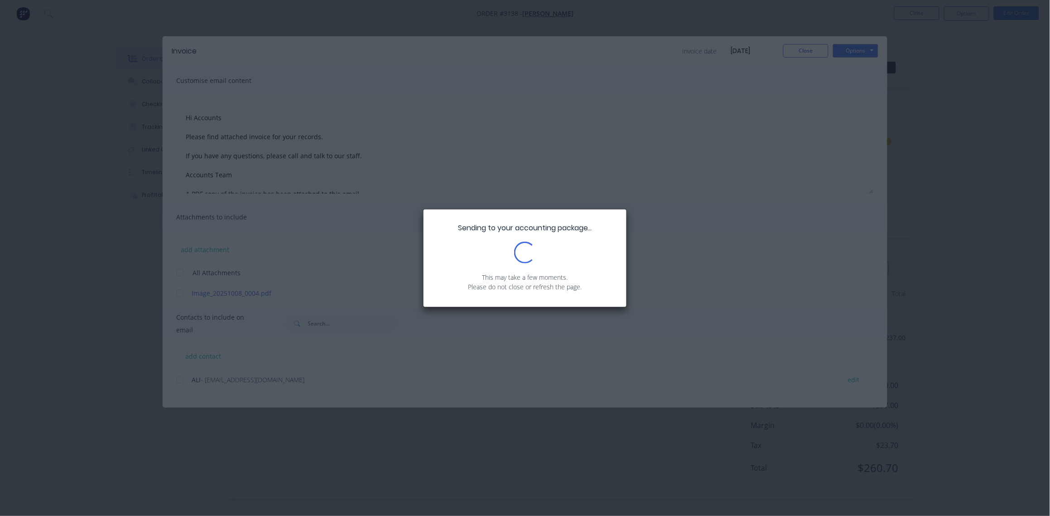
click at [734, 173] on div "Sending to your accounting package... Loading... This may take a few moments. P…" at bounding box center [525, 258] width 1050 height 516
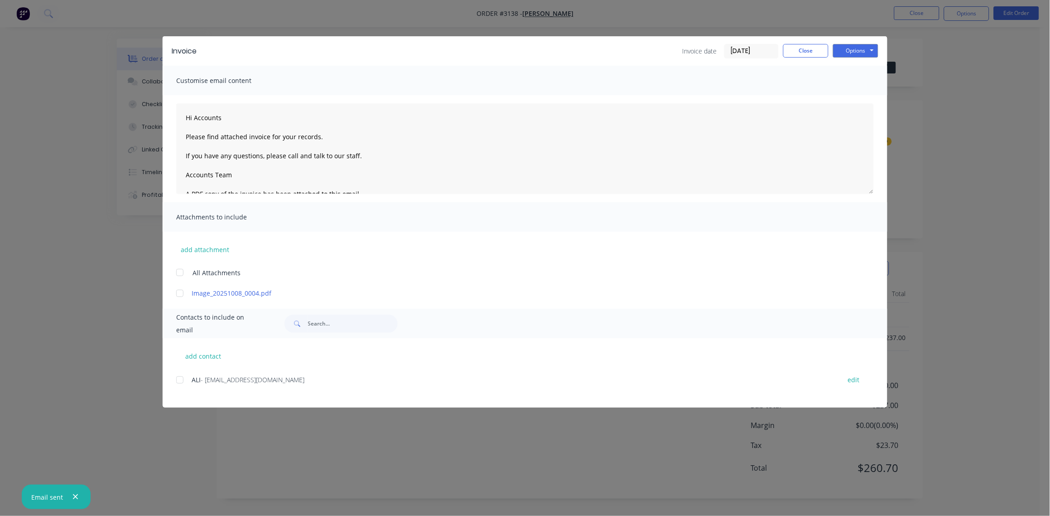
type textarea "Hi Accounts Please find attached invoice for your records. If you have any ques…"
click at [807, 54] on button "Close" at bounding box center [805, 51] width 45 height 14
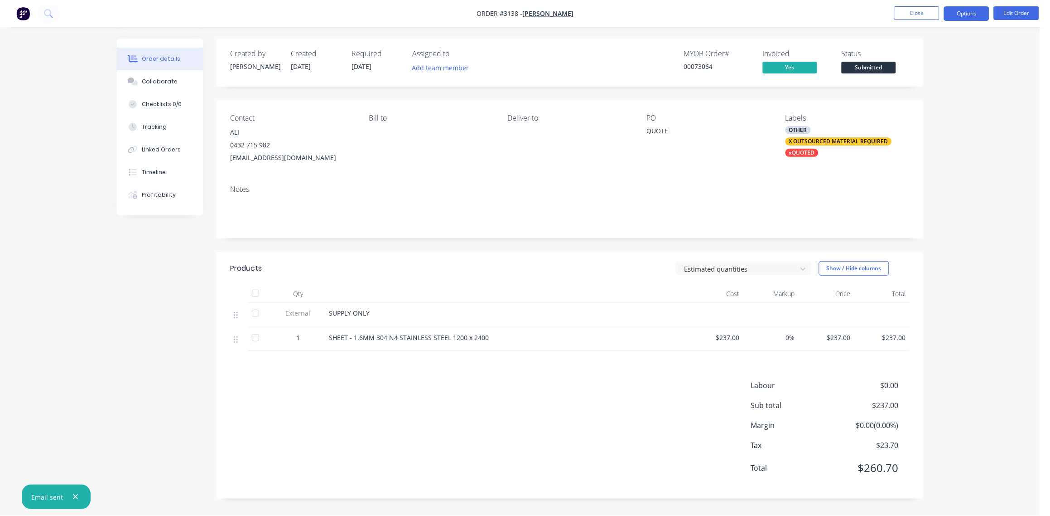
click at [972, 12] on button "Options" at bounding box center [966, 13] width 45 height 14
click at [935, 127] on div "Delivery Docket" at bounding box center [939, 127] width 83 height 13
click at [928, 61] on button "Back" at bounding box center [940, 55] width 100 height 18
click at [925, 125] on div "Delivery Docket" at bounding box center [939, 127] width 83 height 13
click at [920, 73] on div "With pricing" at bounding box center [939, 73] width 83 height 13
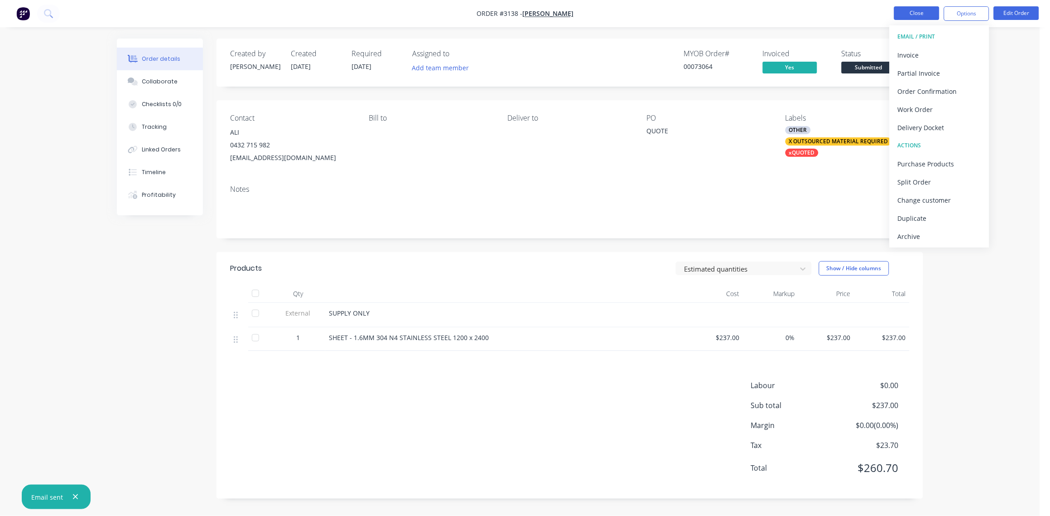
click at [921, 14] on button "Close" at bounding box center [916, 13] width 45 height 14
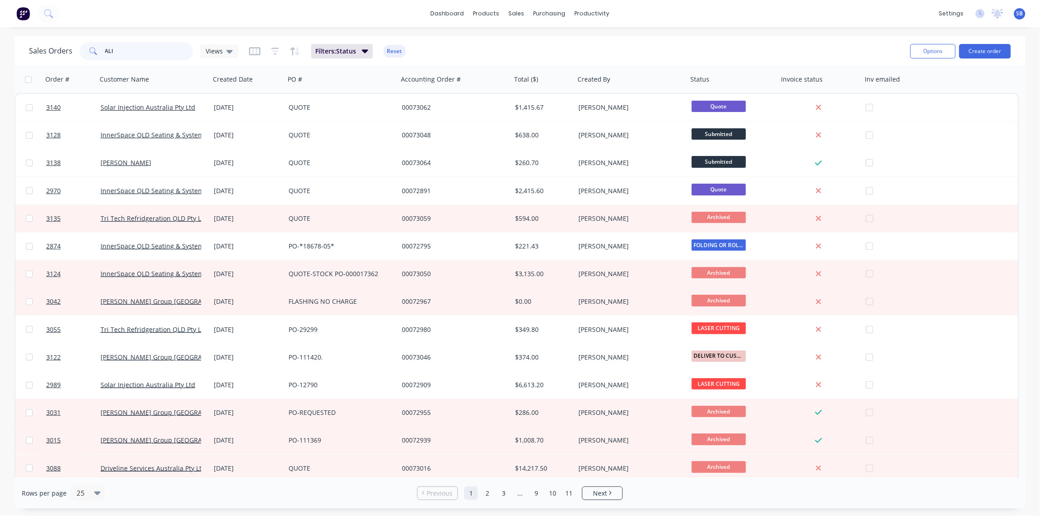
drag, startPoint x: 124, startPoint y: 51, endPoint x: 29, endPoint y: 43, distance: 94.6
click at [24, 38] on div "Sales Orders ALI Views Filters: Status Reset Options Create order" at bounding box center [519, 50] width 1011 height 29
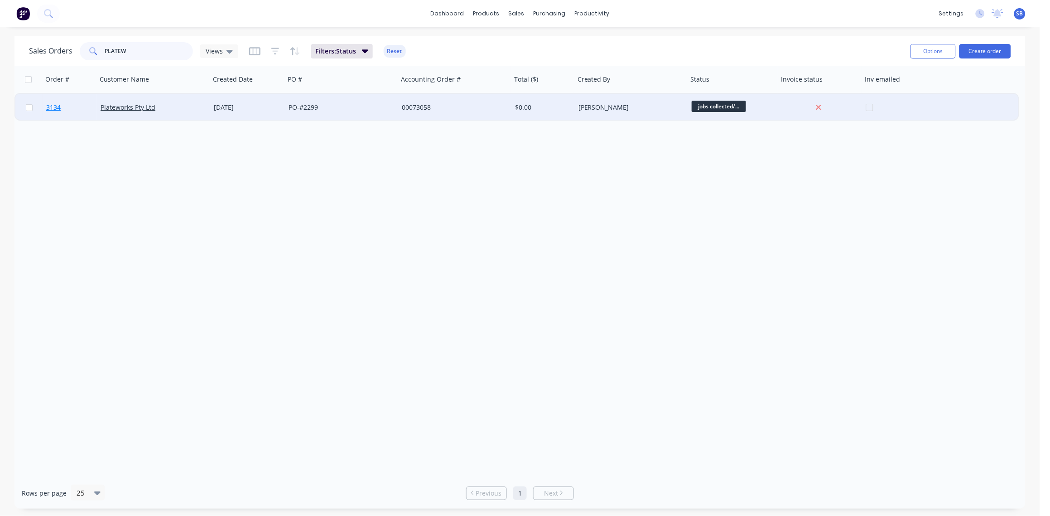
type input "PLATEW"
click at [52, 106] on span "3134" at bounding box center [53, 107] width 14 height 9
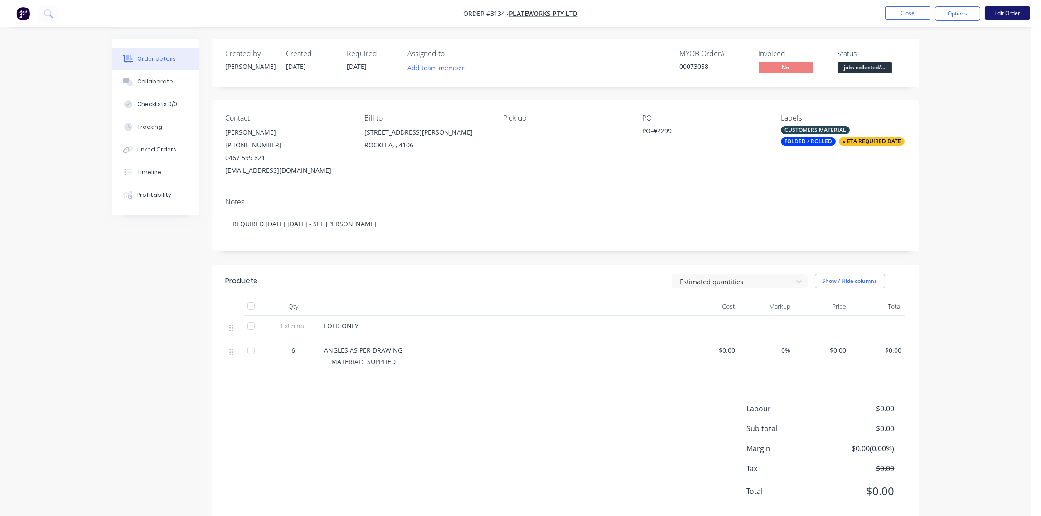
click at [1005, 15] on button "Edit Order" at bounding box center [1006, 13] width 45 height 14
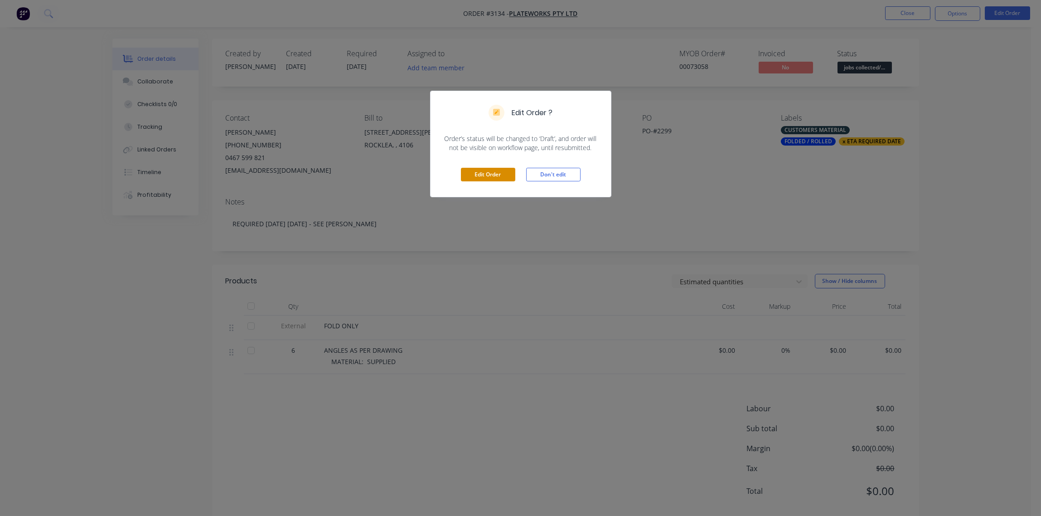
click at [492, 176] on button "Edit Order" at bounding box center [488, 175] width 54 height 14
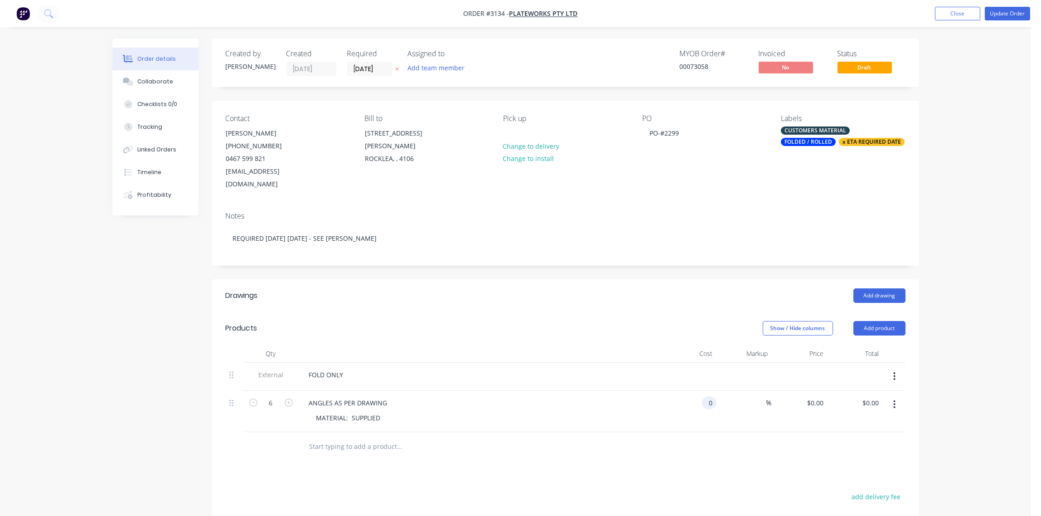
click at [697, 390] on div "0 0" at bounding box center [688, 410] width 56 height 41
type input "$72.00"
type input "$432.00"
click at [1031, 4] on nav "Order #3134 - Plateworks Pty Ltd Add product Close Update Order" at bounding box center [520, 13] width 1041 height 27
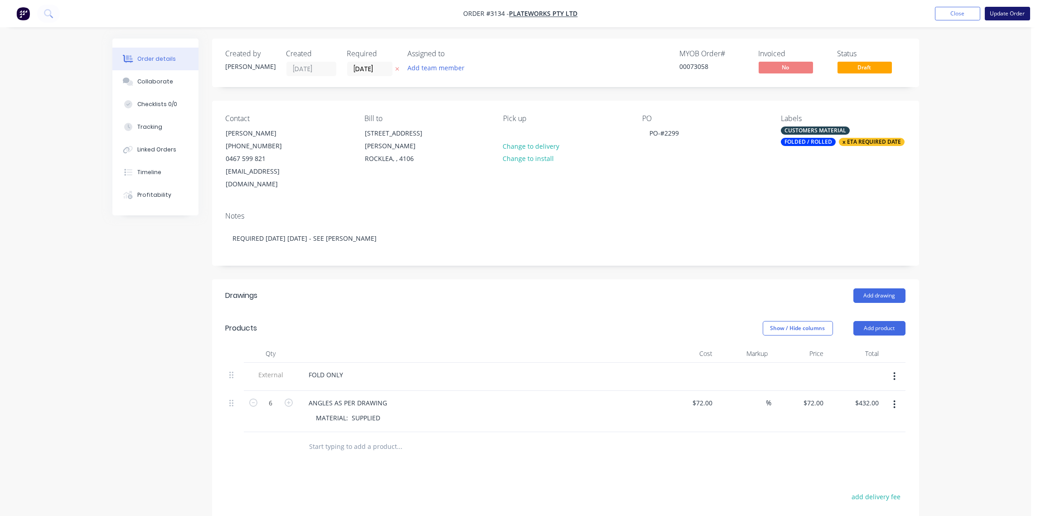
click at [1011, 14] on button "Update Order" at bounding box center [1006, 14] width 45 height 14
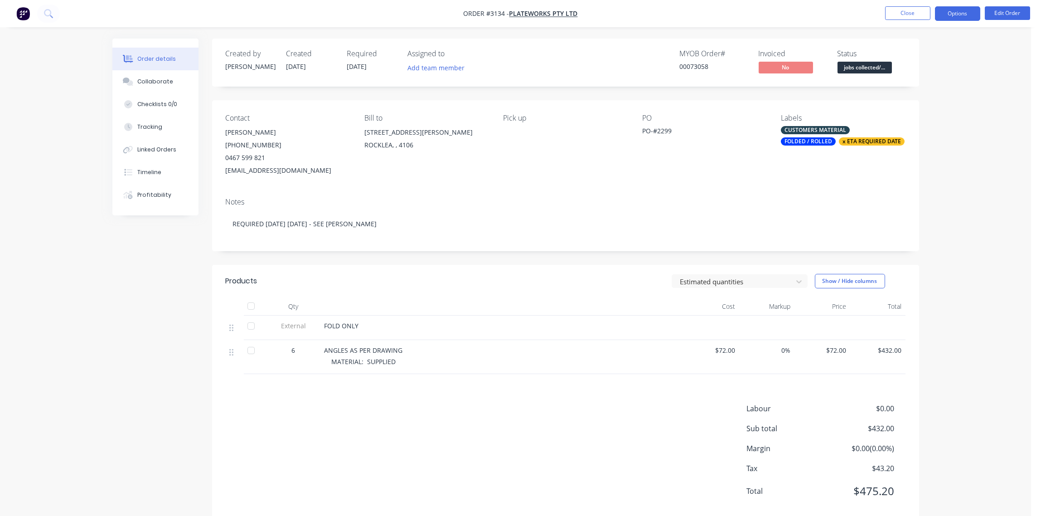
click at [954, 14] on button "Options" at bounding box center [957, 13] width 45 height 14
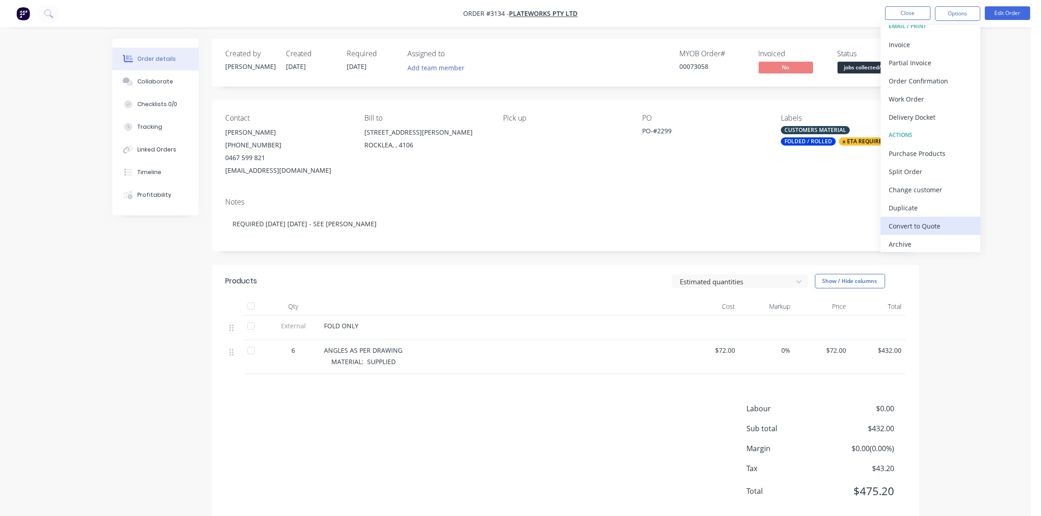
scroll to position [14, 0]
click at [918, 40] on div "Invoice" at bounding box center [929, 41] width 83 height 13
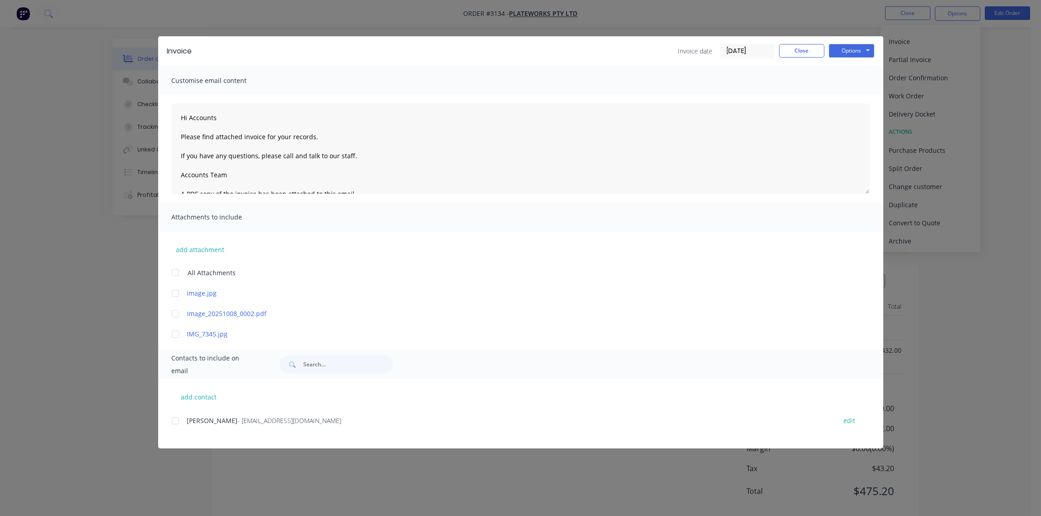
click at [175, 421] on div at bounding box center [175, 420] width 18 height 18
click at [853, 51] on button "Options" at bounding box center [851, 51] width 45 height 14
click at [853, 95] on button "Email" at bounding box center [858, 96] width 58 height 15
type textarea "Hi Accounts Please find attached invoice for your records. If you have any ques…"
click at [799, 52] on button "Close" at bounding box center [801, 51] width 45 height 14
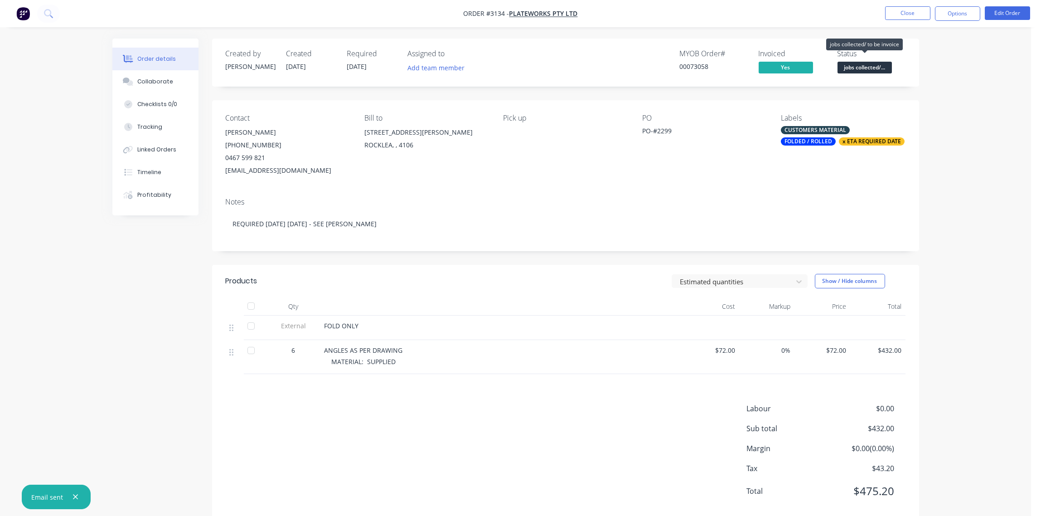
click at [866, 67] on span "jobs collected/..." at bounding box center [864, 67] width 54 height 11
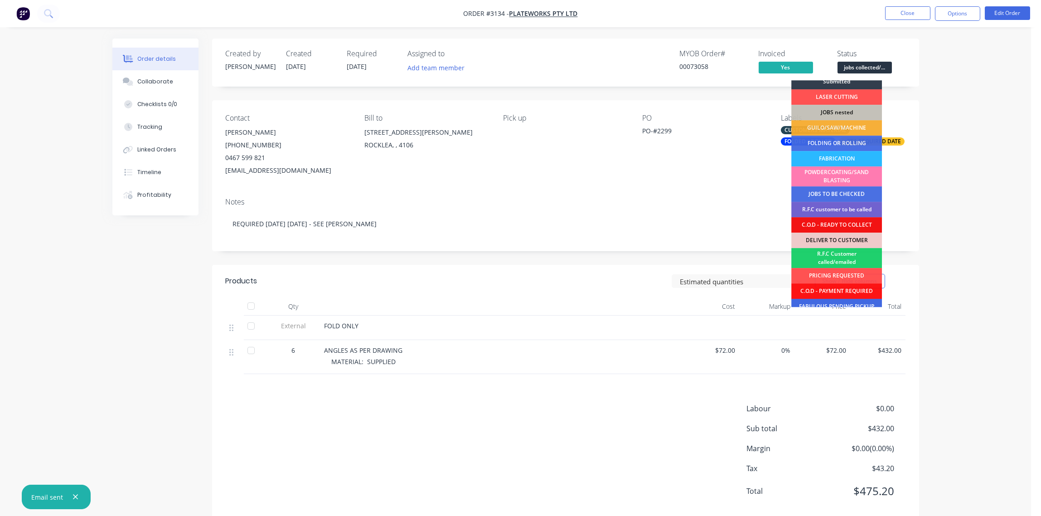
scroll to position [60, 0]
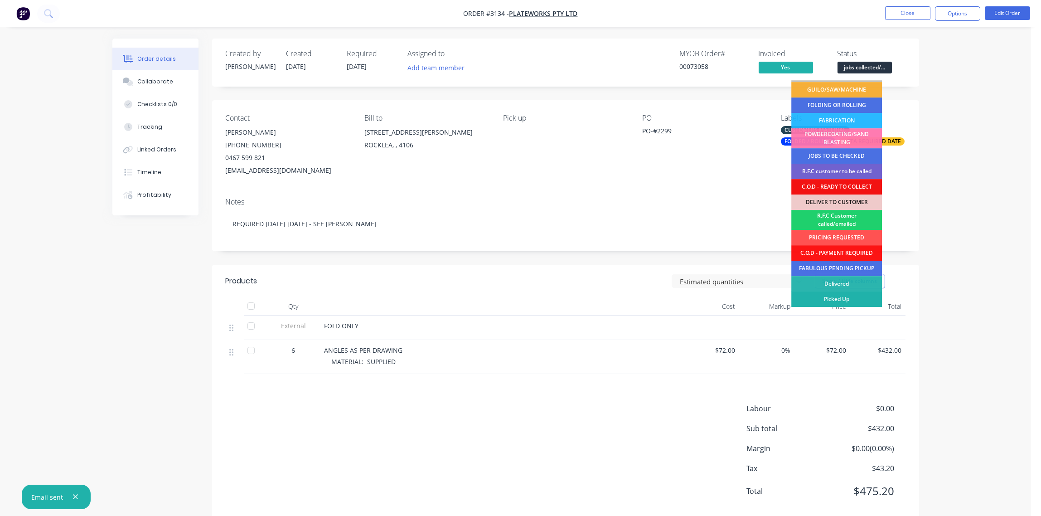
click at [838, 298] on div "Picked Up" at bounding box center [836, 298] width 91 height 15
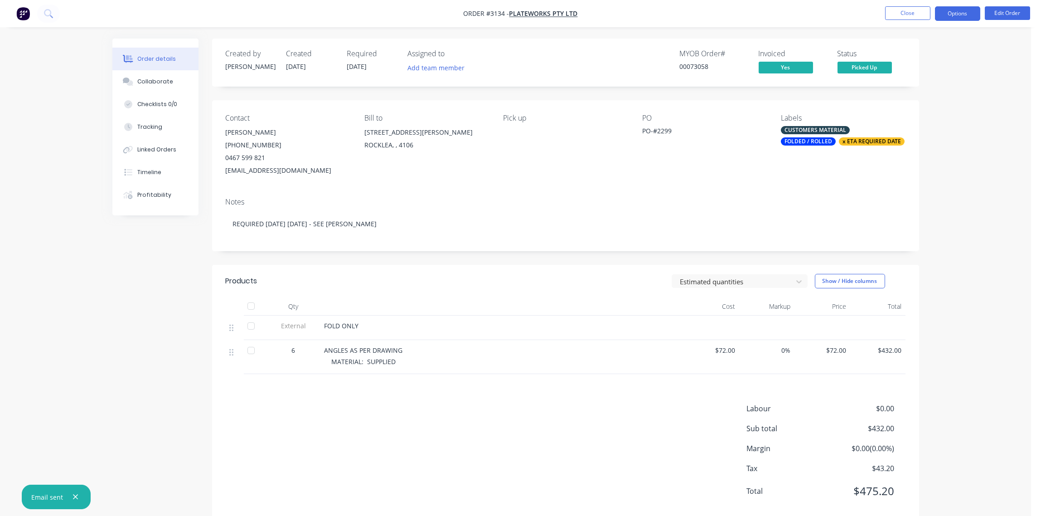
click at [952, 16] on button "Options" at bounding box center [957, 13] width 45 height 14
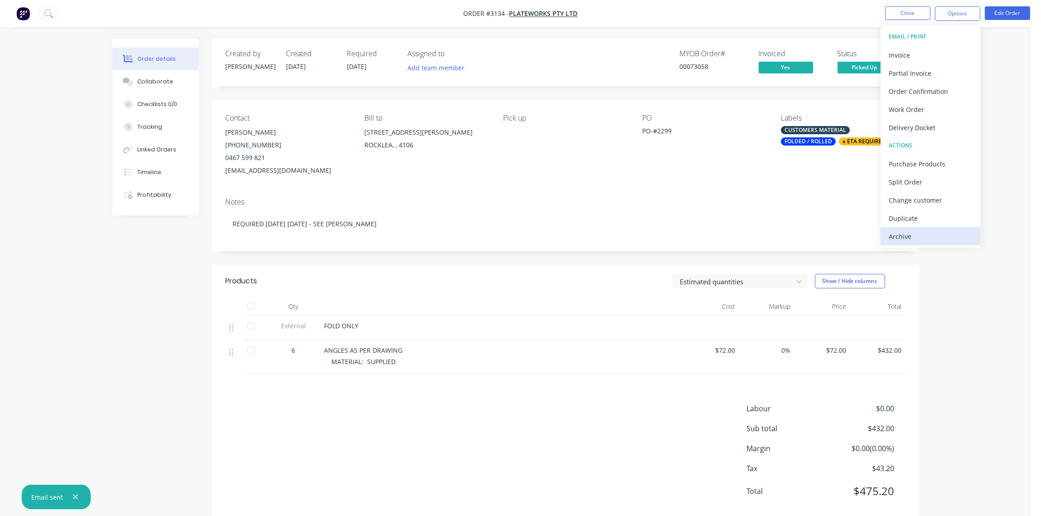
click at [922, 236] on div "Archive" at bounding box center [929, 236] width 83 height 13
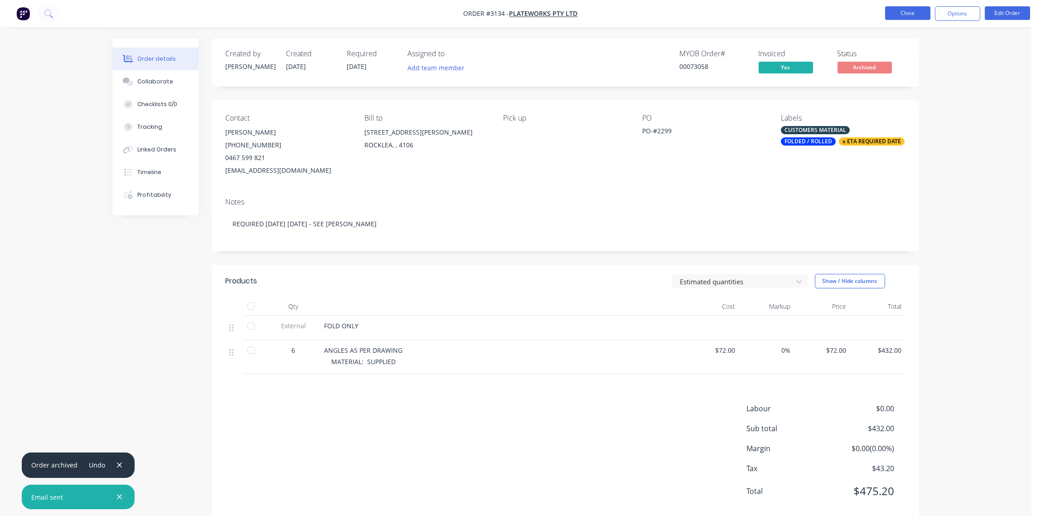
click at [915, 14] on button "Close" at bounding box center [907, 13] width 45 height 14
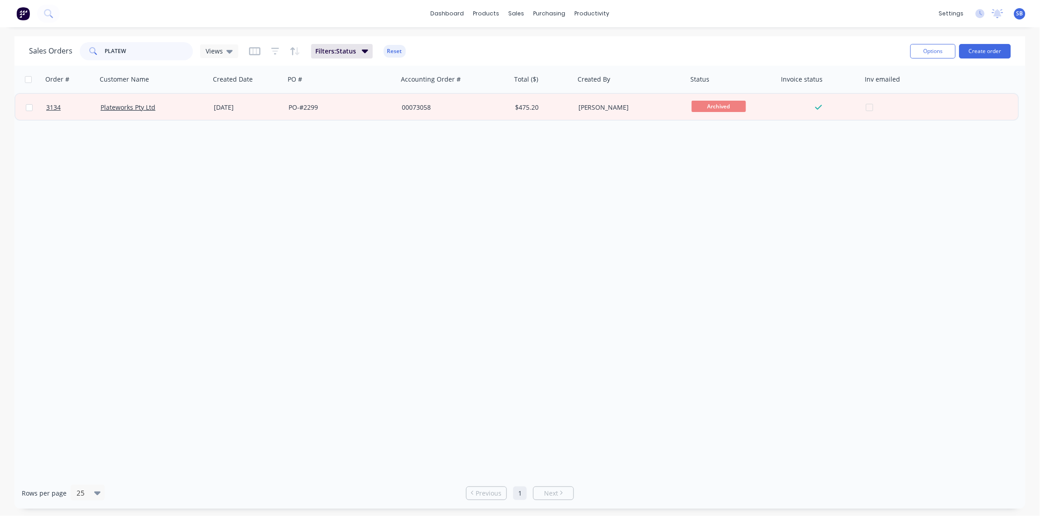
drag, startPoint x: 135, startPoint y: 52, endPoint x: 0, endPoint y: 129, distance: 155.4
click at [0, 120] on html "dashboard products sales purchasing productivity dashboard products Product Cat…" at bounding box center [525, 258] width 1050 height 516
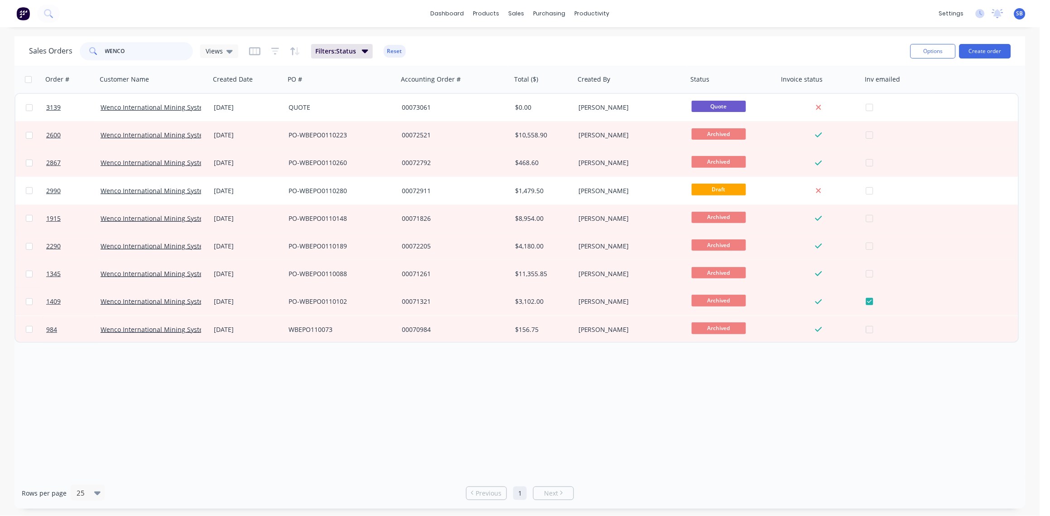
drag, startPoint x: 133, startPoint y: 51, endPoint x: -3, endPoint y: 51, distance: 135.4
click at [0, 51] on html "dashboard products sales purchasing productivity dashboard products Product Cat…" at bounding box center [525, 258] width 1050 height 516
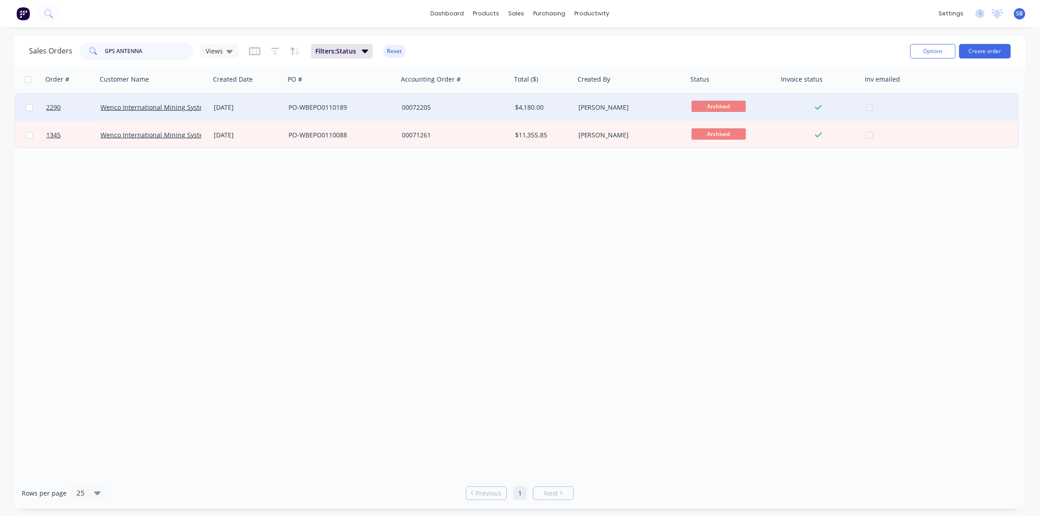
type input "GPS ANTENNA"
click at [40, 112] on div at bounding box center [28, 107] width 27 height 27
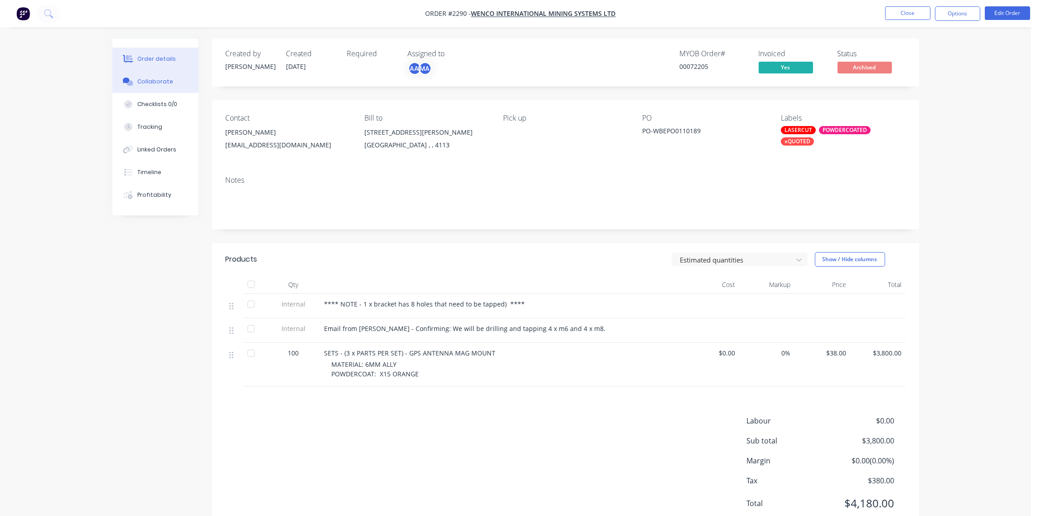
drag, startPoint x: 162, startPoint y: 83, endPoint x: 159, endPoint y: 88, distance: 5.9
click at [161, 82] on div "Collaborate" at bounding box center [155, 81] width 36 height 8
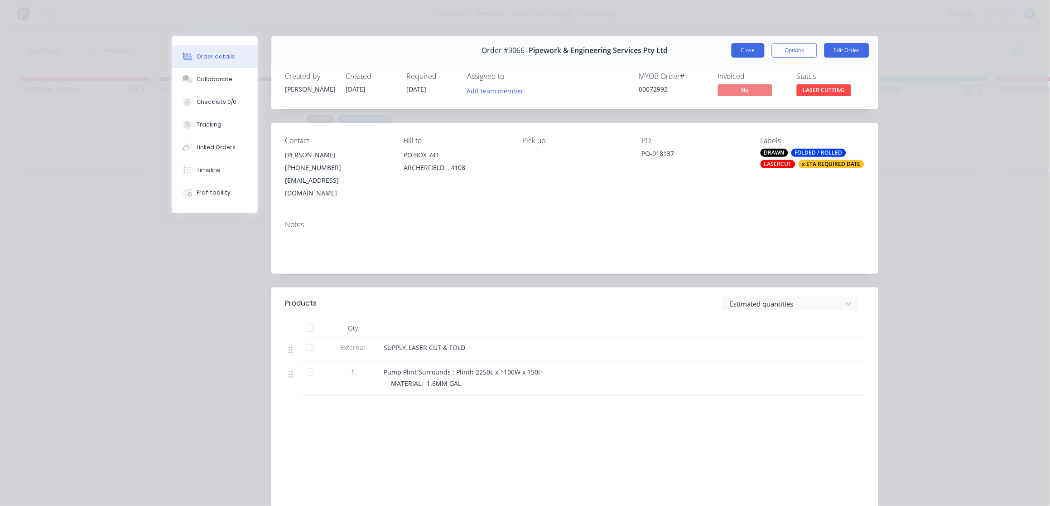
click at [743, 49] on button "Close" at bounding box center [748, 50] width 33 height 14
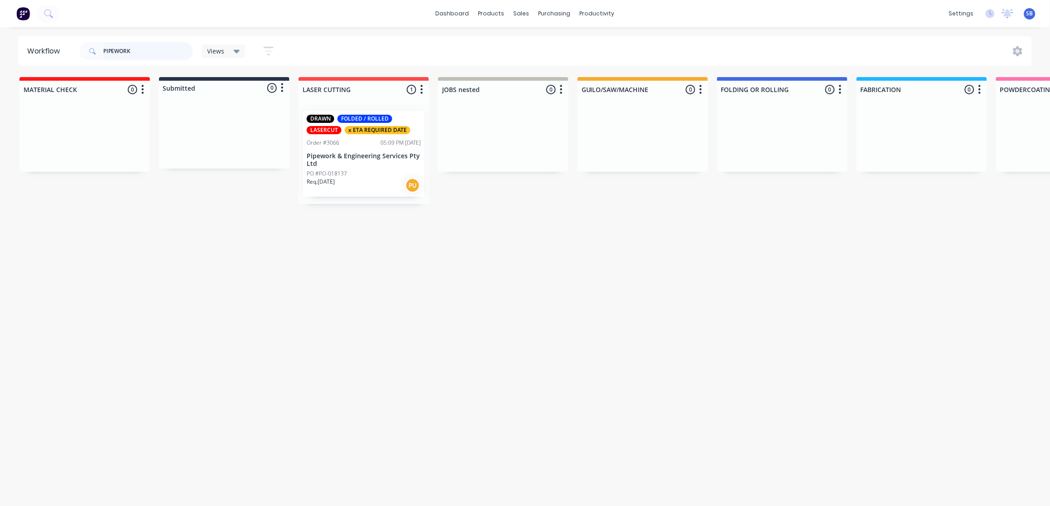
drag, startPoint x: 145, startPoint y: 48, endPoint x: 0, endPoint y: 24, distance: 146.6
click at [0, 20] on html "dashboard products sales purchasing productivity dashboard products Product Cat…" at bounding box center [525, 225] width 1050 height 451
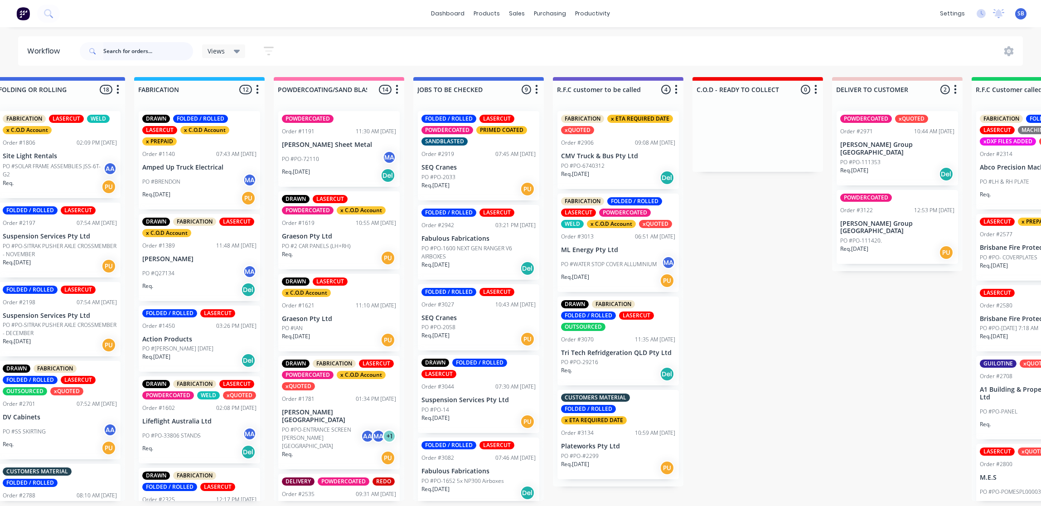
scroll to position [0, 854]
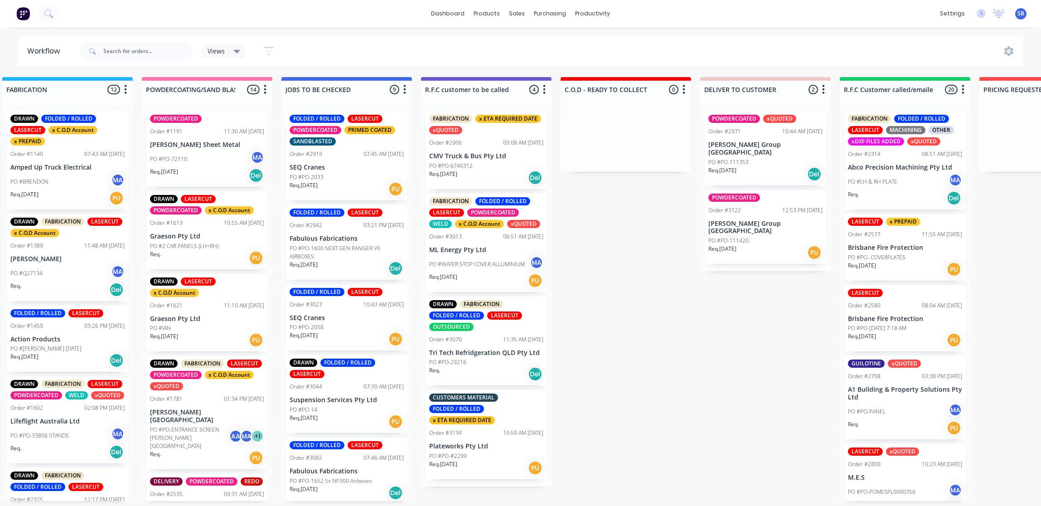
click at [485, 462] on div "Req. 08/10/25 PU" at bounding box center [486, 467] width 114 height 15
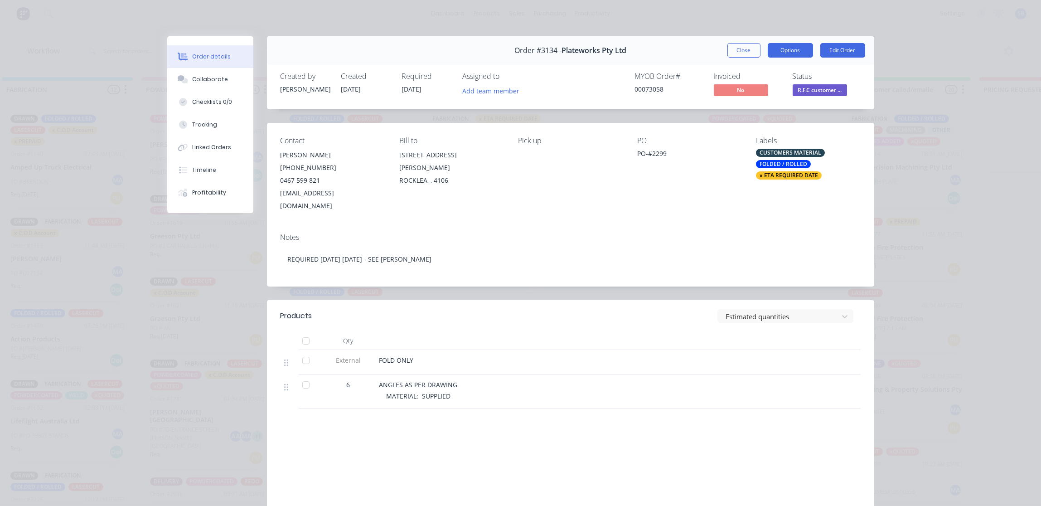
click at [790, 48] on button "Options" at bounding box center [789, 50] width 45 height 14
click at [756, 106] on div "Delivery Docket" at bounding box center [765, 109] width 79 height 13
click at [756, 105] on div "Standard" at bounding box center [765, 109] width 79 height 13
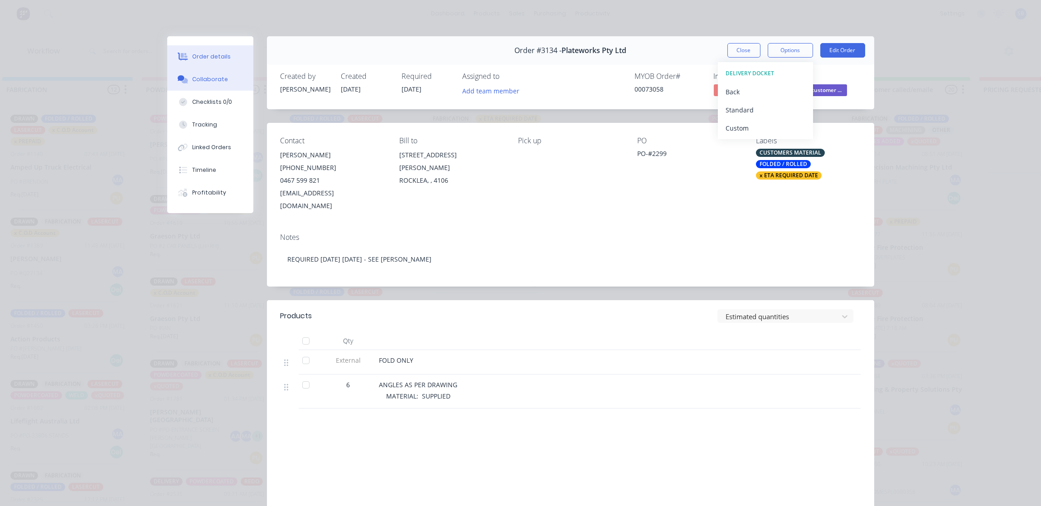
click at [199, 78] on div "Collaborate" at bounding box center [210, 79] width 36 height 8
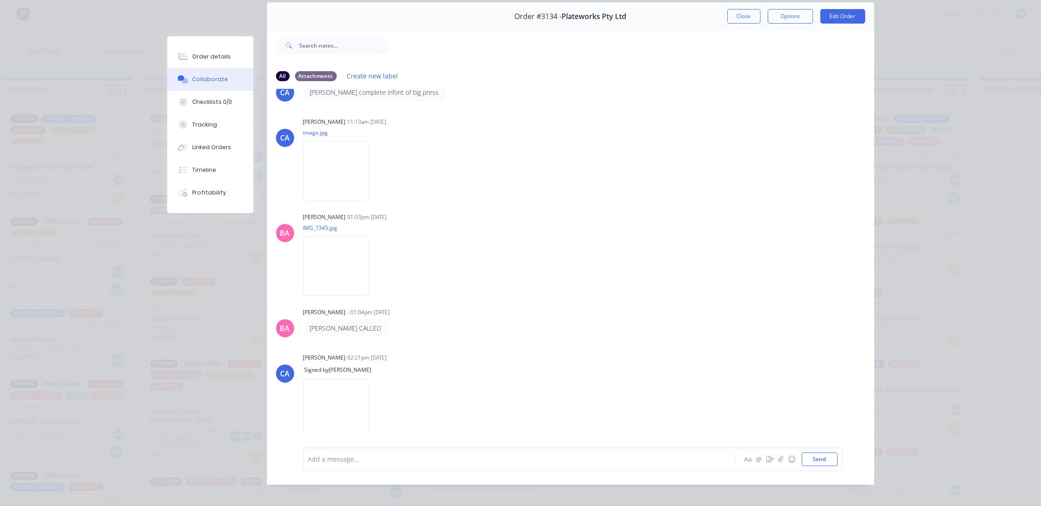
scroll to position [51, 0]
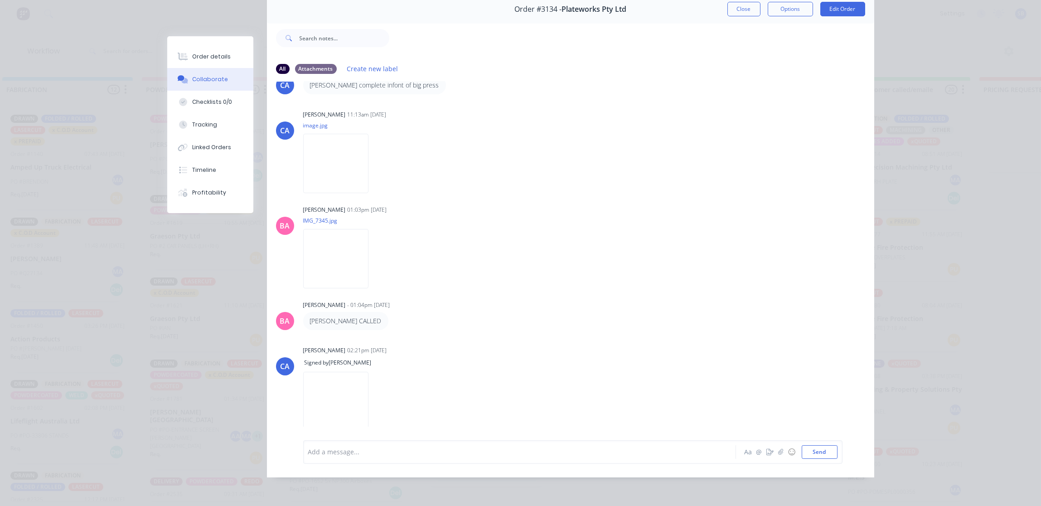
click at [356, 443] on div "Add a message... Aa @ ☺ Send" at bounding box center [572, 452] width 539 height 24
click at [354, 449] on div at bounding box center [506, 452] width 396 height 10
paste div
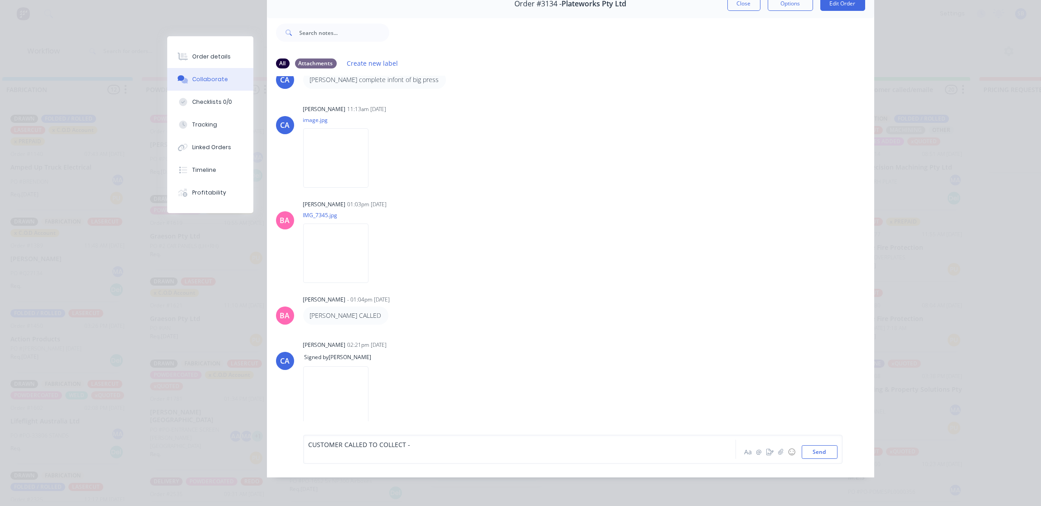
click at [421, 446] on div "CUSTOMER CALLED TO COLLECT -" at bounding box center [506, 444] width 396 height 10
click at [812, 458] on button "Send" at bounding box center [819, 452] width 36 height 14
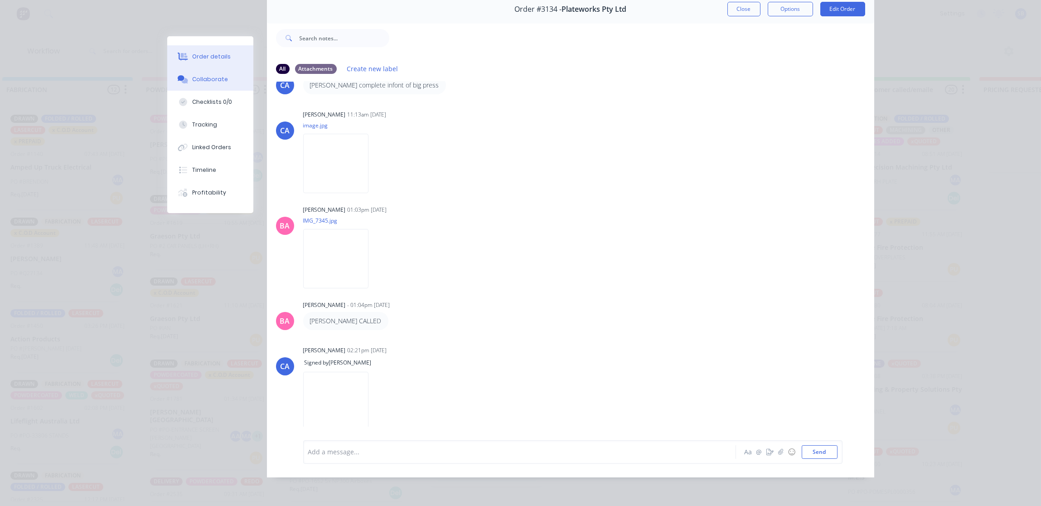
click at [192, 53] on div "Order details" at bounding box center [211, 57] width 39 height 8
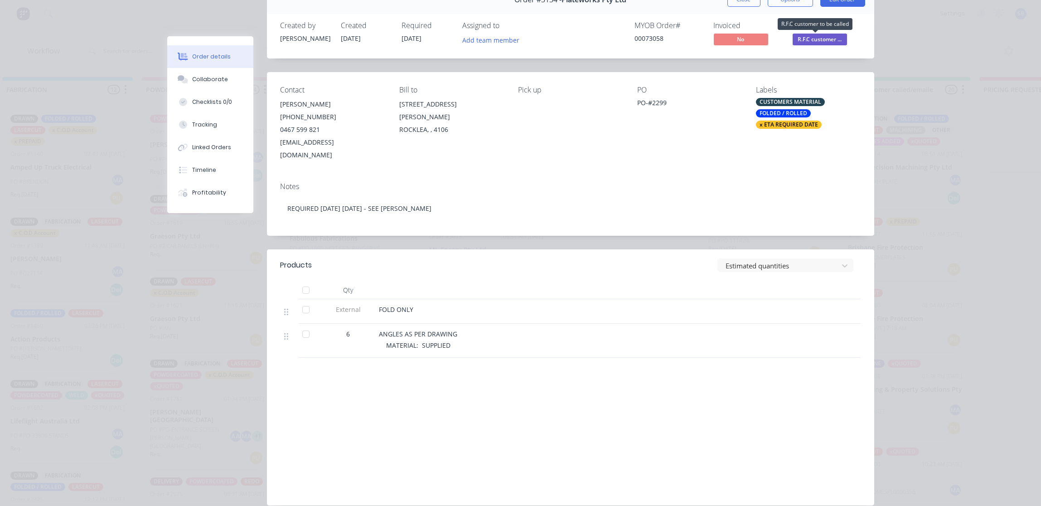
click at [813, 38] on span "R.F.C customer ..." at bounding box center [819, 39] width 54 height 11
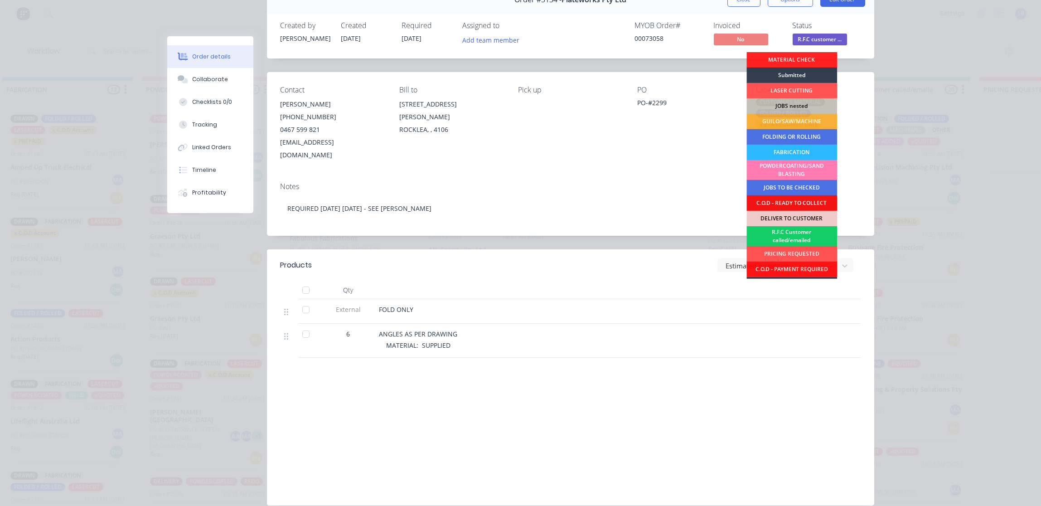
click at [779, 235] on div "R.F.C Customer called/emailed" at bounding box center [791, 236] width 91 height 20
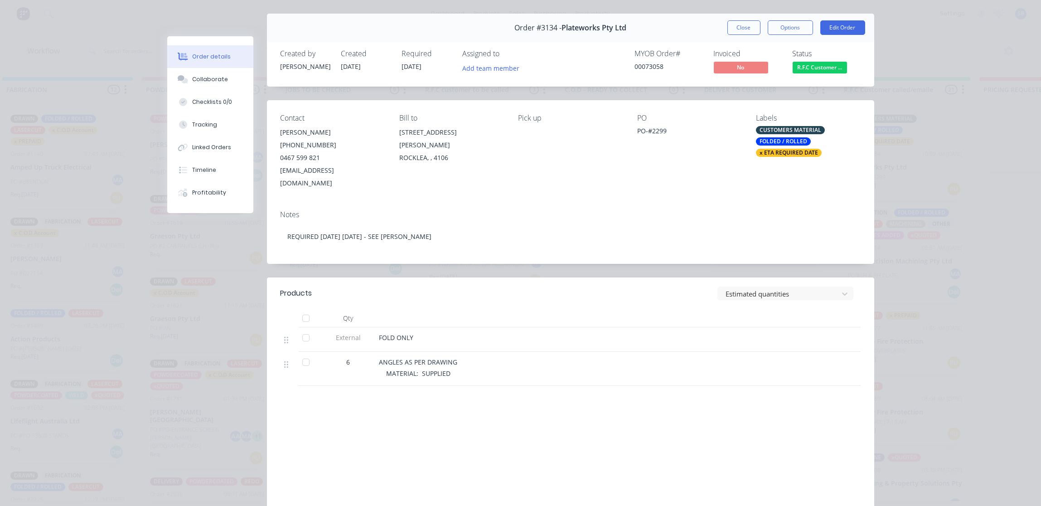
scroll to position [0, 0]
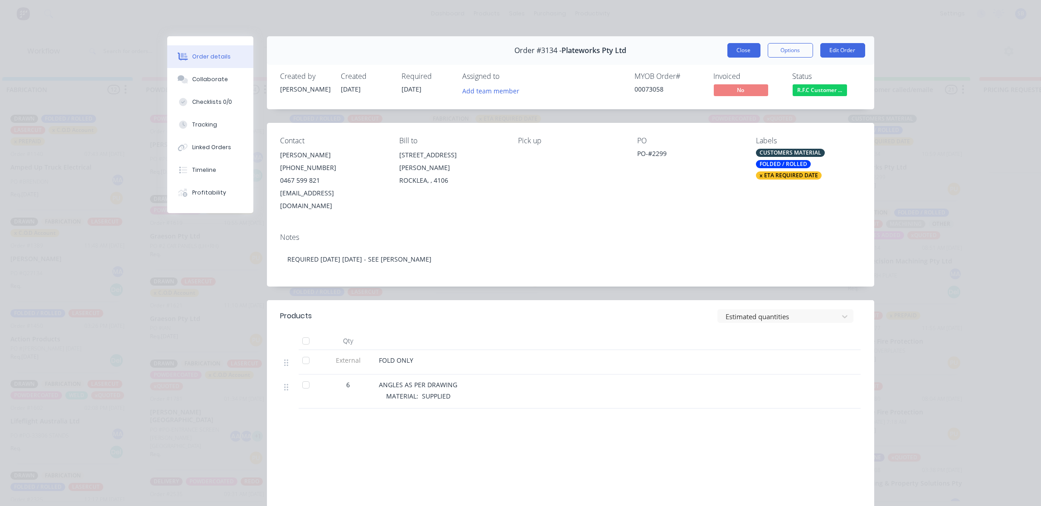
click at [740, 50] on button "Close" at bounding box center [743, 50] width 33 height 14
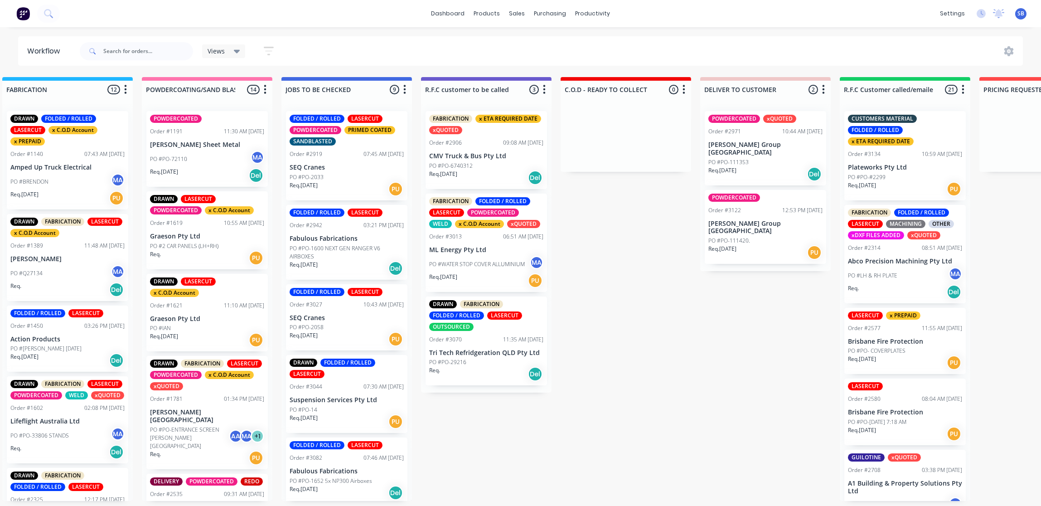
click at [505, 164] on div "PO #PO-6740312" at bounding box center [486, 166] width 114 height 8
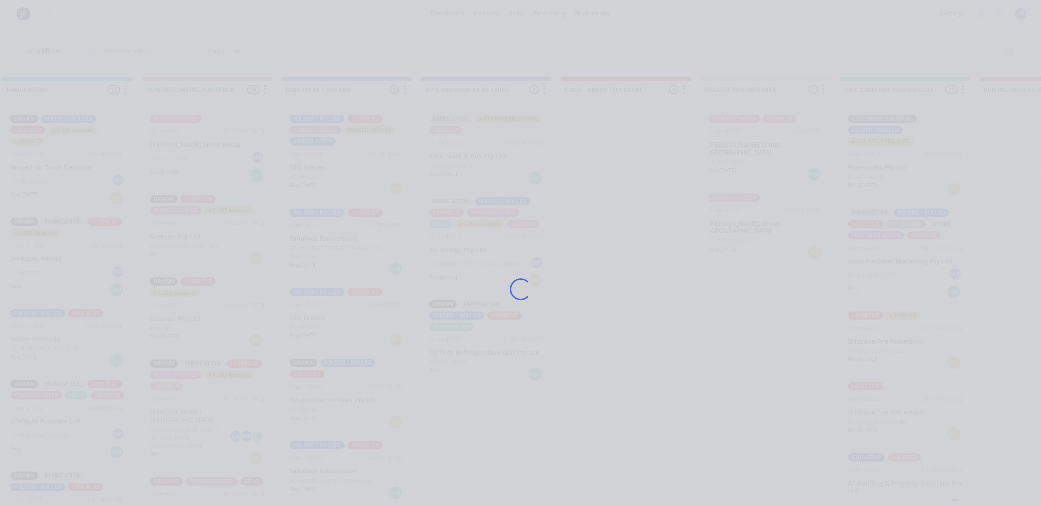
click at [505, 164] on div "Loading..." at bounding box center [520, 289] width 725 height 506
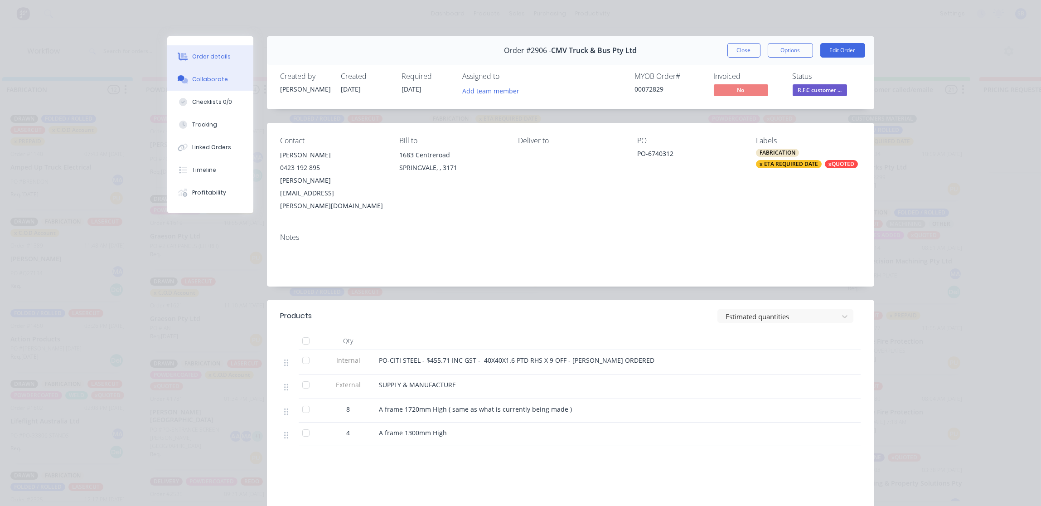
click at [204, 71] on button "Collaborate" at bounding box center [210, 79] width 86 height 23
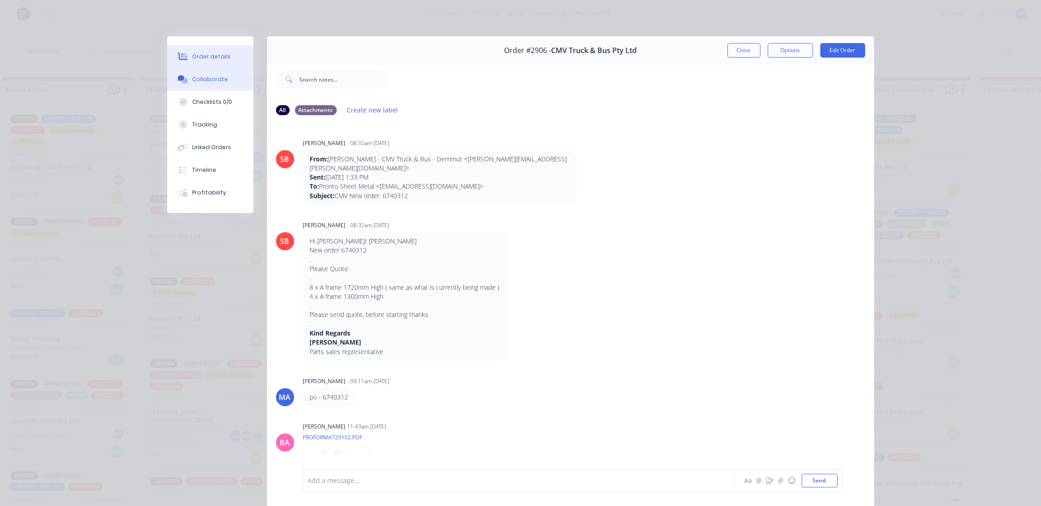
click at [198, 59] on div "Order details" at bounding box center [211, 57] width 39 height 8
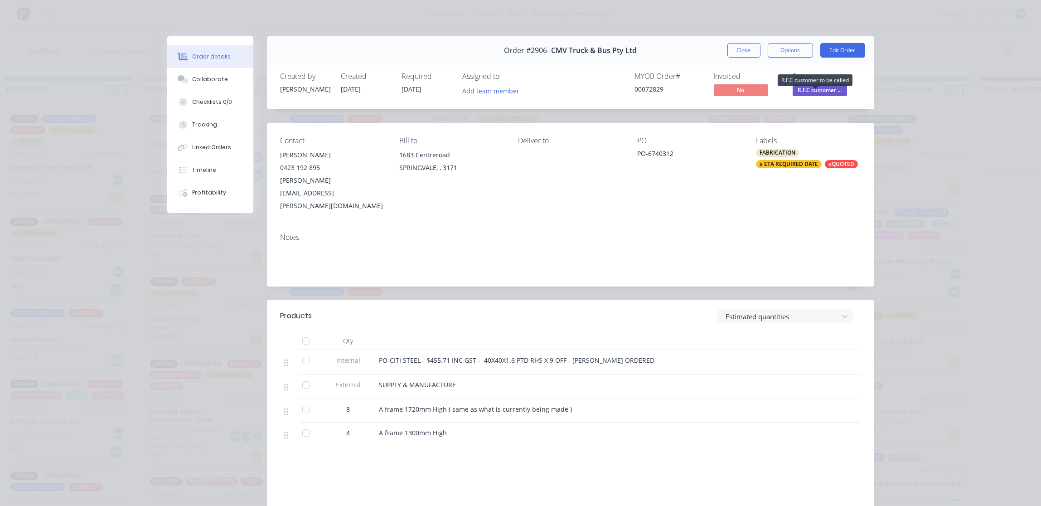
click at [820, 91] on span "R.F.C customer ..." at bounding box center [819, 89] width 54 height 11
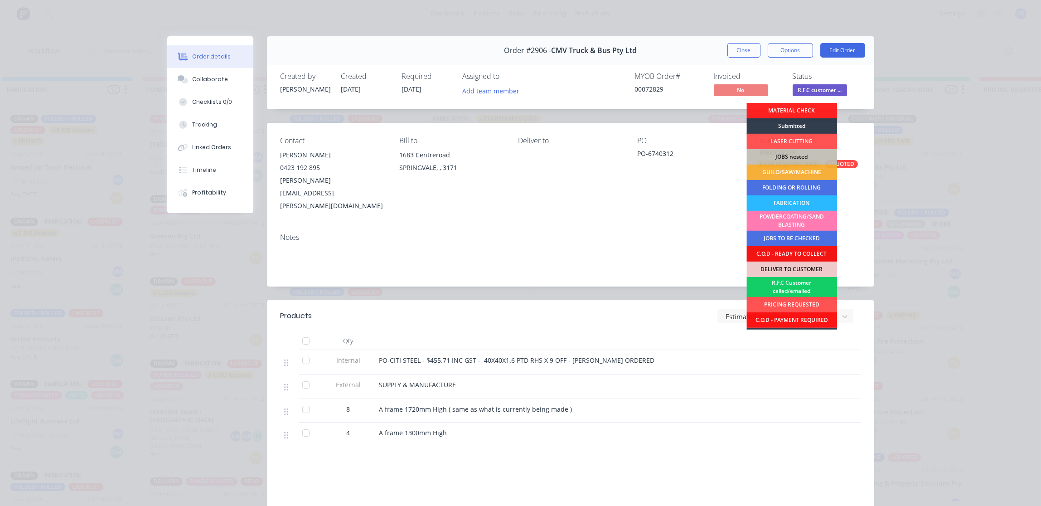
click at [781, 285] on div "R.F.C Customer called/emailed" at bounding box center [791, 287] width 91 height 20
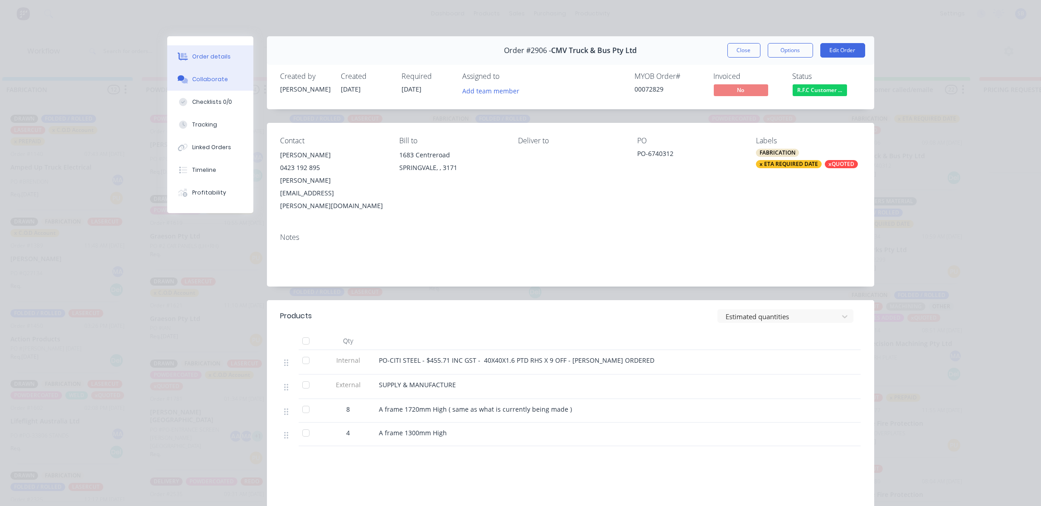
click at [209, 76] on div "Collaborate" at bounding box center [210, 79] width 36 height 8
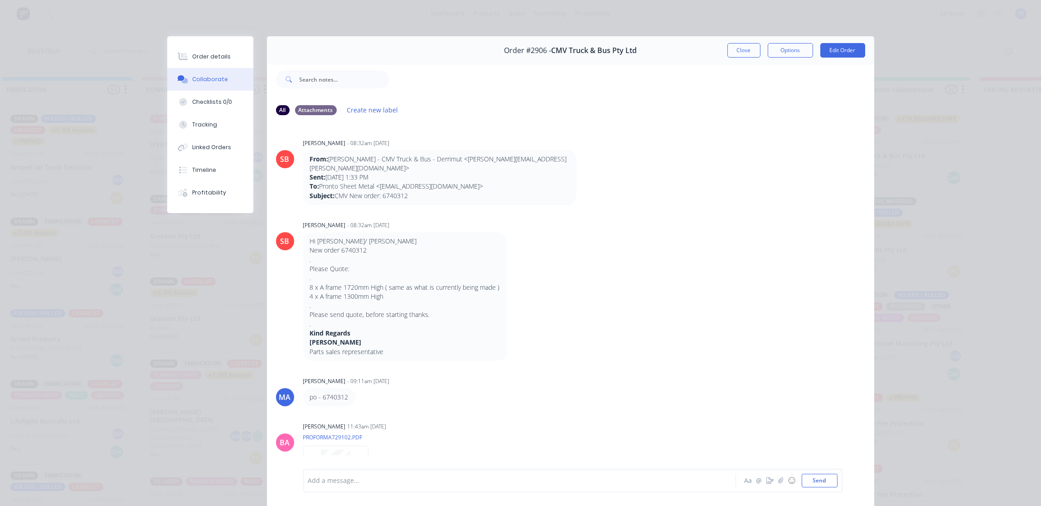
click at [357, 479] on div at bounding box center [506, 481] width 396 height 10
click at [416, 468] on div "CUSTOMER CALLED TO COLLECT -" at bounding box center [506, 473] width 396 height 10
click at [811, 482] on button "Send" at bounding box center [819, 480] width 36 height 14
click at [199, 47] on div "Order details Collaborate Checklists 0/0 Tracking Linked Orders Timeline Profit…" at bounding box center [210, 124] width 86 height 177
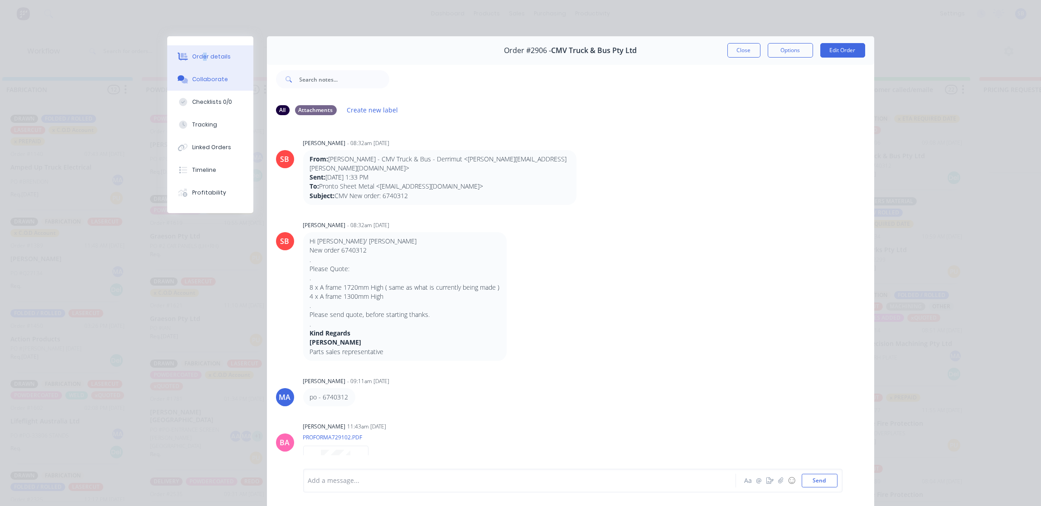
click at [197, 49] on button "Order details" at bounding box center [210, 56] width 86 height 23
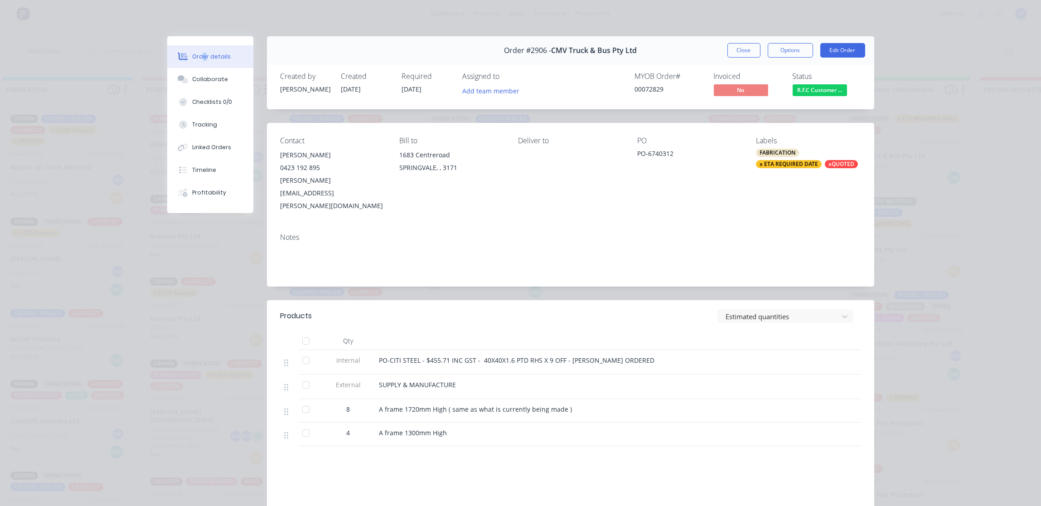
click at [198, 55] on div "Order details" at bounding box center [211, 57] width 39 height 8
click at [818, 91] on span "R.F.C Customer ..." at bounding box center [819, 89] width 54 height 11
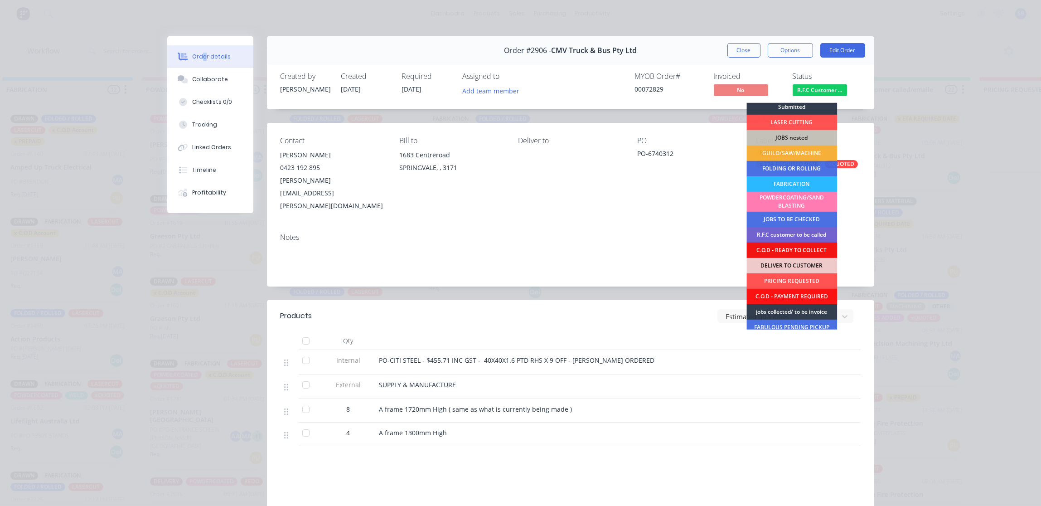
scroll to position [0, 0]
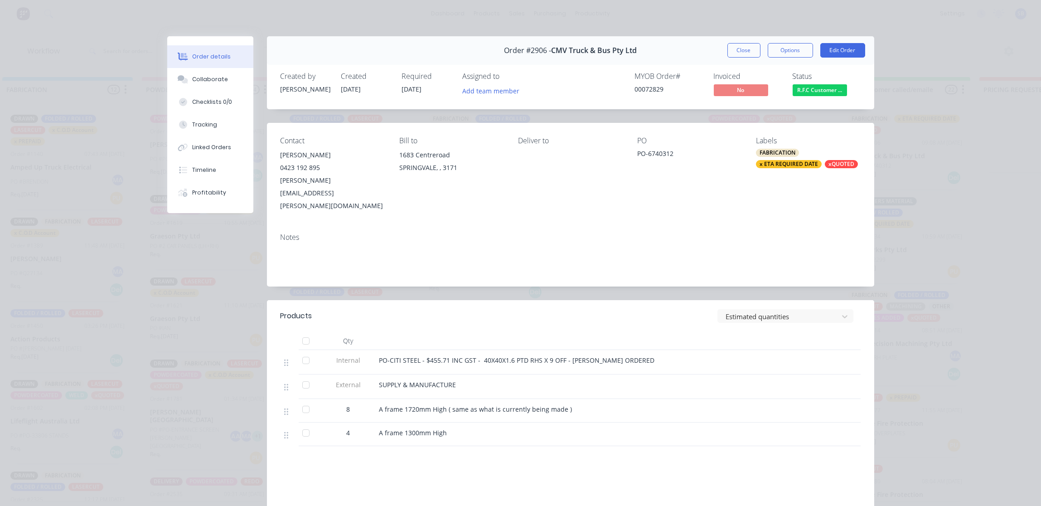
click at [677, 233] on div "Notes" at bounding box center [570, 237] width 580 height 9
click at [204, 79] on div "Collaborate" at bounding box center [210, 79] width 36 height 8
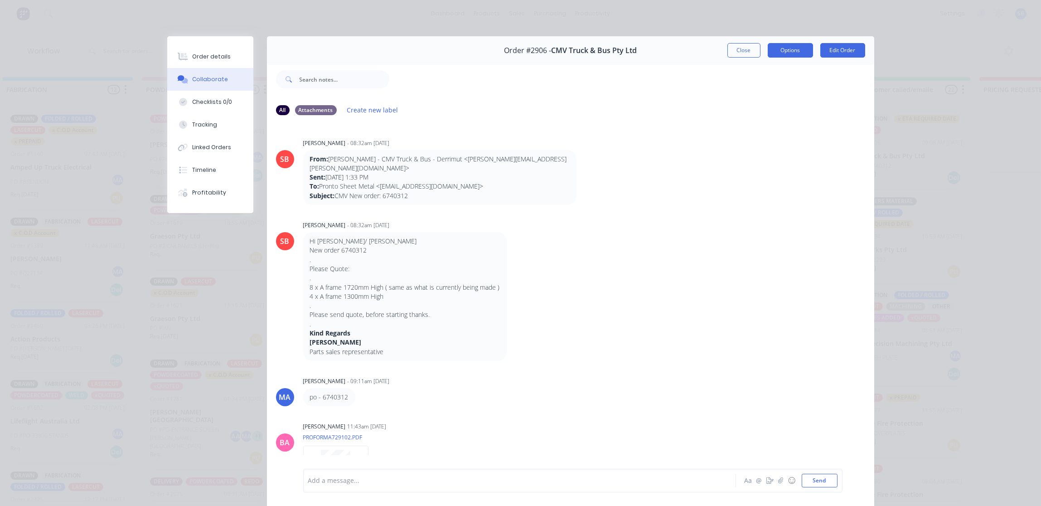
click at [794, 50] on button "Options" at bounding box center [789, 50] width 45 height 14
click at [749, 108] on div "Delivery Docket" at bounding box center [765, 109] width 79 height 13
click at [749, 108] on div "Standard" at bounding box center [765, 109] width 79 height 13
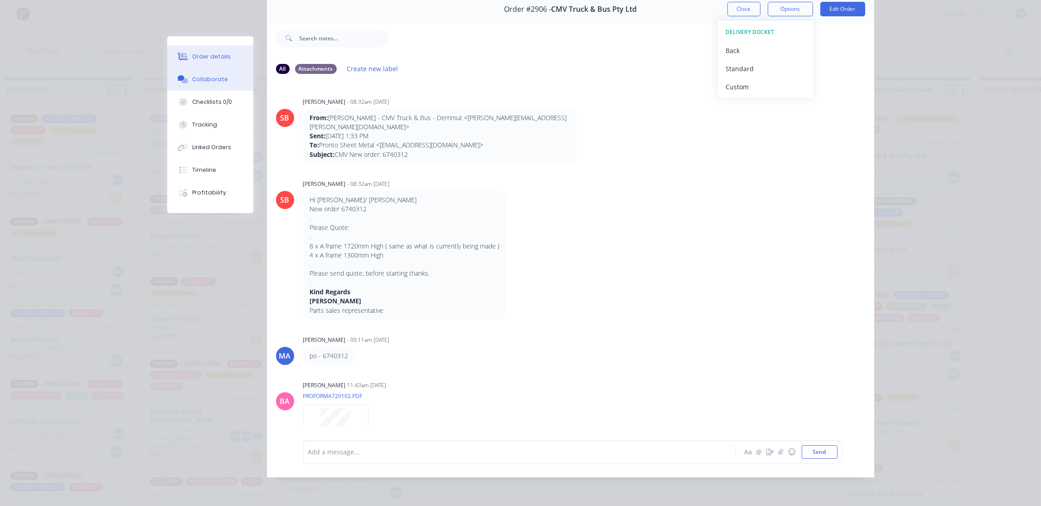
click at [201, 55] on div "Order details" at bounding box center [211, 57] width 39 height 8
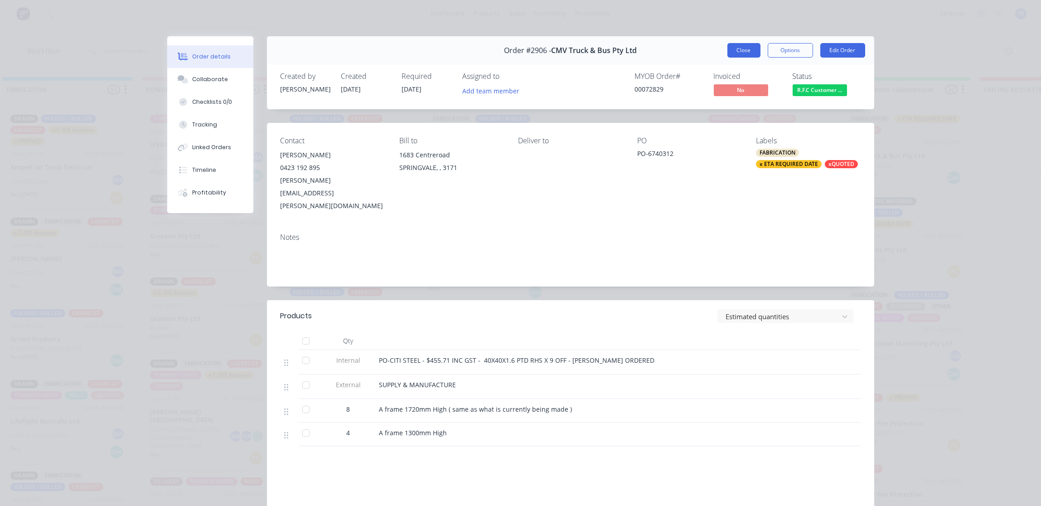
click at [736, 50] on button "Close" at bounding box center [743, 50] width 33 height 14
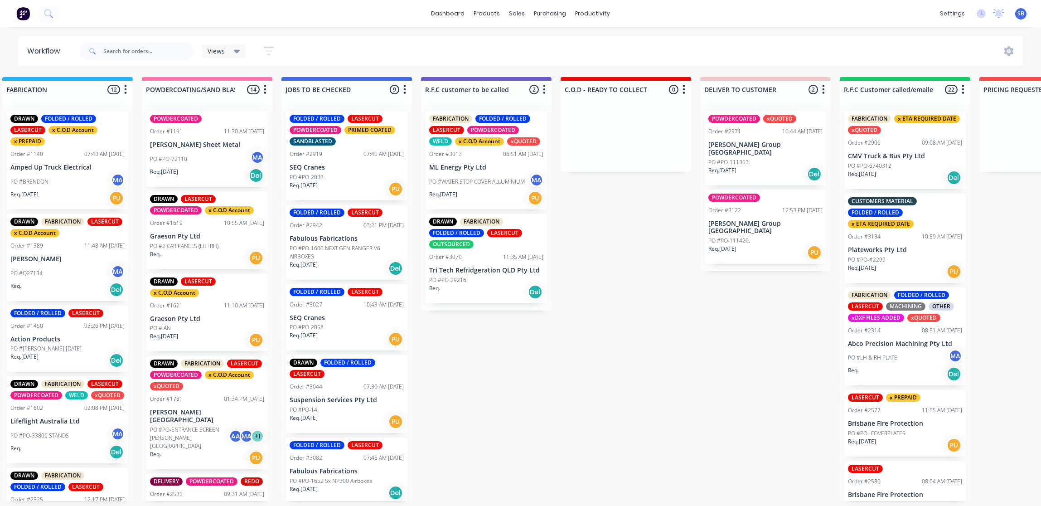
click at [912, 258] on div "PO #PO-#2299" at bounding box center [905, 259] width 114 height 8
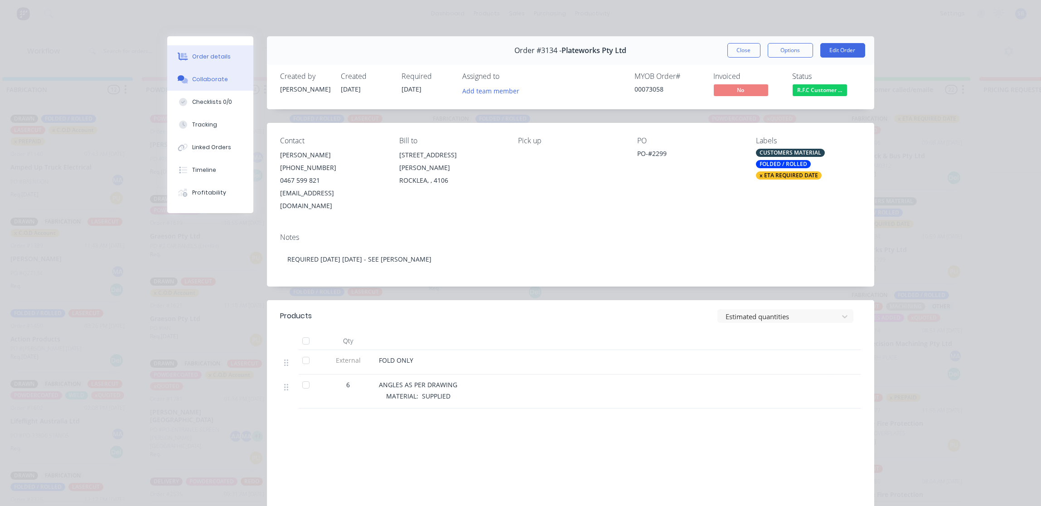
click at [212, 77] on div "Collaborate" at bounding box center [210, 79] width 36 height 8
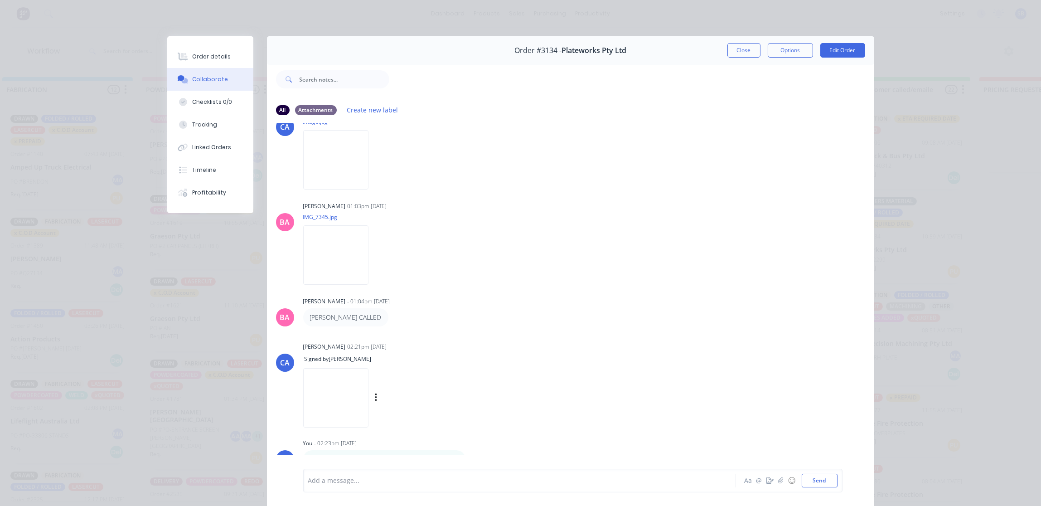
scroll to position [150, 0]
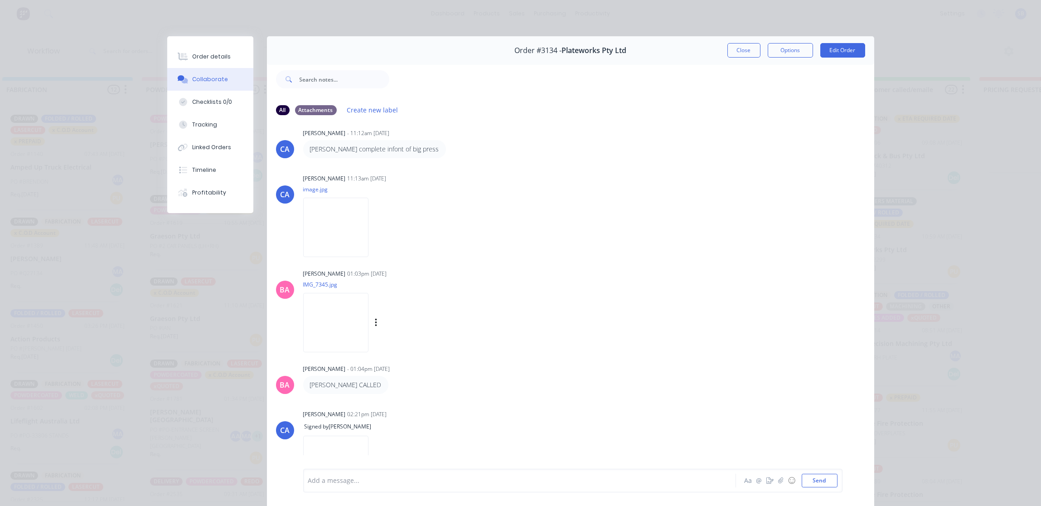
click at [326, 304] on img at bounding box center [335, 322] width 65 height 59
click at [738, 51] on button "Close" at bounding box center [743, 50] width 33 height 14
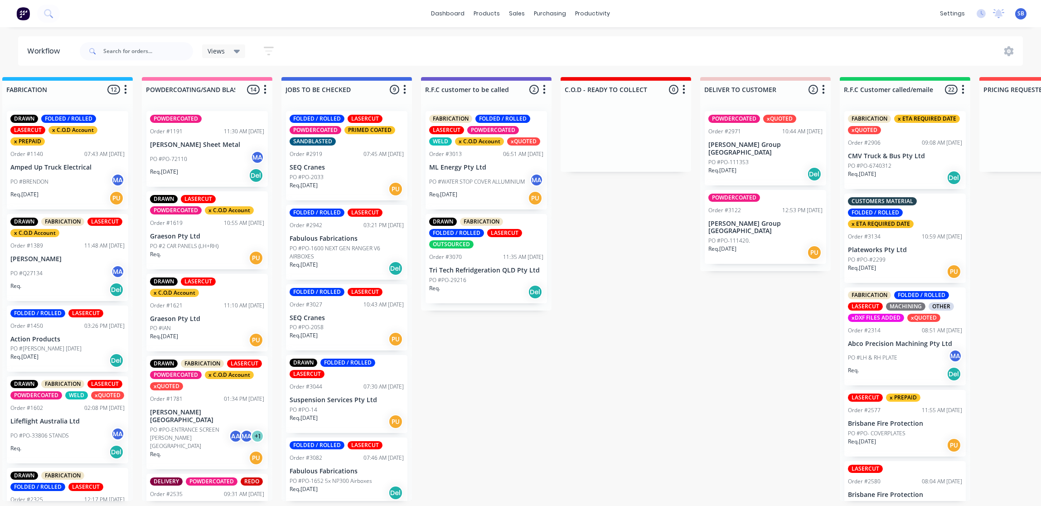
click at [486, 261] on div "DRAWN FABRICATION FOLDED / ROLLED LASERCUT OUTSOURCED Order #3070 11:35 AM 01/1…" at bounding box center [485, 258] width 121 height 89
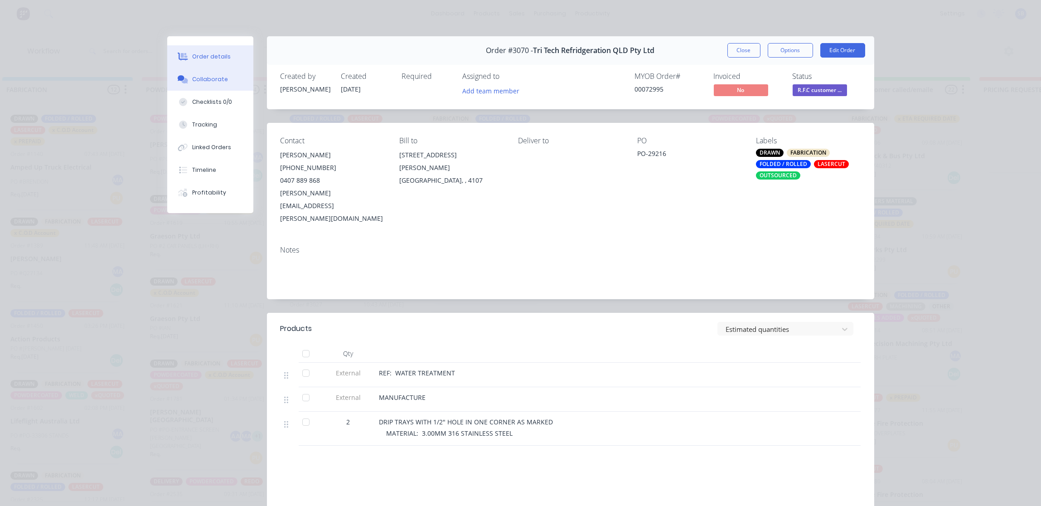
click at [213, 75] on div "Collaborate" at bounding box center [210, 79] width 36 height 8
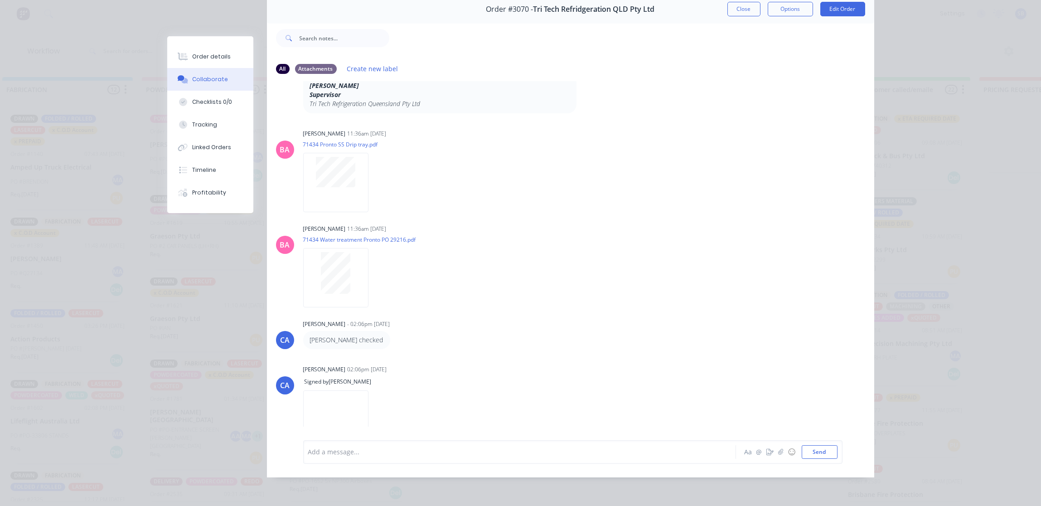
scroll to position [5, 854]
click at [333, 449] on div at bounding box center [506, 452] width 396 height 10
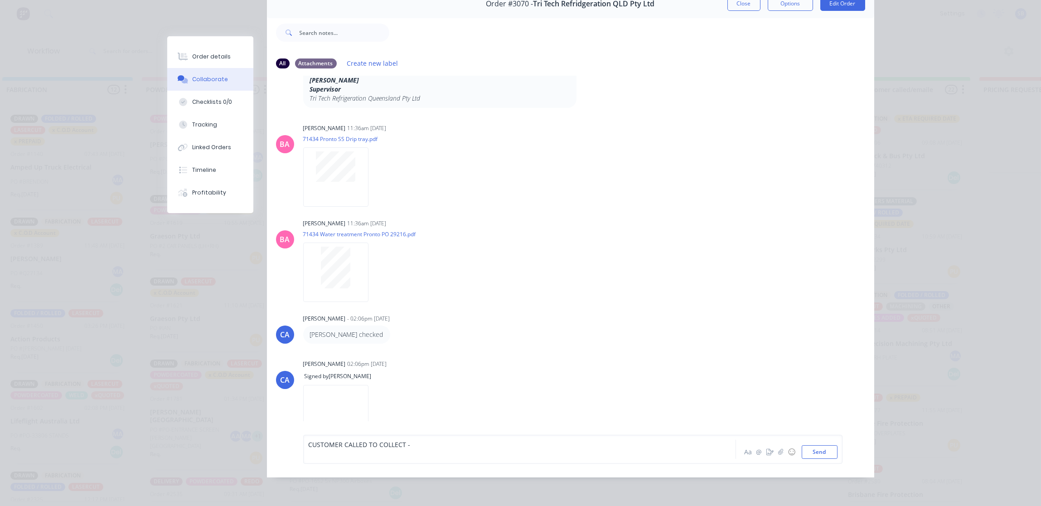
click at [414, 448] on div "CUSTOMER CALLED TO COLLECT -" at bounding box center [506, 444] width 396 height 10
click at [818, 455] on button "Send" at bounding box center [819, 452] width 36 height 14
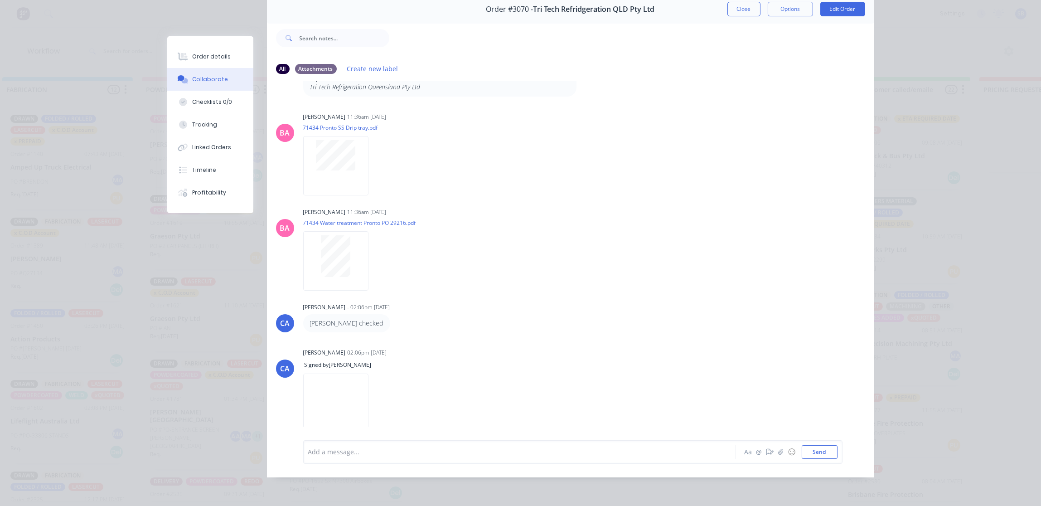
scroll to position [233, 0]
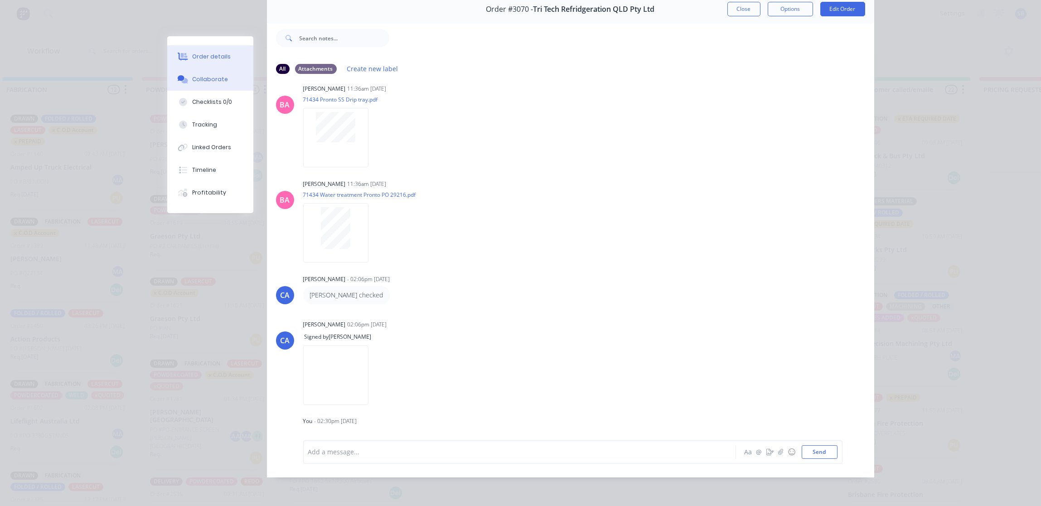
click at [199, 52] on button "Order details" at bounding box center [210, 56] width 86 height 23
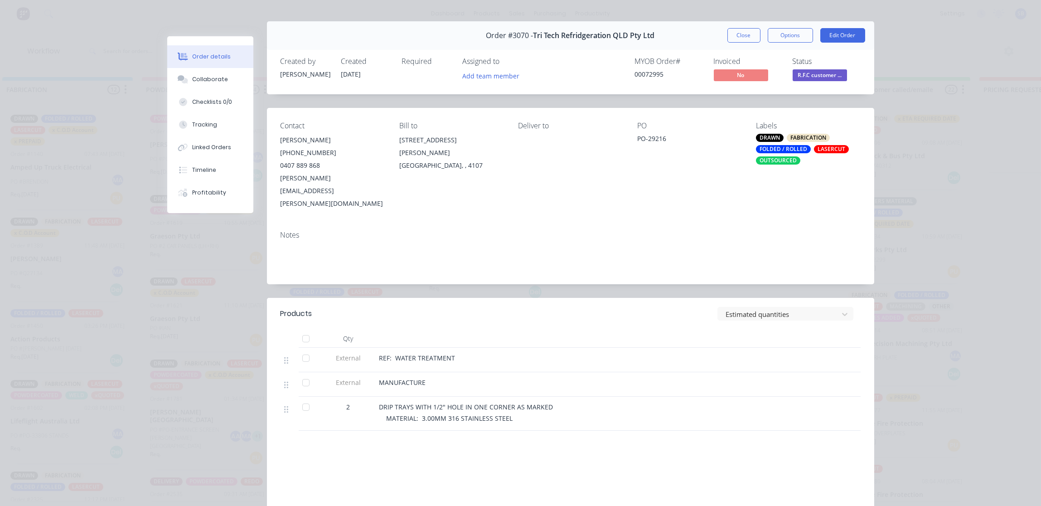
scroll to position [0, 0]
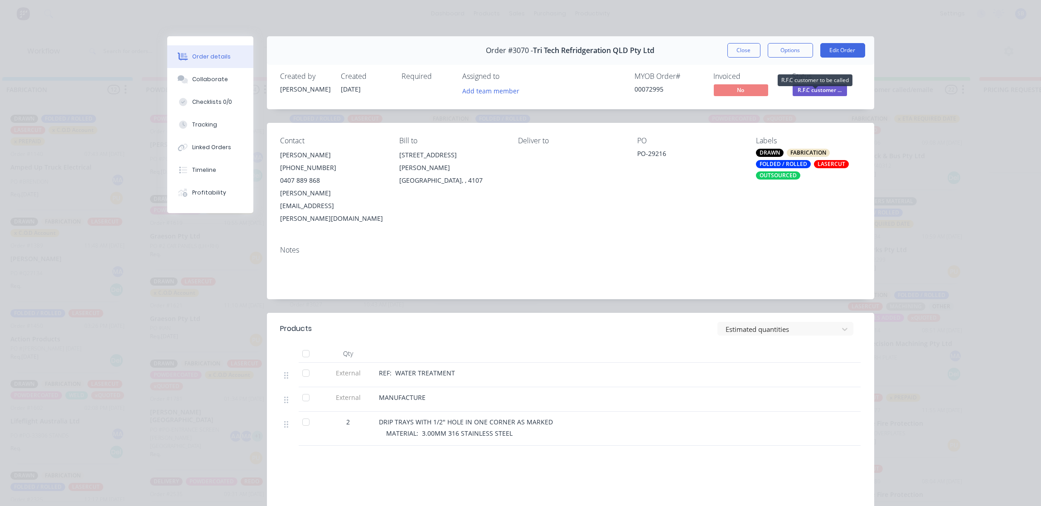
click at [818, 93] on span "R.F.C customer ..." at bounding box center [819, 89] width 54 height 11
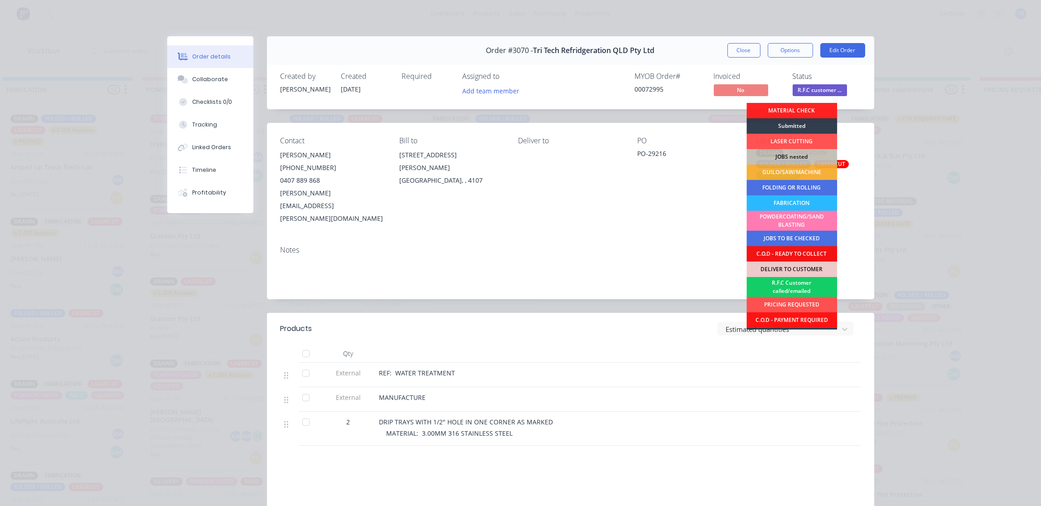
click at [794, 287] on div "R.F.C Customer called/emailed" at bounding box center [791, 287] width 91 height 20
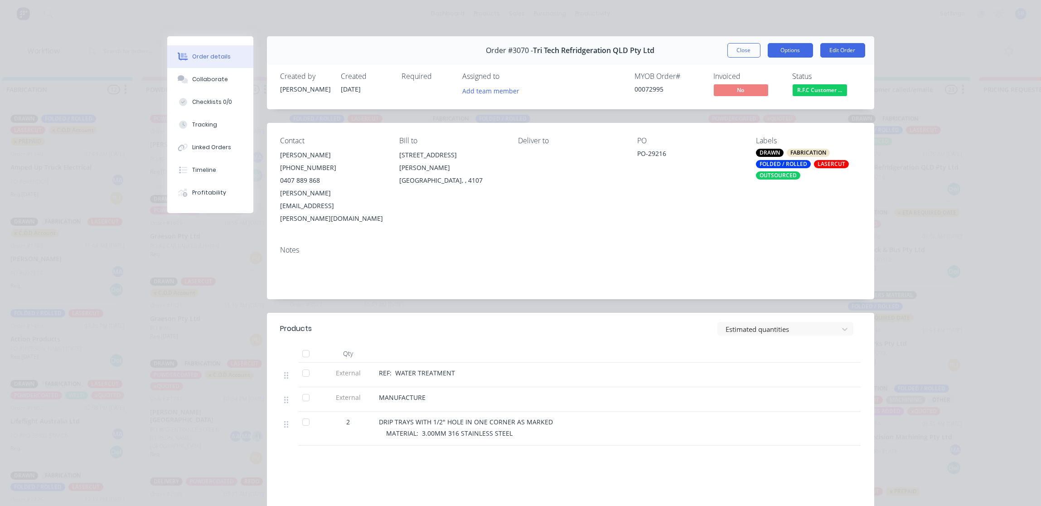
click at [781, 53] on button "Options" at bounding box center [789, 50] width 45 height 14
click at [769, 107] on div "Delivery Docket" at bounding box center [765, 109] width 79 height 13
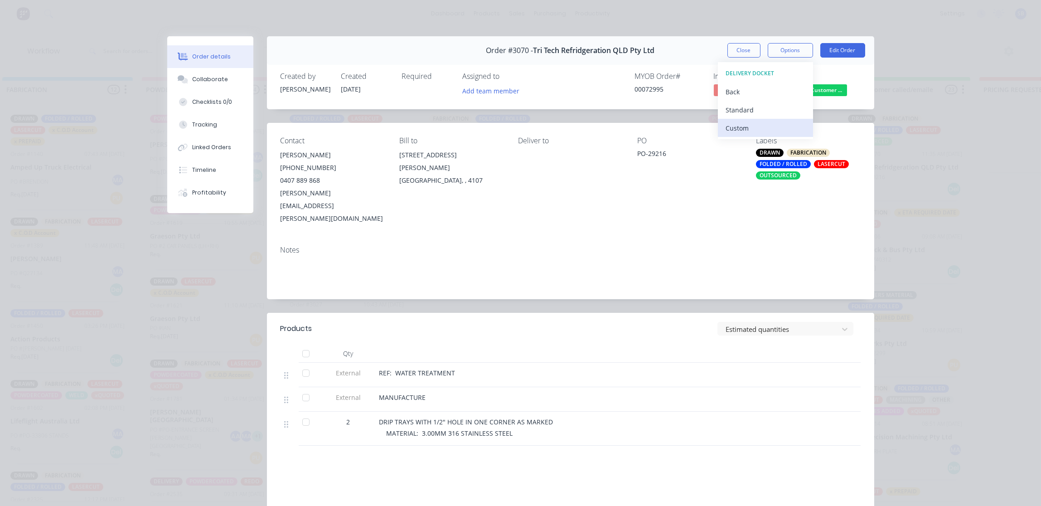
click at [764, 128] on div "Custom" at bounding box center [765, 127] width 79 height 13
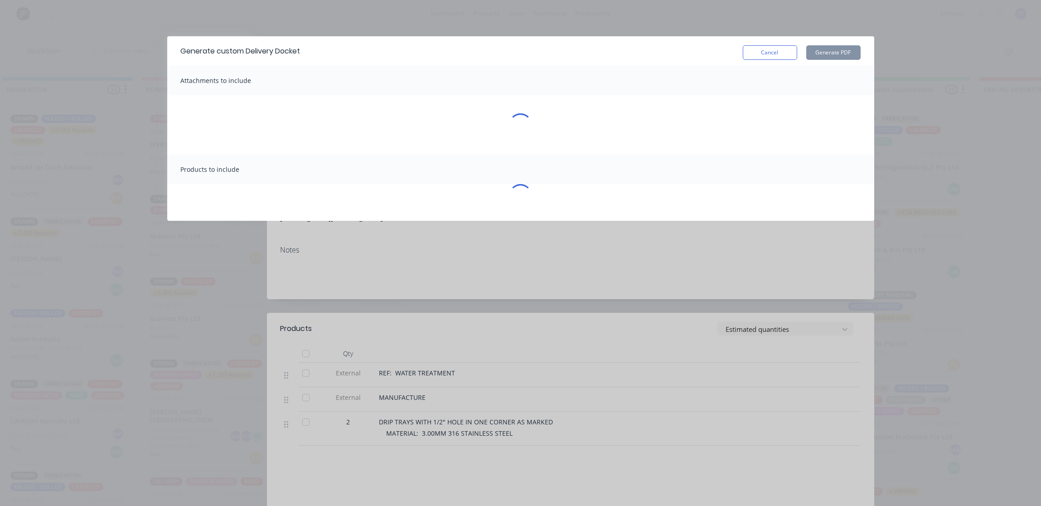
scroll to position [0, 854]
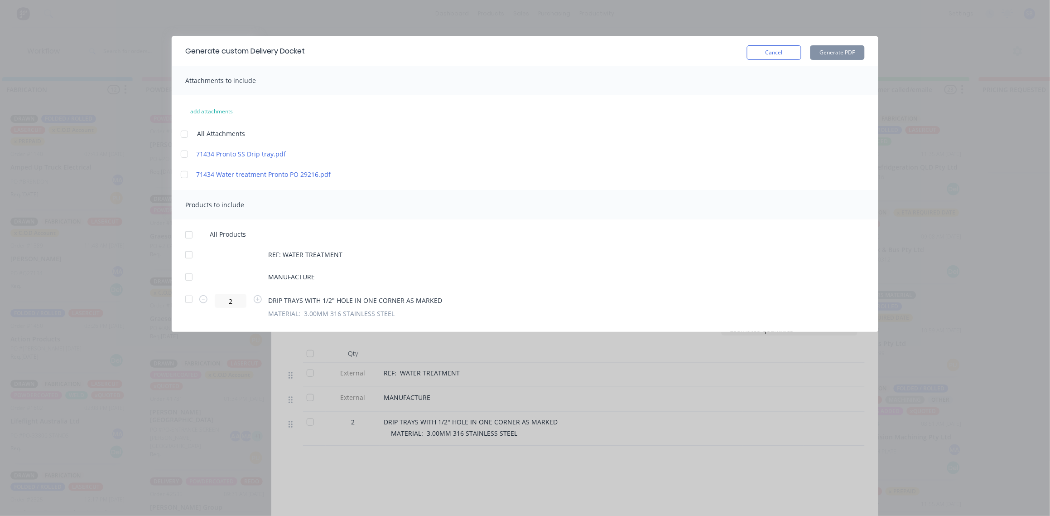
click at [191, 299] on div at bounding box center [189, 299] width 18 height 18
drag, startPoint x: 643, startPoint y: 393, endPoint x: 658, endPoint y: 342, distance: 52.9
click at [643, 392] on div "Generate custom Delivery Docket Cancel Generate PDF Attachments to include add …" at bounding box center [525, 258] width 1050 height 516
click at [790, 53] on button "Cancel" at bounding box center [774, 52] width 54 height 14
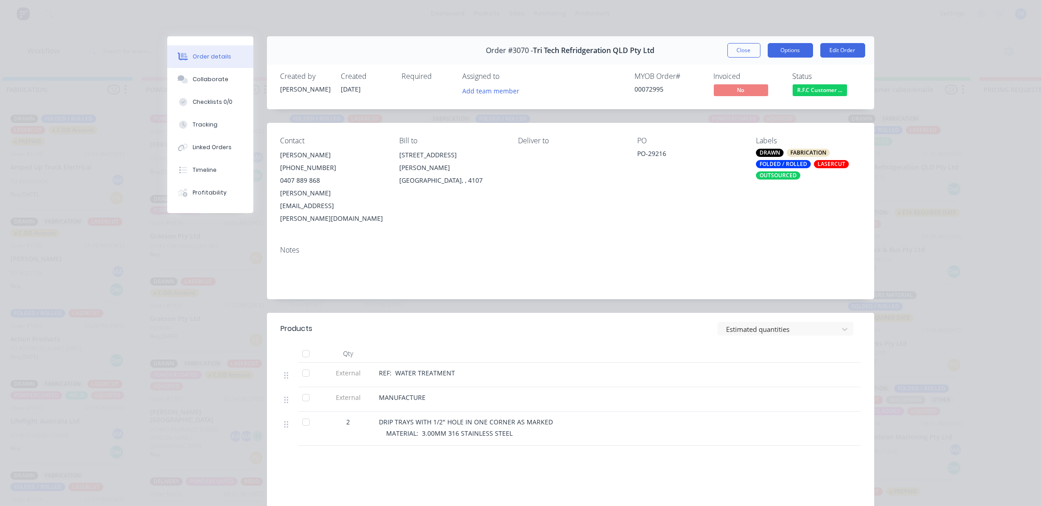
click at [791, 53] on button "Options" at bounding box center [789, 50] width 45 height 14
click at [773, 113] on div "Delivery Docket" at bounding box center [765, 109] width 79 height 13
click at [773, 113] on div "Standard" at bounding box center [765, 109] width 79 height 13
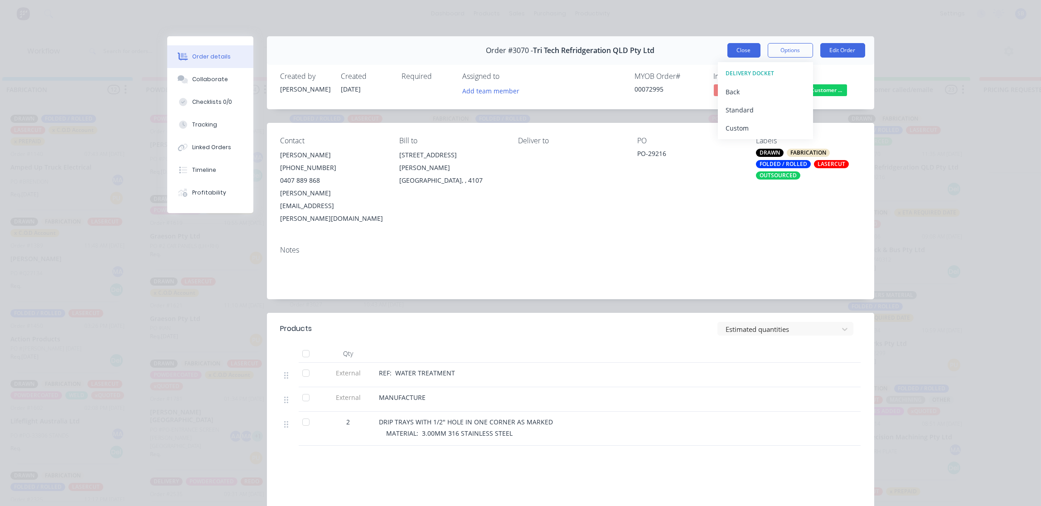
click at [742, 52] on button "Close" at bounding box center [743, 50] width 33 height 14
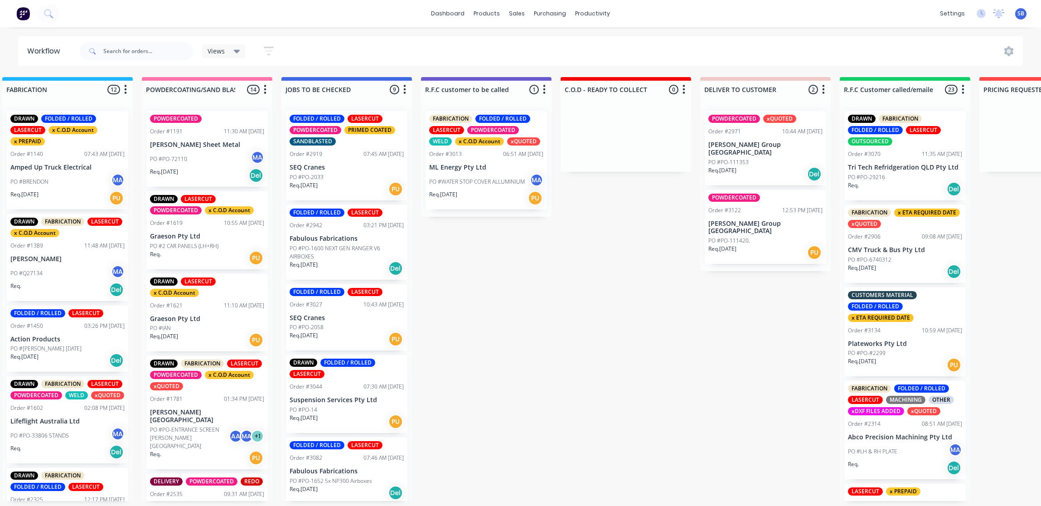
click at [492, 199] on div "Req. 24/09/25 PU" at bounding box center [486, 197] width 114 height 15
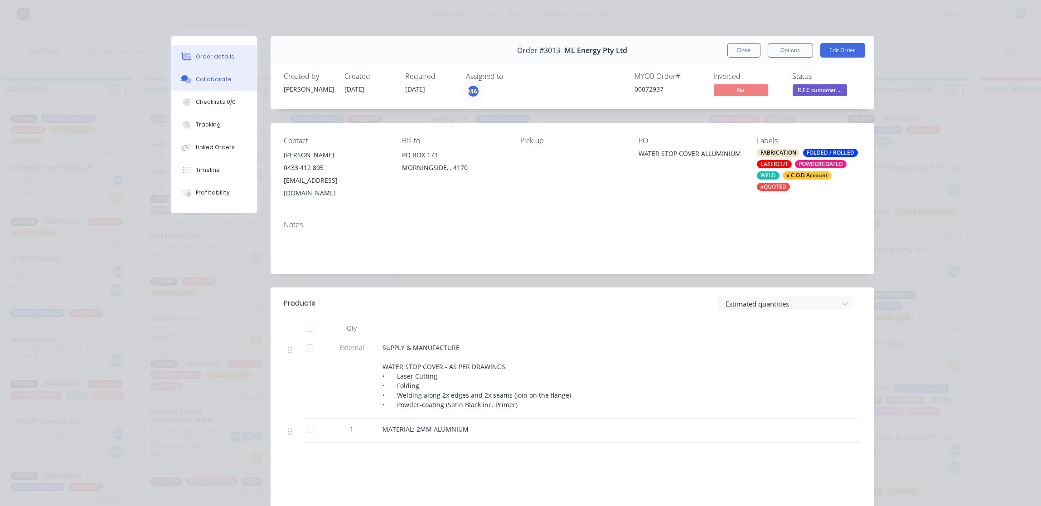
click at [210, 75] on div "Collaborate" at bounding box center [214, 79] width 36 height 8
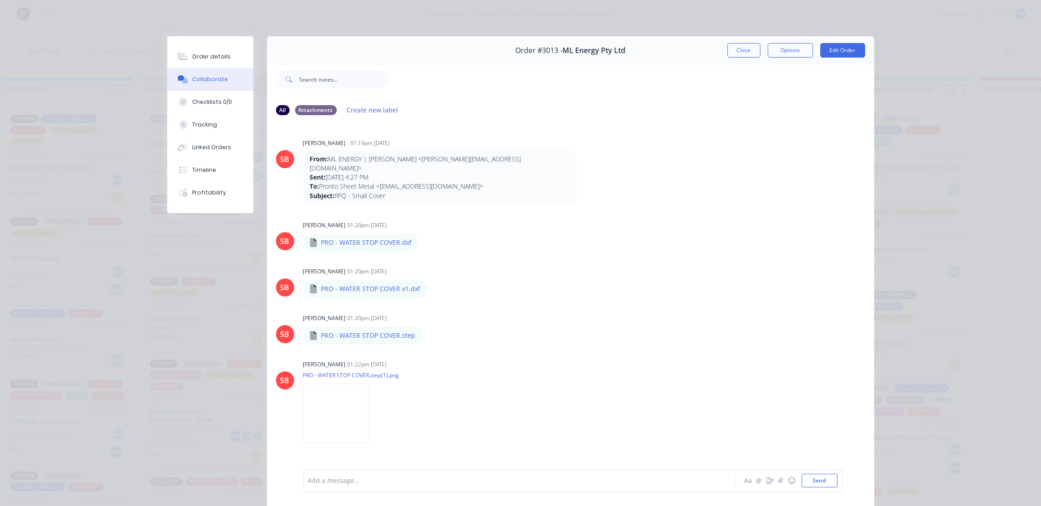
click at [346, 481] on div at bounding box center [506, 481] width 396 height 10
click at [417, 469] on div "CUSTOMER CALLED TO COLLECT -" at bounding box center [506, 473] width 396 height 10
click at [814, 481] on button "Send" at bounding box center [819, 480] width 36 height 14
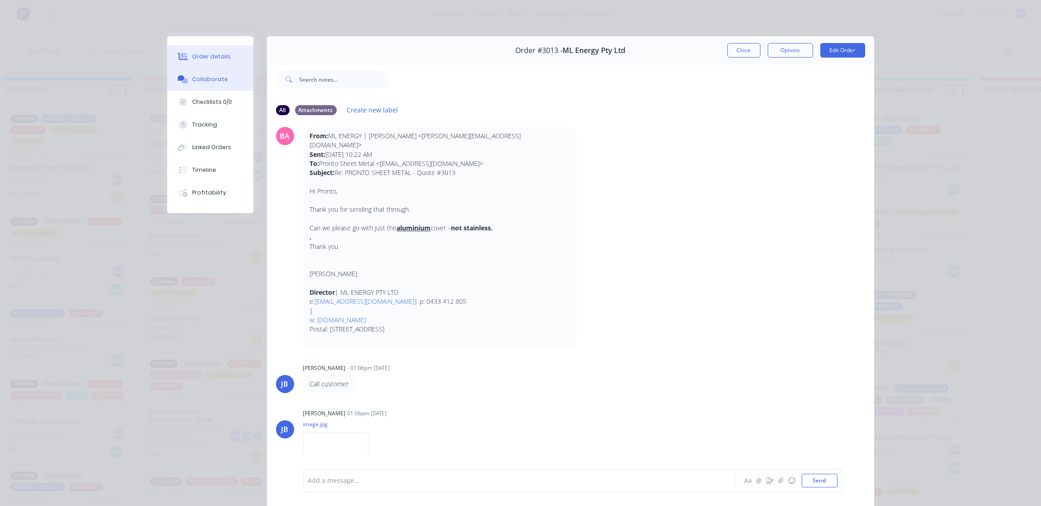
click at [209, 55] on div "Order details" at bounding box center [211, 57] width 39 height 8
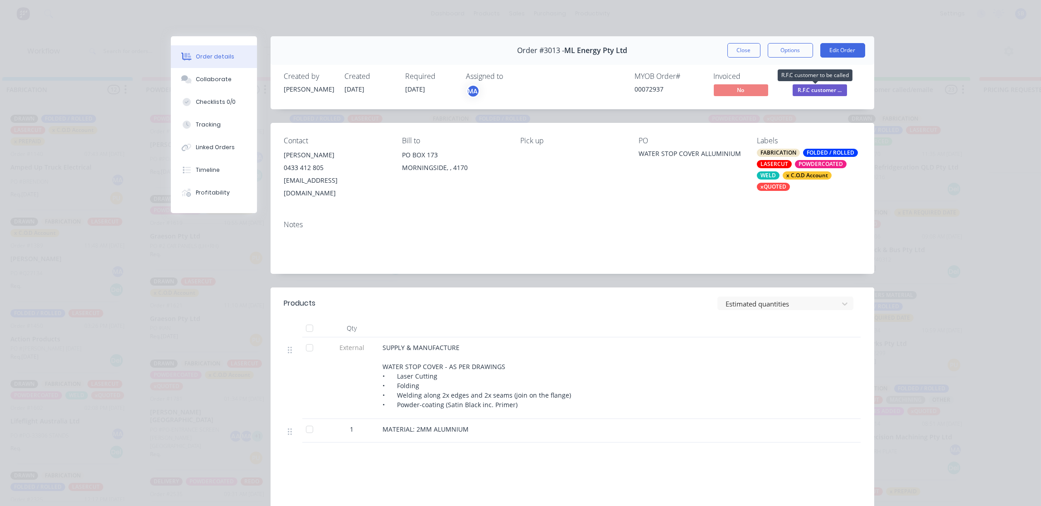
click at [814, 91] on span "R.F.C customer ..." at bounding box center [819, 89] width 54 height 11
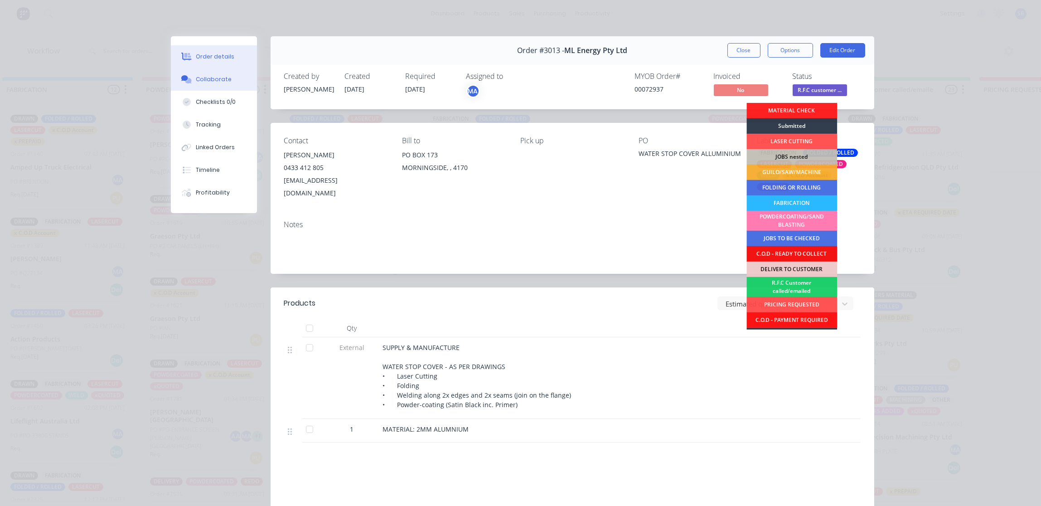
click at [212, 75] on div "Collaborate" at bounding box center [214, 79] width 36 height 8
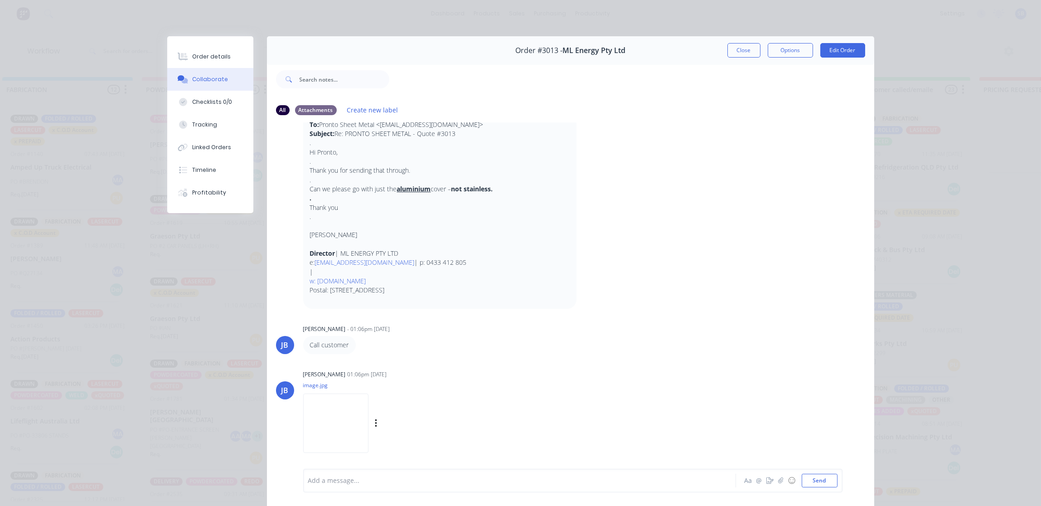
scroll to position [481, 0]
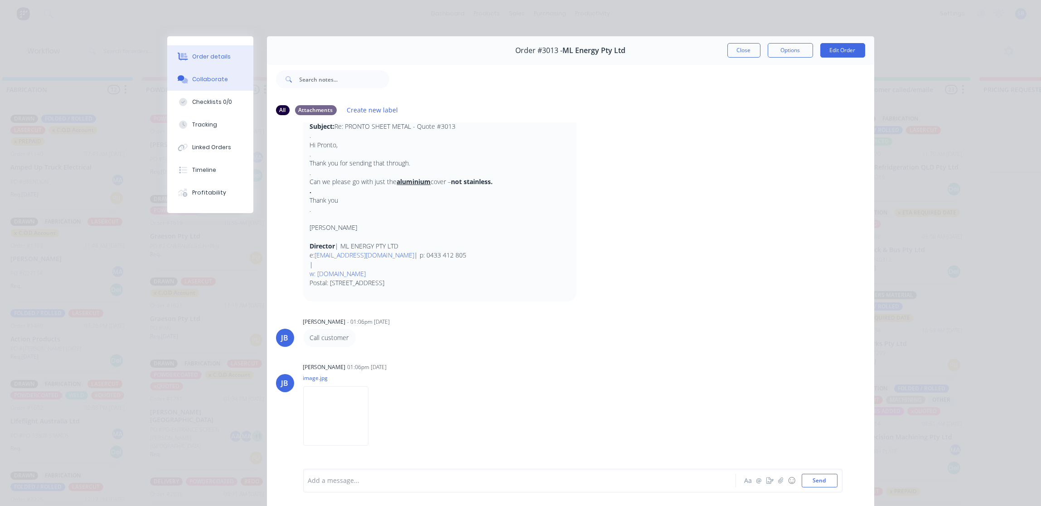
click at [198, 49] on button "Order details" at bounding box center [210, 56] width 86 height 23
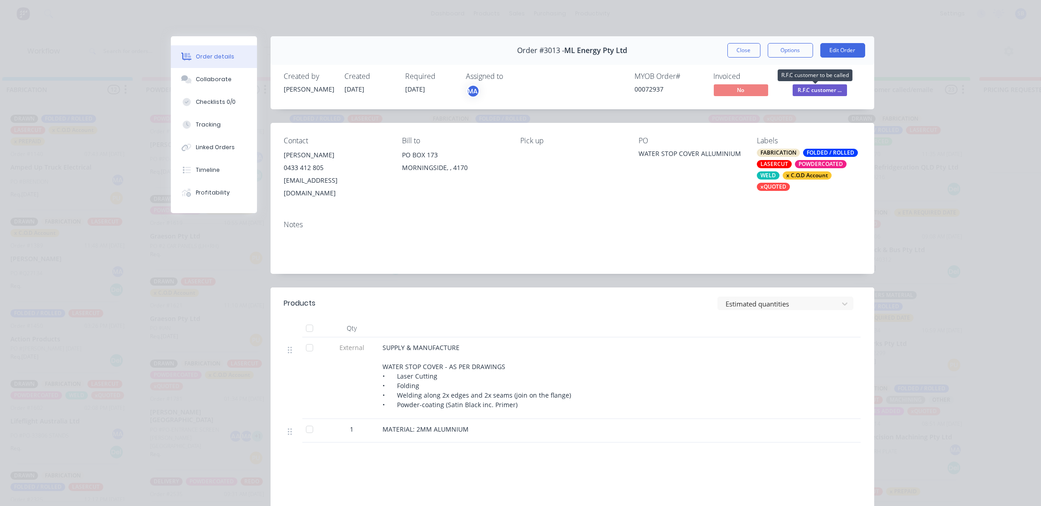
click at [816, 90] on span "R.F.C customer ..." at bounding box center [819, 89] width 54 height 11
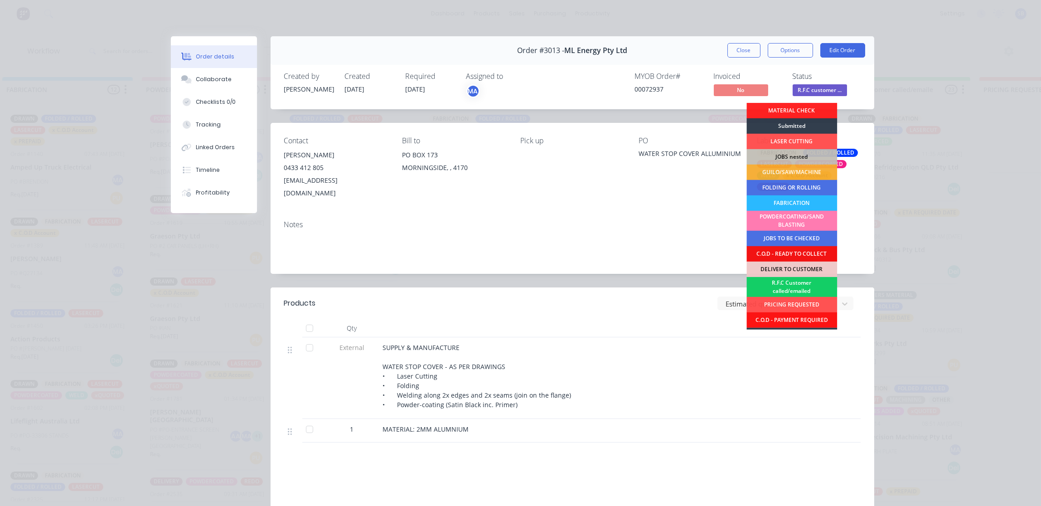
click at [806, 288] on div "R.F.C Customer called/emailed" at bounding box center [791, 287] width 91 height 20
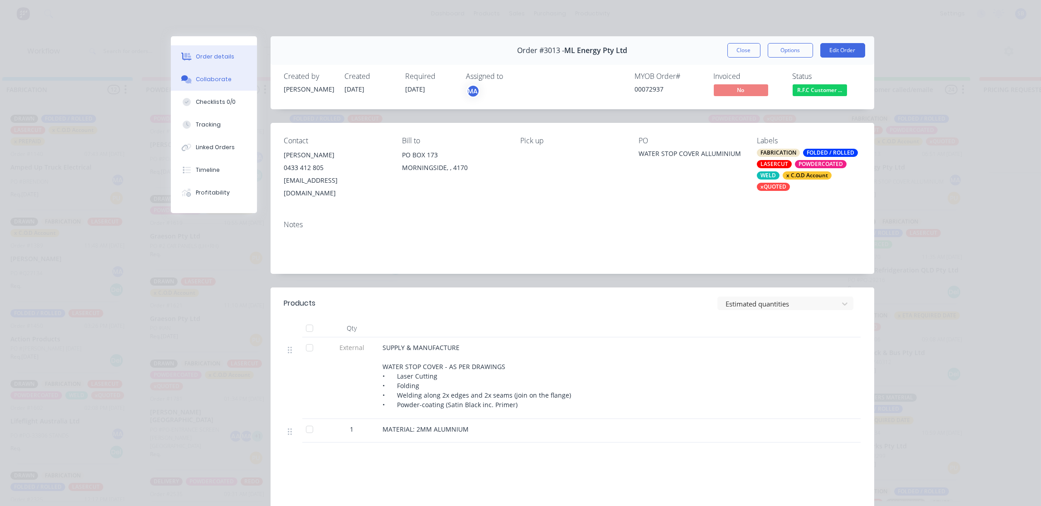
click at [210, 76] on div "Collaborate" at bounding box center [214, 79] width 36 height 8
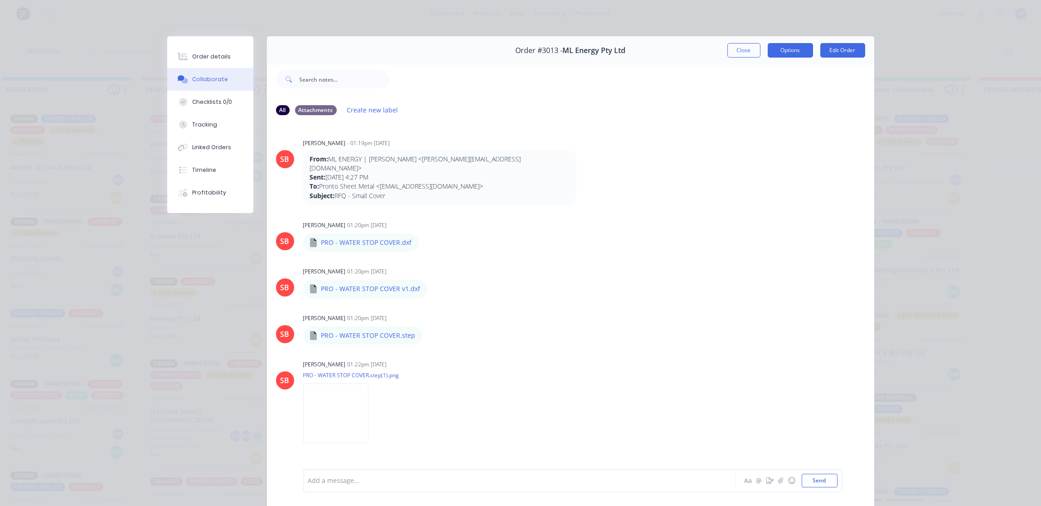
click at [786, 52] on button "Options" at bounding box center [789, 50] width 45 height 14
click at [204, 56] on div "Order details" at bounding box center [211, 57] width 39 height 8
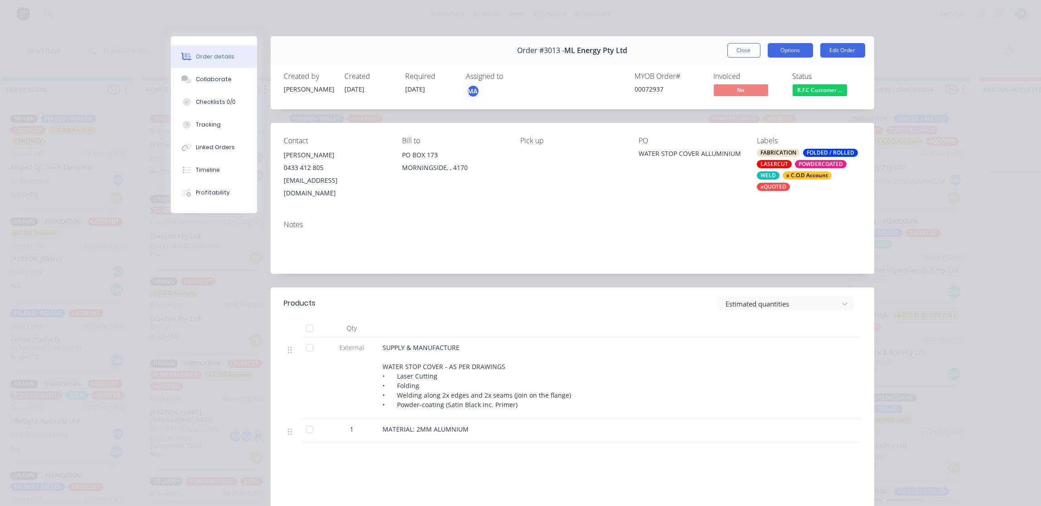
click at [784, 43] on button "Options" at bounding box center [789, 50] width 45 height 14
click at [756, 111] on div "Delivery Docket" at bounding box center [765, 109] width 79 height 13
click at [756, 111] on div "Standard" at bounding box center [765, 109] width 79 height 13
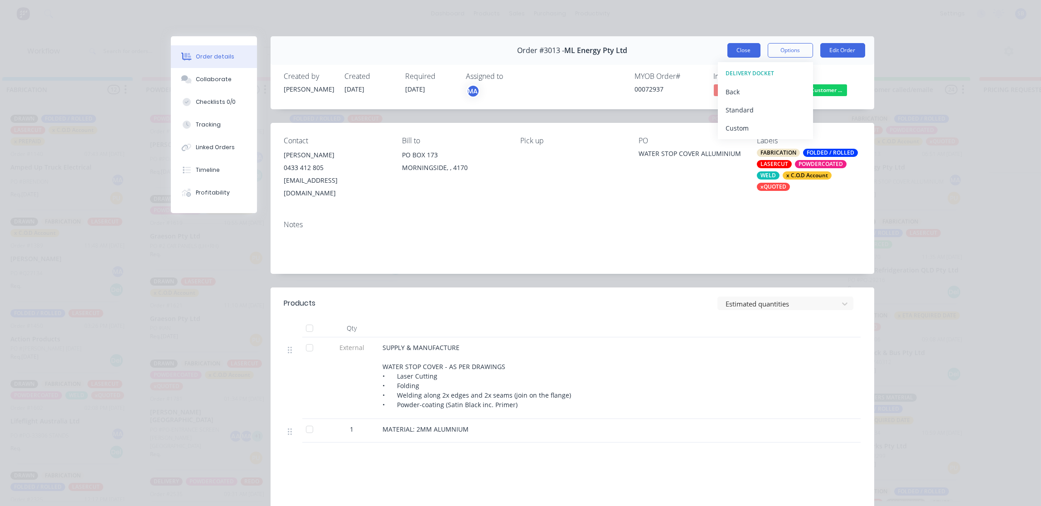
click at [743, 51] on button "Close" at bounding box center [743, 50] width 33 height 14
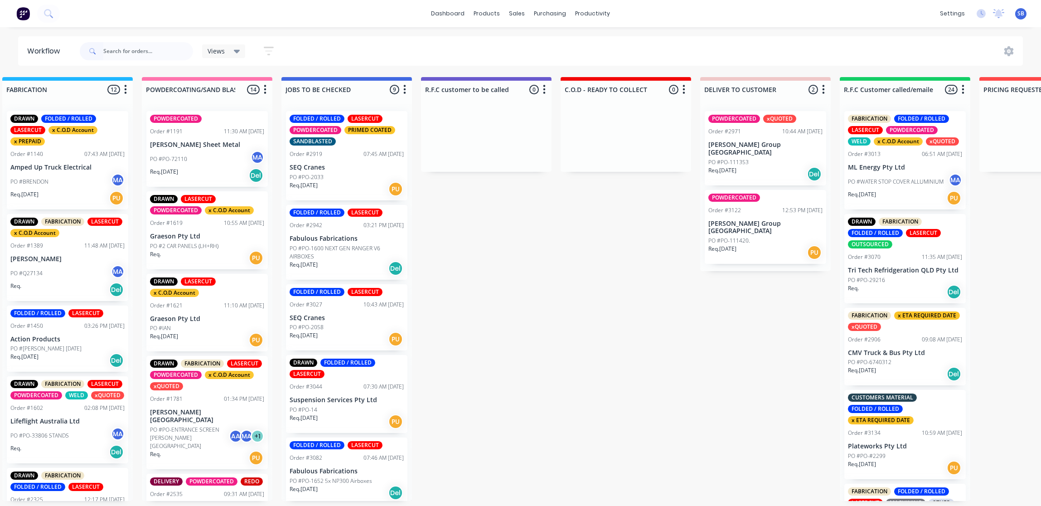
click at [899, 276] on div "PO #PO-29216" at bounding box center [905, 280] width 114 height 8
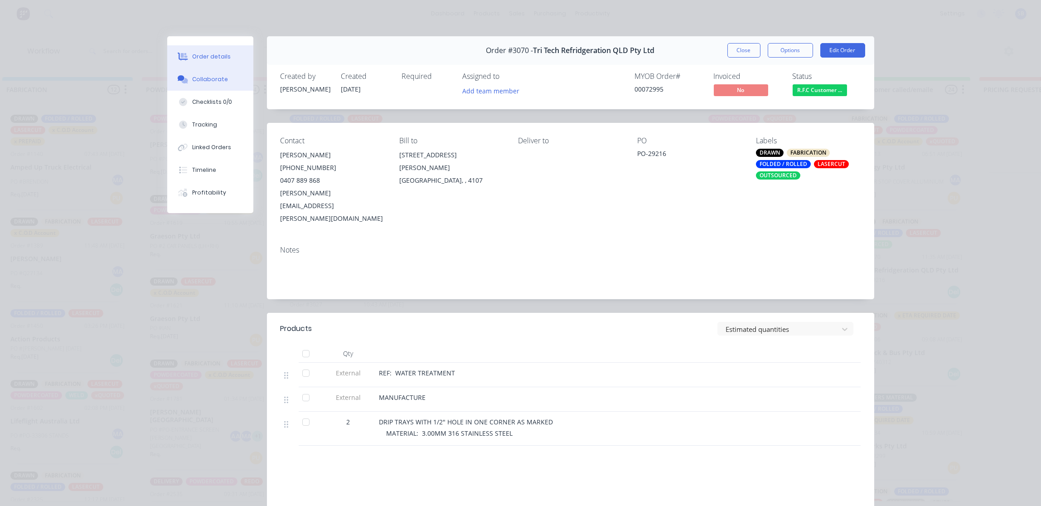
click at [205, 75] on div "Collaborate" at bounding box center [210, 79] width 36 height 8
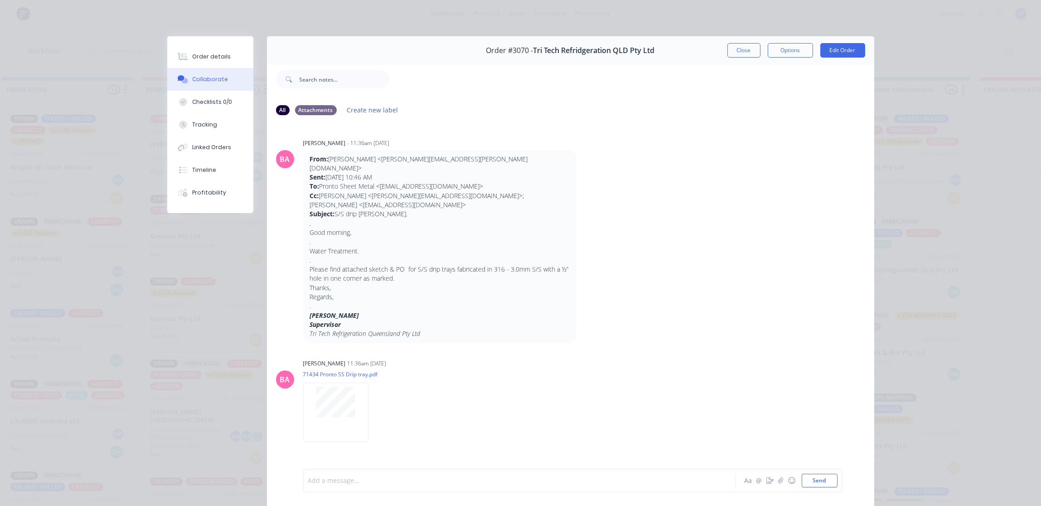
click at [337, 480] on div at bounding box center [506, 481] width 396 height 10
paste div
click at [421, 481] on span "SIGNED DELIVERY LOADED BY - SANDRA GERARD" at bounding box center [381, 480] width 146 height 9
click at [820, 480] on button "Send" at bounding box center [819, 480] width 36 height 14
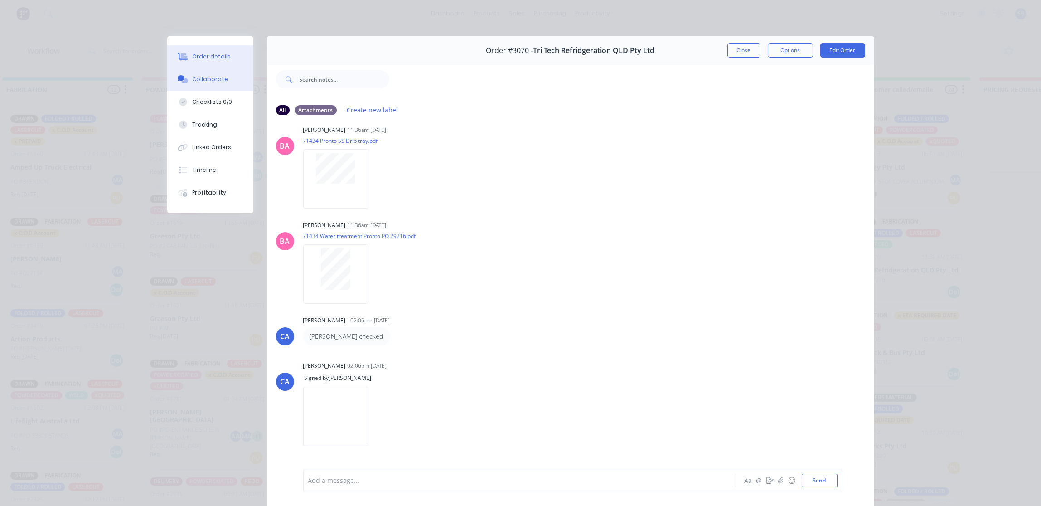
click at [204, 55] on div "Order details" at bounding box center [211, 57] width 39 height 8
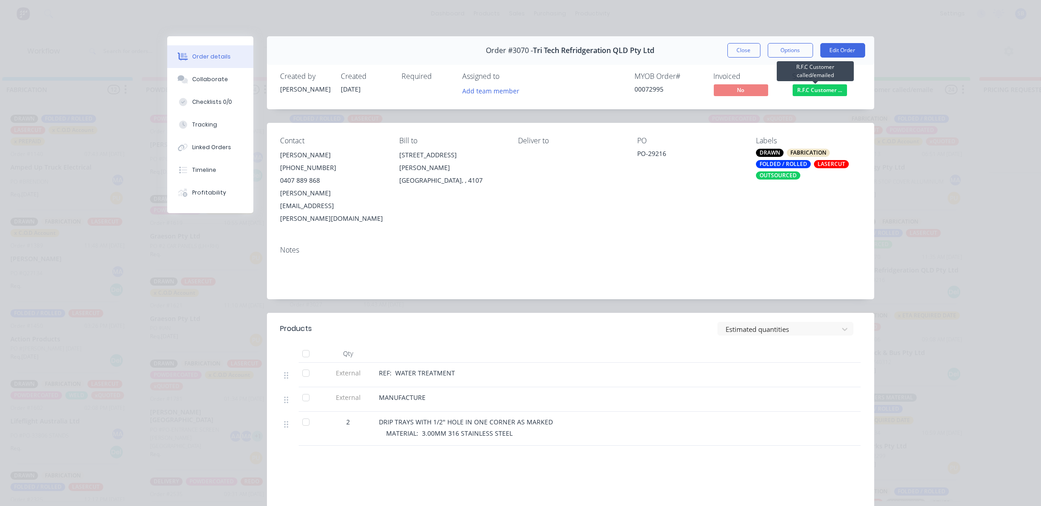
click at [811, 92] on span "R.F.C Customer ..." at bounding box center [819, 89] width 54 height 11
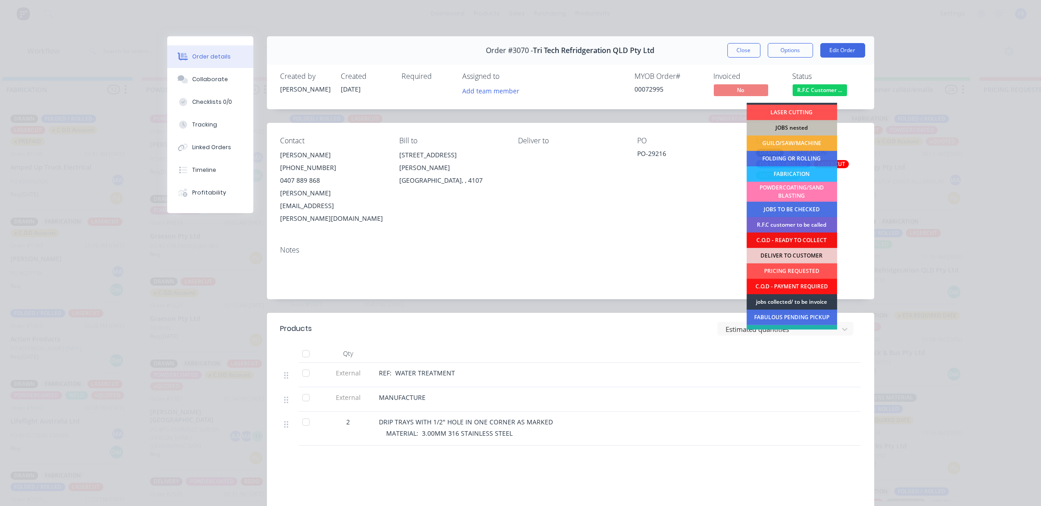
scroll to position [55, 0]
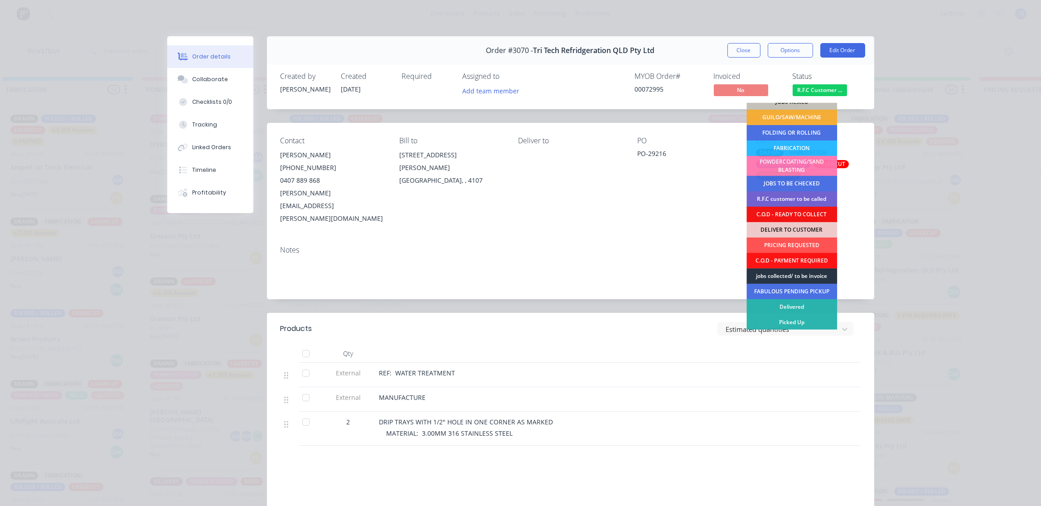
click at [790, 276] on div "jobs collected/ to be invoice" at bounding box center [791, 275] width 91 height 15
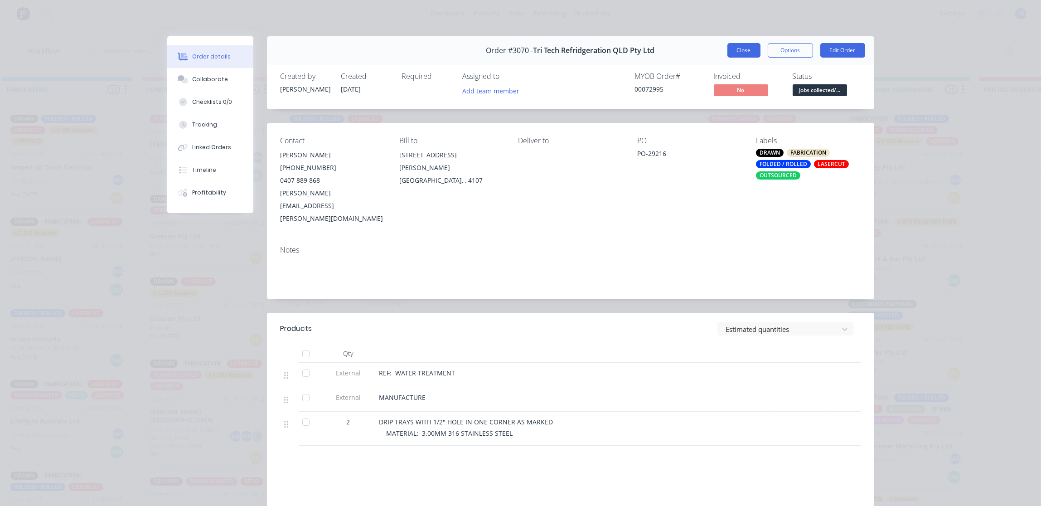
click at [739, 50] on button "Close" at bounding box center [743, 50] width 33 height 14
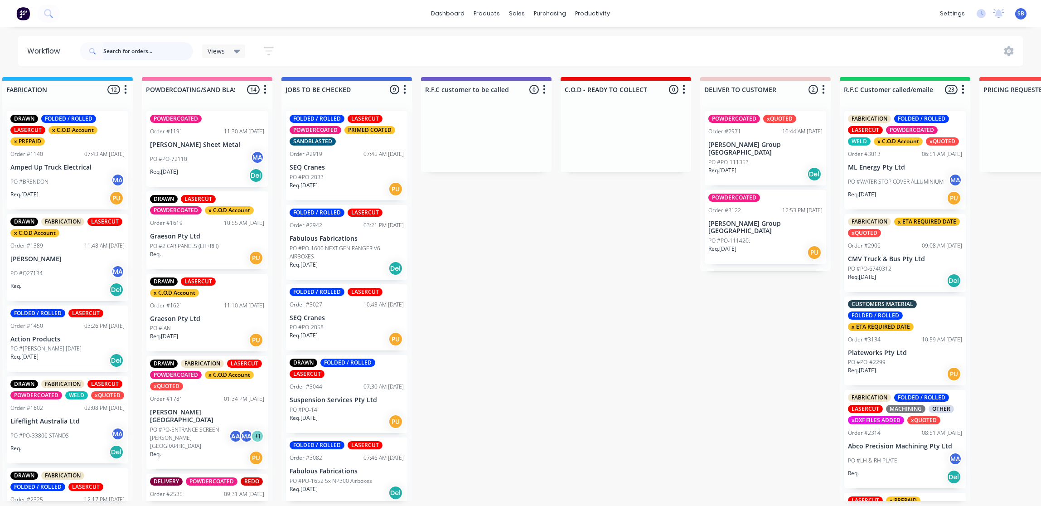
click at [164, 56] on input "text" at bounding box center [148, 51] width 90 height 18
click at [917, 354] on p "Plateworks Pty Ltd" at bounding box center [905, 353] width 114 height 8
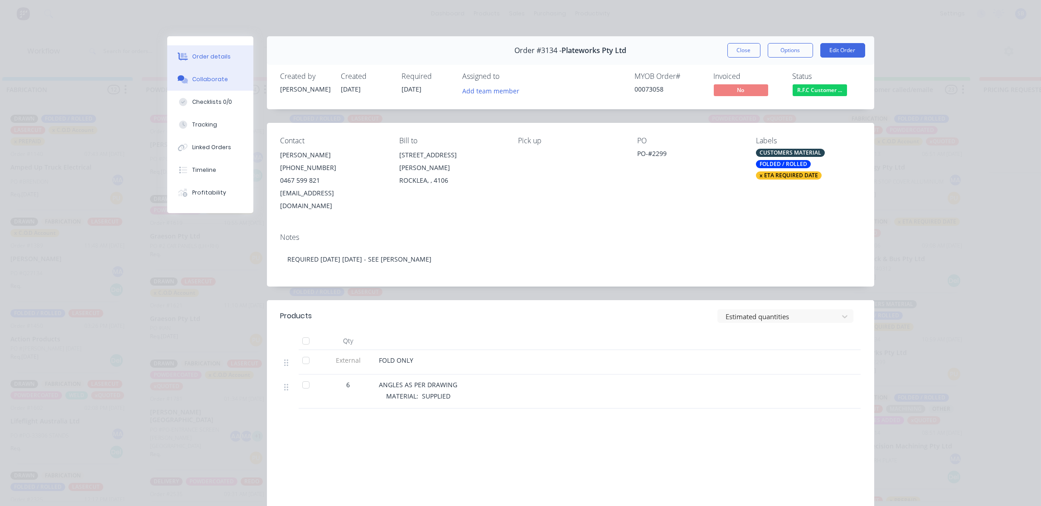
click at [201, 78] on div "Collaborate" at bounding box center [210, 79] width 36 height 8
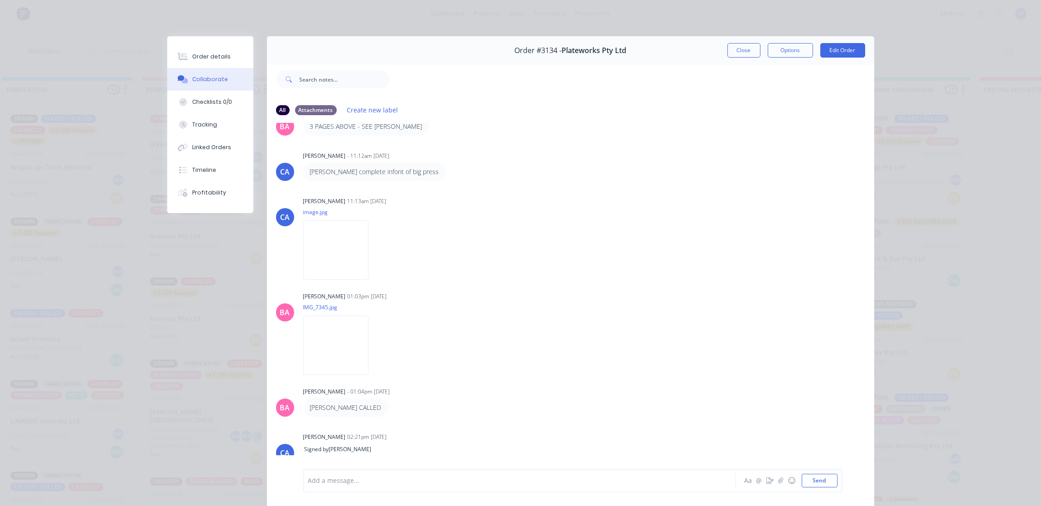
scroll to position [218, 0]
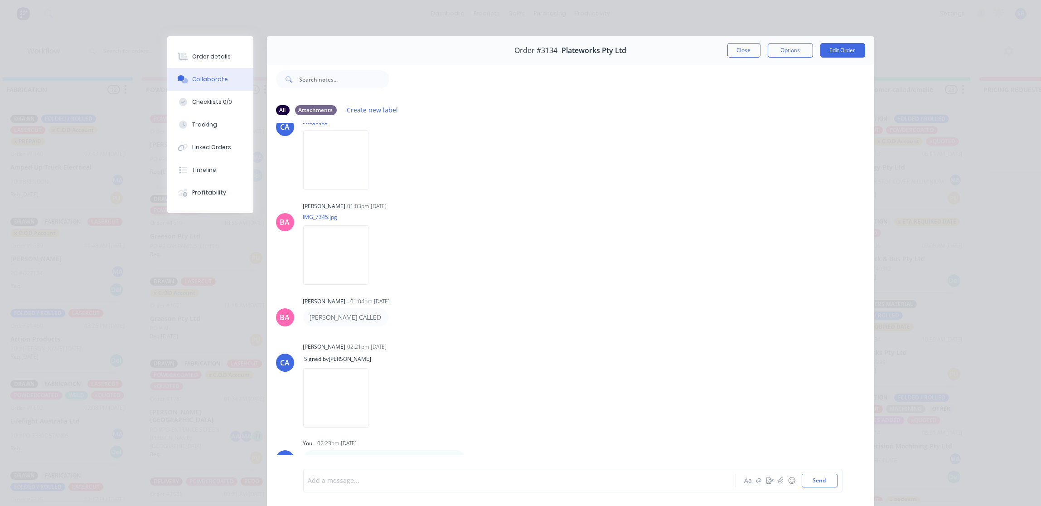
click at [395, 476] on div at bounding box center [506, 481] width 396 height 10
paste div
click at [821, 479] on button "Send" at bounding box center [819, 480] width 36 height 14
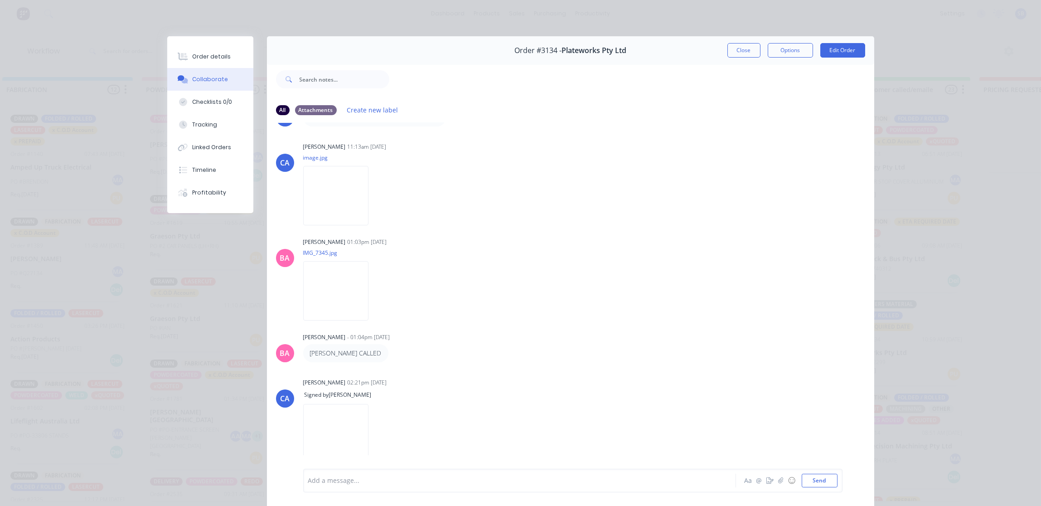
scroll to position [150, 0]
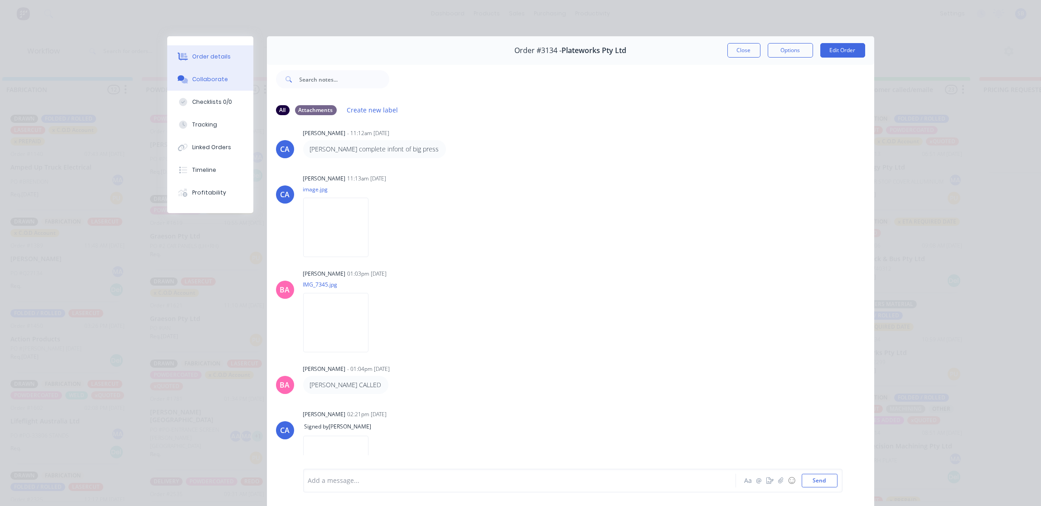
click at [206, 52] on button "Order details" at bounding box center [210, 56] width 86 height 23
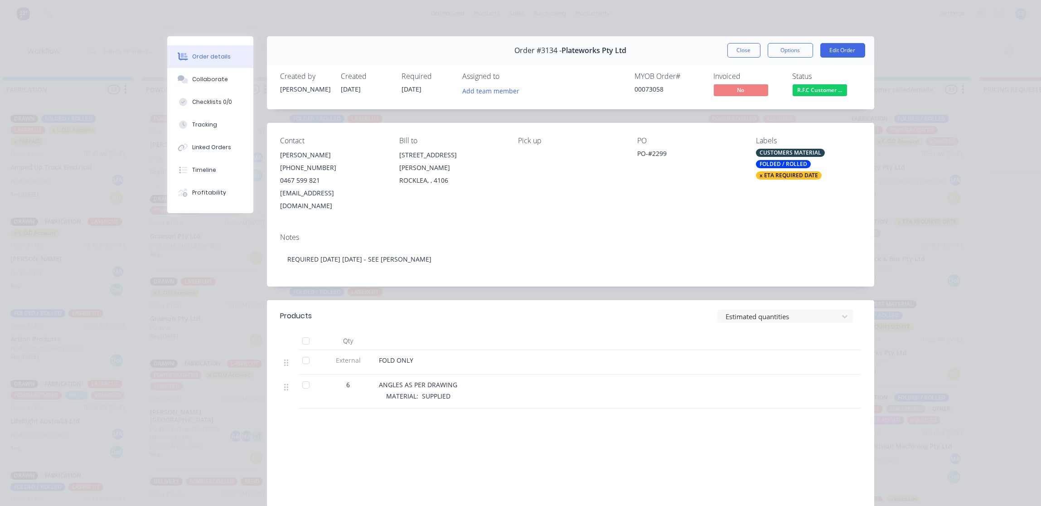
click at [813, 83] on div "Status R.F.C Customer ..." at bounding box center [826, 85] width 68 height 26
click at [806, 93] on span "R.F.C Customer ..." at bounding box center [819, 89] width 54 height 11
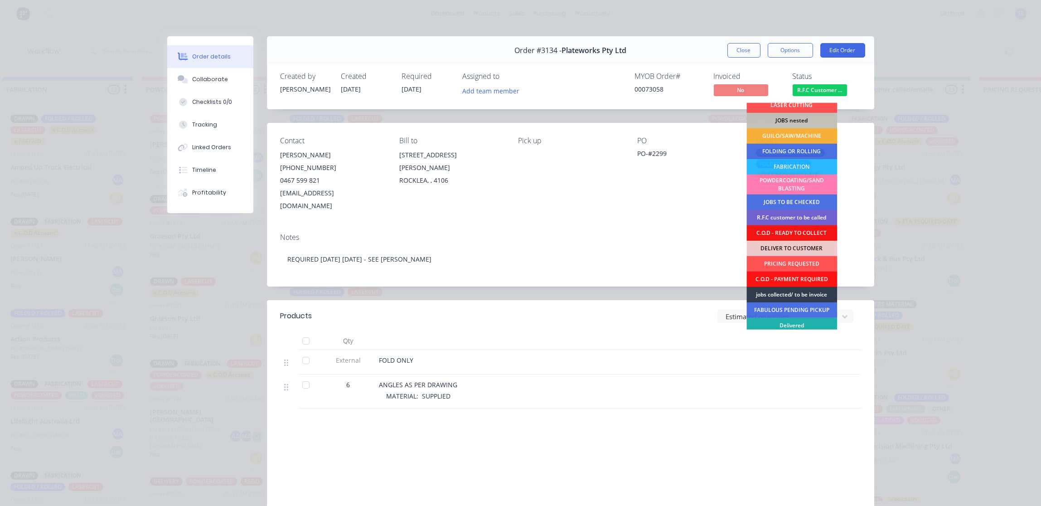
scroll to position [55, 0]
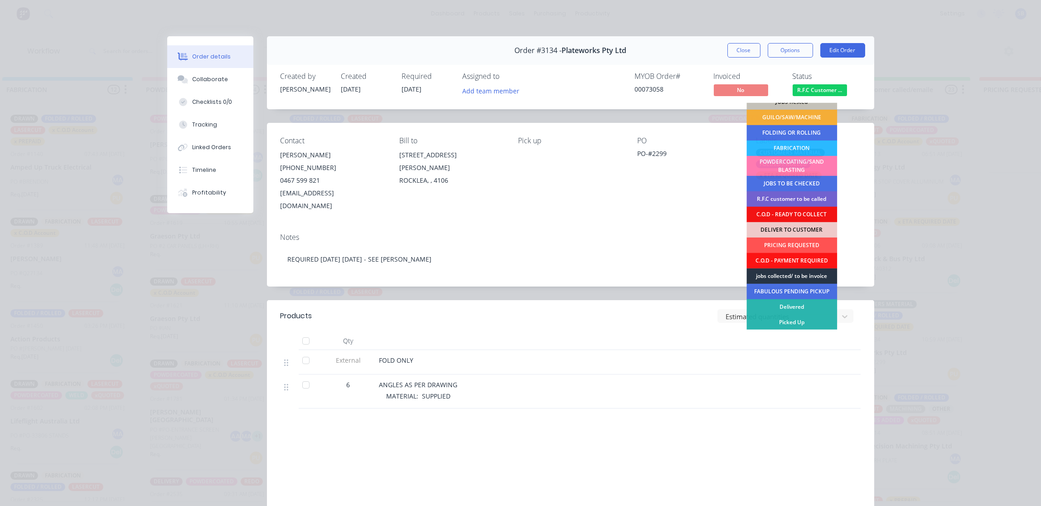
click at [787, 274] on div "jobs collected/ to be invoice" at bounding box center [791, 275] width 91 height 15
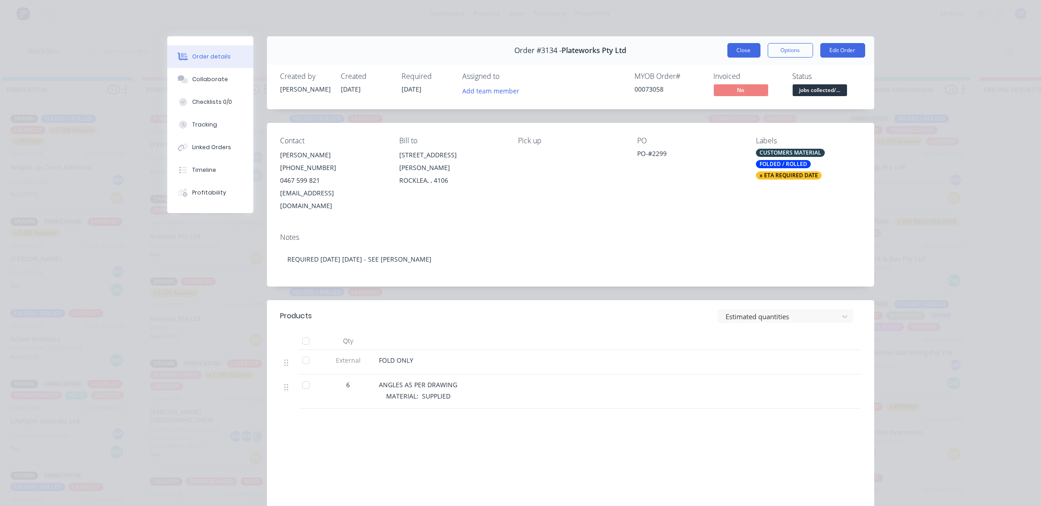
click at [735, 47] on button "Close" at bounding box center [743, 50] width 33 height 14
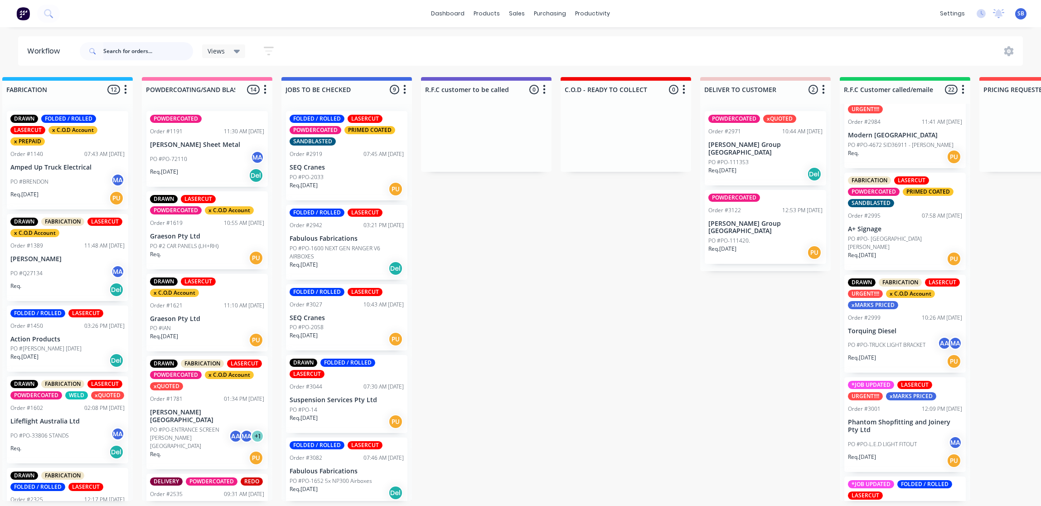
scroll to position [811, 0]
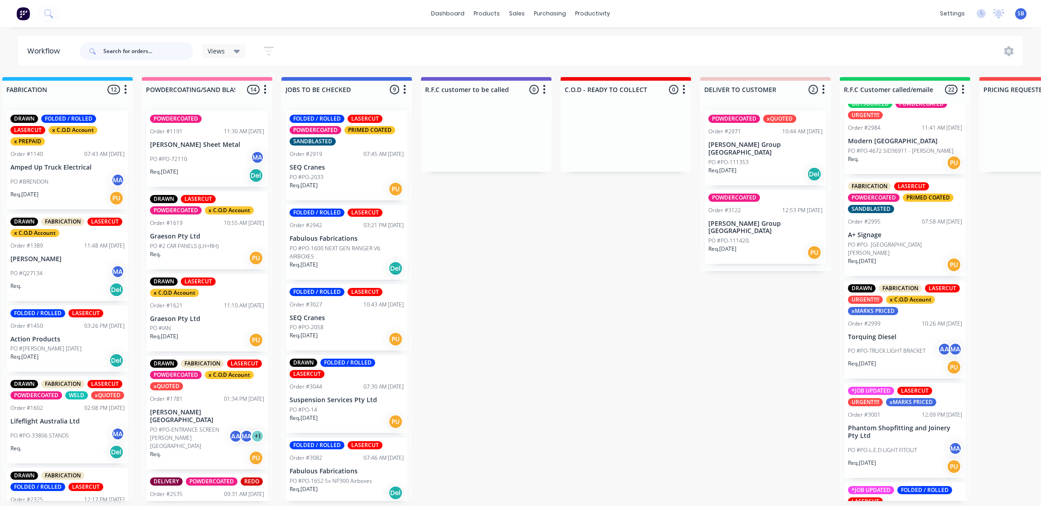
click at [147, 52] on input "text" at bounding box center [148, 51] width 90 height 18
type input "ALI"
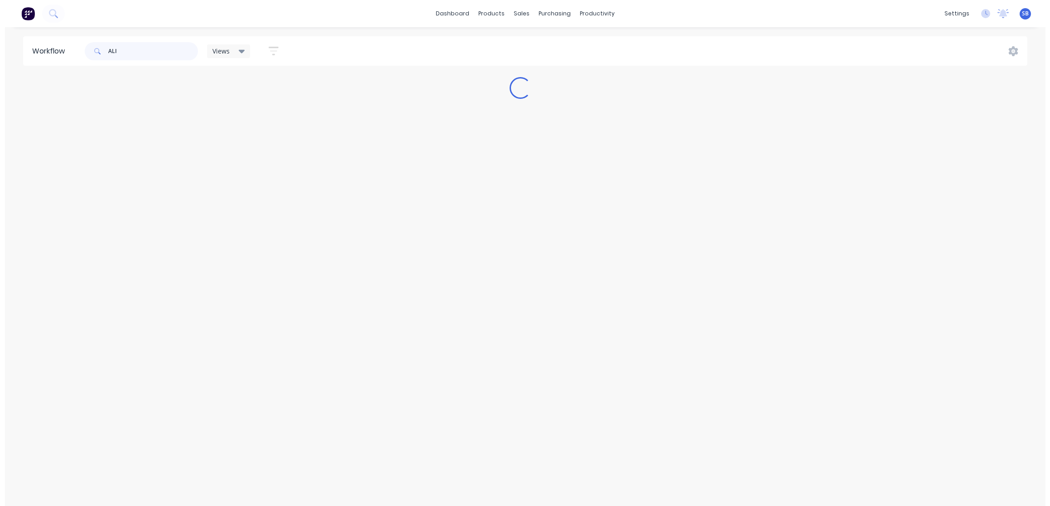
scroll to position [0, 0]
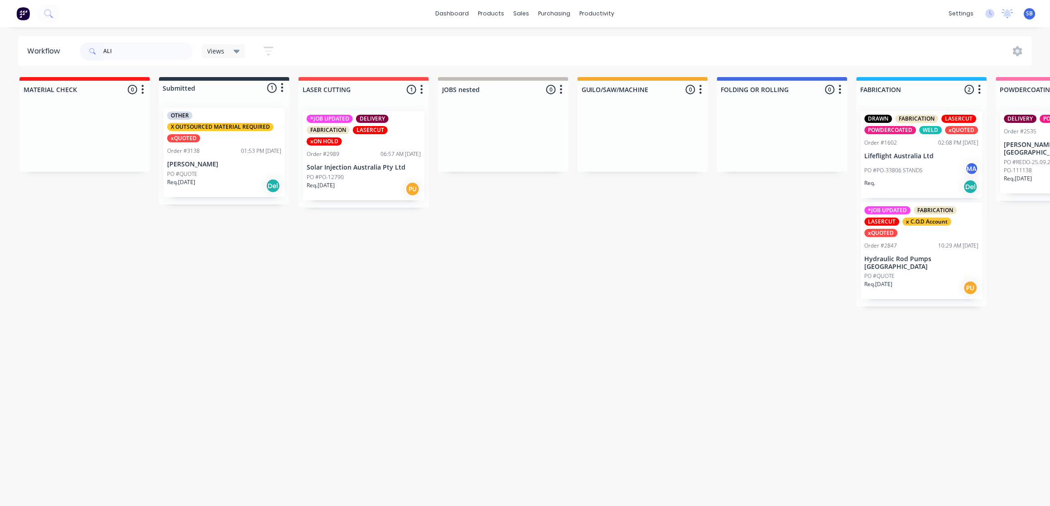
click at [215, 179] on div "Req. 08/10/25 Del" at bounding box center [224, 185] width 114 height 15
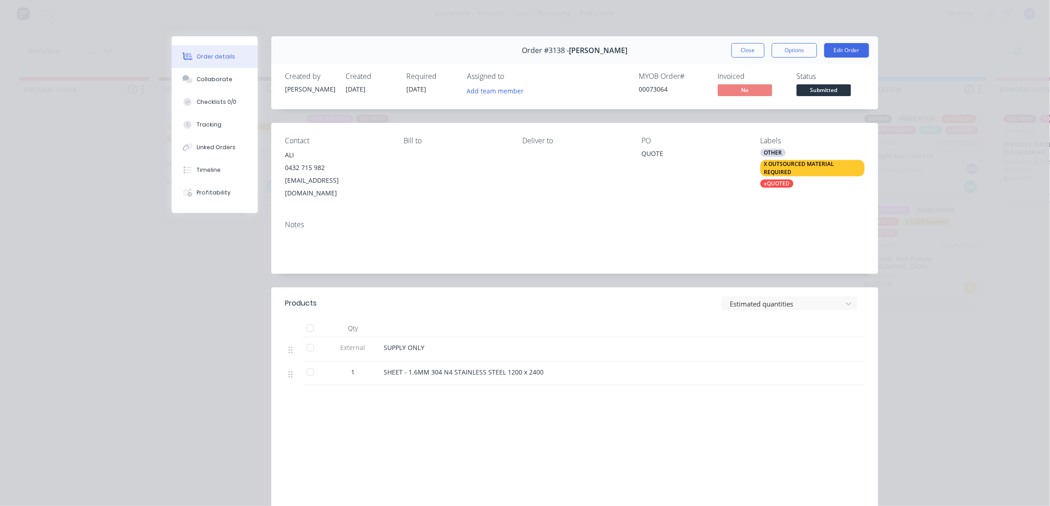
click at [748, 49] on button "Close" at bounding box center [748, 50] width 33 height 14
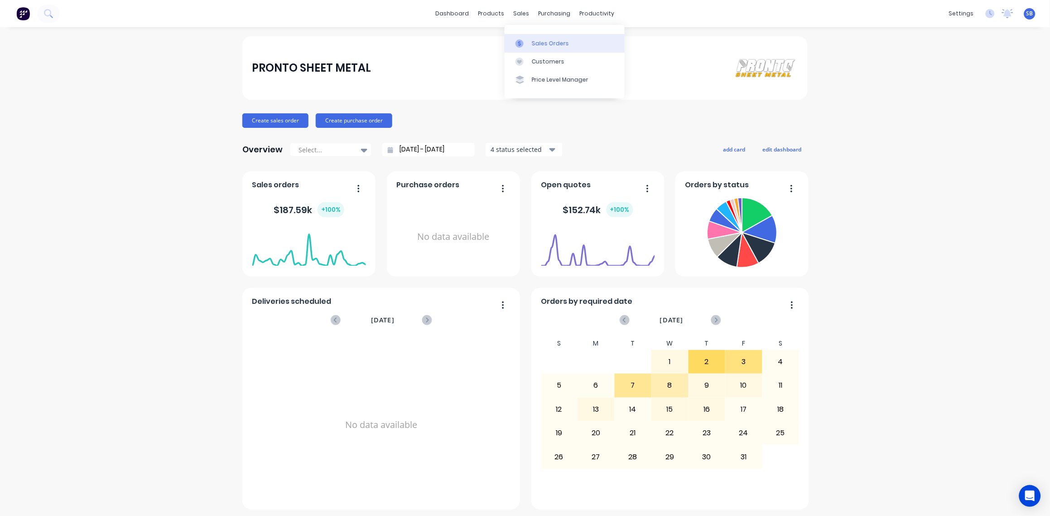
click at [542, 42] on div "Sales Orders" at bounding box center [550, 43] width 37 height 8
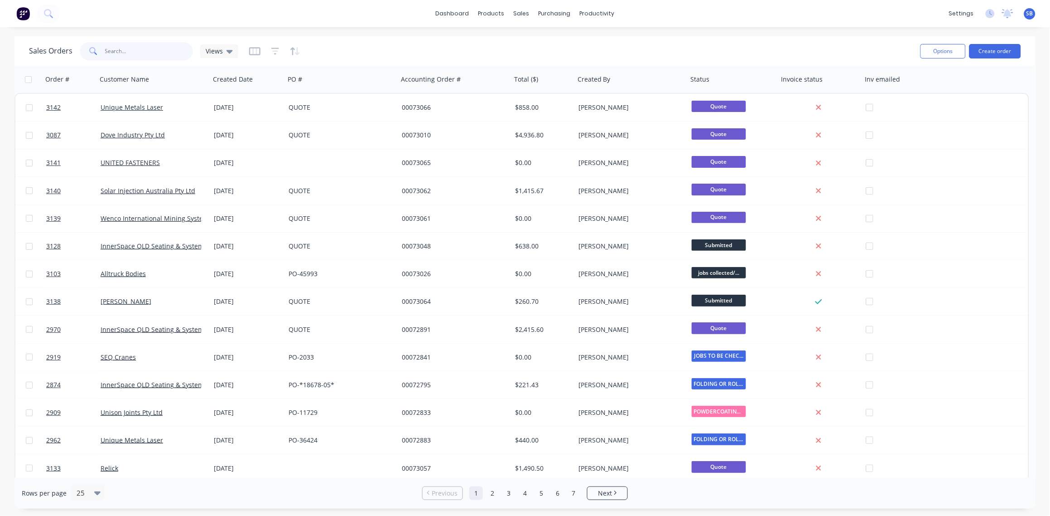
click at [130, 48] on input "text" at bounding box center [149, 51] width 88 height 18
type input "2290"
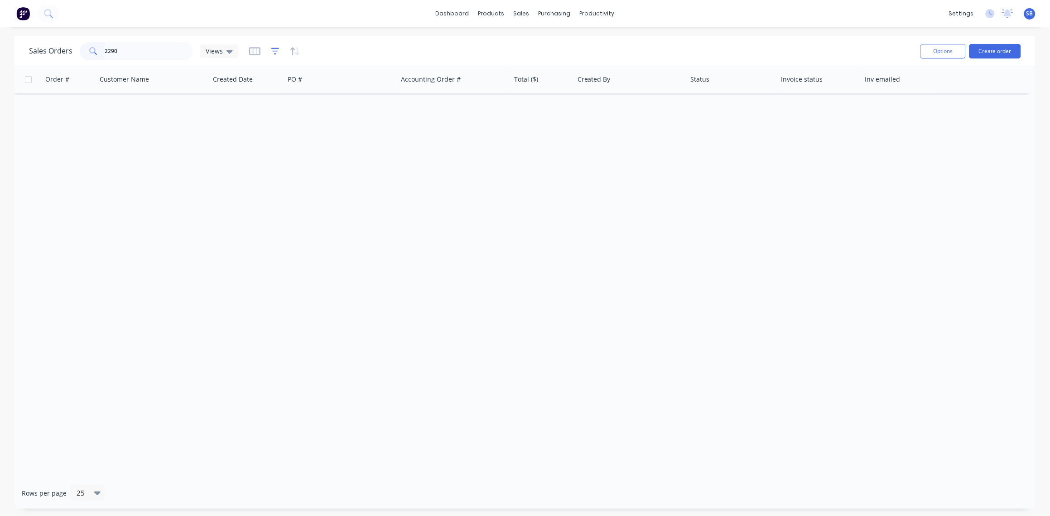
click at [274, 52] on icon "button" at bounding box center [275, 51] width 8 height 9
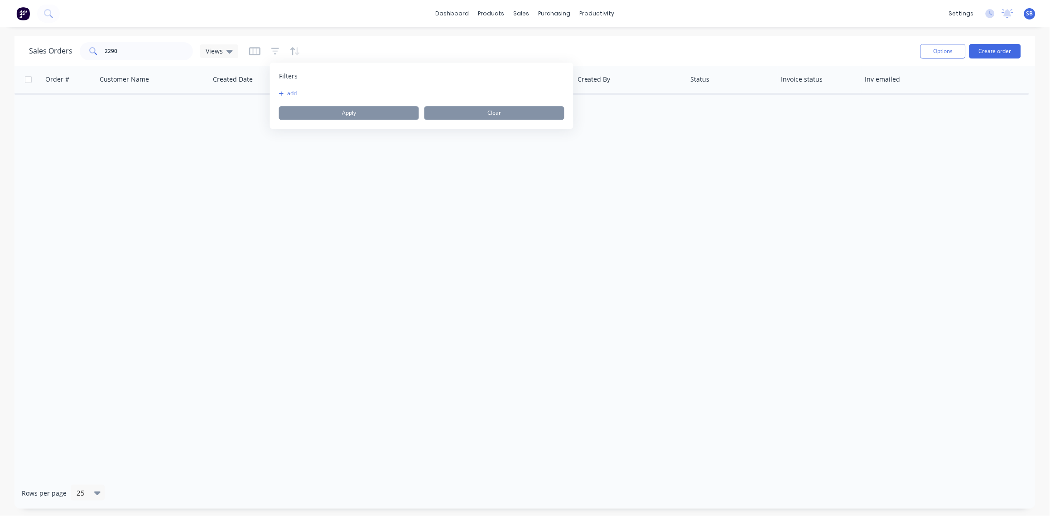
click at [293, 92] on button "add" at bounding box center [290, 93] width 23 height 7
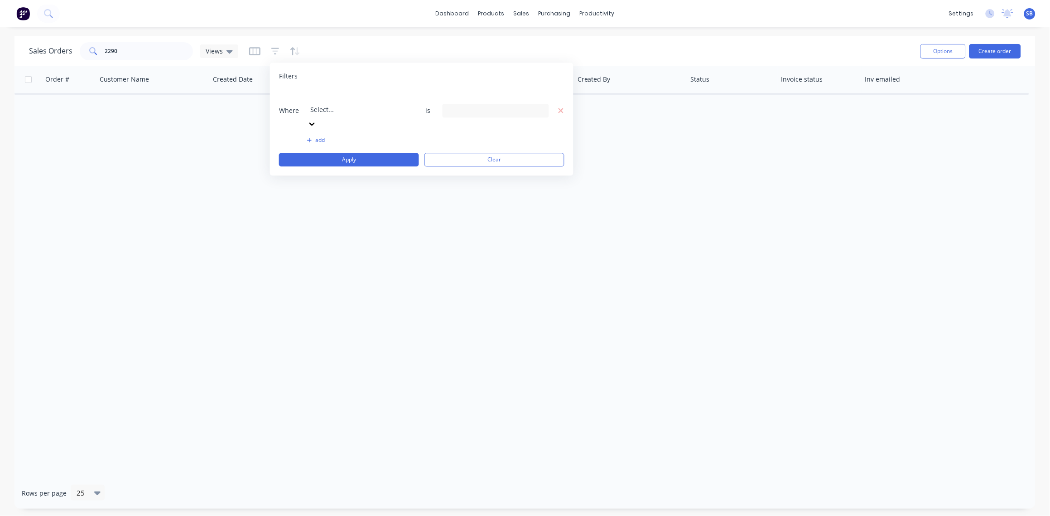
click at [344, 94] on div at bounding box center [375, 97] width 130 height 11
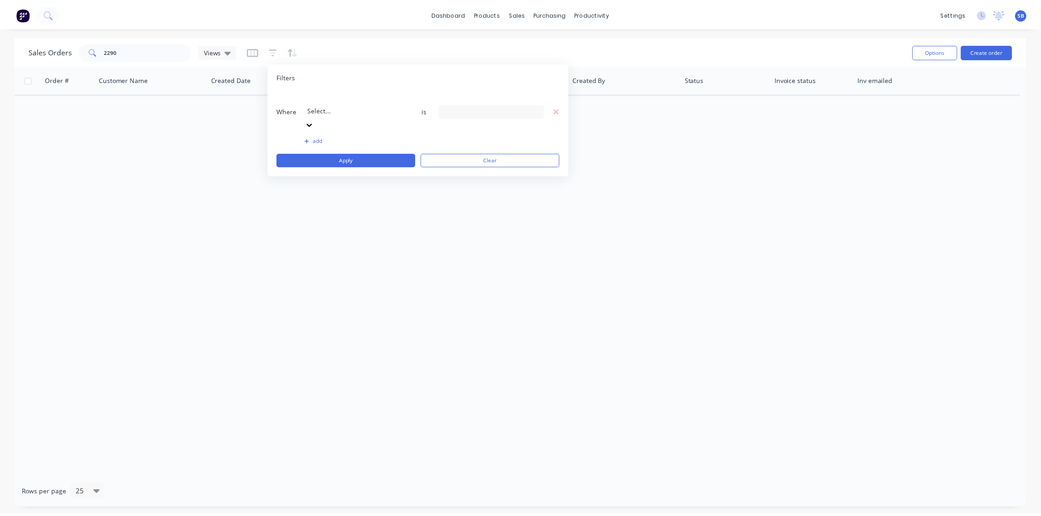
scroll to position [236, 0]
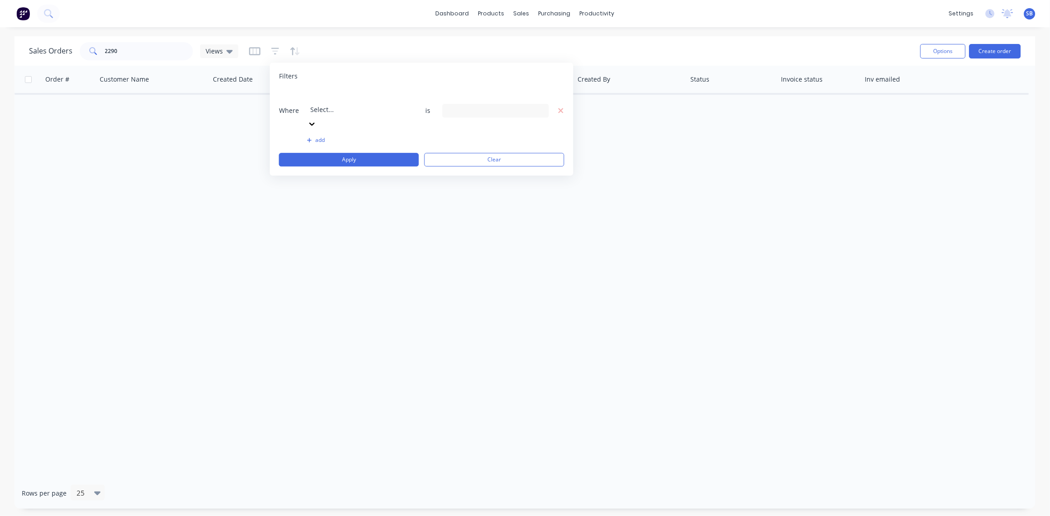
click at [518, 106] on div "21 Status selected" at bounding box center [489, 111] width 82 height 10
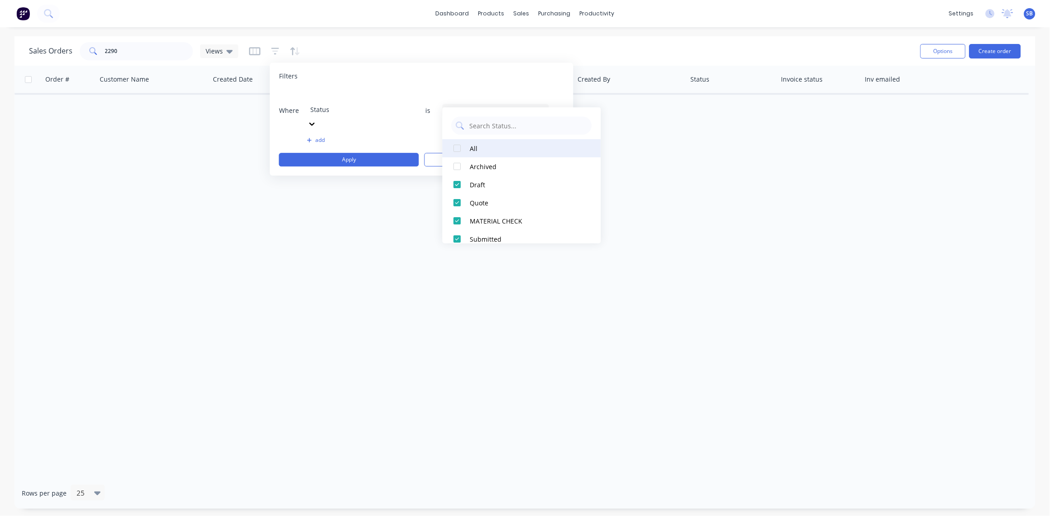
click at [457, 146] on div at bounding box center [457, 148] width 18 height 18
click at [232, 274] on div "Order # Customer Name Created Date PO # Accounting Order # Total ($) Created By…" at bounding box center [524, 271] width 1021 height 411
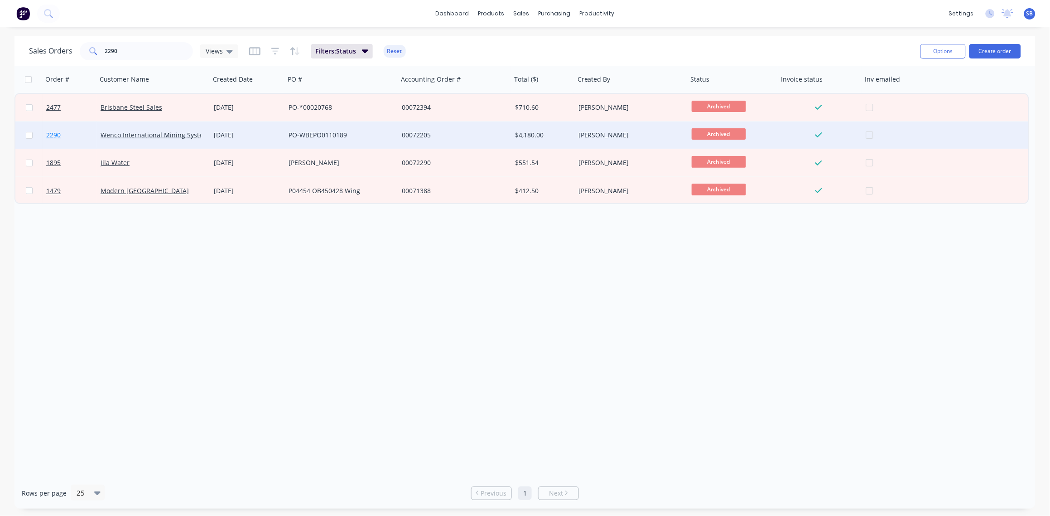
click at [53, 133] on span "2290" at bounding box center [53, 134] width 14 height 9
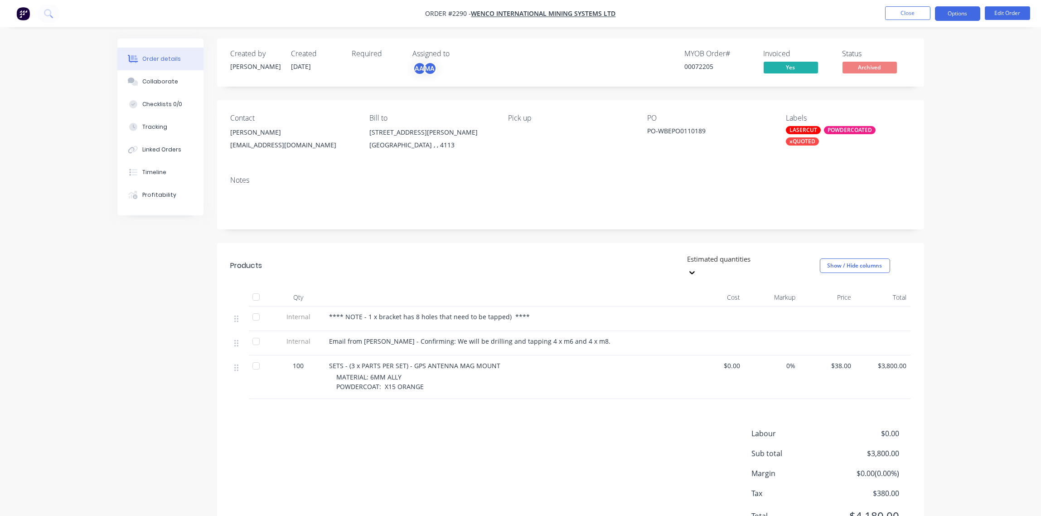
click at [955, 12] on button "Options" at bounding box center [957, 13] width 45 height 14
click at [144, 314] on div "Created by Brenda Created 15/07/25 Required Assigned to AA MA MYOB Order # 0007…" at bounding box center [520, 299] width 806 height 521
click at [960, 14] on button "Options" at bounding box center [957, 13] width 45 height 14
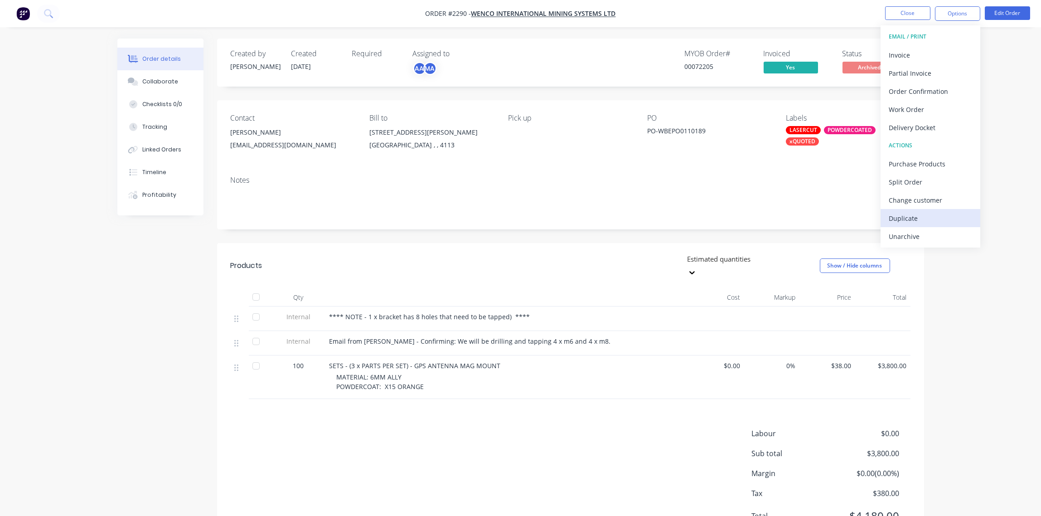
click at [918, 218] on div "Duplicate" at bounding box center [929, 218] width 83 height 13
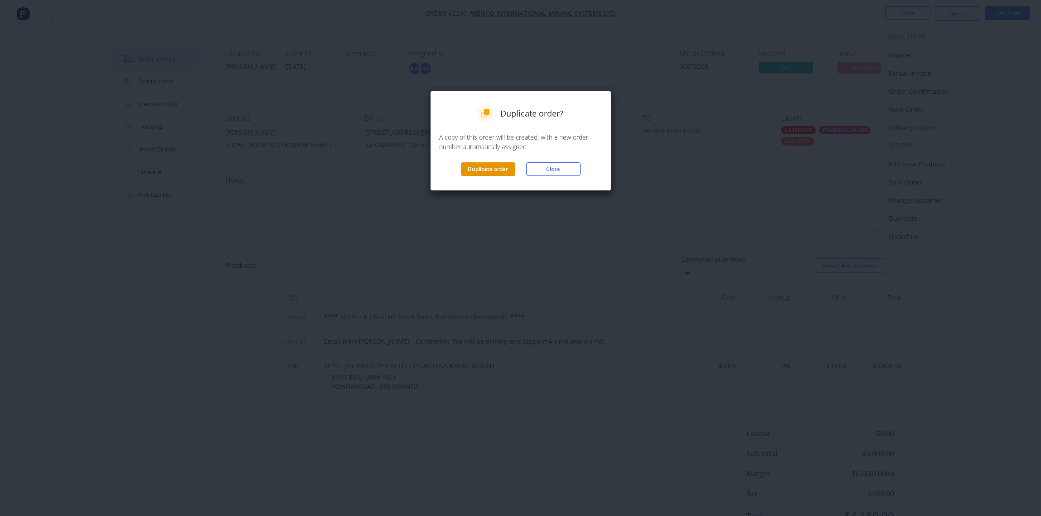
click at [497, 172] on button "Duplicate order" at bounding box center [488, 169] width 54 height 14
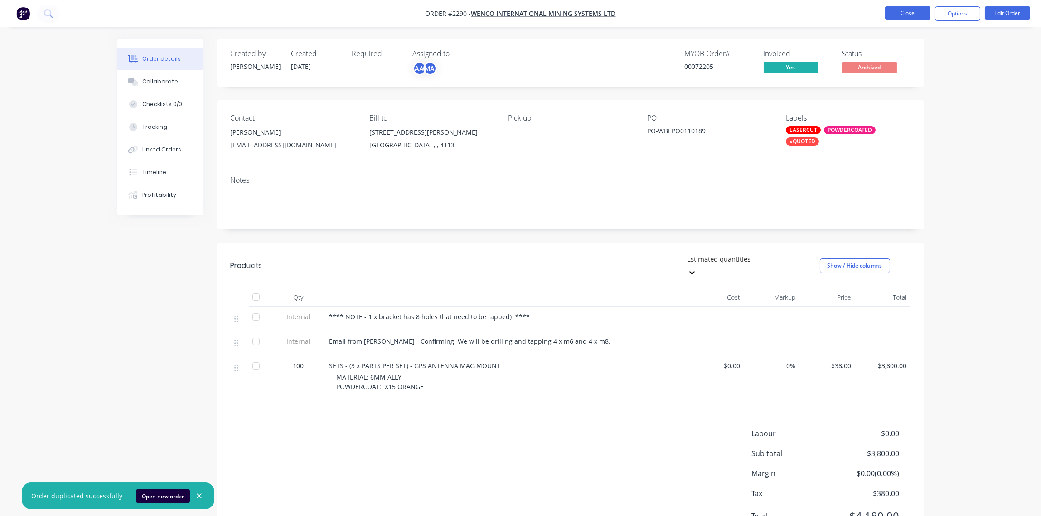
click at [905, 14] on button "Close" at bounding box center [907, 13] width 45 height 14
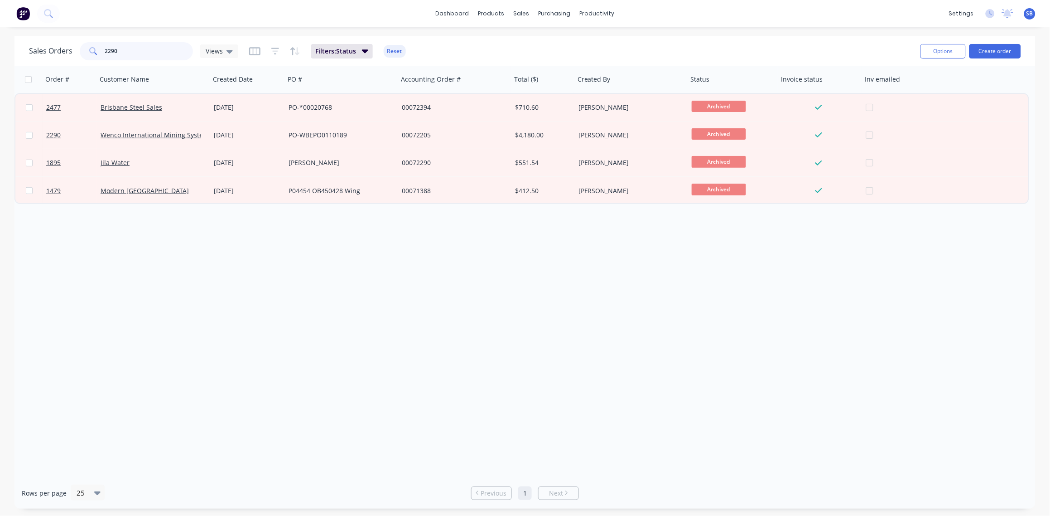
drag, startPoint x: 152, startPoint y: 43, endPoint x: 0, endPoint y: 73, distance: 154.7
click at [0, 67] on html "dashboard products sales purchasing productivity dashboard products Product Cat…" at bounding box center [525, 258] width 1050 height 516
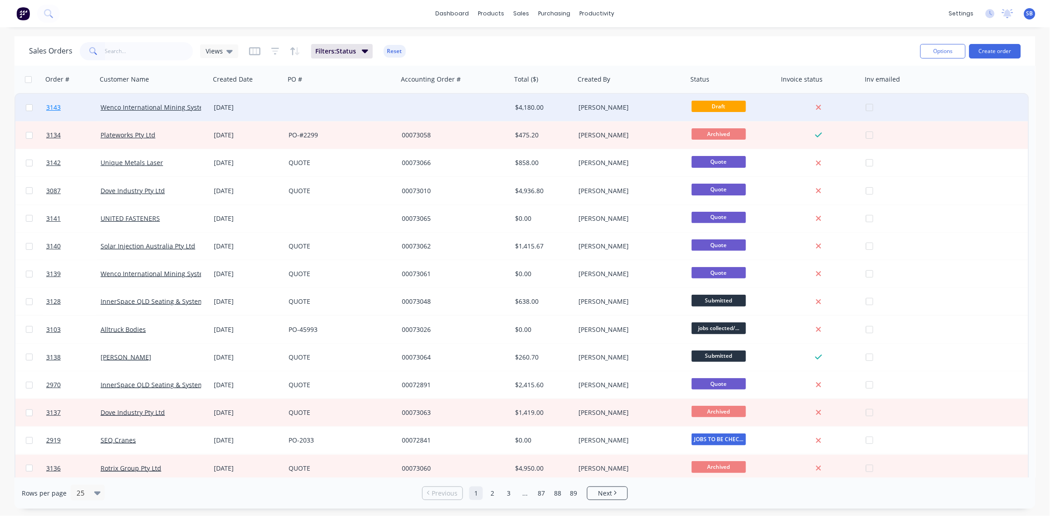
click at [55, 106] on span "3143" at bounding box center [53, 107] width 14 height 9
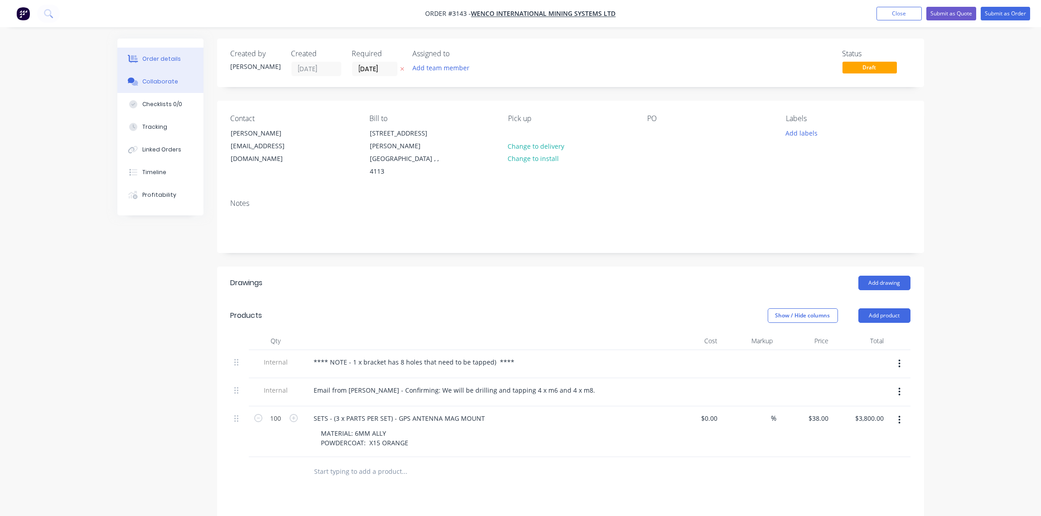
click at [164, 76] on button "Collaborate" at bounding box center [160, 81] width 86 height 23
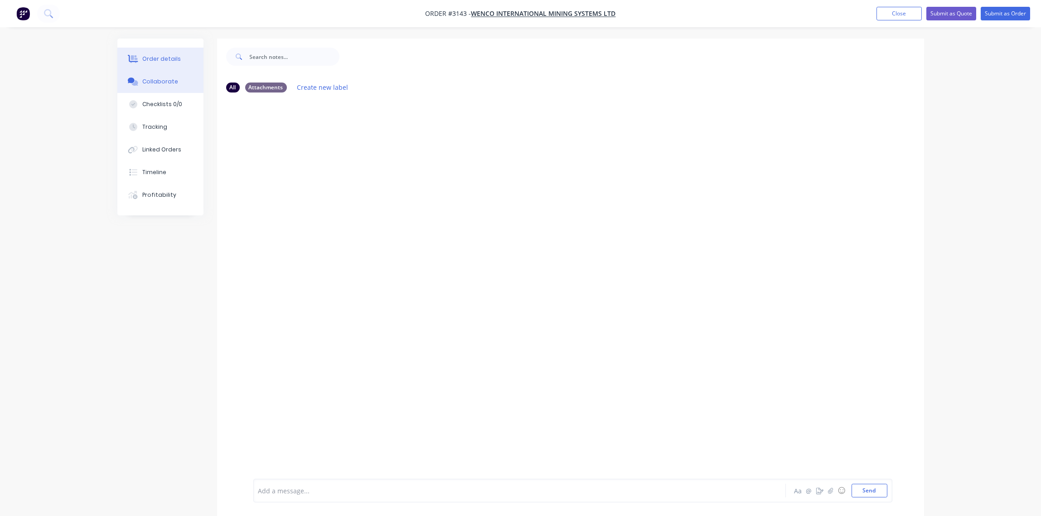
click at [160, 58] on div "Order details" at bounding box center [161, 59] width 39 height 8
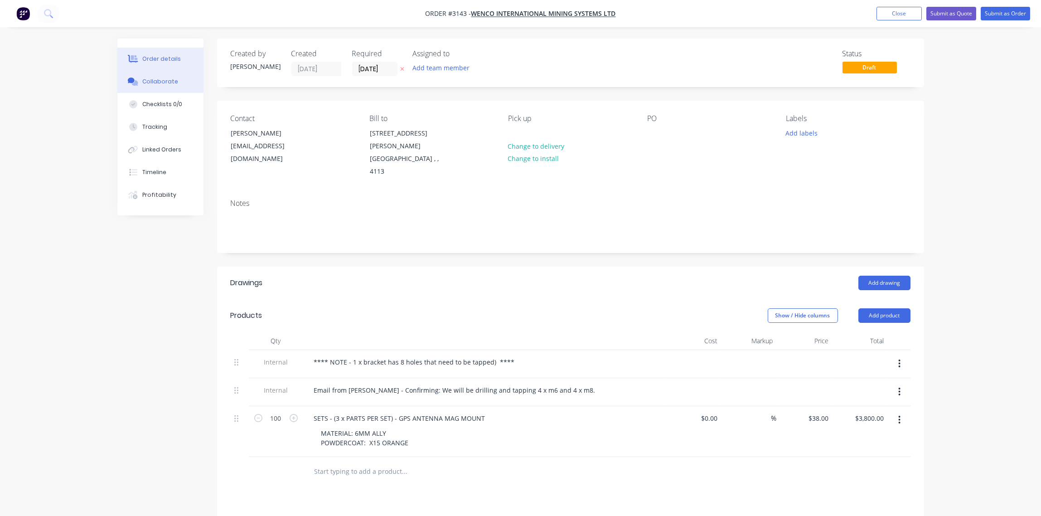
click at [155, 76] on button "Collaborate" at bounding box center [160, 81] width 86 height 23
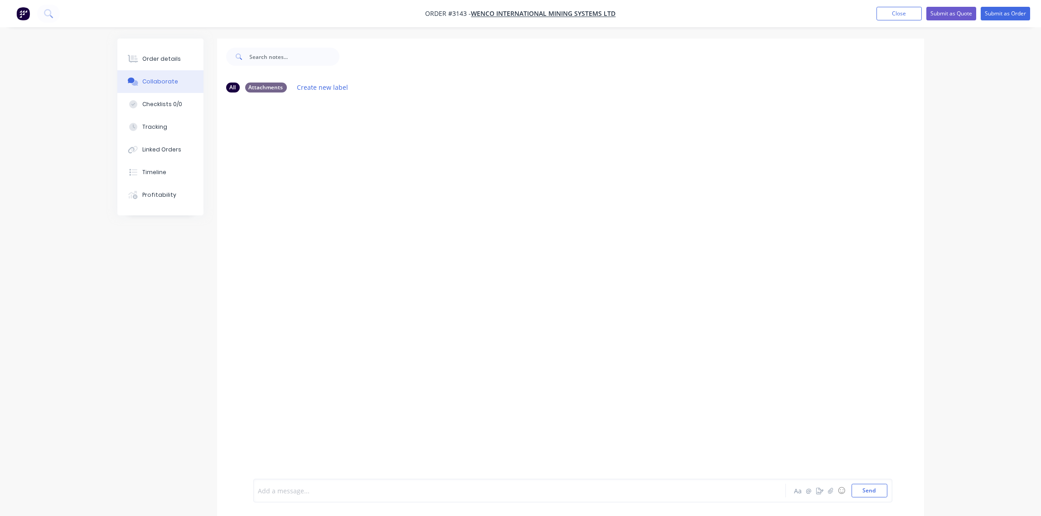
click at [297, 488] on div at bounding box center [494, 491] width 471 height 10
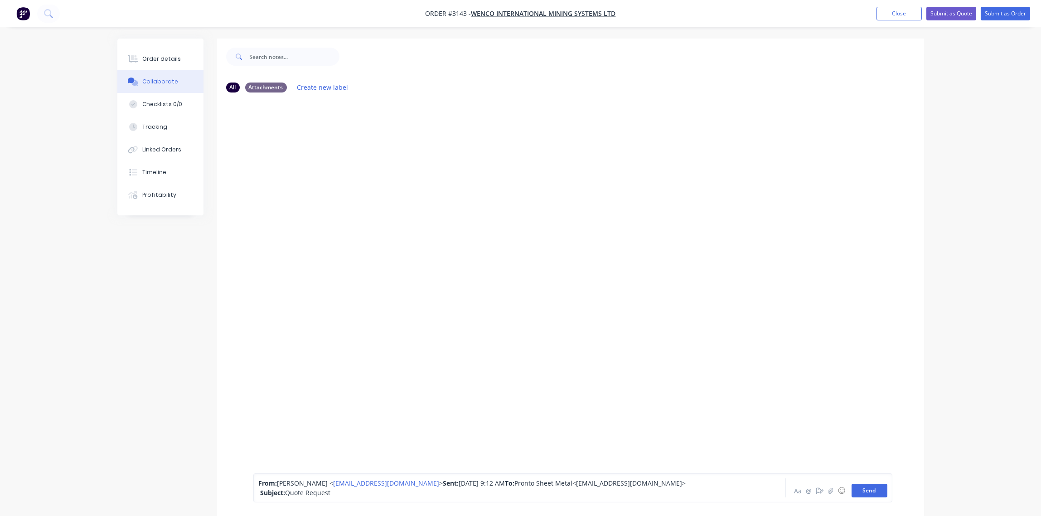
click at [865, 493] on button "Send" at bounding box center [869, 490] width 36 height 14
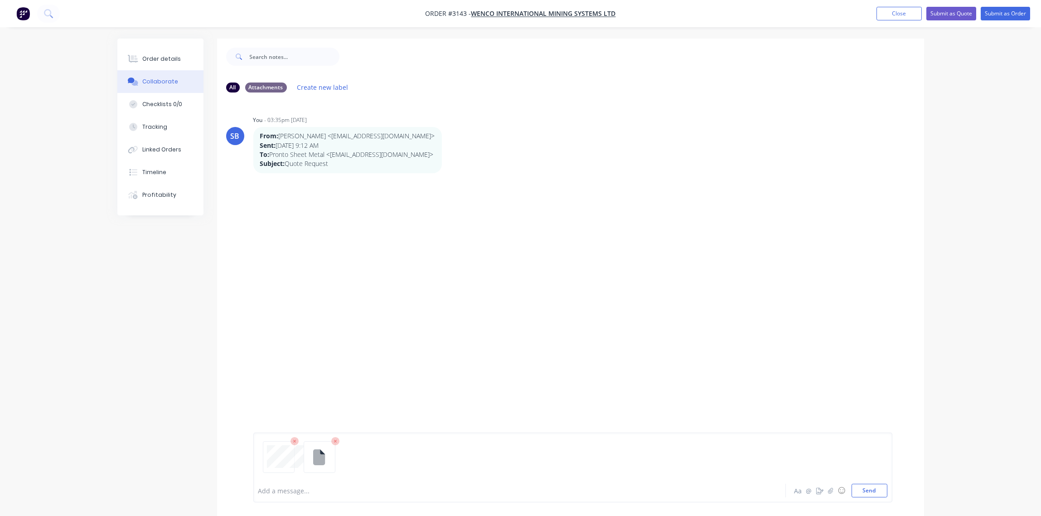
click at [318, 453] on icon at bounding box center [319, 456] width 12 height 16
click at [872, 491] on button "Send" at bounding box center [869, 490] width 36 height 14
click at [323, 486] on div at bounding box center [494, 491] width 471 height 10
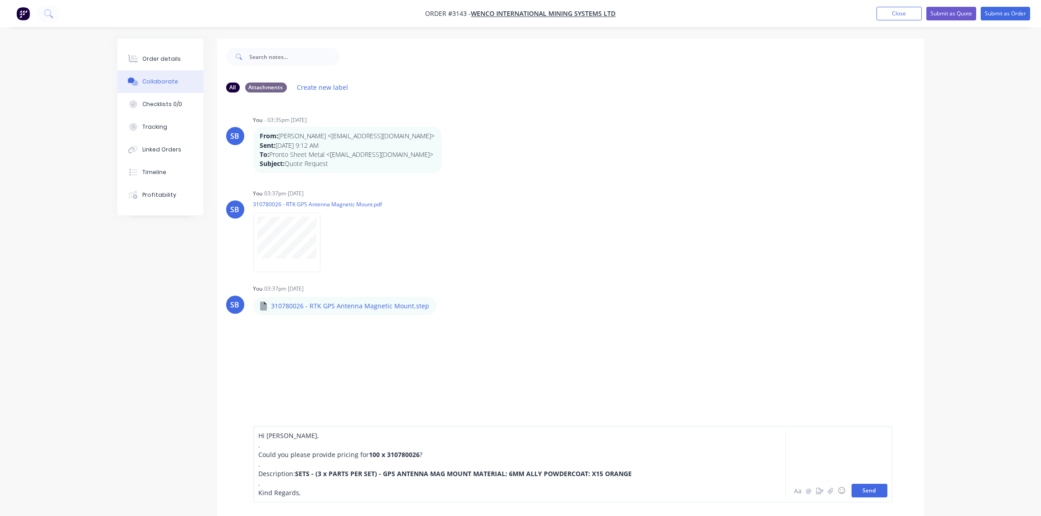
click at [873, 490] on button "Send" at bounding box center [869, 490] width 36 height 14
